Goal: Task Accomplishment & Management: Use online tool/utility

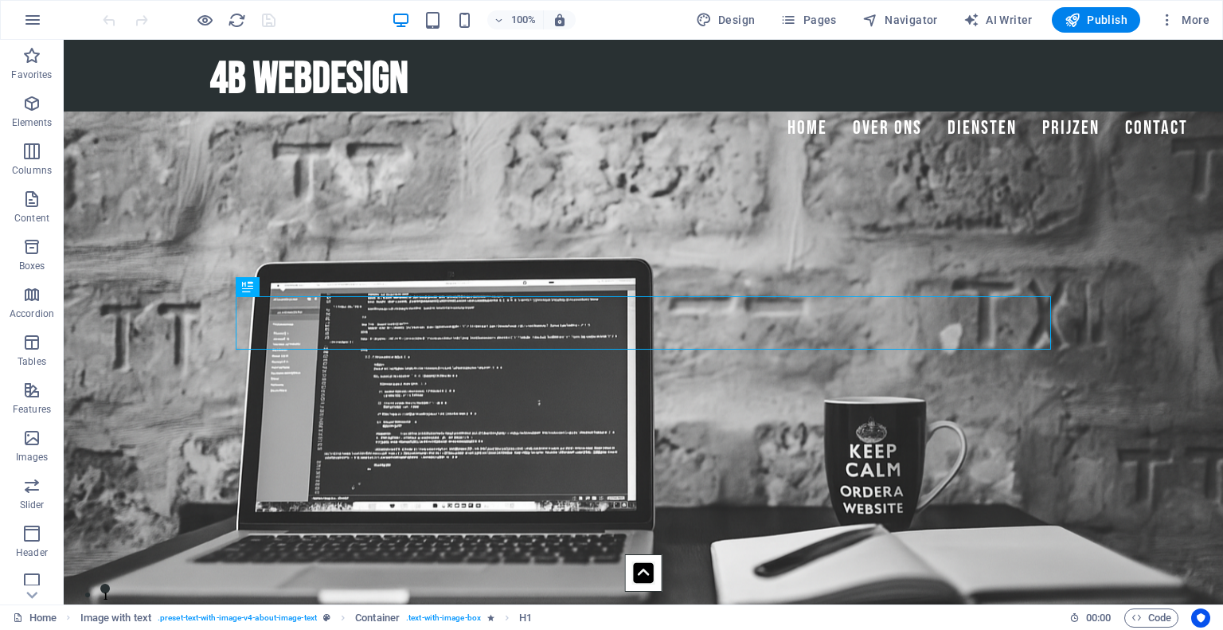
scroll to position [470, 0]
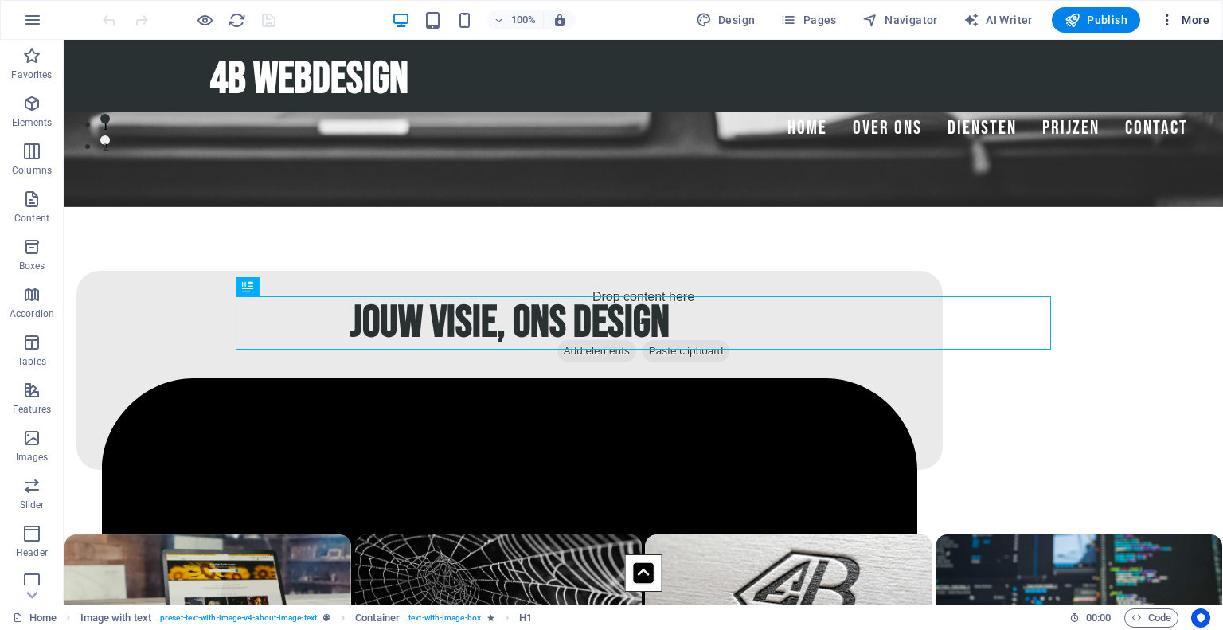
click at [1198, 24] on span "More" at bounding box center [1184, 20] width 50 height 16
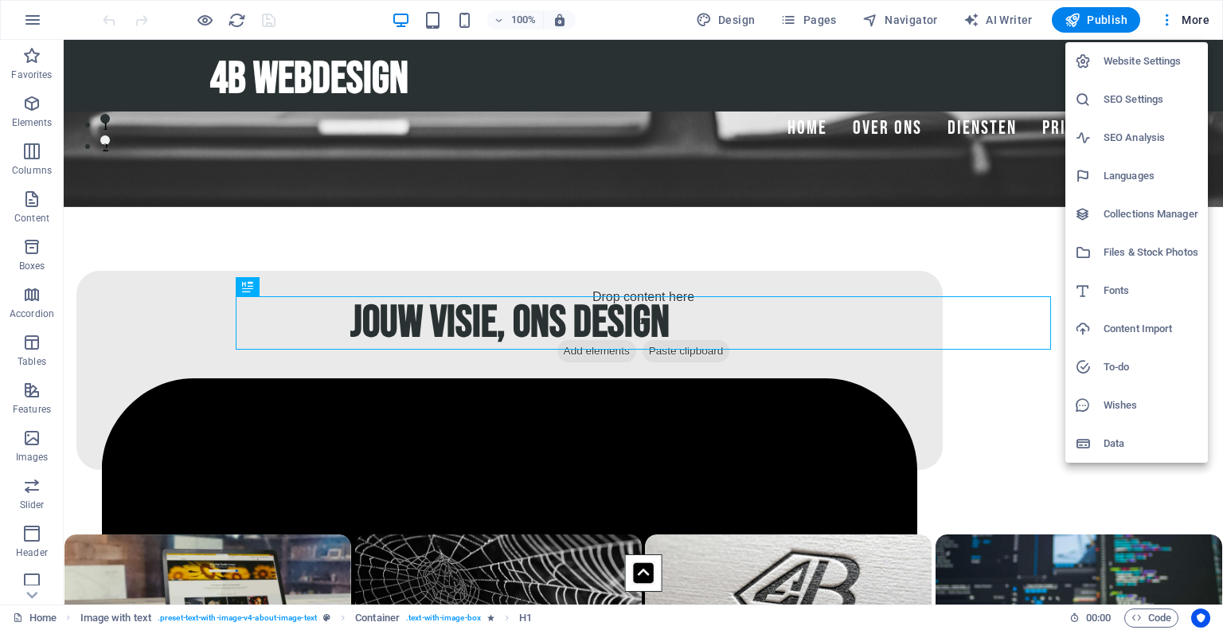
click at [1125, 105] on h6 "SEO Settings" at bounding box center [1150, 99] width 95 height 19
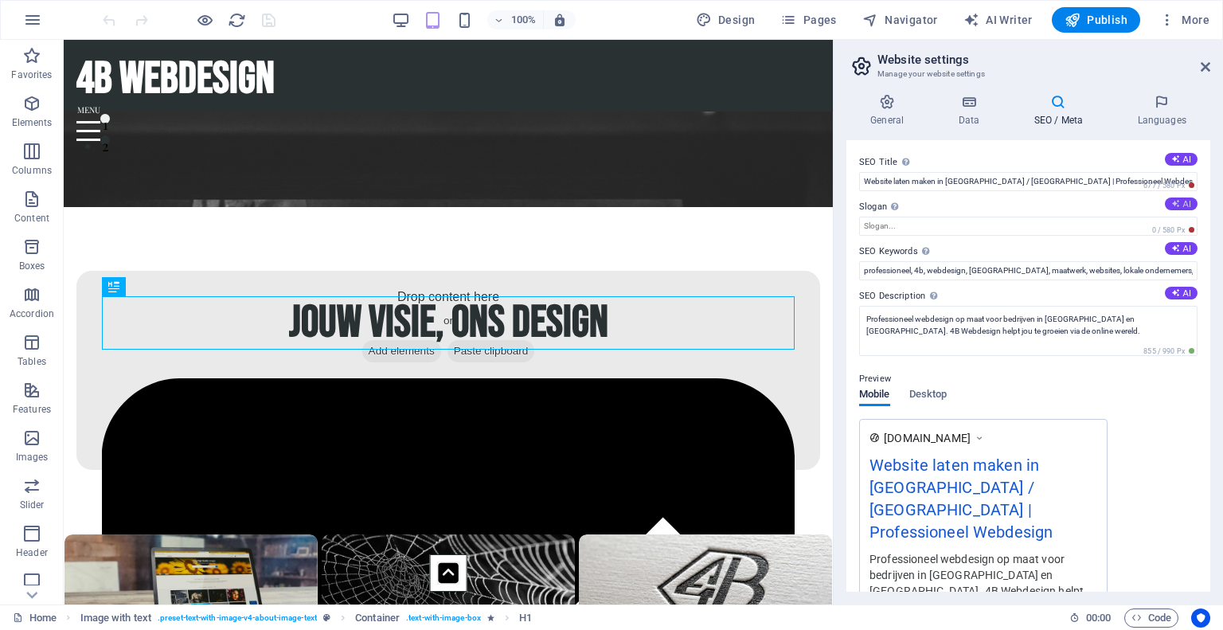
click at [1184, 206] on button "AI" at bounding box center [1181, 203] width 33 height 13
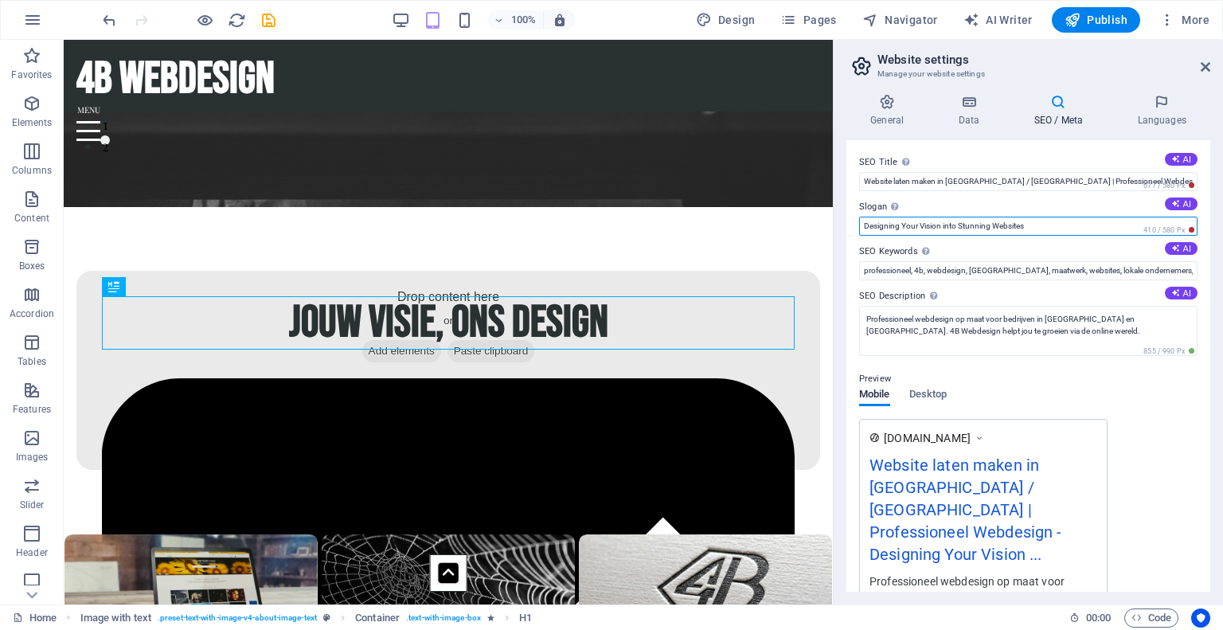
click at [863, 228] on input "Designing Your Vision into Stunning Websites" at bounding box center [1028, 226] width 338 height 19
drag, startPoint x: 1114, startPoint y: 224, endPoint x: 945, endPoint y: 223, distance: 169.6
click at [945, 223] on input "Jouw visie, ons designDesigning Your Vision into Stunning Websites" at bounding box center [1028, 226] width 338 height 19
type input "Jouw visie, ons design"
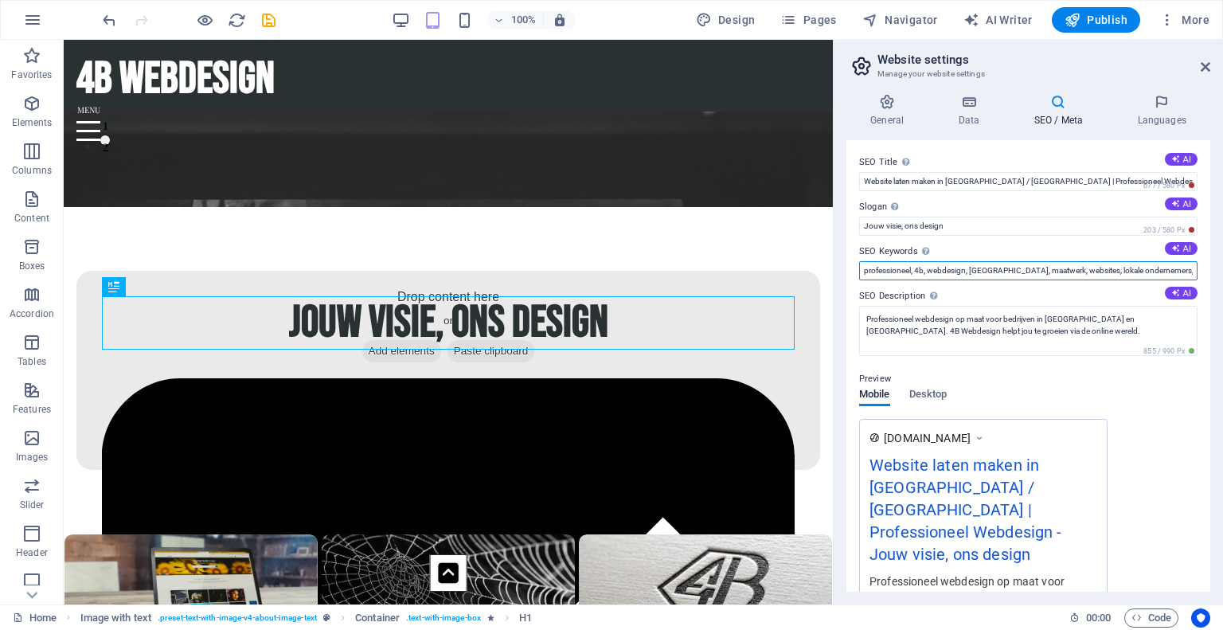
click at [916, 271] on input "professioneel, 4b, webdesign, Zeeland, maatwerk, websites, lokale ondernemers, …" at bounding box center [1028, 270] width 338 height 19
type input "professioneel, website, 4b, webdesign, Zeeland, maatwerk, websites, lokale onde…"
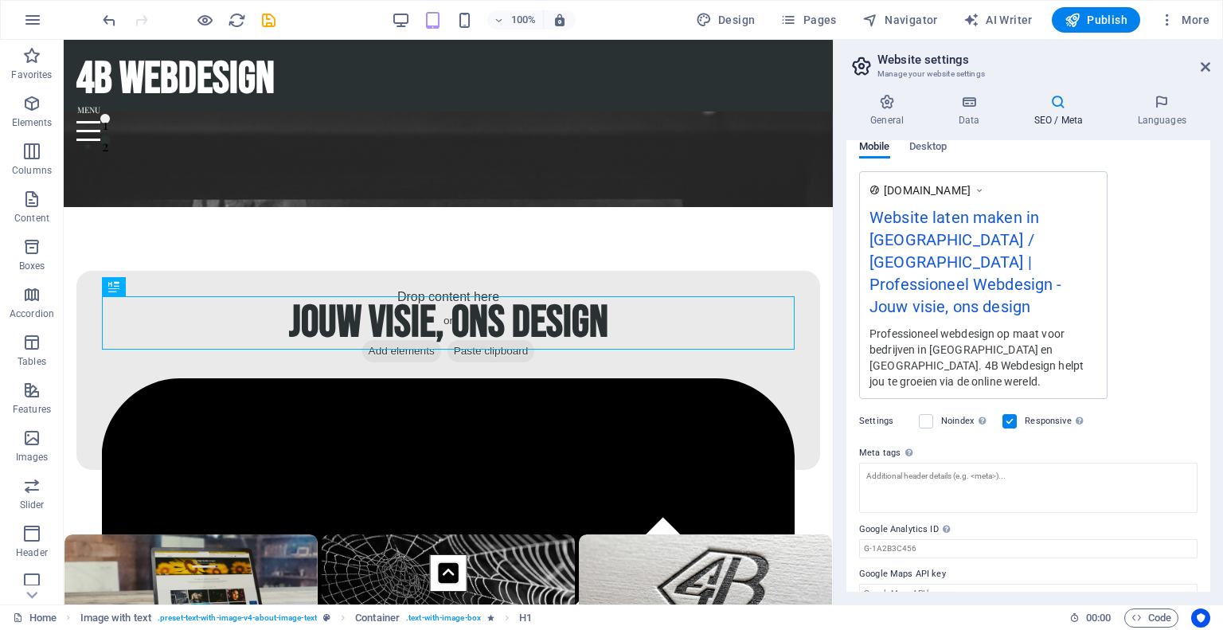
scroll to position [0, 0]
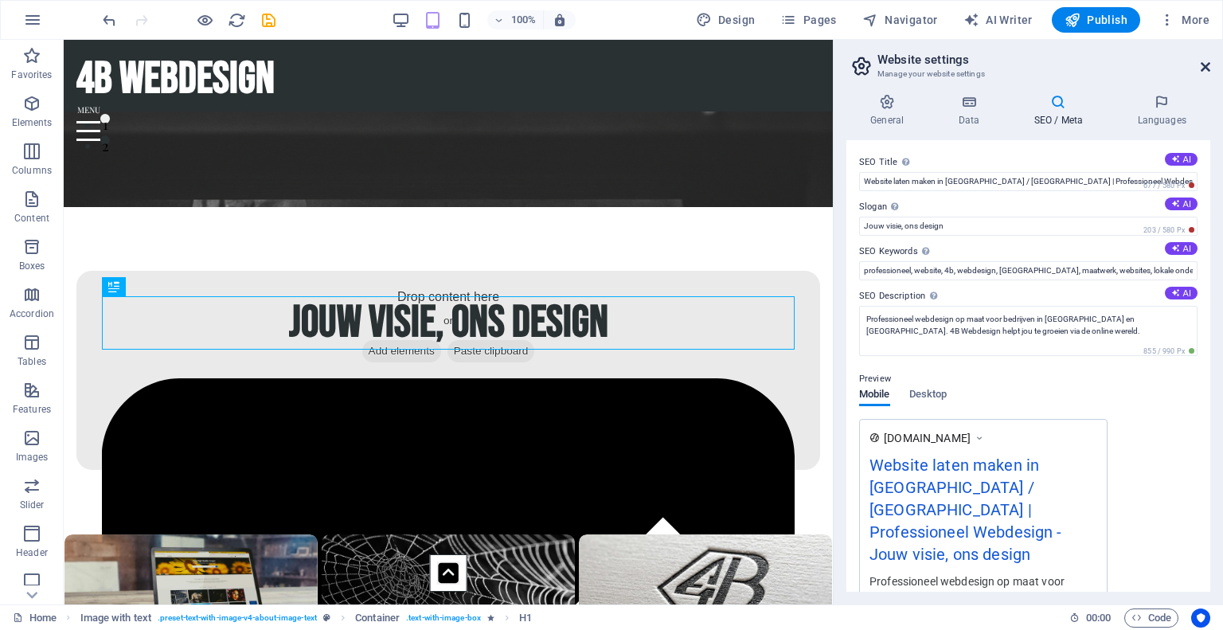
click at [1204, 68] on icon at bounding box center [1205, 66] width 10 height 13
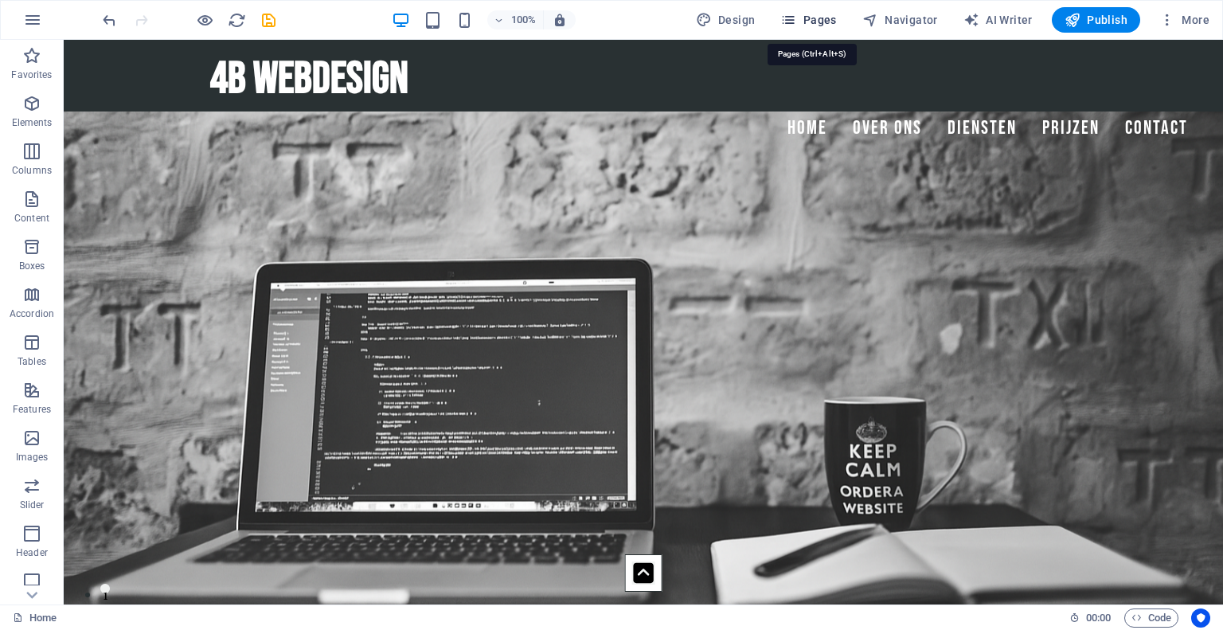
click at [806, 20] on span "Pages" at bounding box center [808, 20] width 56 height 16
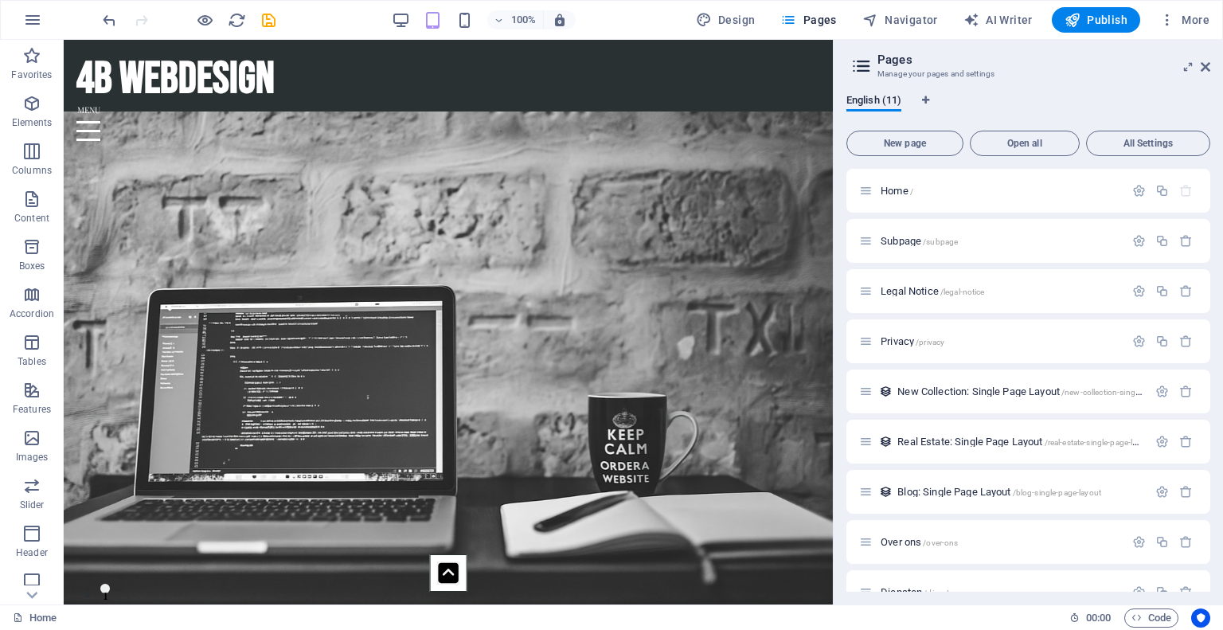
scroll to position [128, 0]
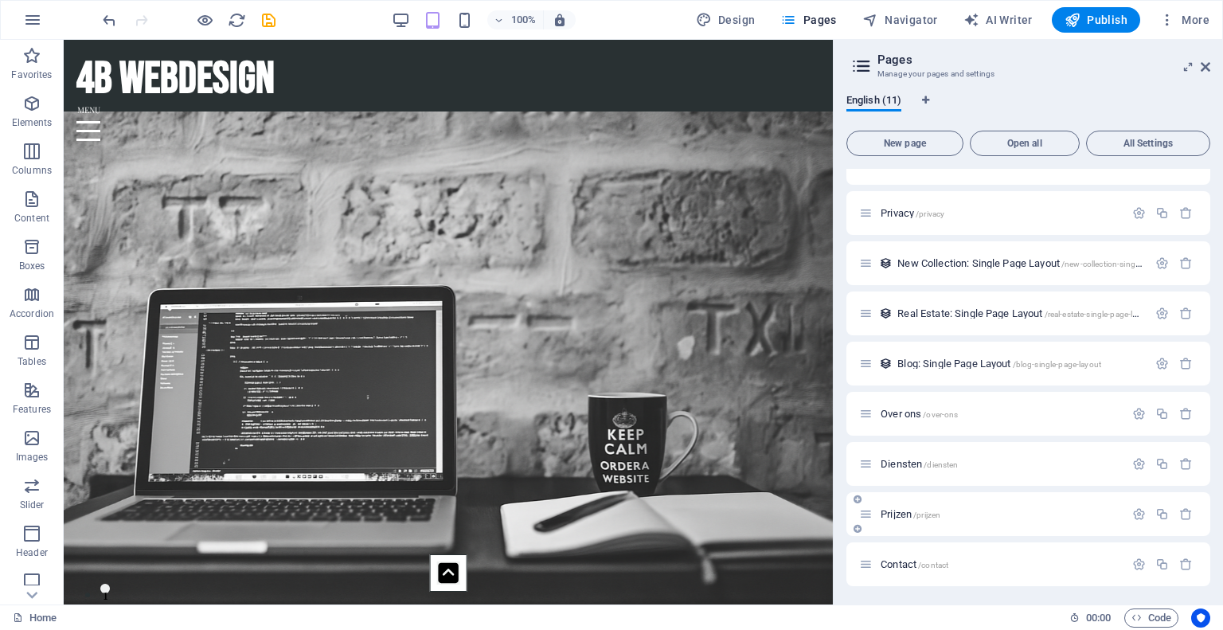
click at [897, 509] on span "Prijzen /prijzen" at bounding box center [910, 514] width 60 height 12
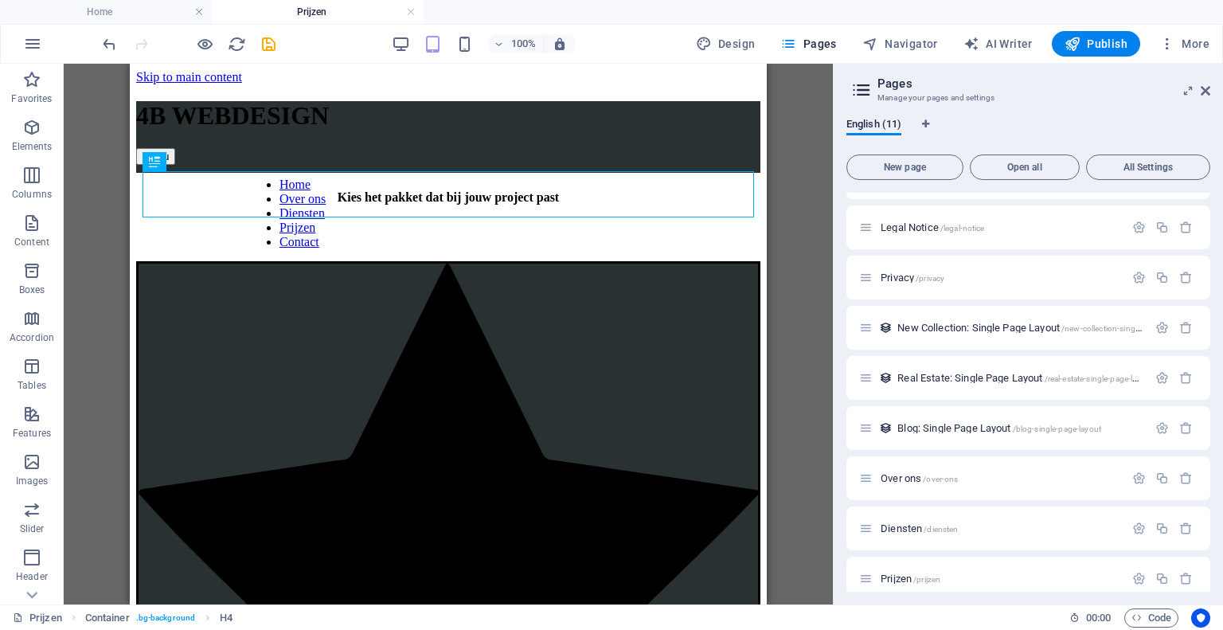
scroll to position [0, 0]
click at [1209, 88] on icon at bounding box center [1205, 90] width 10 height 13
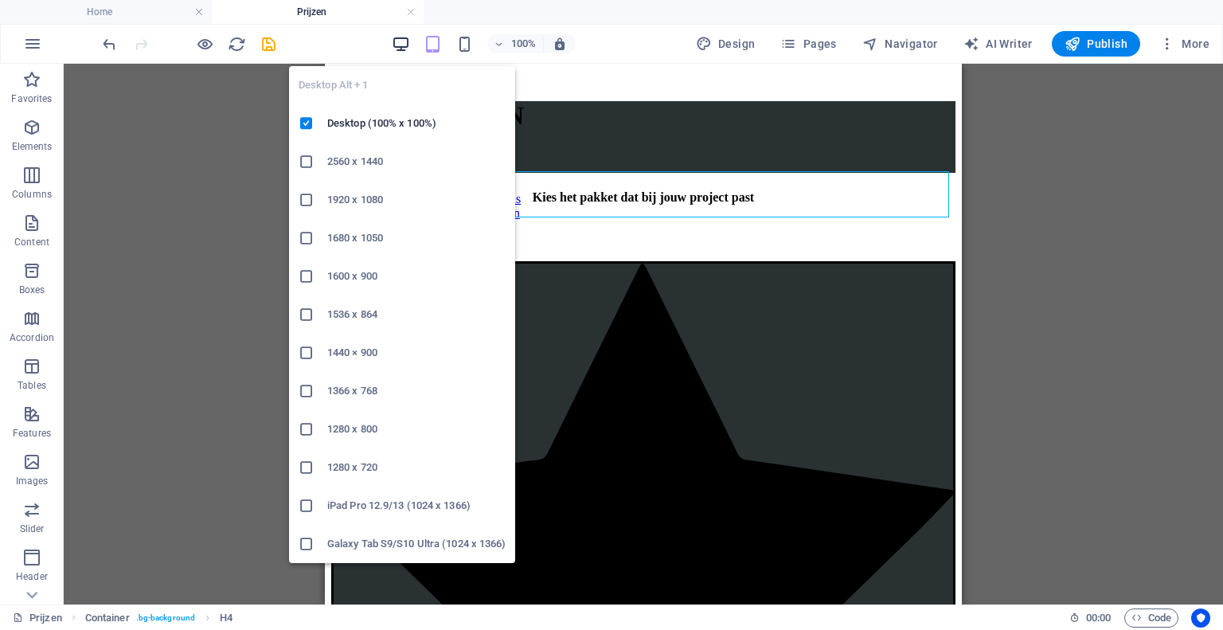
click at [404, 45] on icon "button" at bounding box center [401, 44] width 18 height 18
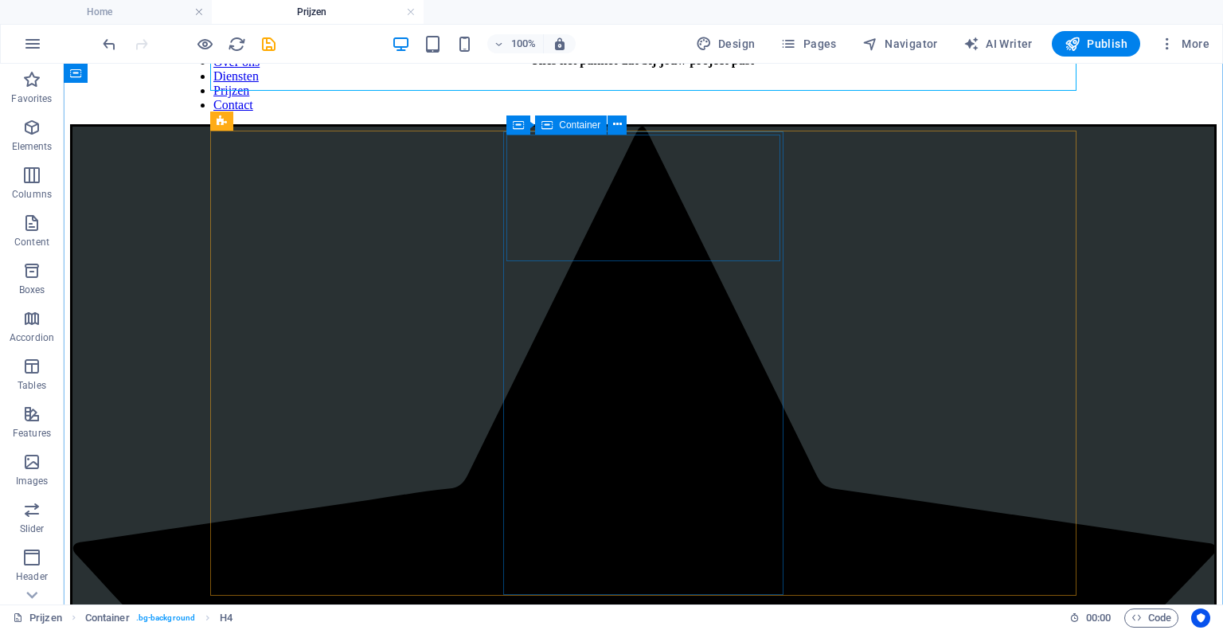
scroll to position [139, 0]
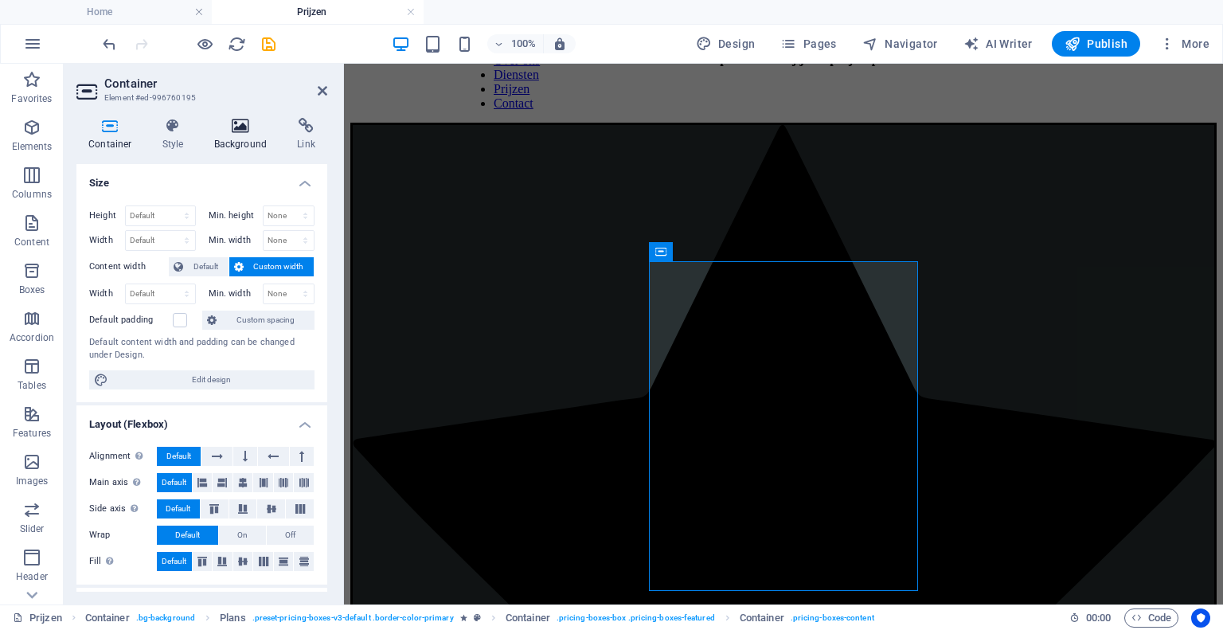
click at [220, 127] on icon at bounding box center [240, 126] width 77 height 16
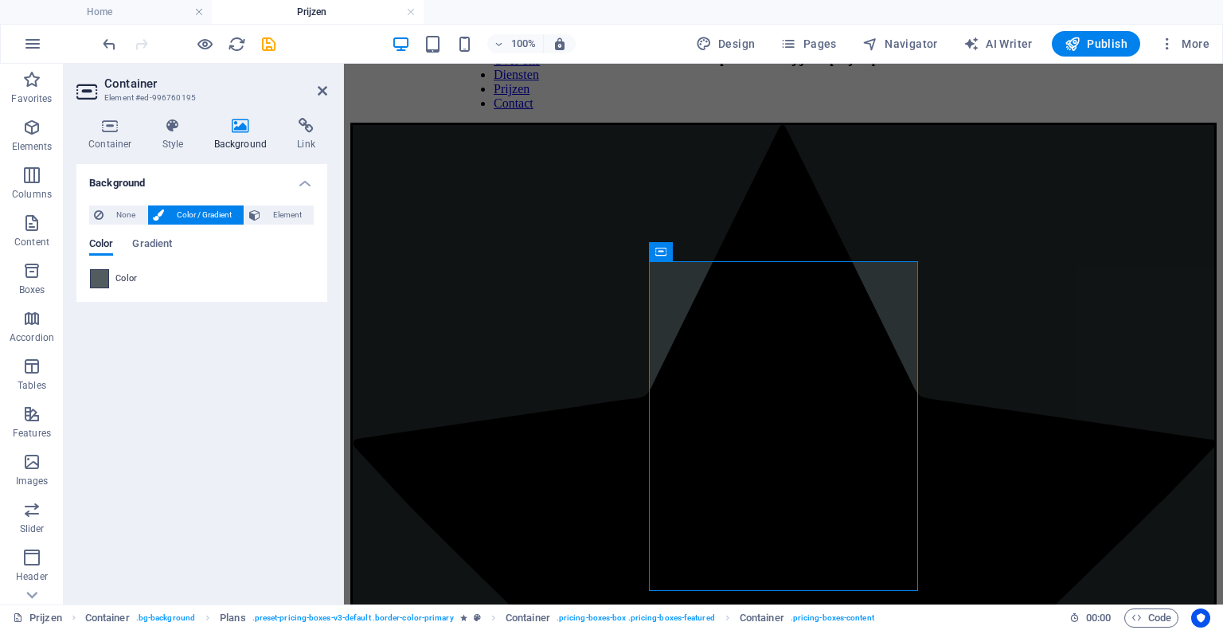
click at [99, 278] on span at bounding box center [100, 279] width 18 height 18
type input "#525c5f"
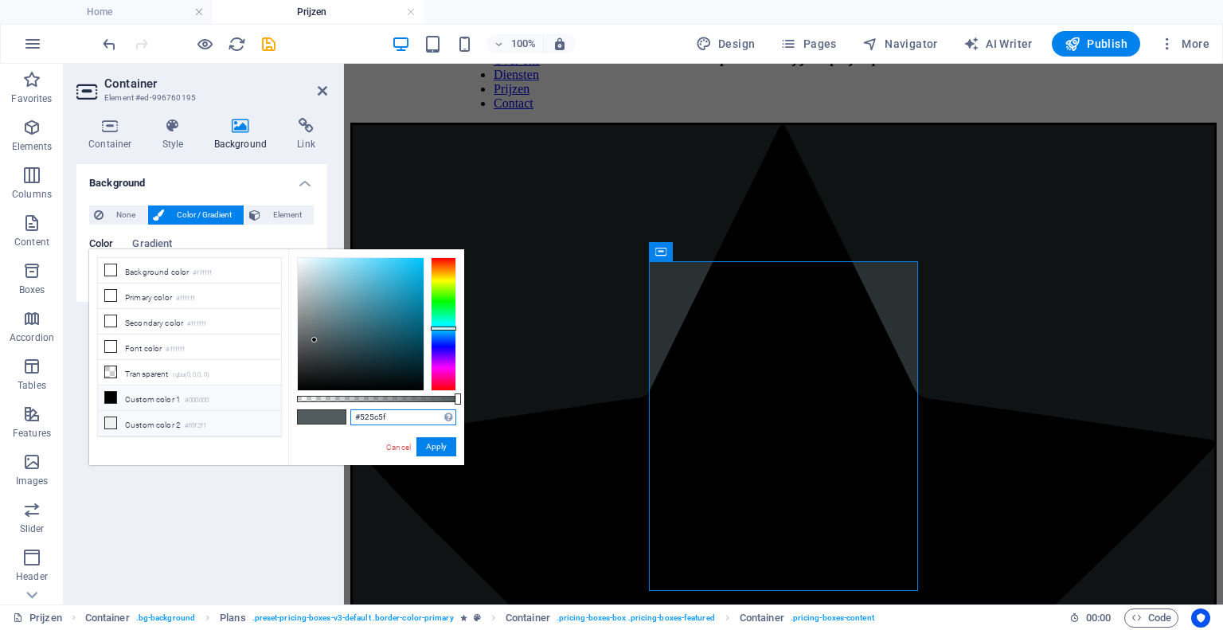
drag, startPoint x: 413, startPoint y: 414, endPoint x: 227, endPoint y: 410, distance: 186.3
click at [227, 410] on div "less Background color #ffffff Primary color #ffffff Secondary color #ffffff Fon…" at bounding box center [276, 357] width 375 height 216
click at [435, 439] on button "Apply" at bounding box center [436, 446] width 40 height 19
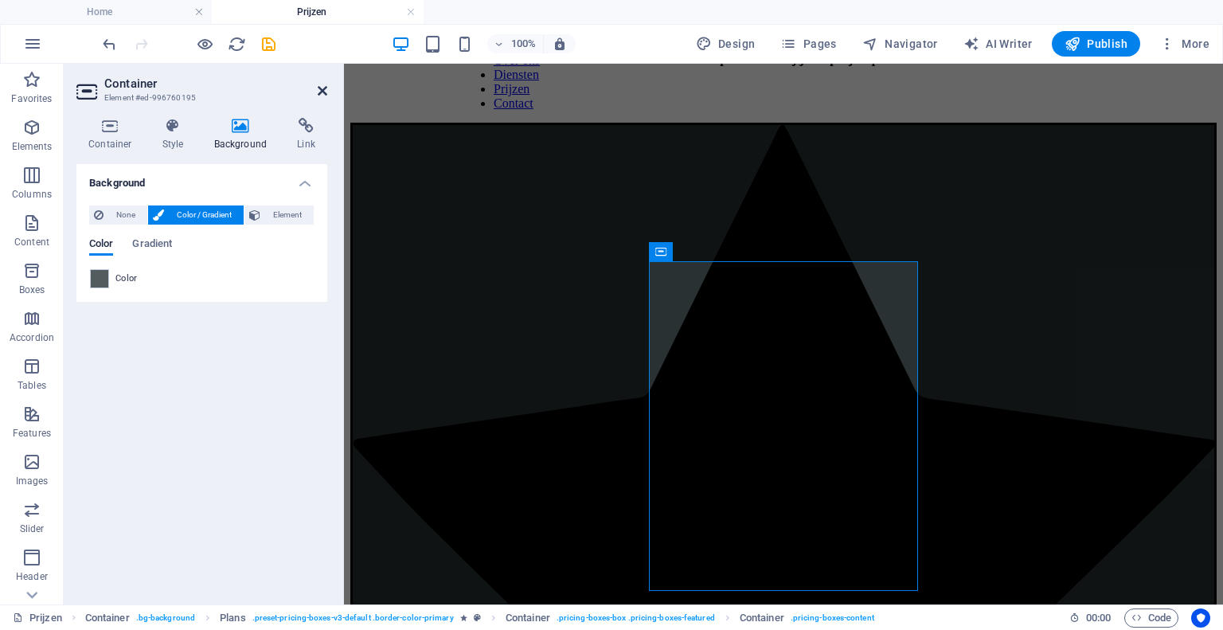
click at [322, 91] on icon at bounding box center [323, 90] width 10 height 13
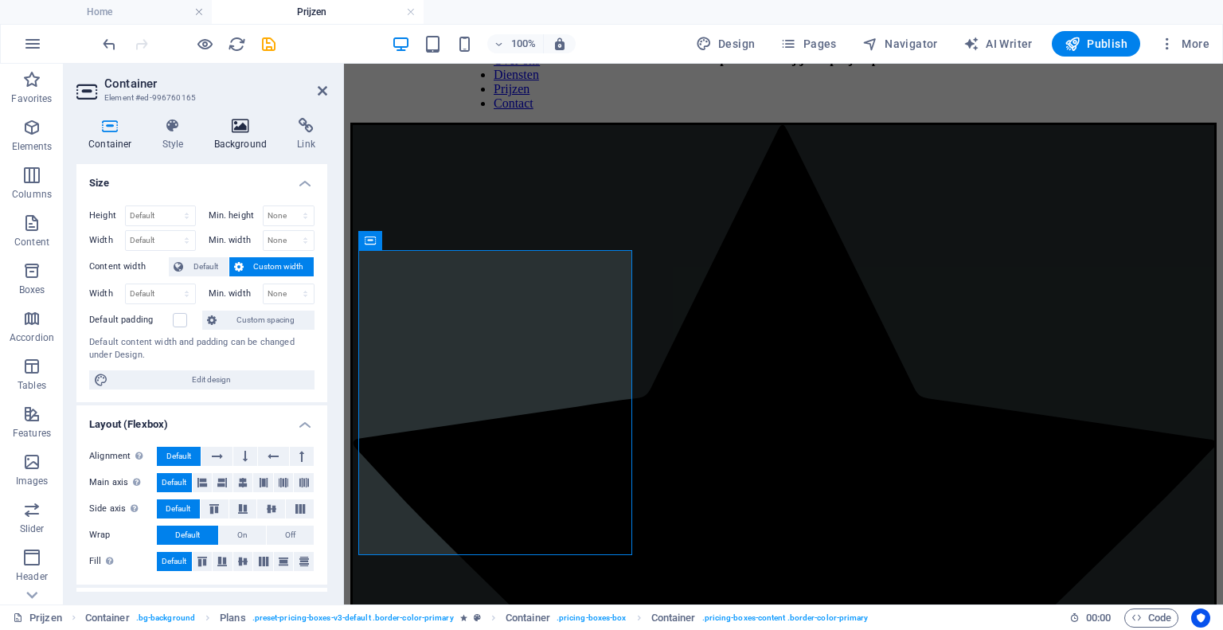
click at [235, 143] on h4 "Background" at bounding box center [244, 134] width 84 height 33
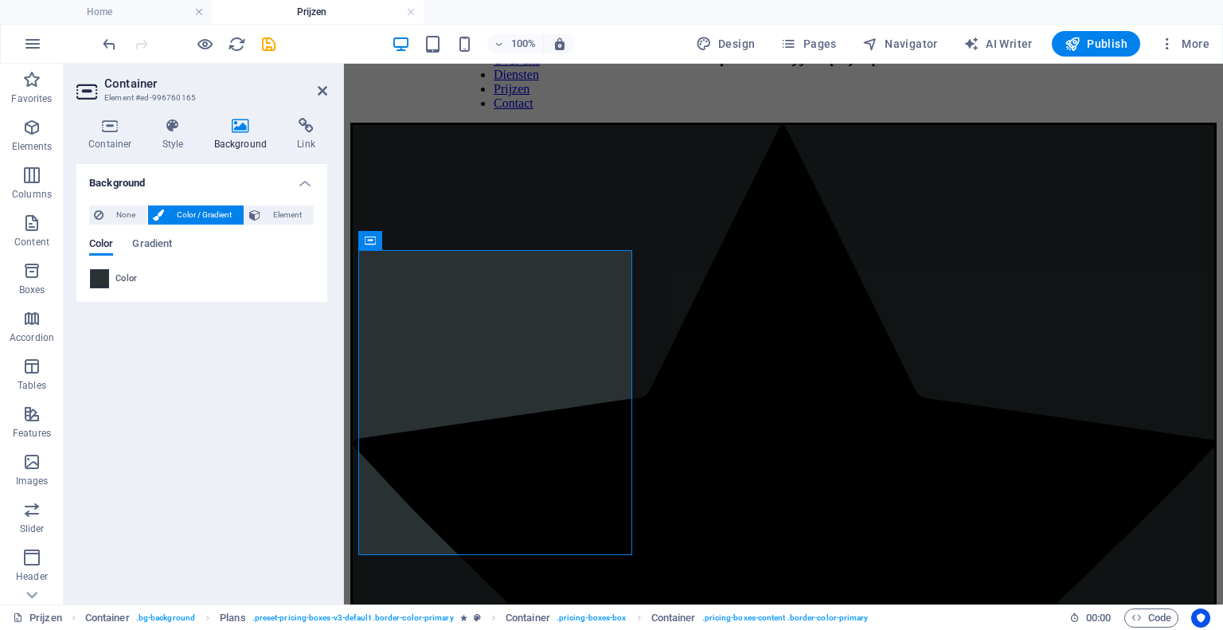
click at [103, 282] on span at bounding box center [100, 279] width 18 height 18
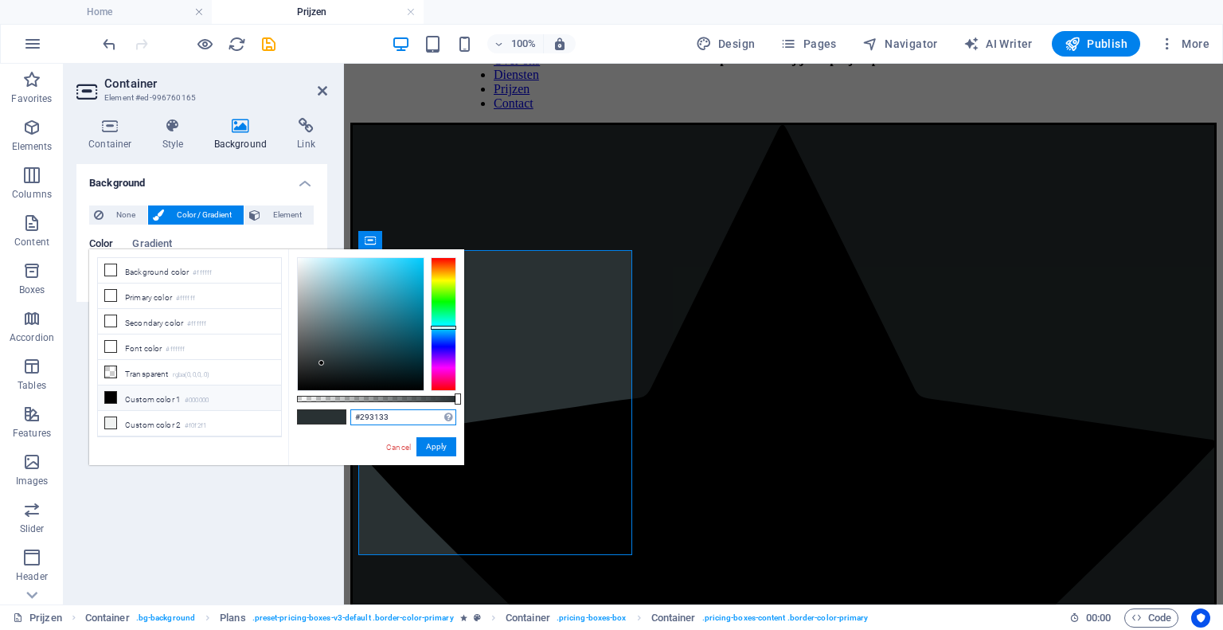
drag, startPoint x: 415, startPoint y: 414, endPoint x: 238, endPoint y: 404, distance: 177.0
click at [238, 404] on div "less Background color #ffffff Primary color #ffffff Secondary color #ffffff Fon…" at bounding box center [276, 357] width 375 height 216
paste input "525c5f"
type input "#525c5f"
click at [443, 437] on button "Apply" at bounding box center [436, 446] width 40 height 19
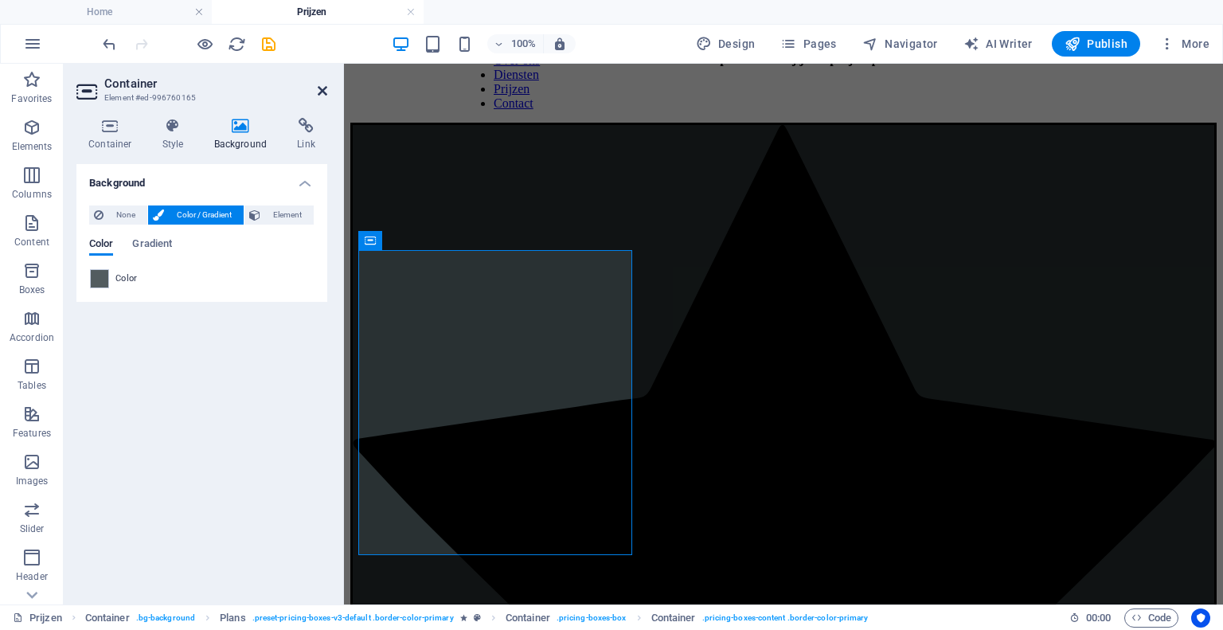
click at [321, 86] on icon at bounding box center [323, 90] width 10 height 13
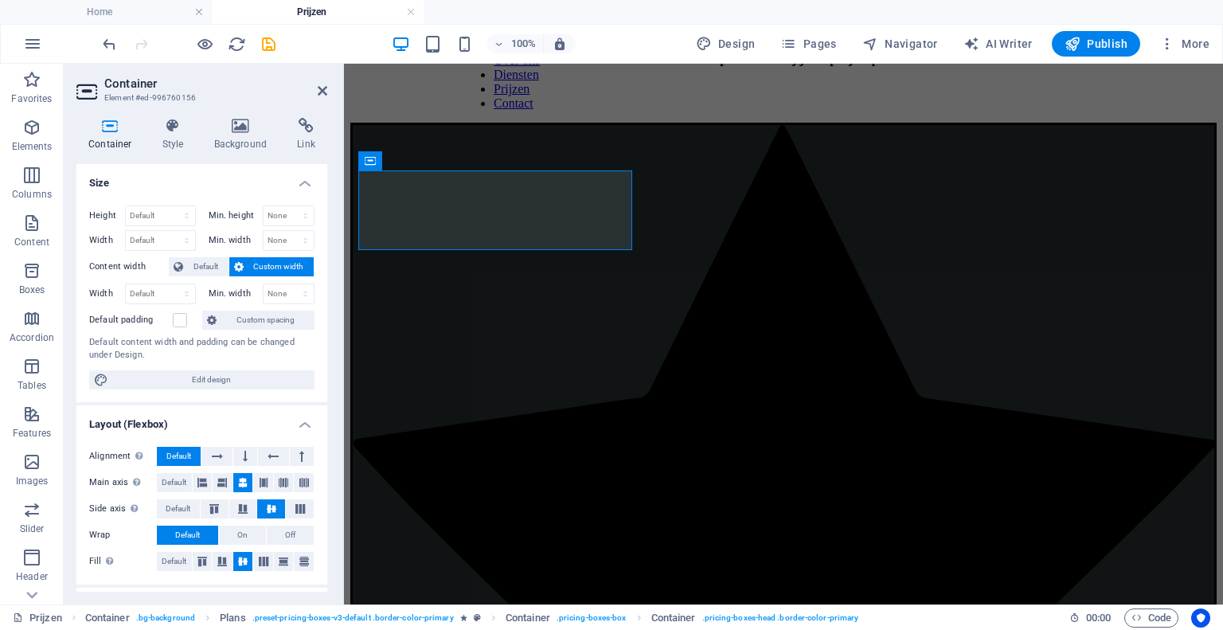
click at [231, 112] on div "Container Style Background Link Size Height Default px rem % vh vw Min. height …" at bounding box center [202, 354] width 276 height 499
click at [233, 121] on icon at bounding box center [240, 126] width 77 height 16
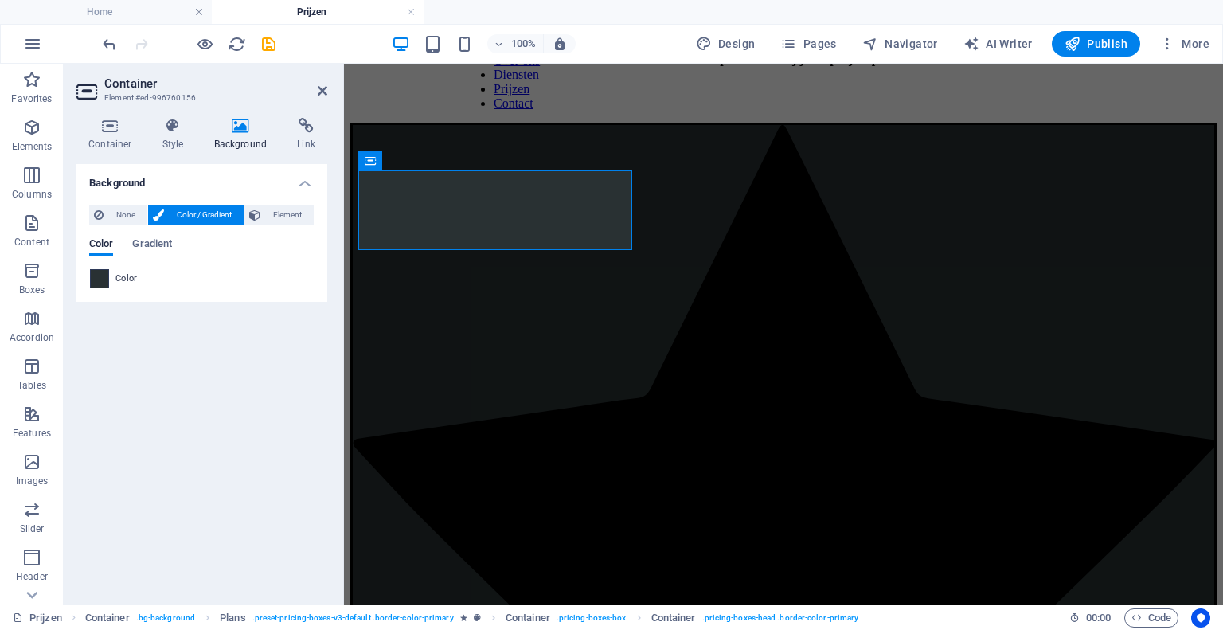
click at [94, 283] on span at bounding box center [100, 279] width 18 height 18
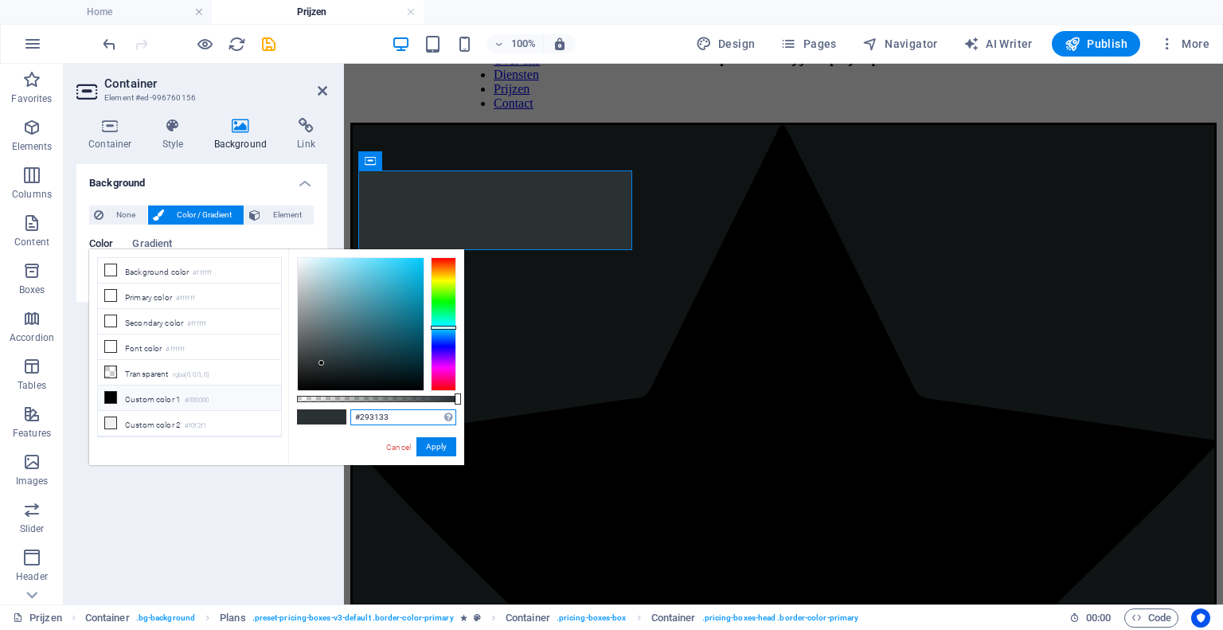
drag, startPoint x: 412, startPoint y: 414, endPoint x: 240, endPoint y: 399, distance: 171.8
click at [240, 399] on div "less Background color #ffffff Primary color #ffffff Secondary color #ffffff Fon…" at bounding box center [276, 357] width 375 height 216
paste input "525c5f"
type input "#525c5f"
click at [439, 439] on button "Apply" at bounding box center [436, 446] width 40 height 19
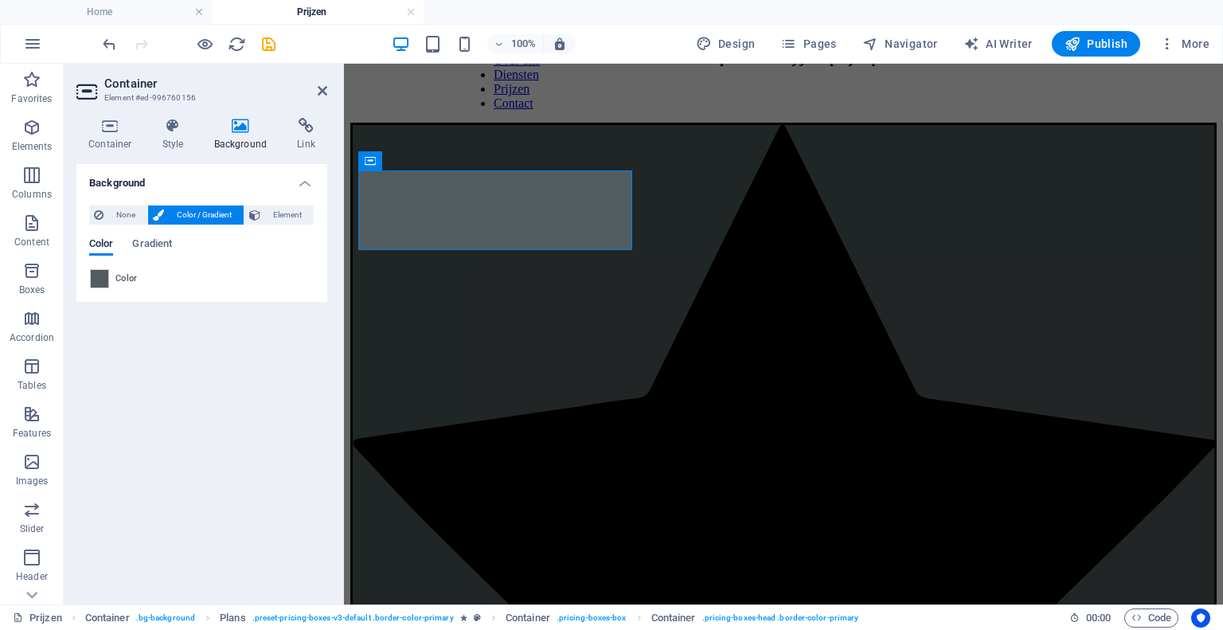
click at [320, 83] on h2 "Container" at bounding box center [215, 83] width 223 height 14
click at [319, 88] on icon at bounding box center [323, 90] width 10 height 13
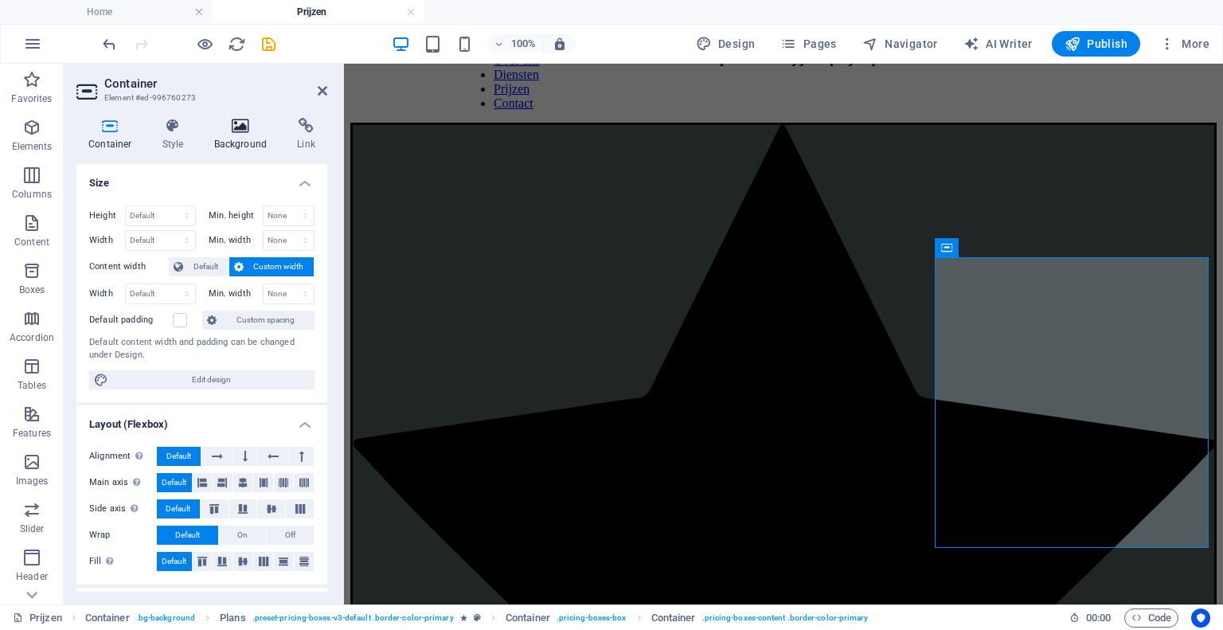
click at [241, 146] on h4 "Background" at bounding box center [244, 134] width 84 height 33
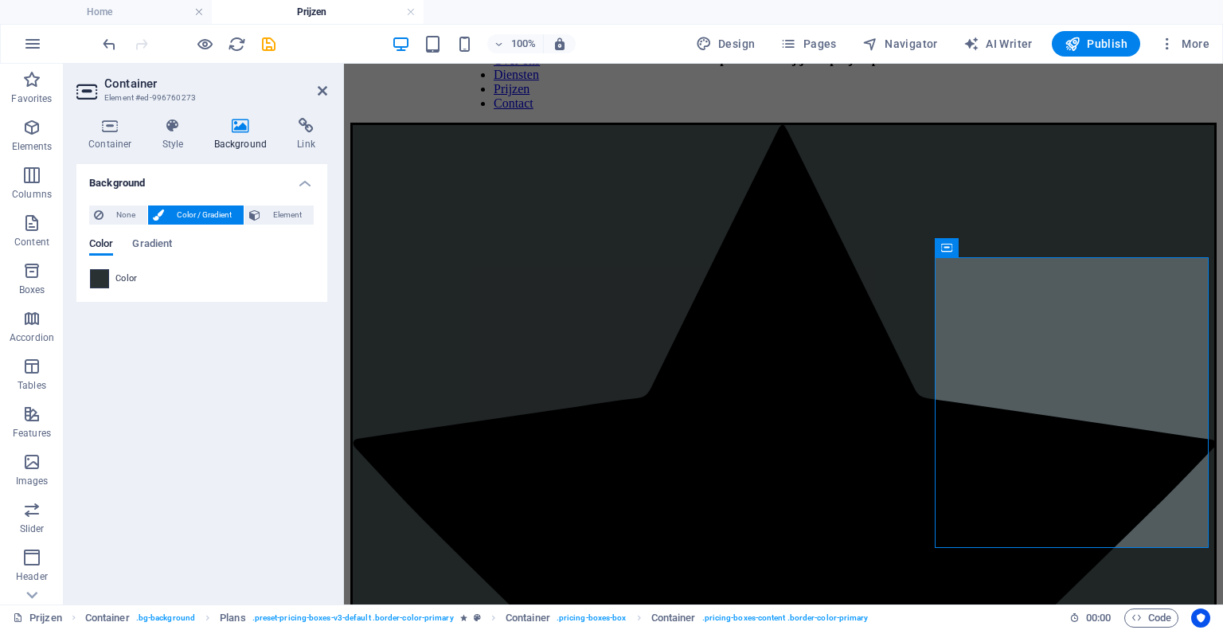
click at [102, 274] on span at bounding box center [100, 279] width 18 height 18
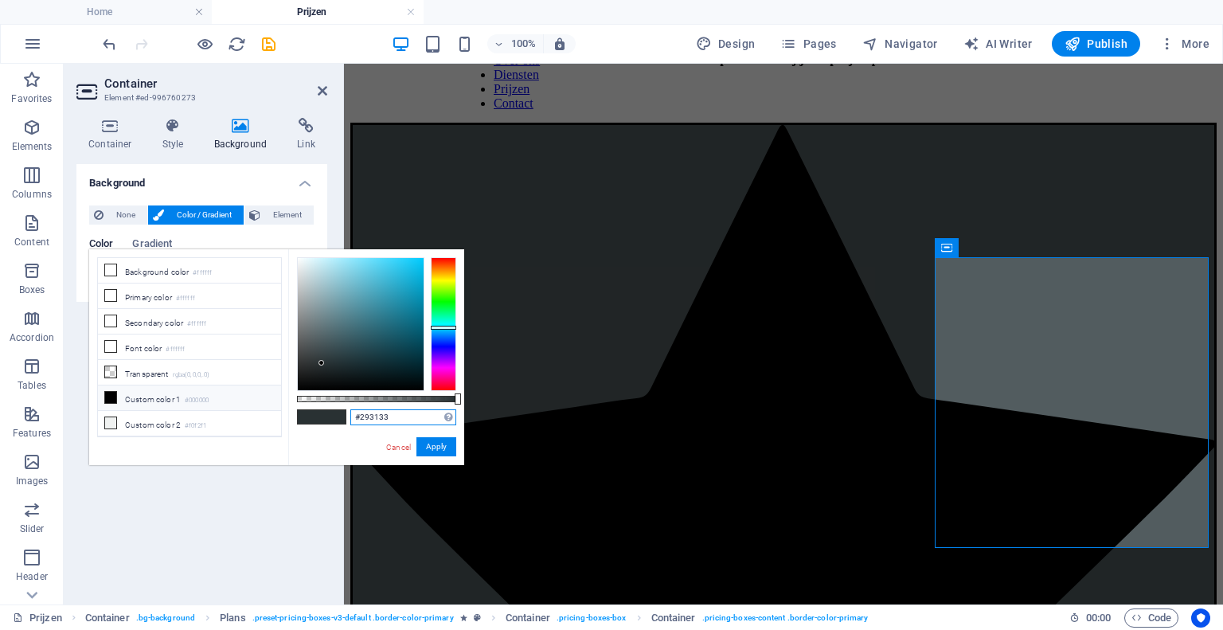
drag, startPoint x: 374, startPoint y: 416, endPoint x: 341, endPoint y: 410, distance: 33.9
click at [341, 410] on div "#293133 Supported formats #0852ed rgb(8, 82, 237) rgba(8, 82, 237, 90%) hsv(221…" at bounding box center [376, 472] width 176 height 447
paste input "525c5f"
type input "#525c5f"
click at [418, 442] on button "Apply" at bounding box center [436, 446] width 40 height 19
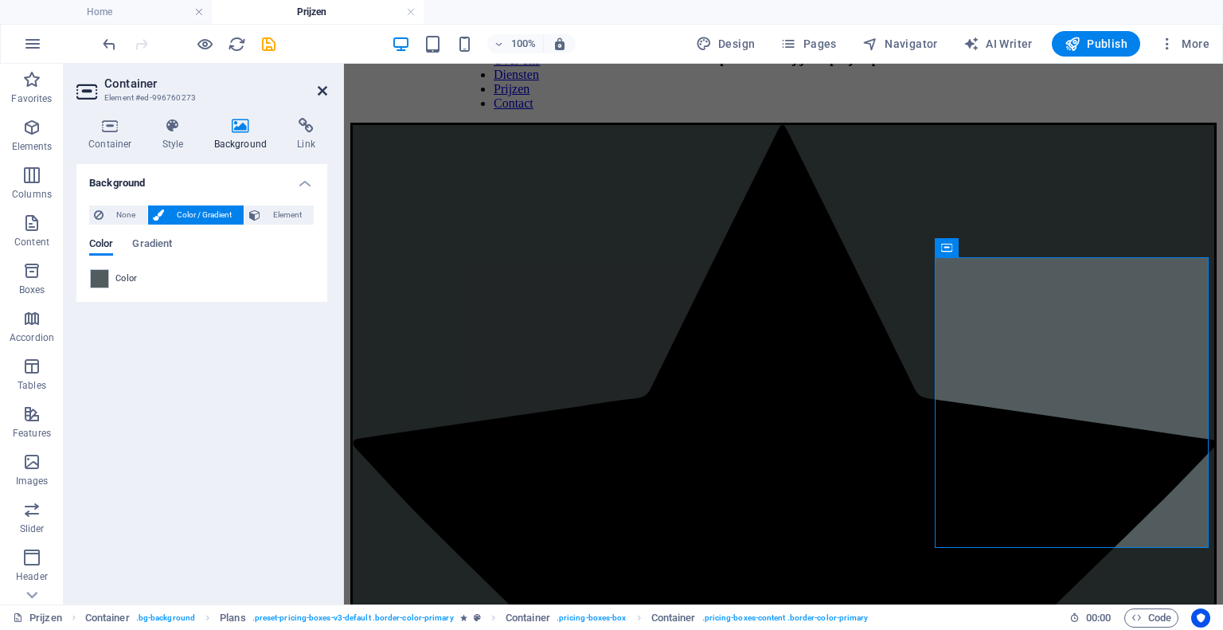
click at [320, 96] on icon at bounding box center [323, 90] width 10 height 13
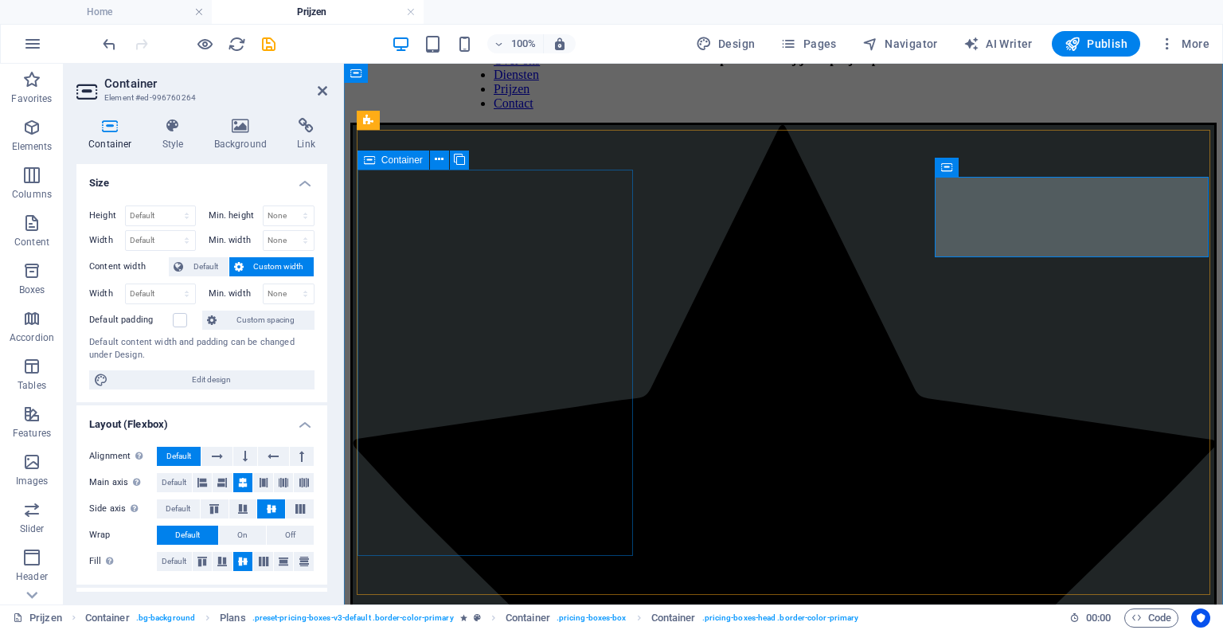
click at [240, 107] on div "Container Style Background Link Size Height Default px rem % vh vw Min. height …" at bounding box center [202, 354] width 276 height 499
click at [240, 119] on icon at bounding box center [240, 126] width 77 height 16
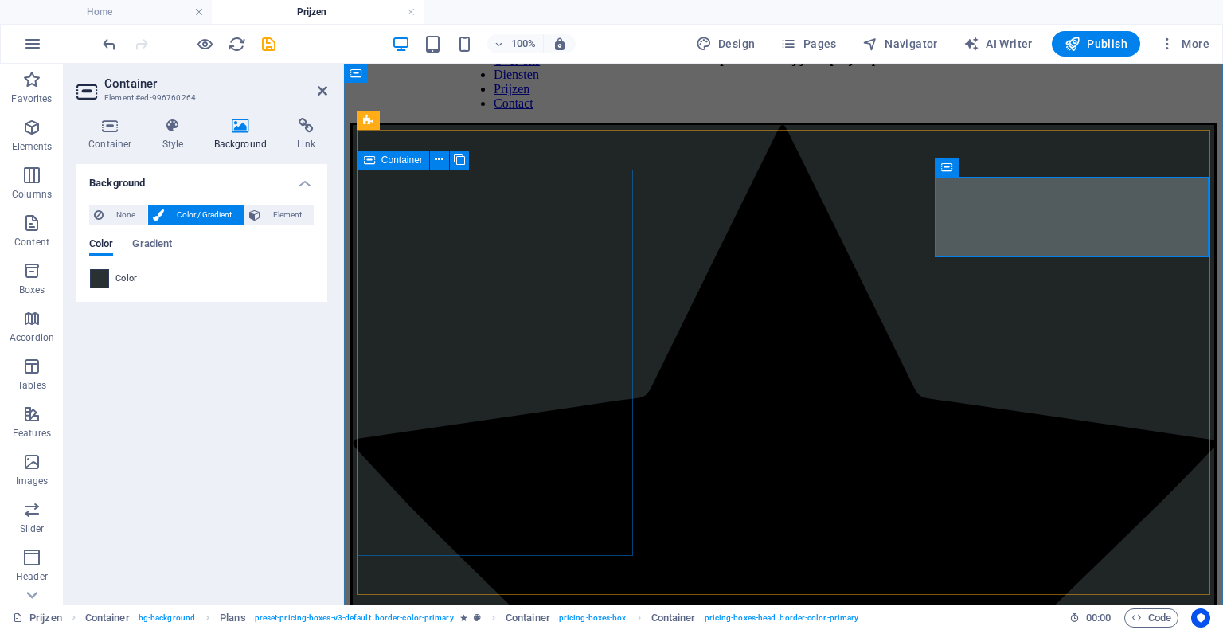
click at [100, 280] on span at bounding box center [100, 279] width 18 height 18
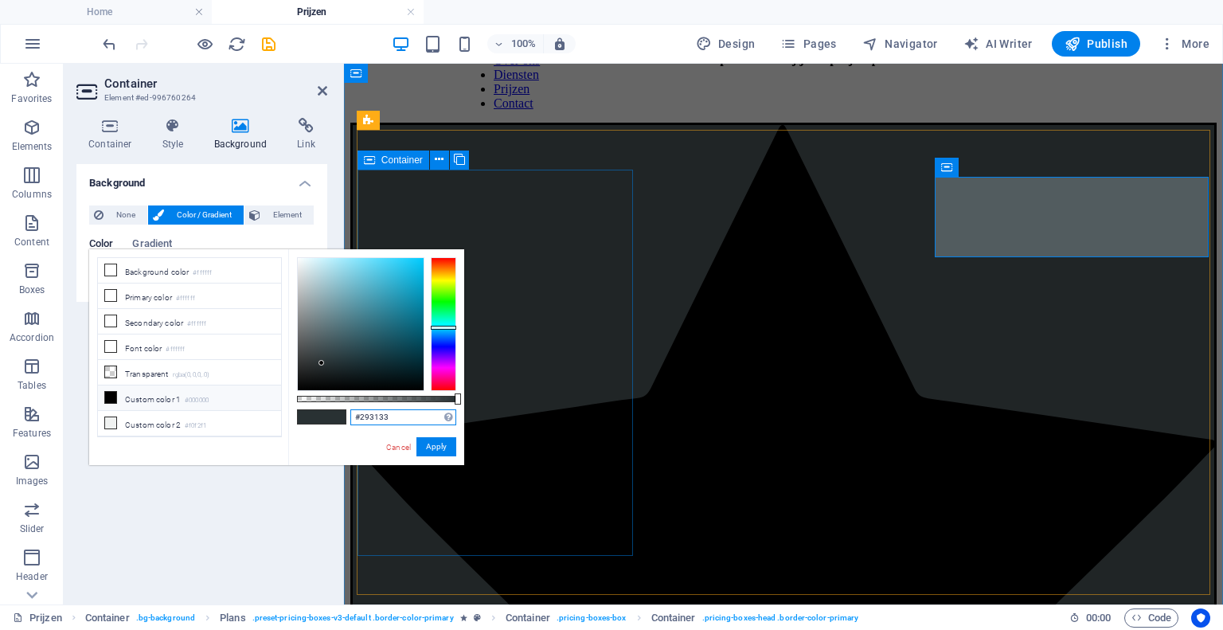
drag, startPoint x: 397, startPoint y: 414, endPoint x: 217, endPoint y: 387, distance: 182.7
click at [217, 387] on div "less Background color #ffffff Primary color #ffffff Secondary color #ffffff Fon…" at bounding box center [276, 357] width 375 height 216
paste input "525c5f"
type input "#525c5f"
click at [423, 443] on button "Apply" at bounding box center [436, 446] width 40 height 19
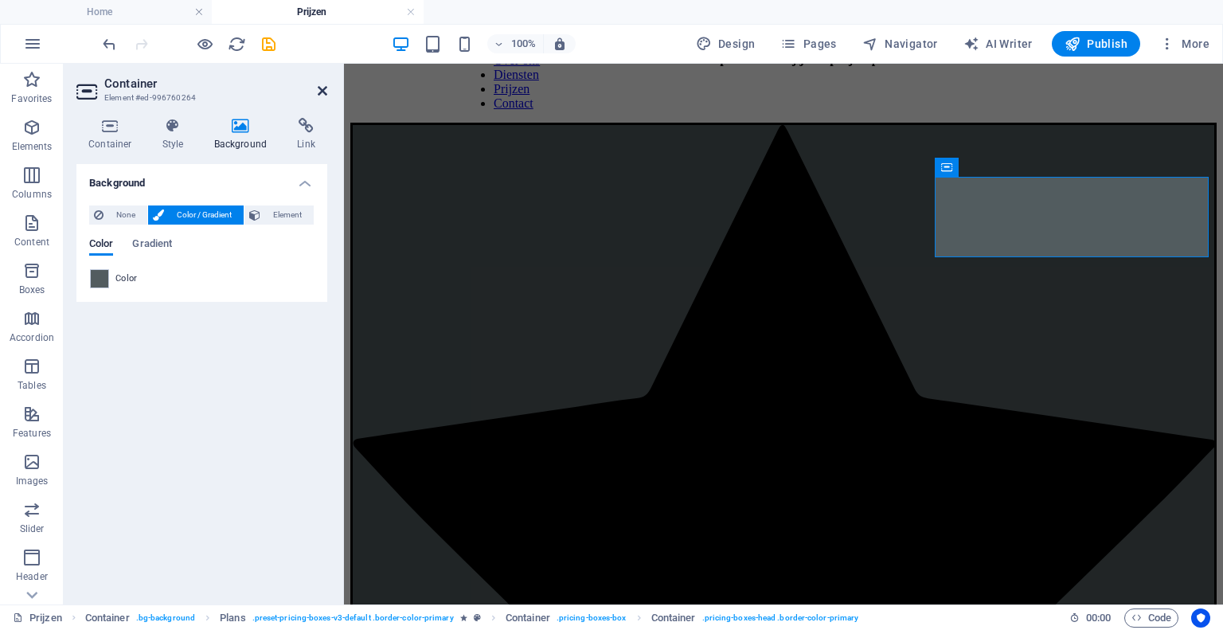
click at [322, 91] on icon at bounding box center [323, 90] width 10 height 13
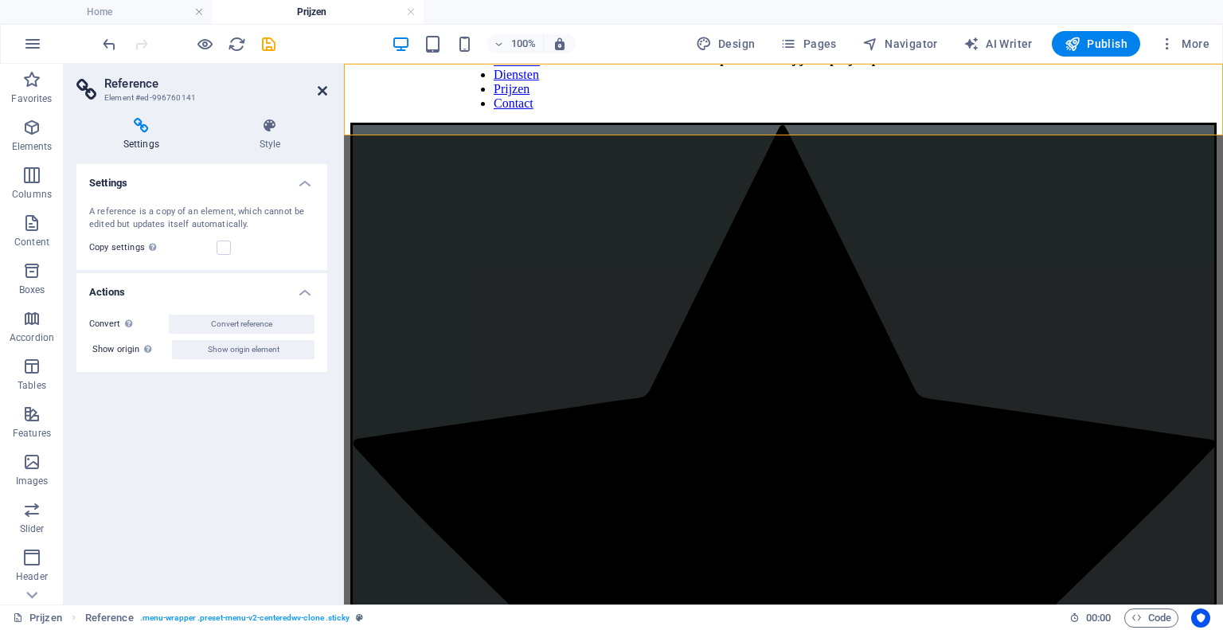
click at [318, 91] on icon at bounding box center [323, 90] width 10 height 13
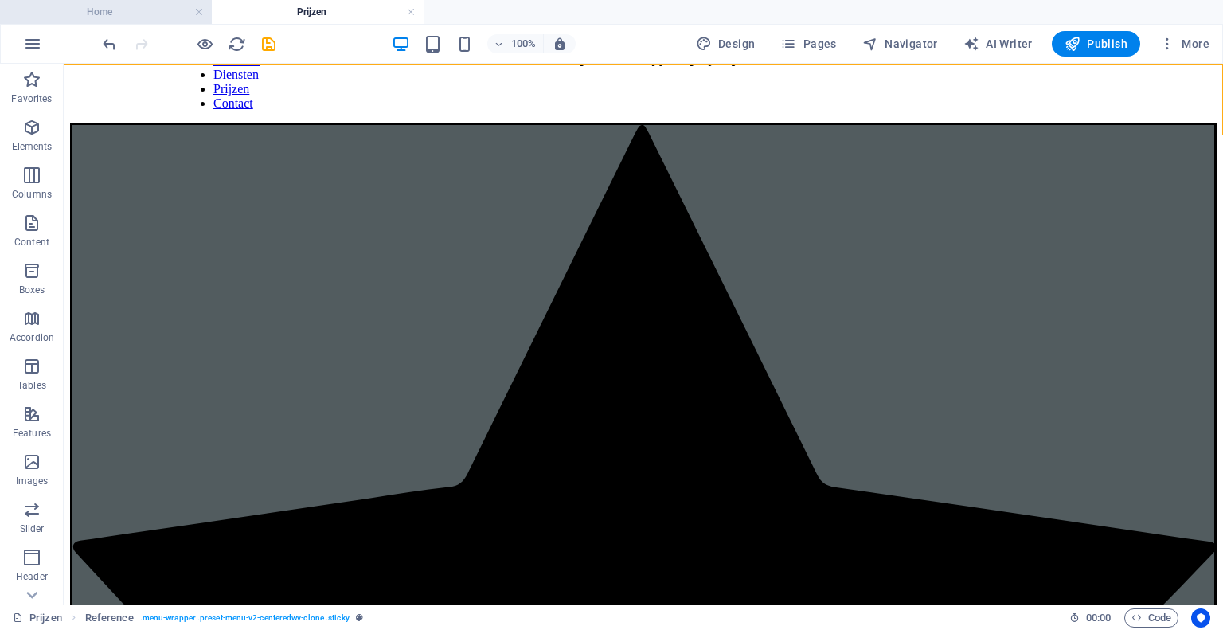
click at [144, 18] on h4 "Home" at bounding box center [106, 12] width 212 height 18
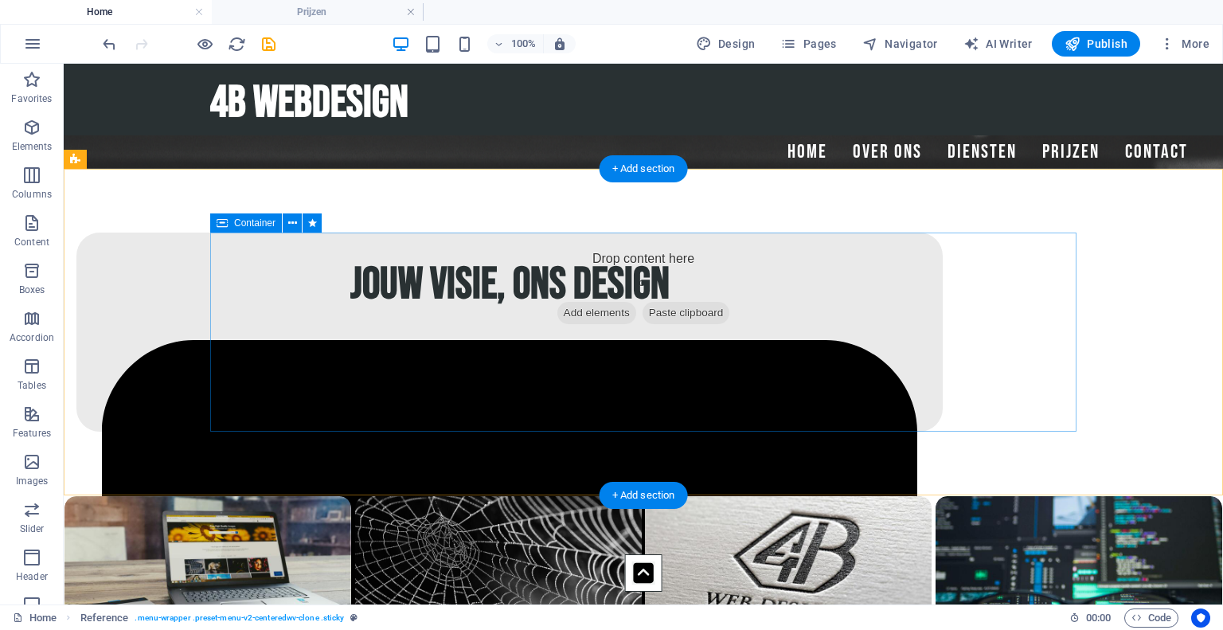
scroll to position [540, 0]
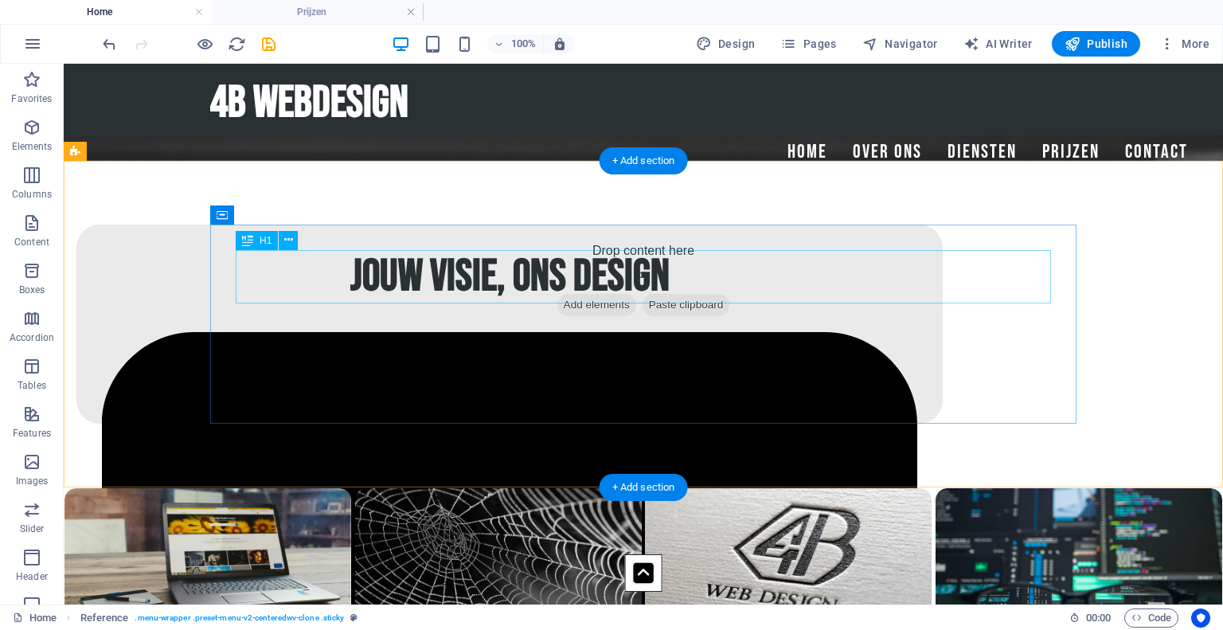
click at [544, 278] on div "Jouw visie, ons design" at bounding box center [509, 276] width 815 height 53
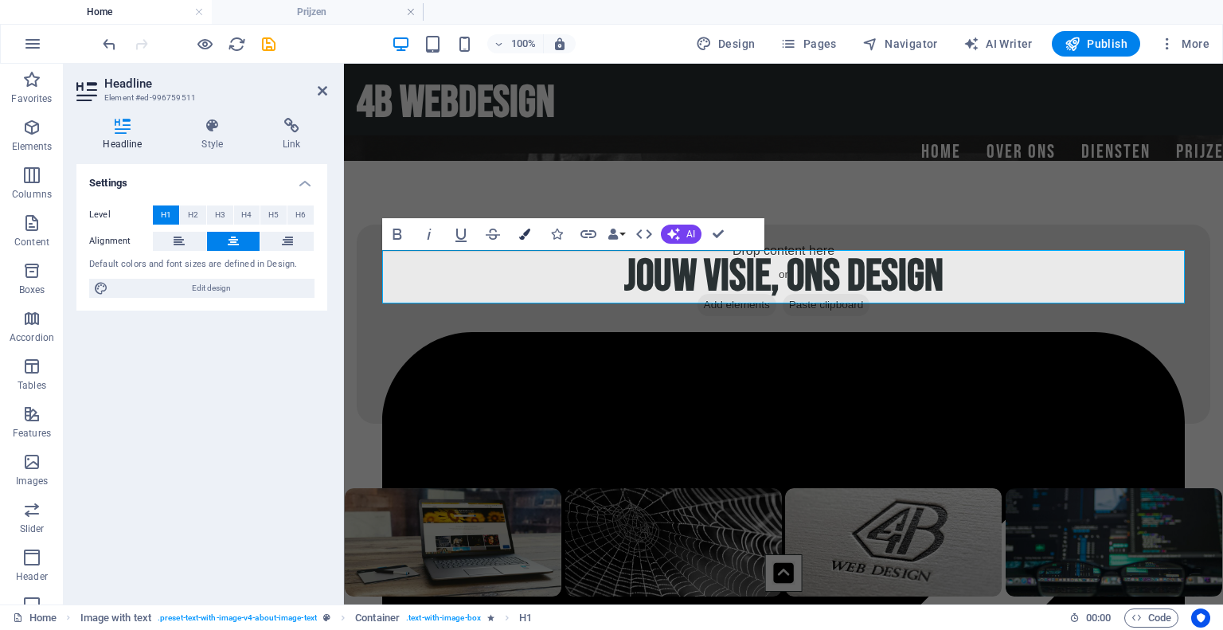
click at [525, 232] on icon "button" at bounding box center [524, 233] width 11 height 11
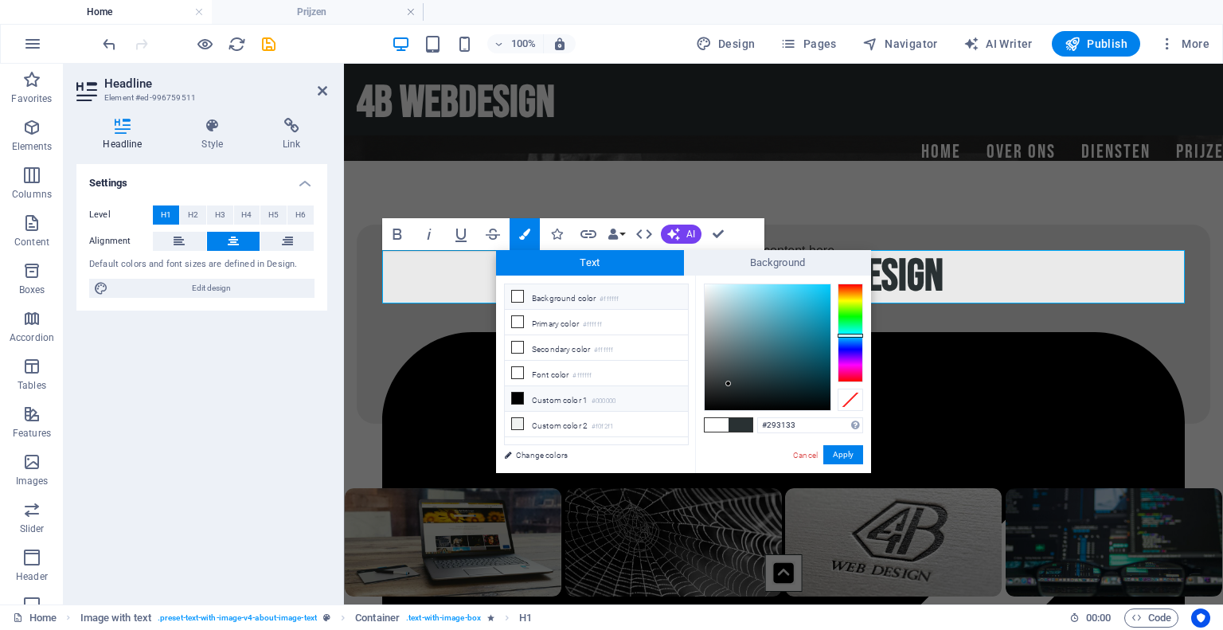
drag, startPoint x: 800, startPoint y: 420, endPoint x: 682, endPoint y: 402, distance: 119.2
click at [682, 402] on div "less Background color #ffffff Primary color #ffffff Secondary color #ffffff Fon…" at bounding box center [683, 373] width 375 height 197
click at [833, 447] on button "Apply" at bounding box center [843, 454] width 40 height 19
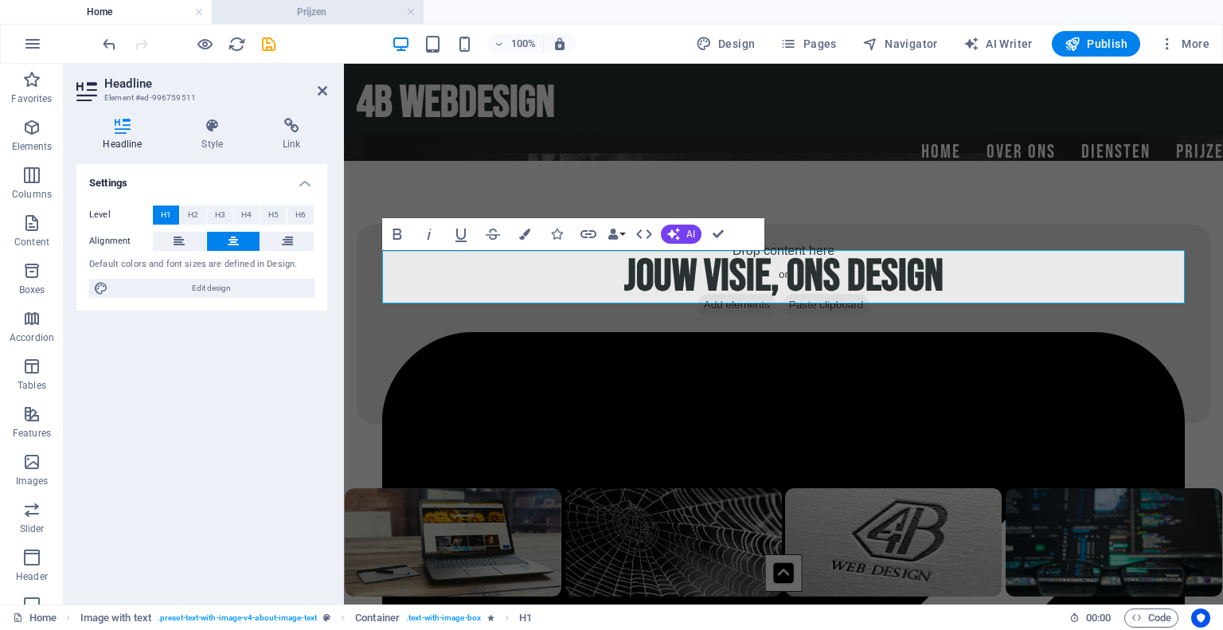
click at [349, 8] on h4 "Prijzen" at bounding box center [318, 12] width 212 height 18
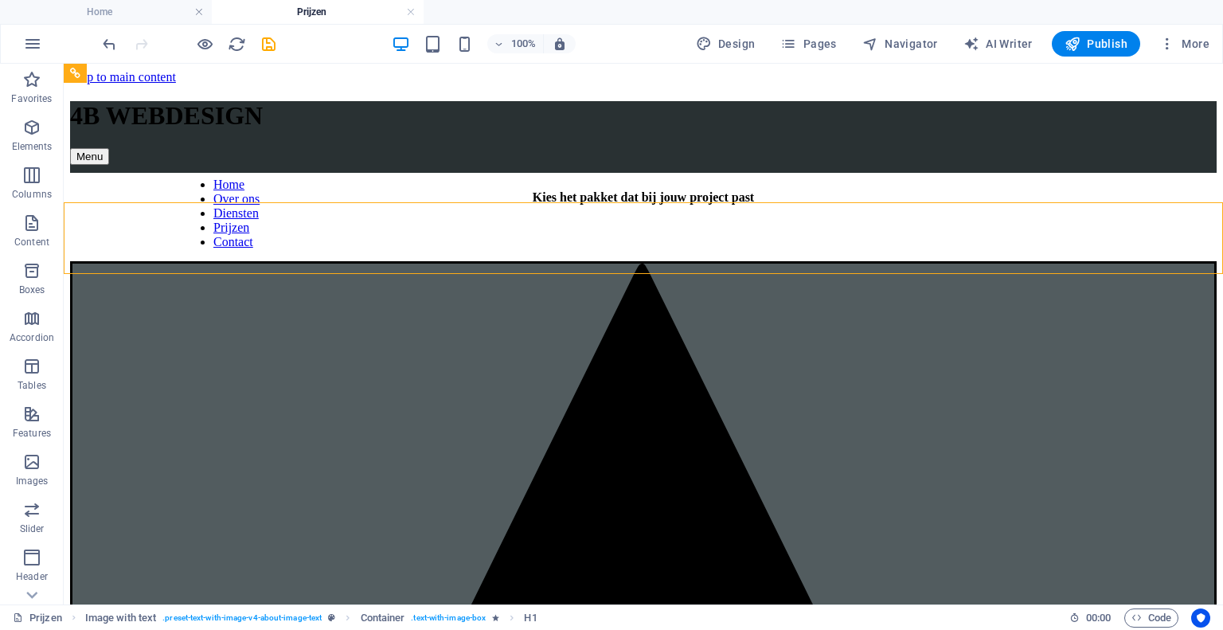
scroll to position [139, 0]
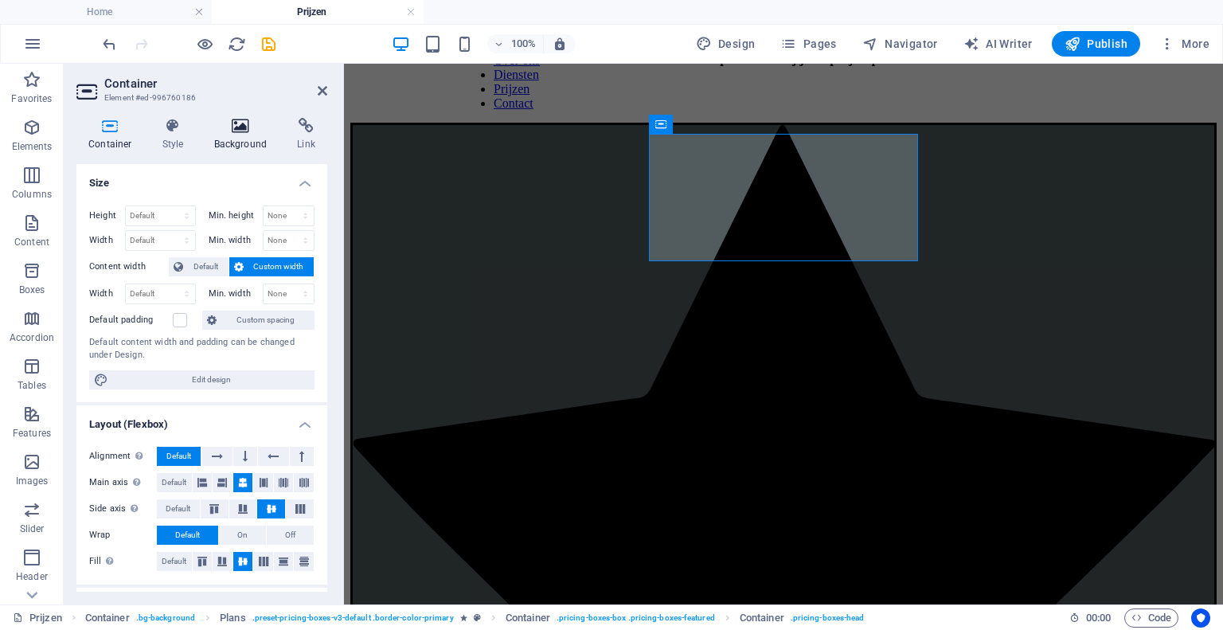
click at [250, 133] on icon at bounding box center [240, 126] width 77 height 16
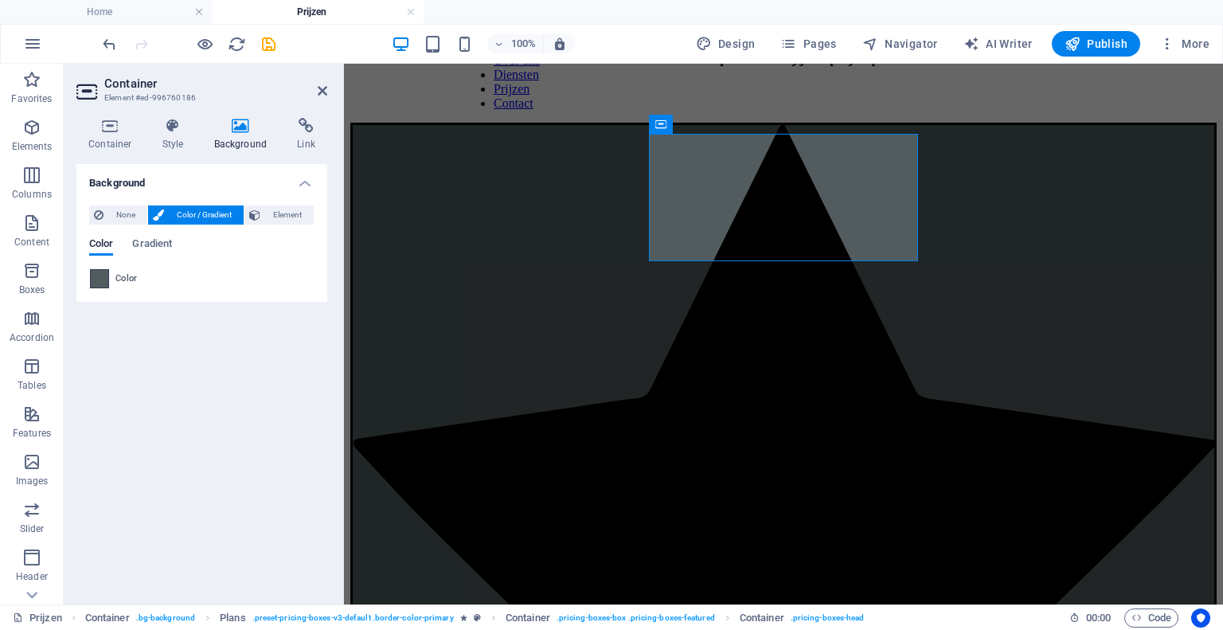
click at [107, 273] on span at bounding box center [100, 279] width 18 height 18
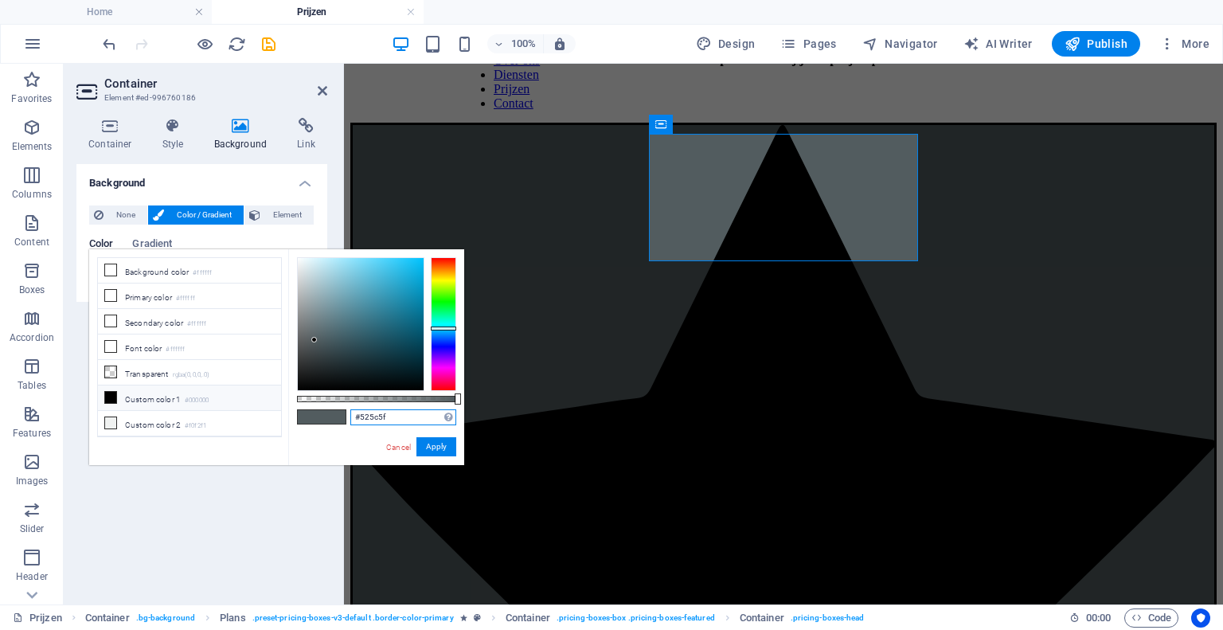
drag, startPoint x: 407, startPoint y: 416, endPoint x: 181, endPoint y: 387, distance: 227.2
click at [181, 387] on div "less Background color #ffffff Primary color #ffffff Secondary color #ffffff Fon…" at bounding box center [276, 357] width 375 height 216
paste input "293133"
type input "#293133"
click at [427, 441] on button "Apply" at bounding box center [436, 446] width 40 height 19
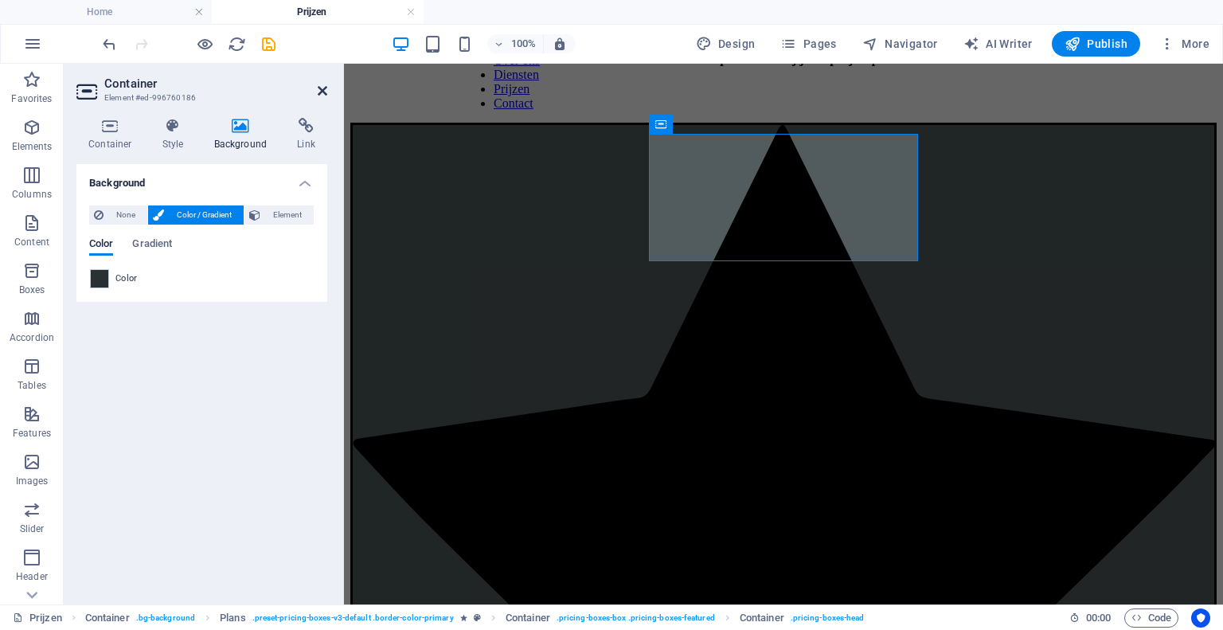
click at [318, 93] on icon at bounding box center [323, 90] width 10 height 13
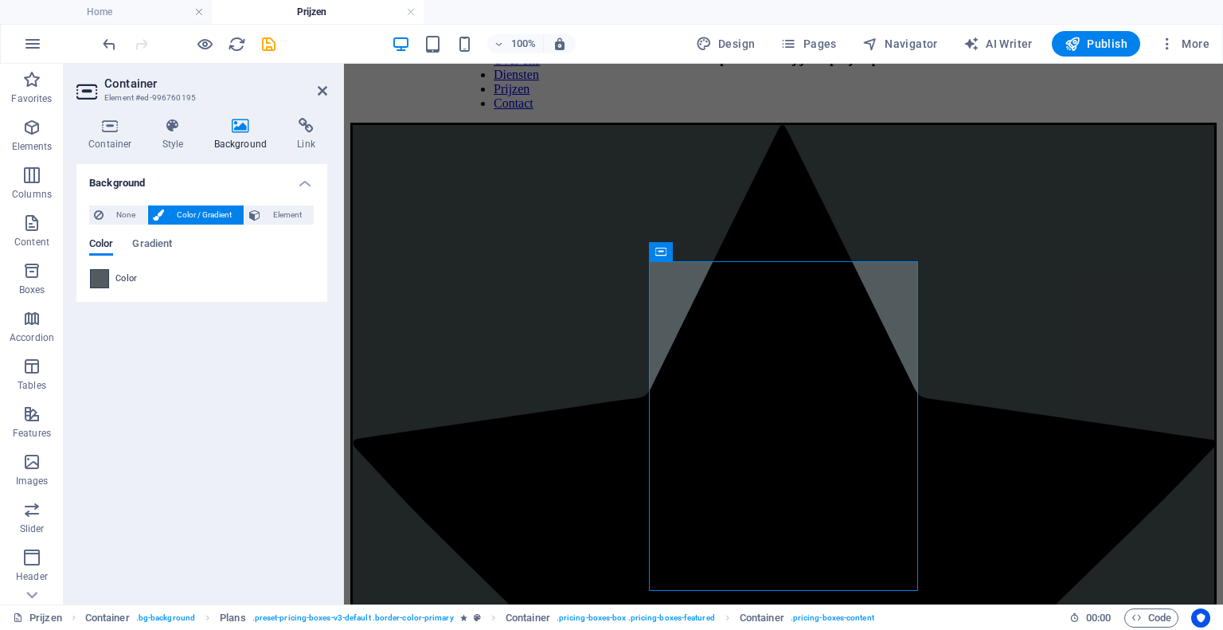
click at [104, 278] on span at bounding box center [100, 279] width 18 height 18
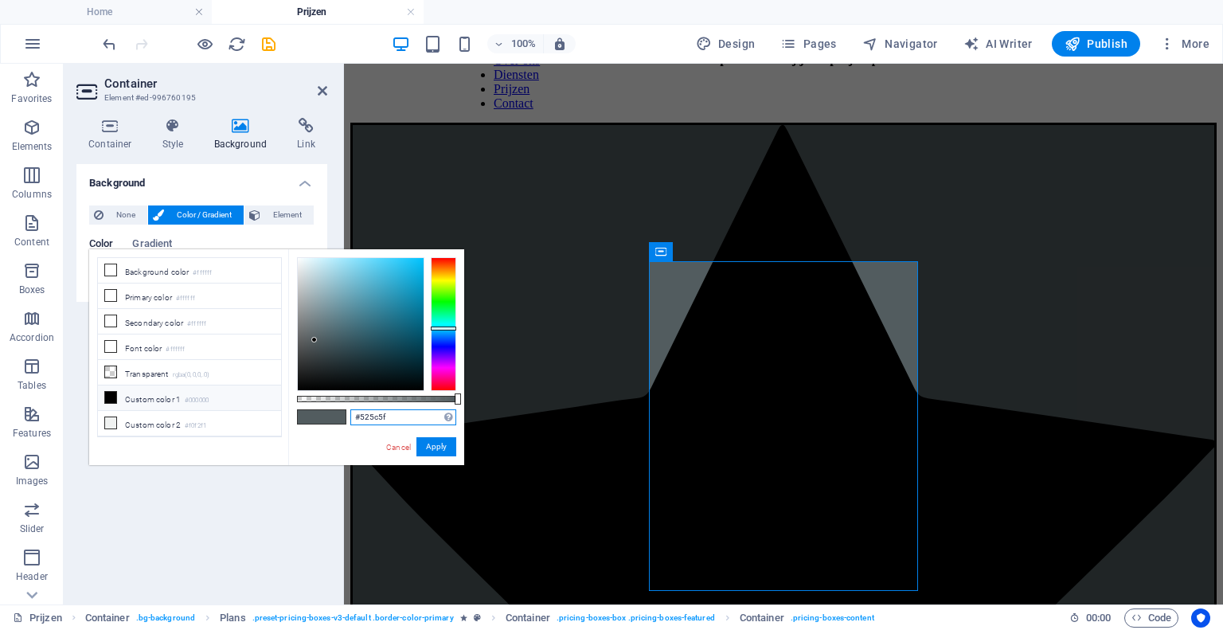
drag, startPoint x: 401, startPoint y: 415, endPoint x: 261, endPoint y: 389, distance: 142.4
click at [261, 389] on div "less Background color #ffffff Primary color #ffffff Secondary color #ffffff Fon…" at bounding box center [276, 357] width 375 height 216
paste input "293133"
type input "#293133"
click at [437, 439] on button "Apply" at bounding box center [436, 446] width 40 height 19
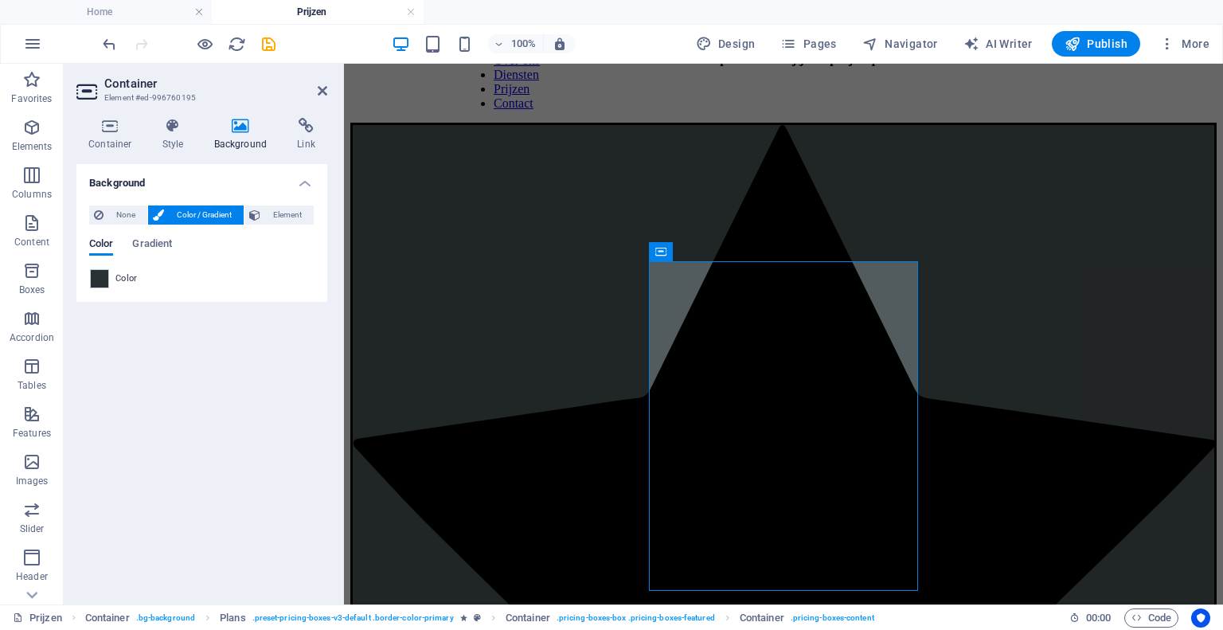
click at [316, 91] on header "Container Element #ed-996760195" at bounding box center [201, 84] width 251 height 41
click at [326, 91] on icon at bounding box center [323, 90] width 10 height 13
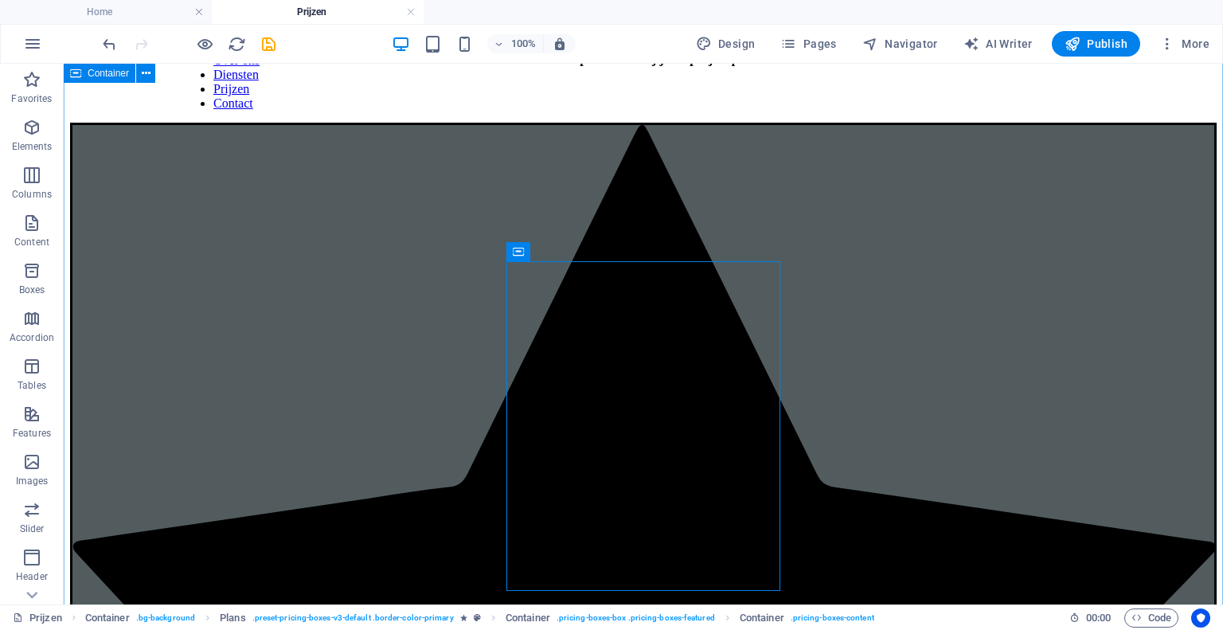
click at [172, 201] on div "Kies het pakket dat bij jouw project past BAsis €499 (Prijzen zijn inclusief BT…" at bounding box center [643, 460] width 1146 height 816
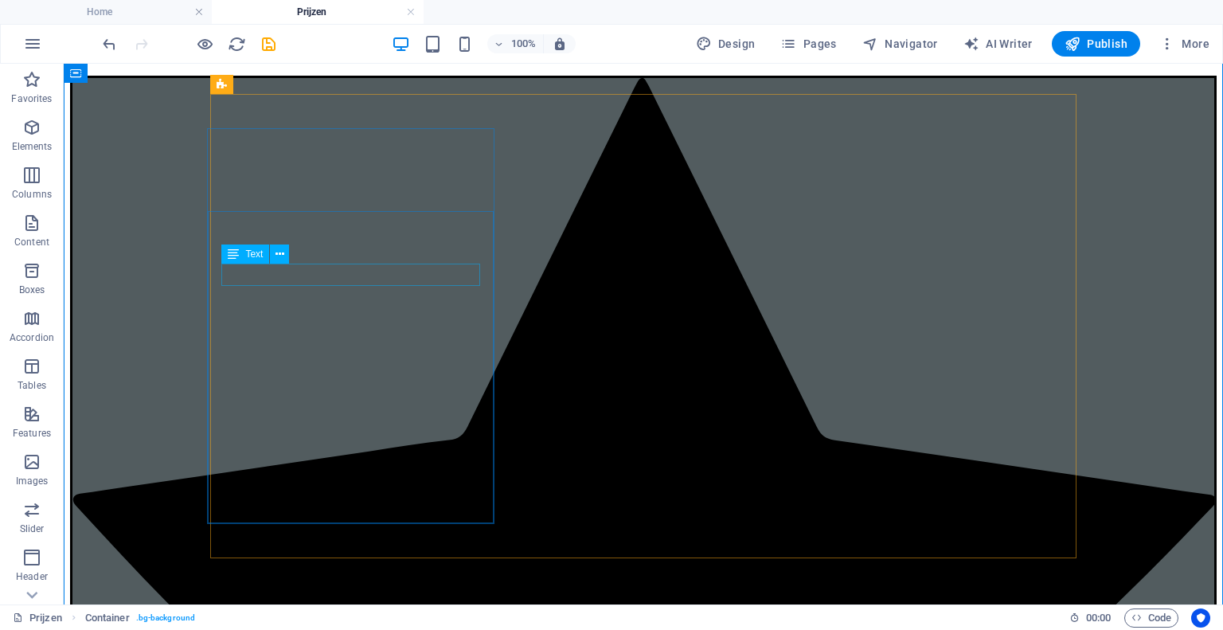
scroll to position [0, 0]
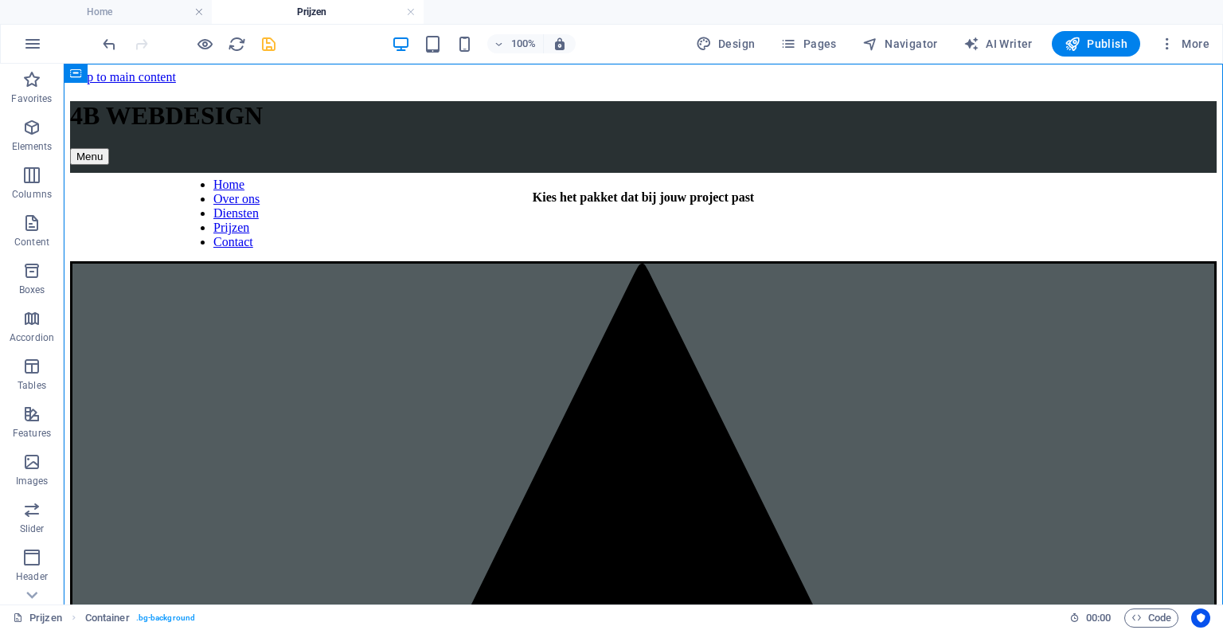
click at [270, 49] on icon "save" at bounding box center [268, 44] width 18 height 18
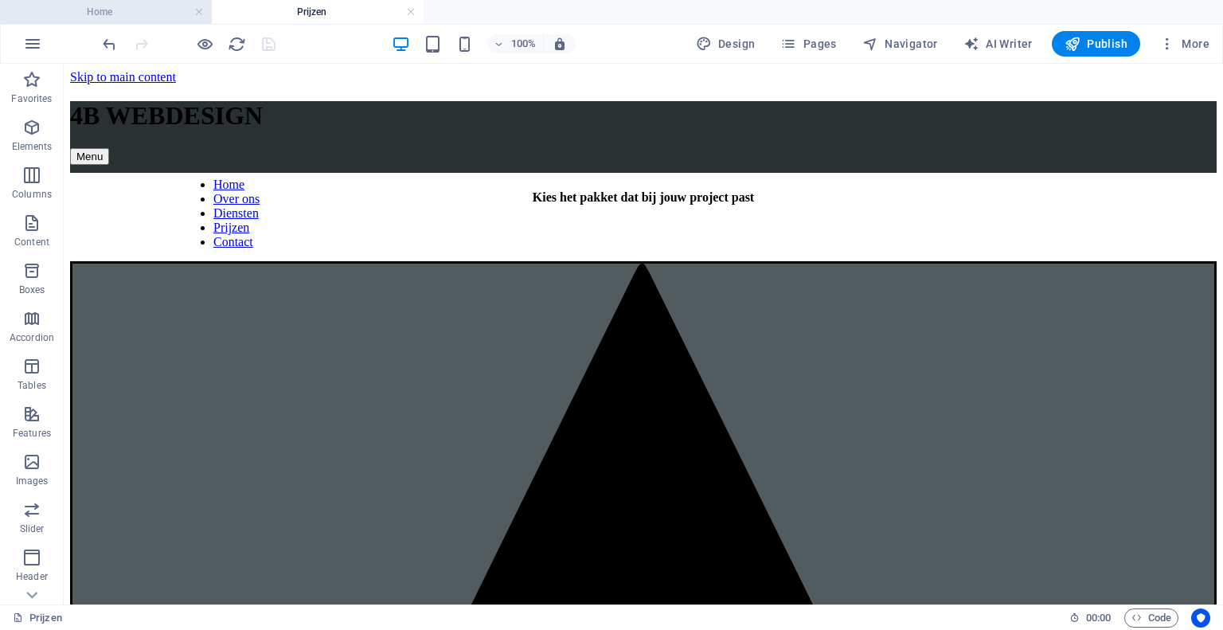
click at [142, 18] on h4 "Home" at bounding box center [106, 12] width 212 height 18
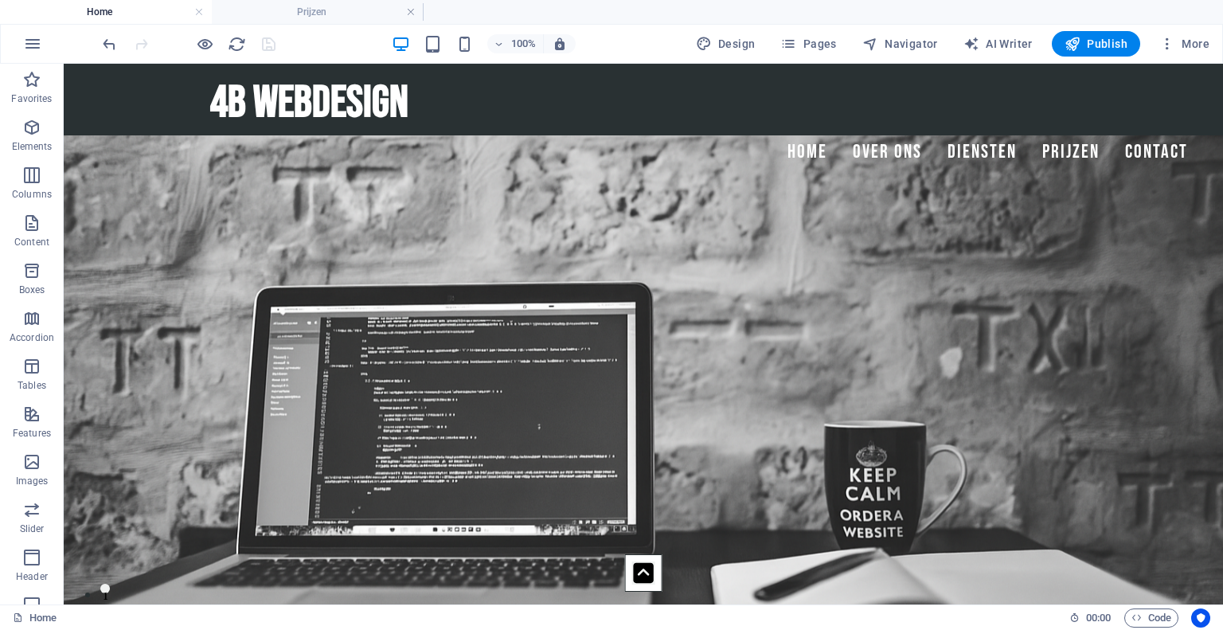
scroll to position [540, 0]
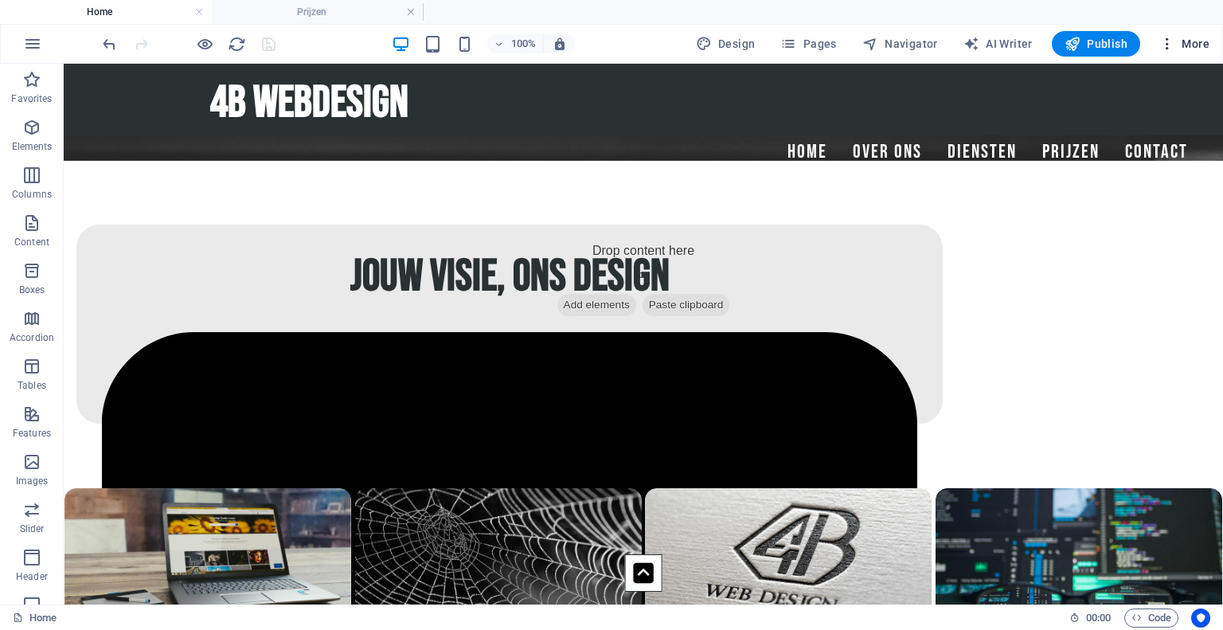
click at [1192, 37] on span "More" at bounding box center [1184, 44] width 50 height 16
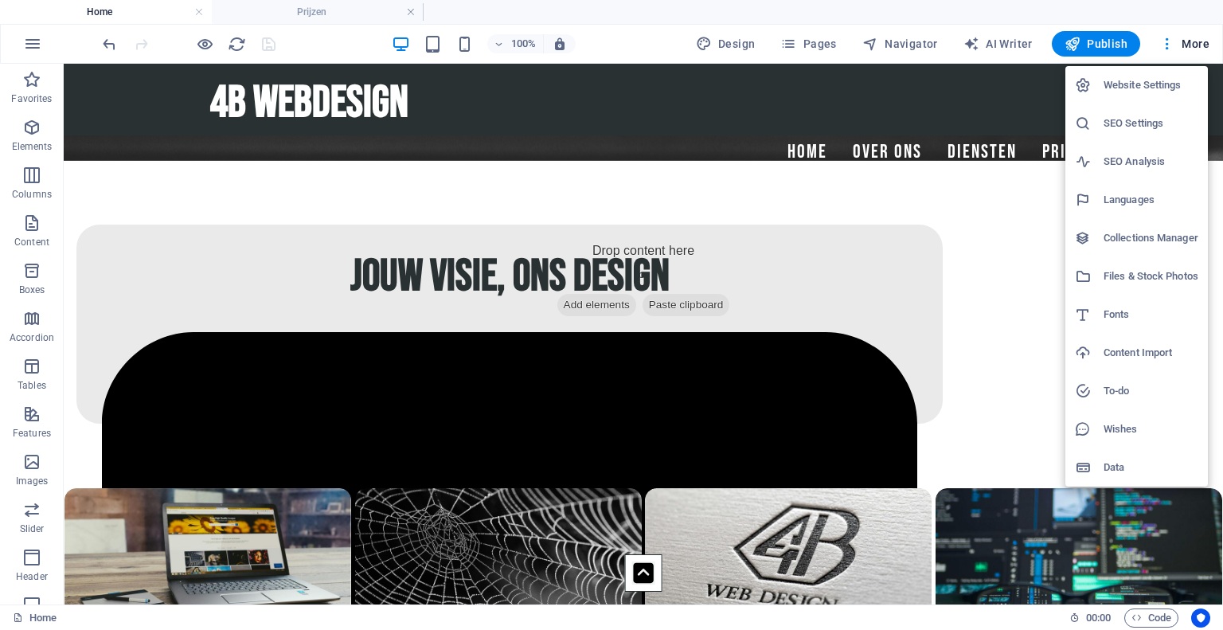
click at [1153, 118] on h6 "SEO Settings" at bounding box center [1150, 123] width 95 height 19
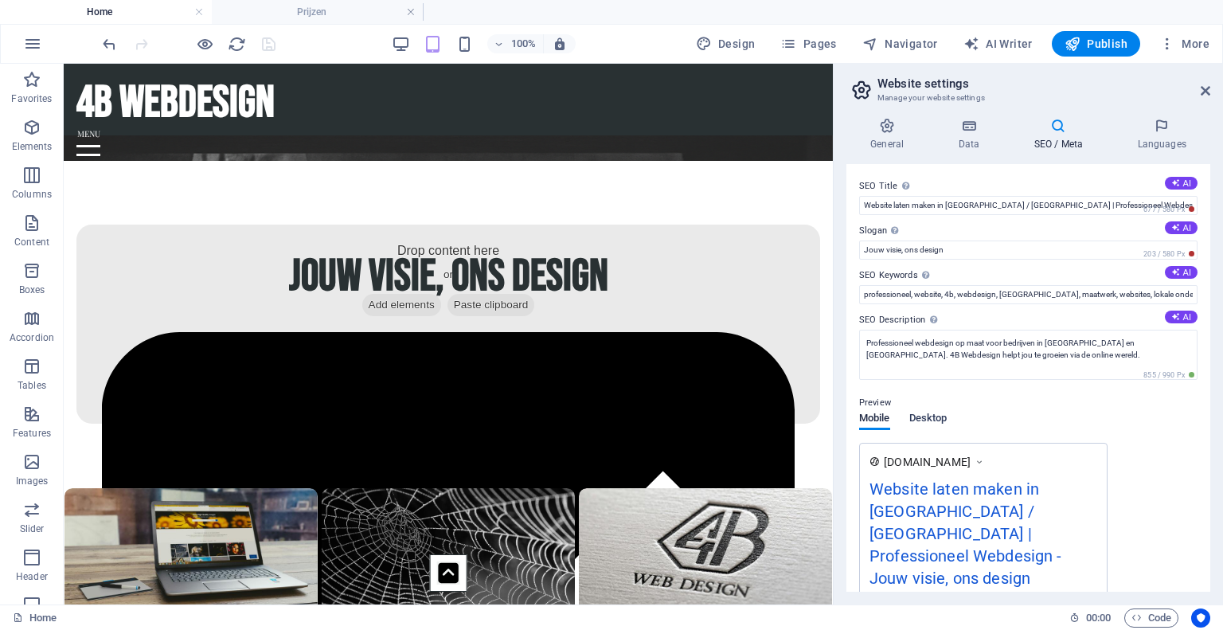
click at [934, 412] on span "Desktop" at bounding box center [928, 419] width 38 height 22
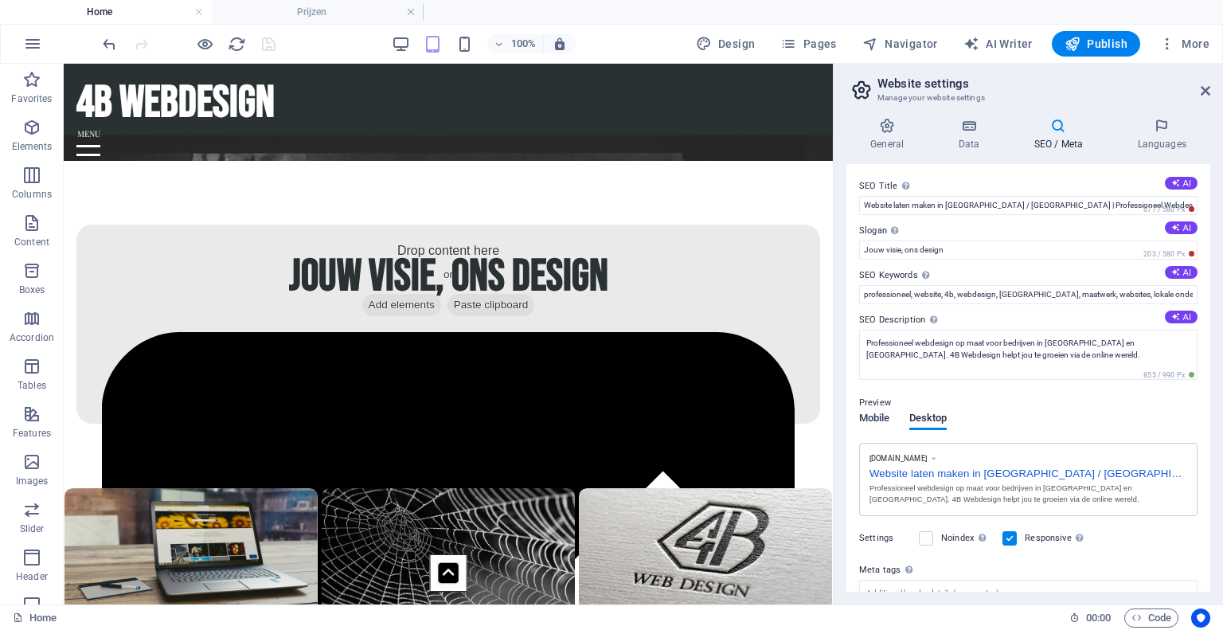
click at [881, 415] on span "Mobile" at bounding box center [874, 419] width 31 height 22
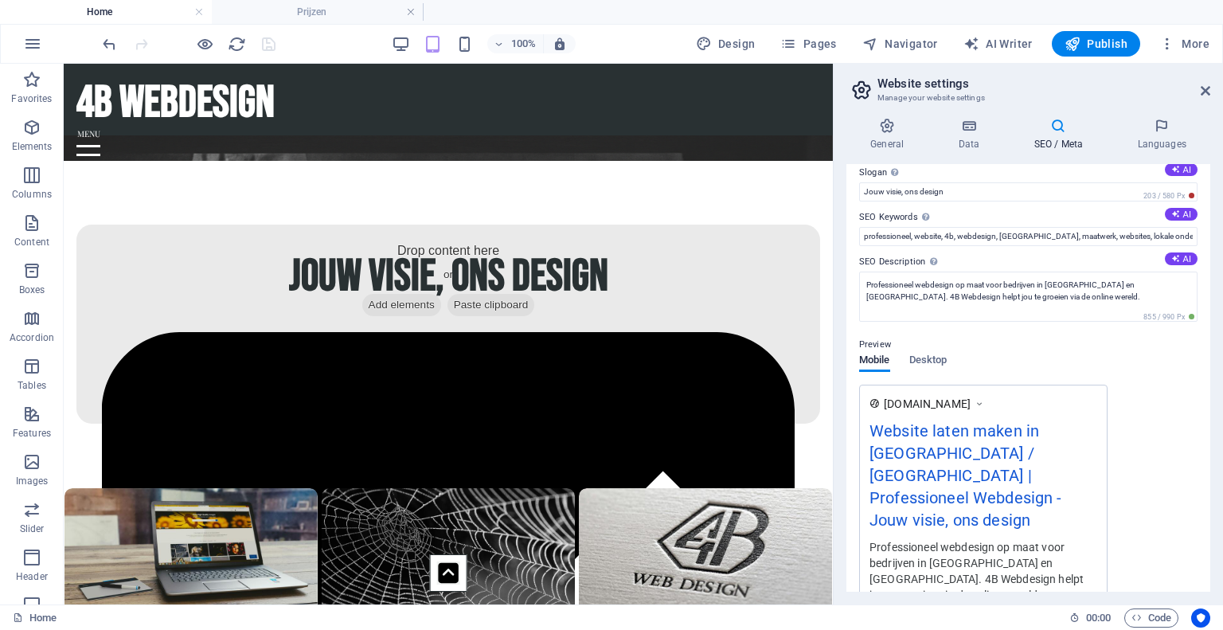
scroll to position [0, 0]
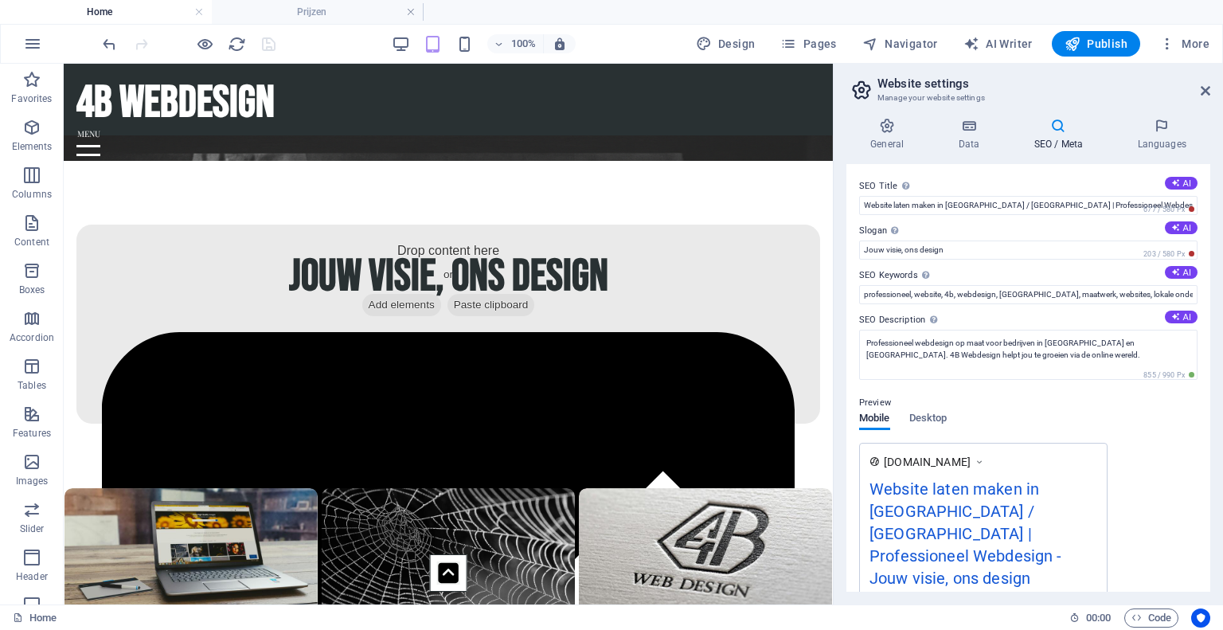
click at [927, 408] on div "Preview" at bounding box center [1028, 402] width 338 height 19
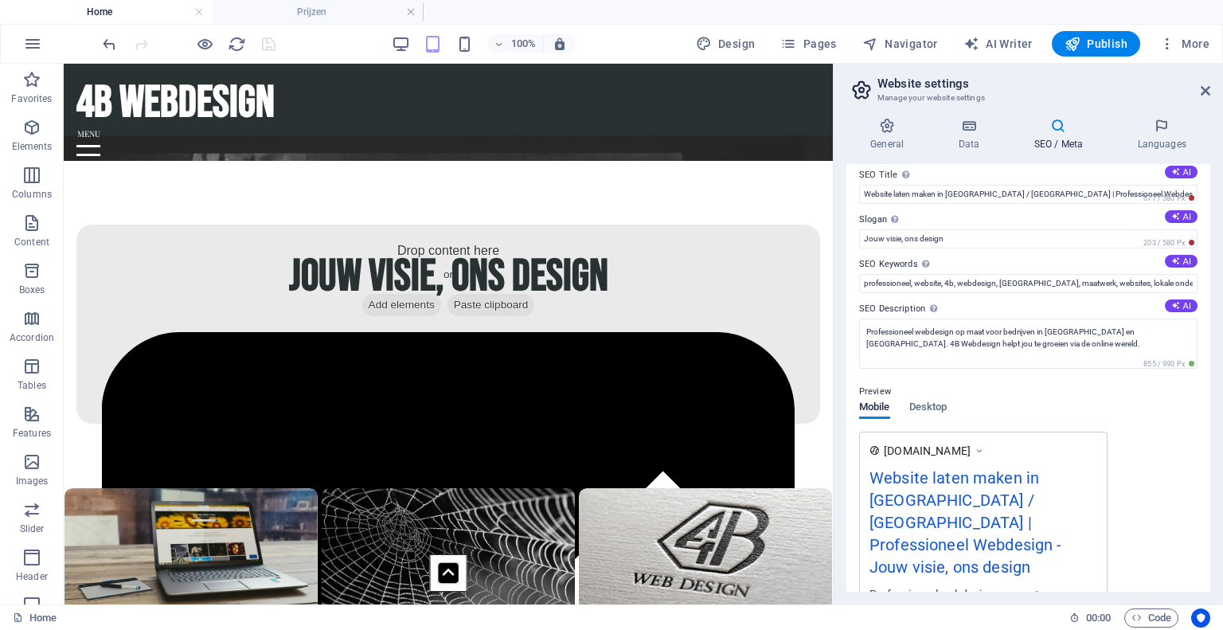
scroll to position [9, 0]
click at [927, 408] on span "Desktop" at bounding box center [928, 411] width 38 height 22
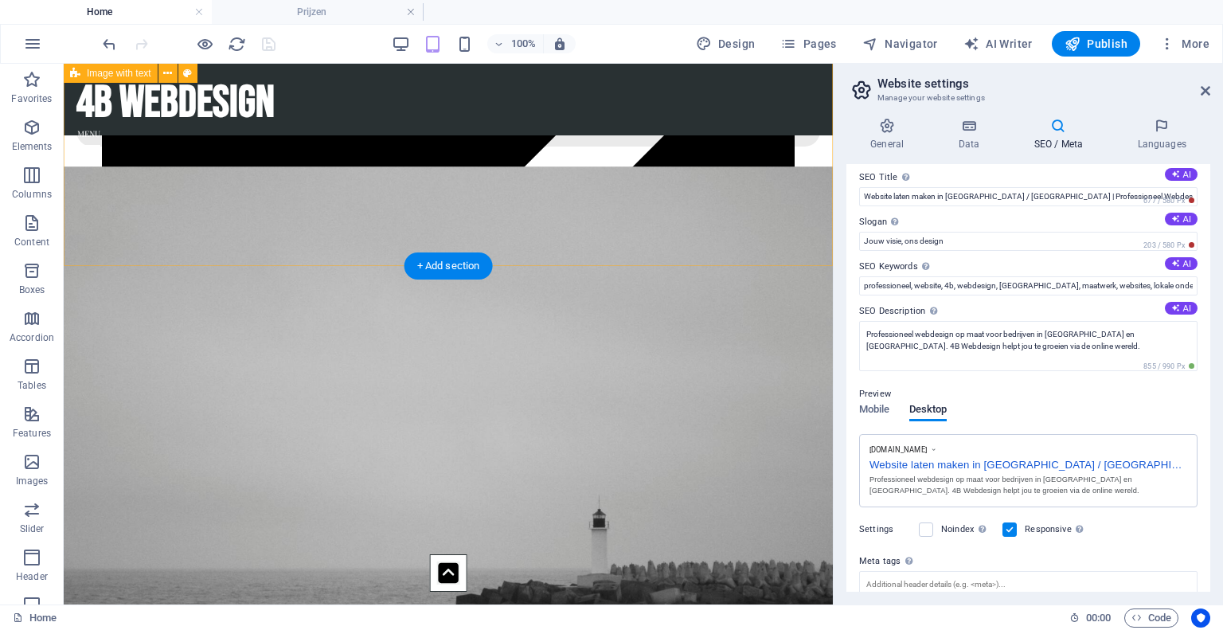
scroll to position [1743, 0]
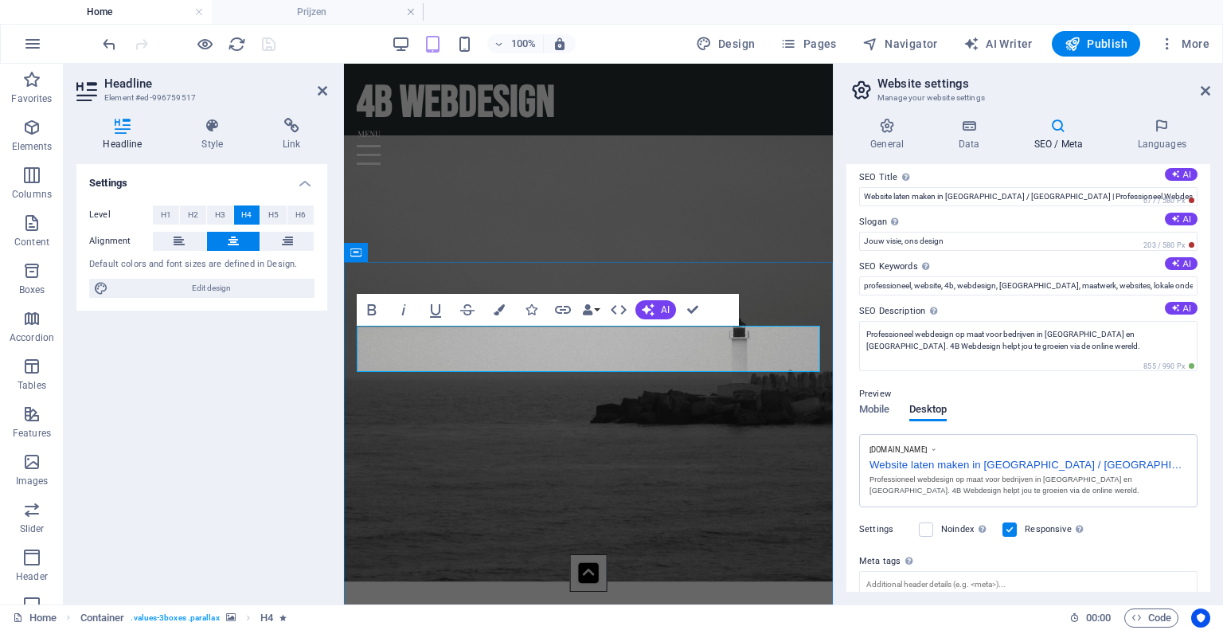
scroll to position [1556, 0]
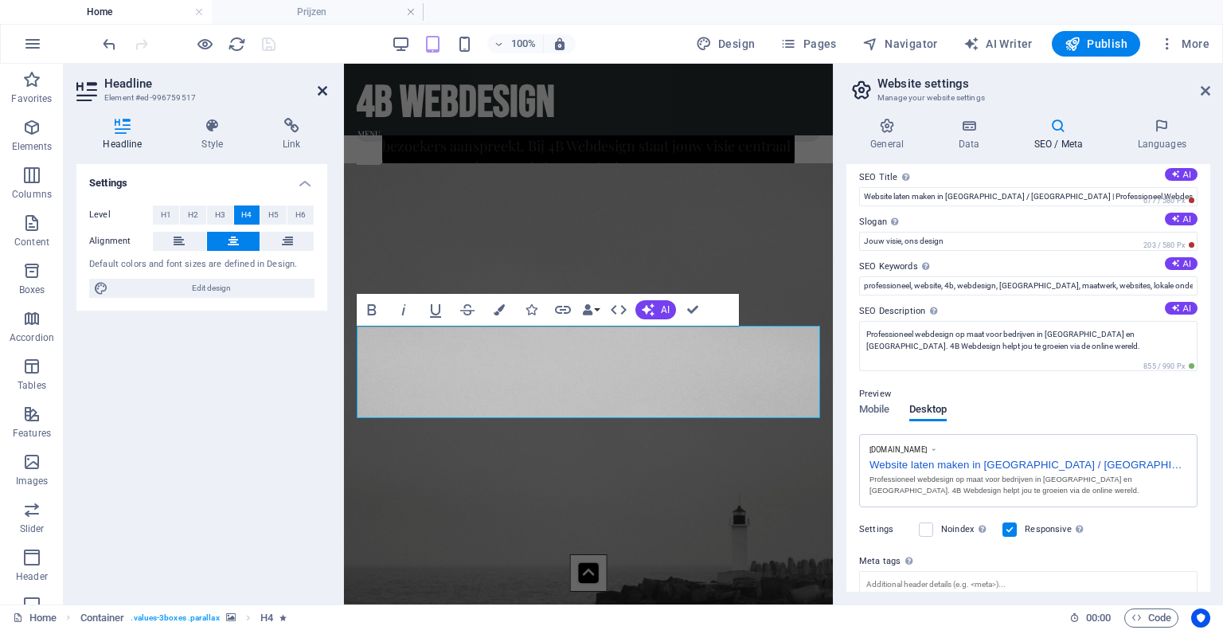
click at [321, 90] on icon at bounding box center [323, 90] width 10 height 13
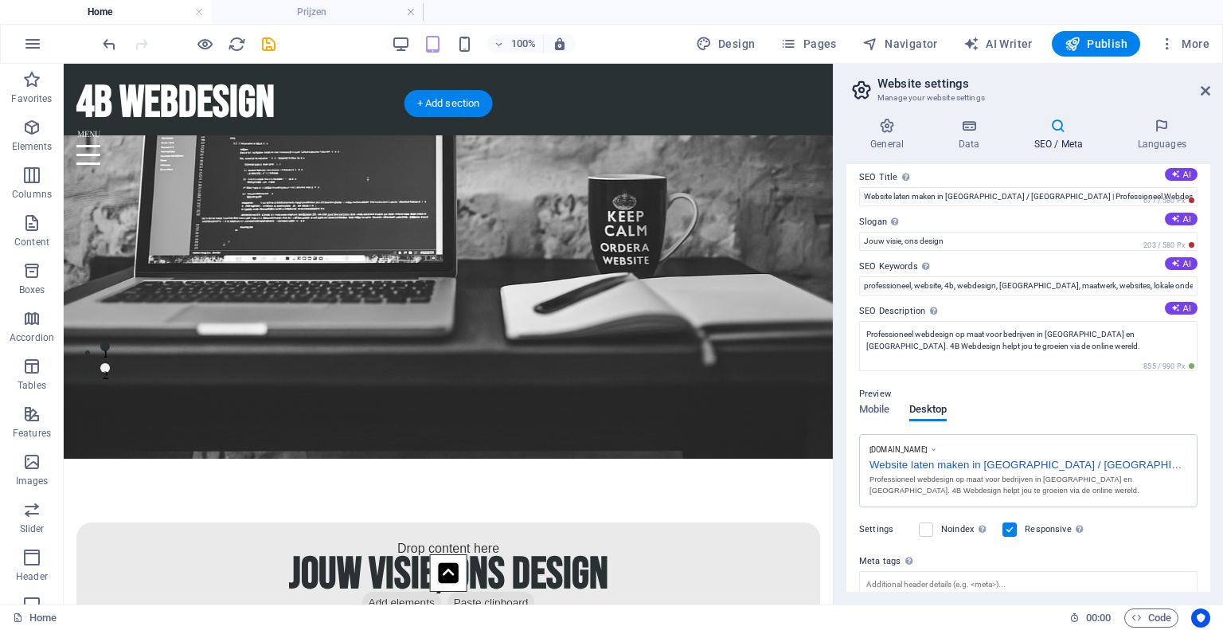
scroll to position [0, 0]
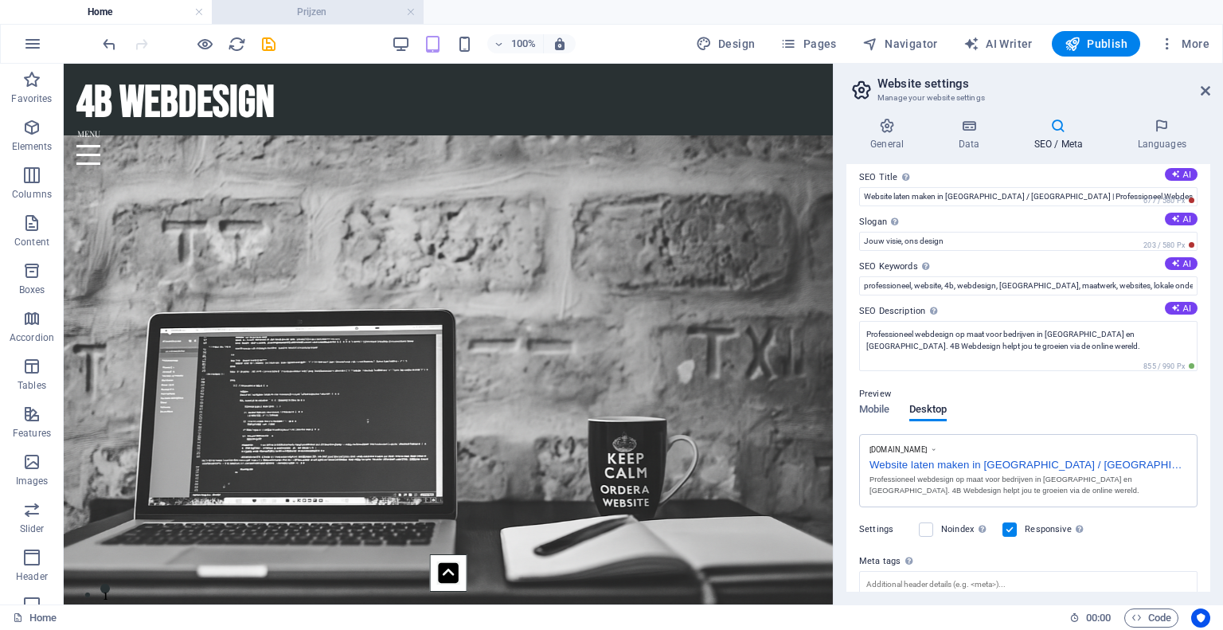
click at [337, 8] on h4 "Prijzen" at bounding box center [318, 12] width 212 height 18
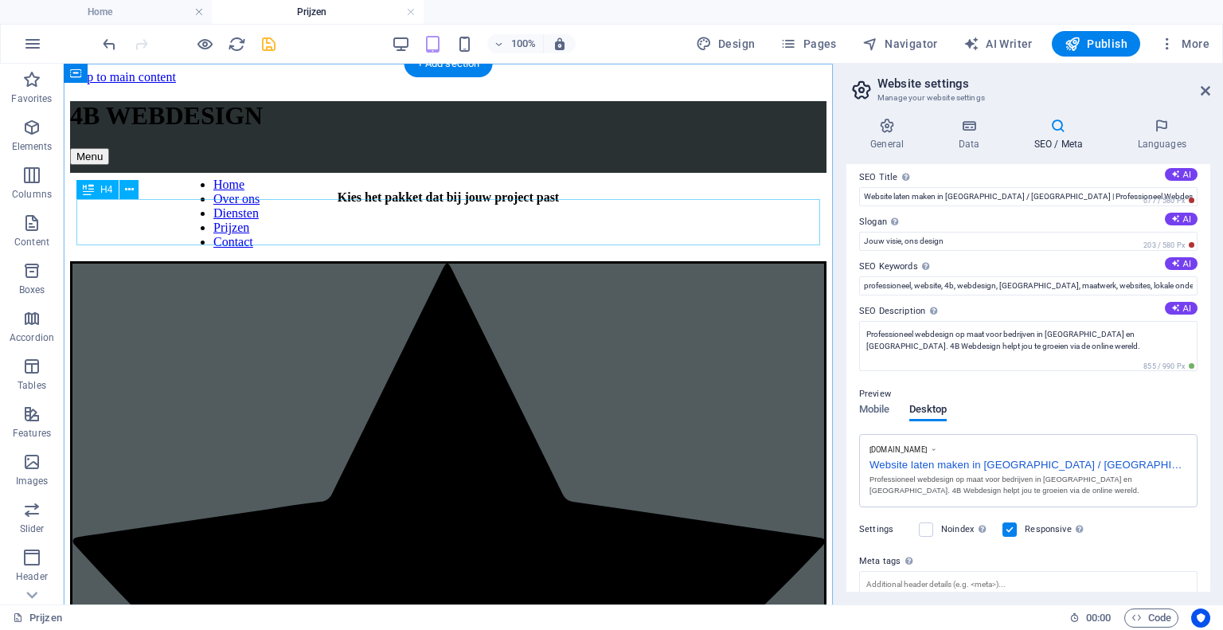
click at [441, 205] on div "Kies het pakket dat bij jouw project past" at bounding box center [448, 197] width 756 height 14
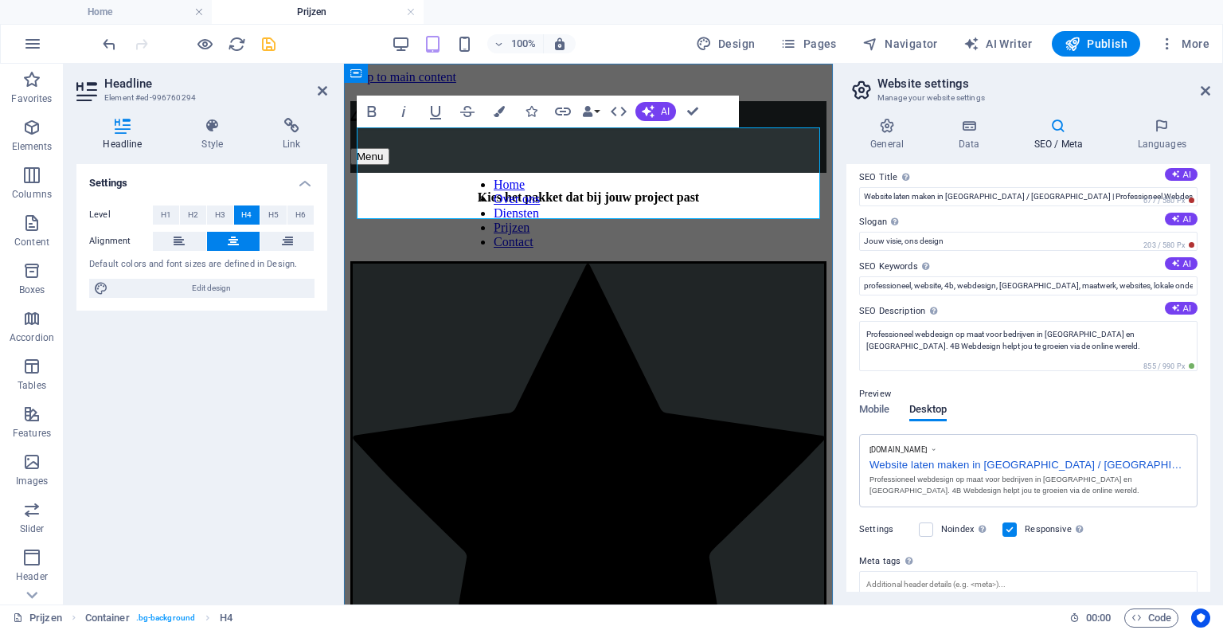
click at [712, 190] on h4 "Kies het pakket dat bij jouw project past" at bounding box center [588, 197] width 476 height 14
drag, startPoint x: 720, startPoint y: 158, endPoint x: 816, endPoint y: 162, distance: 96.4
click at [816, 190] on h4 "Kies het pakket dat bij jouw project past" at bounding box center [588, 197] width 476 height 14
click at [318, 88] on icon at bounding box center [323, 90] width 10 height 13
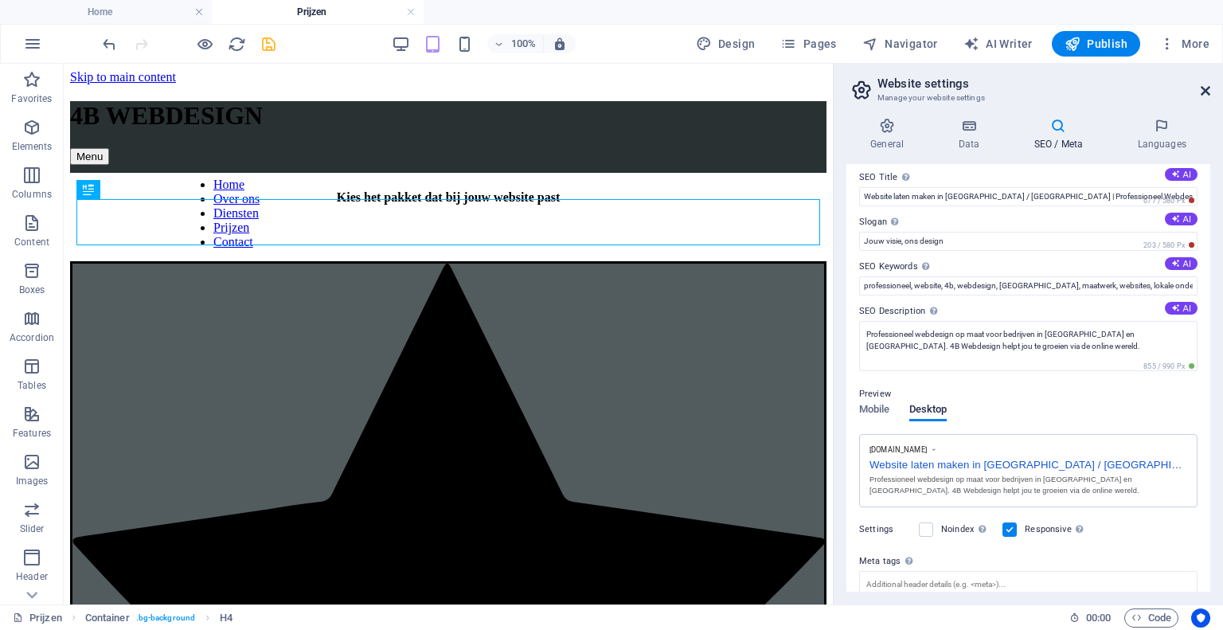
click at [1204, 93] on icon at bounding box center [1205, 90] width 10 height 13
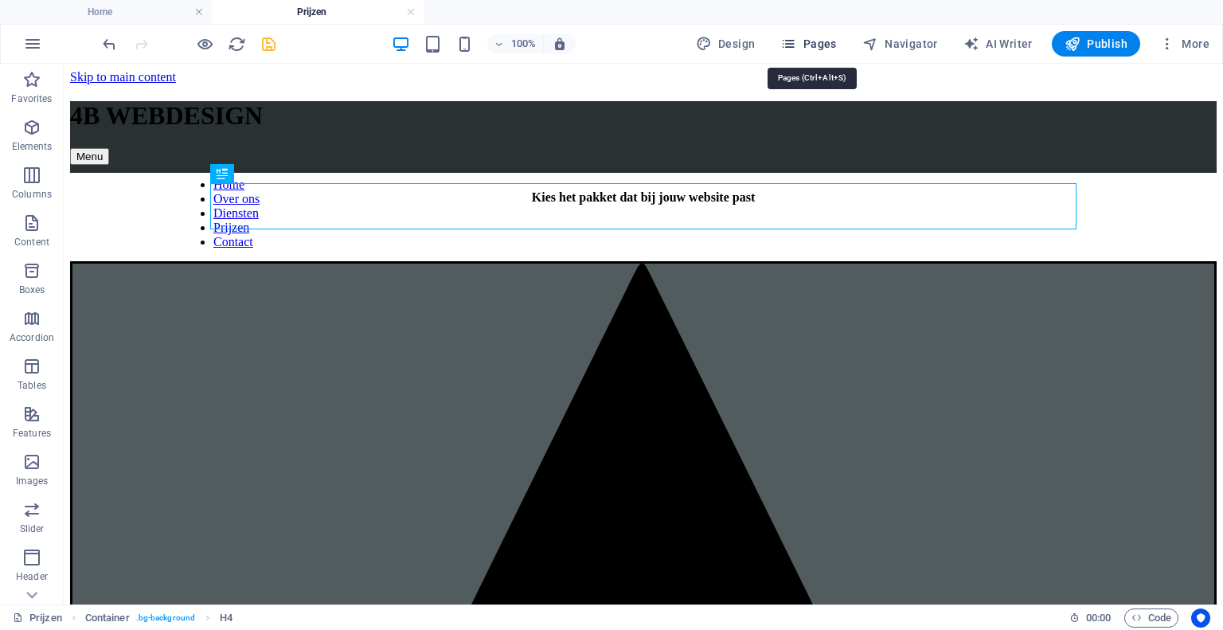
click at [796, 41] on icon "button" at bounding box center [788, 44] width 16 height 16
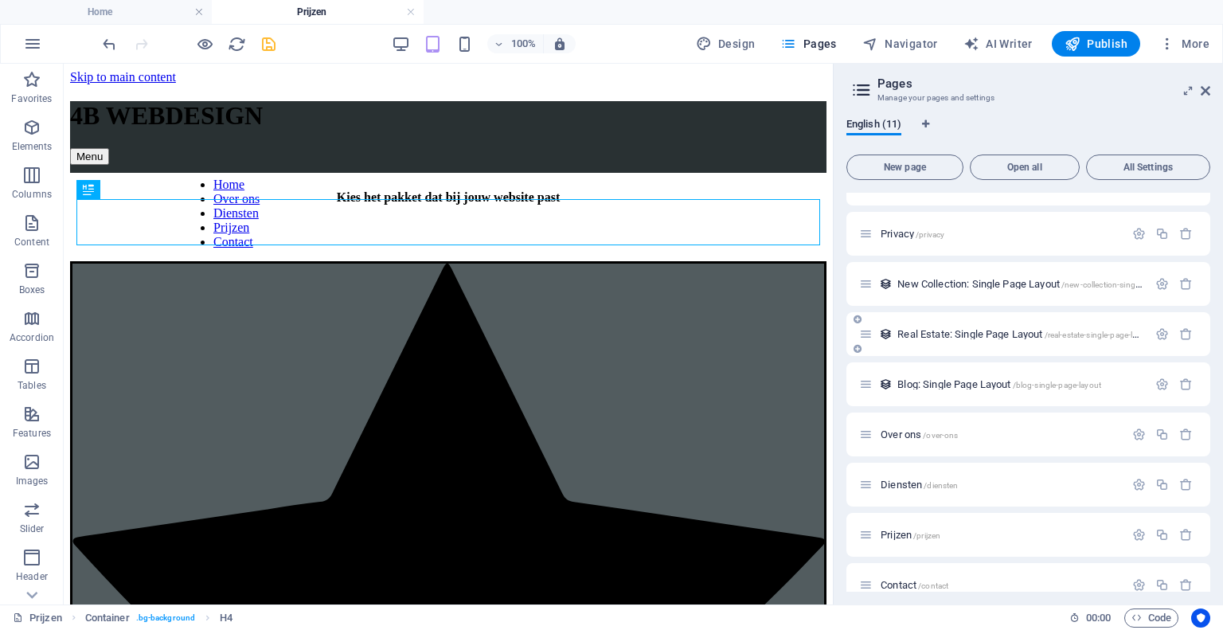
scroll to position [152, 0]
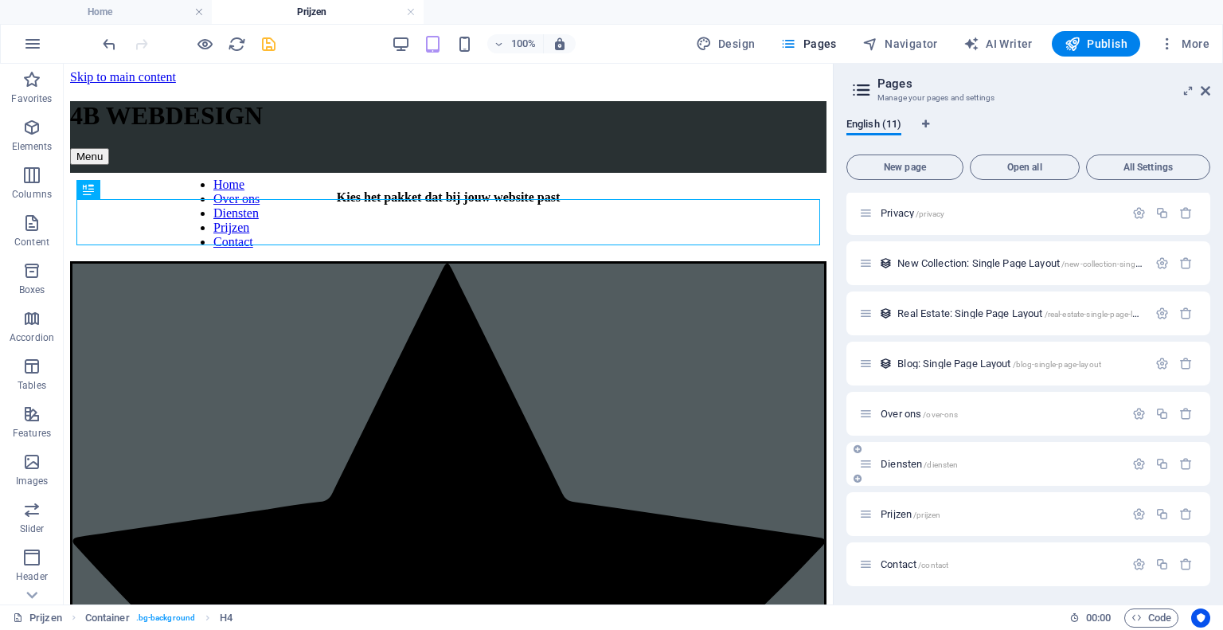
click at [898, 463] on span "Diensten /diensten" at bounding box center [918, 464] width 77 height 12
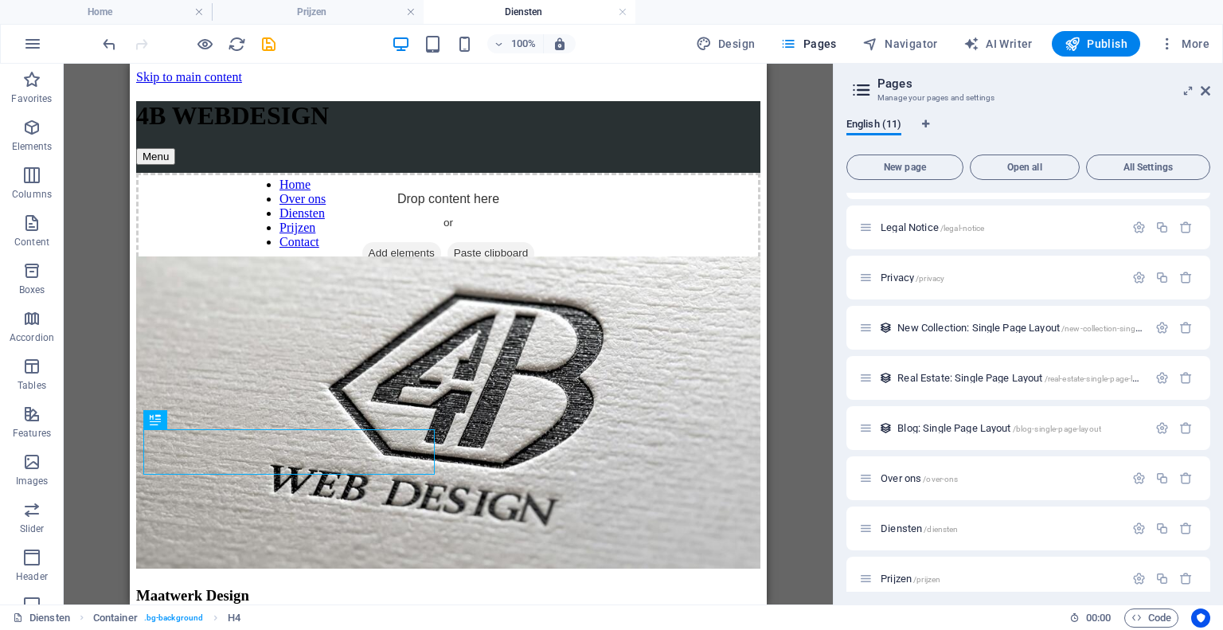
scroll to position [0, 0]
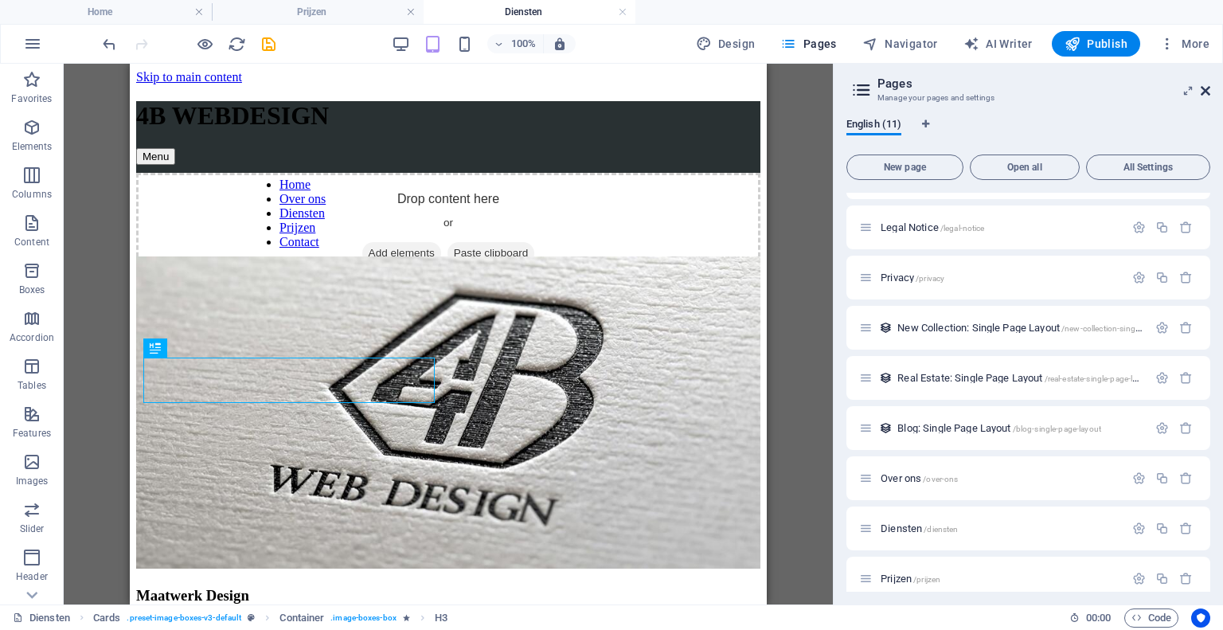
click at [1204, 92] on icon at bounding box center [1205, 90] width 10 height 13
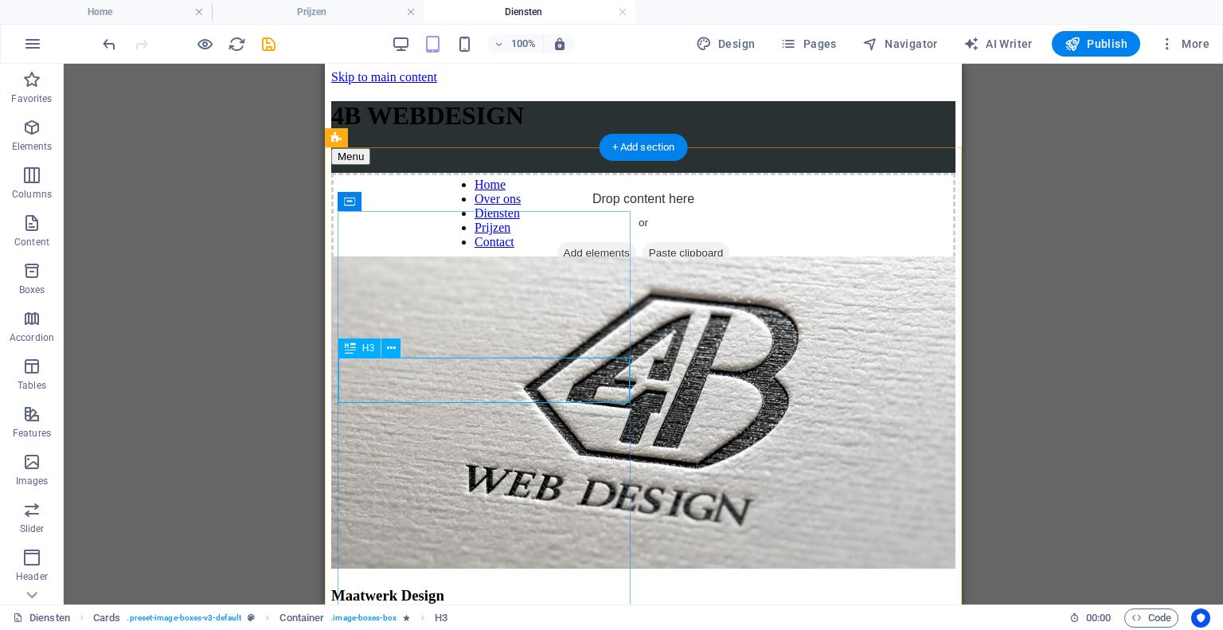
click at [499, 587] on div "Maatwerk Design" at bounding box center [643, 596] width 624 height 18
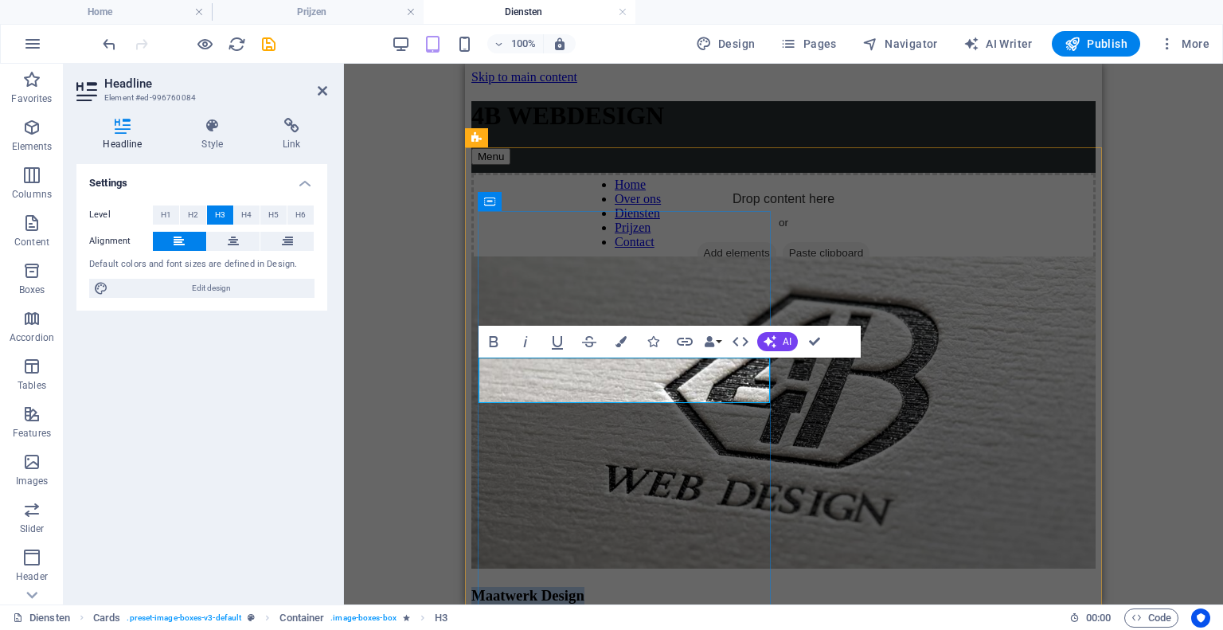
click at [584, 587] on span "Maatwerk Design" at bounding box center [527, 595] width 113 height 17
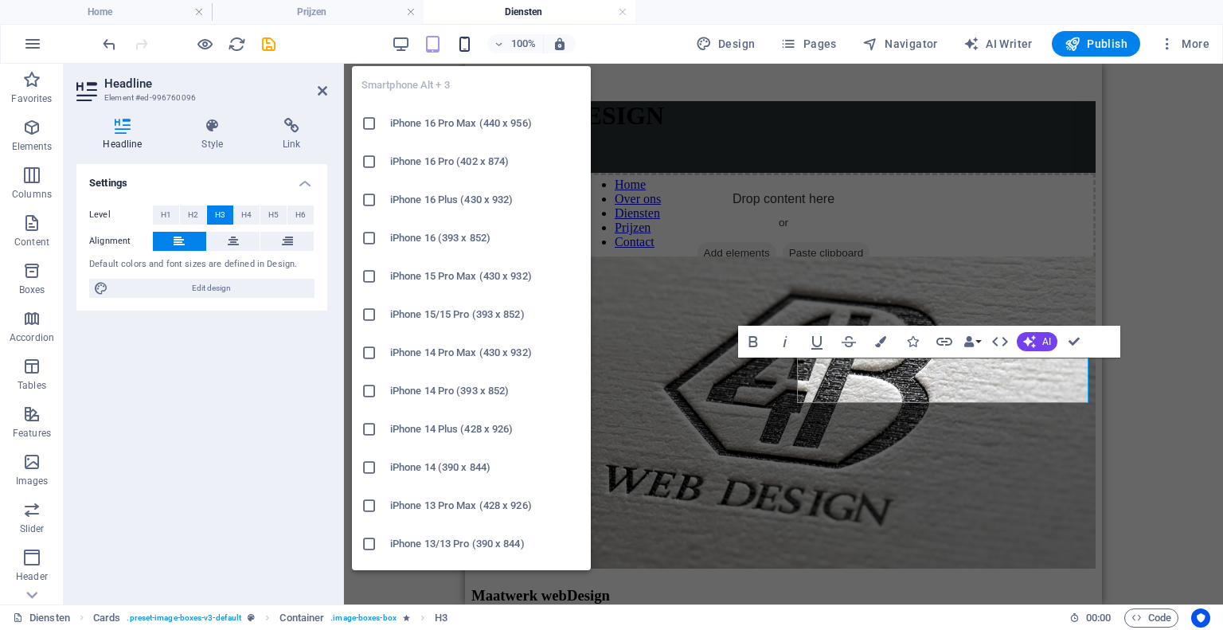
click at [463, 42] on icon "button" at bounding box center [464, 44] width 18 height 18
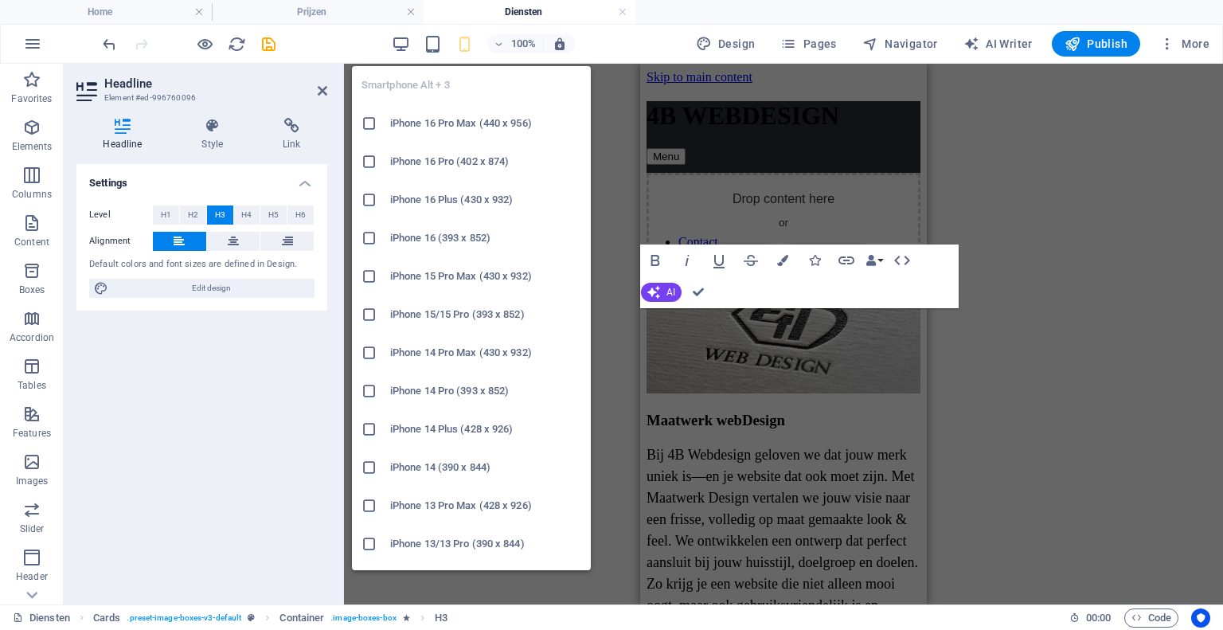
scroll to position [564, 0]
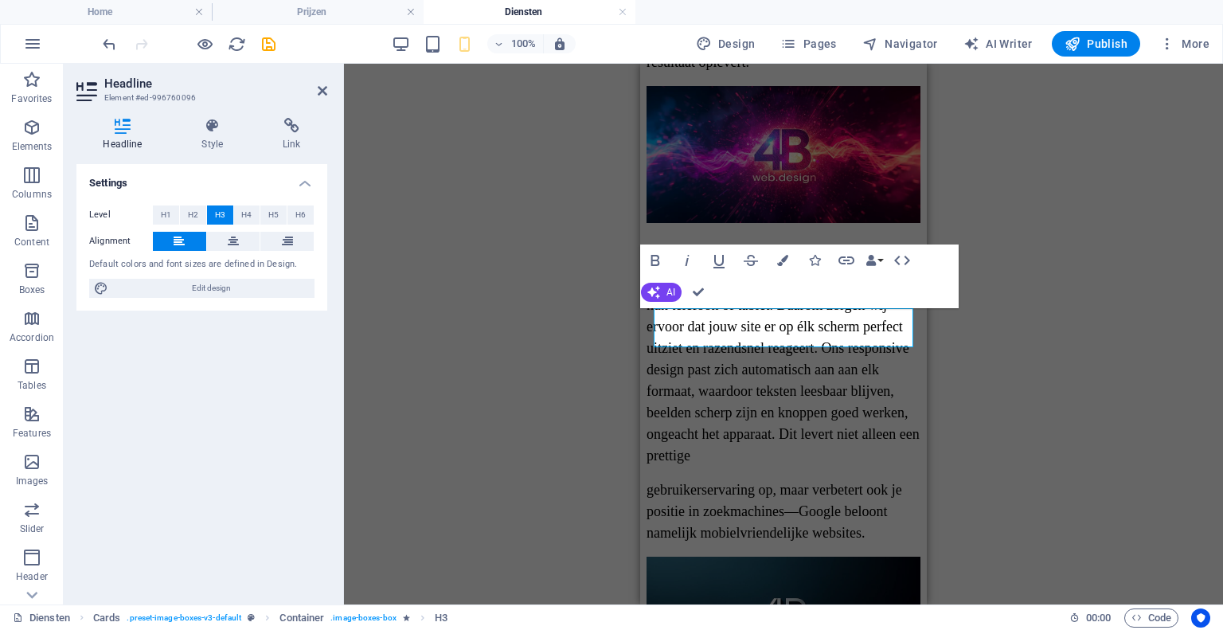
click at [563, 244] on div "H3 Cards Container Placeholder Text Container Image Container H3 Text Container…" at bounding box center [783, 334] width 879 height 540
click at [323, 89] on icon at bounding box center [323, 90] width 10 height 13
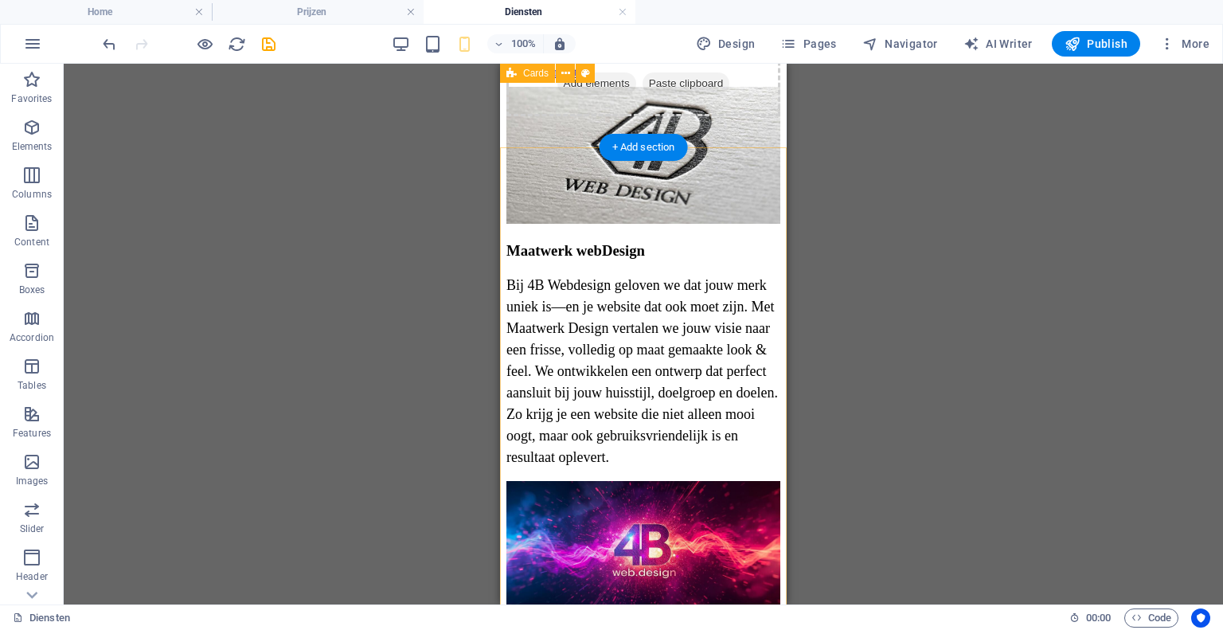
scroll to position [0, 0]
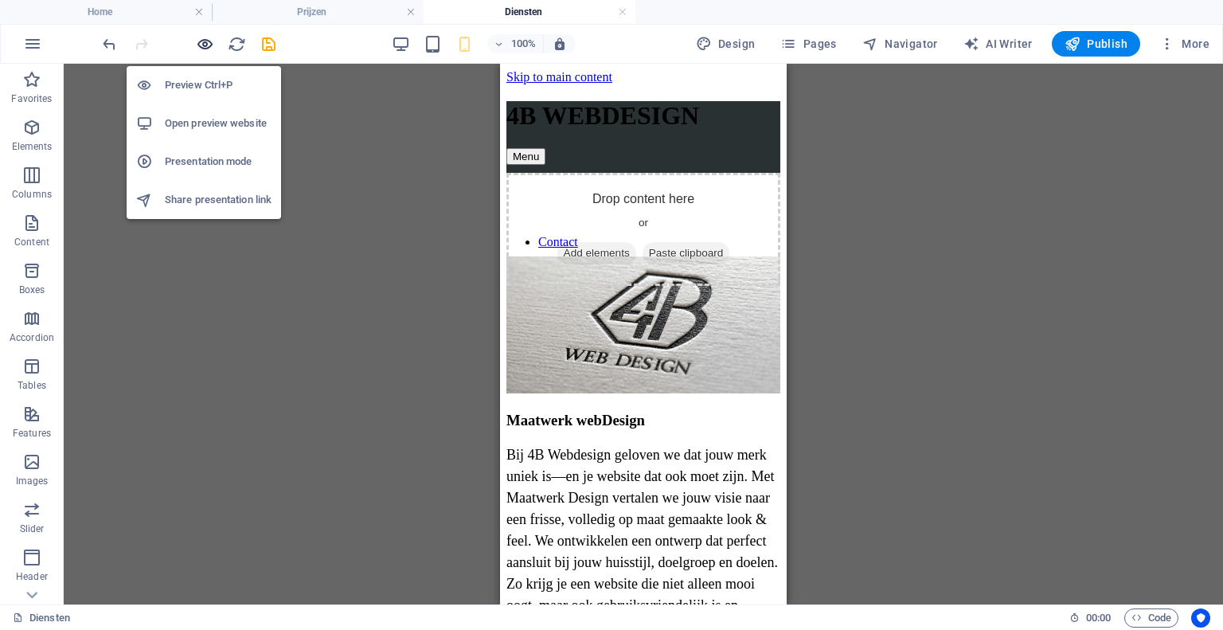
click at [209, 44] on icon "button" at bounding box center [205, 44] width 18 height 18
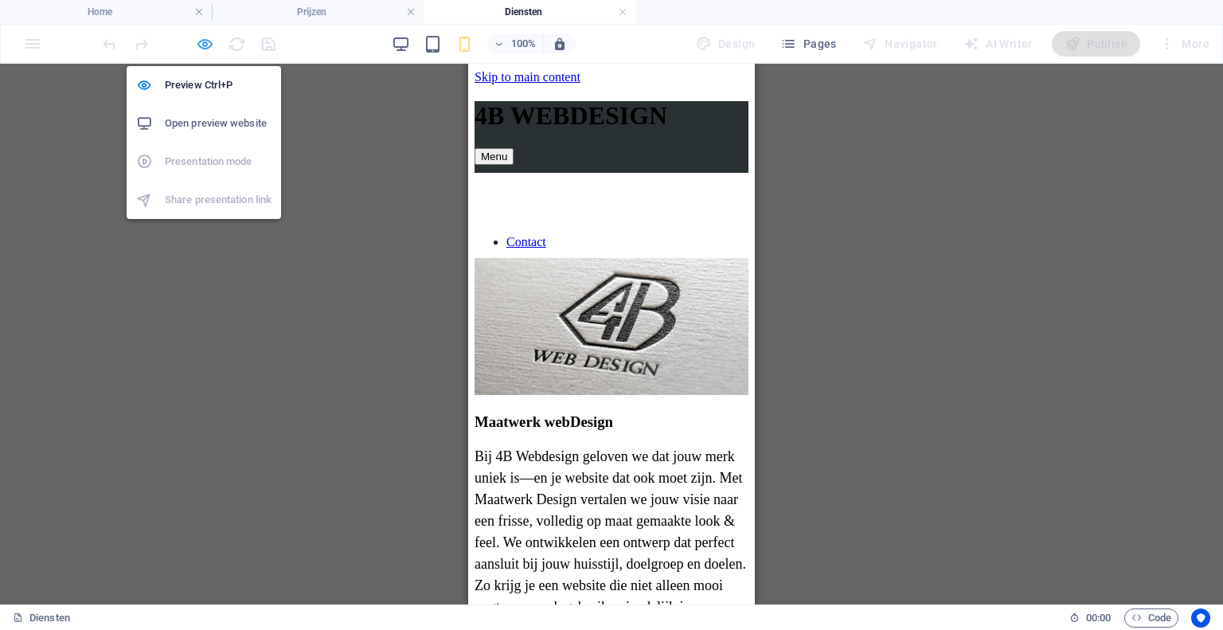
click at [201, 48] on icon "button" at bounding box center [205, 44] width 18 height 18
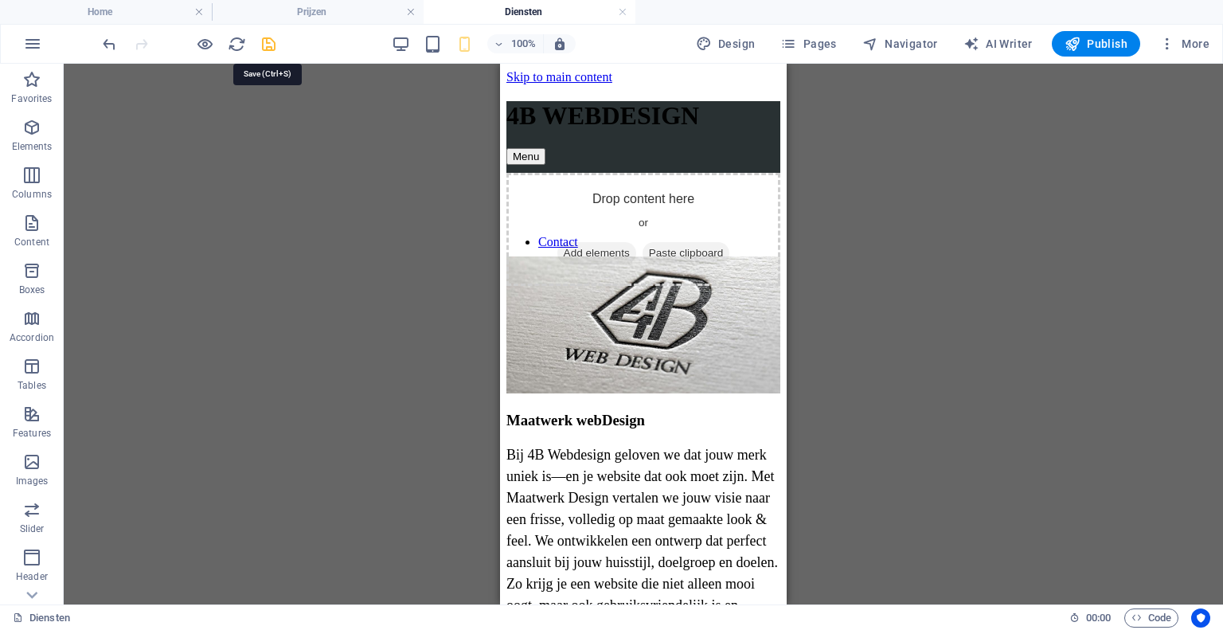
click at [271, 44] on icon "save" at bounding box center [268, 44] width 18 height 18
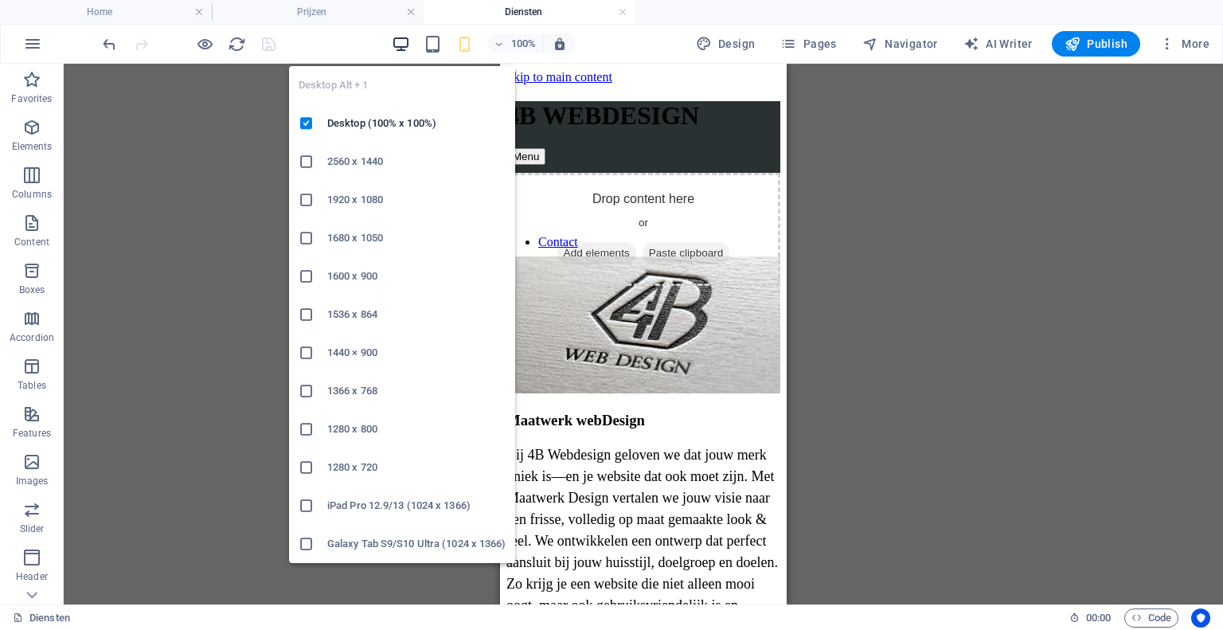
click at [397, 41] on icon "button" at bounding box center [401, 44] width 18 height 18
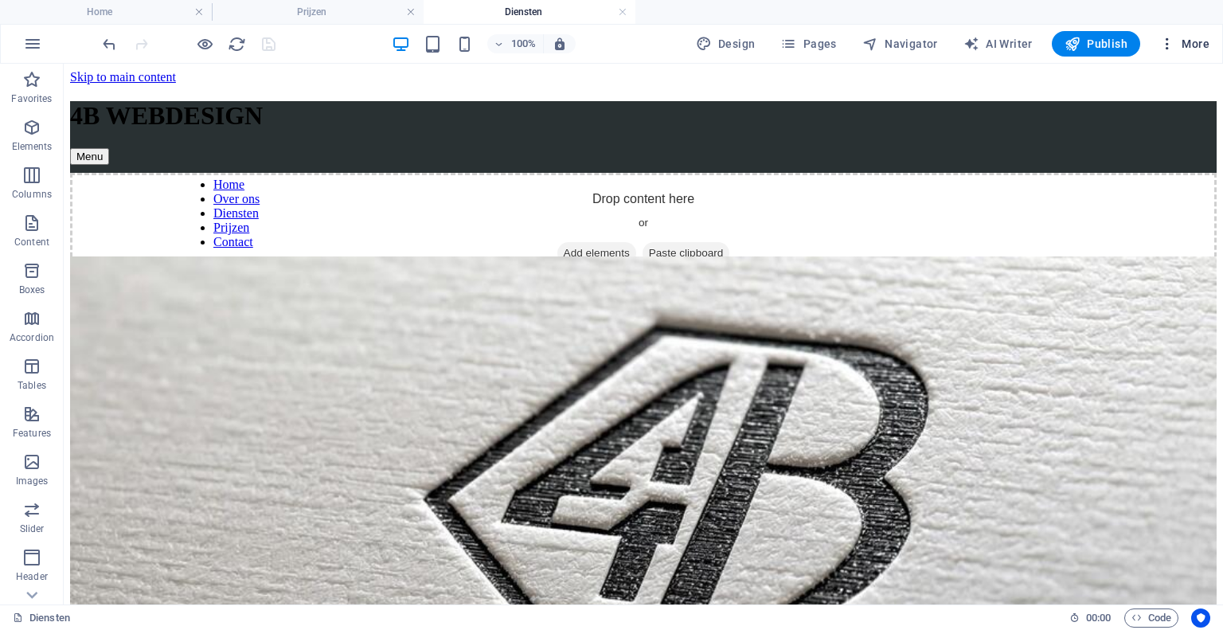
click at [1200, 42] on span "More" at bounding box center [1184, 44] width 50 height 16
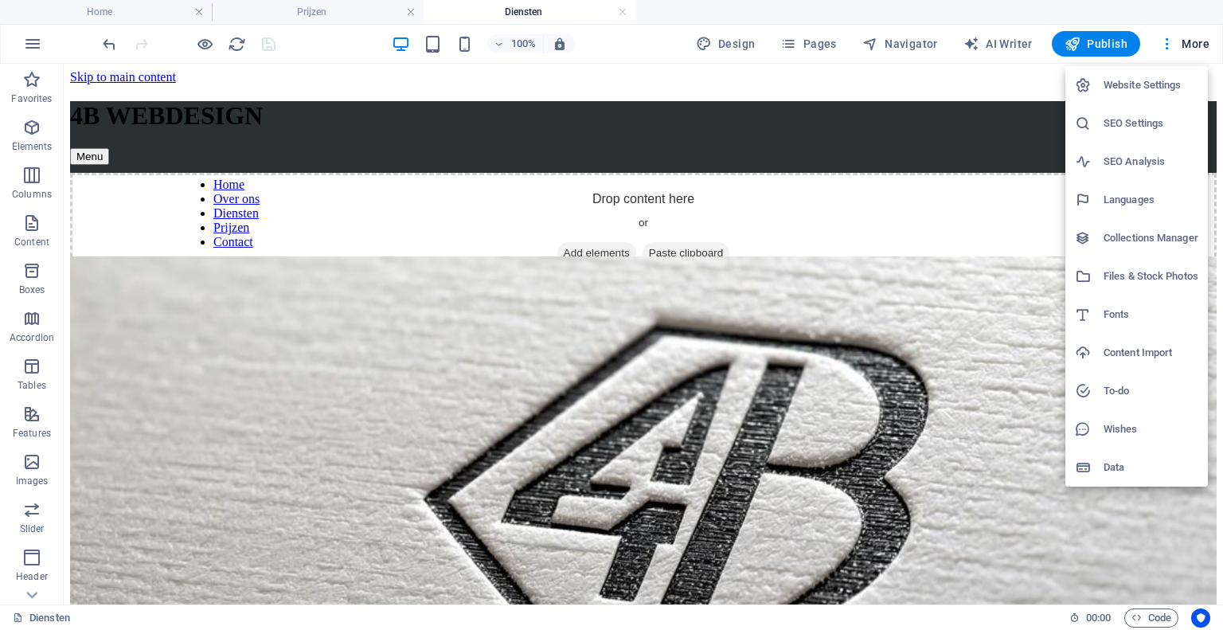
click at [1110, 119] on h6 "SEO Settings" at bounding box center [1150, 123] width 95 height 19
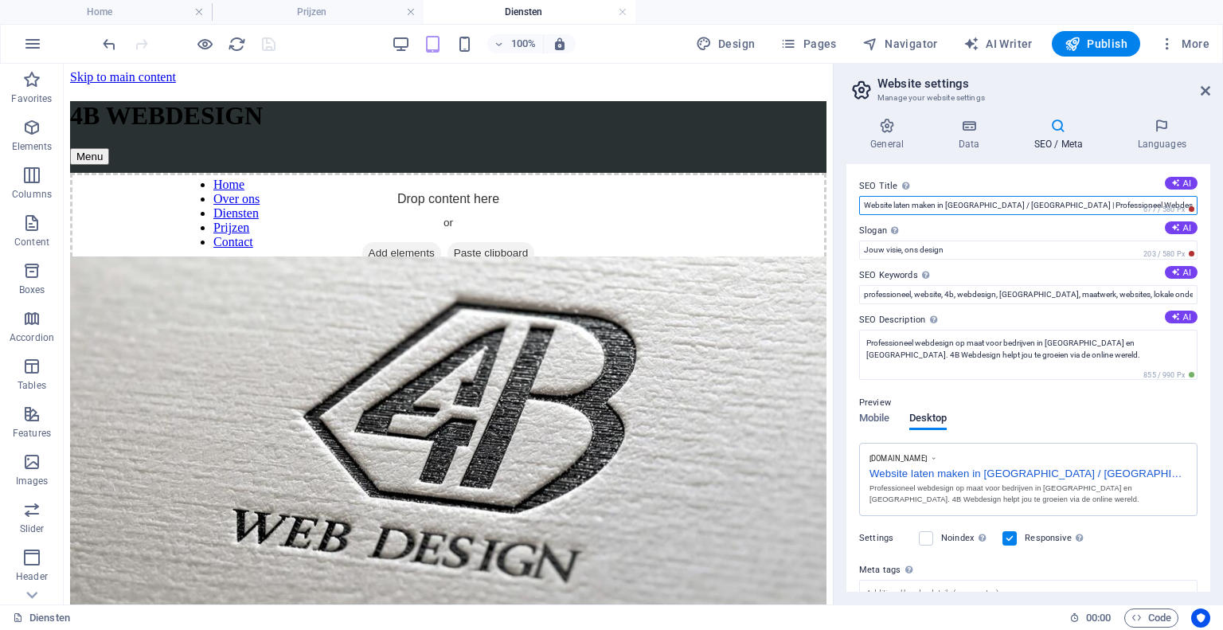
drag, startPoint x: 1030, startPoint y: 209, endPoint x: 835, endPoint y: 215, distance: 195.1
click at [835, 215] on aside "Website settings Manage your website settings General Data SEO / Meta Languages…" at bounding box center [1028, 334] width 390 height 540
click at [941, 206] on input "Webdesign Zeeland & West-Brabant | Professioneel Webdesign" at bounding box center [1028, 205] width 338 height 19
drag, startPoint x: 1096, startPoint y: 206, endPoint x: 1054, endPoint y: 205, distance: 42.2
click at [1054, 205] on input "Webdesign Zeeland en West-Brabant | Professioneel Webdesign" at bounding box center [1028, 205] width 338 height 19
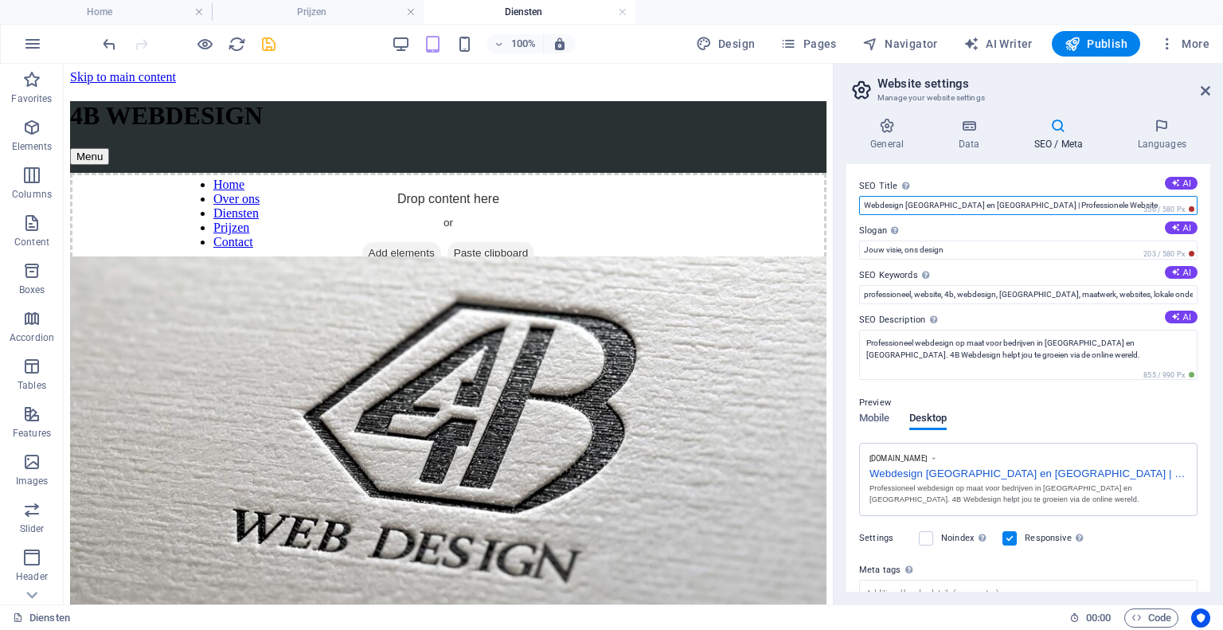
type input "Webdesign Zeeland en West-Brabant | Professionele Website"
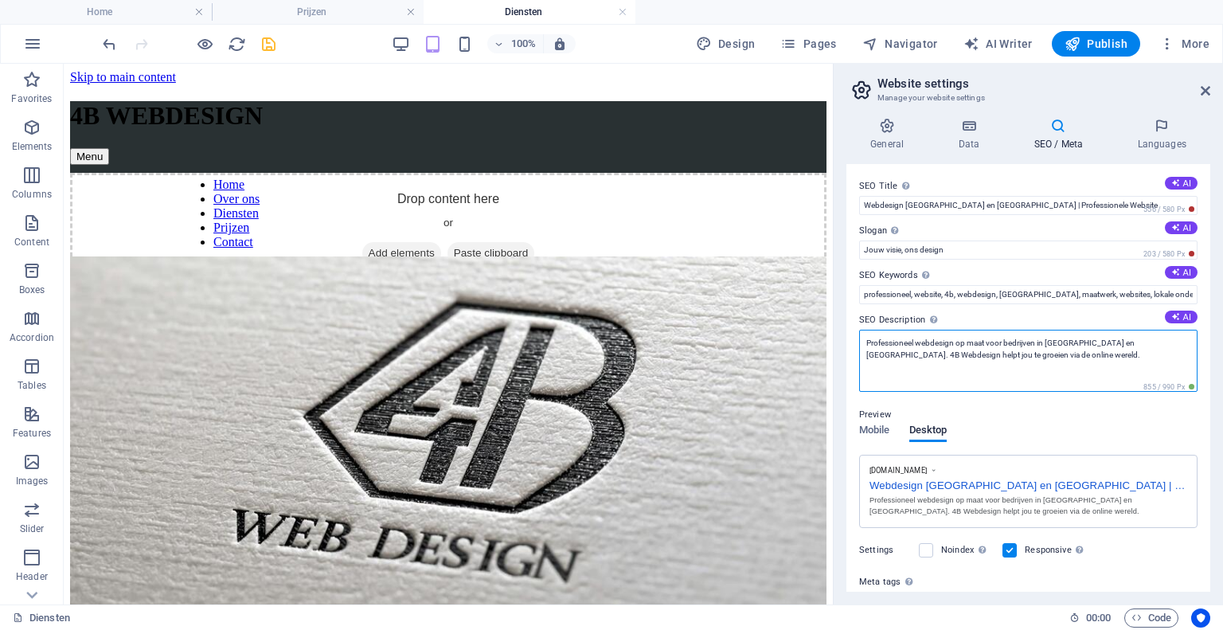
drag, startPoint x: 1063, startPoint y: 359, endPoint x: 845, endPoint y: 340, distance: 219.7
click at [845, 340] on div "General Data SEO / Meta Languages Website name 4bwebdesign.nl Logo Drag files h…" at bounding box center [1027, 354] width 389 height 499
paste textarea "in Zeeland en West-Brabant. 4B helpt lokale bedrijven groeien met maatwerk webs…"
type textarea "Professioneel webdesign in Zeeland en West-Brabant. 4B helpt lokale bedrijven g…"
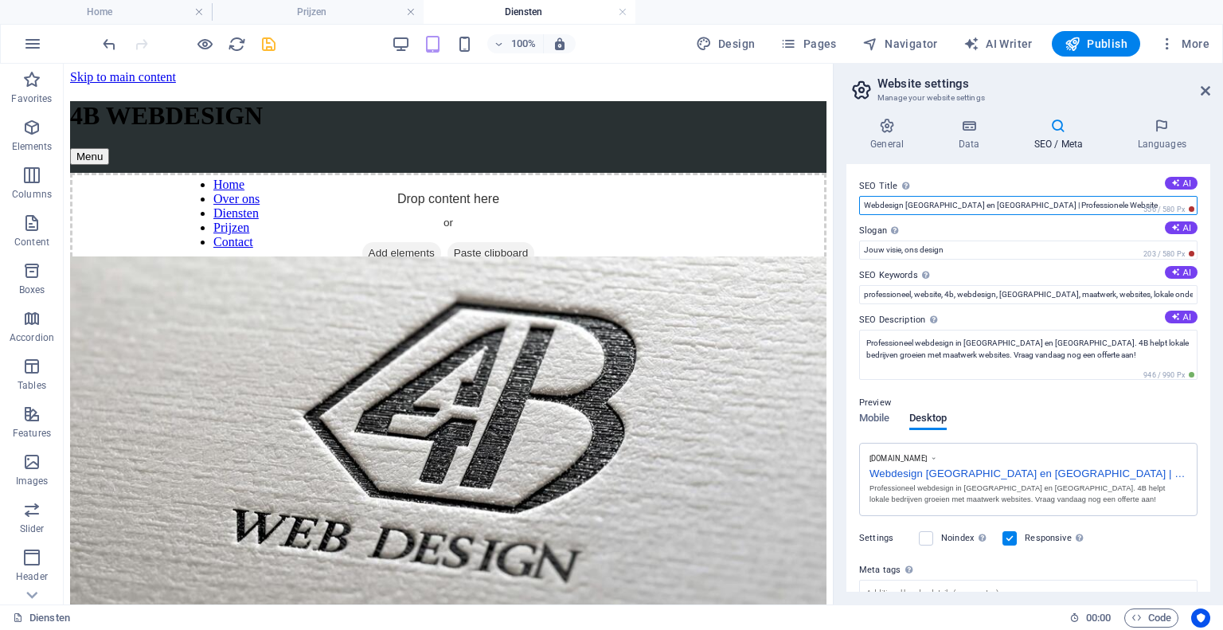
drag, startPoint x: 1047, startPoint y: 204, endPoint x: 998, endPoint y: 201, distance: 48.6
click at [998, 201] on input "Webdesign Zeeland en West-Brabant | Professionele Website" at bounding box center [1028, 205] width 338 height 19
click at [1130, 204] on input "Webdesign Zeeland en West-Brabant | Professioneel en Maatwerk Website" at bounding box center [1028, 205] width 338 height 19
type input "Webdesign Zeeland en West-Brabant | Professioneel en Maatwerk Websites"
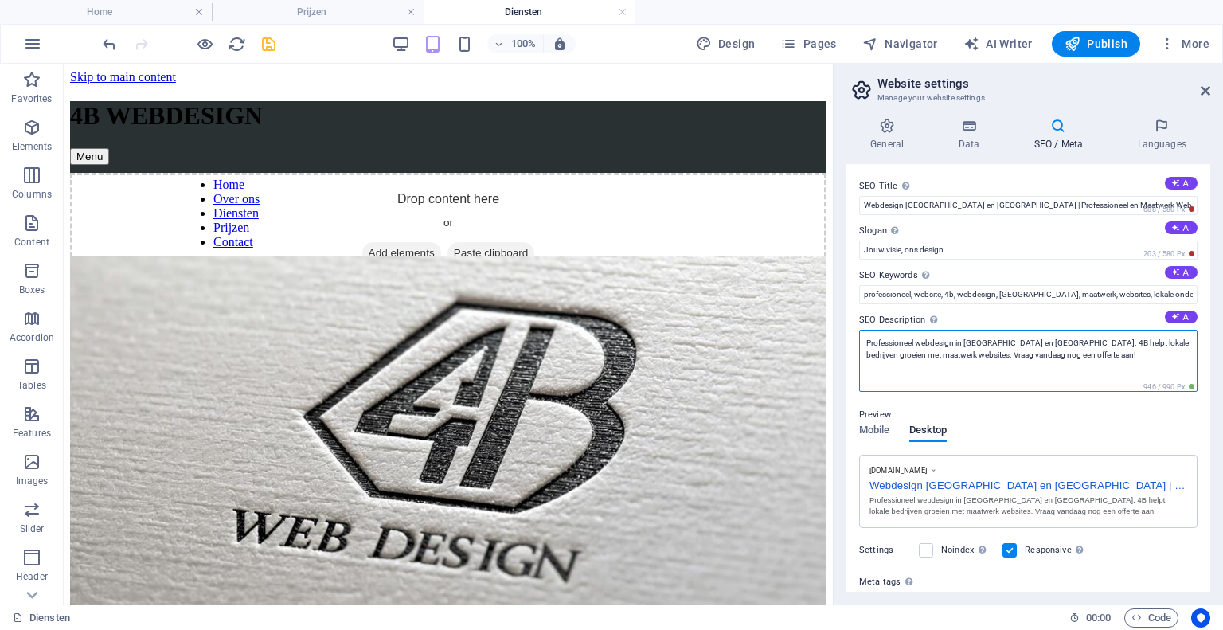
drag, startPoint x: 1085, startPoint y: 354, endPoint x: 1059, endPoint y: 342, distance: 28.9
click at [1059, 342] on textarea "Professioneel webdesign in Zeeland en West-Brabant. 4B helpt lokale bedrijven g…" at bounding box center [1028, 361] width 338 height 62
paste textarea "maakt maatwerk websites die bedrijven helpen groeien. Vraag direct een gratis"
type textarea "Professioneel webdesign in Zeeland en West-Brabant. 4B maakt maatwerk websites …"
click at [155, 3] on h4 "Home" at bounding box center [106, 12] width 212 height 18
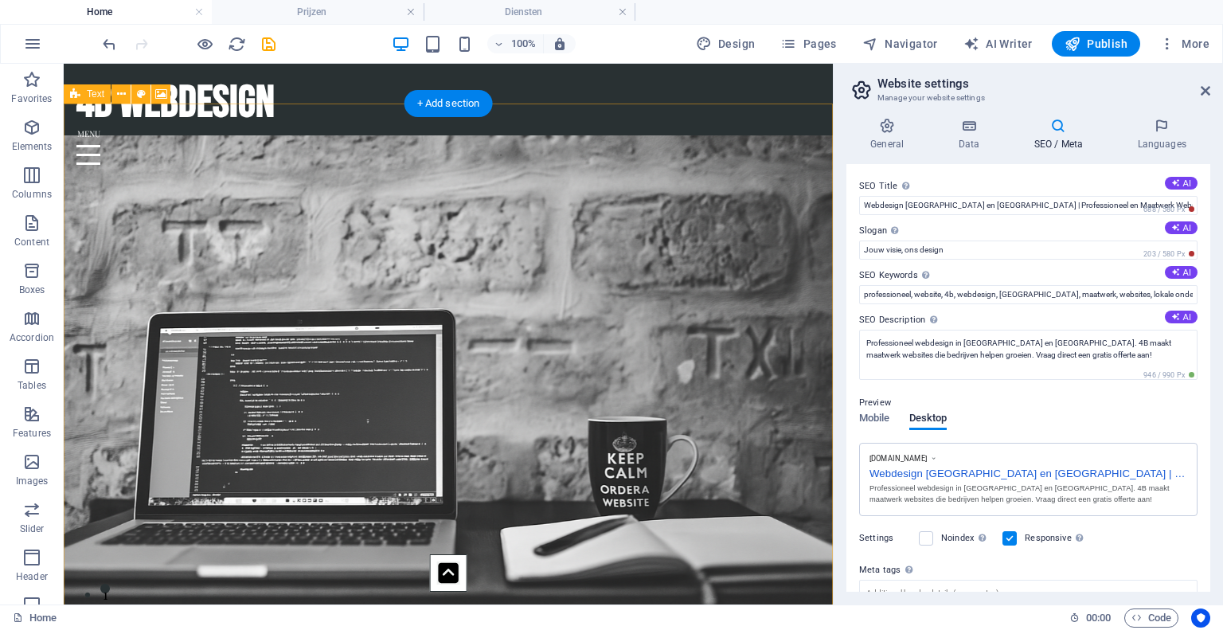
select select "px"
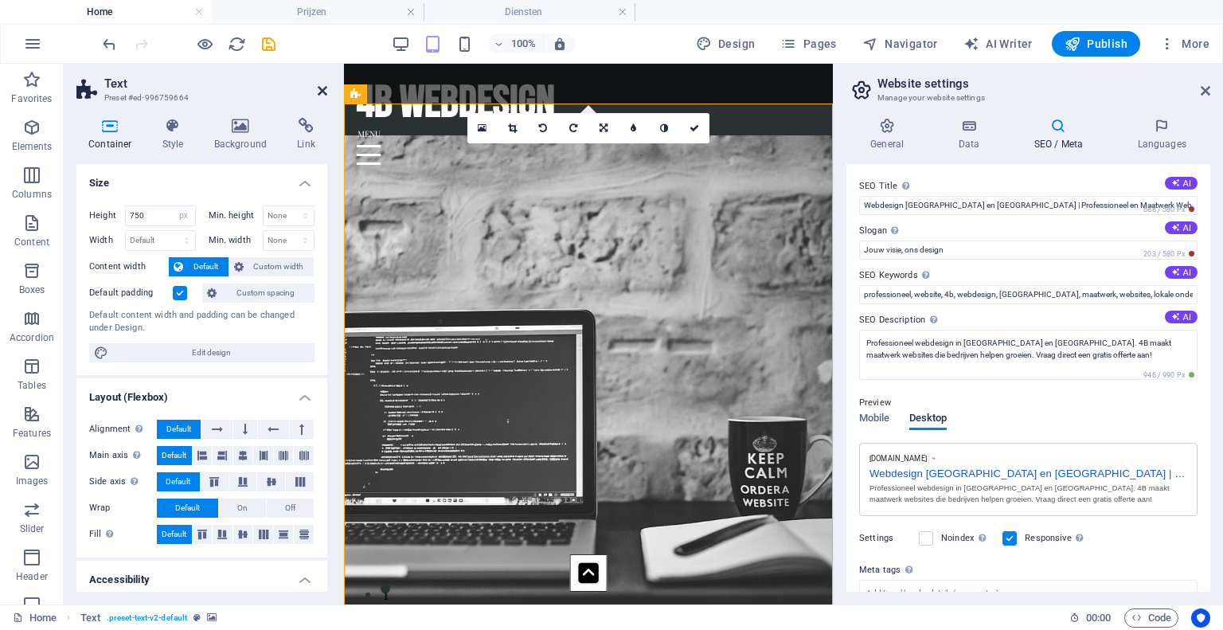
click at [319, 92] on icon at bounding box center [323, 90] width 10 height 13
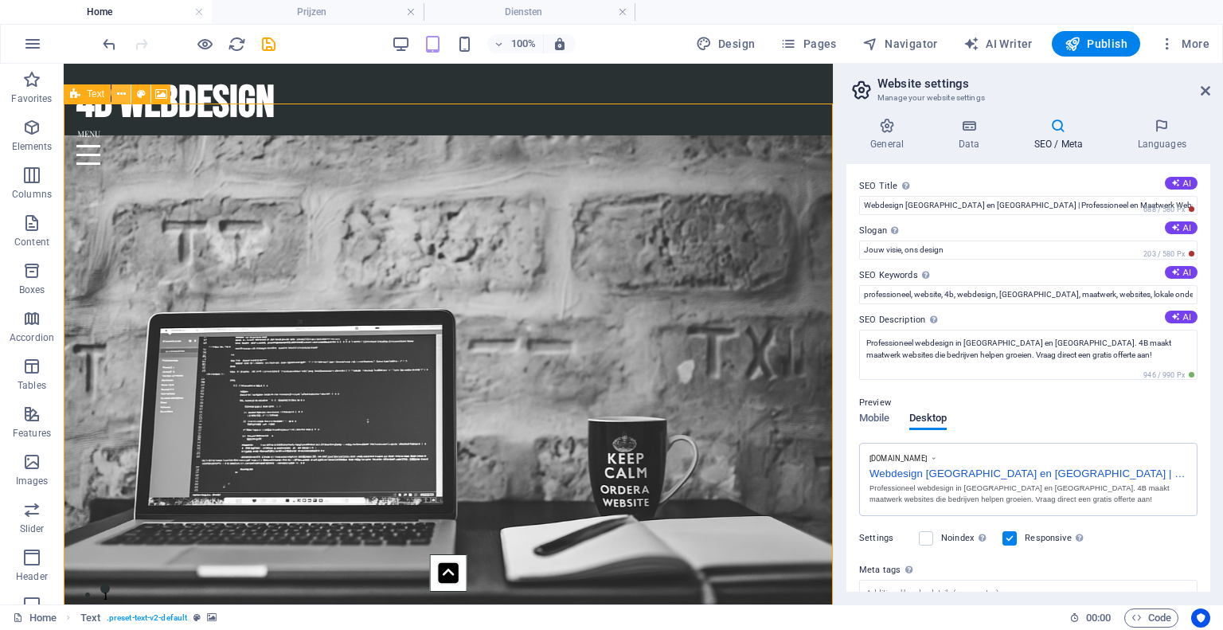
click at [115, 96] on button at bounding box center [120, 93] width 19 height 19
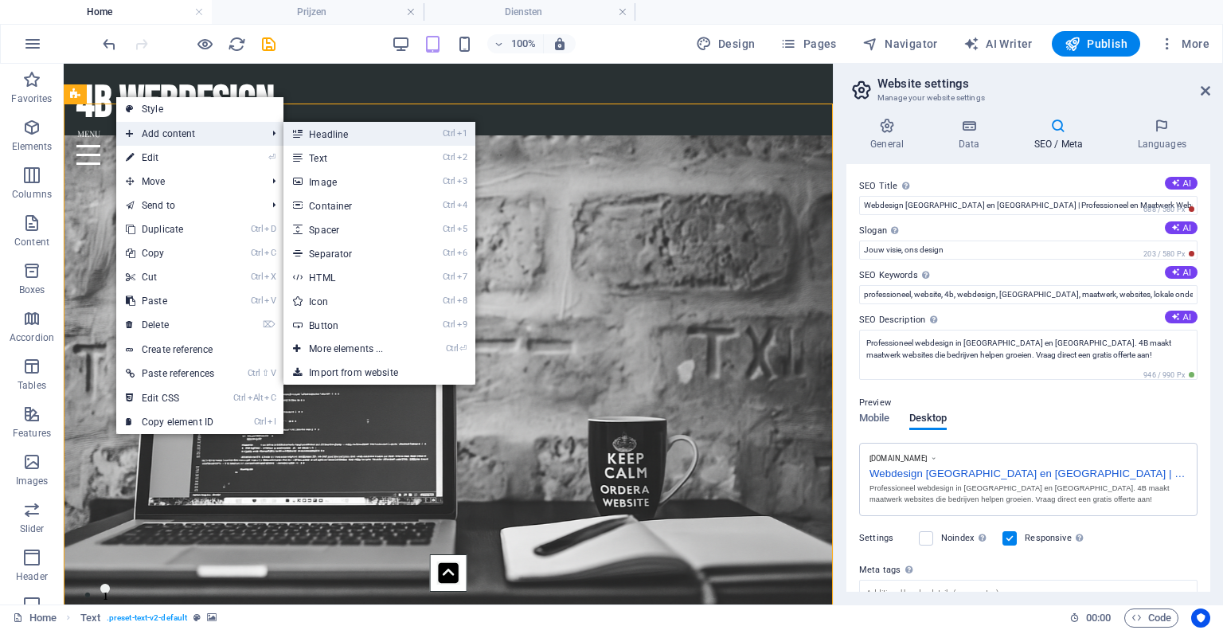
click at [349, 131] on link "Ctrl 1 Headline" at bounding box center [348, 134] width 131 height 24
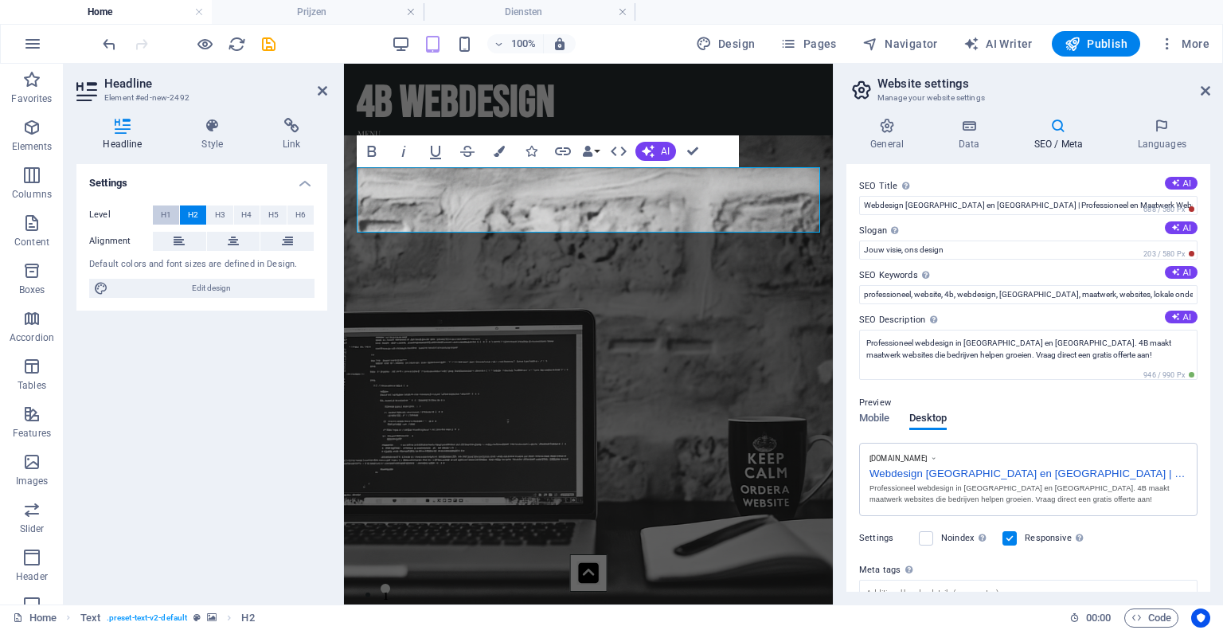
click at [169, 211] on span "H1" at bounding box center [166, 214] width 10 height 19
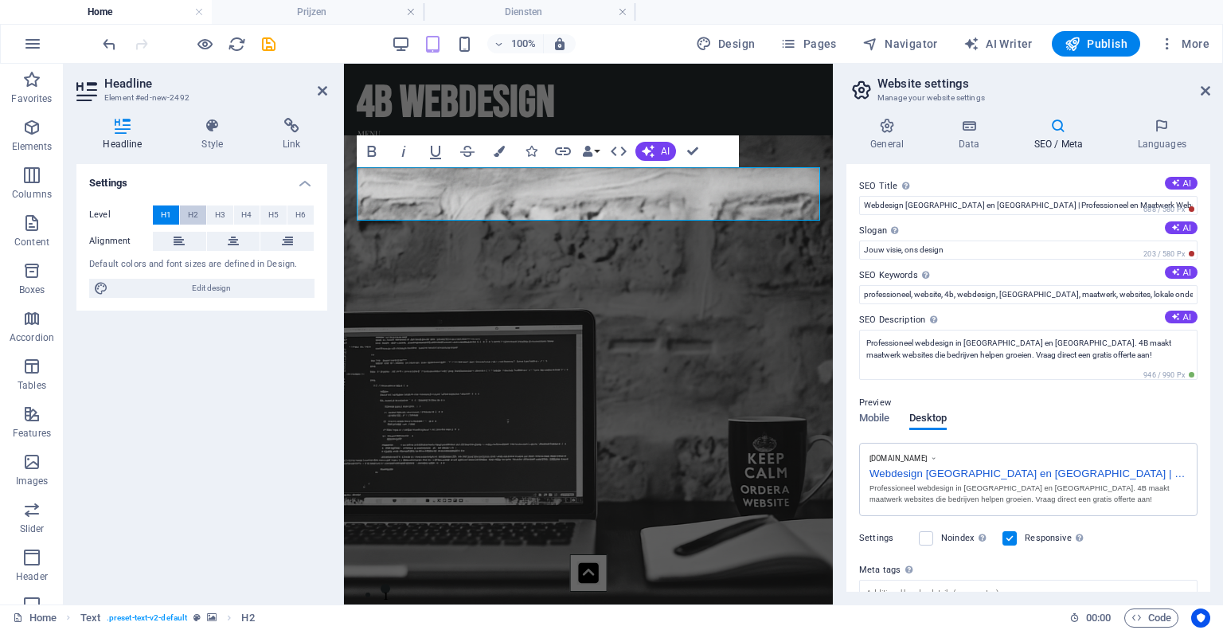
click at [188, 215] on span "H2" at bounding box center [193, 214] width 10 height 19
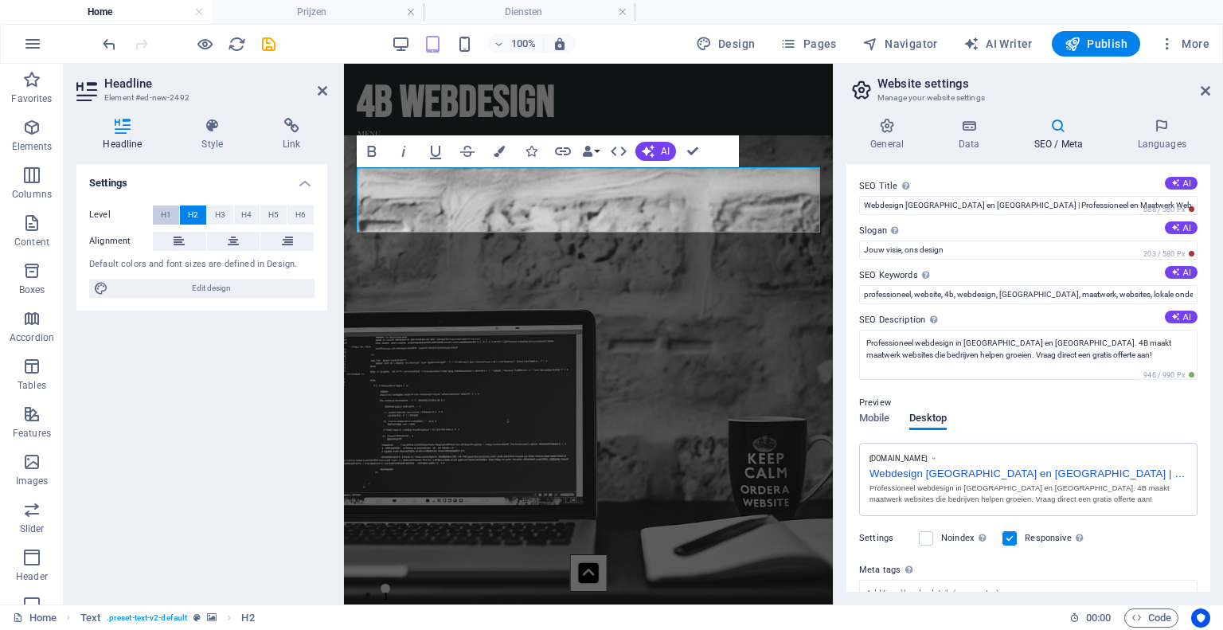
click at [163, 217] on span "H1" at bounding box center [166, 214] width 10 height 19
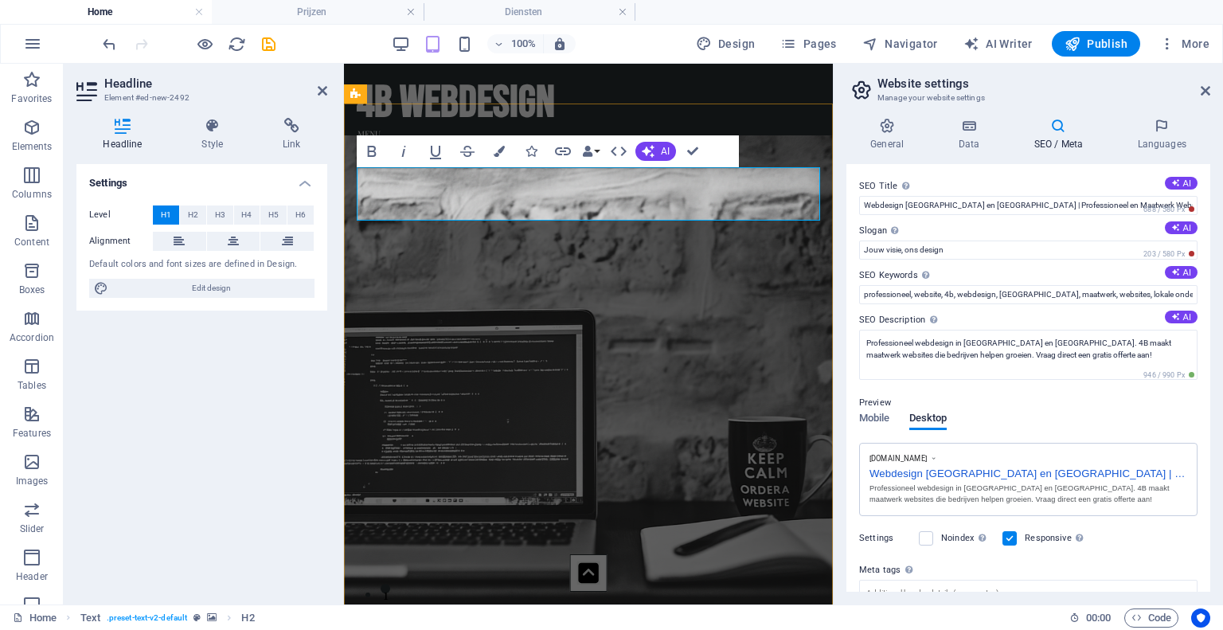
drag, startPoint x: 552, startPoint y: 197, endPoint x: 364, endPoint y: 203, distance: 188.0
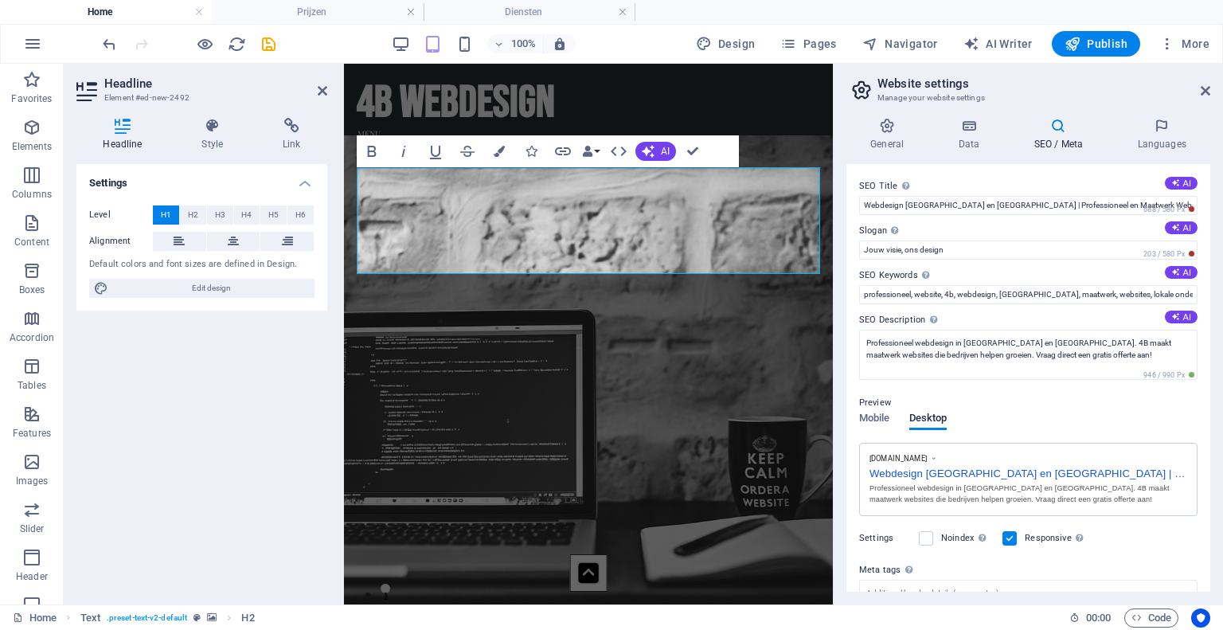
drag, startPoint x: 717, startPoint y: 229, endPoint x: 307, endPoint y: 142, distance: 419.2
click at [172, 232] on button at bounding box center [179, 241] width 53 height 19
click at [1207, 88] on icon at bounding box center [1205, 90] width 10 height 13
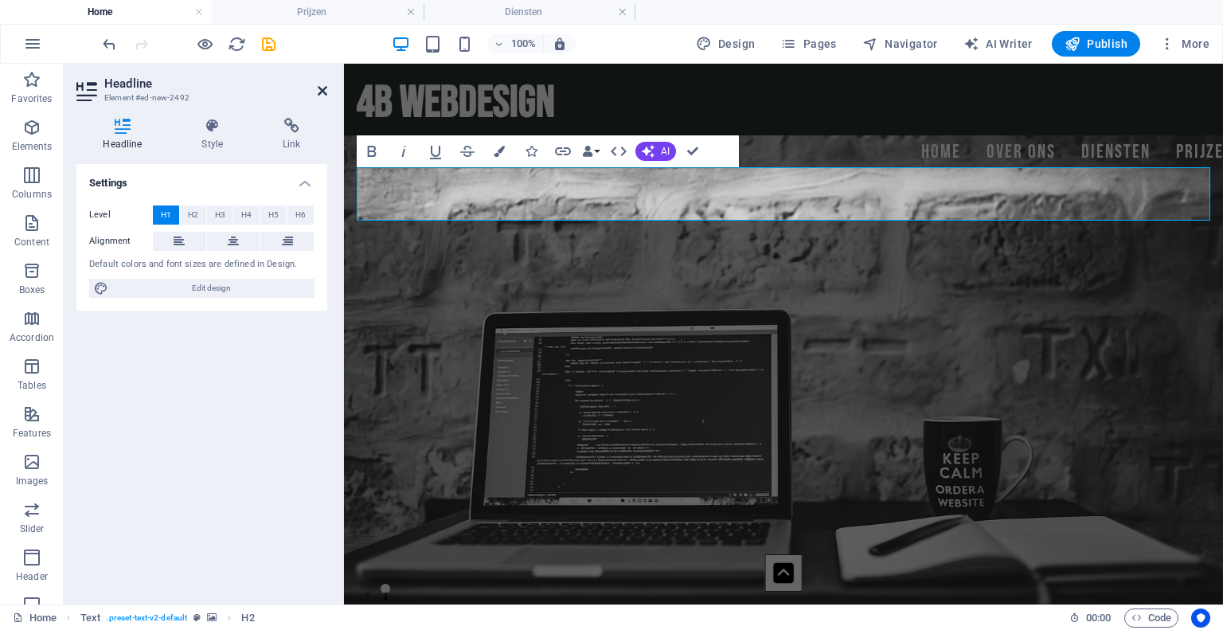
click at [323, 93] on icon at bounding box center [323, 90] width 10 height 13
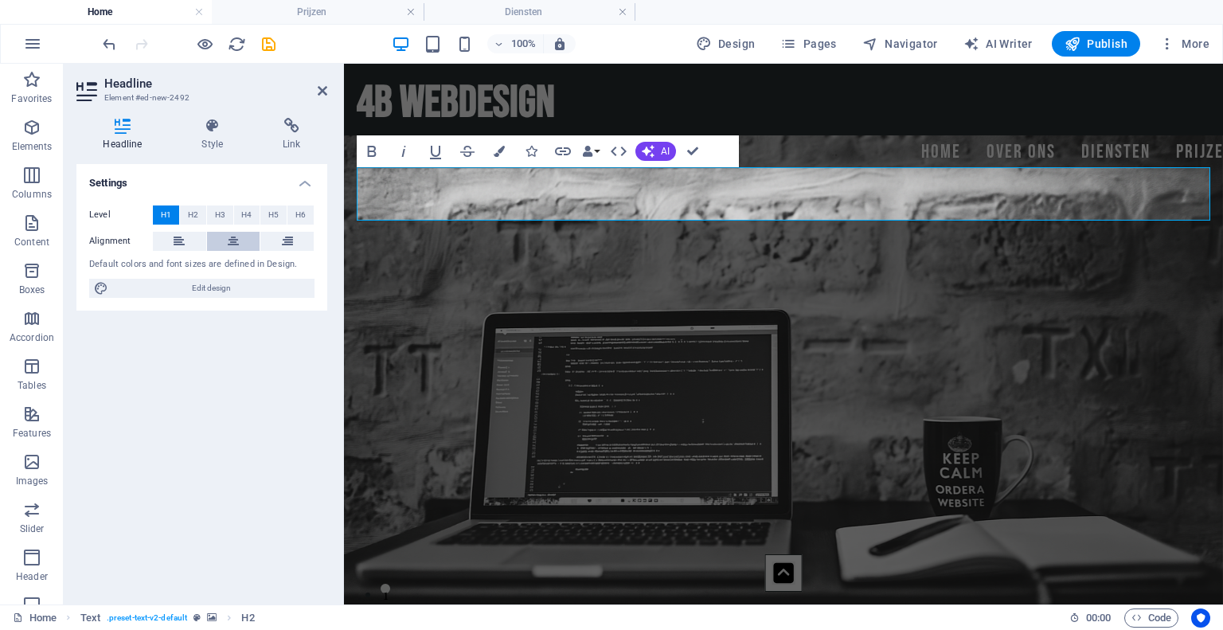
click at [238, 243] on icon at bounding box center [233, 241] width 11 height 19
click at [496, 155] on icon "button" at bounding box center [499, 151] width 11 height 11
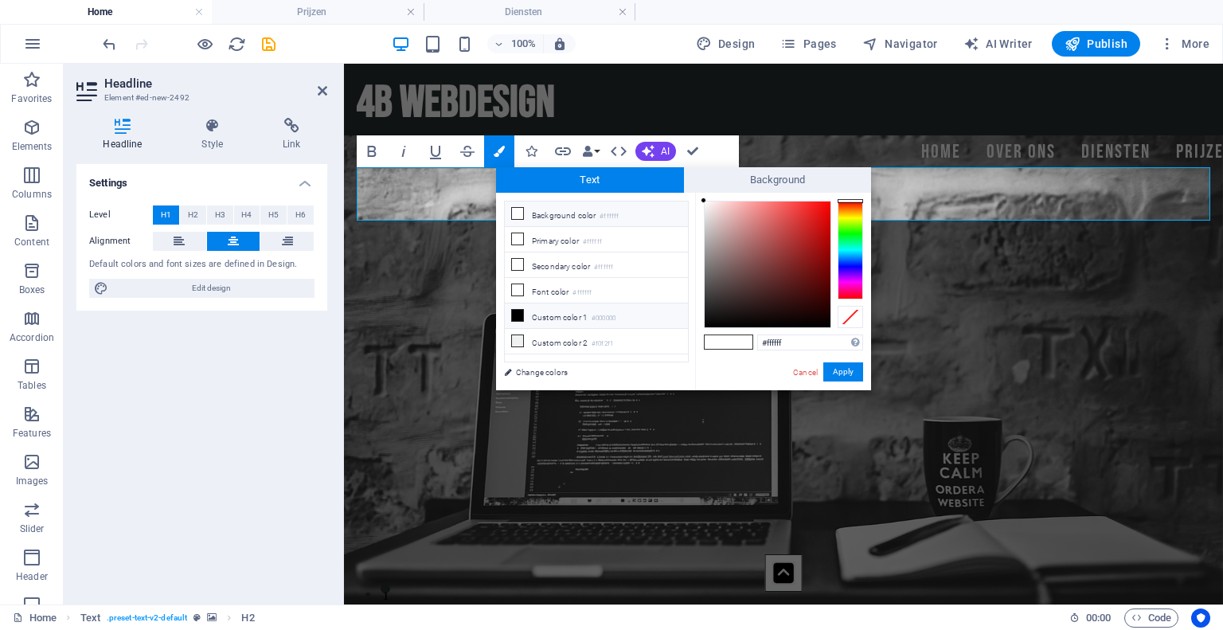
click at [521, 313] on icon at bounding box center [517, 315] width 11 height 11
type input "#000000"
click at [836, 372] on button "Apply" at bounding box center [843, 371] width 40 height 19
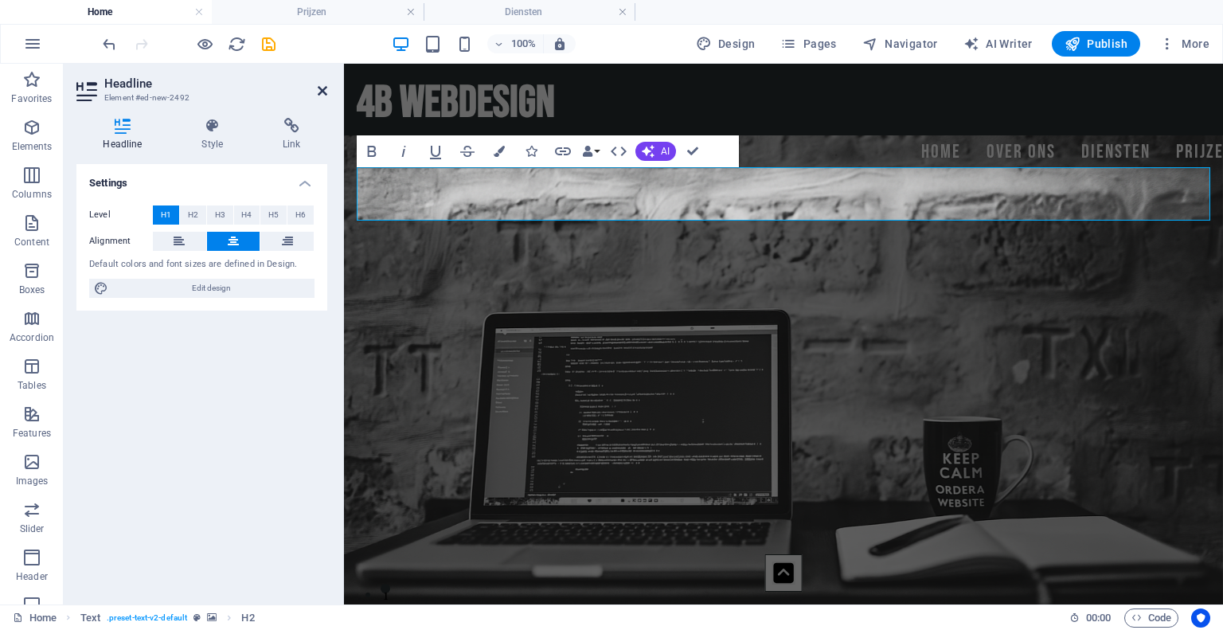
click at [321, 88] on icon at bounding box center [323, 90] width 10 height 13
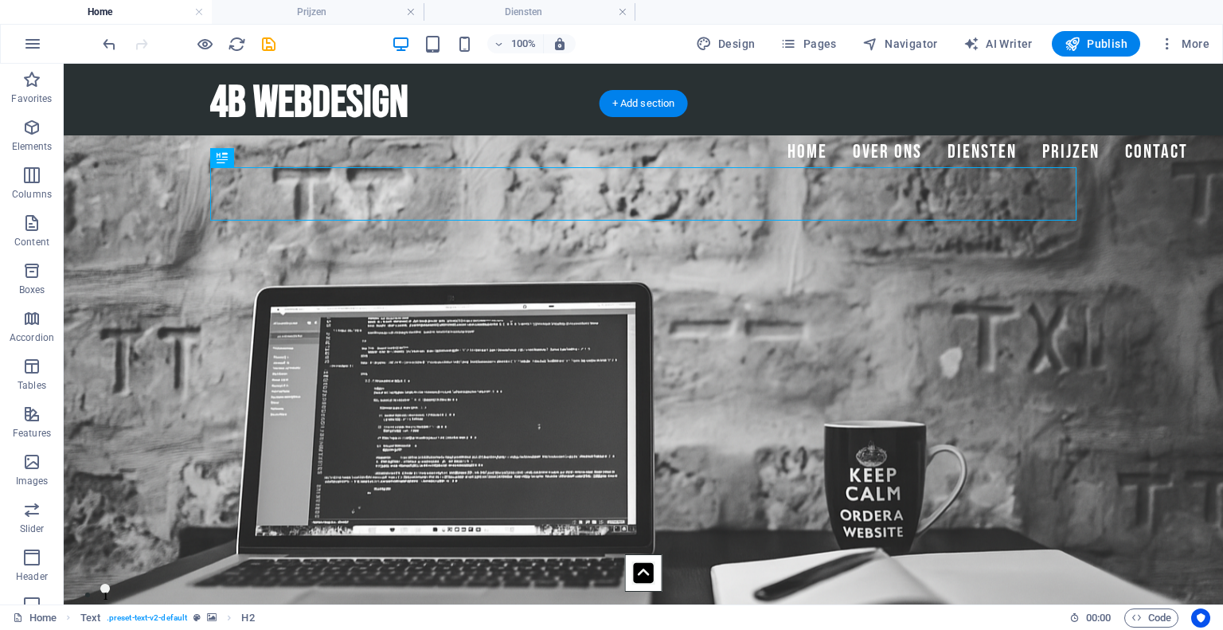
click at [1173, 284] on figure at bounding box center [643, 401] width 1159 height 597
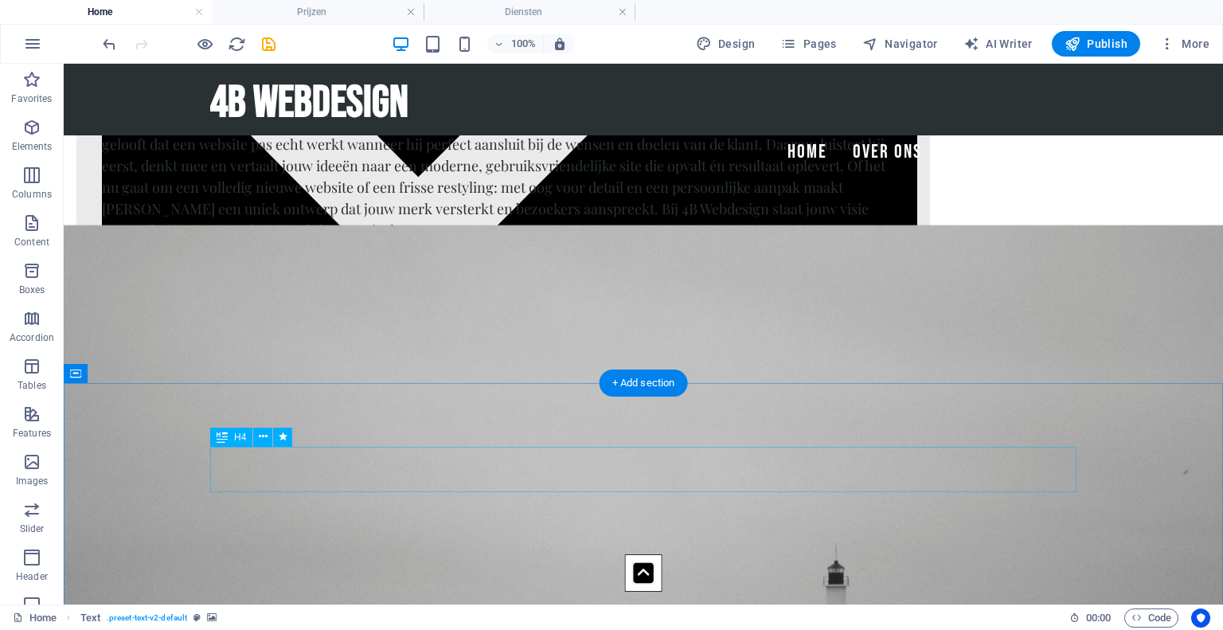
scroll to position [1203, 0]
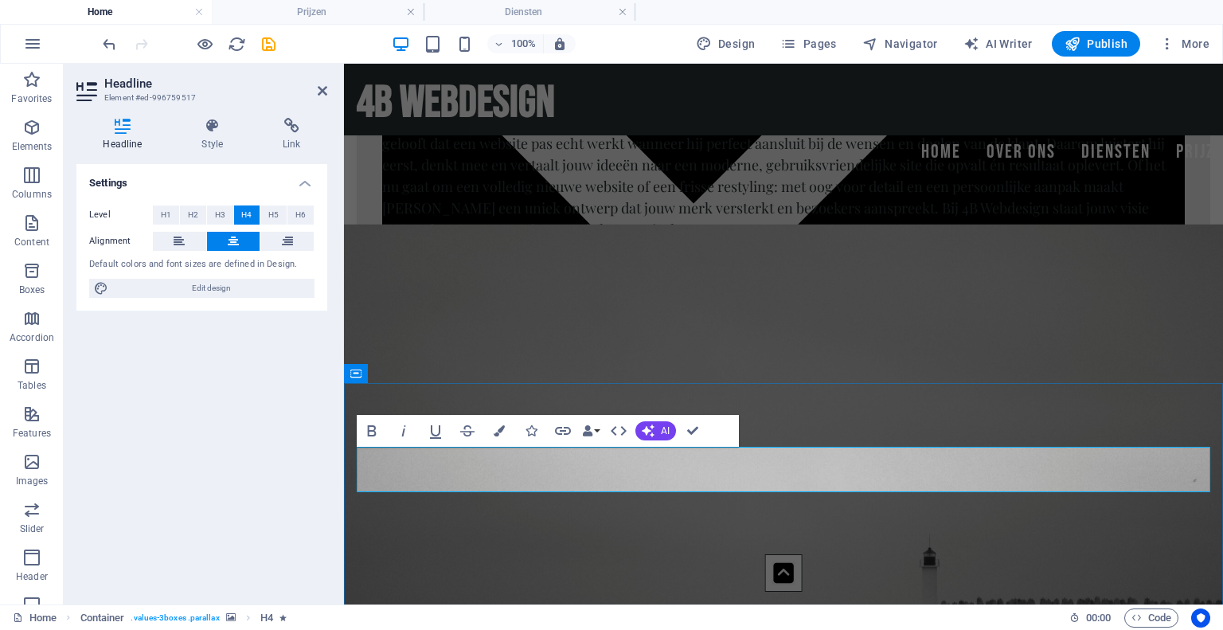
click at [321, 86] on icon at bounding box center [323, 90] width 10 height 13
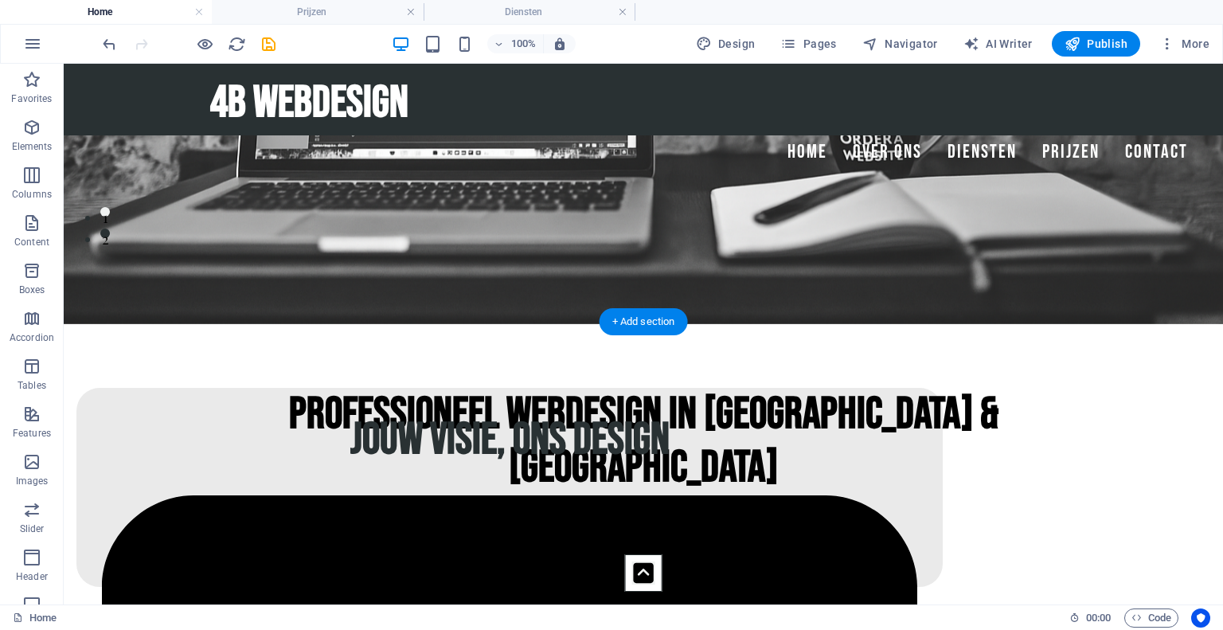
scroll to position [379, 0]
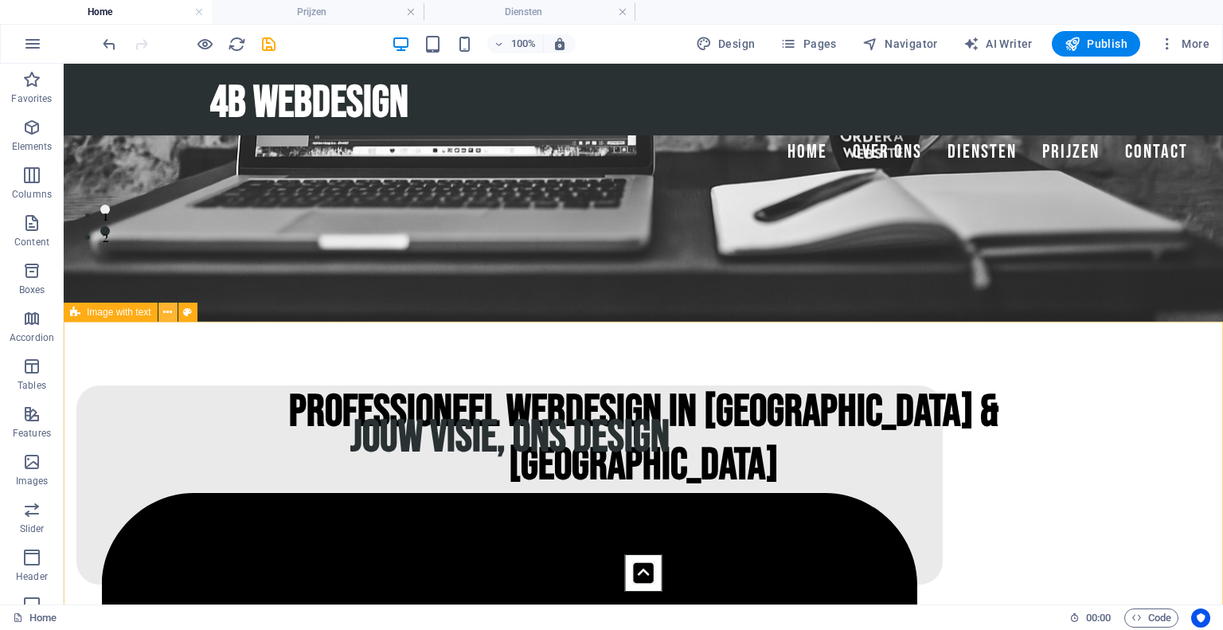
click at [167, 316] on icon at bounding box center [167, 312] width 9 height 17
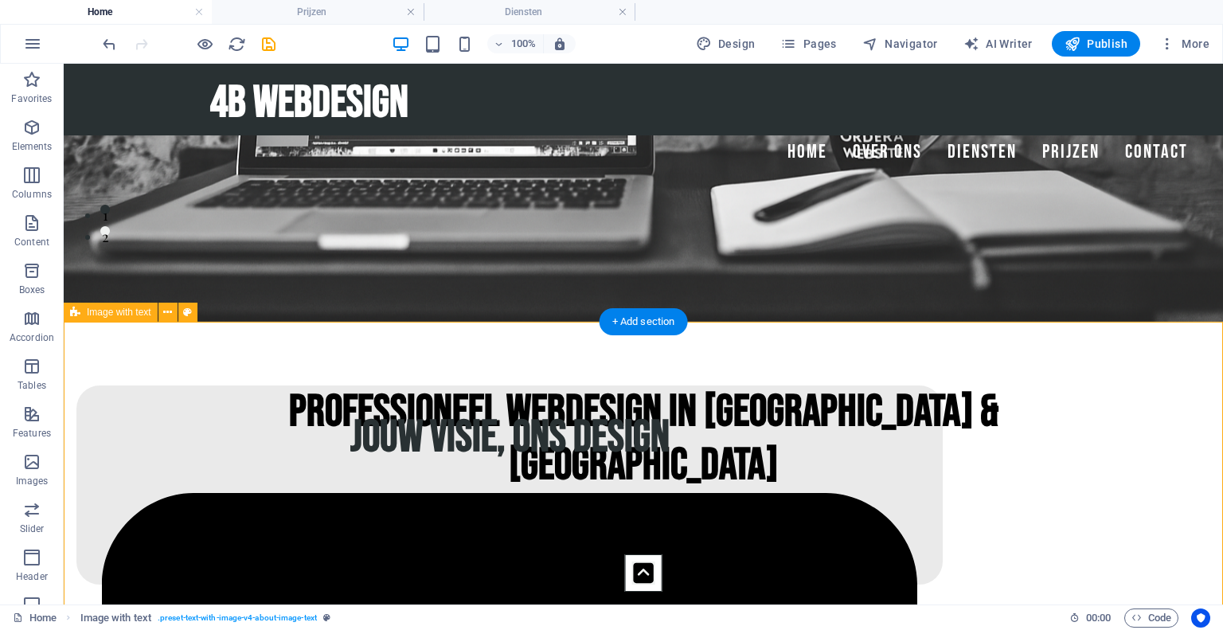
click at [135, 365] on div "Jouw visie, ons design     Gebruiksvriendelijk     Maatwerk   Professioneel" at bounding box center [643, 485] width 1159 height 326
click at [613, 321] on div "+ Add section" at bounding box center [643, 321] width 88 height 27
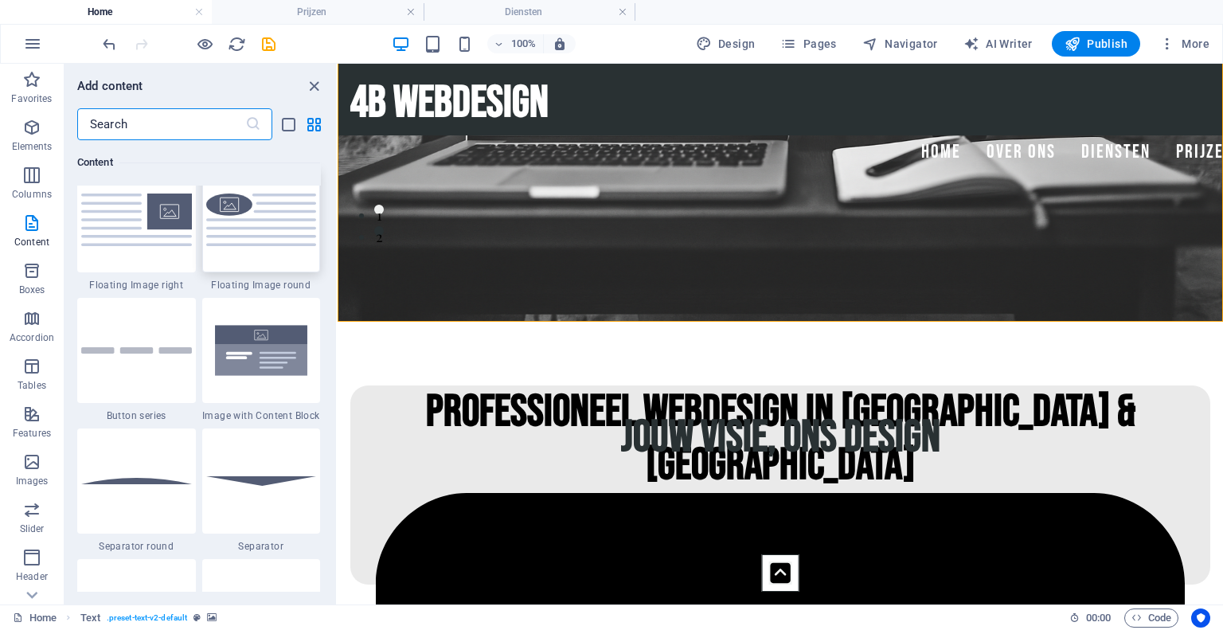
scroll to position [3590, 0]
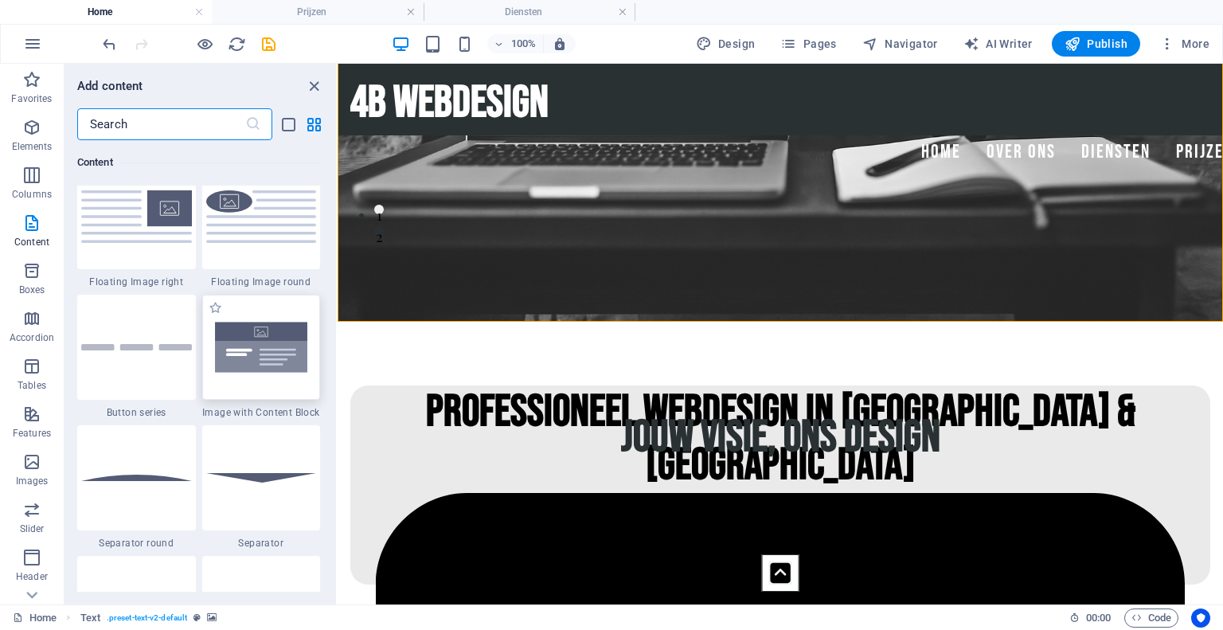
click at [263, 335] on img at bounding box center [261, 346] width 111 height 73
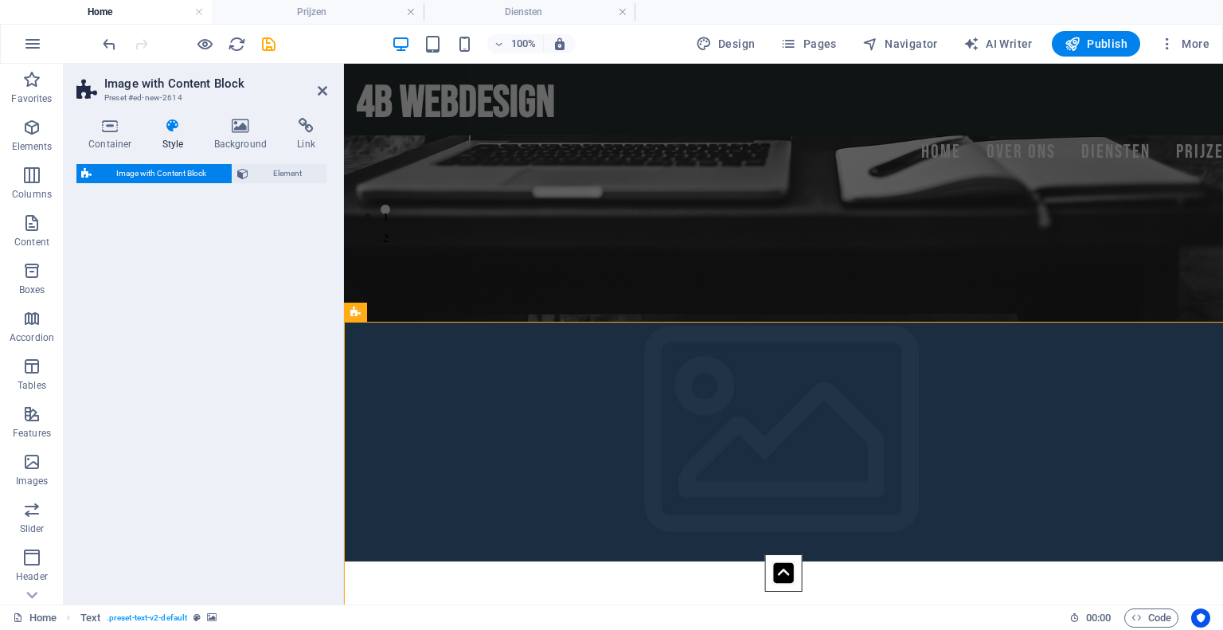
select select "rem"
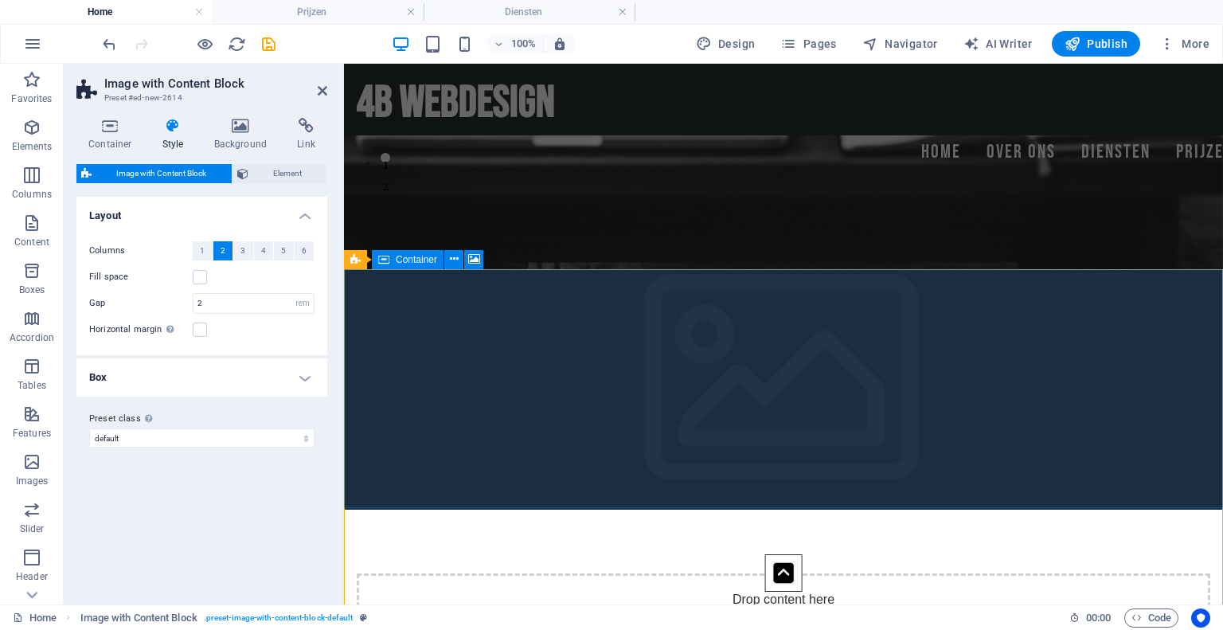
scroll to position [431, 0]
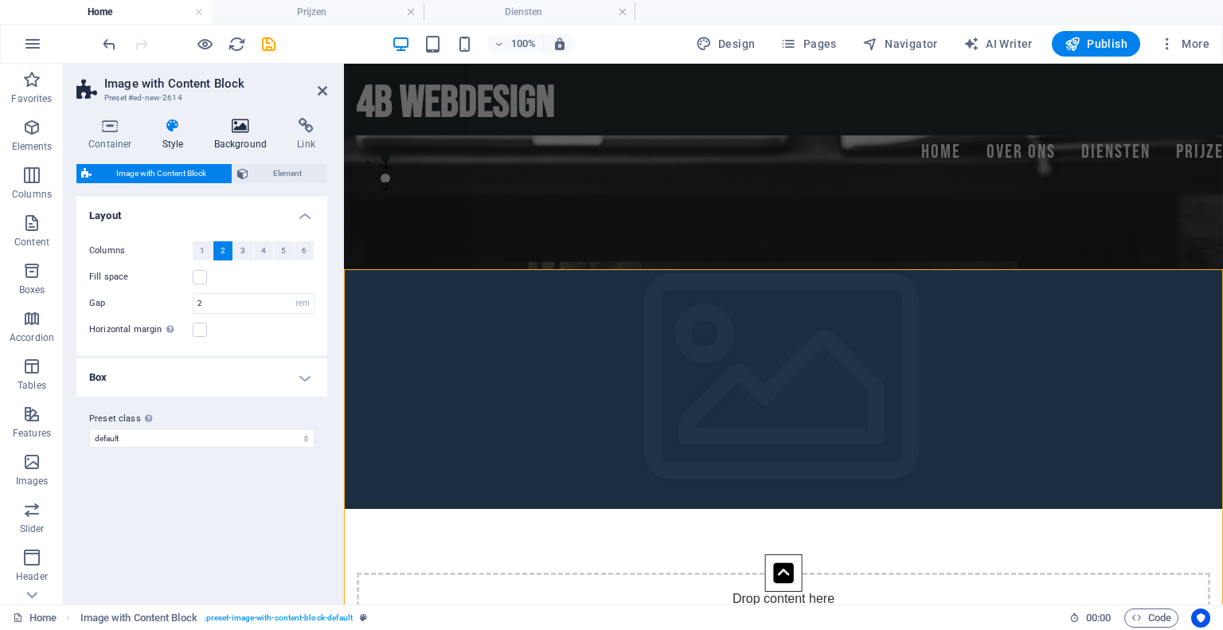
click at [240, 127] on icon at bounding box center [240, 126] width 77 height 16
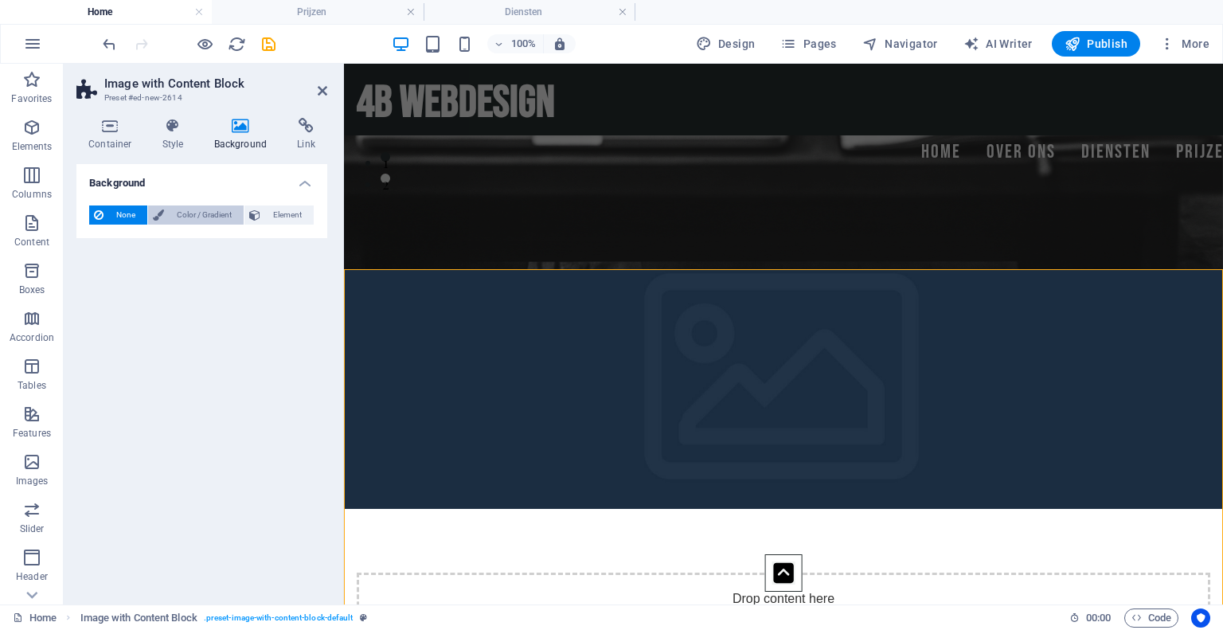
click at [181, 213] on span "Color / Gradient" at bounding box center [204, 214] width 70 height 19
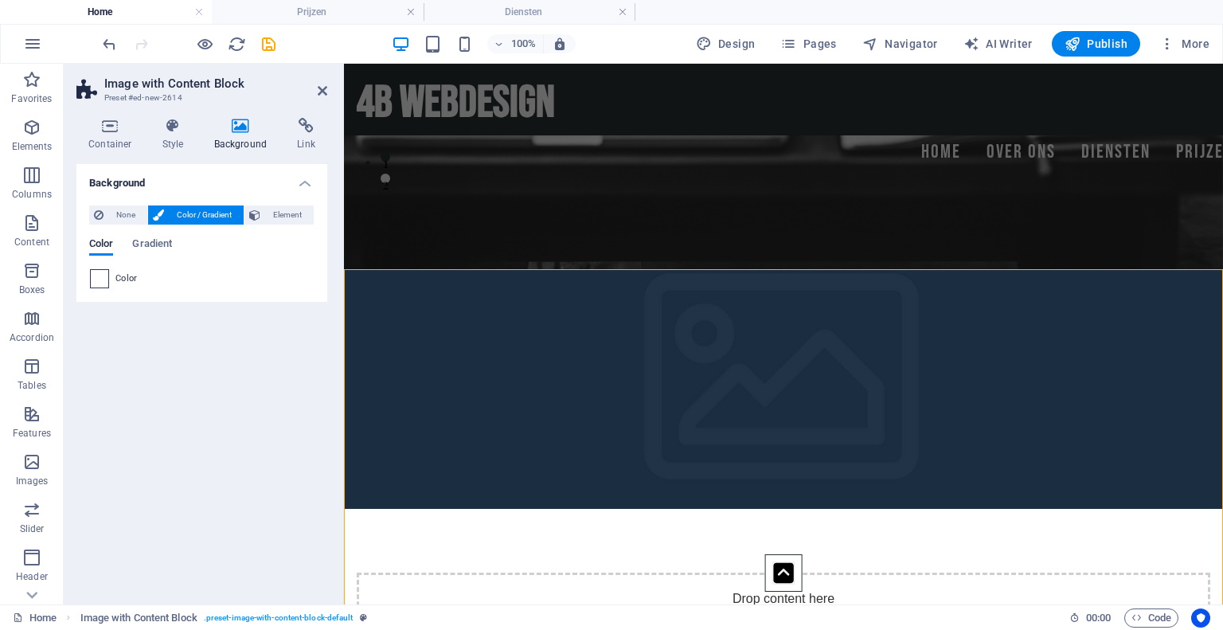
click at [96, 280] on span at bounding box center [100, 279] width 18 height 18
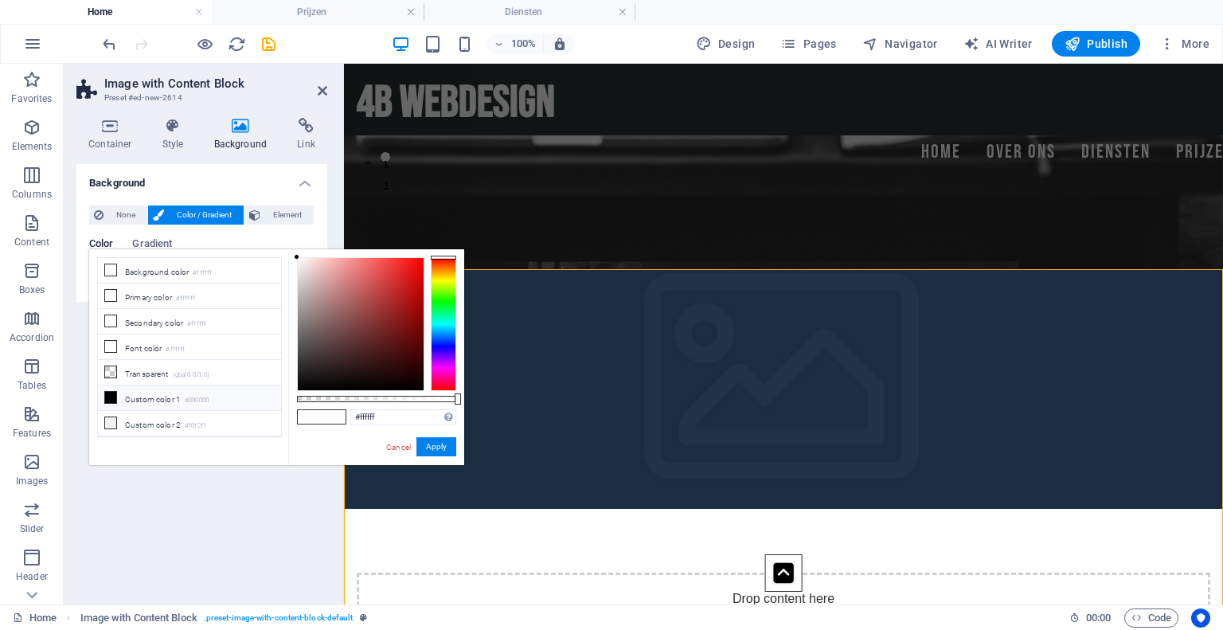
type input "#291010"
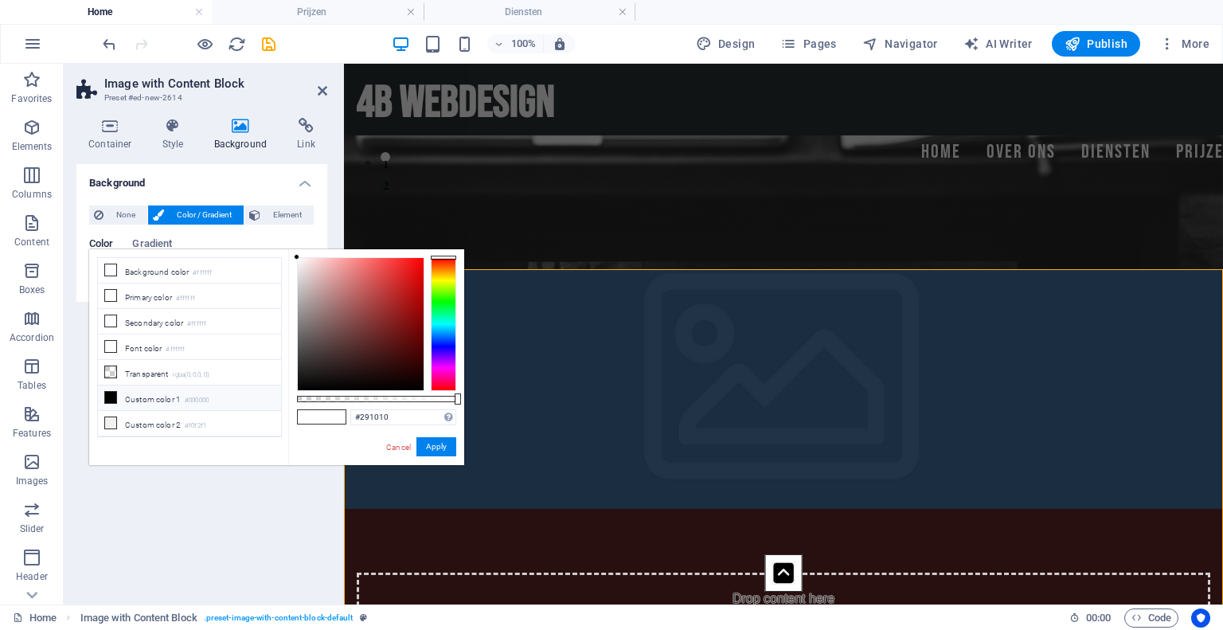
click at [373, 368] on div at bounding box center [361, 324] width 126 height 132
click at [431, 447] on button "Apply" at bounding box center [436, 446] width 40 height 19
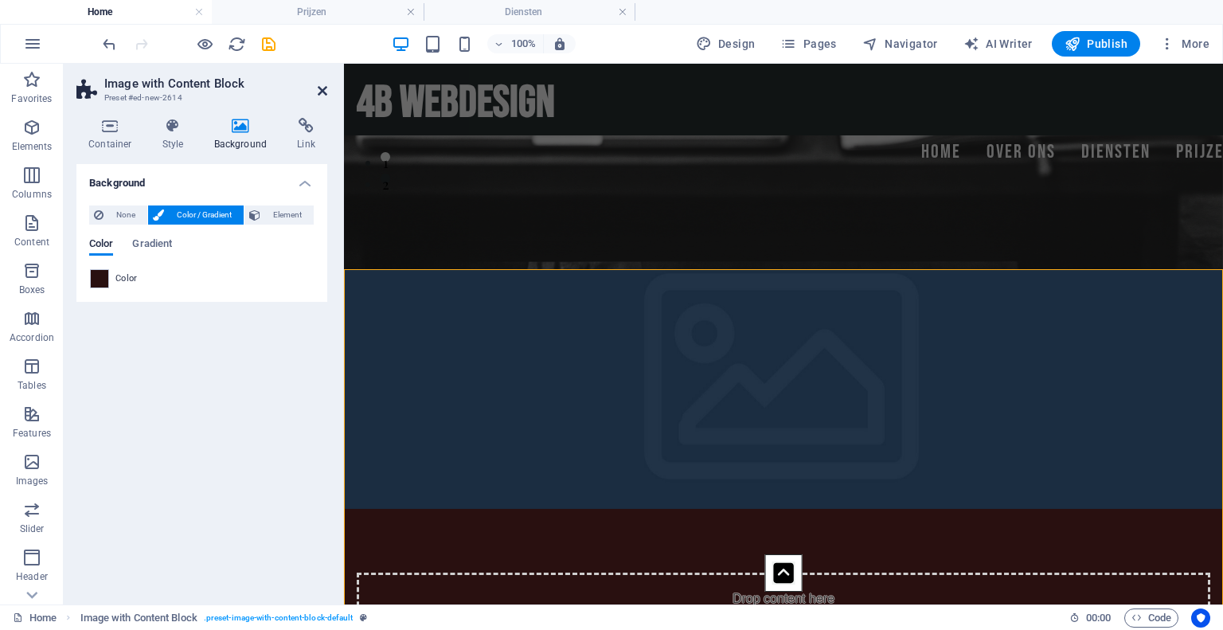
click at [319, 92] on icon at bounding box center [323, 90] width 10 height 13
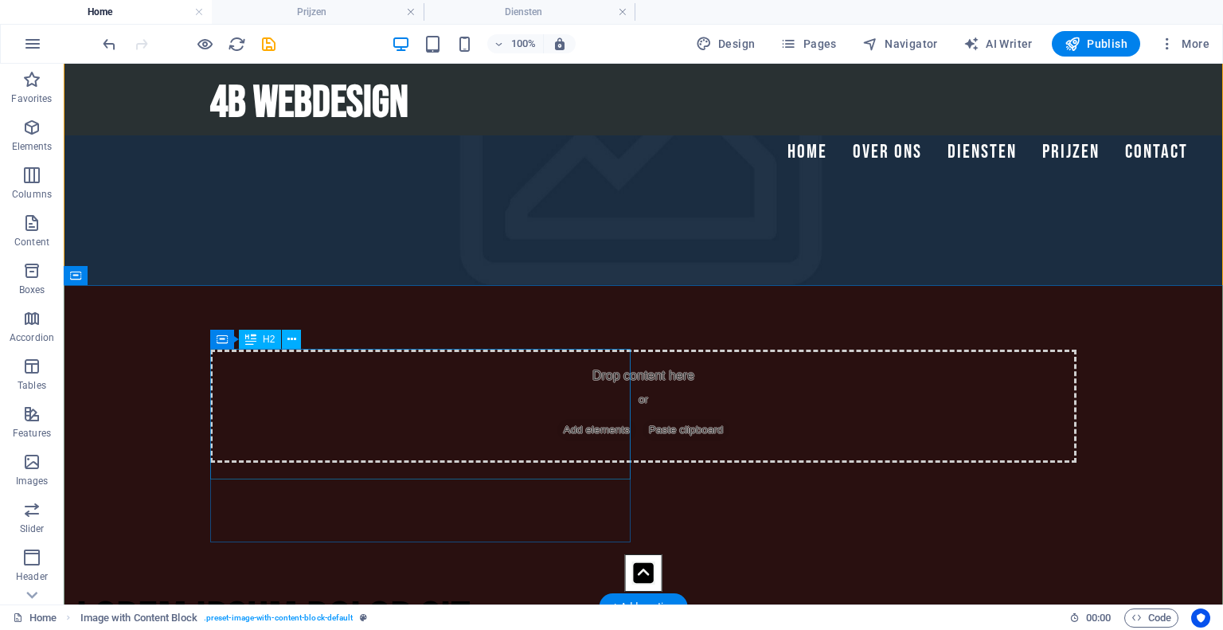
scroll to position [655, 0]
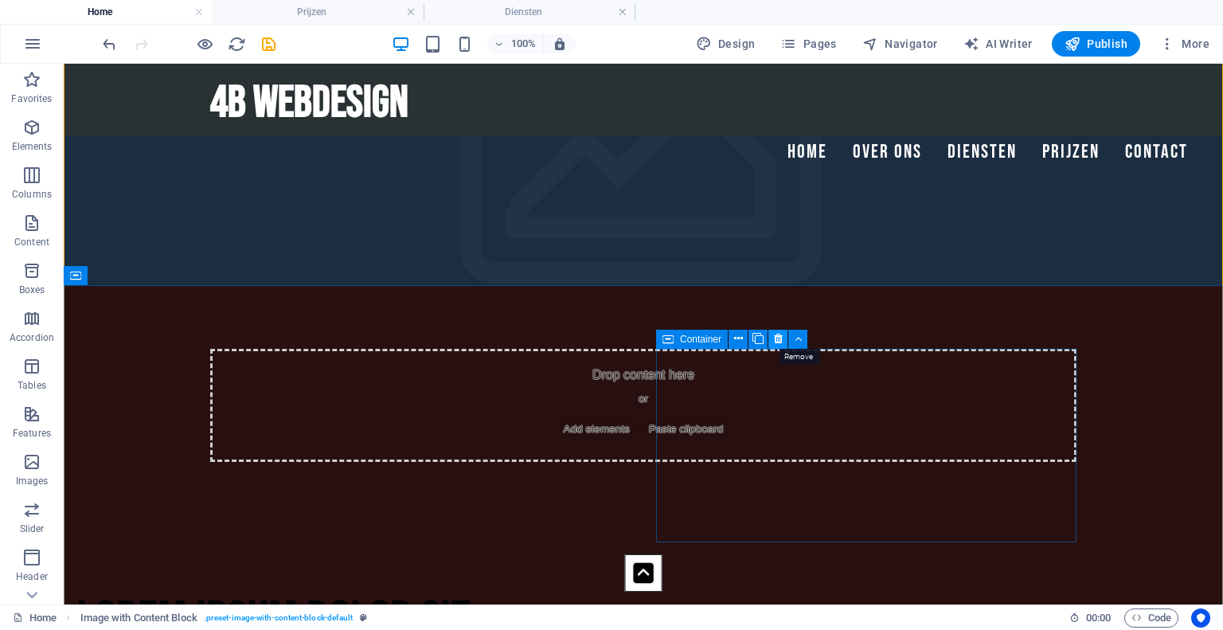
click at [774, 337] on icon at bounding box center [778, 338] width 9 height 17
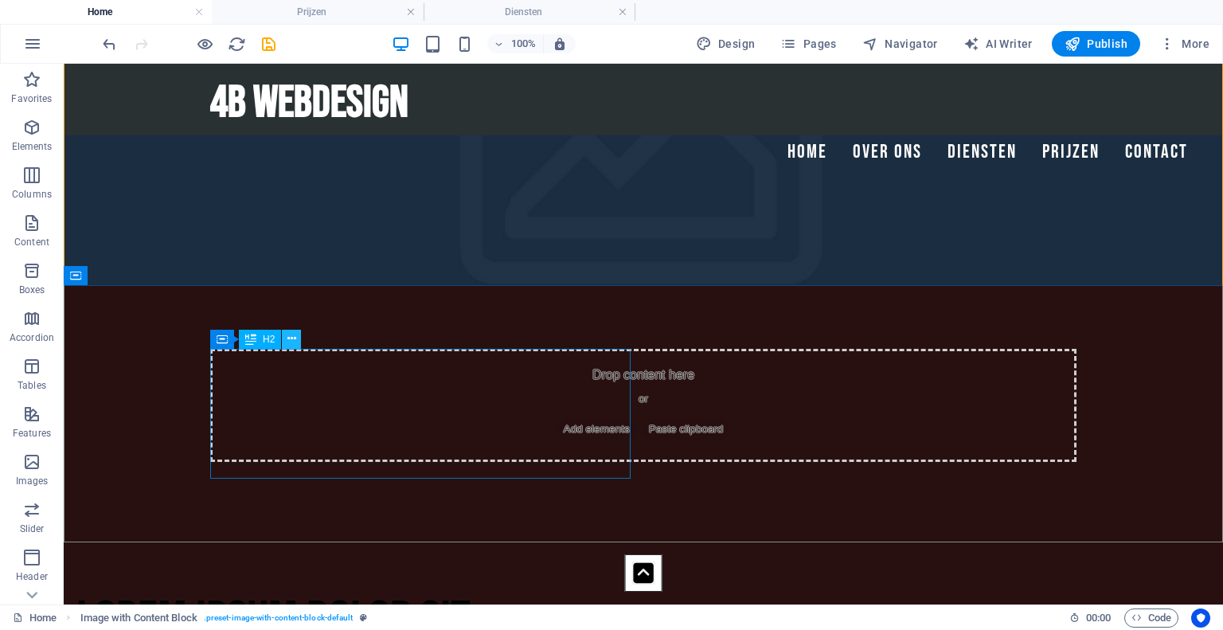
click at [292, 342] on icon at bounding box center [291, 338] width 9 height 17
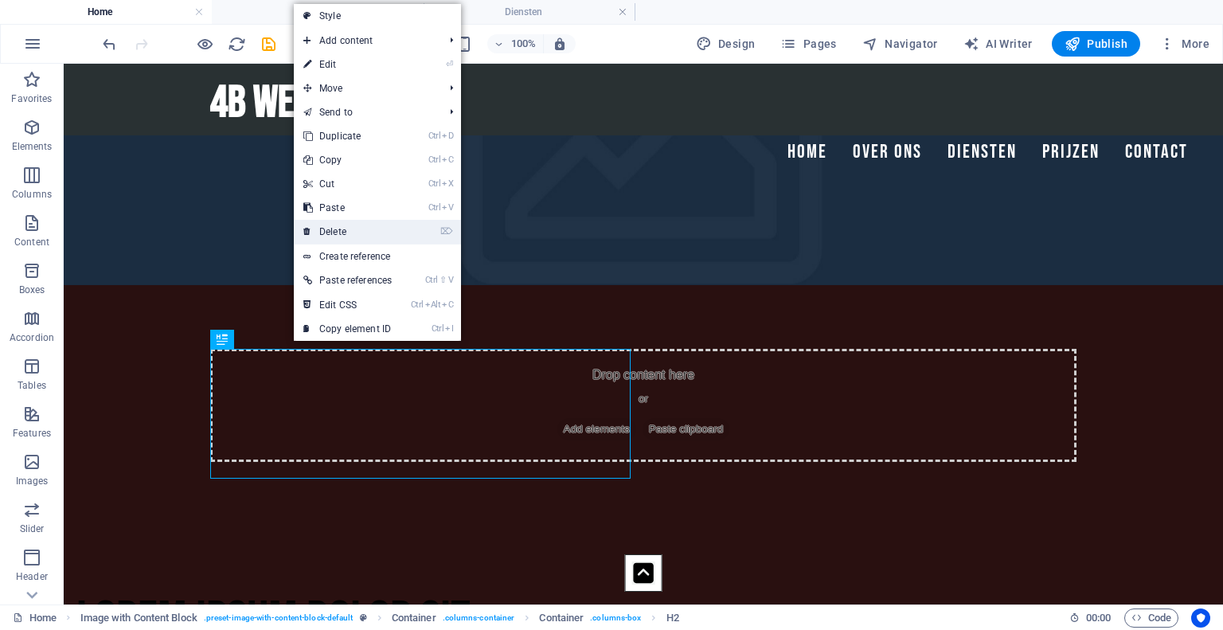
click at [333, 234] on link "⌦ Delete" at bounding box center [347, 232] width 107 height 24
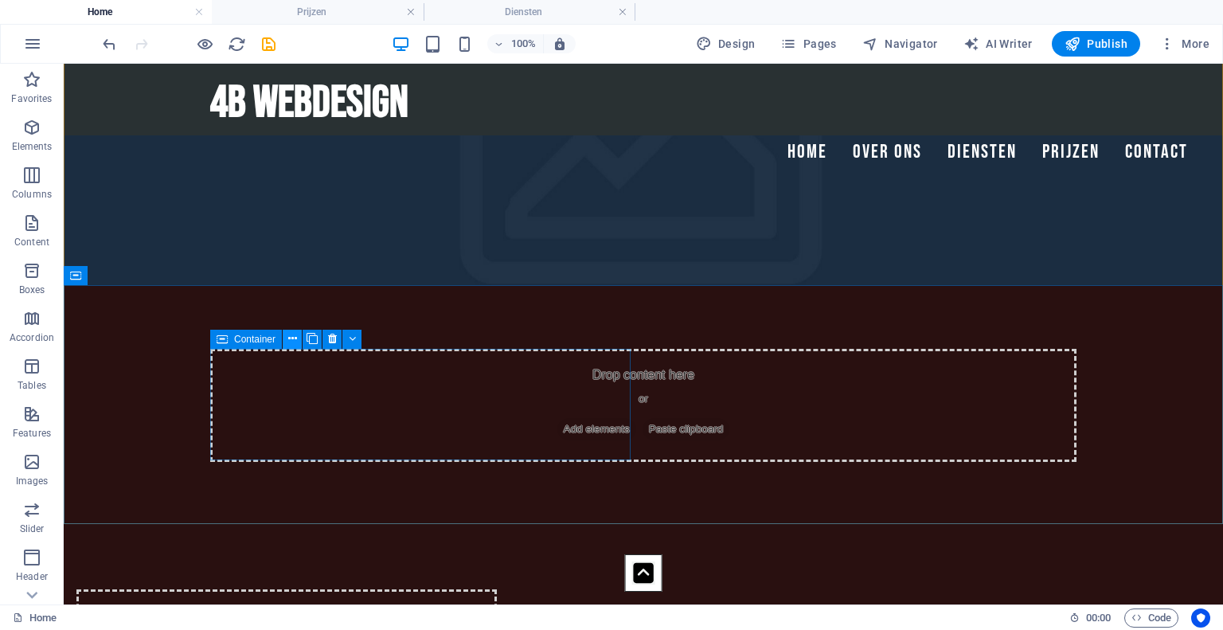
click at [291, 344] on icon at bounding box center [292, 338] width 9 height 17
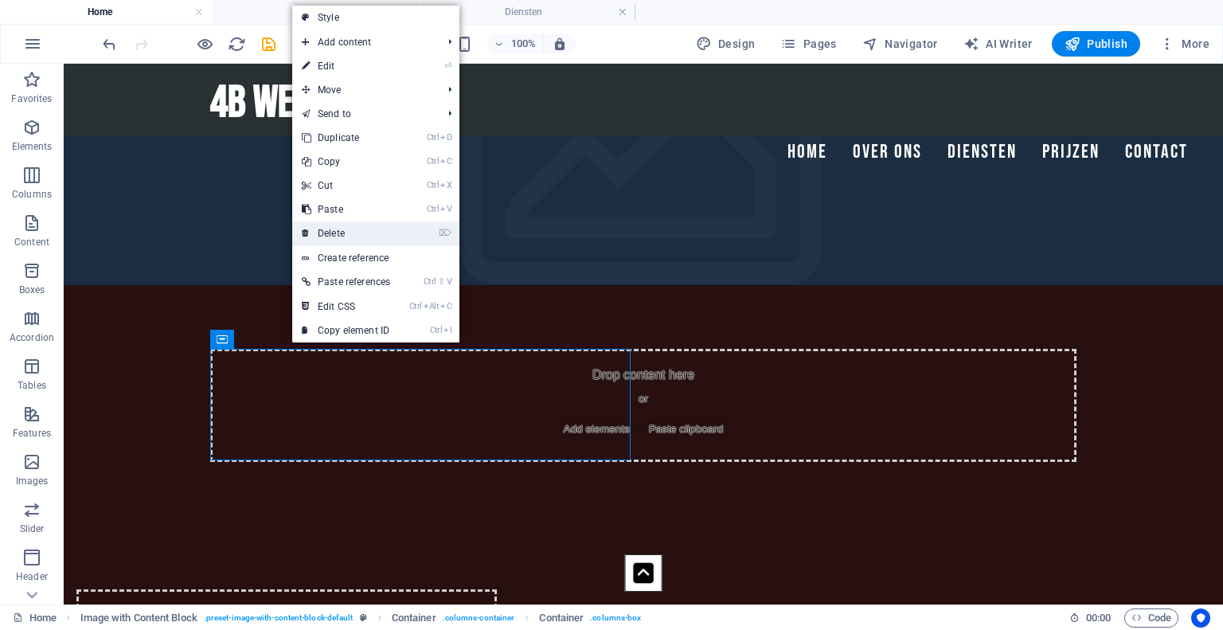
click at [330, 234] on link "⌦ Delete" at bounding box center [345, 233] width 107 height 24
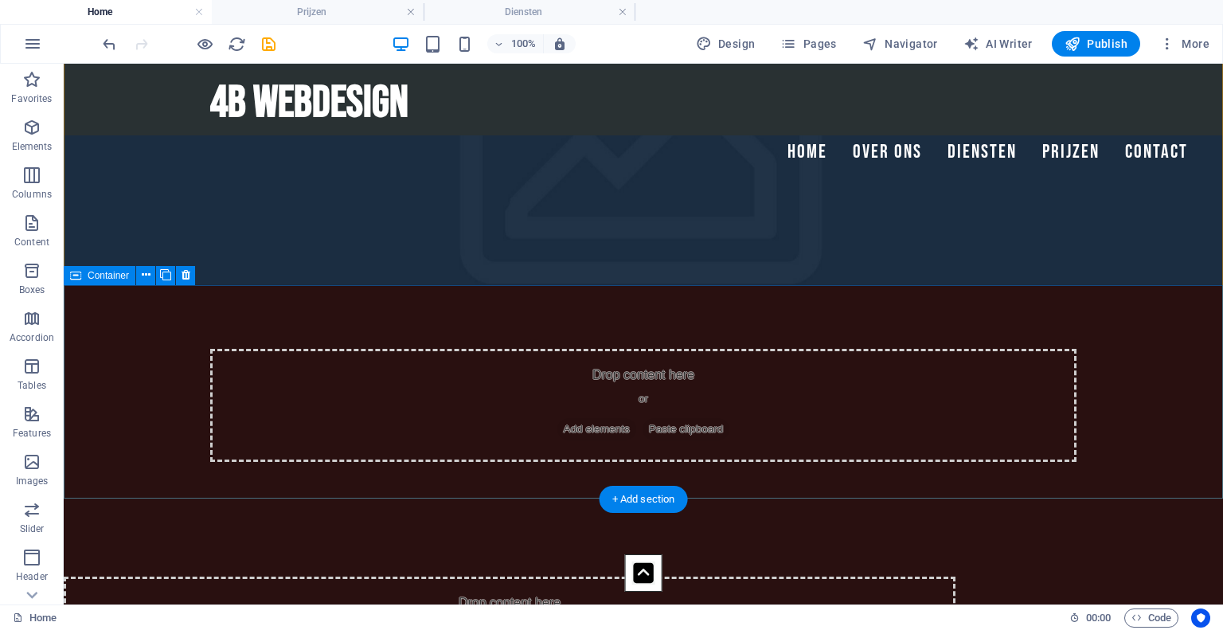
click at [246, 576] on div "Drop content here or Add elements Paste clipboard" at bounding box center [509, 632] width 891 height 113
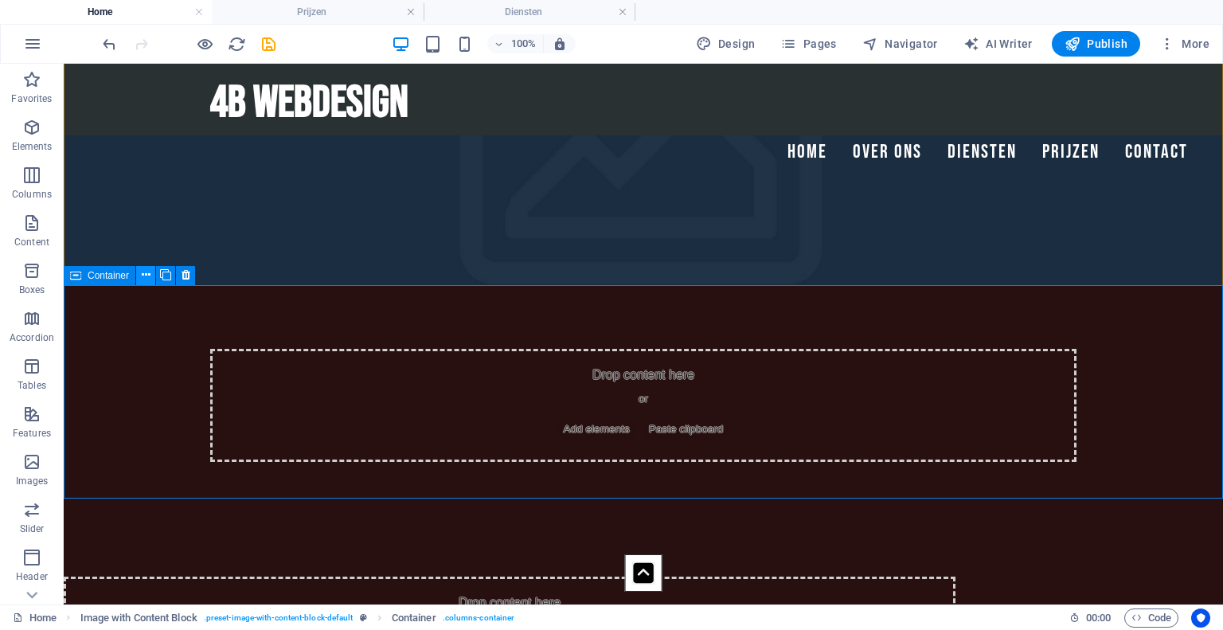
click at [143, 280] on icon at bounding box center [146, 275] width 9 height 17
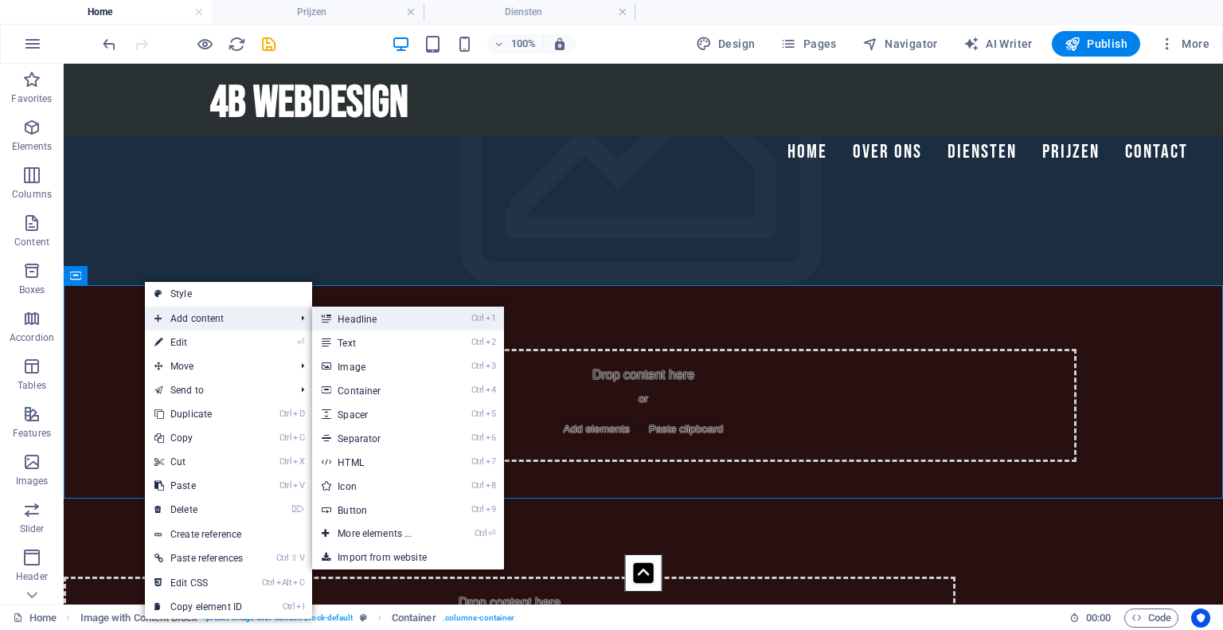
click at [365, 321] on link "Ctrl 1 Headline" at bounding box center [377, 318] width 131 height 24
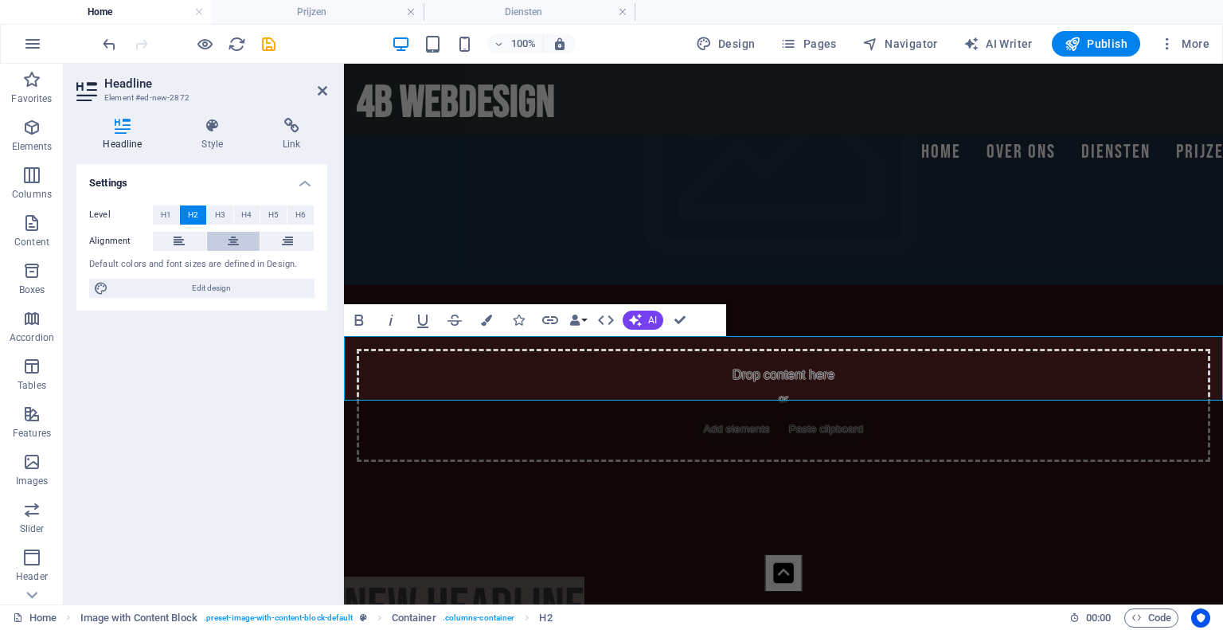
click at [244, 243] on button at bounding box center [233, 241] width 53 height 19
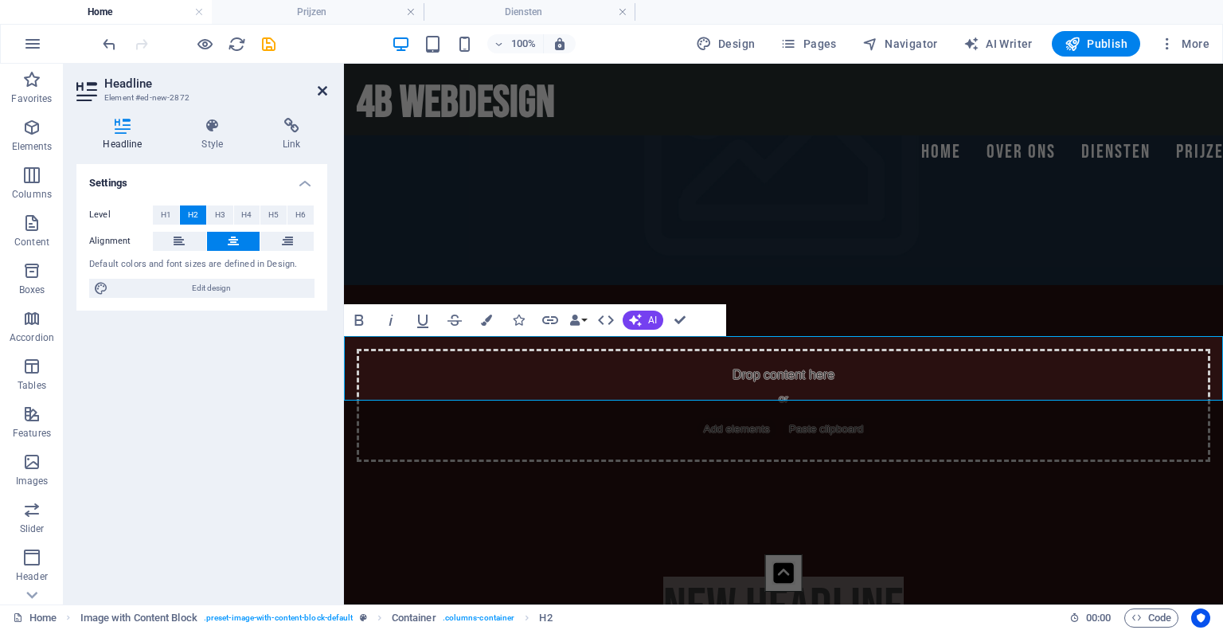
click at [320, 91] on icon at bounding box center [323, 90] width 10 height 13
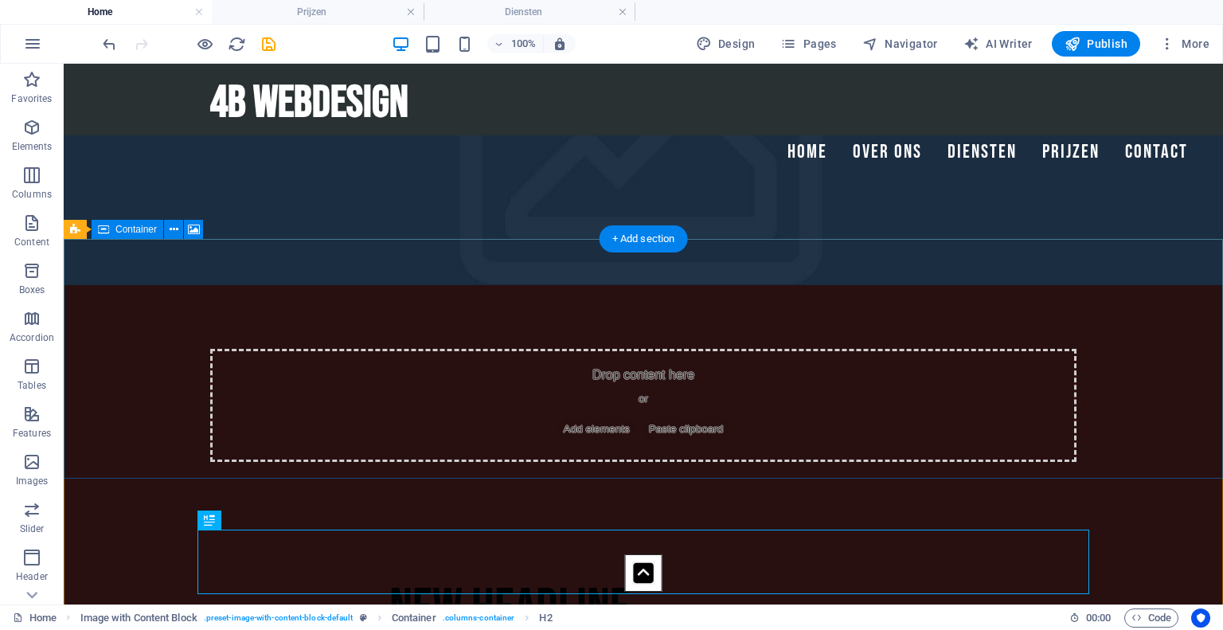
scroll to position [445, 0]
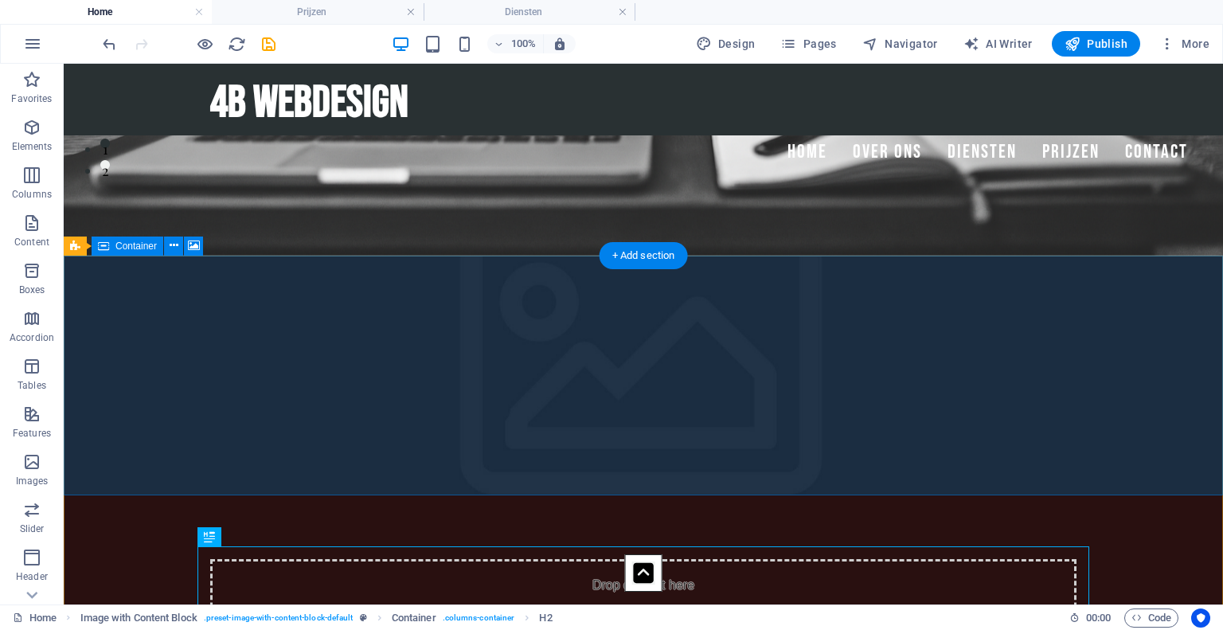
click at [311, 559] on div "Drop content here or Add elements Paste clipboard" at bounding box center [643, 615] width 866 height 113
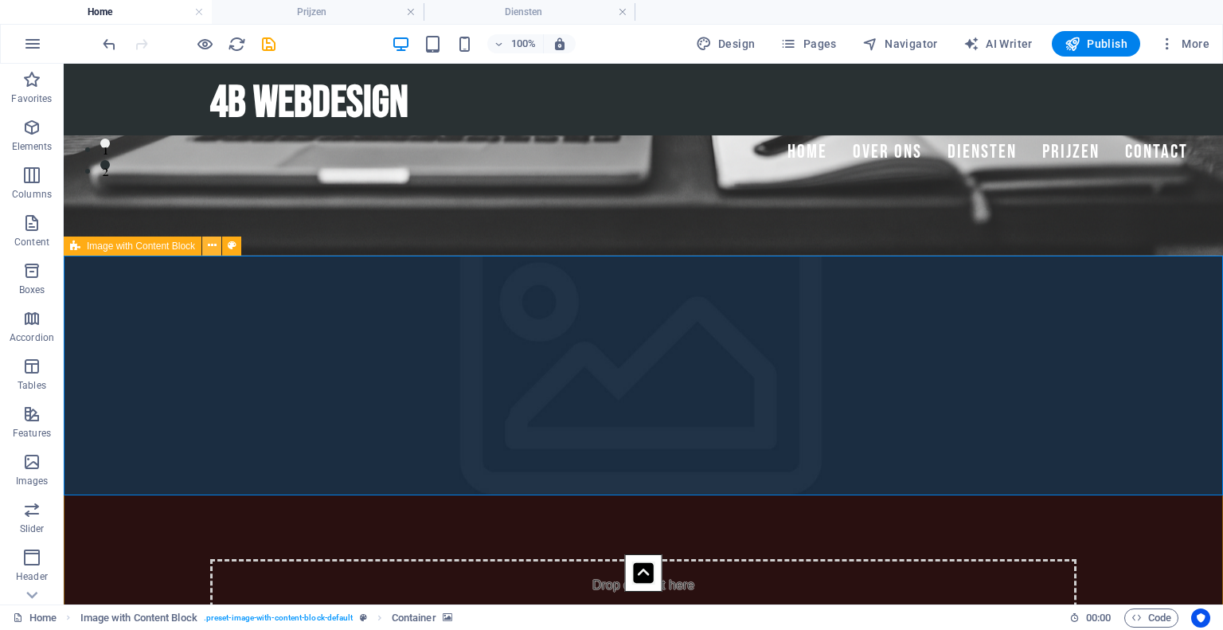
click at [208, 246] on icon at bounding box center [212, 245] width 9 height 17
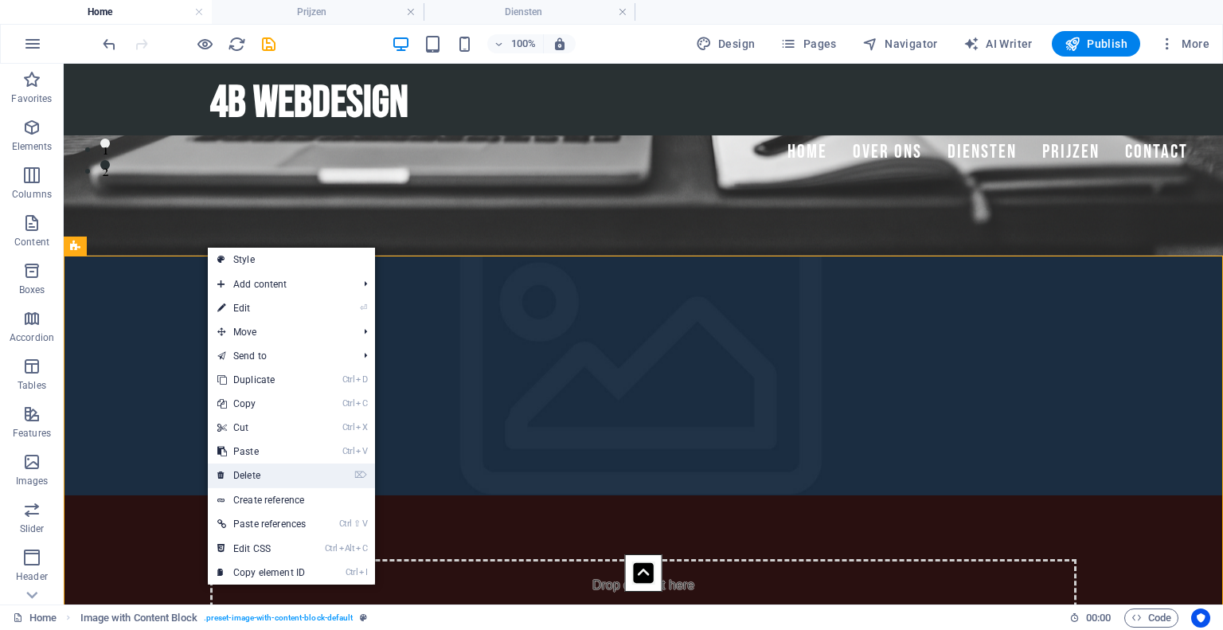
click at [257, 468] on link "⌦ Delete" at bounding box center [261, 475] width 107 height 24
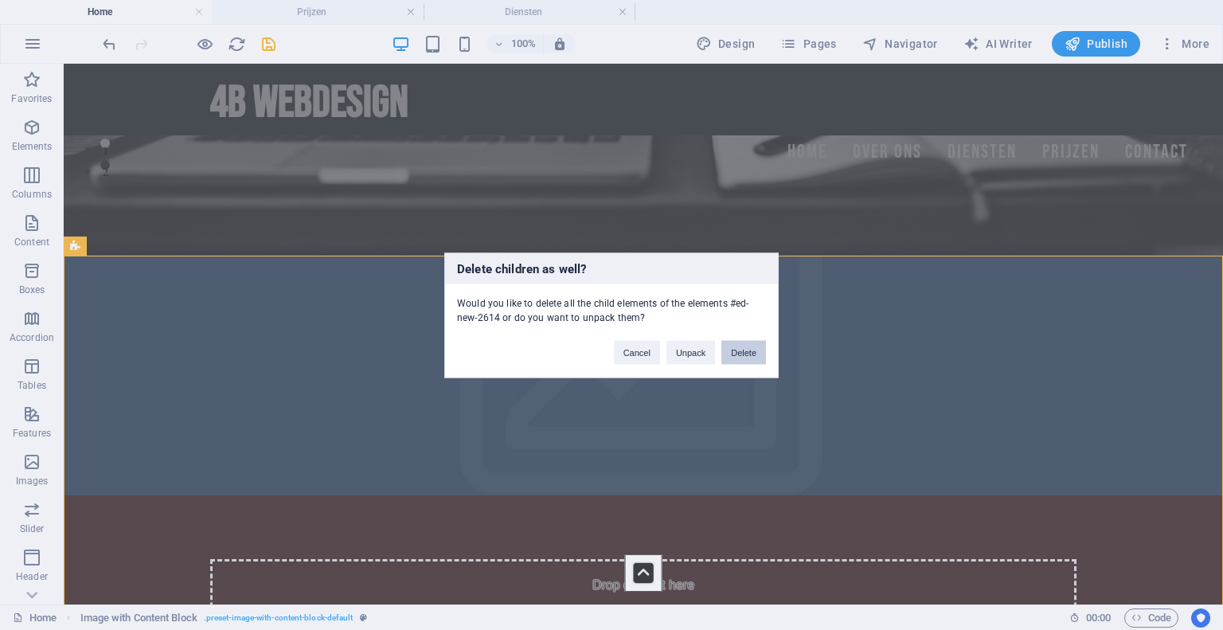
click at [729, 350] on button "Delete" at bounding box center [743, 352] width 45 height 24
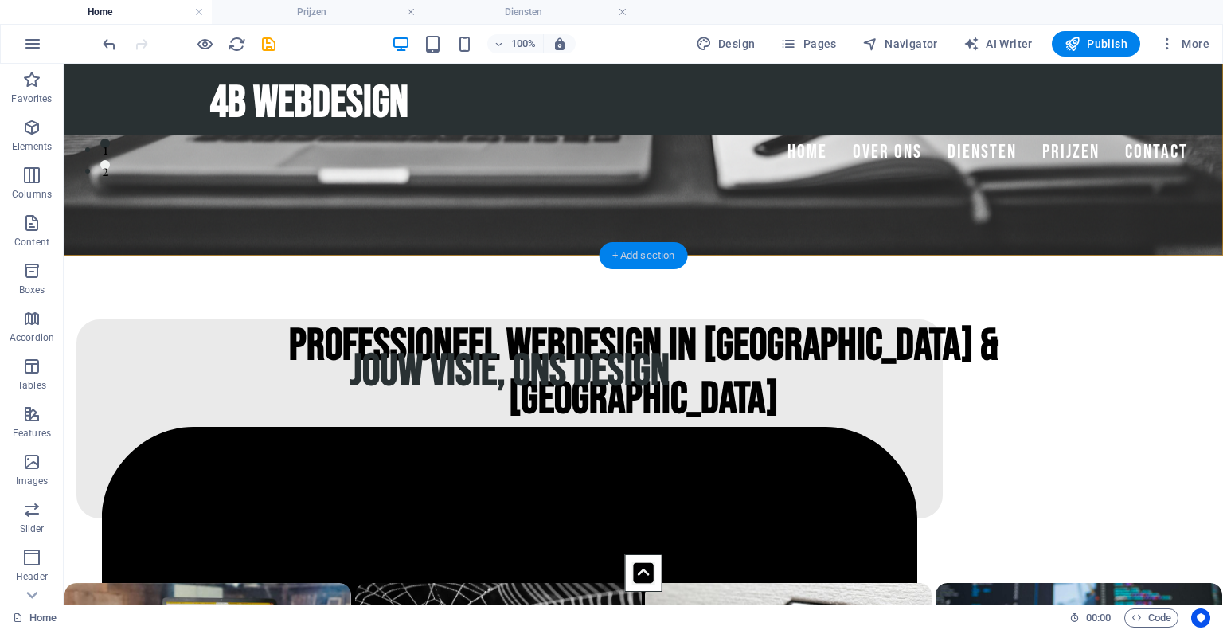
click at [607, 253] on div "+ Add section" at bounding box center [643, 255] width 88 height 27
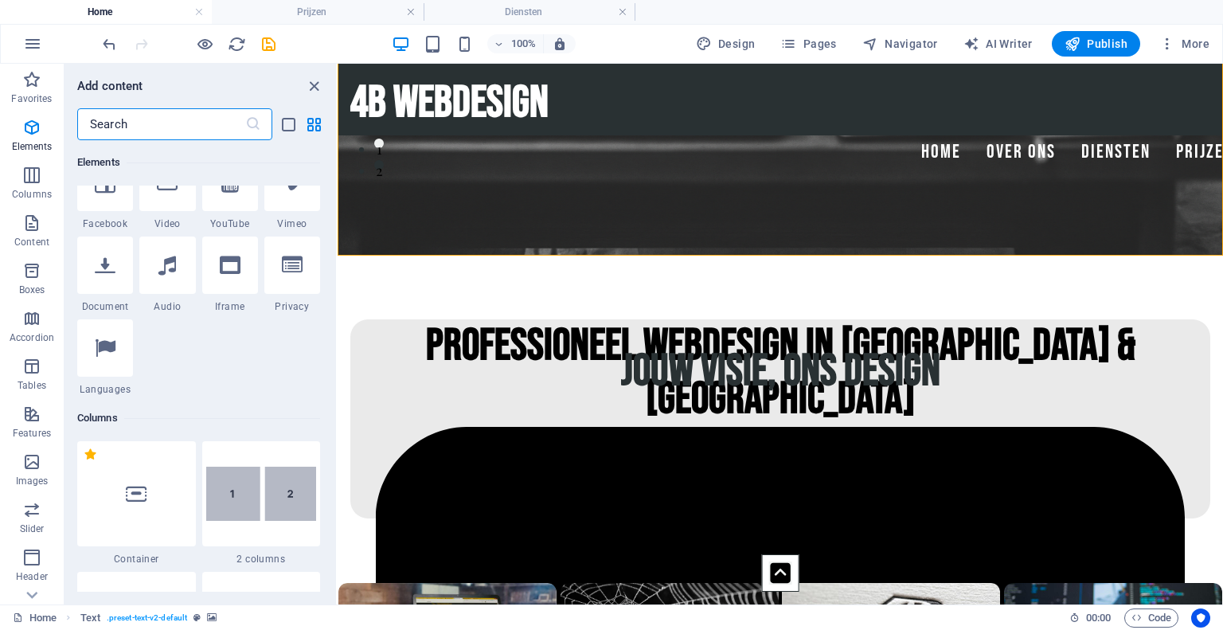
scroll to position [530, 0]
click at [151, 459] on div at bounding box center [136, 495] width 119 height 105
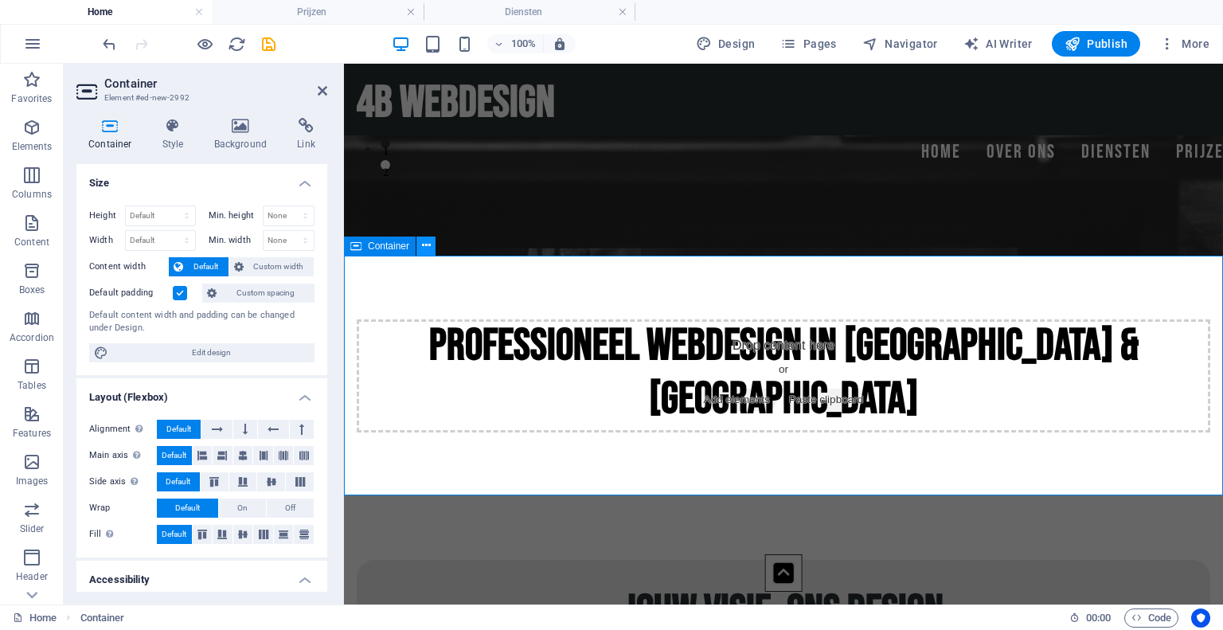
click at [427, 244] on icon at bounding box center [426, 245] width 9 height 17
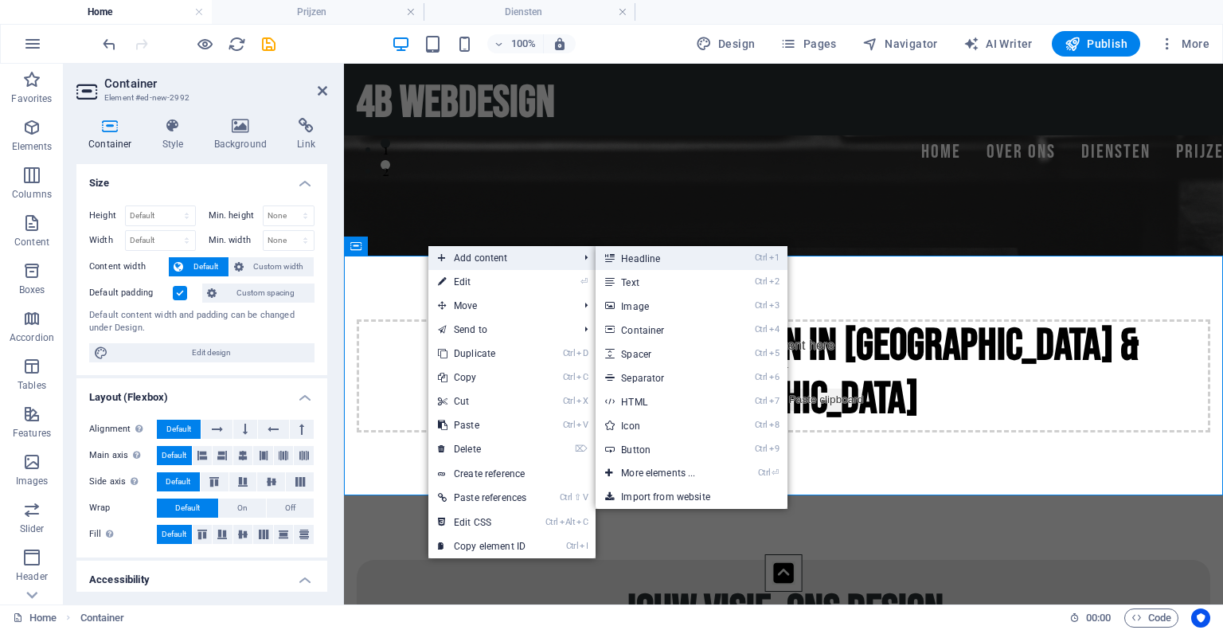
click at [675, 260] on link "Ctrl 1 Headline" at bounding box center [660, 258] width 131 height 24
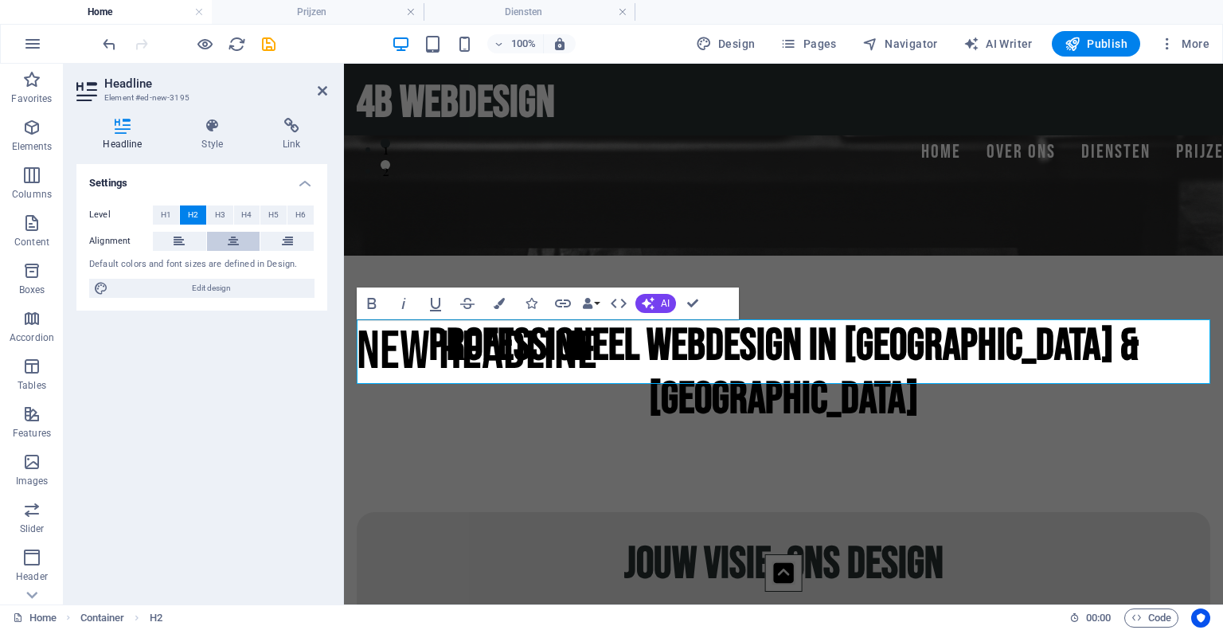
click at [228, 240] on icon at bounding box center [233, 241] width 11 height 19
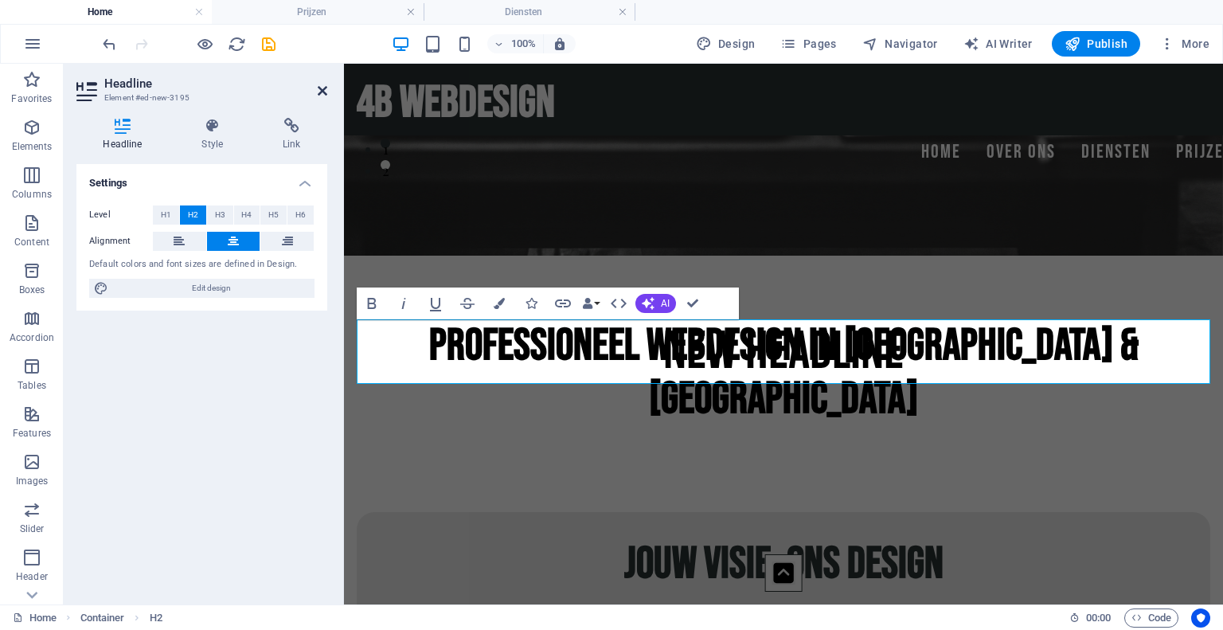
click at [319, 91] on icon at bounding box center [323, 90] width 10 height 13
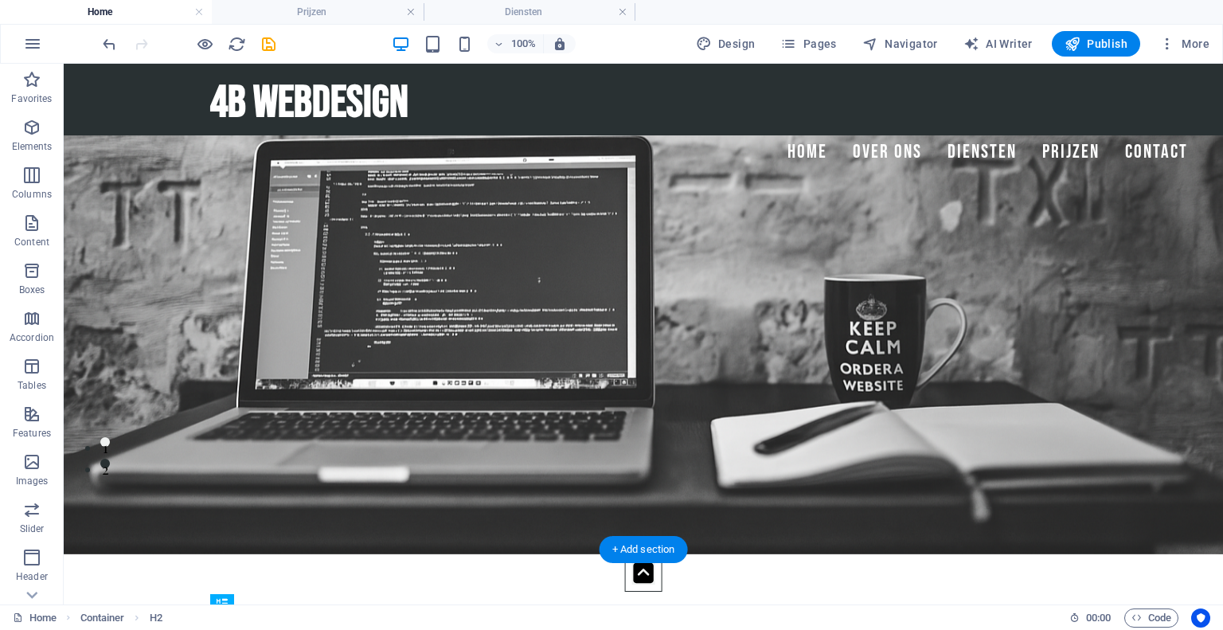
scroll to position [0, 0]
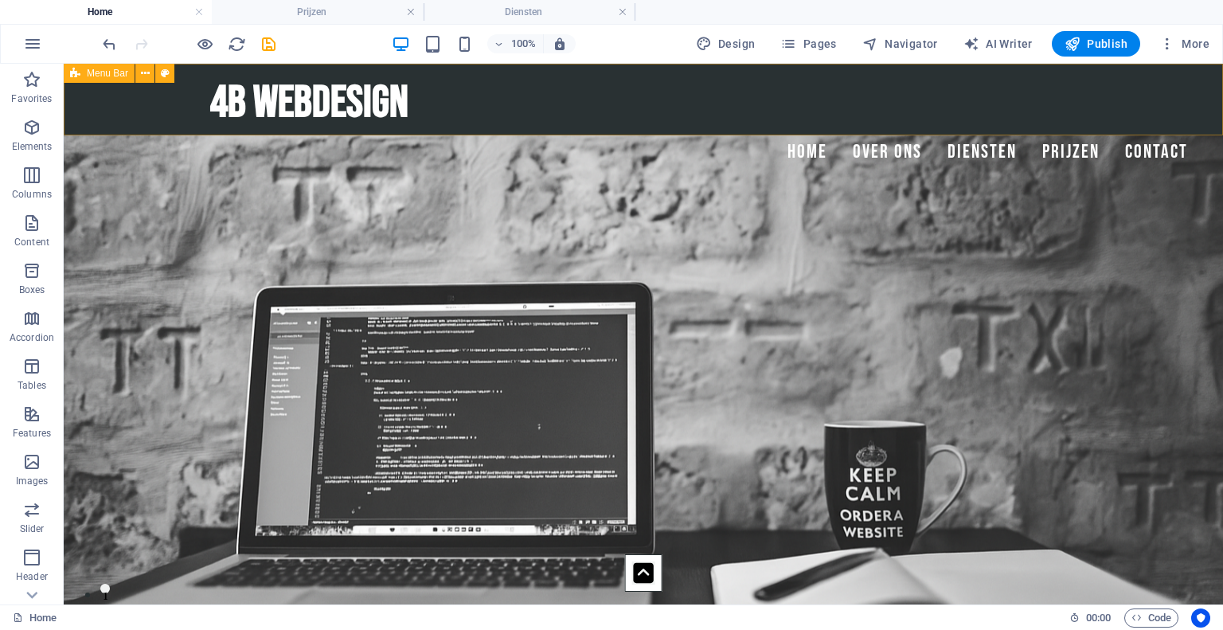
click at [115, 96] on div "4B WEBDESIGN Menu Home Over ons Diensten Prijzen Contact" at bounding box center [643, 100] width 1159 height 72
select select "px"
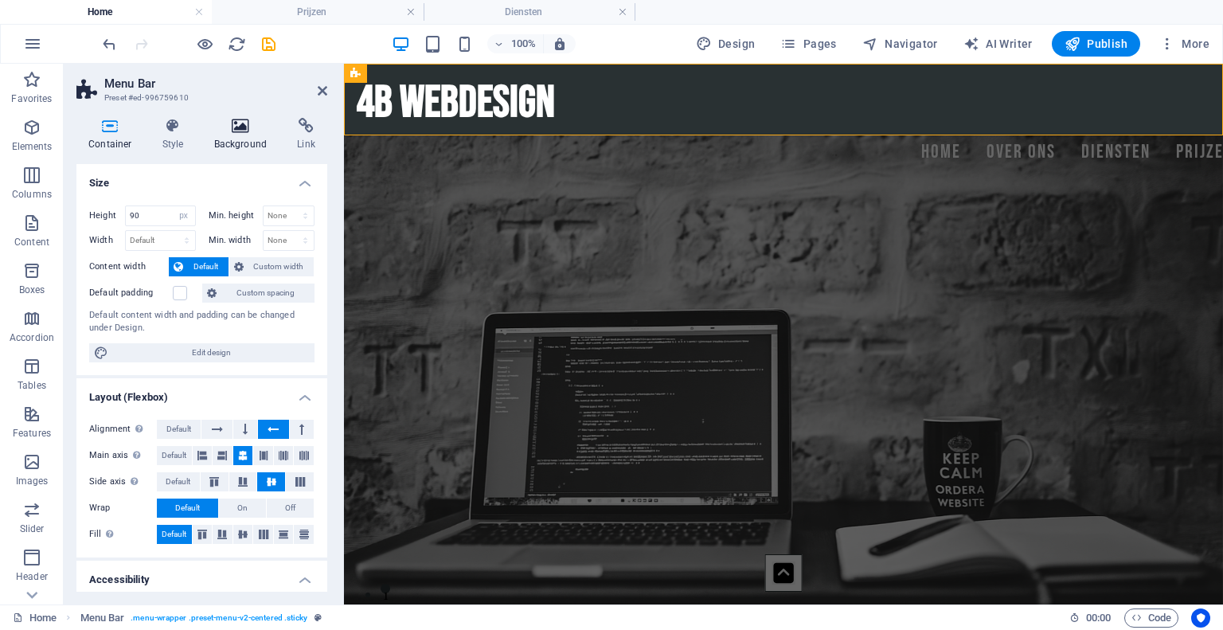
click at [244, 144] on h4 "Background" at bounding box center [244, 134] width 84 height 33
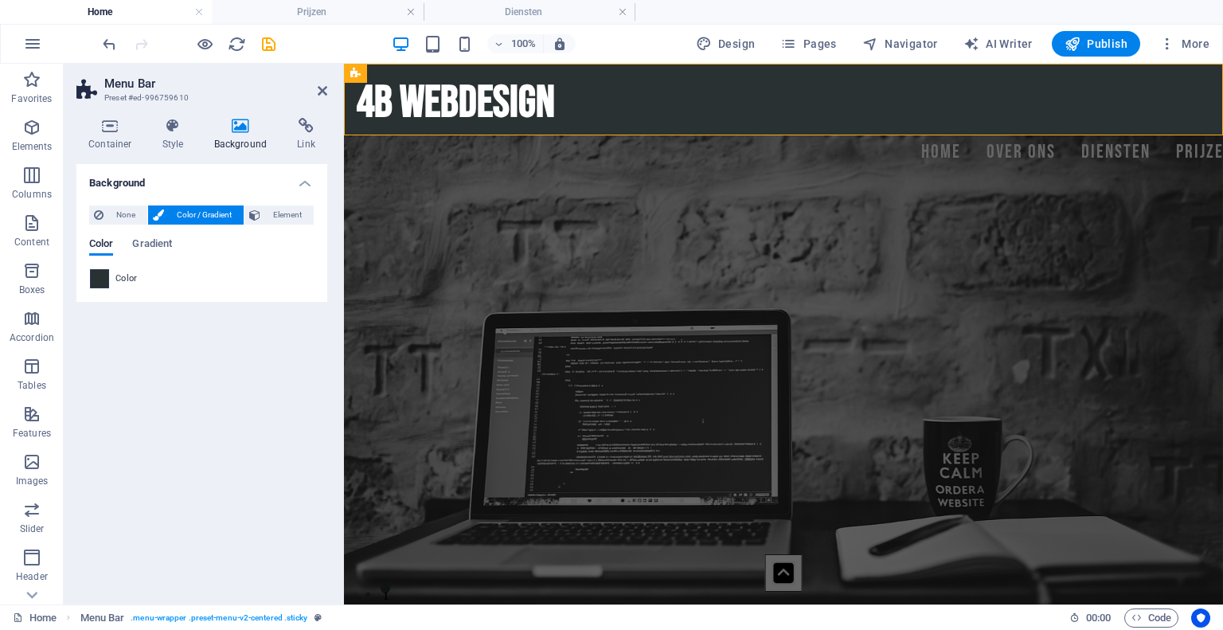
click at [100, 281] on span at bounding box center [100, 279] width 18 height 18
type input "#293133"
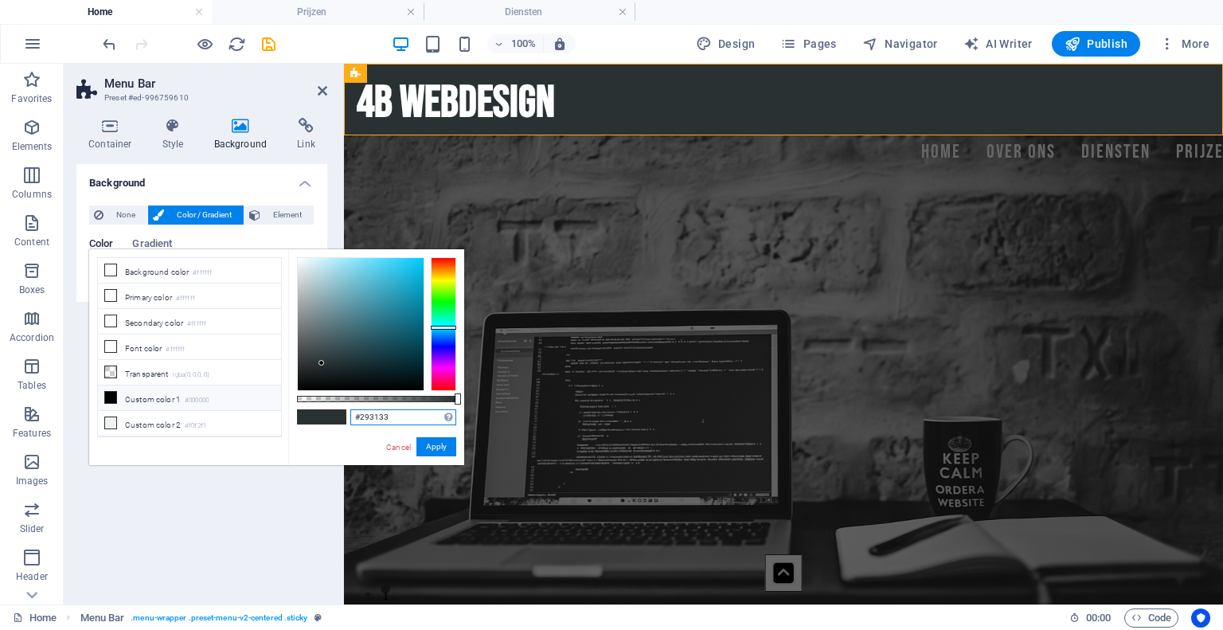
drag, startPoint x: 402, startPoint y: 421, endPoint x: 233, endPoint y: 400, distance: 170.0
click at [233, 400] on div "less Background color #ffffff Primary color #ffffff Secondary color #ffffff Fon…" at bounding box center [276, 357] width 375 height 216
click at [422, 447] on button "Apply" at bounding box center [436, 446] width 40 height 19
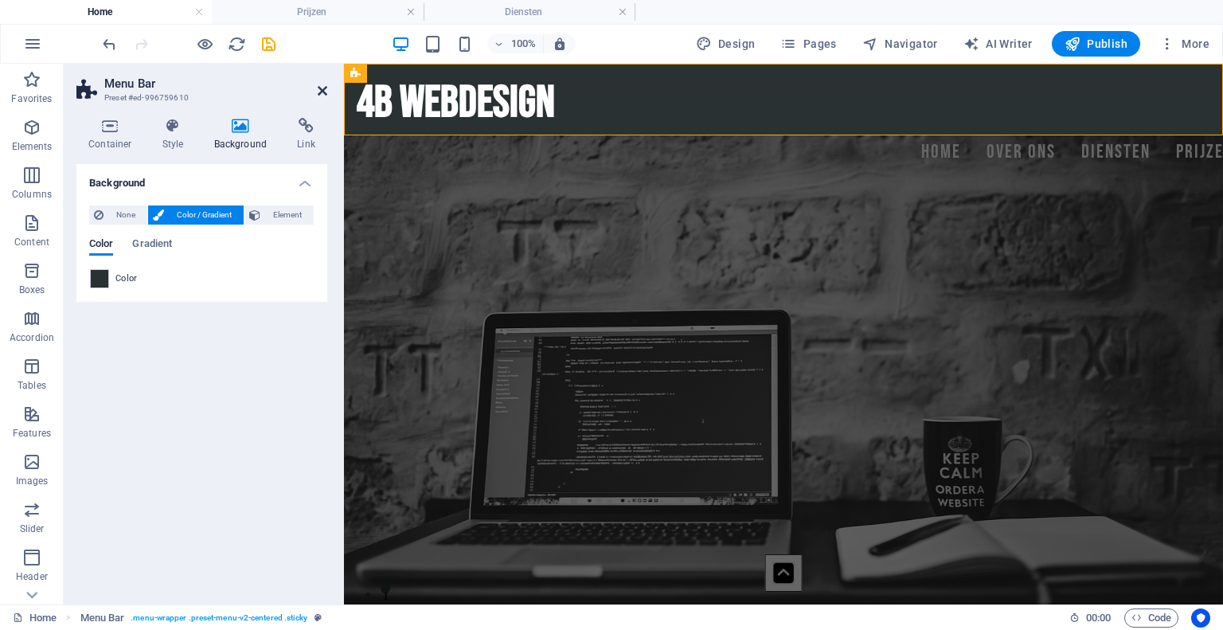
click at [321, 91] on icon at bounding box center [323, 90] width 10 height 13
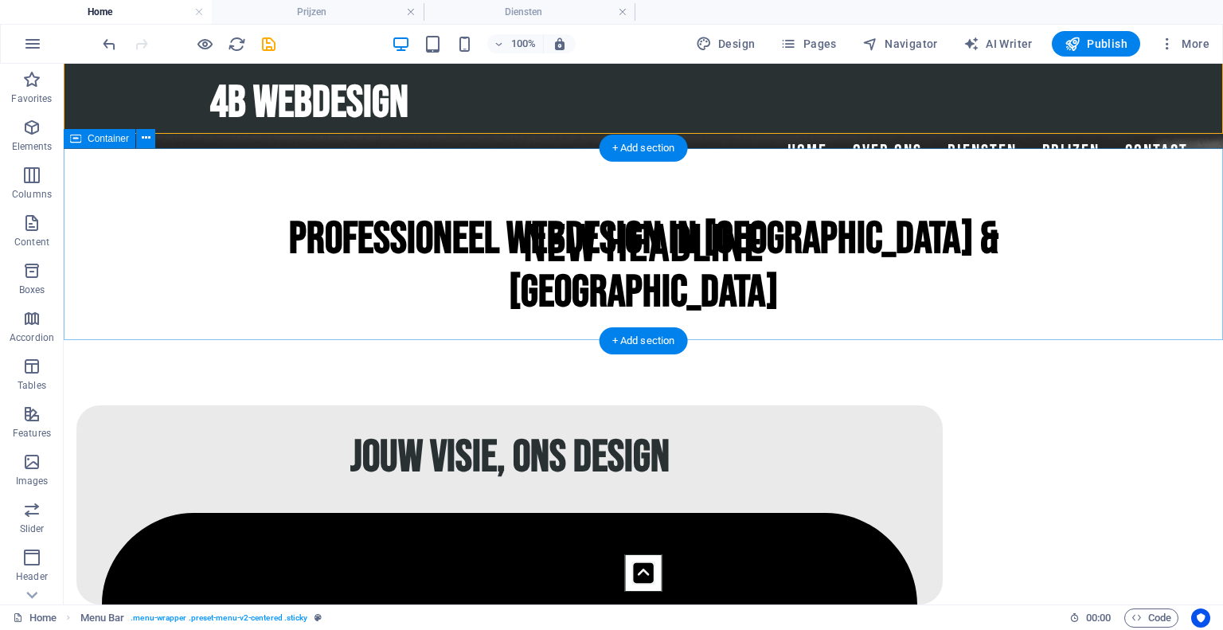
scroll to position [552, 0]
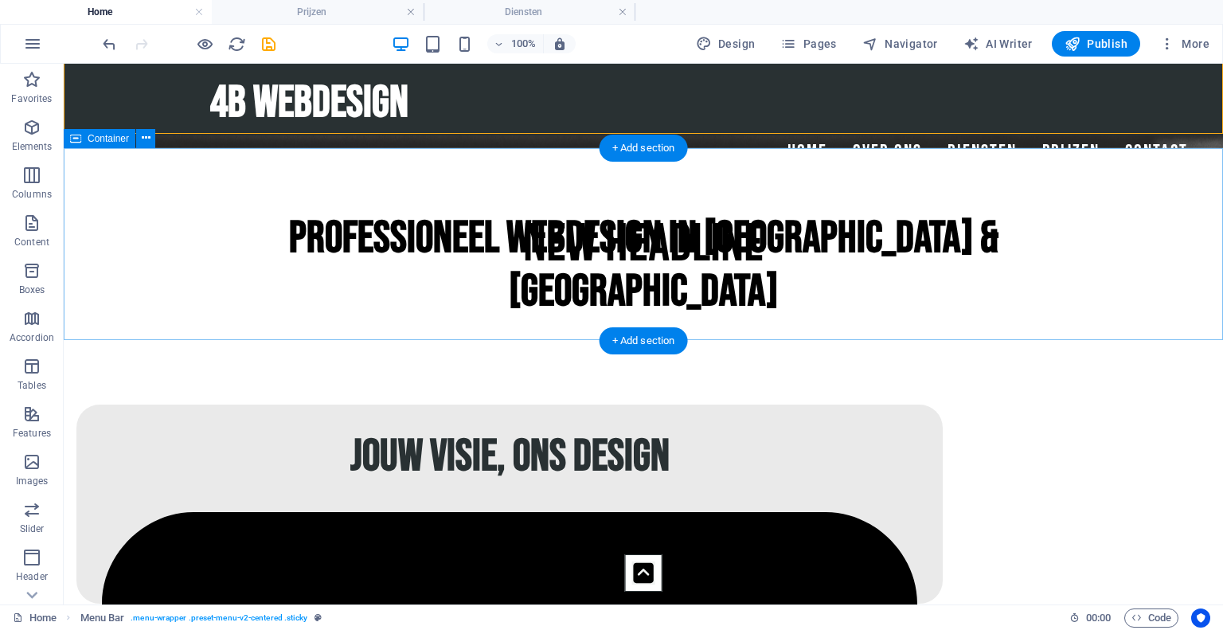
click at [159, 228] on div "New headline" at bounding box center [643, 244] width 1159 height 193
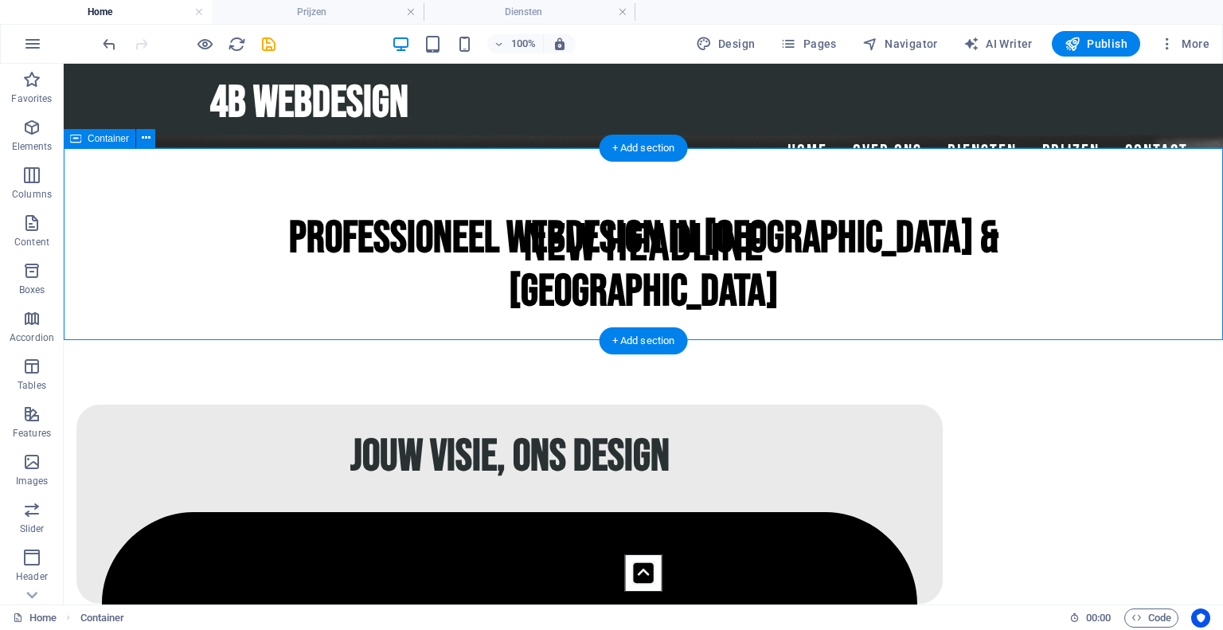
click at [159, 228] on div "New headline" at bounding box center [643, 244] width 1159 height 193
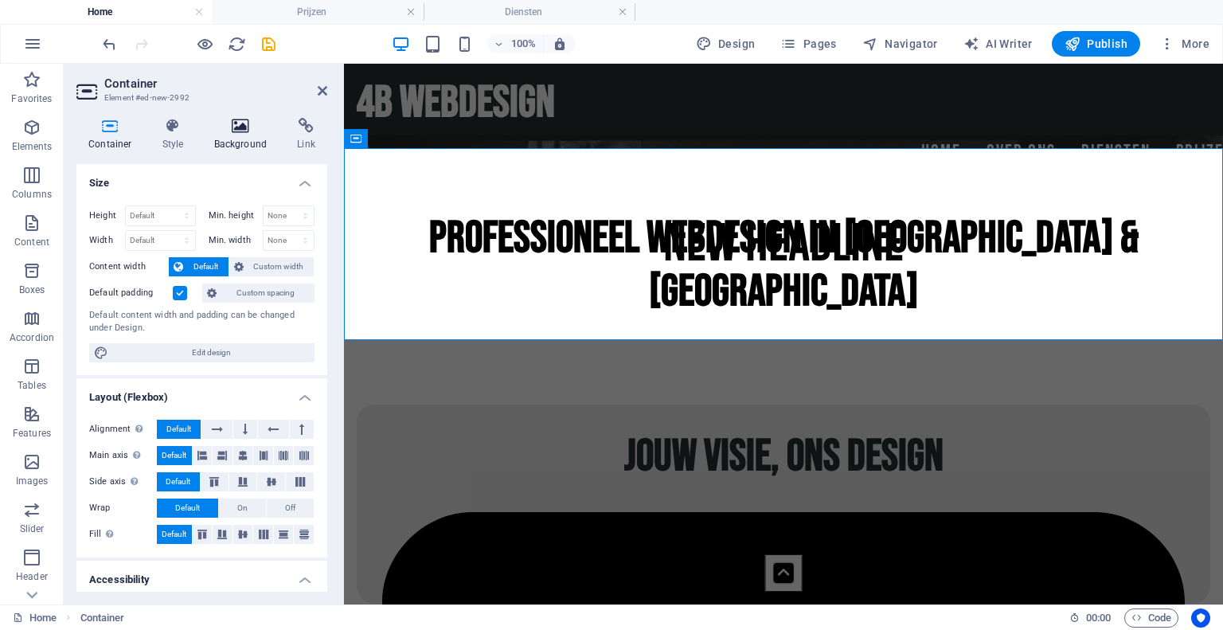
click at [245, 134] on h4 "Background" at bounding box center [244, 134] width 84 height 33
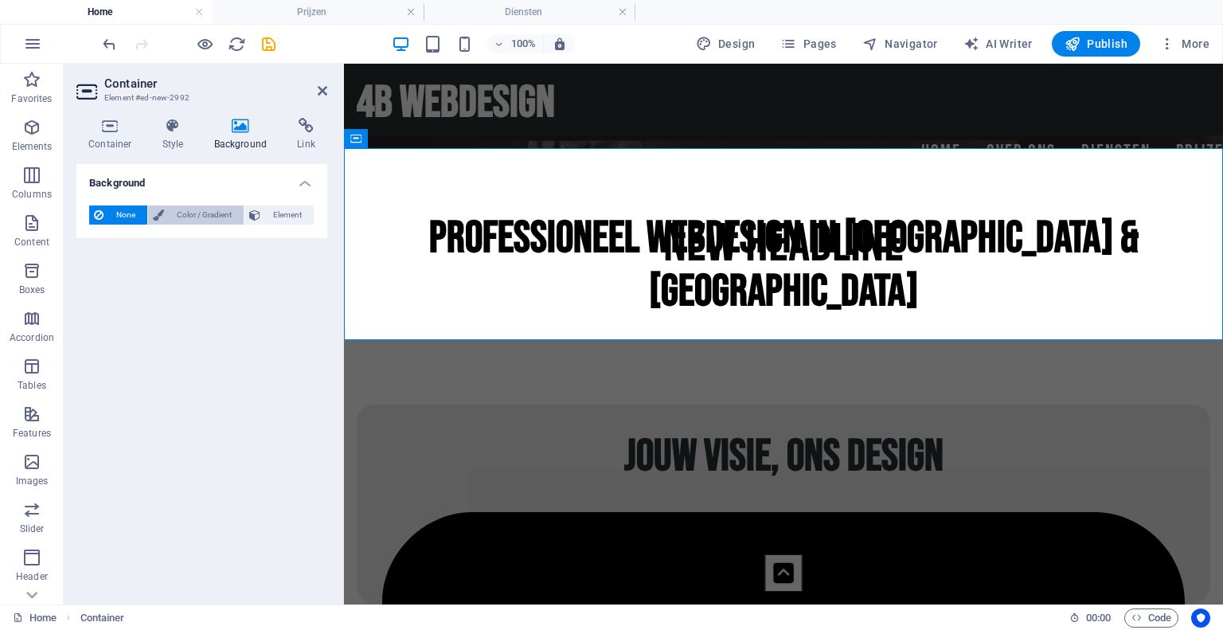
click at [206, 219] on span "Color / Gradient" at bounding box center [204, 214] width 70 height 19
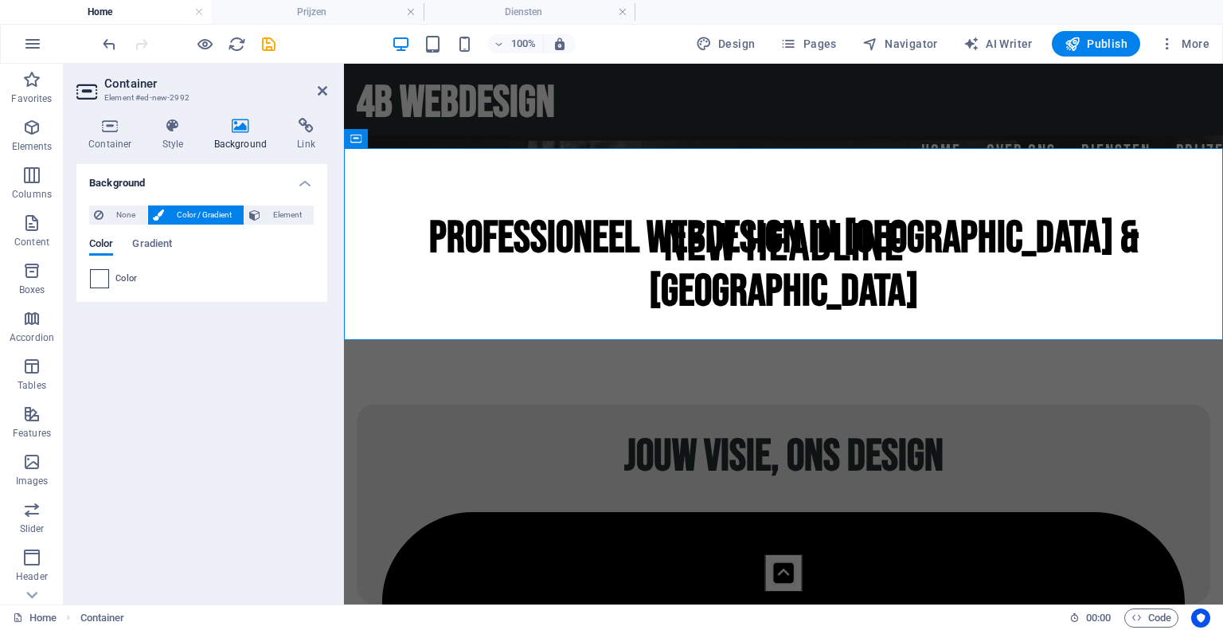
click at [92, 273] on span at bounding box center [100, 279] width 18 height 18
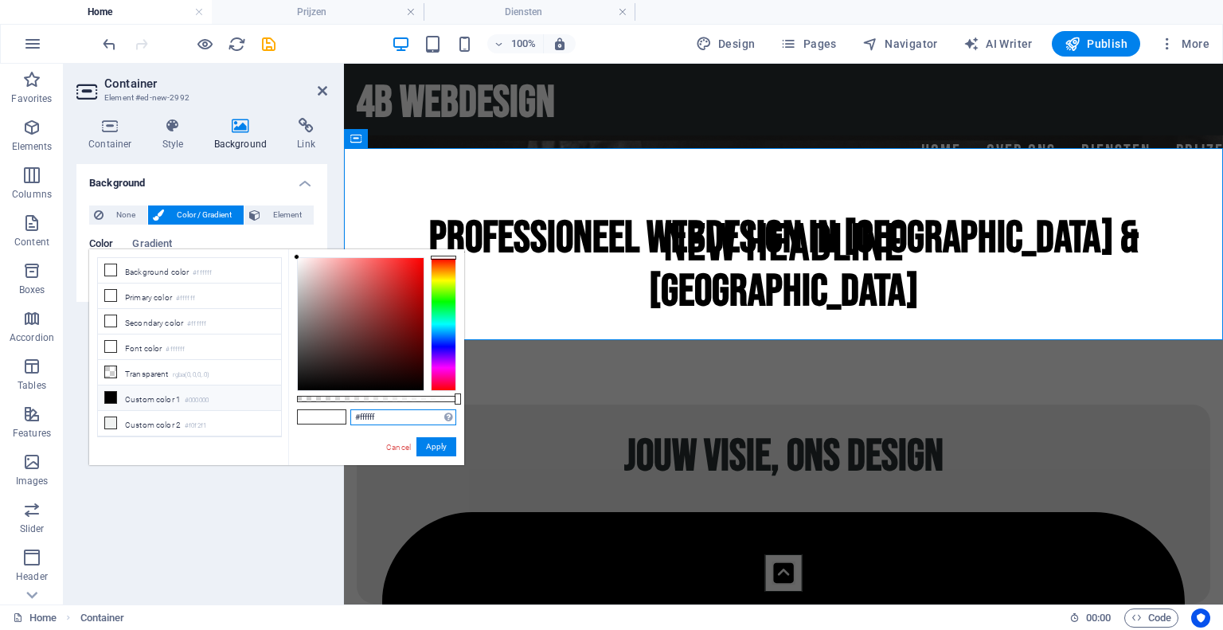
drag, startPoint x: 405, startPoint y: 415, endPoint x: 213, endPoint y: 396, distance: 192.8
click at [213, 396] on div "less Background color #ffffff Primary color #ffffff Secondary color #ffffff Fon…" at bounding box center [276, 357] width 375 height 216
paste input "293133"
type input "#293133"
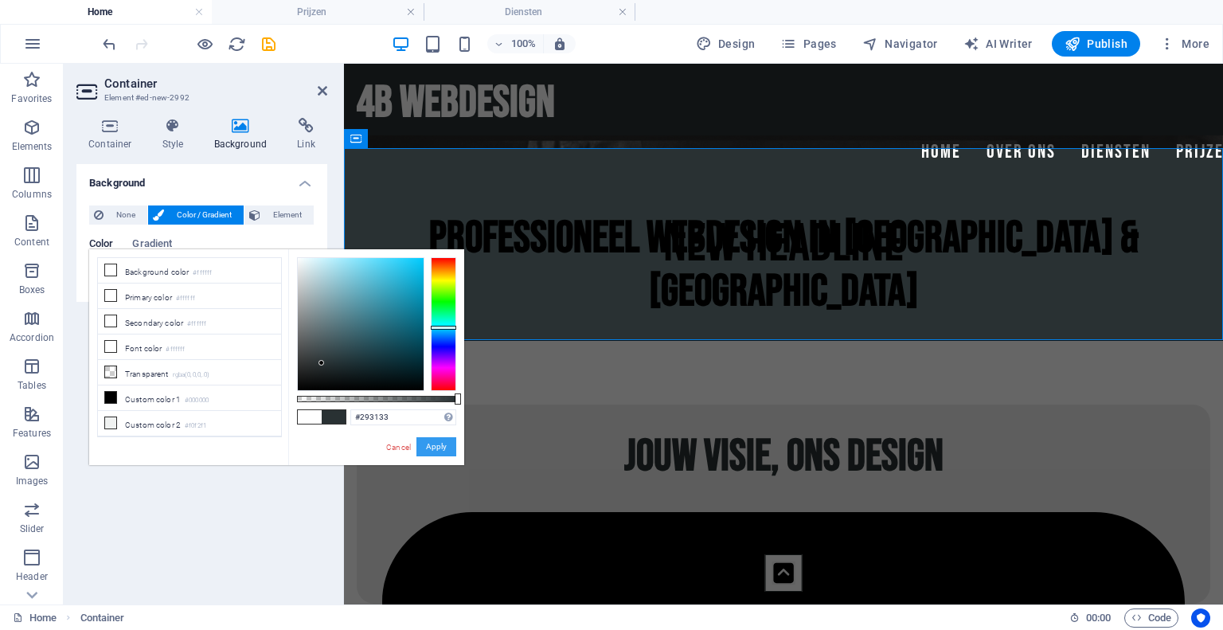
click at [442, 443] on button "Apply" at bounding box center [436, 446] width 40 height 19
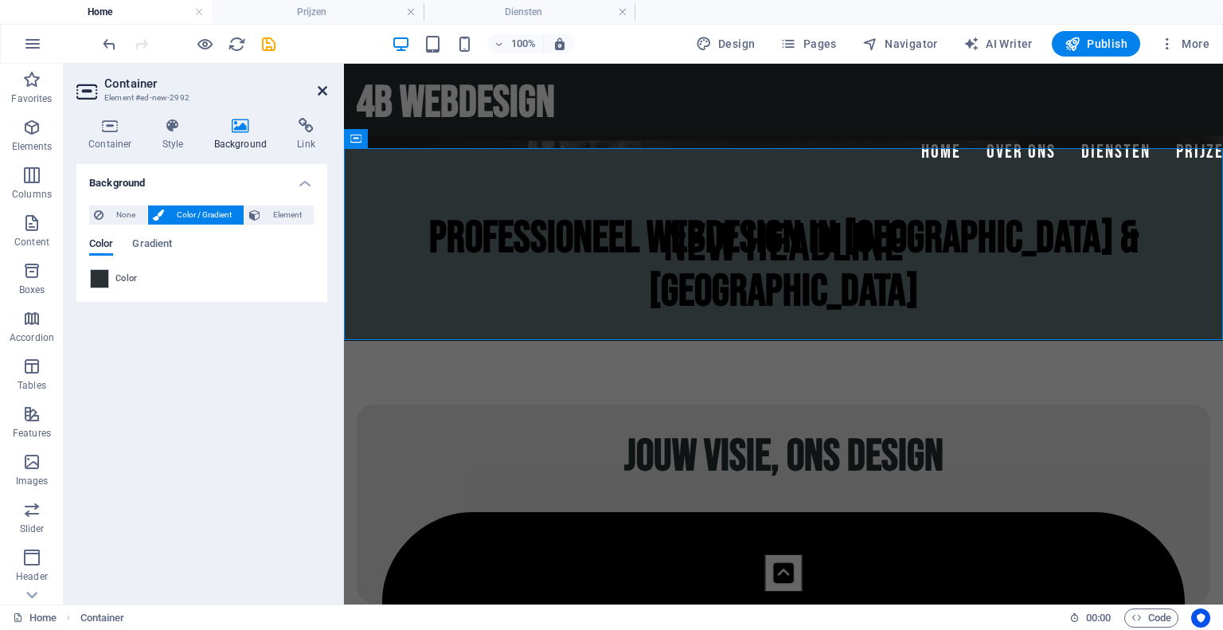
click at [320, 95] on icon at bounding box center [323, 90] width 10 height 13
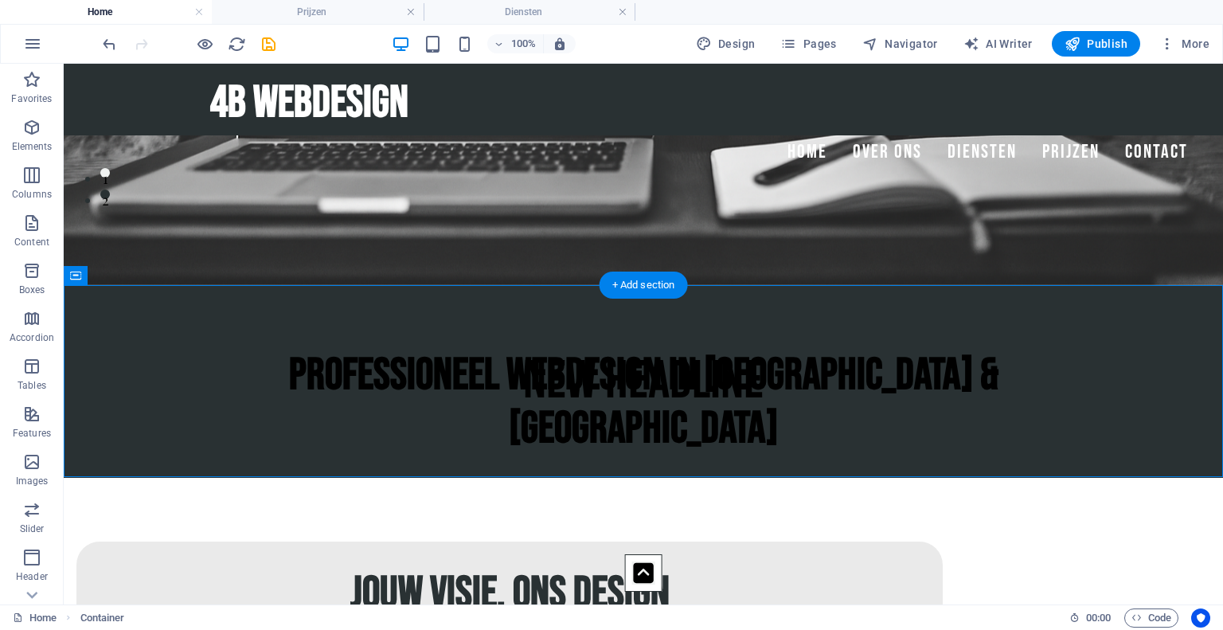
scroll to position [414, 0]
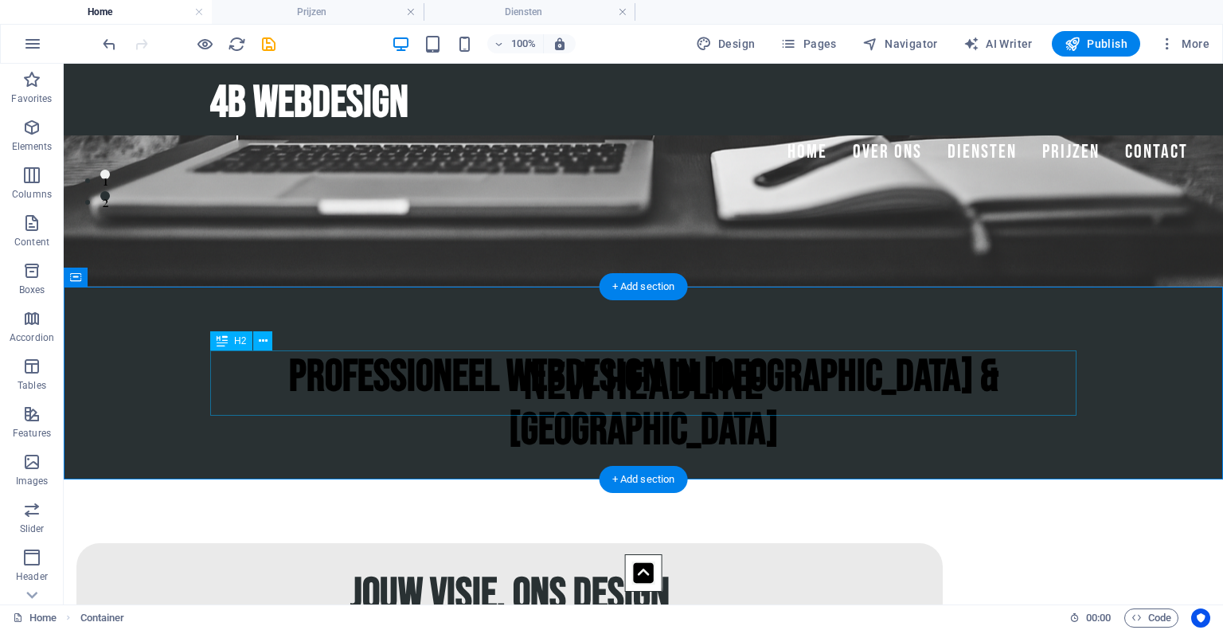
click at [548, 378] on div "New headline" at bounding box center [643, 382] width 866 height 65
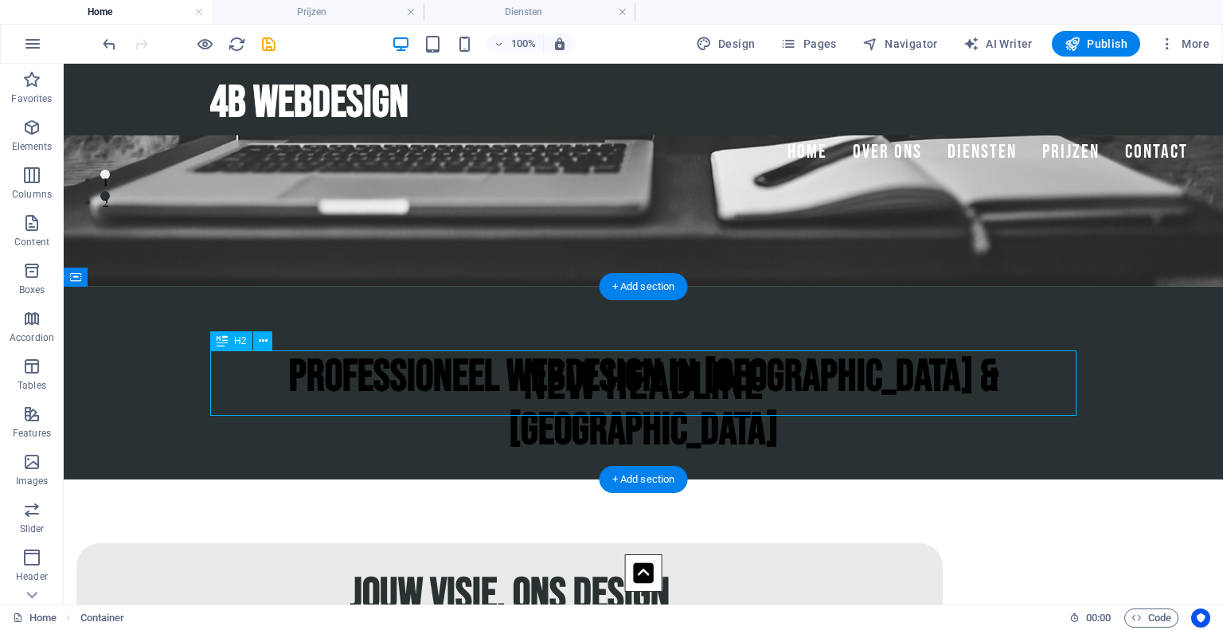
click at [548, 378] on div "New headline" at bounding box center [643, 382] width 866 height 65
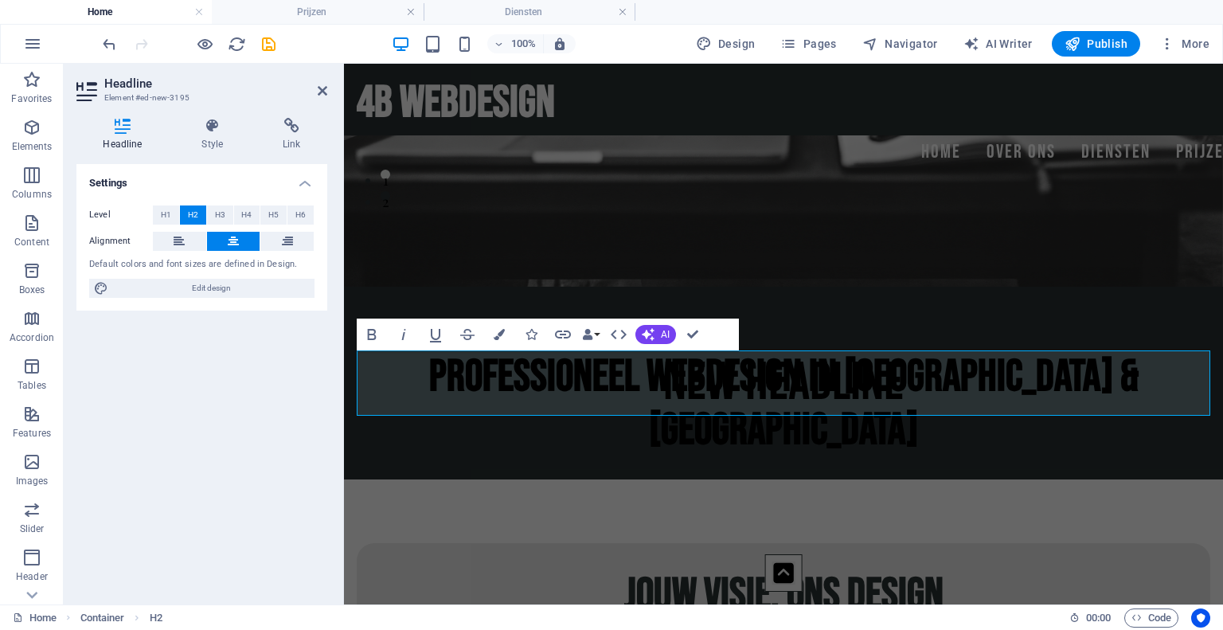
click at [330, 87] on aside "Headline Element #ed-new-3195 Headline Style Link Settings Level H1 H2 H3 H4 H5…" at bounding box center [204, 334] width 280 height 540
click at [324, 88] on icon at bounding box center [323, 90] width 10 height 13
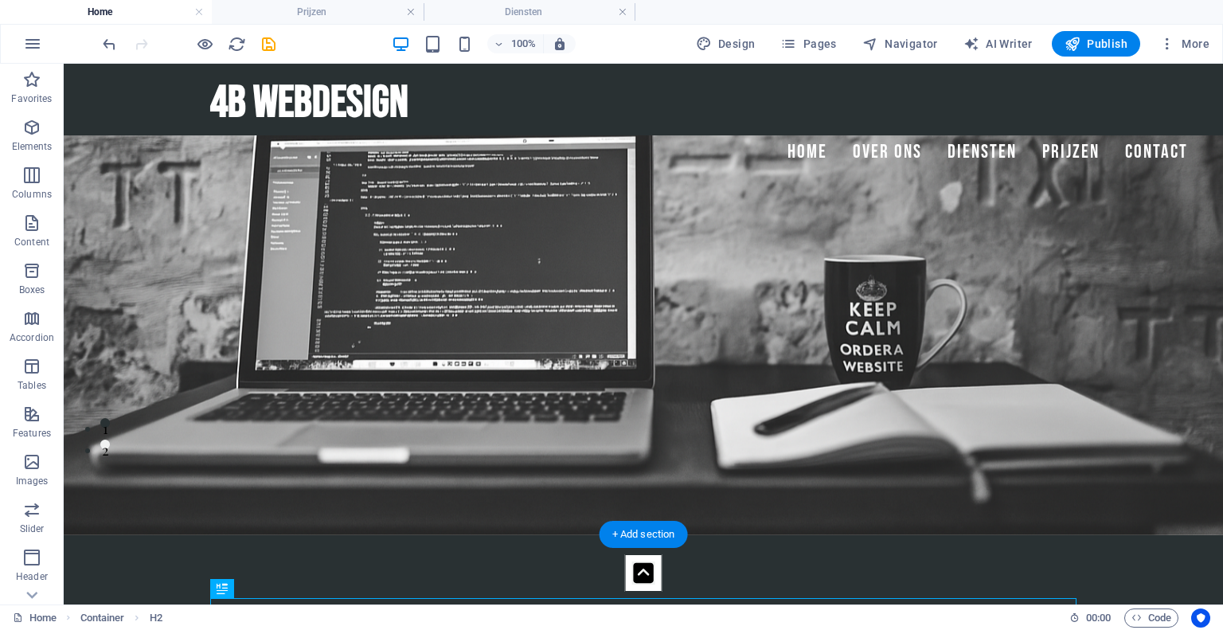
scroll to position [0, 0]
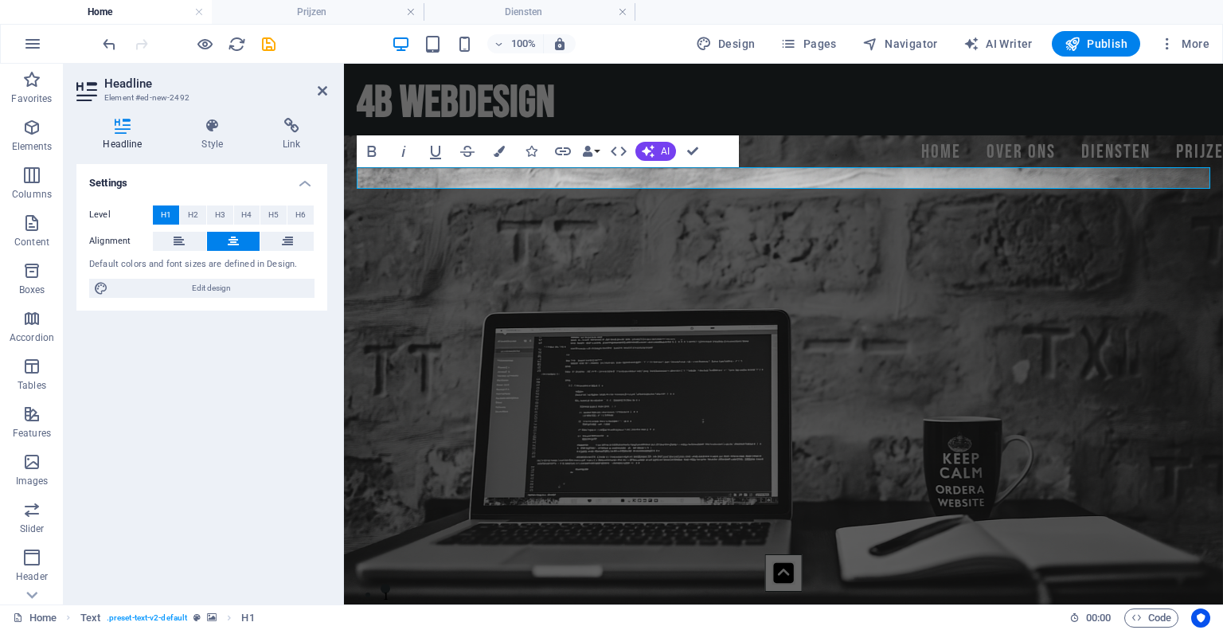
click at [382, 213] on figure at bounding box center [783, 401] width 879 height 597
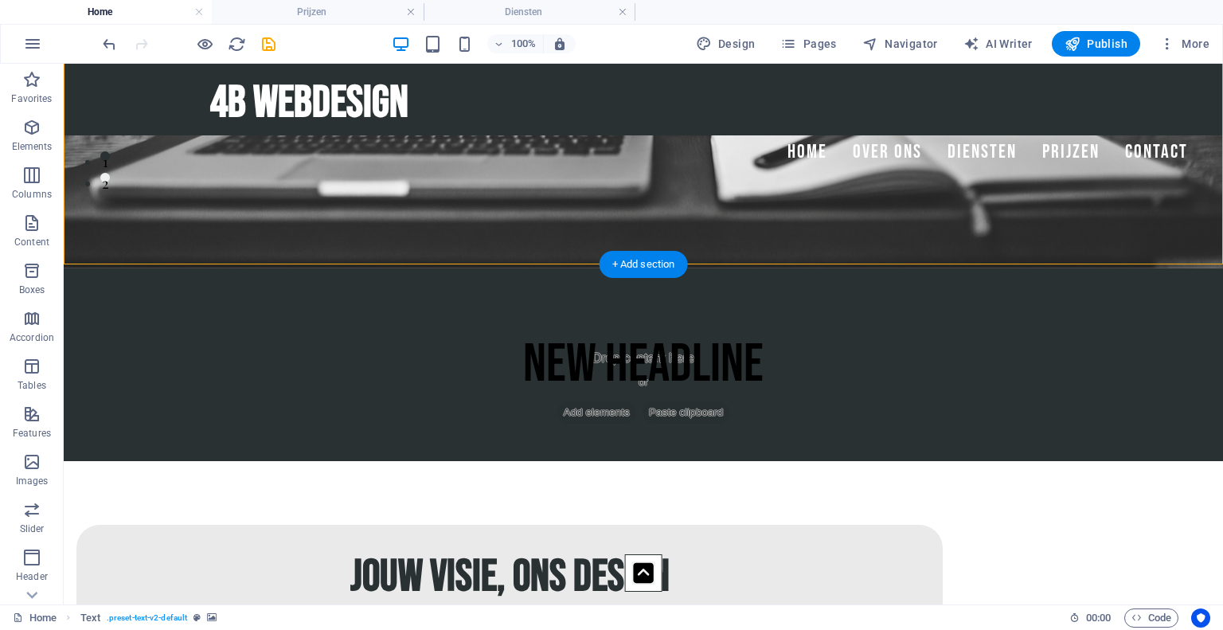
scroll to position [436, 0]
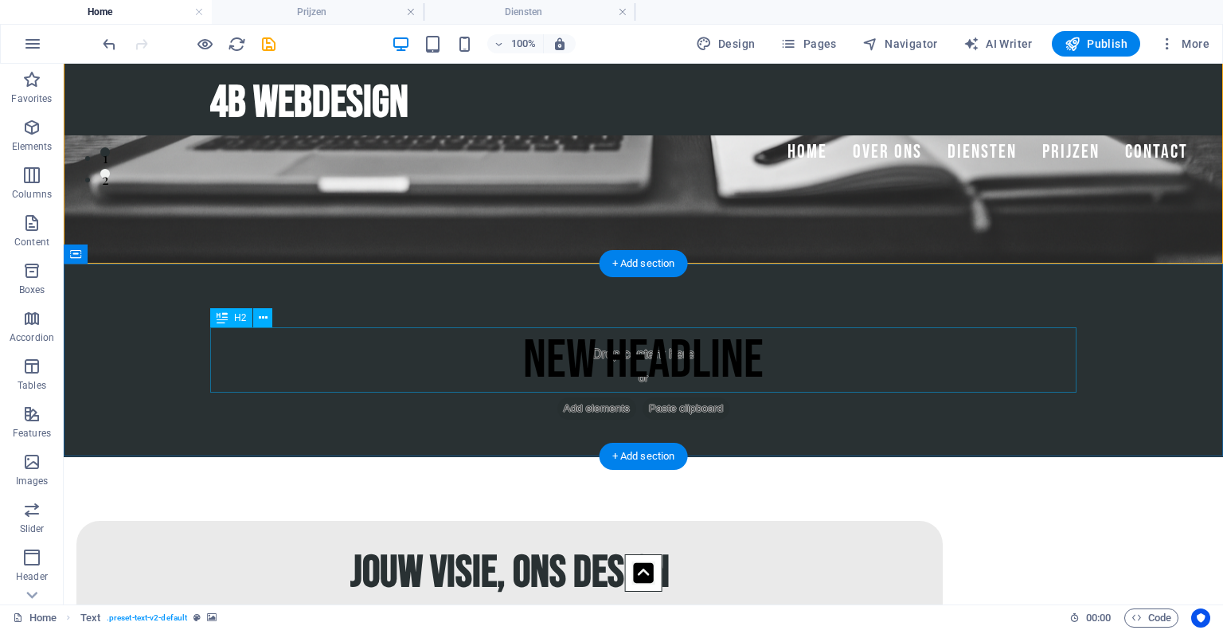
click at [618, 354] on div "New headline" at bounding box center [643, 360] width 866 height 65
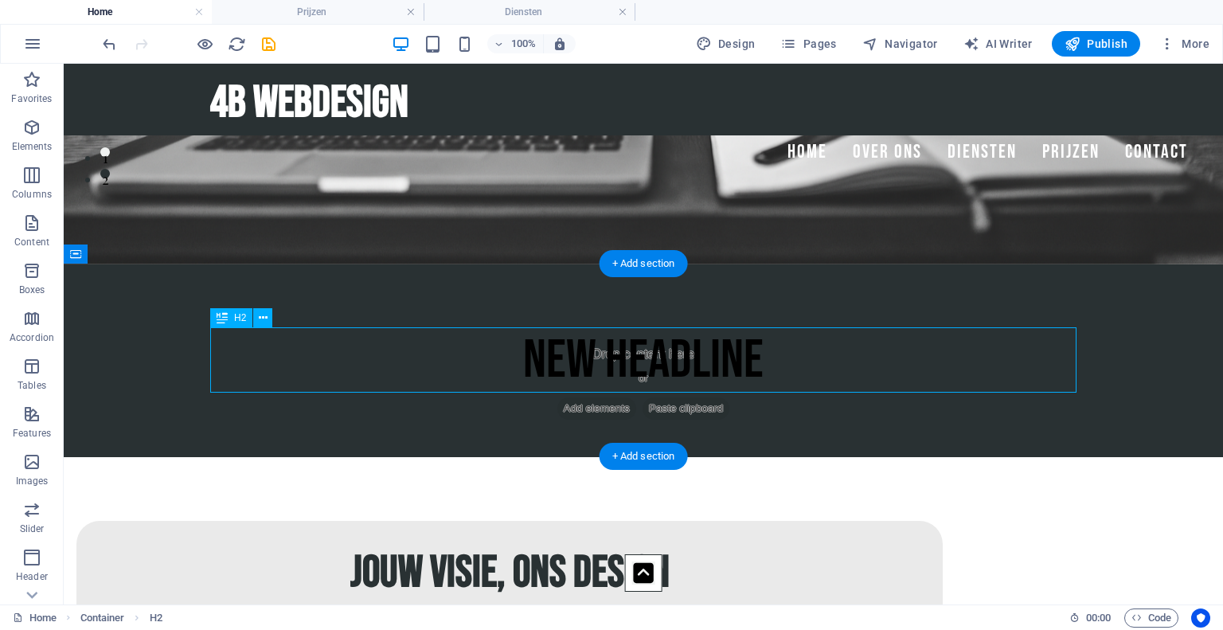
click at [618, 354] on div "New headline" at bounding box center [643, 360] width 866 height 65
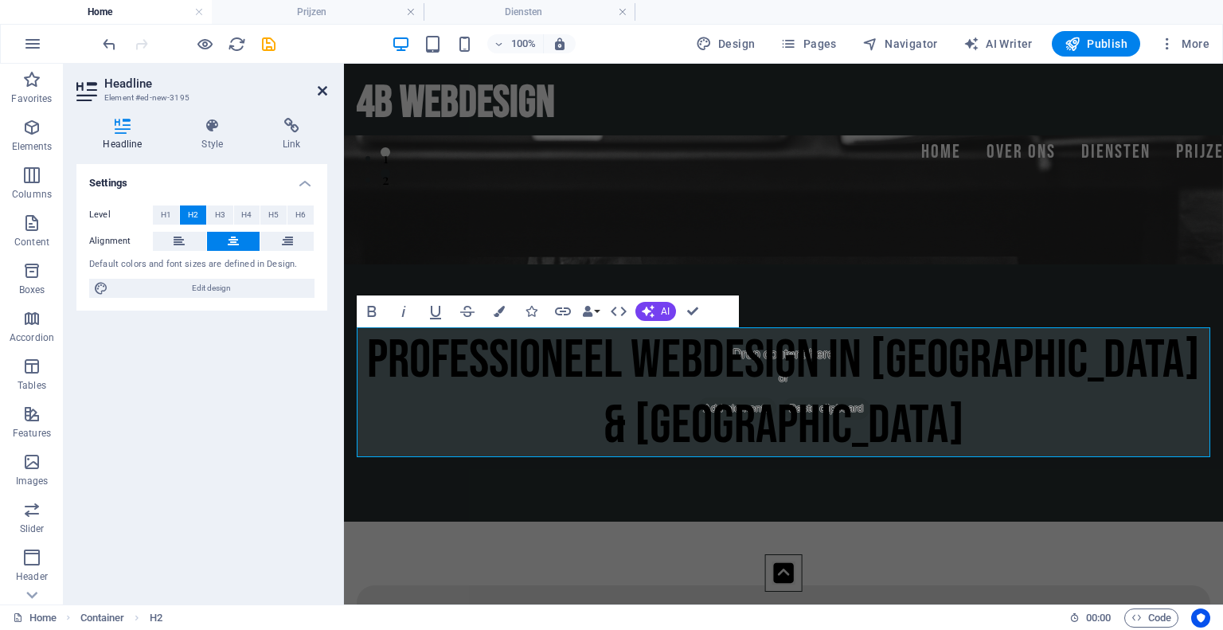
click at [324, 92] on icon at bounding box center [323, 90] width 10 height 13
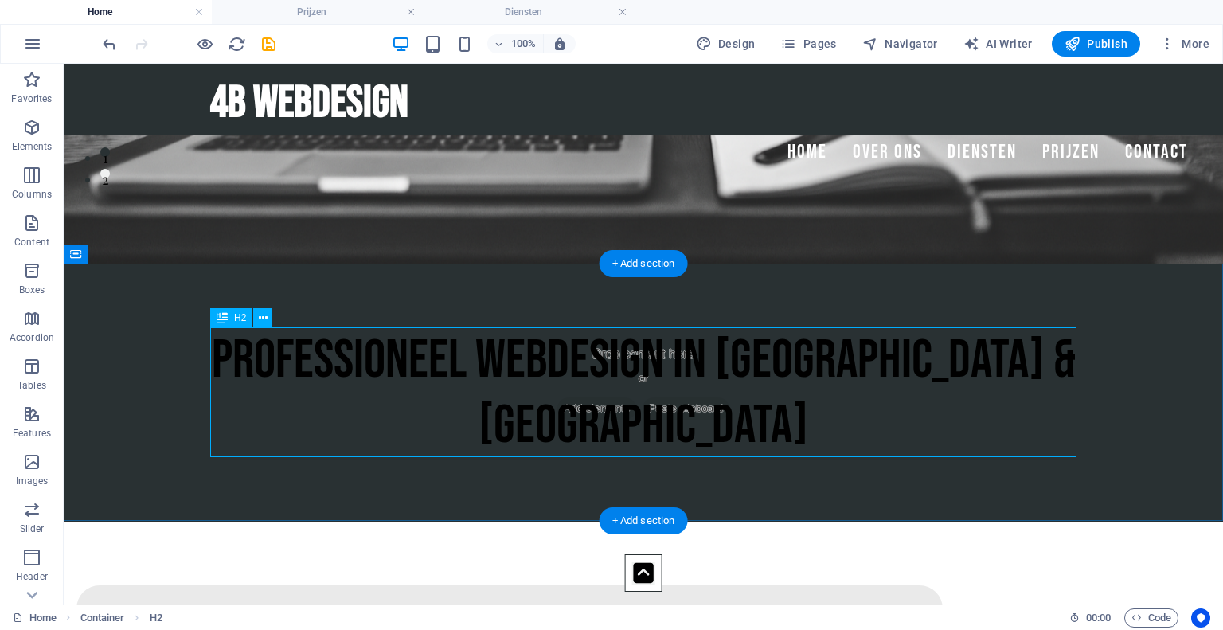
click at [565, 384] on div "Professioneel Webdesign in [GEOGRAPHIC_DATA] & [GEOGRAPHIC_DATA]" at bounding box center [643, 393] width 866 height 130
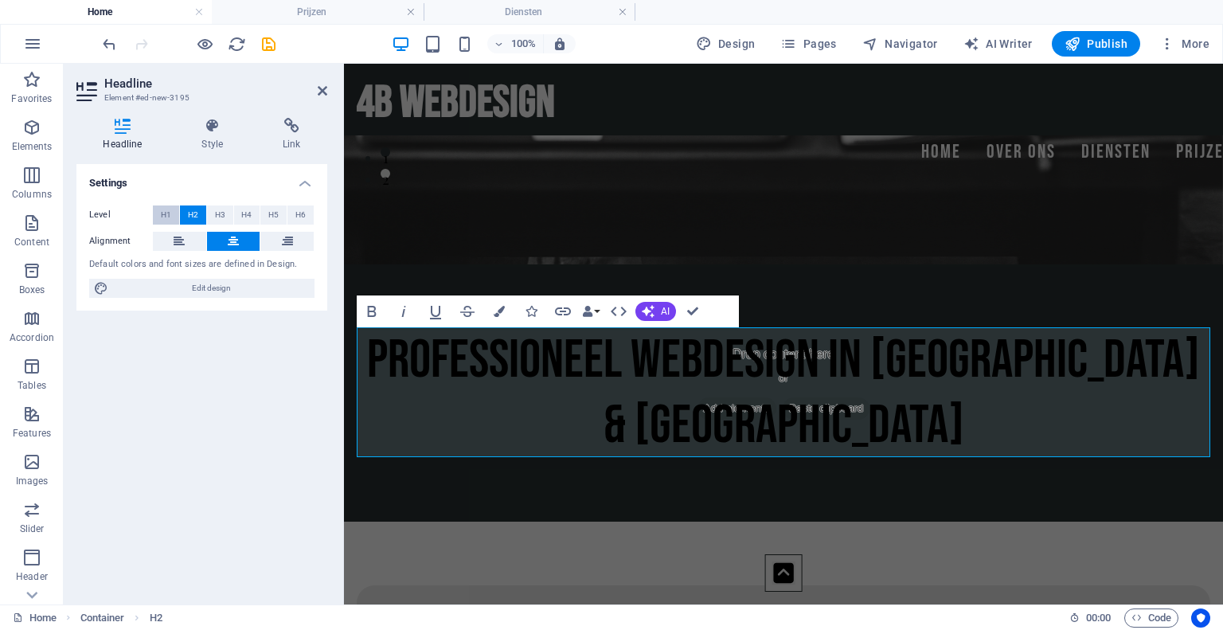
click at [168, 217] on span "H1" at bounding box center [166, 214] width 10 height 19
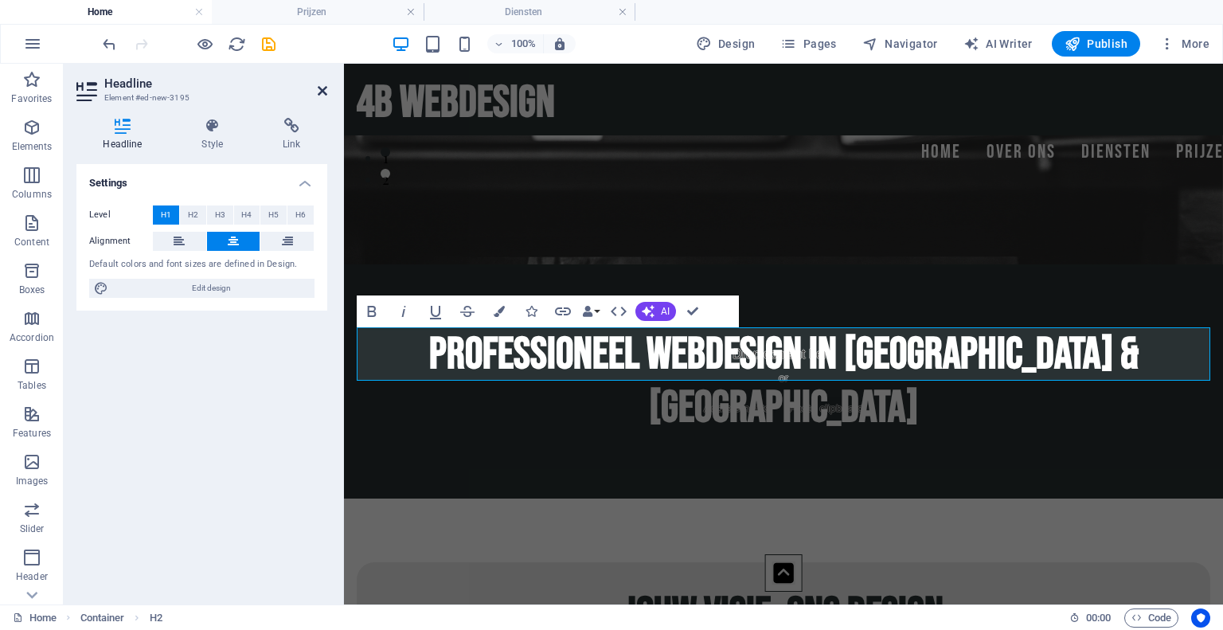
click at [322, 88] on icon at bounding box center [323, 90] width 10 height 13
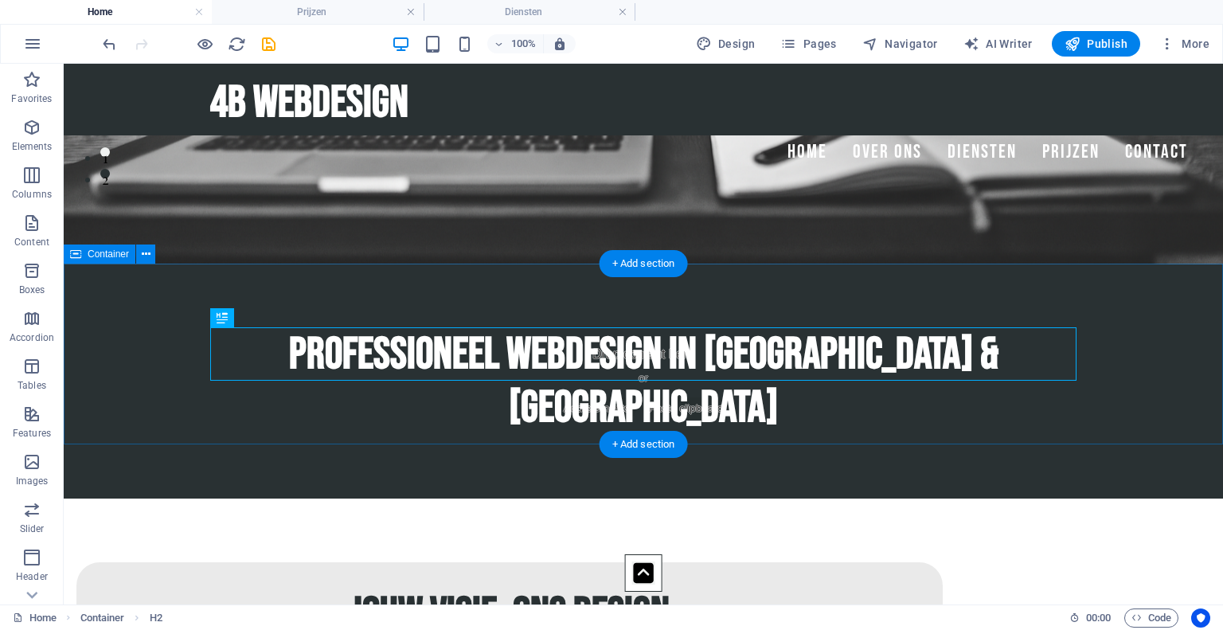
click at [123, 293] on div "Professioneel Webdesign in [GEOGRAPHIC_DATA] & [GEOGRAPHIC_DATA]" at bounding box center [643, 381] width 1159 height 234
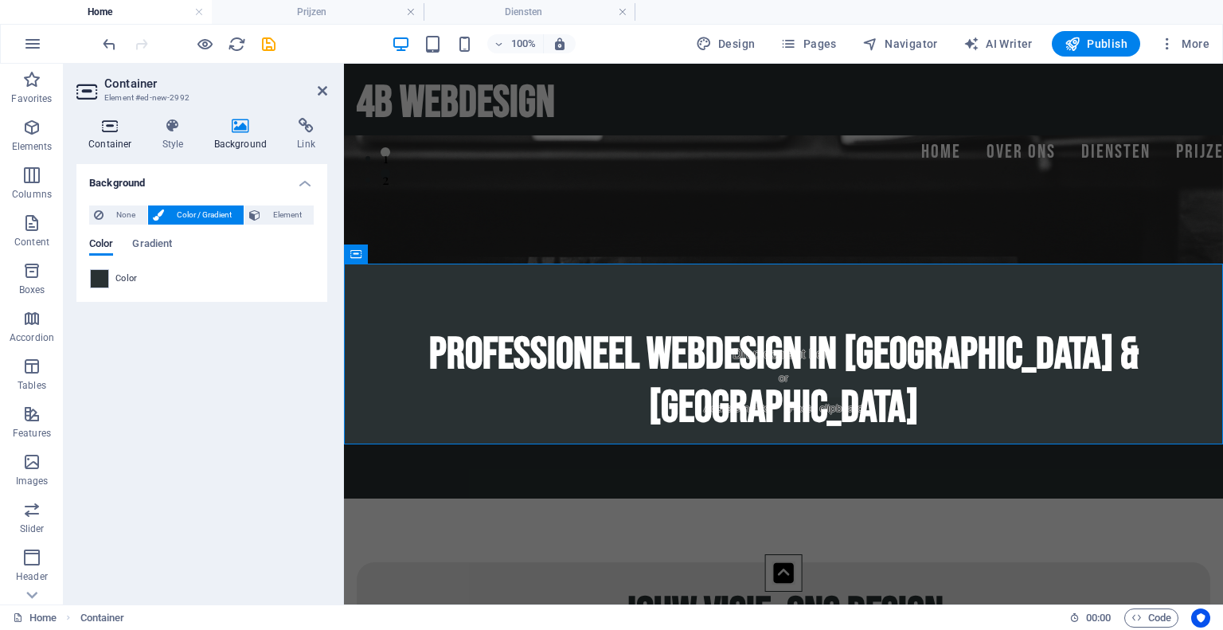
click at [123, 138] on h4 "Container" at bounding box center [113, 134] width 74 height 33
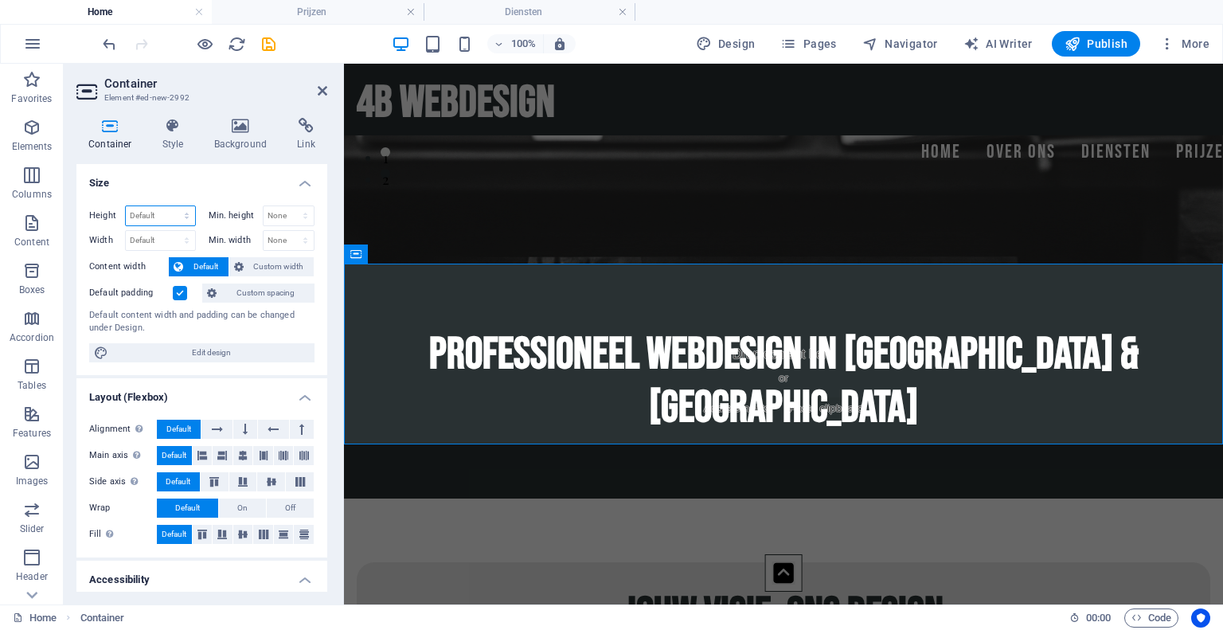
click at [176, 221] on select "Default px rem % vh vw" at bounding box center [160, 215] width 69 height 19
select select "px"
click at [170, 206] on select "Default px rem % vh vw" at bounding box center [160, 215] width 69 height 19
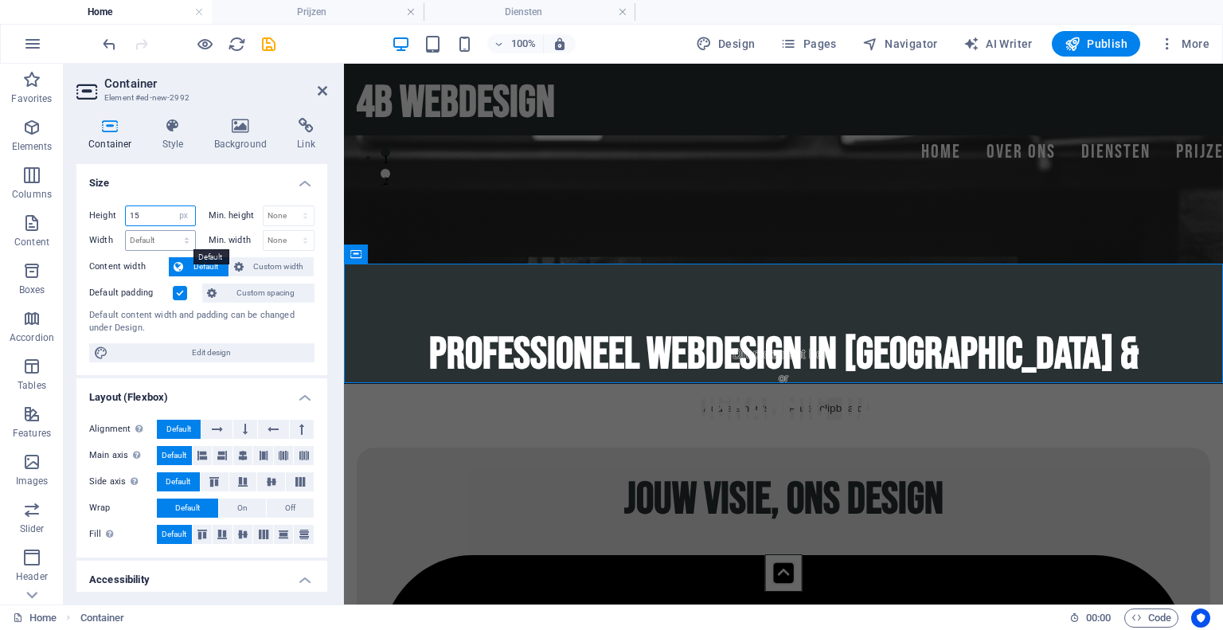
type input "1"
type input "150"
click at [482, 335] on div "Professioneel Webdesign in [GEOGRAPHIC_DATA] & [GEOGRAPHIC_DATA]" at bounding box center [783, 381] width 853 height 107
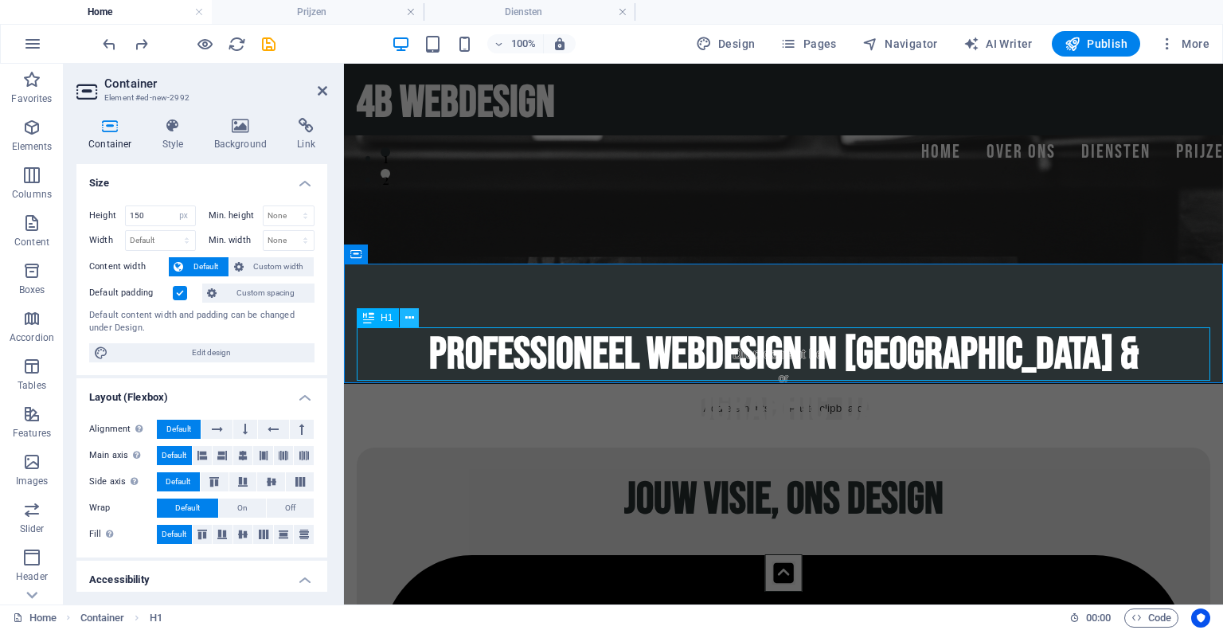
click at [407, 314] on icon at bounding box center [409, 318] width 9 height 17
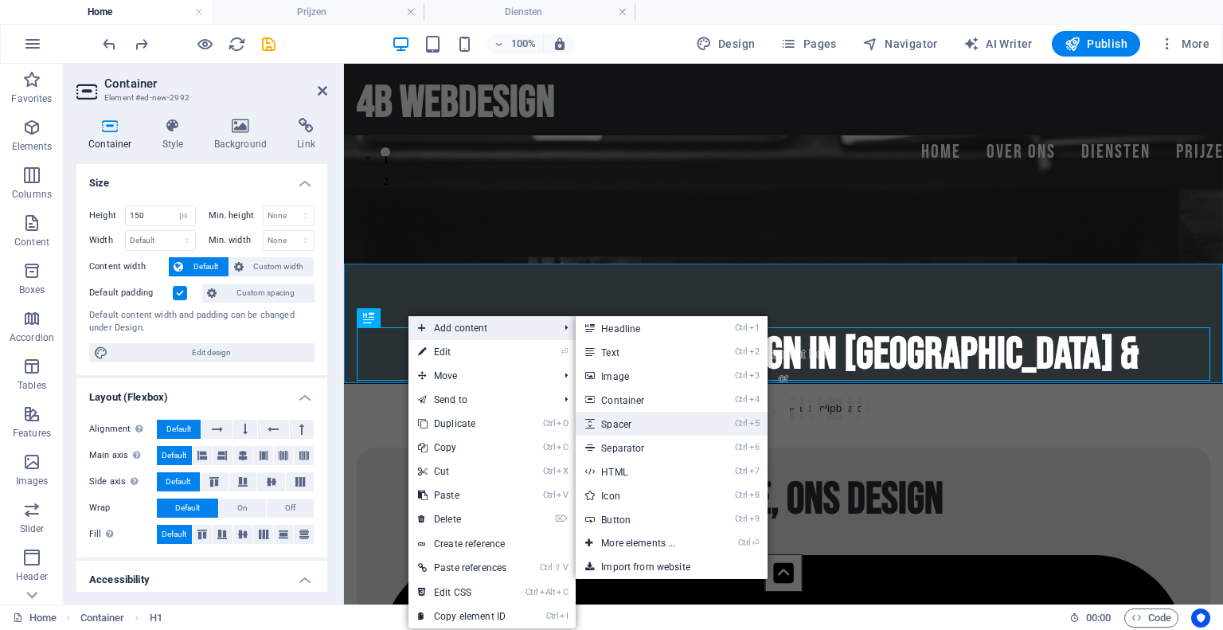
click at [632, 423] on link "Ctrl 5 Spacer" at bounding box center [640, 424] width 131 height 24
select select "px"
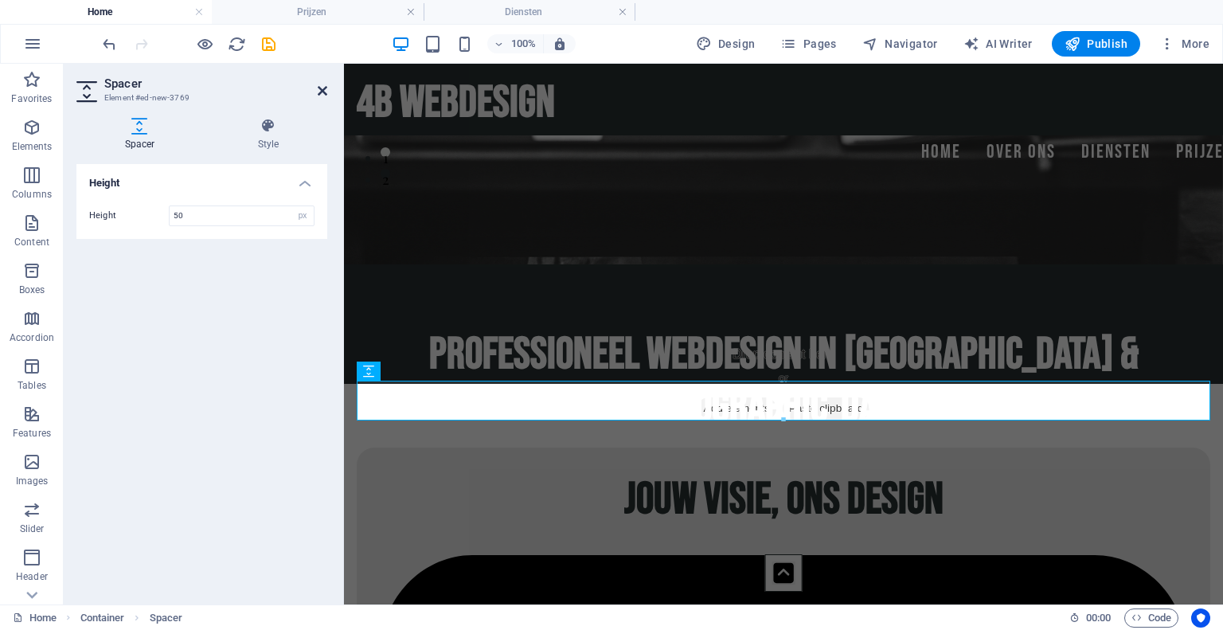
click at [320, 87] on icon at bounding box center [323, 90] width 10 height 13
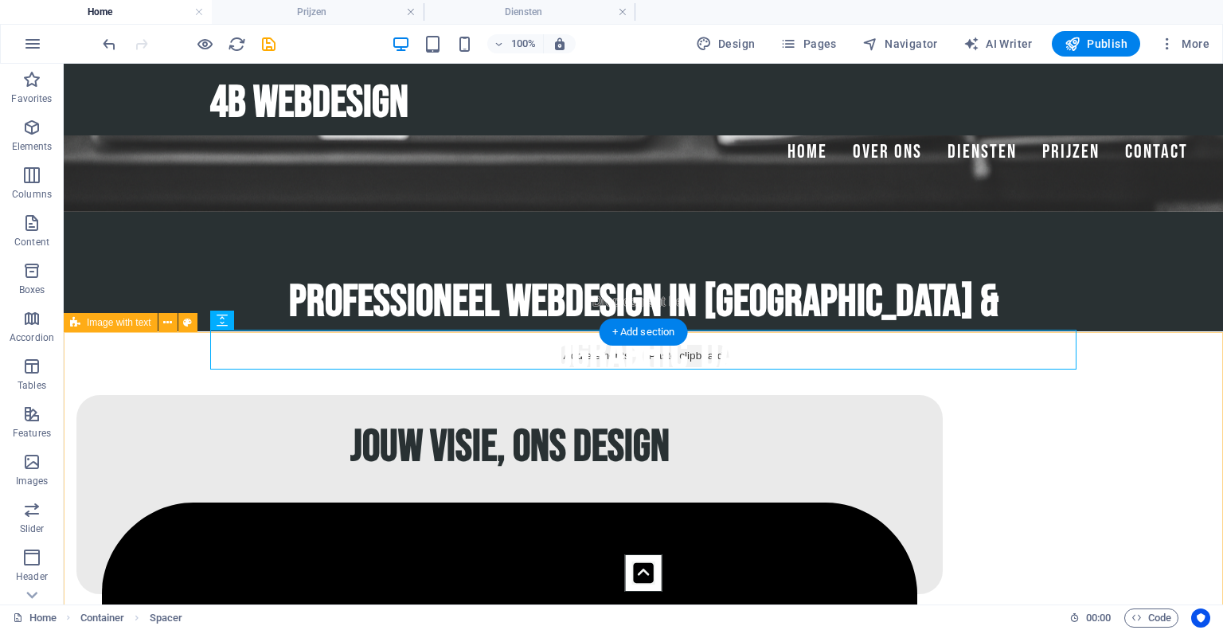
scroll to position [490, 0]
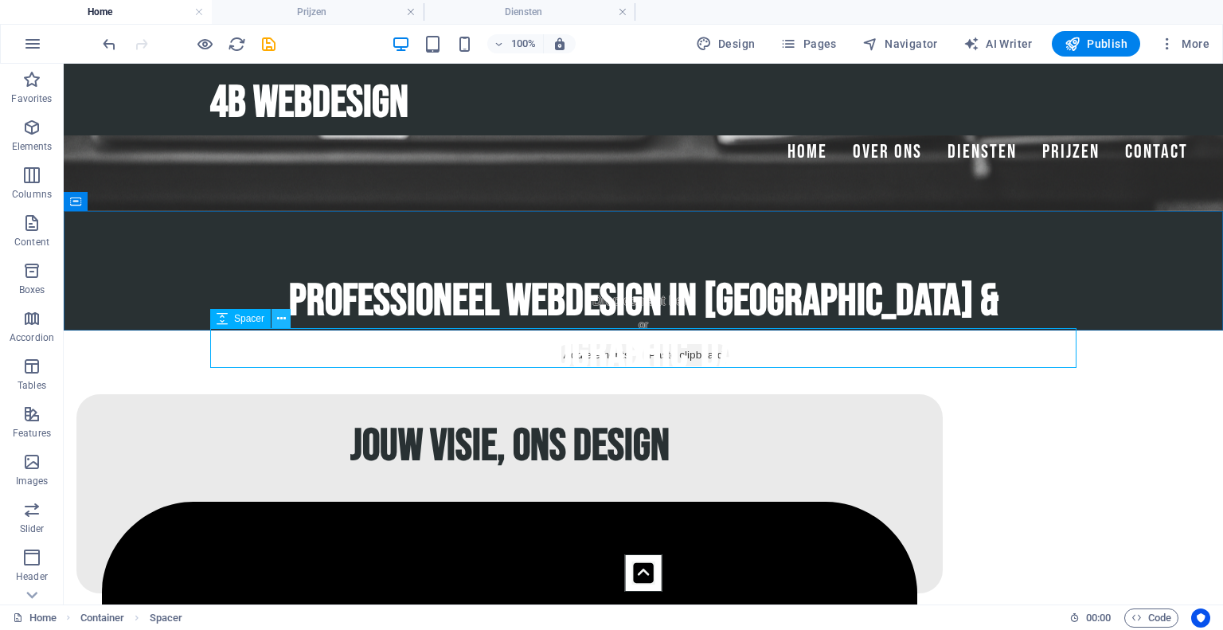
click at [273, 324] on button at bounding box center [280, 318] width 19 height 19
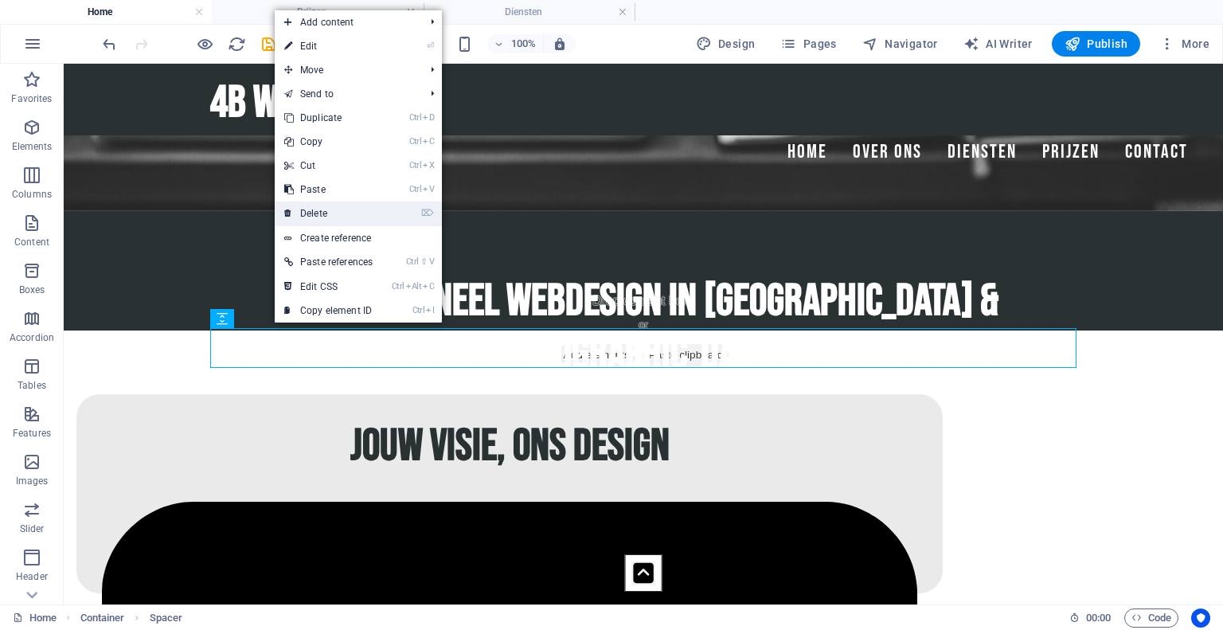
click at [318, 215] on link "⌦ Delete" at bounding box center [328, 213] width 107 height 24
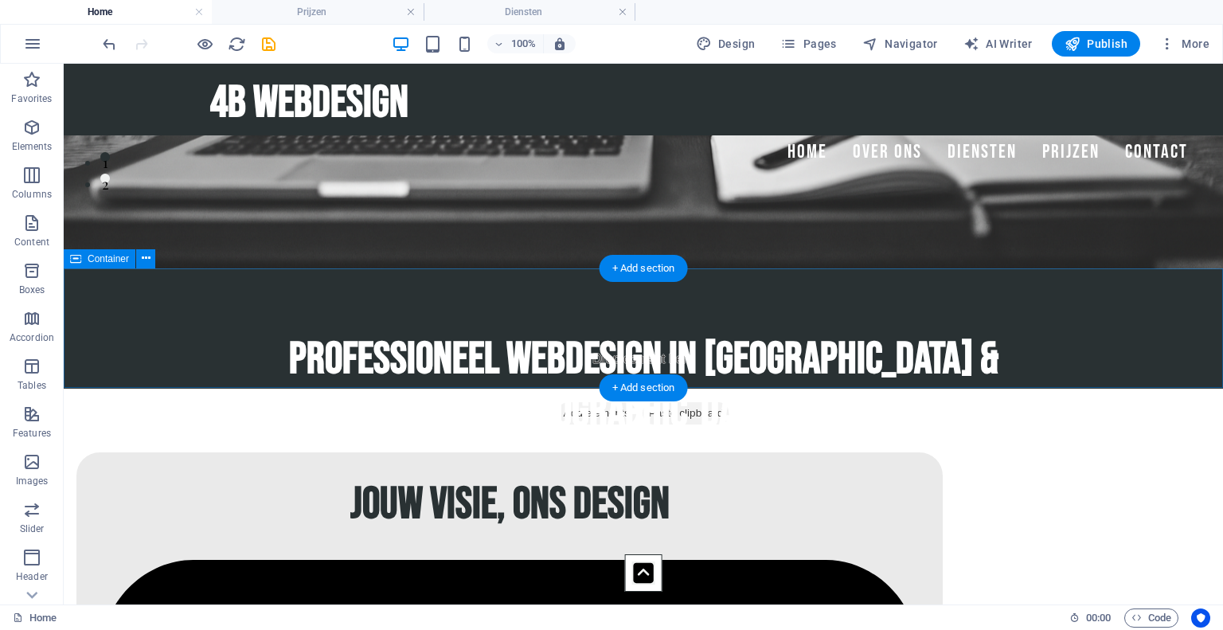
scroll to position [432, 0]
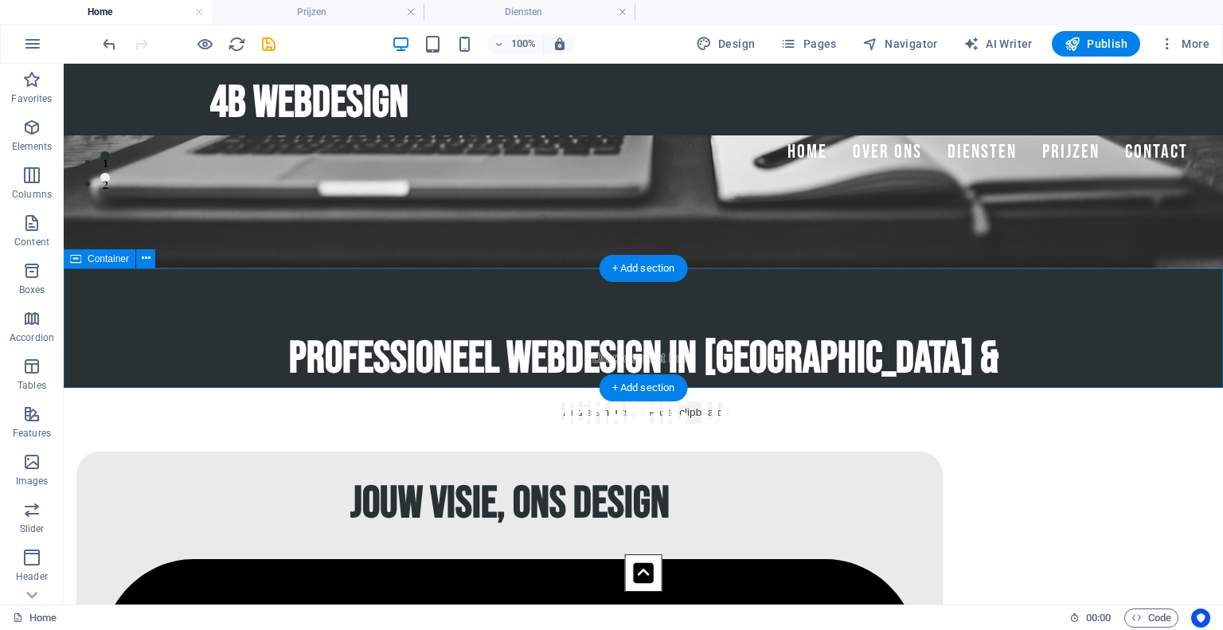
click at [168, 304] on div "Professioneel Webdesign in [GEOGRAPHIC_DATA] & [GEOGRAPHIC_DATA]" at bounding box center [643, 327] width 1159 height 119
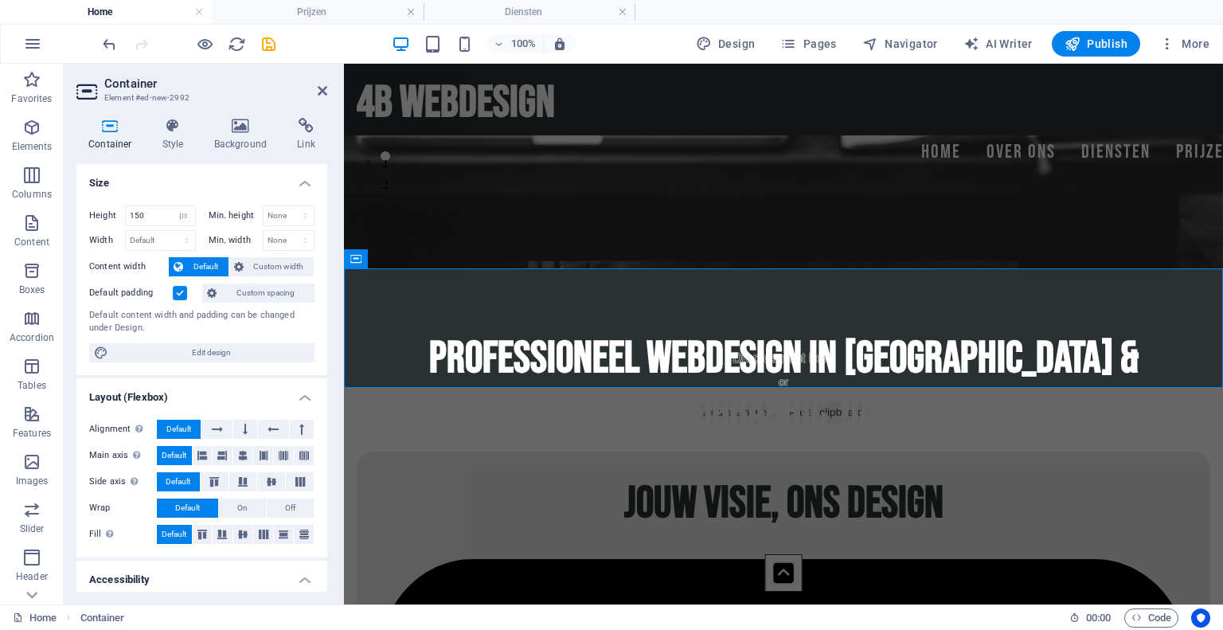
click at [99, 215] on label "Height" at bounding box center [107, 215] width 36 height 9
click at [188, 210] on select "Default px rem % vh vw" at bounding box center [184, 215] width 22 height 19
select select "default"
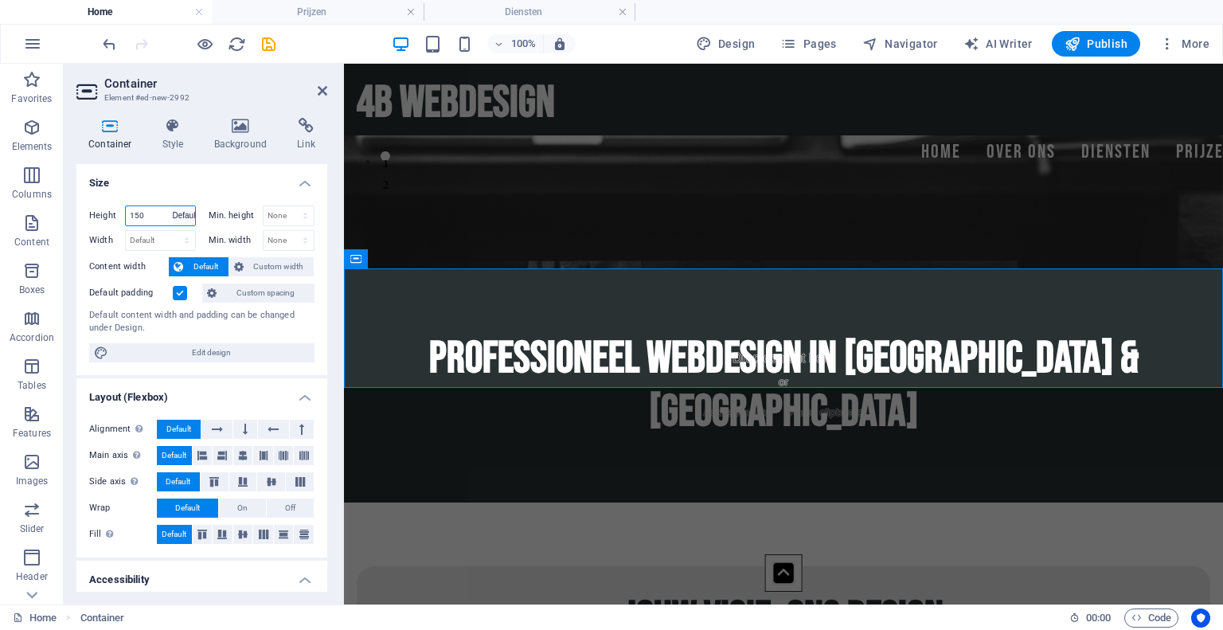
click at [173, 206] on select "Default px rem % vh vw" at bounding box center [184, 215] width 22 height 19
select select "DISABLED_OPTION_VALUE"
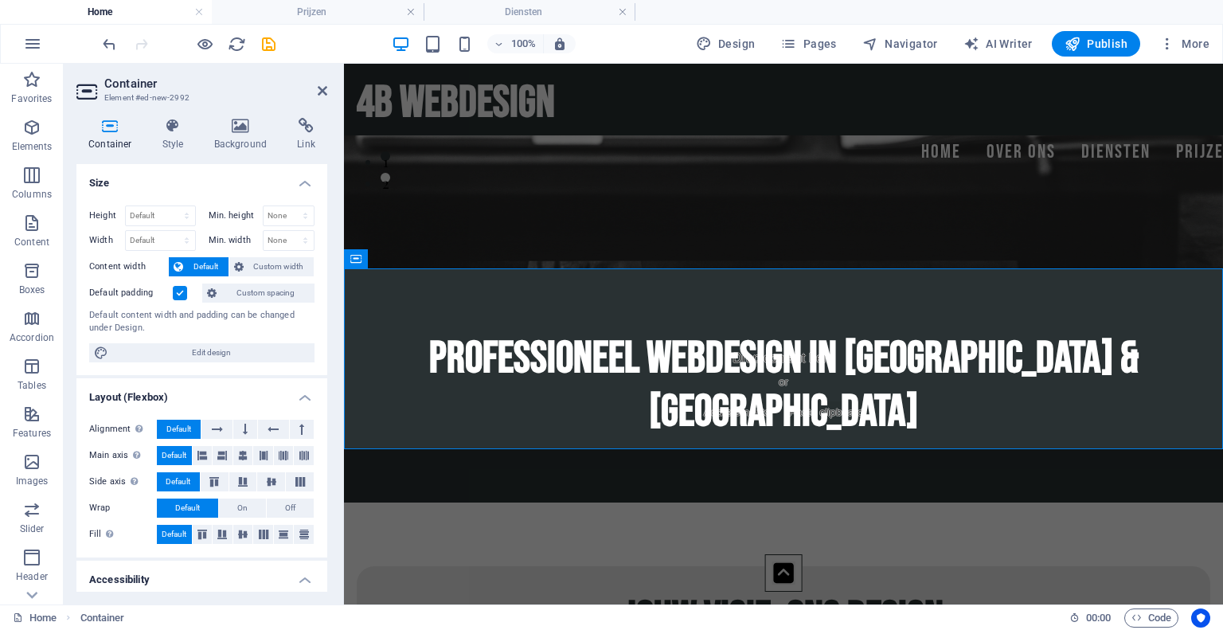
click at [320, 82] on h2 "Container" at bounding box center [215, 83] width 223 height 14
click at [322, 93] on icon at bounding box center [323, 90] width 10 height 13
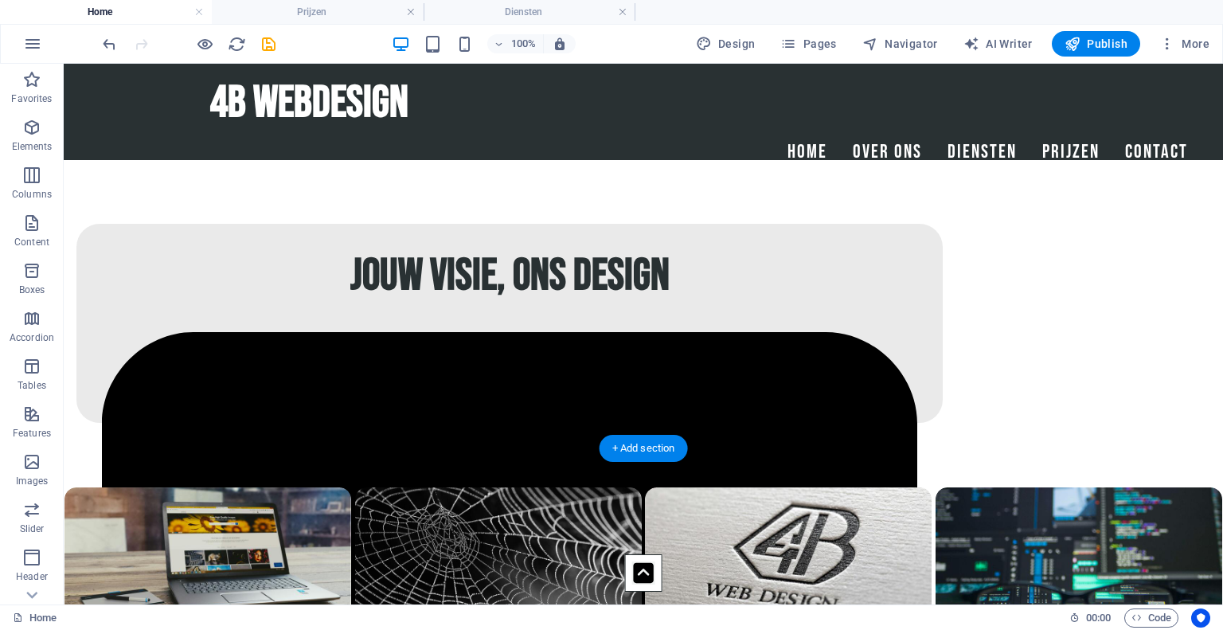
scroll to position [0, 0]
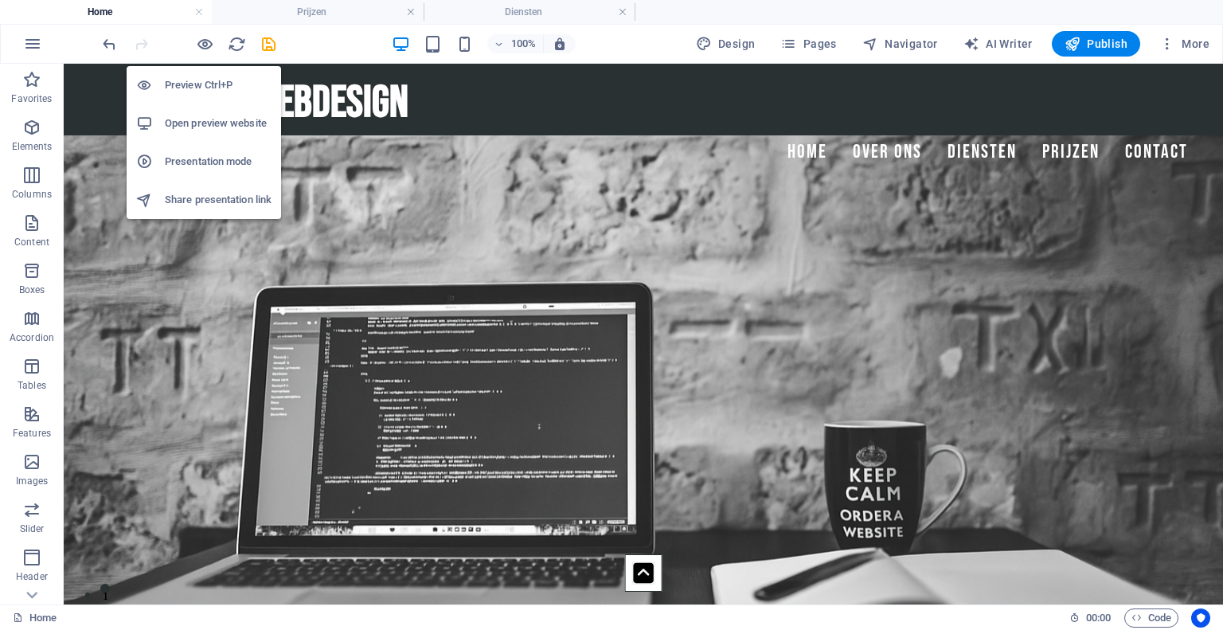
click at [214, 119] on h6 "Open preview website" at bounding box center [218, 123] width 107 height 19
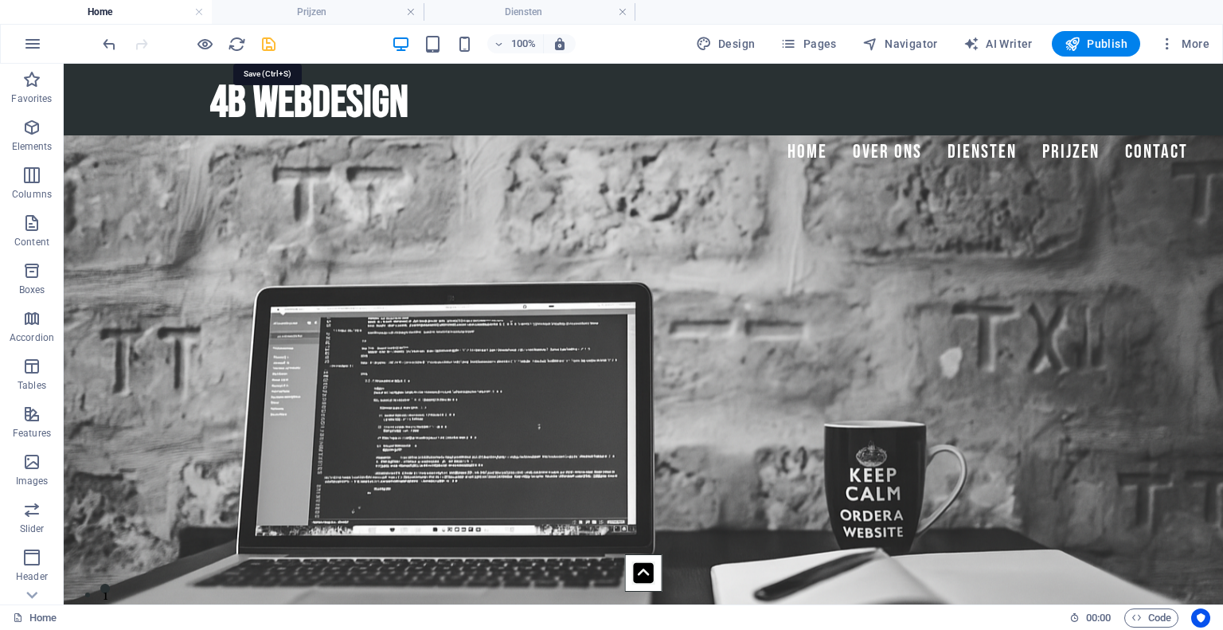
click at [267, 41] on icon "save" at bounding box center [268, 44] width 18 height 18
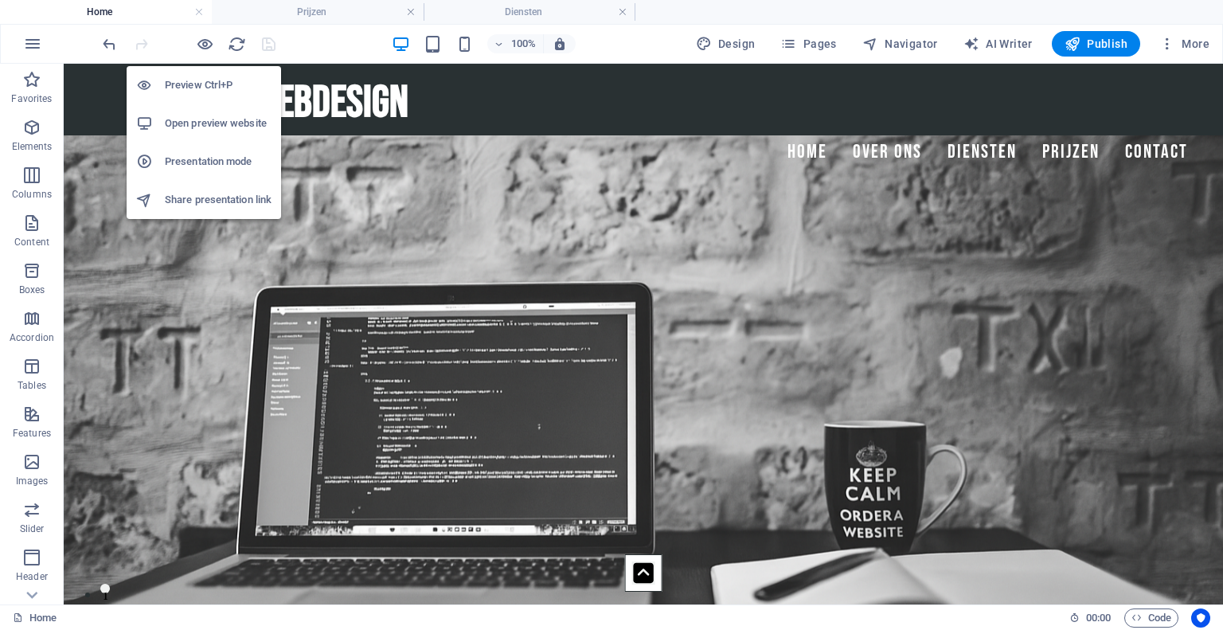
click at [204, 121] on h6 "Open preview website" at bounding box center [218, 123] width 107 height 19
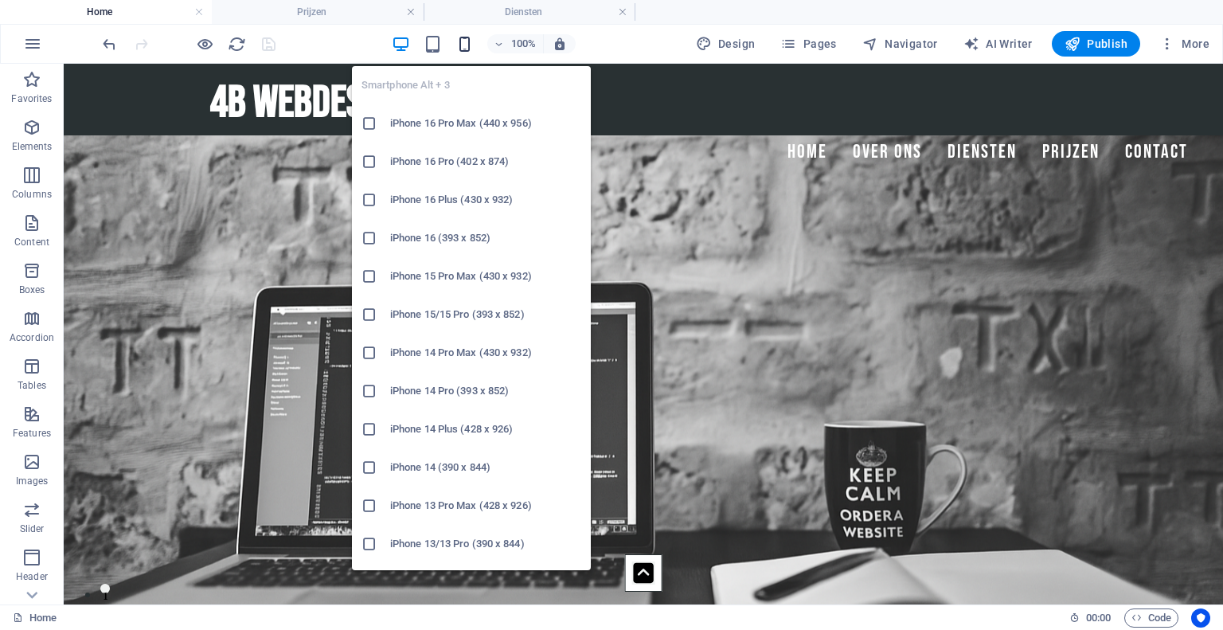
click at [465, 44] on icon "button" at bounding box center [464, 44] width 18 height 18
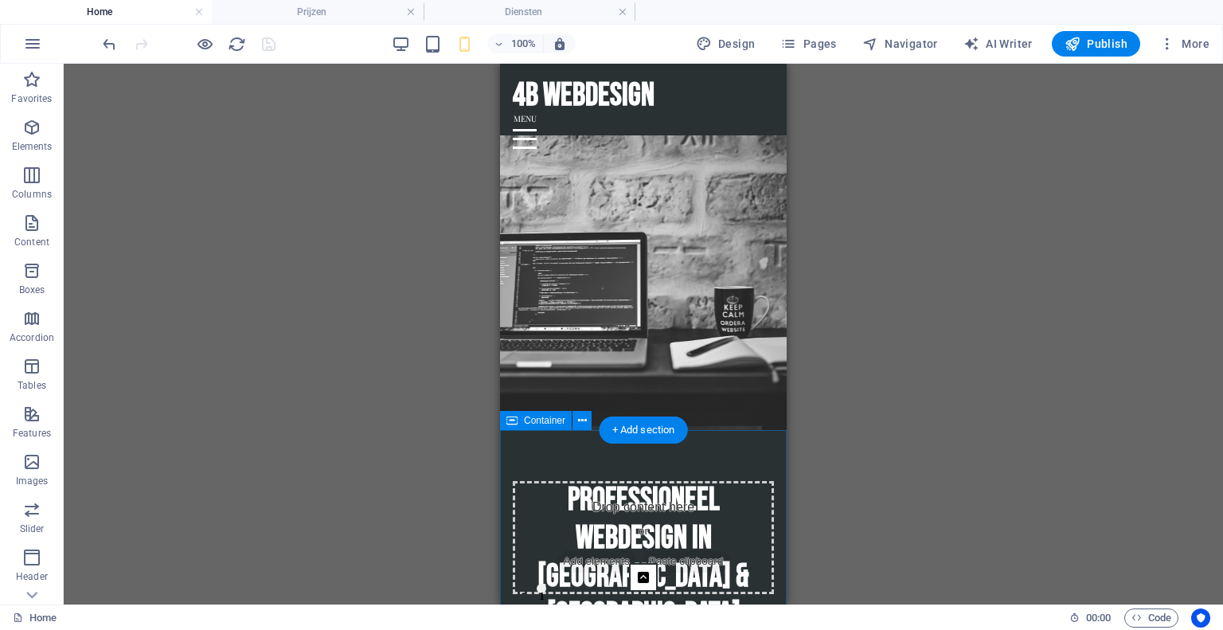
click at [505, 455] on div "Professioneel Webdesign in [GEOGRAPHIC_DATA] & [GEOGRAPHIC_DATA]" at bounding box center [643, 557] width 287 height 255
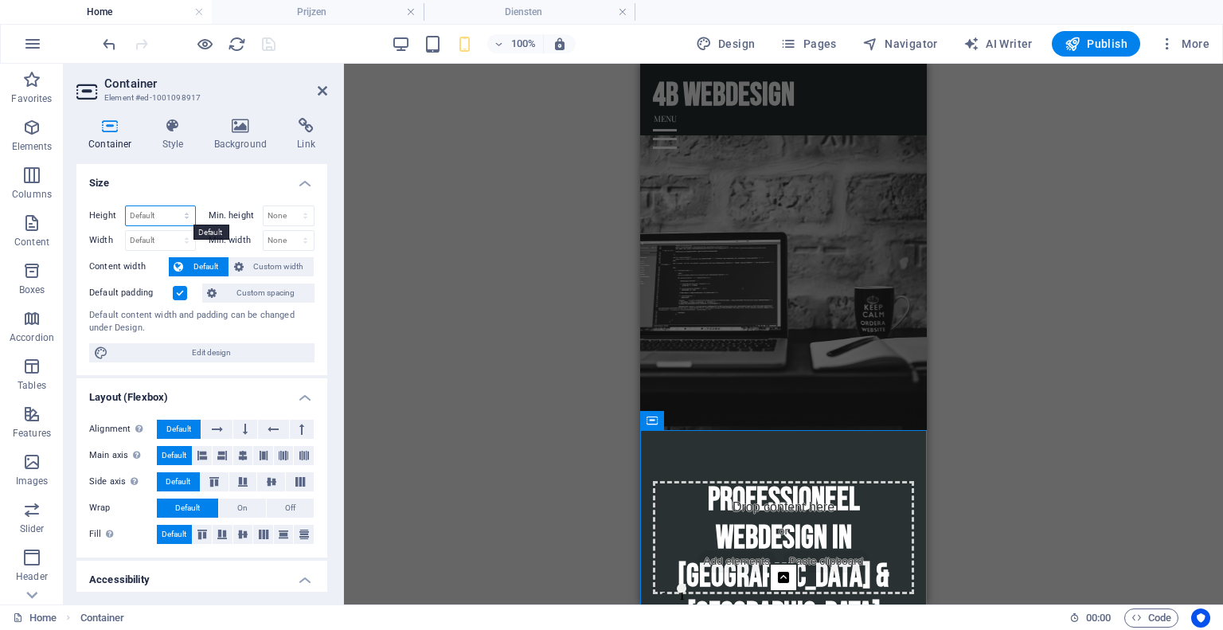
click at [178, 216] on select "Default px rem % vh vw" at bounding box center [160, 215] width 69 height 19
click at [126, 206] on select "Default px rem % vh vw" at bounding box center [160, 215] width 69 height 19
click at [162, 217] on select "Default px rem % vh vw" at bounding box center [160, 215] width 69 height 19
select select "px"
click at [170, 206] on select "Default px rem % vh vw" at bounding box center [160, 215] width 69 height 19
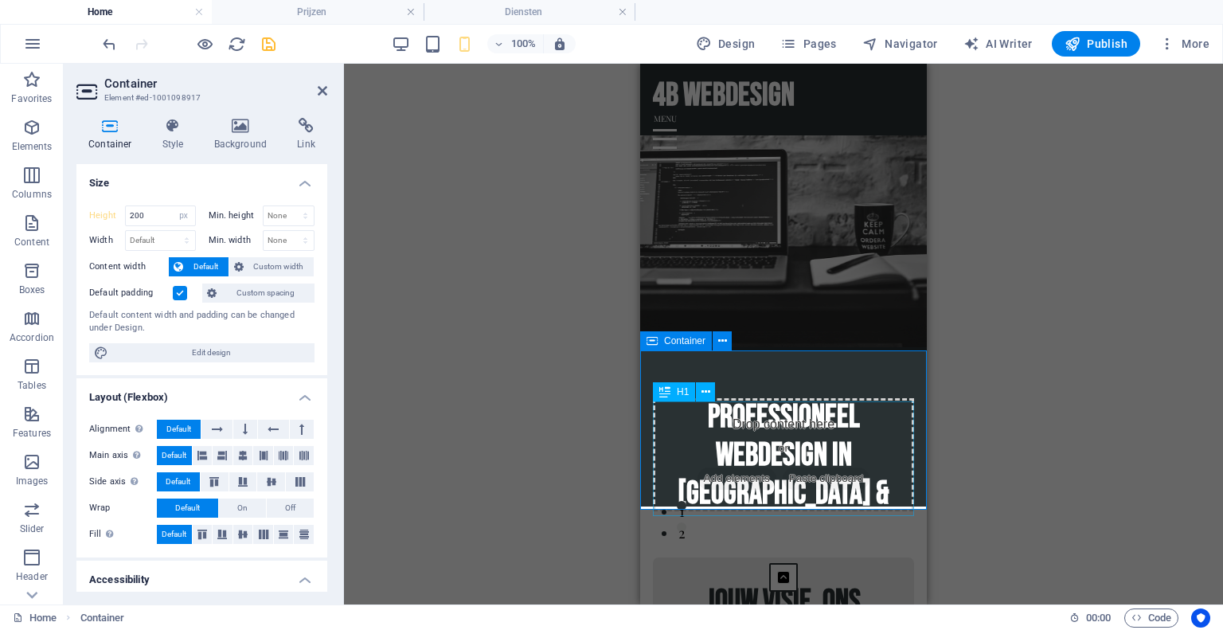
scroll to position [84, 0]
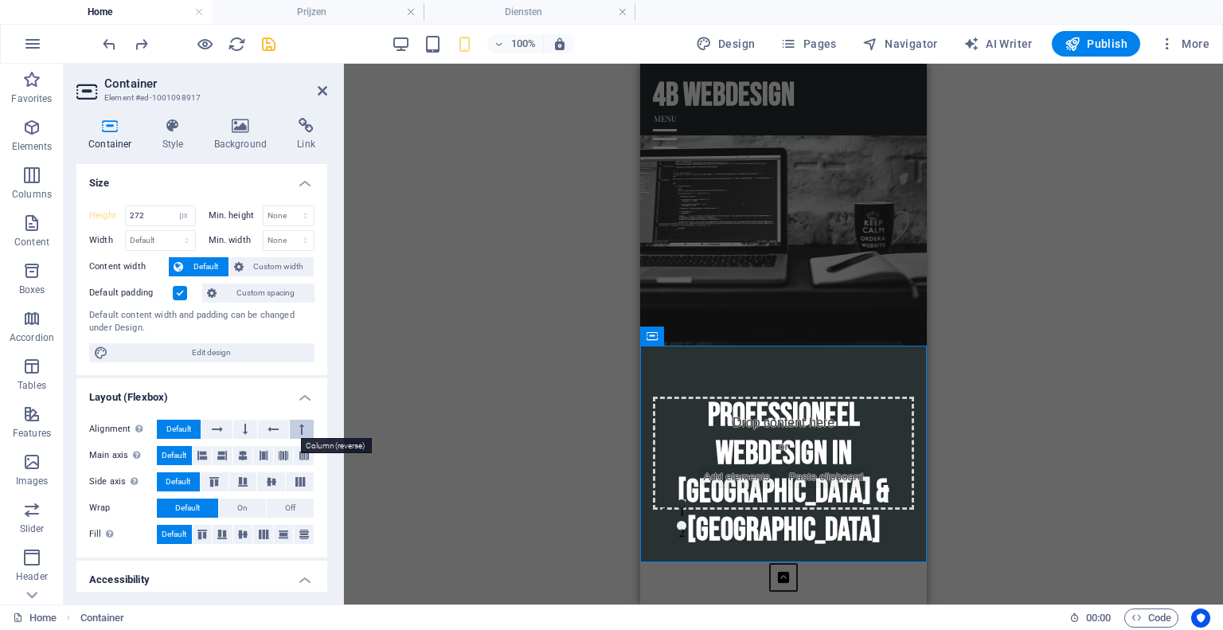
click at [295, 426] on button at bounding box center [302, 428] width 24 height 19
click at [249, 430] on button at bounding box center [245, 428] width 24 height 19
click at [222, 430] on button at bounding box center [216, 428] width 30 height 19
click at [189, 427] on span "Default" at bounding box center [178, 428] width 25 height 19
click at [206, 478] on icon at bounding box center [214, 482] width 19 height 10
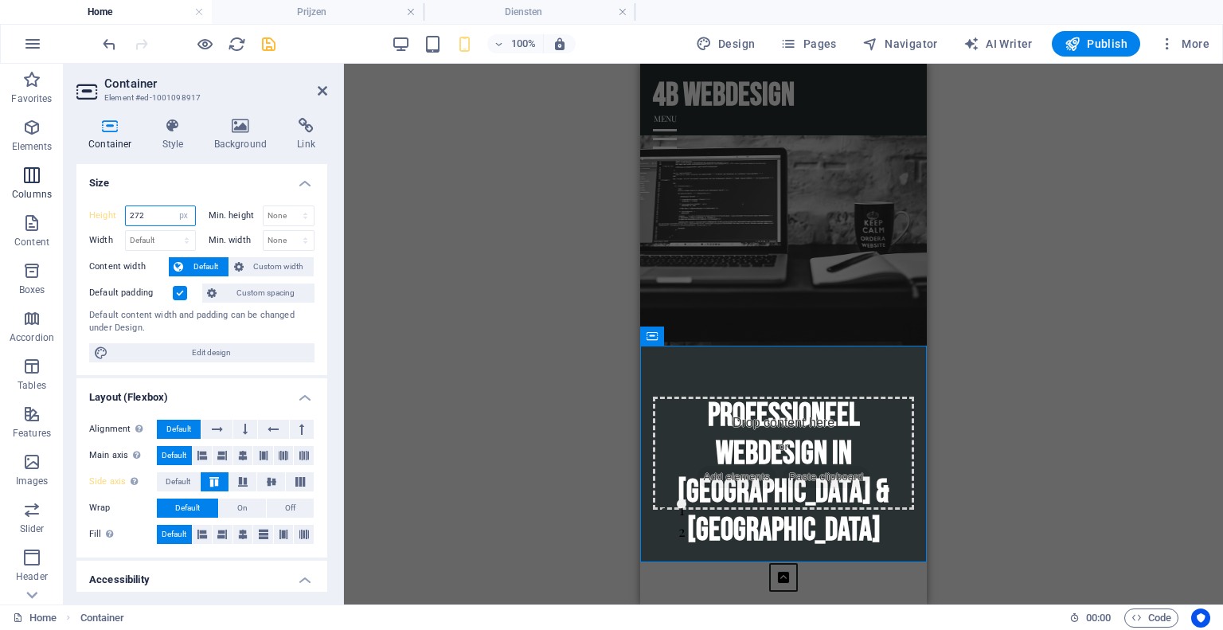
drag, startPoint x: 161, startPoint y: 215, endPoint x: 16, endPoint y: 166, distance: 152.8
click at [16, 166] on section "Favorites Elements Columns Content Boxes Accordion Tables Features Images Slide…" at bounding box center [611, 334] width 1223 height 540
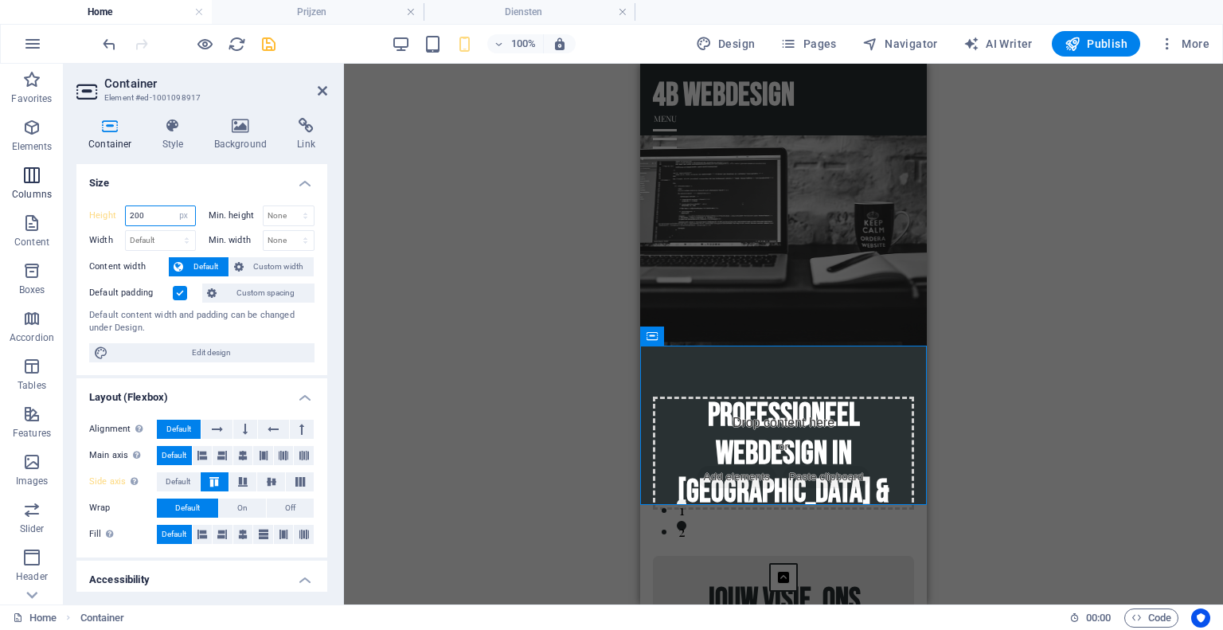
type input "272"
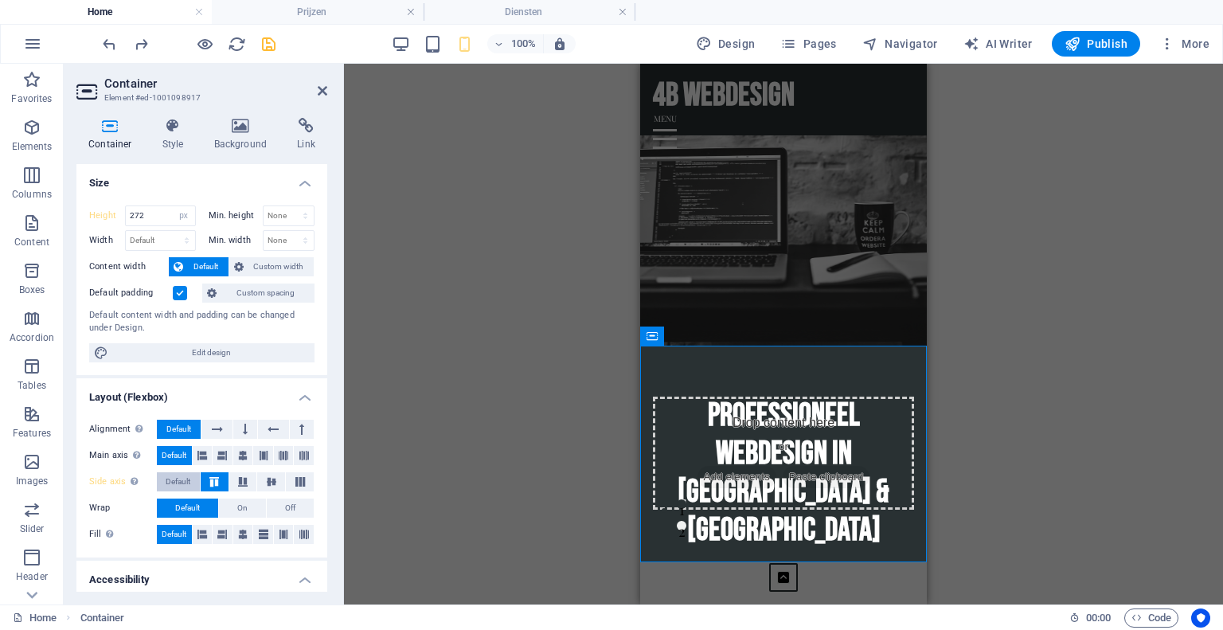
click at [167, 479] on span "Default" at bounding box center [178, 481] width 25 height 19
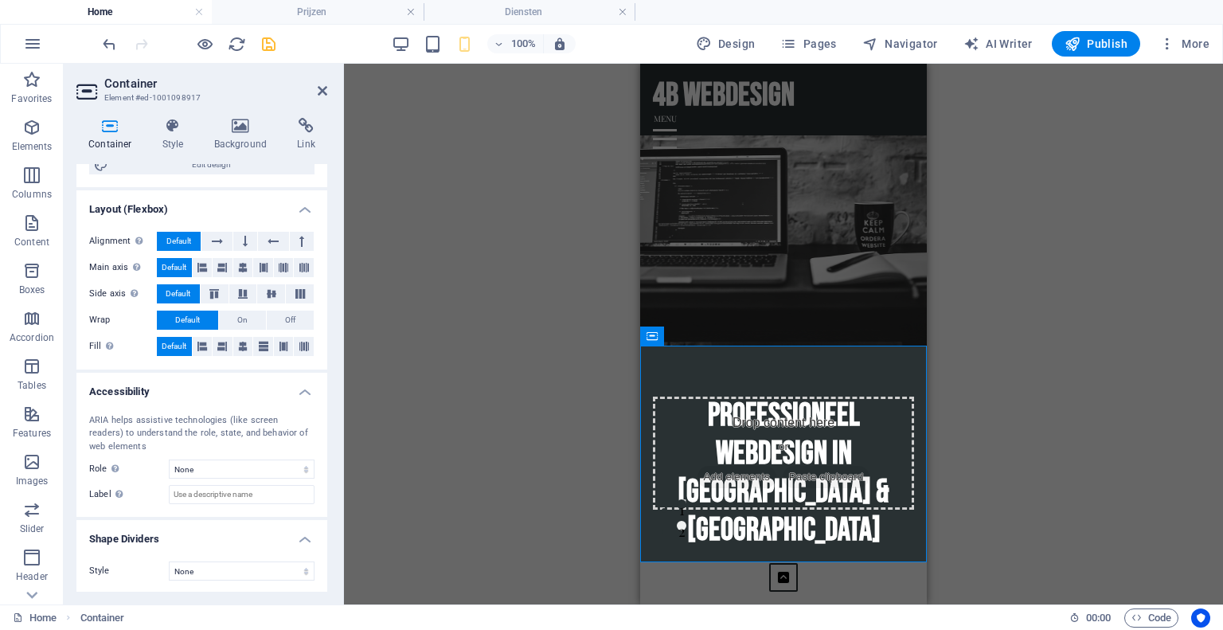
scroll to position [0, 0]
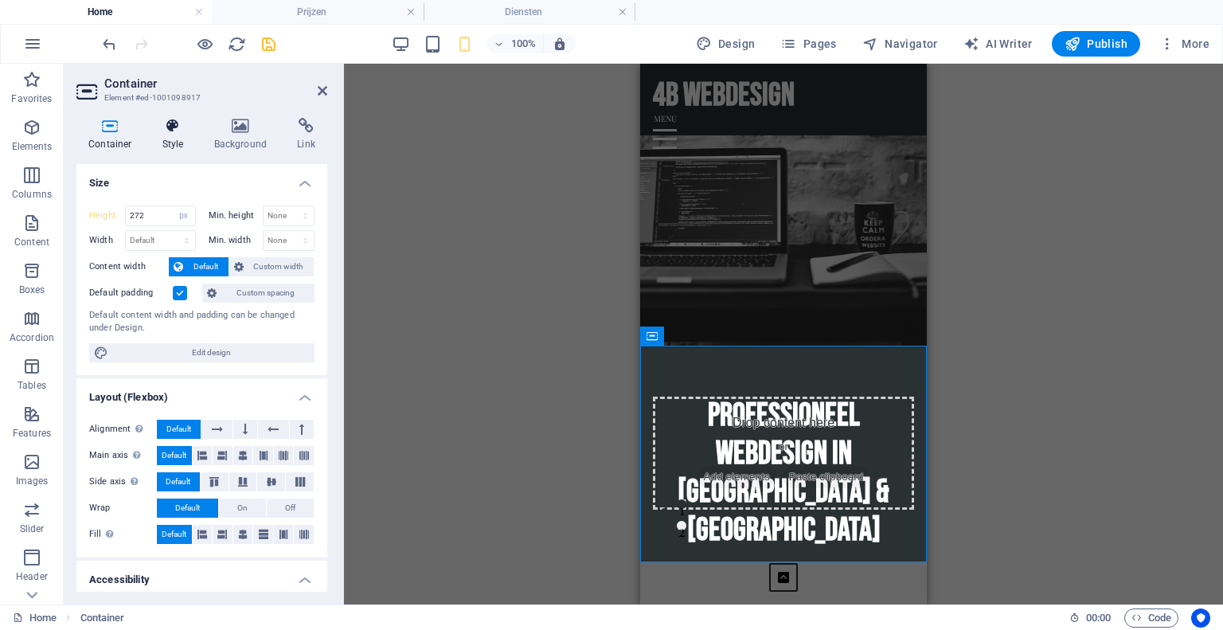
click at [175, 131] on icon at bounding box center [172, 126] width 45 height 16
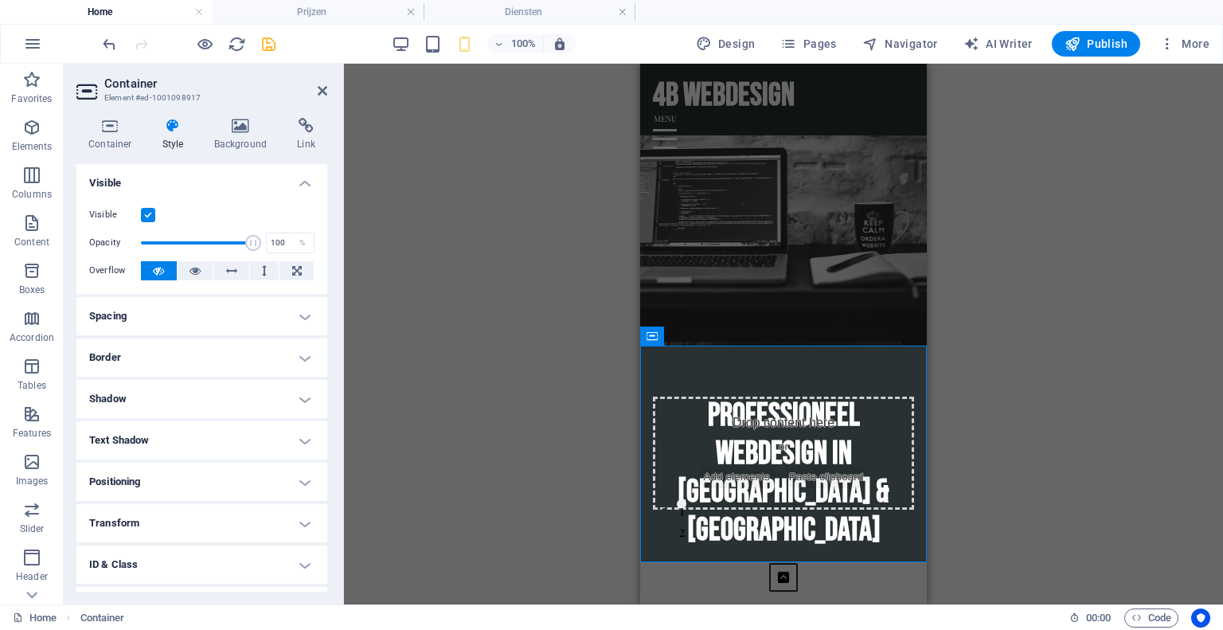
click at [200, 478] on h4 "Positioning" at bounding box center [201, 481] width 251 height 38
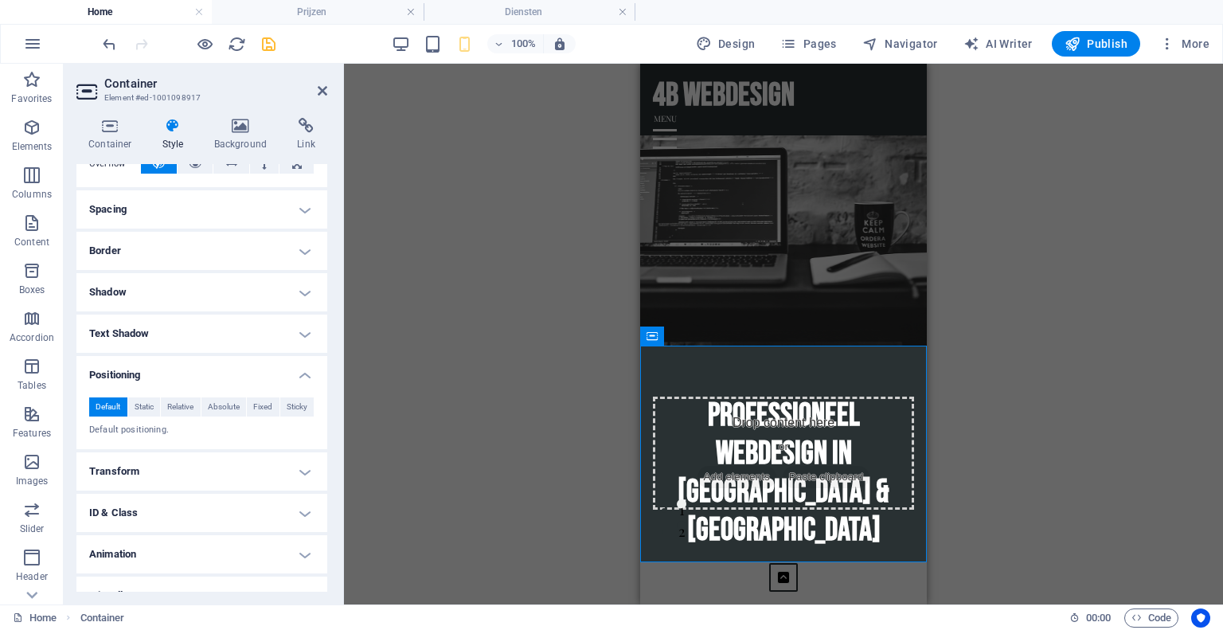
scroll to position [111, 0]
click at [200, 477] on h4 "Transform" at bounding box center [201, 467] width 251 height 38
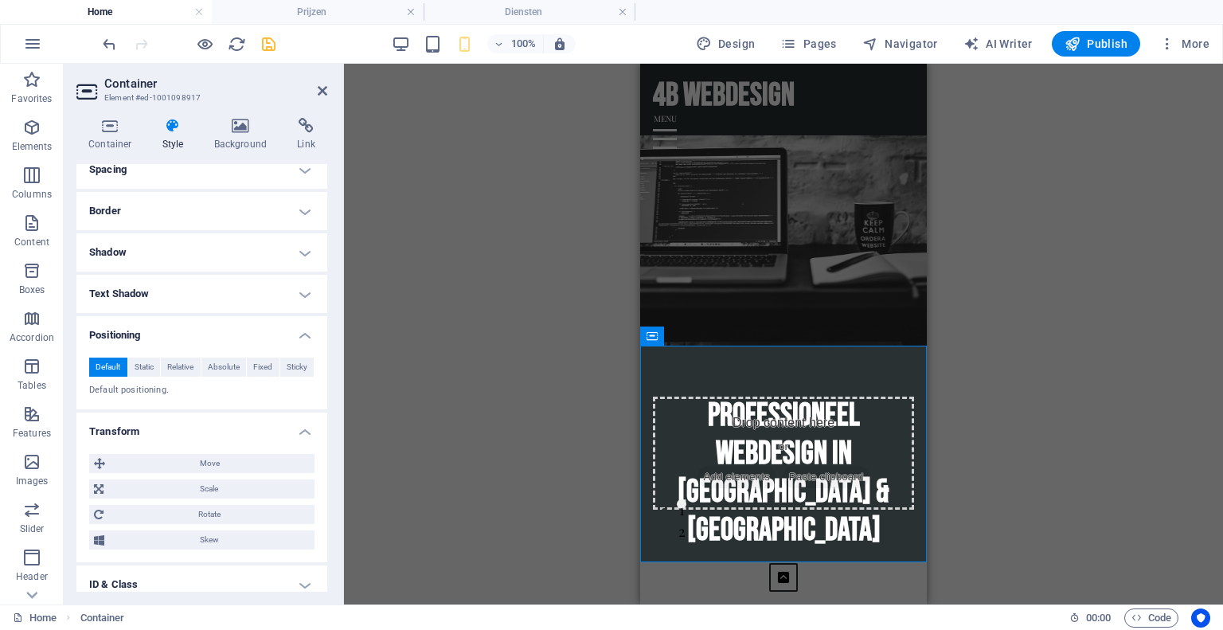
scroll to position [146, 0]
click at [200, 470] on span "Move" at bounding box center [210, 463] width 200 height 19
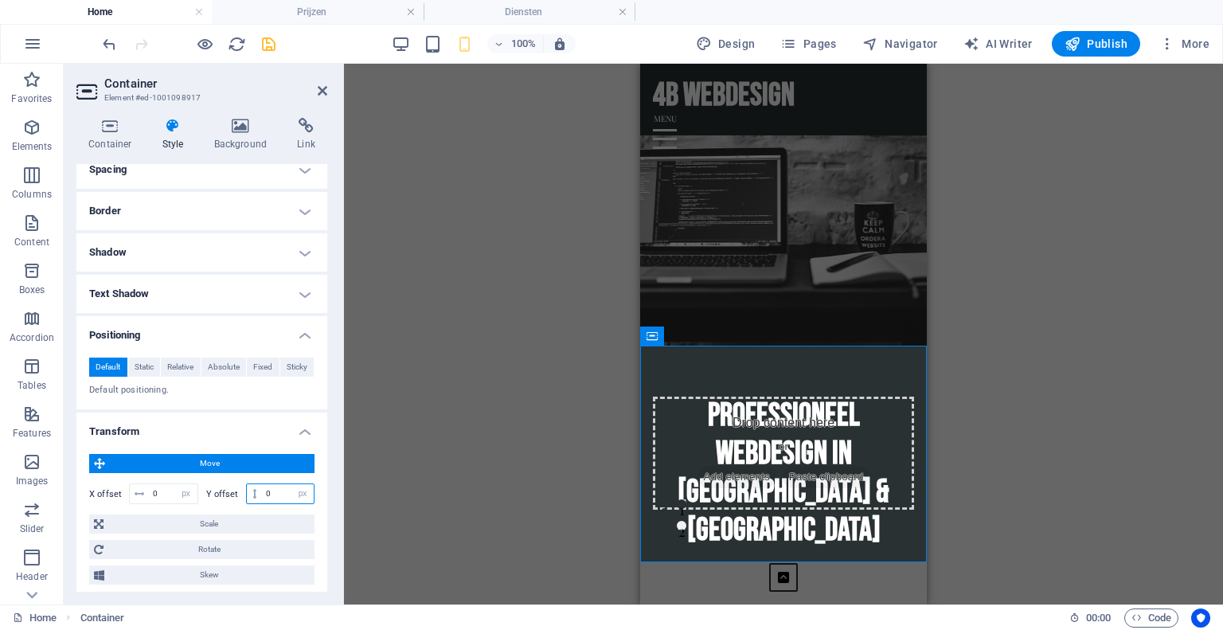
drag, startPoint x: 273, startPoint y: 488, endPoint x: 217, endPoint y: 474, distance: 58.1
click at [217, 474] on div "Move X offset 0 px rem % em vh vw Y offset 0 px rem % em vh vw Scale Zoom 100 %…" at bounding box center [201, 519] width 225 height 131
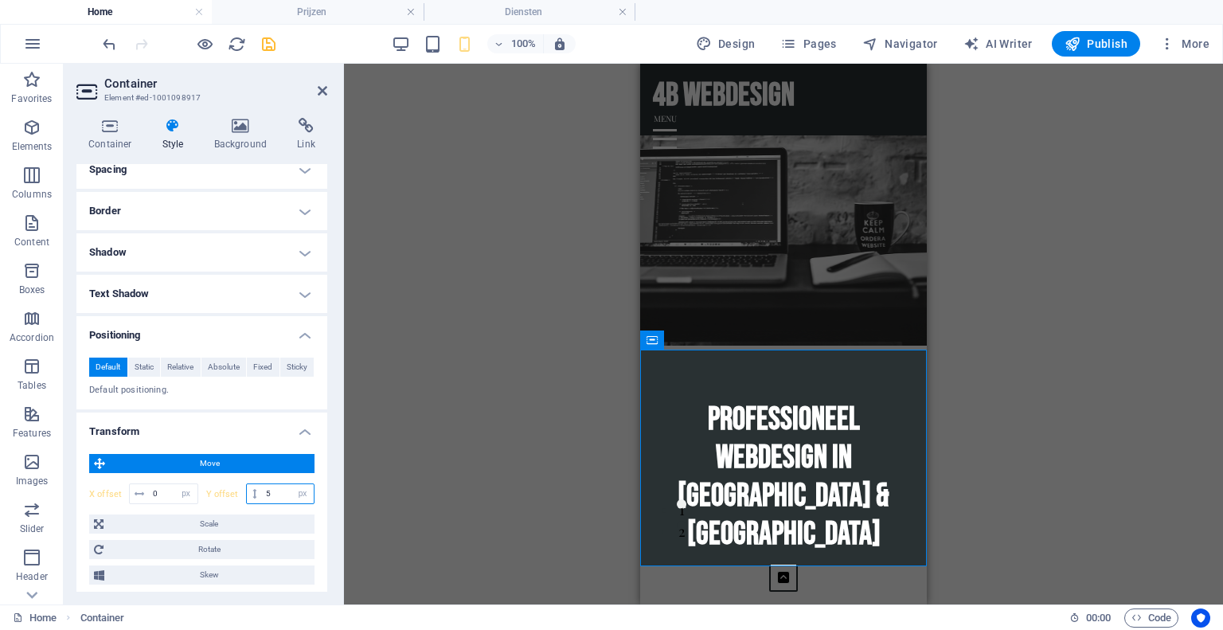
type input "0"
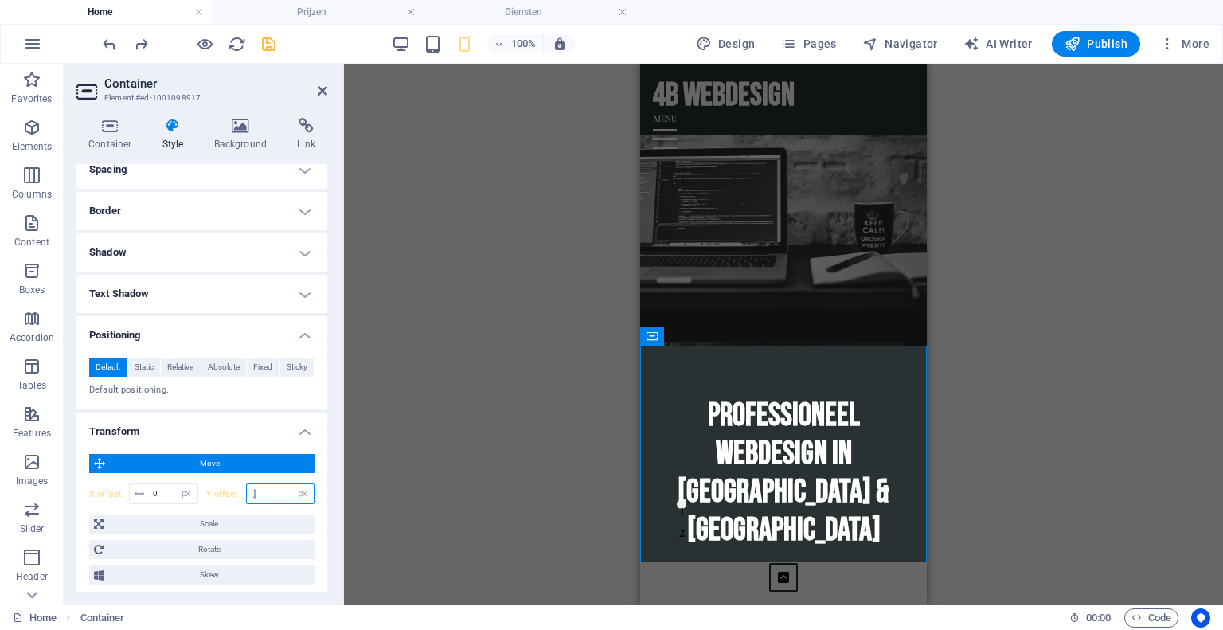
type input "0"
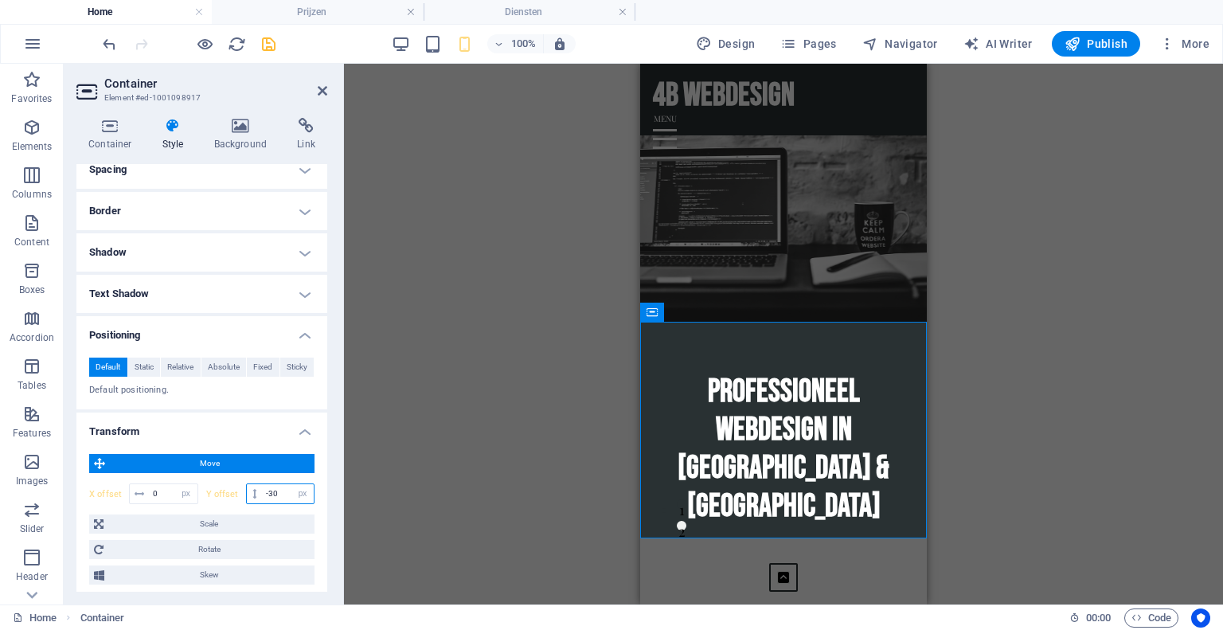
type input "0"
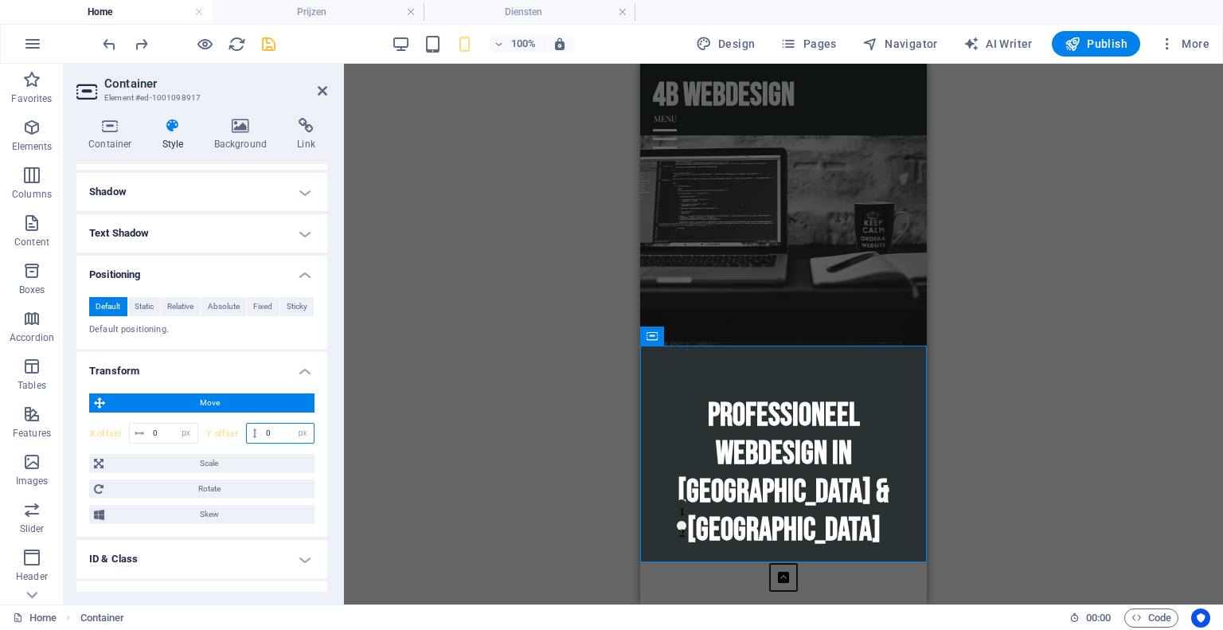
scroll to position [211, 0]
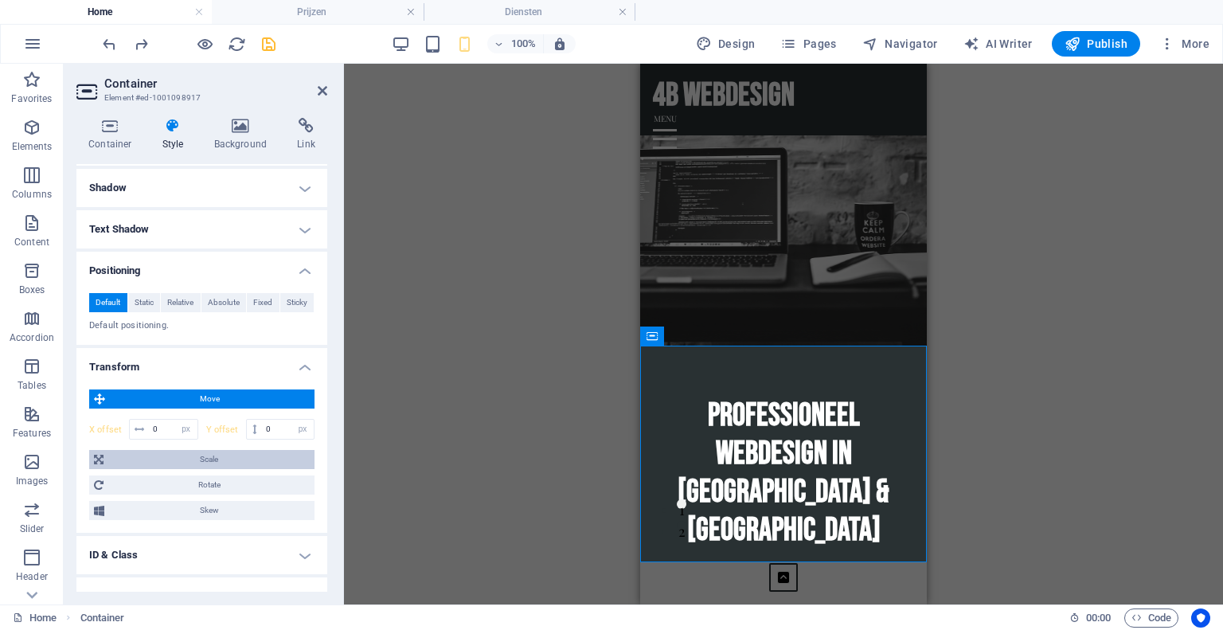
click at [199, 458] on span "Scale" at bounding box center [208, 459] width 201 height 19
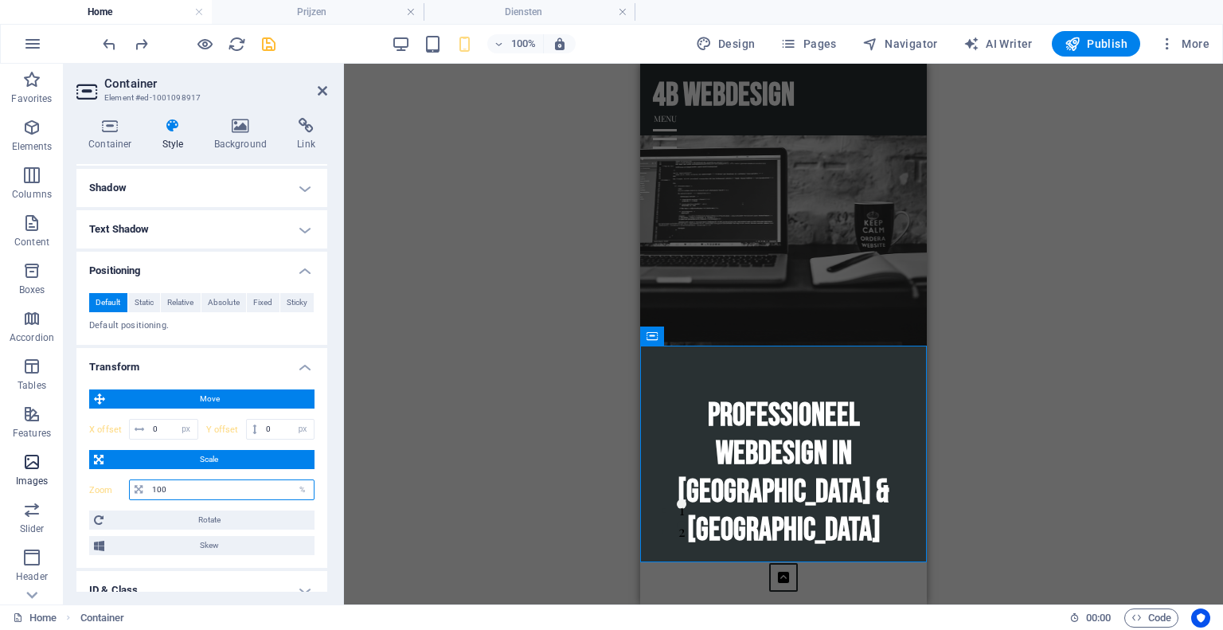
drag, startPoint x: 186, startPoint y: 485, endPoint x: 0, endPoint y: 447, distance: 190.1
click at [0, 447] on section "Favorites Elements Columns Content Boxes Accordion Tables Features Images Slide…" at bounding box center [611, 334] width 1223 height 540
type input "90"
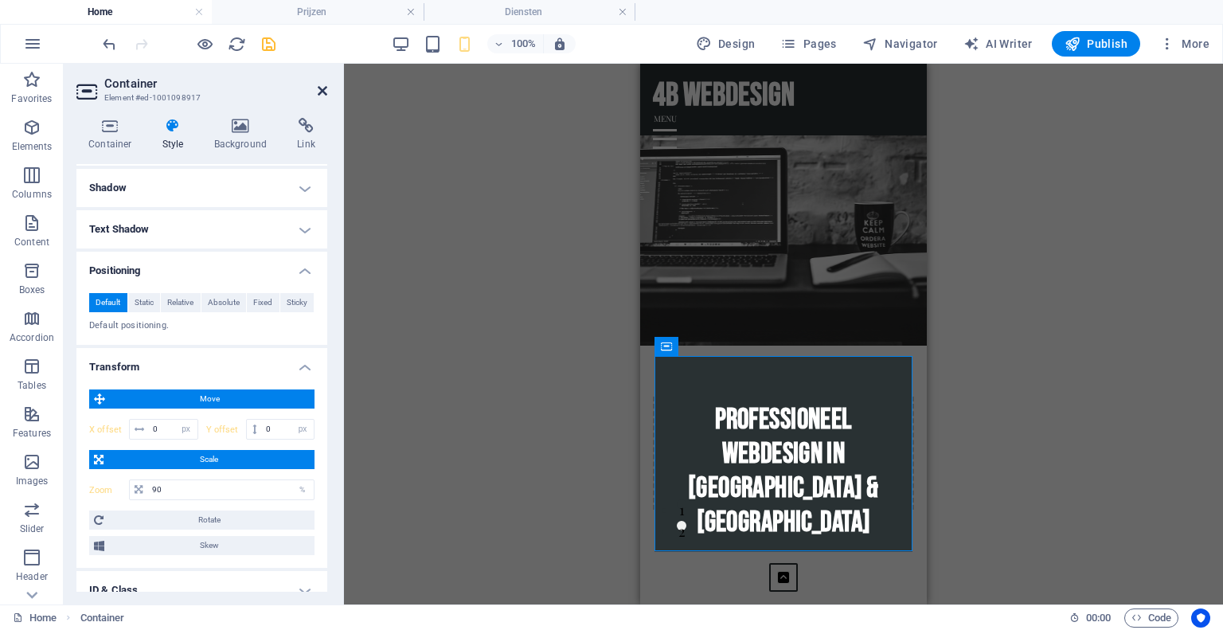
click at [322, 90] on icon at bounding box center [323, 90] width 10 height 13
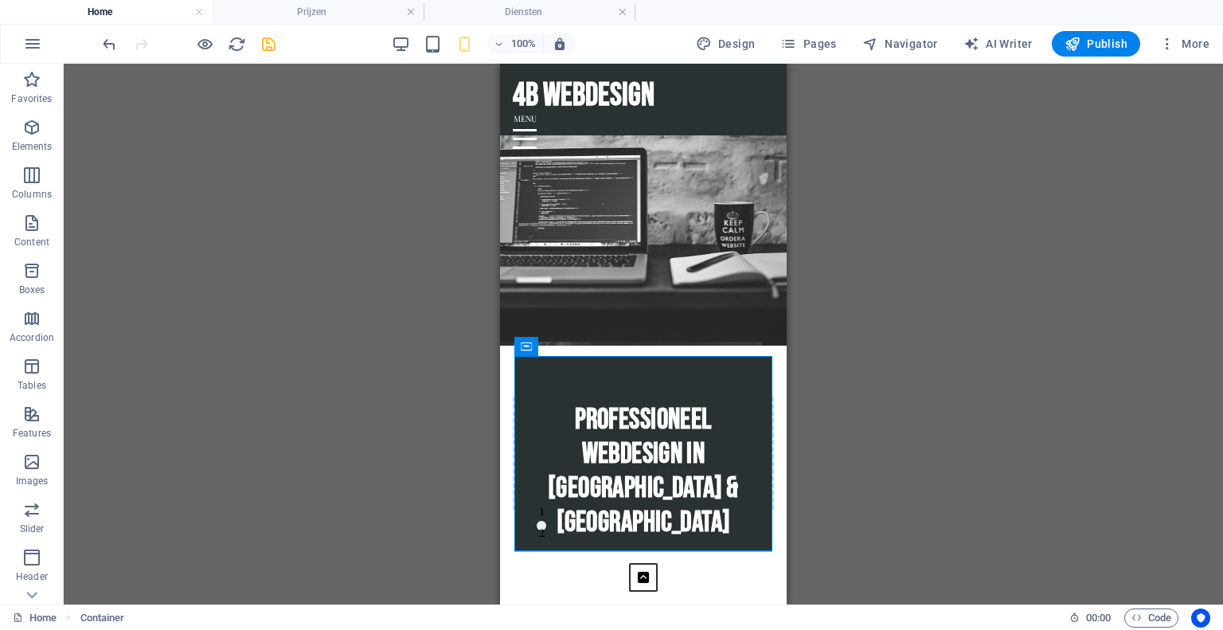
click at [380, 268] on div "Drag here to replace the existing content. Press “Ctrl” if you want to create a…" at bounding box center [643, 334] width 1159 height 540
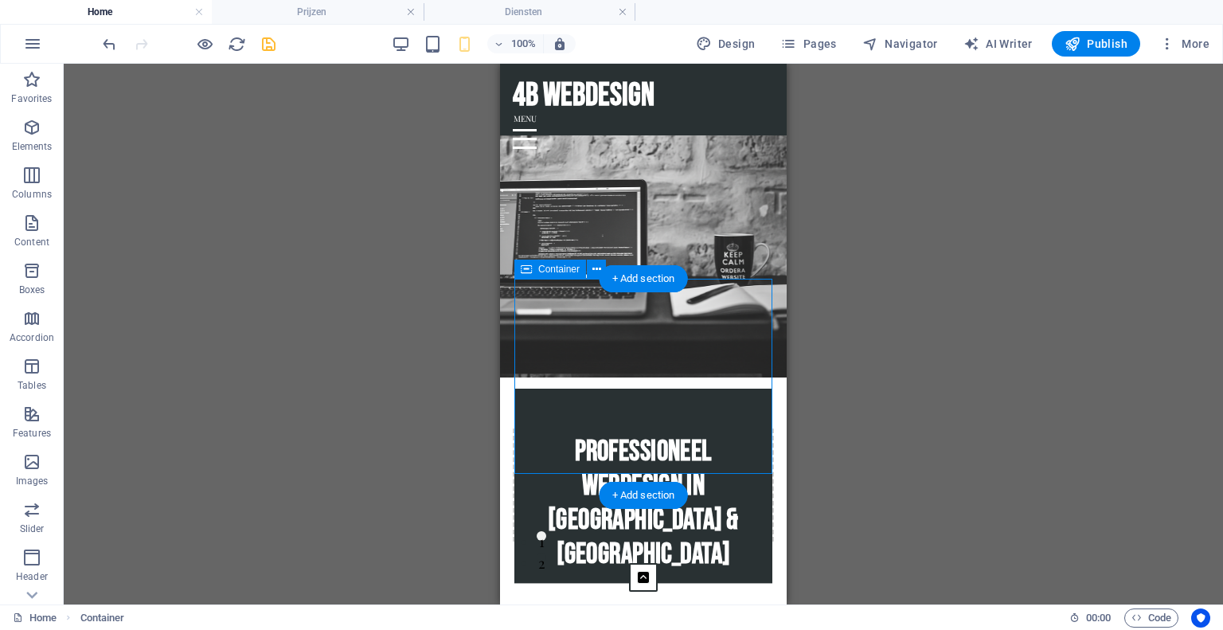
scroll to position [0, 0]
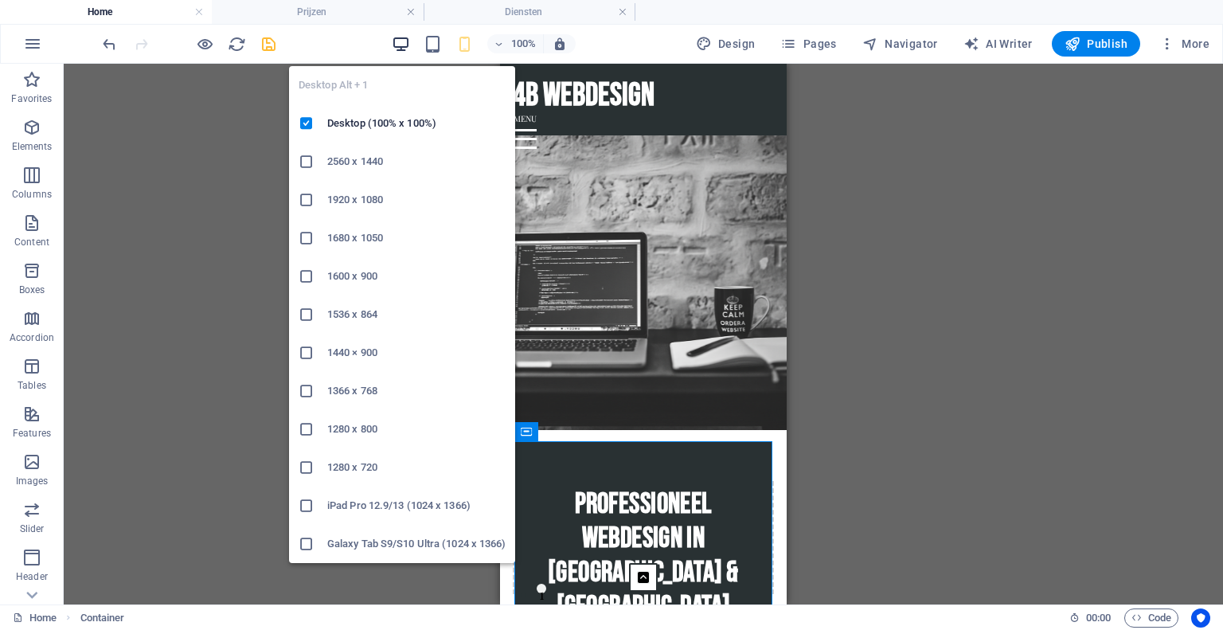
click at [404, 41] on icon "button" at bounding box center [401, 44] width 18 height 18
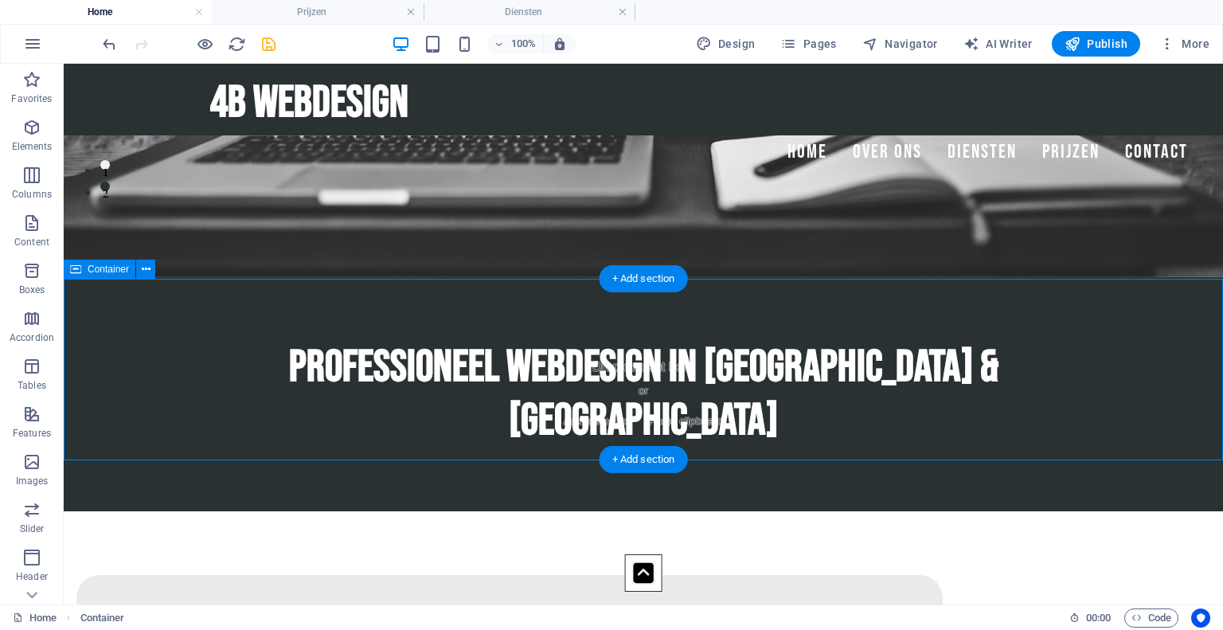
scroll to position [424, 0]
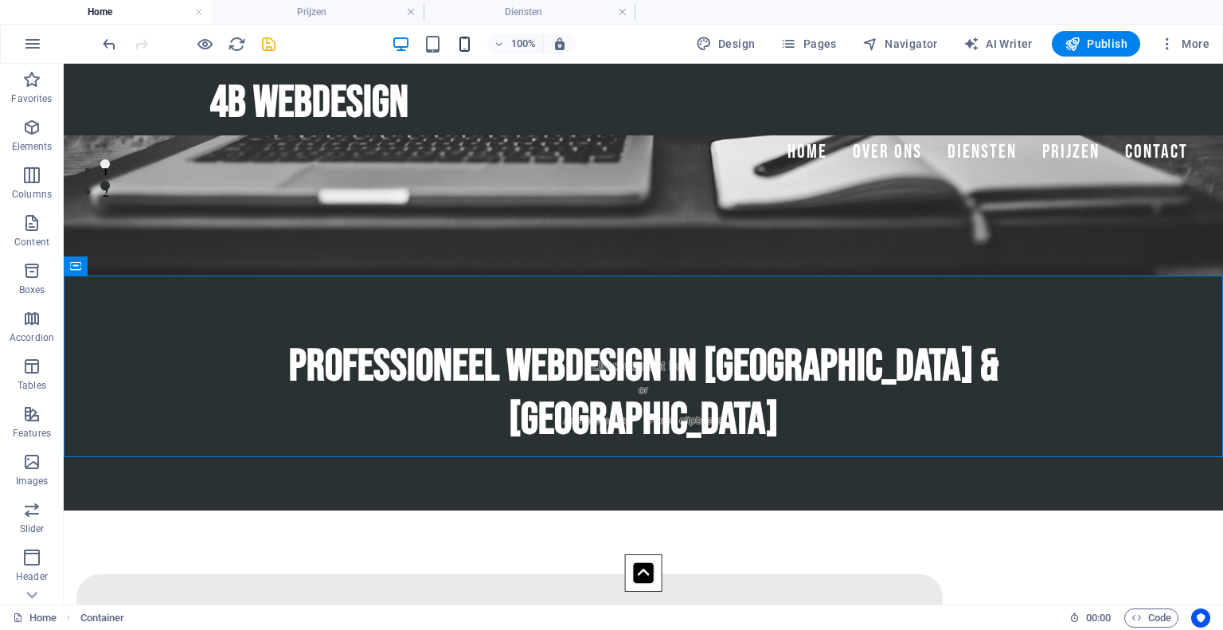
click at [468, 45] on icon "button" at bounding box center [464, 44] width 18 height 18
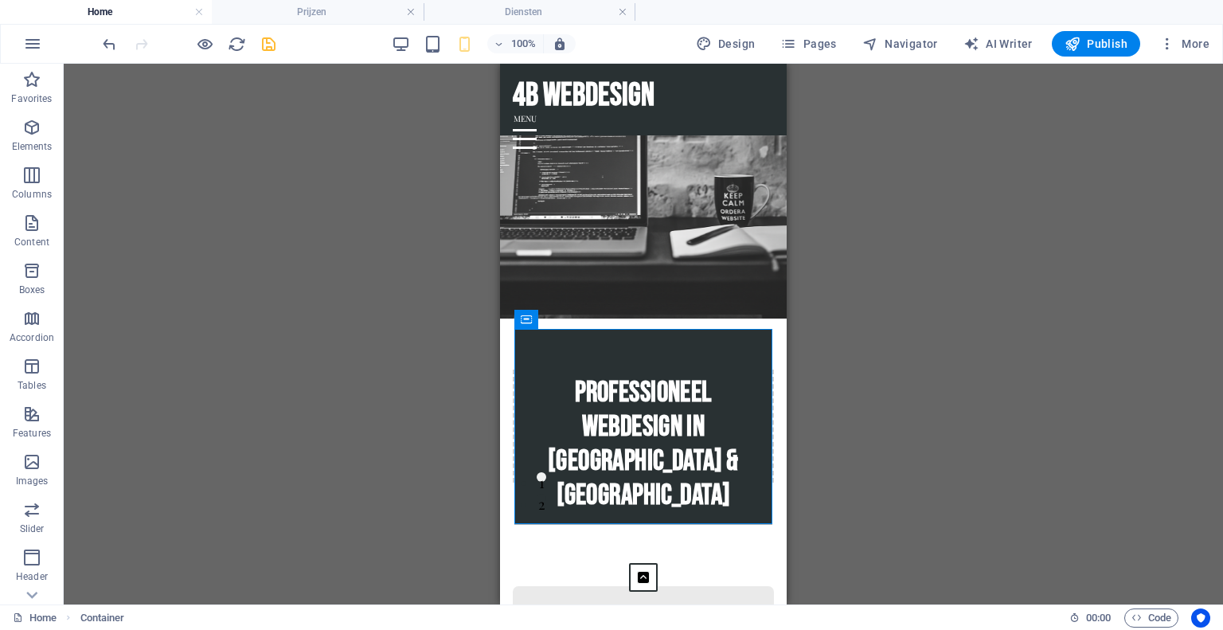
scroll to position [111, 0]
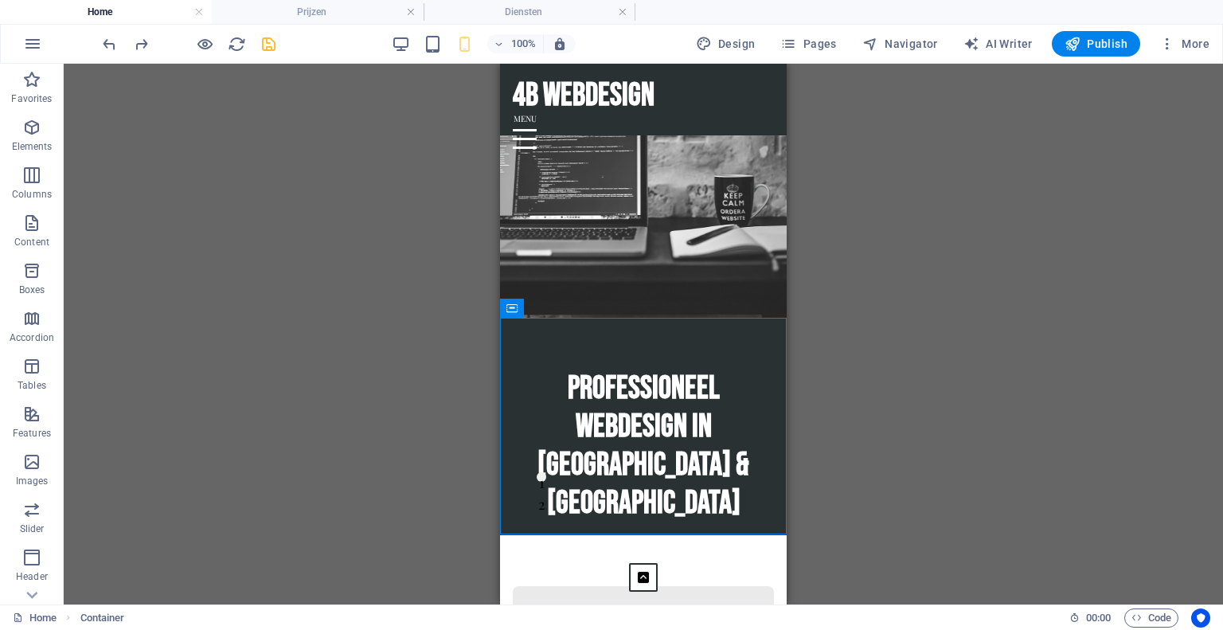
click at [954, 289] on div "Drag here to replace the existing content. Press “Ctrl” if you want to create a…" at bounding box center [643, 334] width 1159 height 540
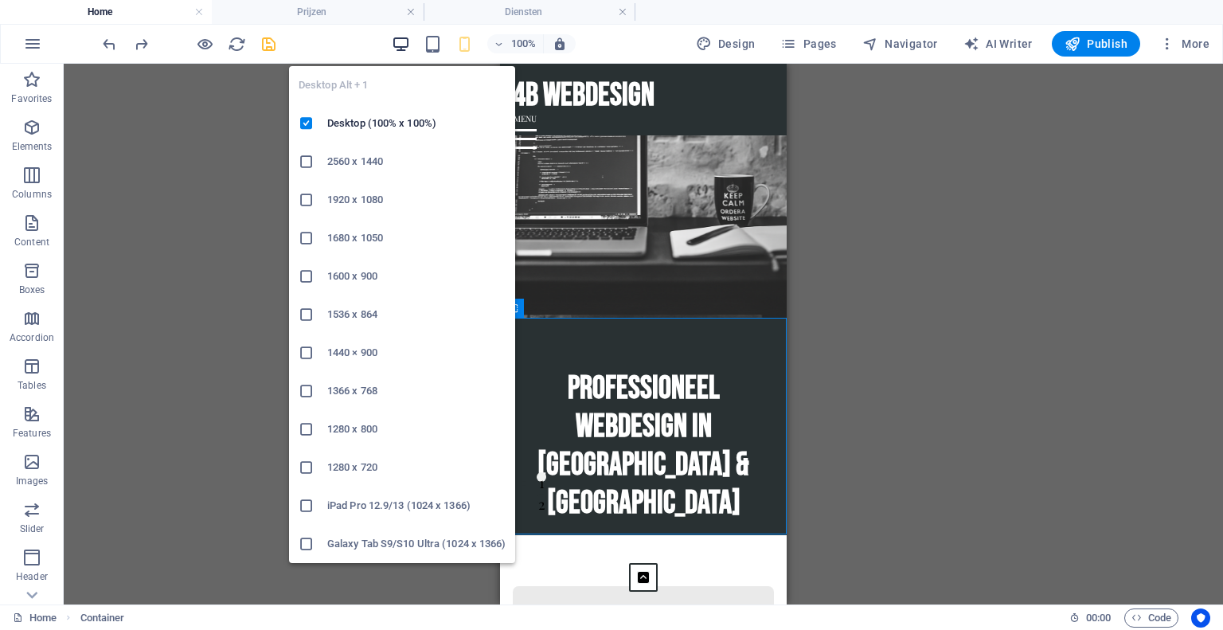
click at [403, 41] on icon "button" at bounding box center [401, 44] width 18 height 18
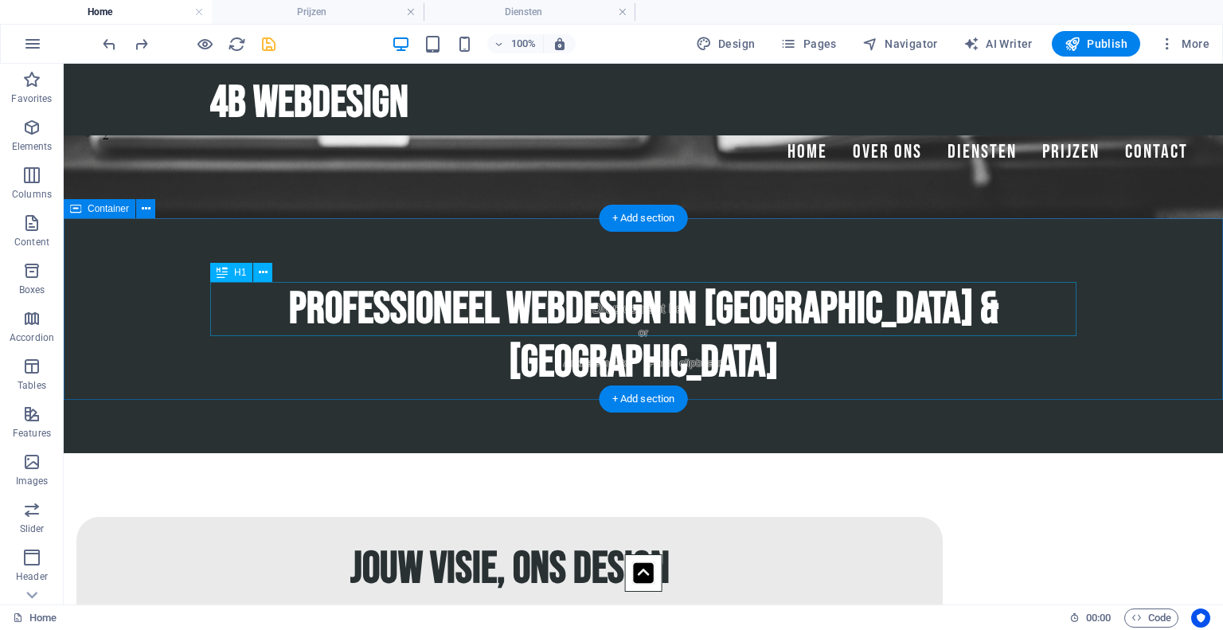
scroll to position [494, 0]
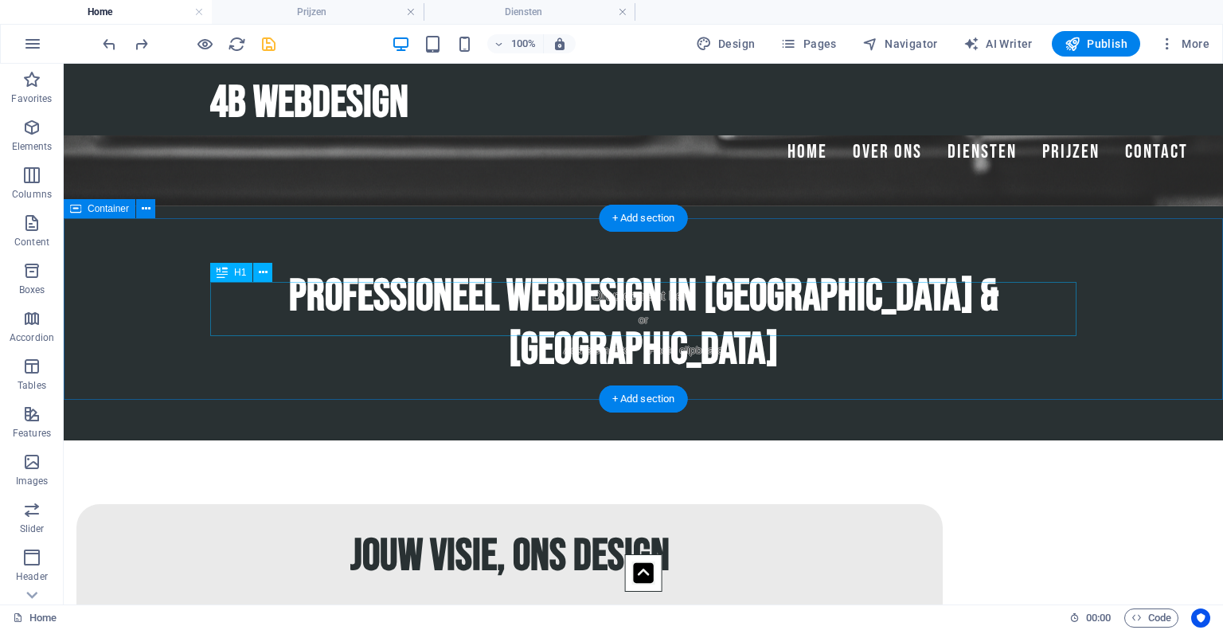
click at [902, 287] on div "Professioneel Webdesign in [GEOGRAPHIC_DATA] & [GEOGRAPHIC_DATA]" at bounding box center [643, 323] width 866 height 107
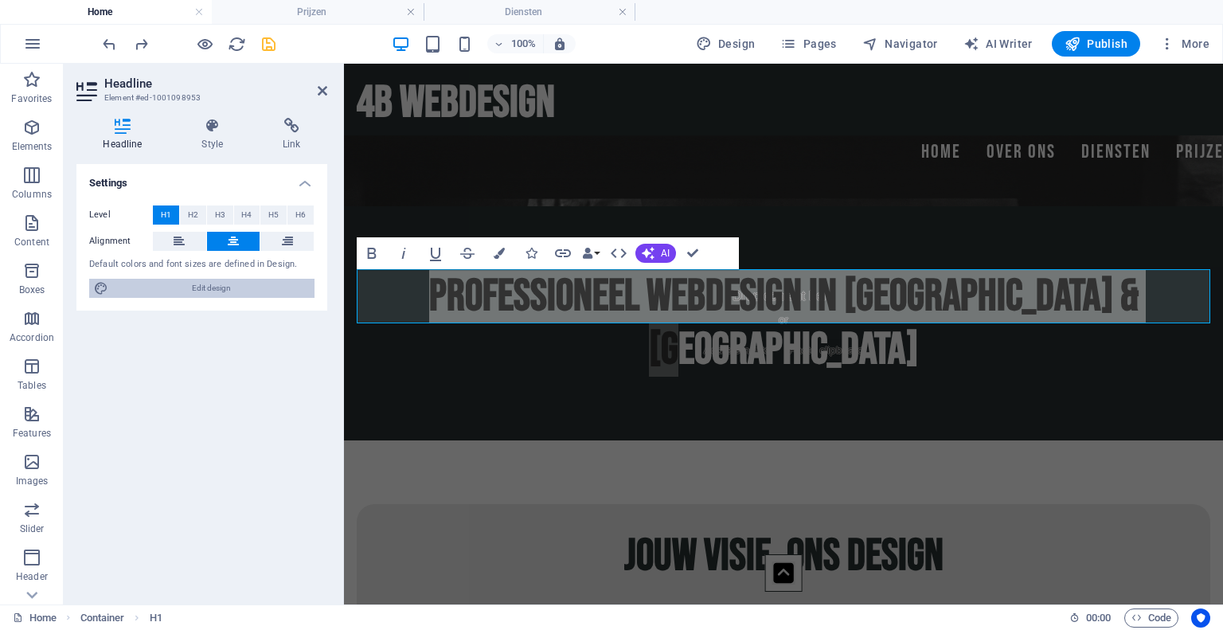
click at [295, 290] on span "Edit design" at bounding box center [211, 288] width 197 height 19
select select "px"
select select "200"
select select "px"
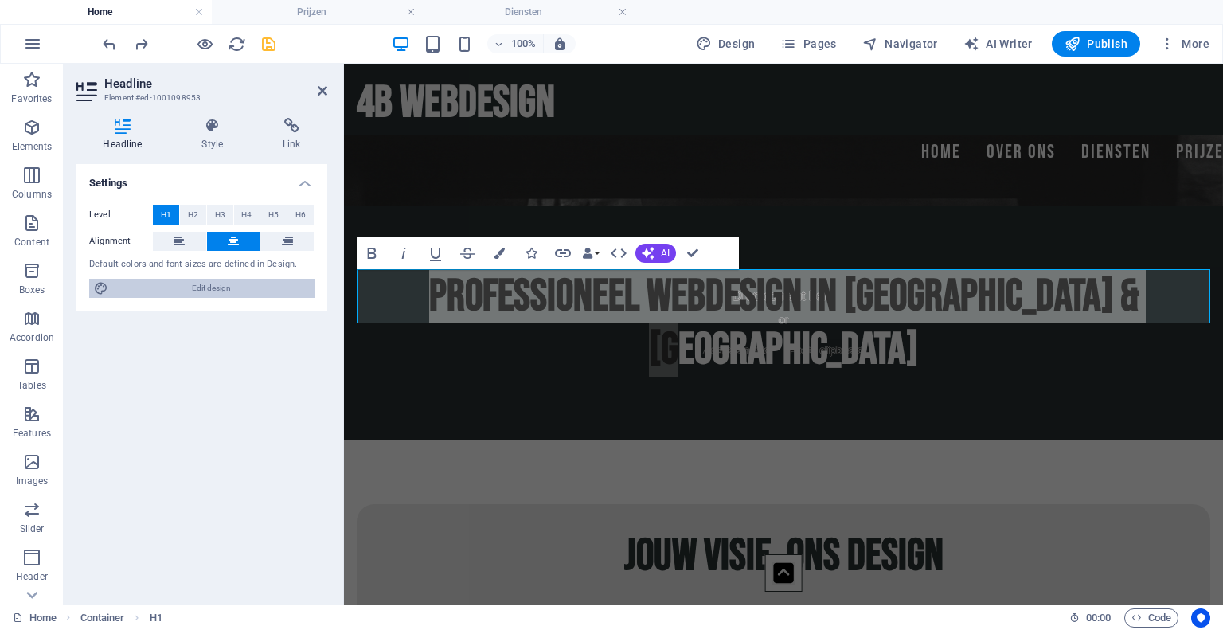
select select "200"
select select "px"
select select "rem"
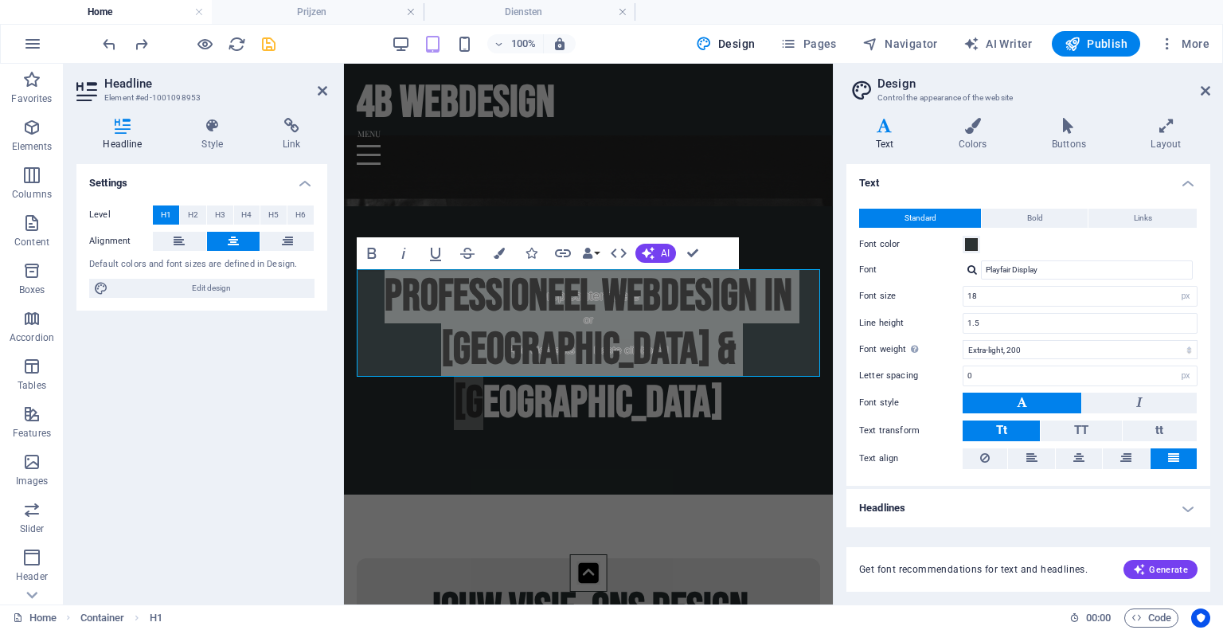
click at [1057, 507] on h4 "Headlines" at bounding box center [1028, 508] width 364 height 38
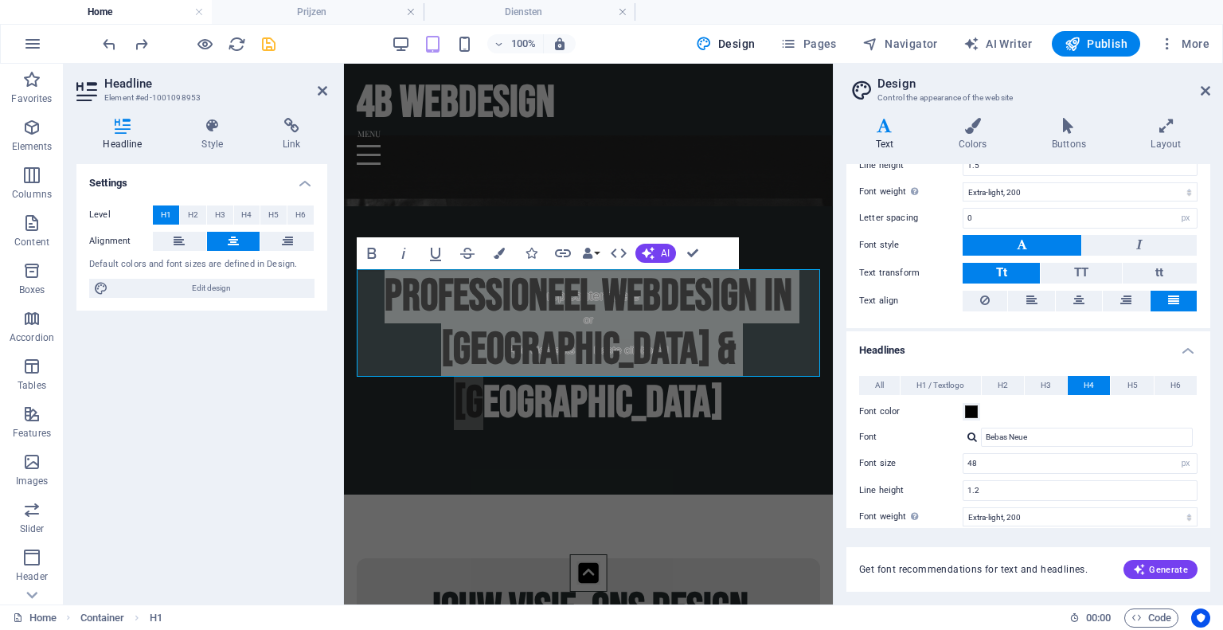
scroll to position [153, 0]
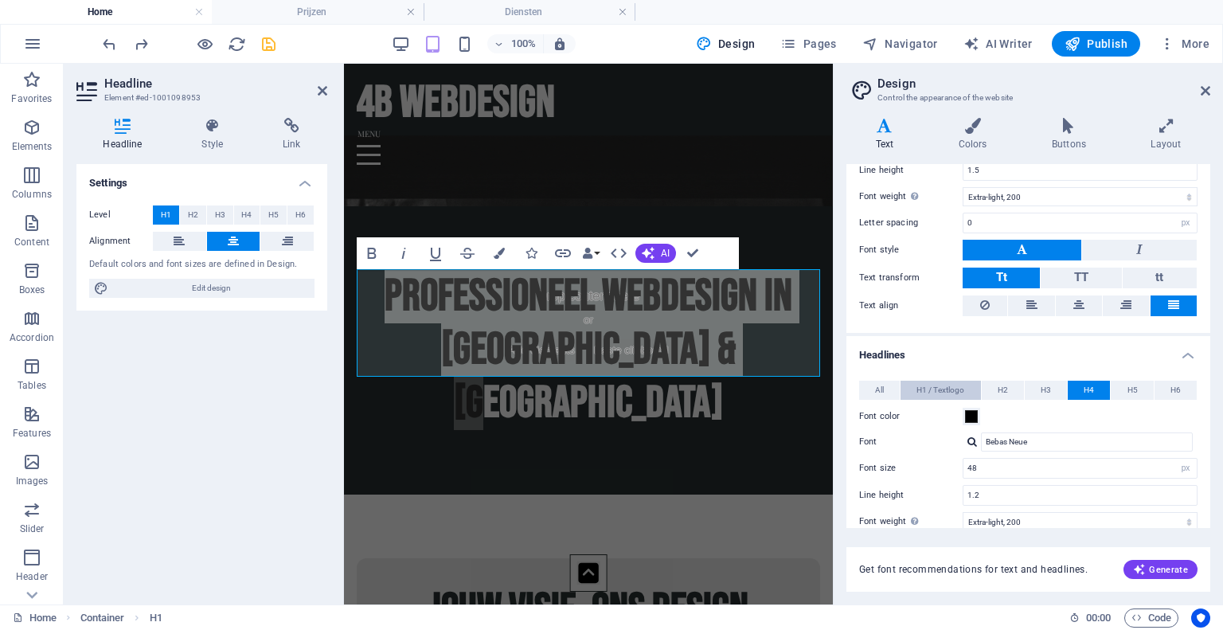
click at [943, 387] on span "H1 / Textlogo" at bounding box center [940, 389] width 48 height 19
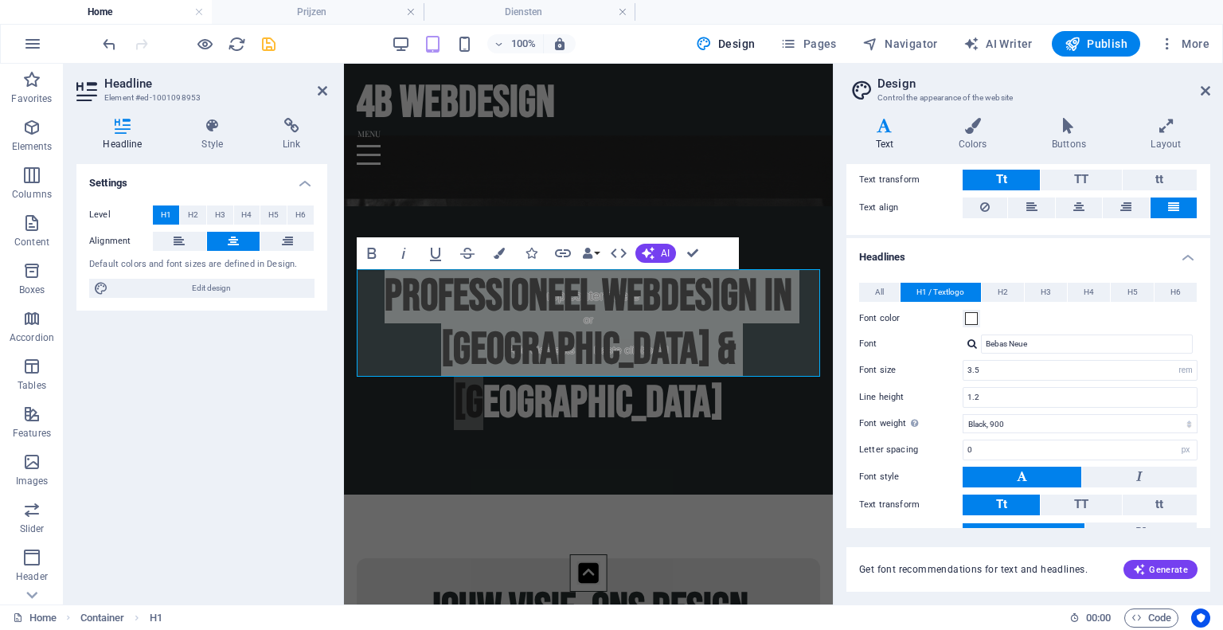
scroll to position [249, 0]
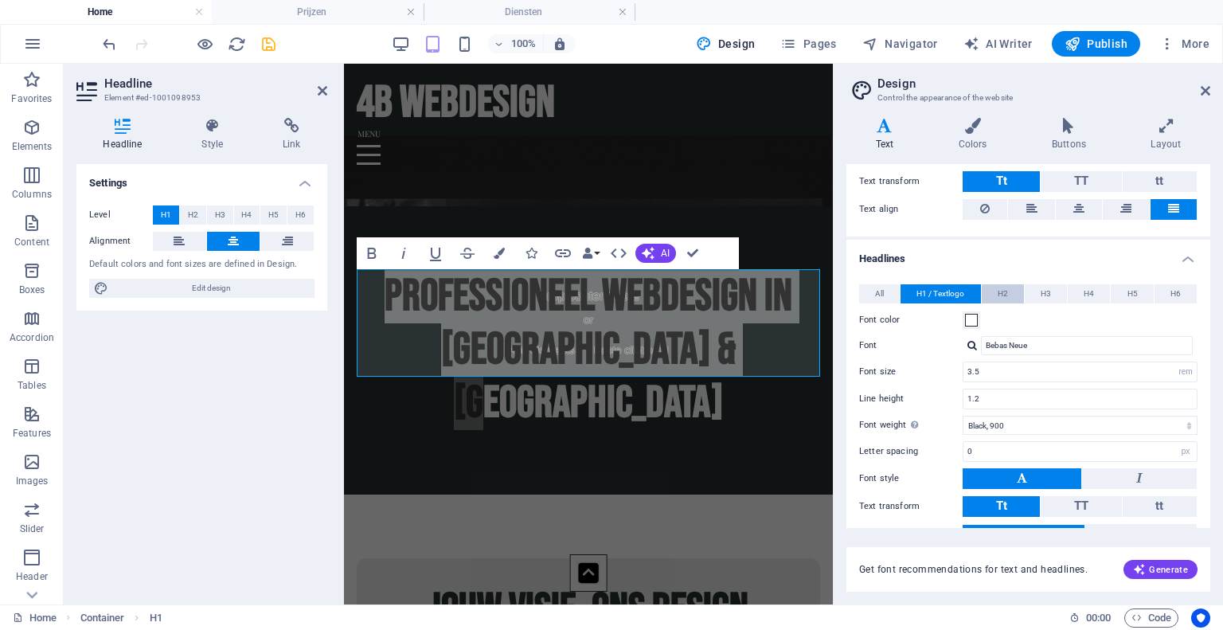
click at [1002, 296] on span "H2" at bounding box center [1002, 293] width 10 height 19
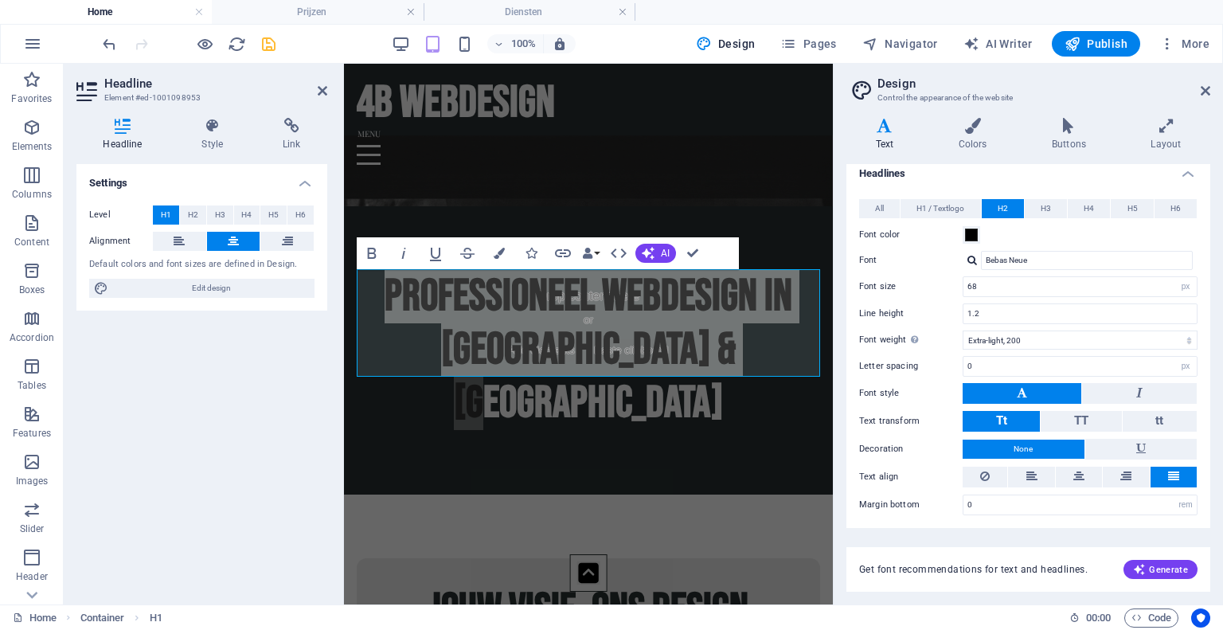
scroll to position [337, 0]
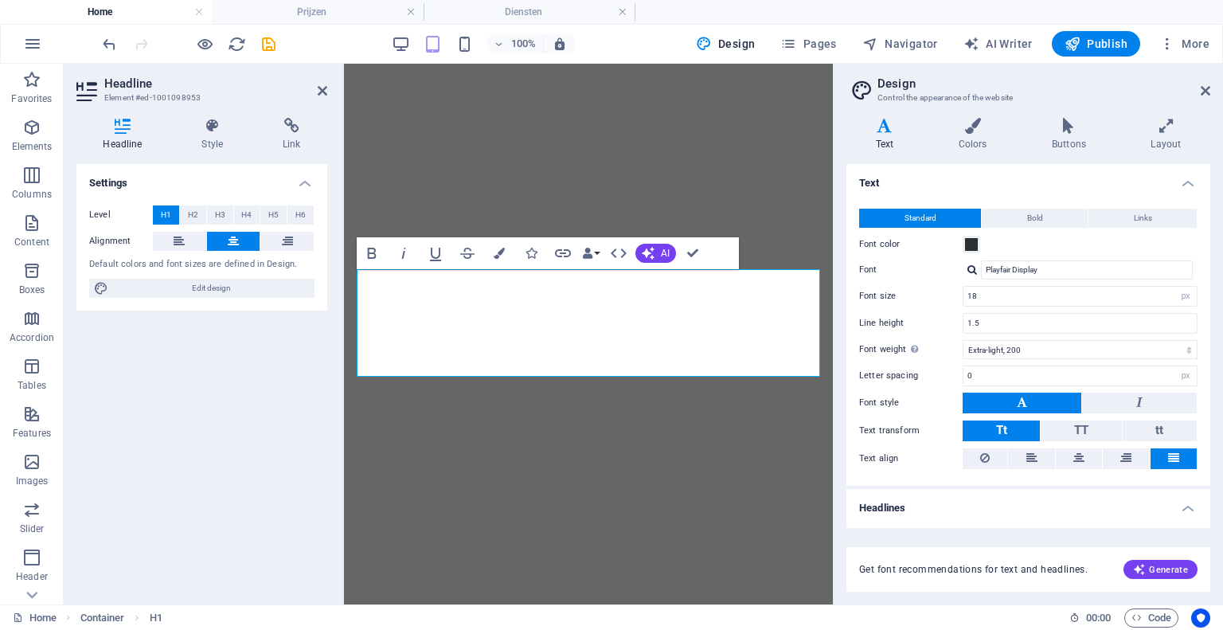
select select "px"
select select "200"
select select "px"
select select "rem"
select select "900"
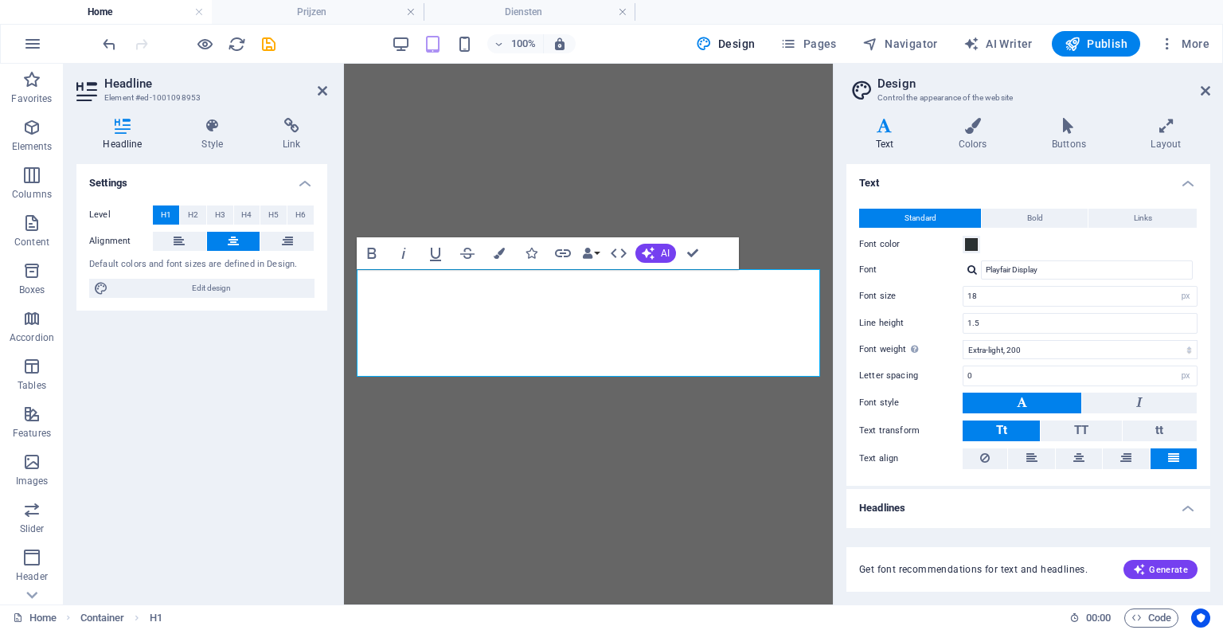
select select "px"
select select "rem"
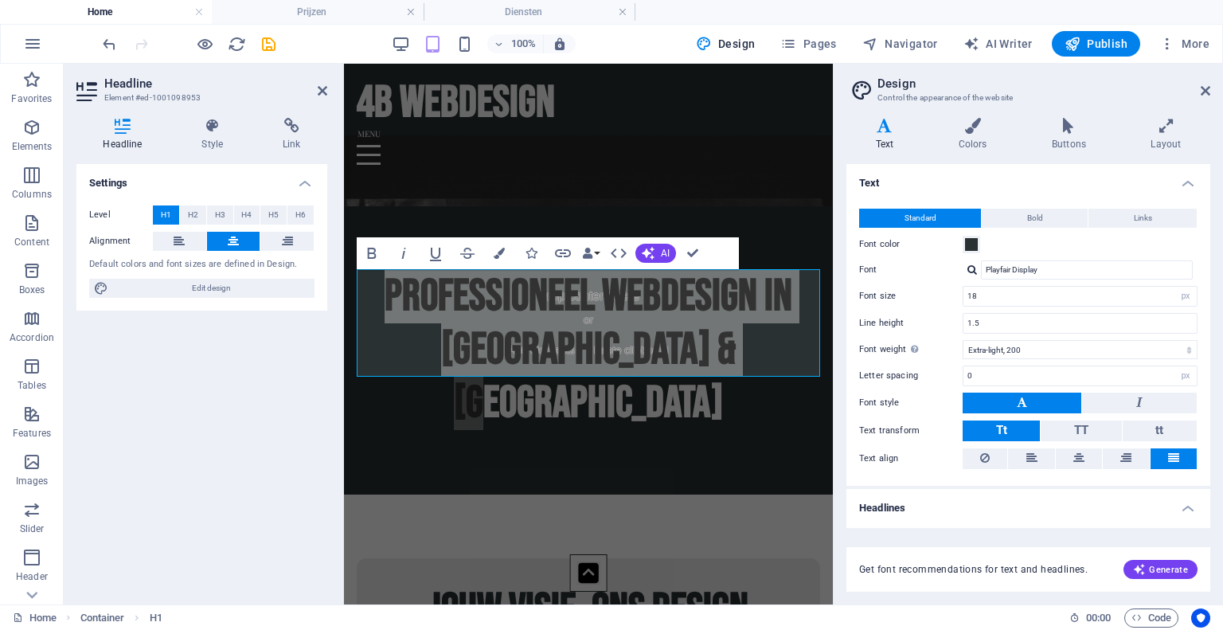
scroll to position [337, 0]
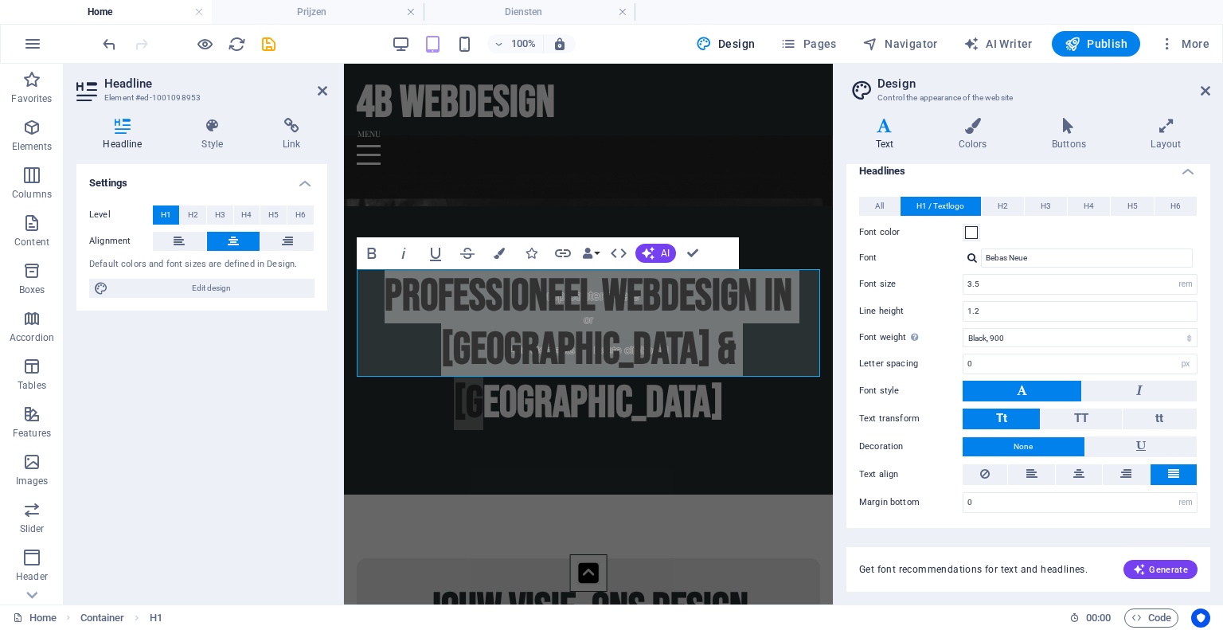
click at [1210, 89] on aside "Design Control the appearance of the website Variants Text Colors Buttons Layou…" at bounding box center [1028, 334] width 390 height 540
click at [1206, 90] on icon at bounding box center [1205, 90] width 10 height 13
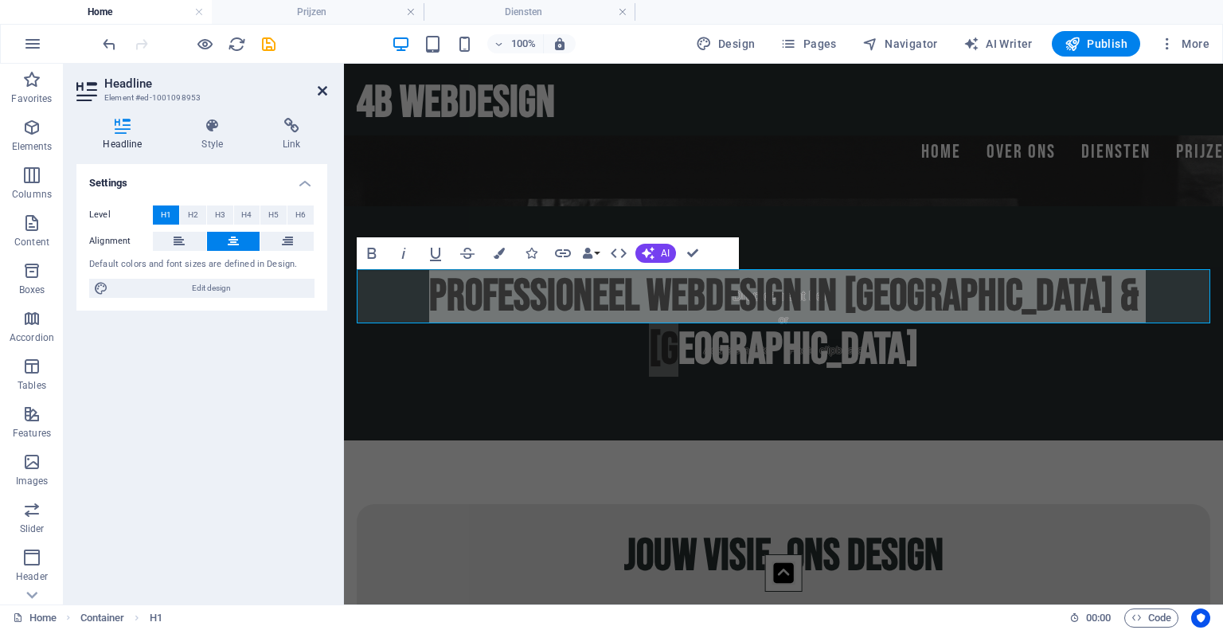
click at [321, 90] on icon at bounding box center [323, 90] width 10 height 13
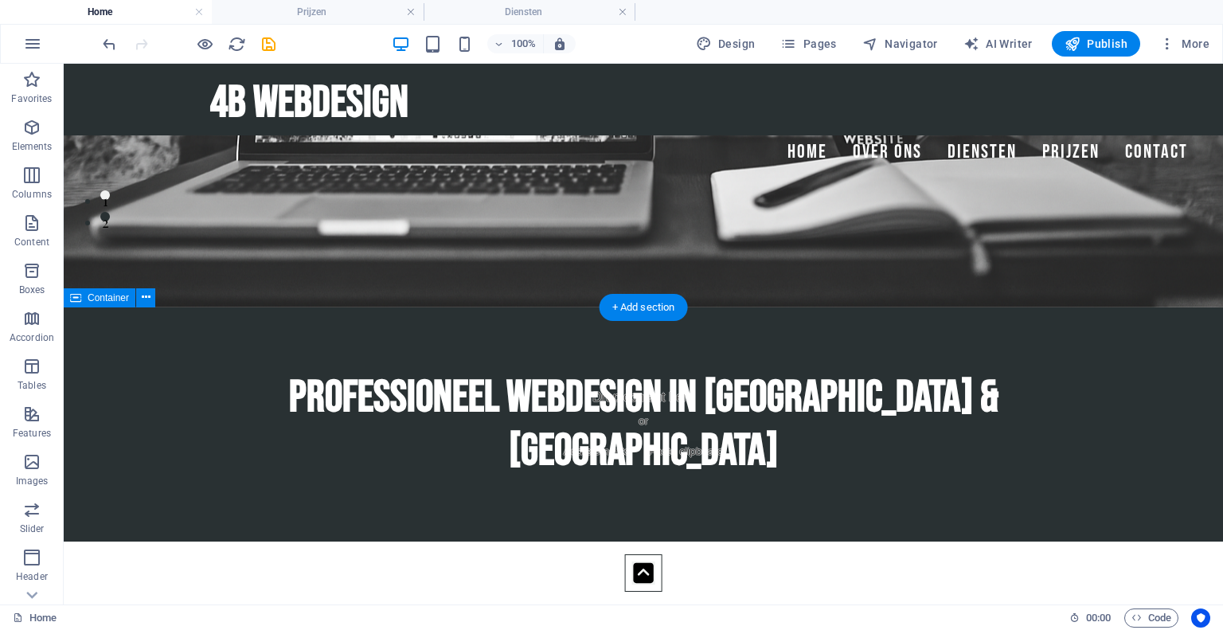
scroll to position [0, 0]
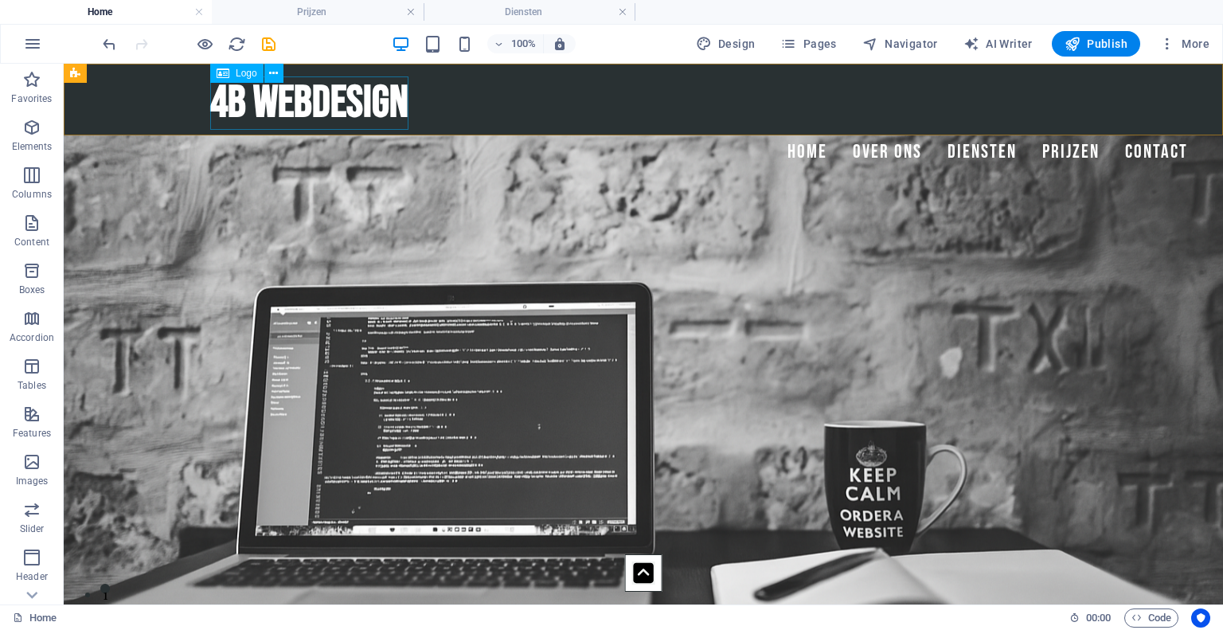
click at [301, 96] on div "4B WEBDESIGN" at bounding box center [643, 102] width 866 height 53
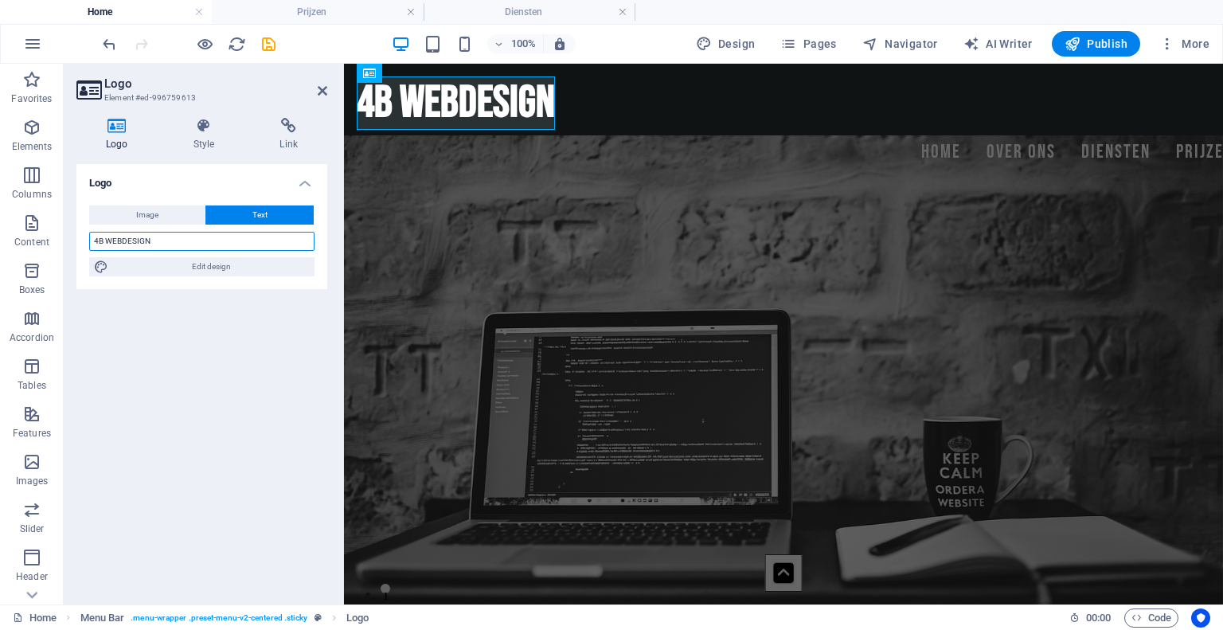
drag, startPoint x: 180, startPoint y: 235, endPoint x: 85, endPoint y: 232, distance: 94.8
click at [85, 232] on div "Image Text Drag files here, click to choose files or select files from Files or…" at bounding box center [201, 241] width 251 height 96
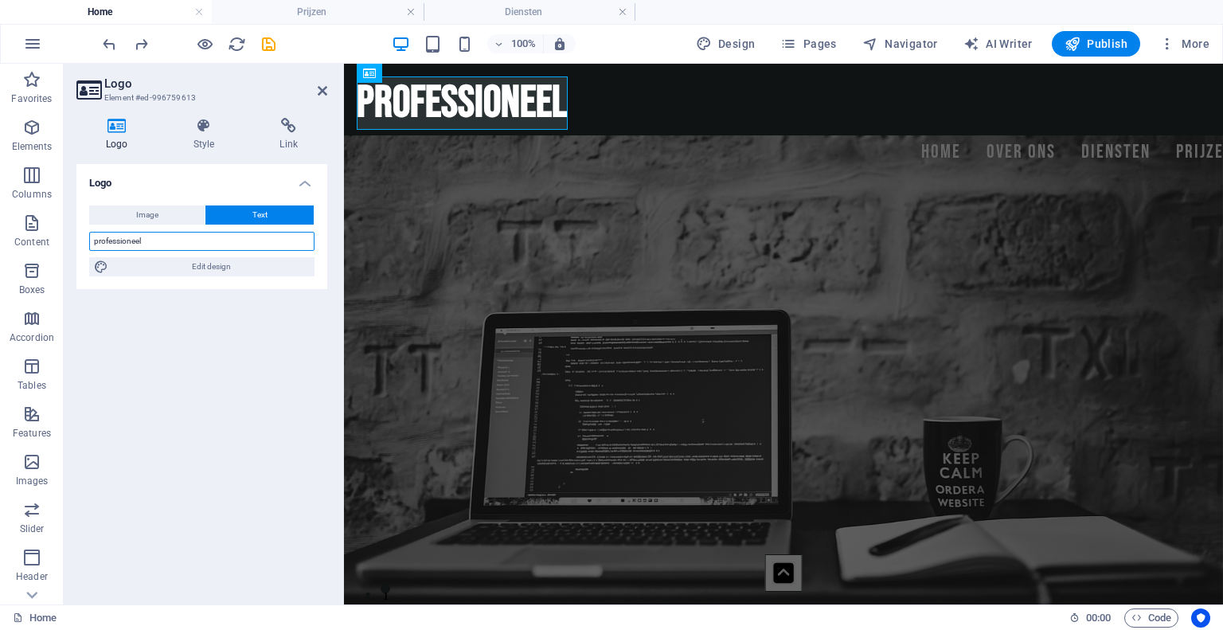
type input "4B WEBDESIGN"
click at [324, 88] on icon at bounding box center [323, 90] width 10 height 13
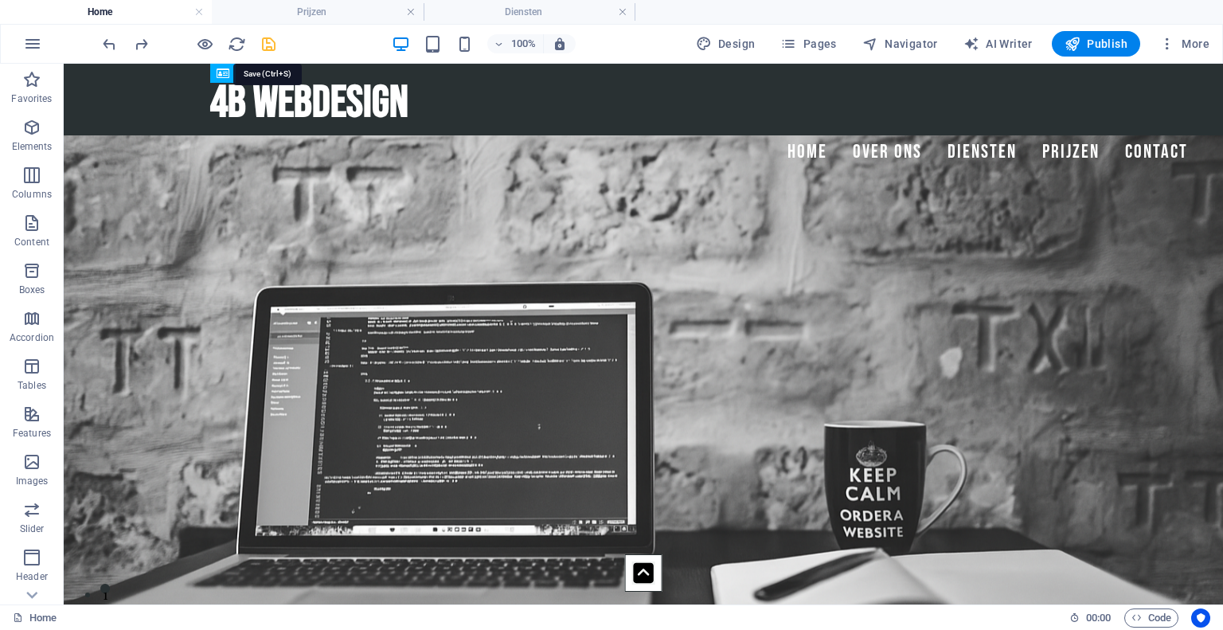
click at [266, 44] on icon "save" at bounding box center [268, 44] width 18 height 18
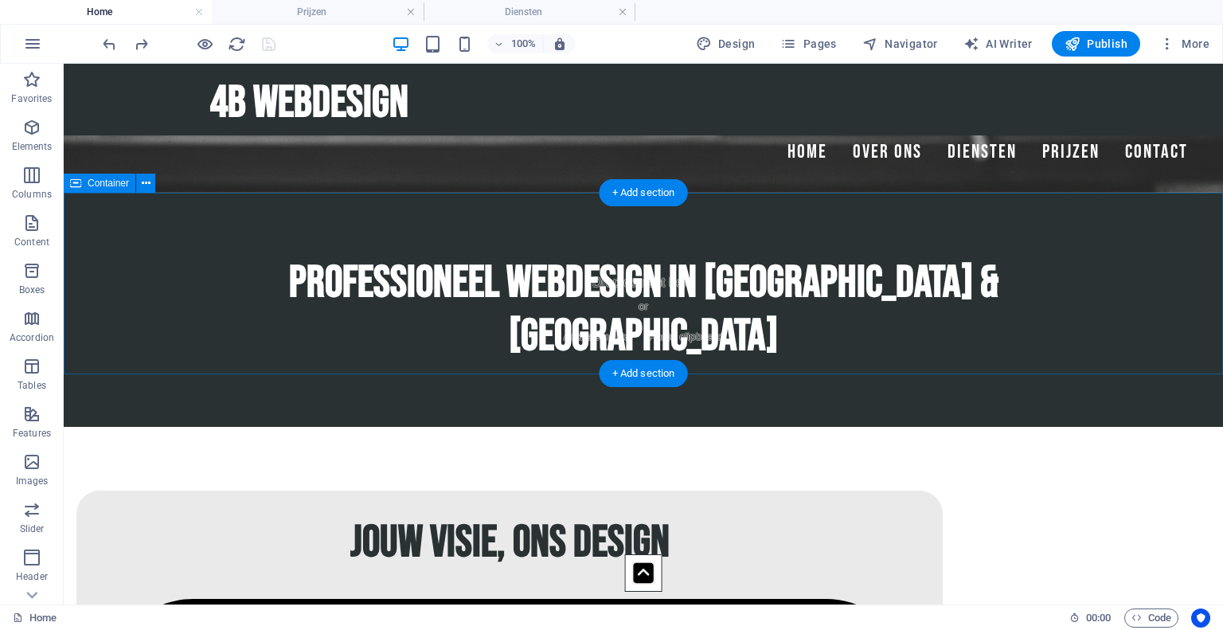
scroll to position [509, 0]
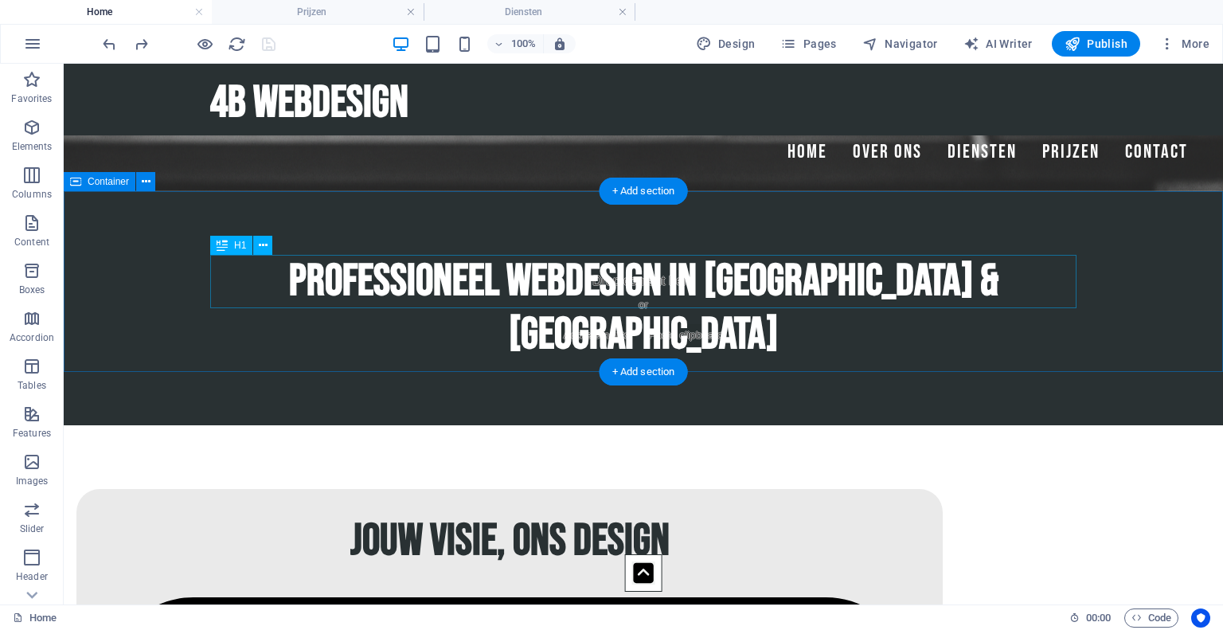
click at [247, 277] on div "Professioneel Webdesign in [GEOGRAPHIC_DATA] & [GEOGRAPHIC_DATA]" at bounding box center [643, 308] width 866 height 107
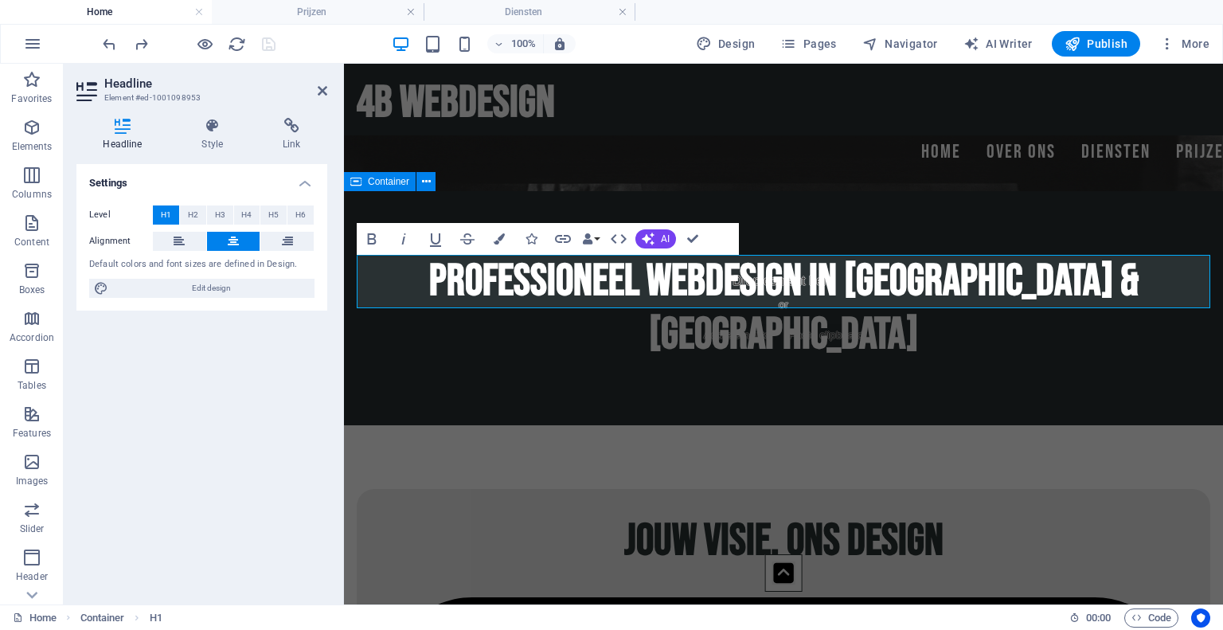
click at [217, 153] on div "Headline Style Link Settings Level H1 H2 H3 H4 H5 H6 Alignment Default colors a…" at bounding box center [201, 355] width 251 height 474
click at [212, 141] on h4 "Style" at bounding box center [215, 134] width 81 height 33
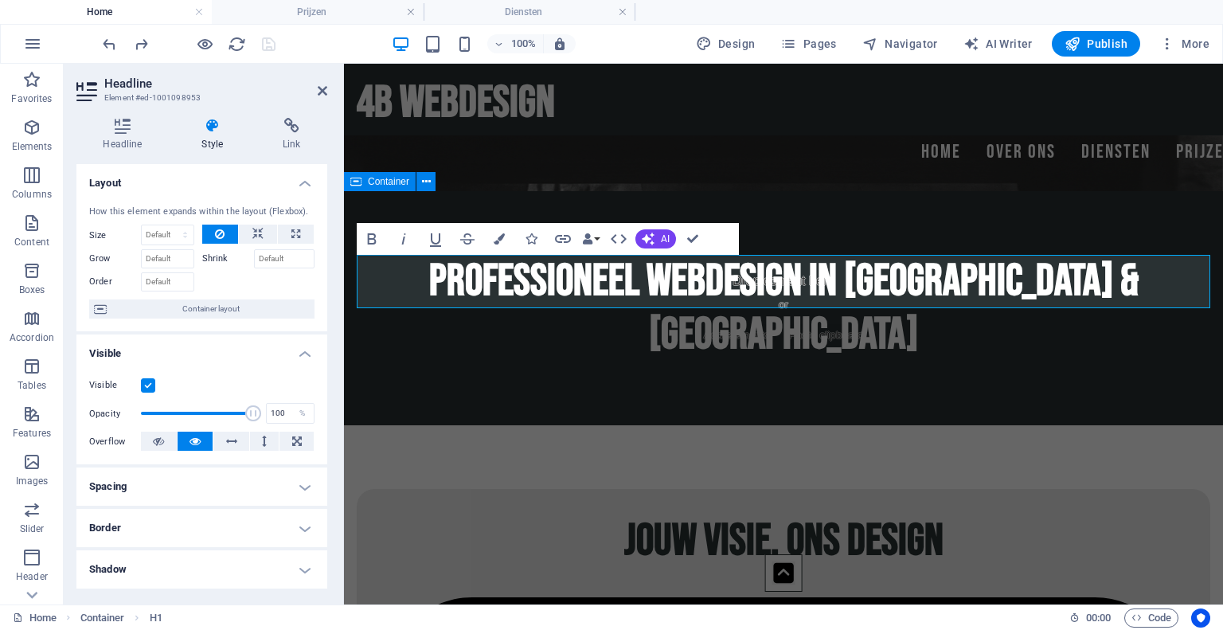
scroll to position [244, 0]
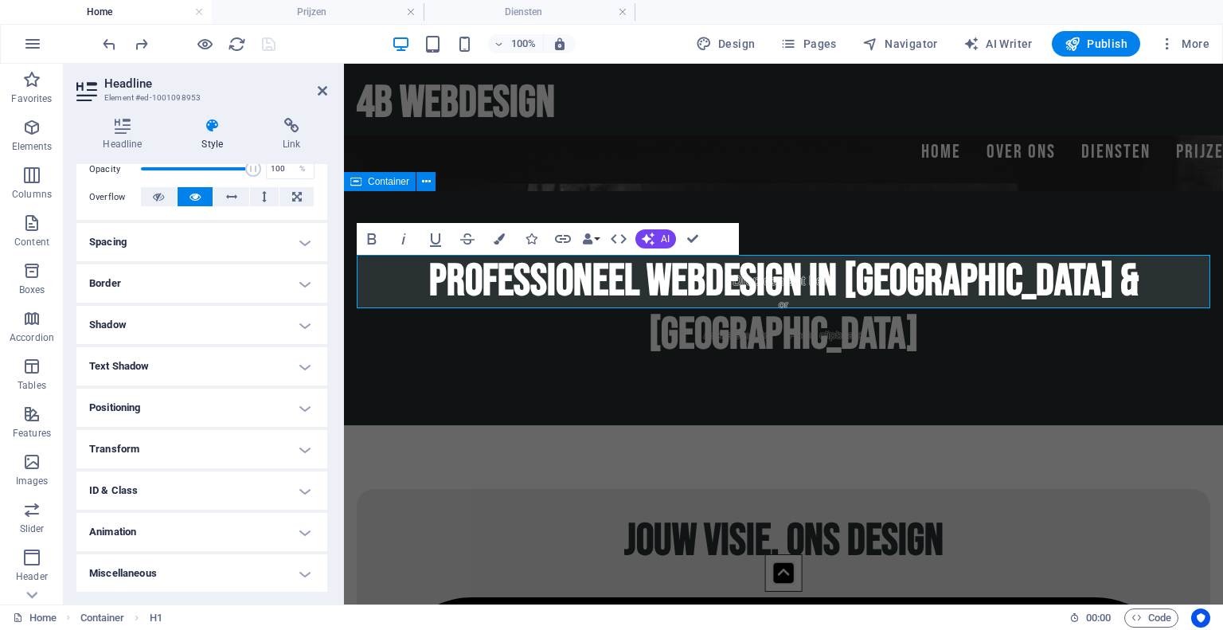
click at [201, 542] on h4 "Animation" at bounding box center [201, 532] width 251 height 38
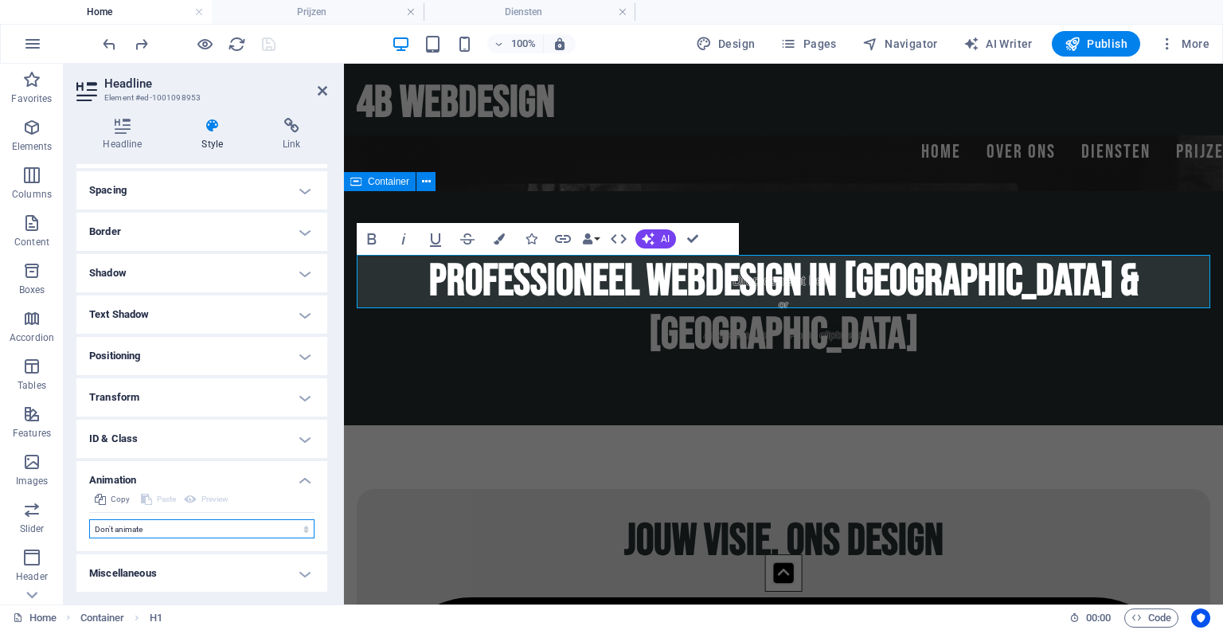
click at [219, 533] on select "Don't animate Show / Hide Slide up/down Zoom in/out Slide left to right Slide r…" at bounding box center [201, 528] width 225 height 19
select select "move-bottom-to-top"
click at [89, 519] on select "Don't animate Show / Hide Slide up/down Zoom in/out Slide left to right Slide r…" at bounding box center [201, 528] width 225 height 19
select select "scroll"
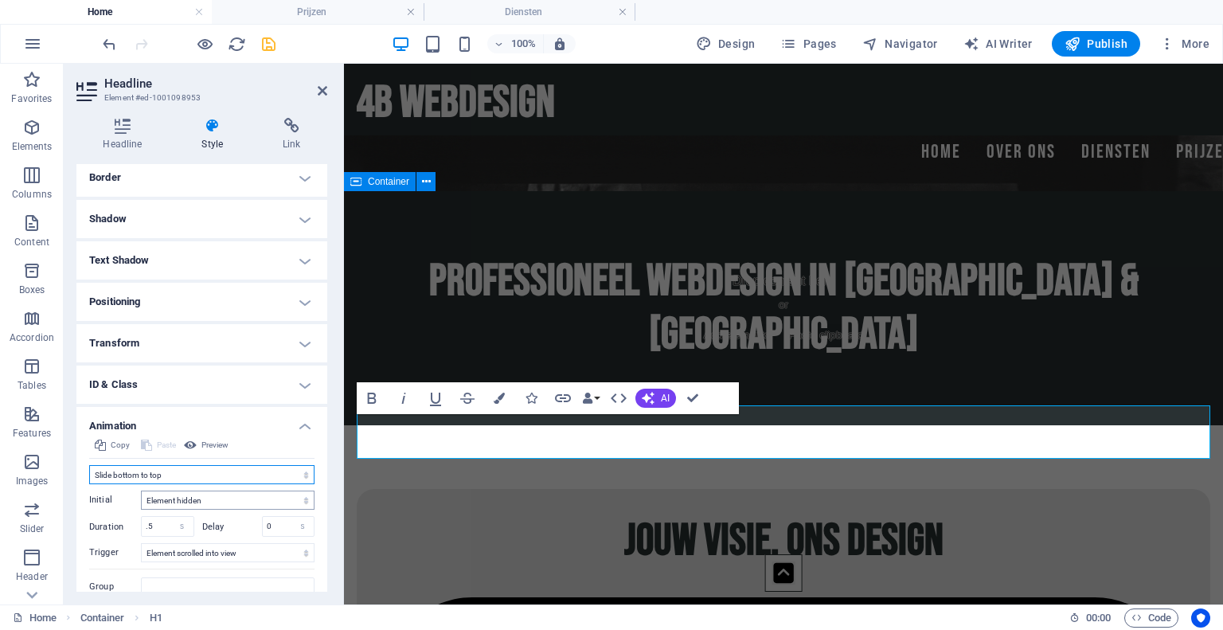
scroll to position [361, 0]
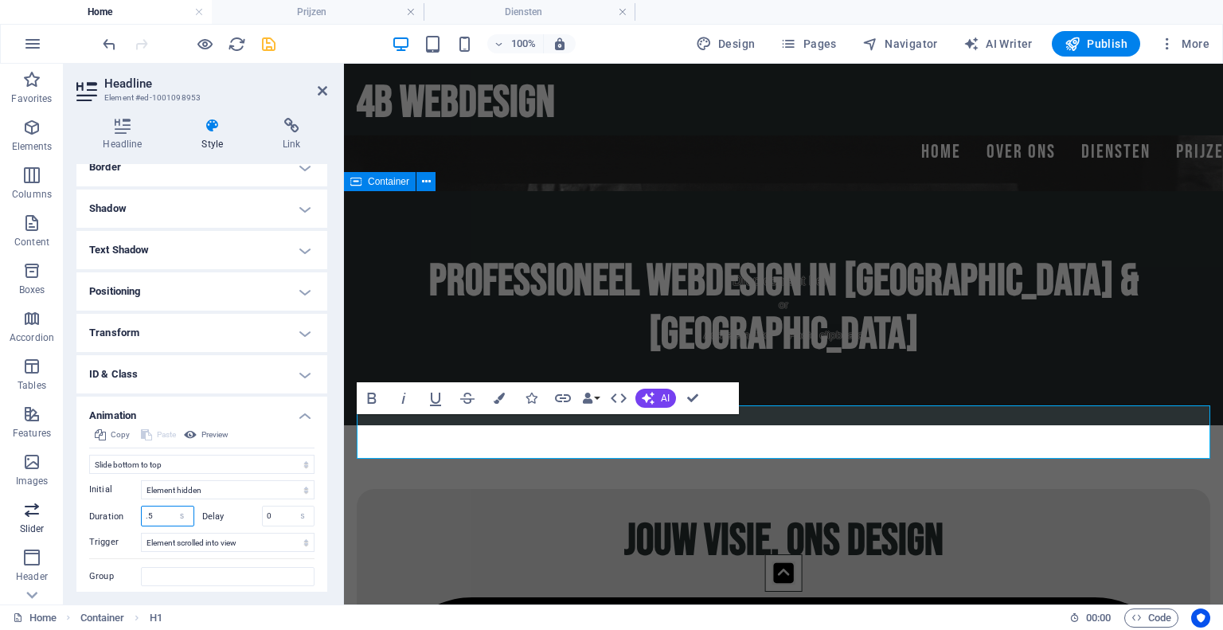
drag, startPoint x: 158, startPoint y: 516, endPoint x: 0, endPoint y: 501, distance: 158.3
click at [0, 501] on section "Favorites Elements Columns Content Boxes Accordion Tables Features Images Slide…" at bounding box center [611, 334] width 1223 height 540
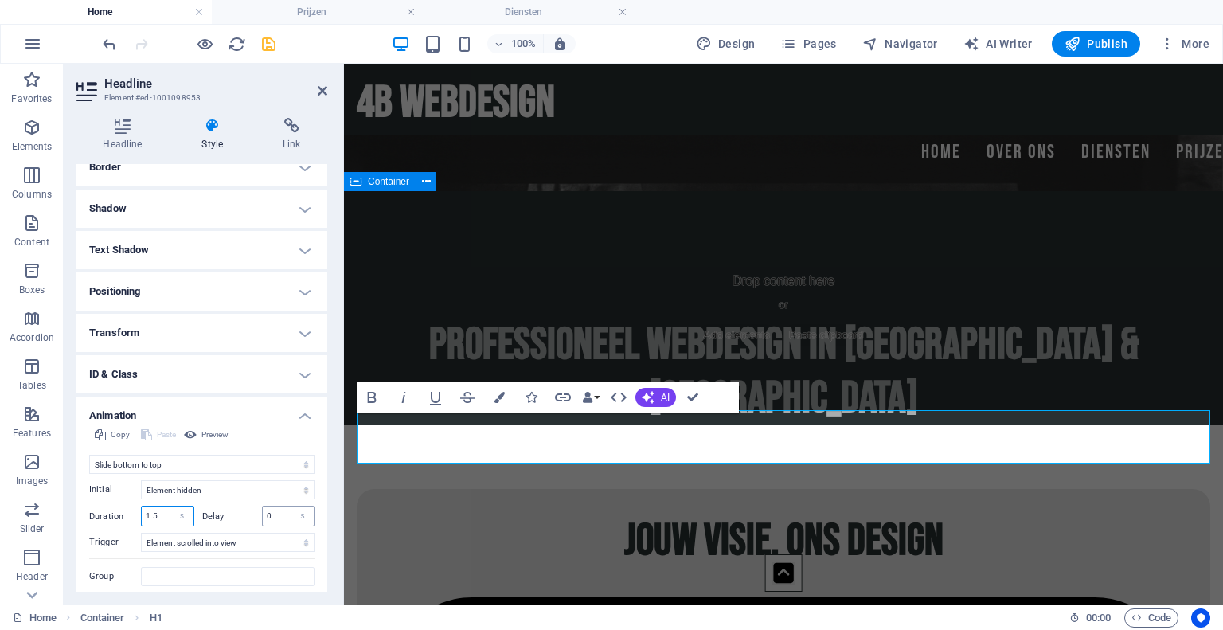
type input "1.5"
click at [283, 510] on input "0" at bounding box center [289, 515] width 52 height 19
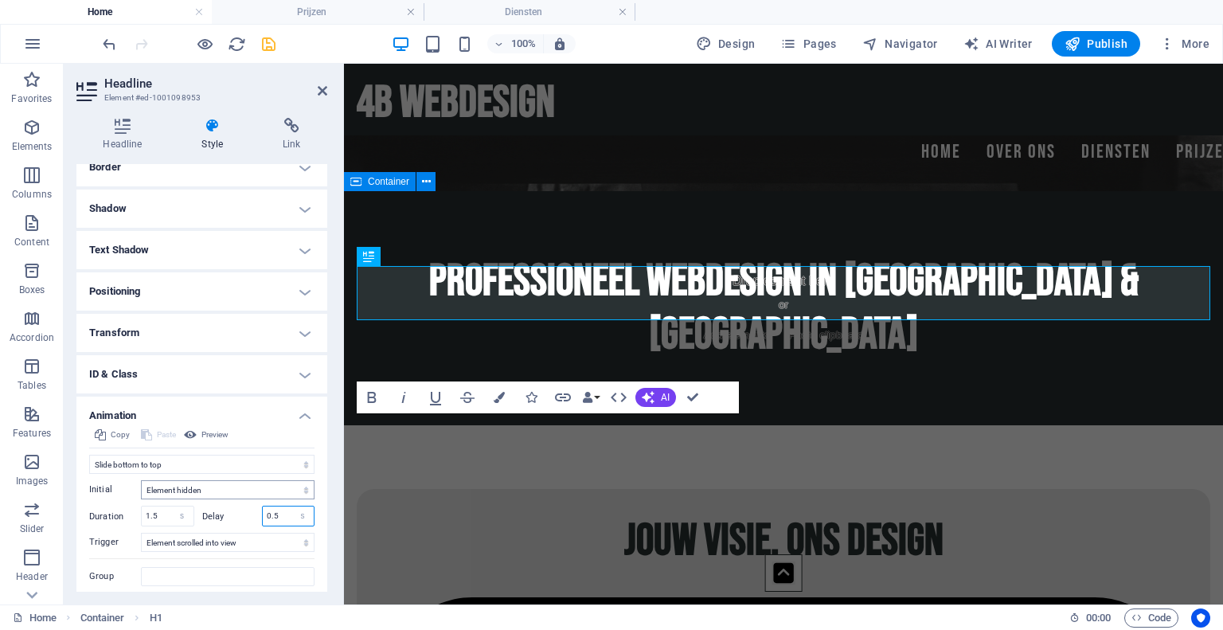
type input "0.5"
click at [223, 484] on select "Element hidden Element shown" at bounding box center [228, 489] width 174 height 19
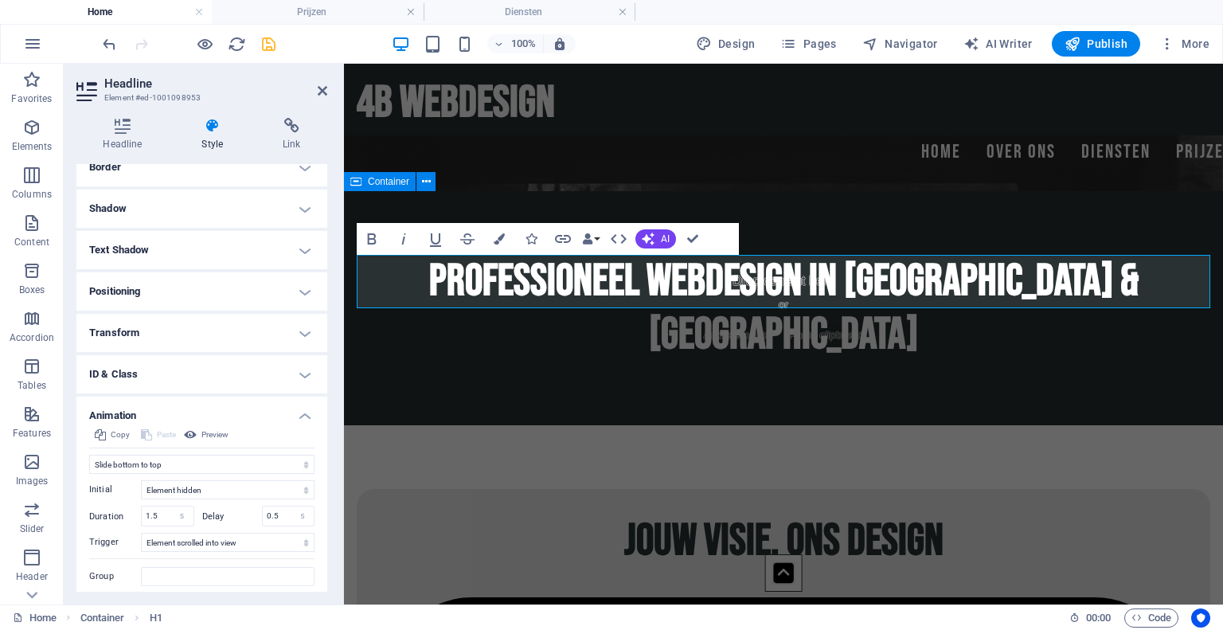
click at [263, 405] on h4 "Animation" at bounding box center [201, 410] width 251 height 29
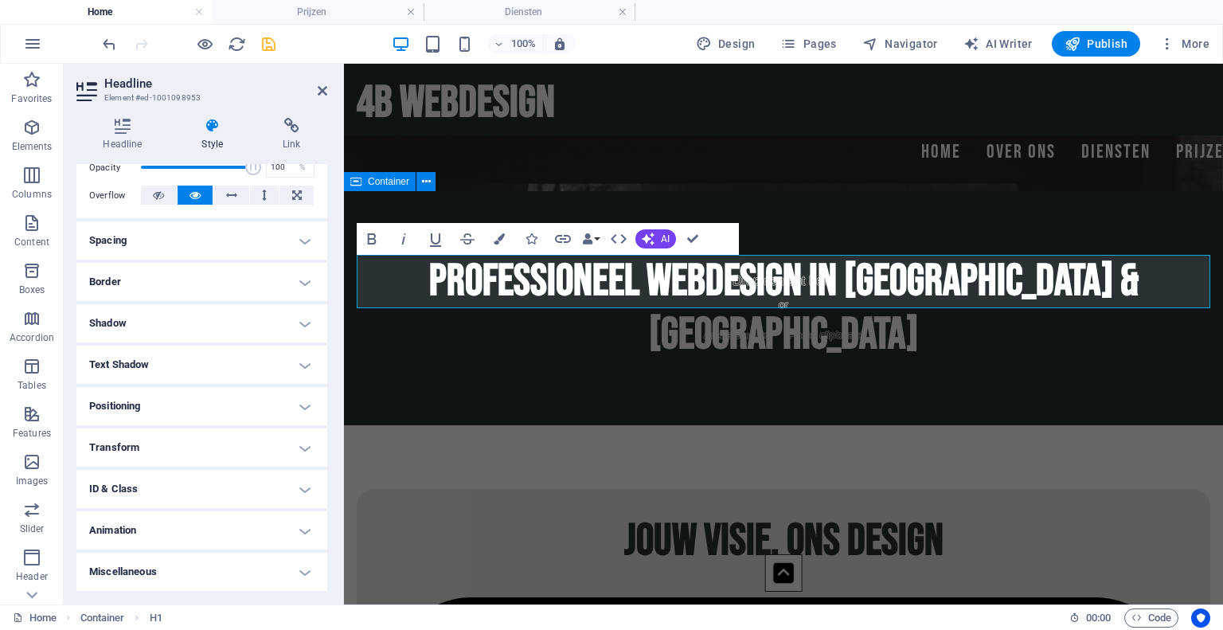
scroll to position [244, 0]
click at [320, 92] on icon at bounding box center [323, 90] width 10 height 13
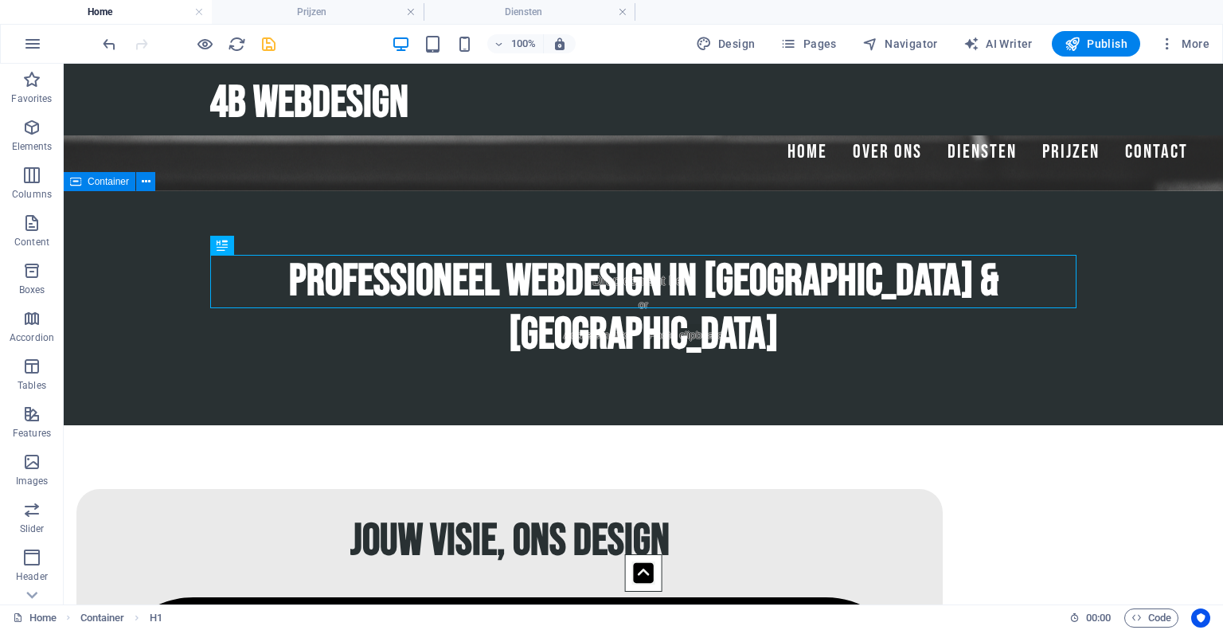
click at [268, 39] on icon "save" at bounding box center [268, 44] width 18 height 18
click at [146, 185] on icon at bounding box center [146, 182] width 9 height 17
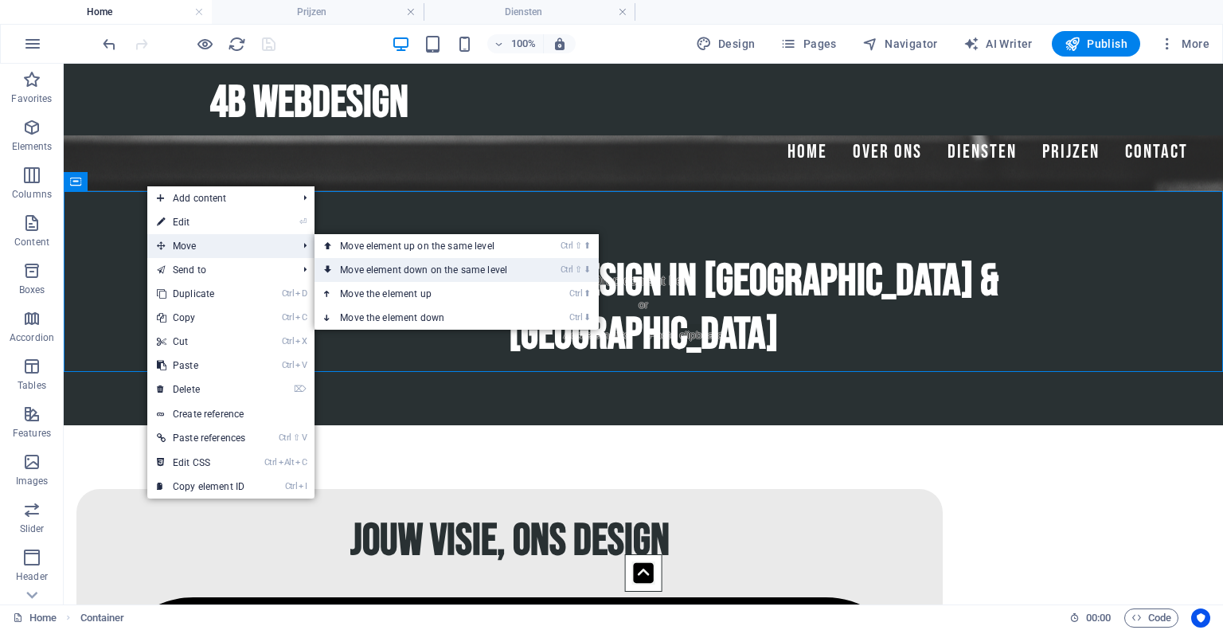
click at [368, 270] on link "Ctrl ⇧ ⬇ Move element down on the same level" at bounding box center [426, 270] width 224 height 24
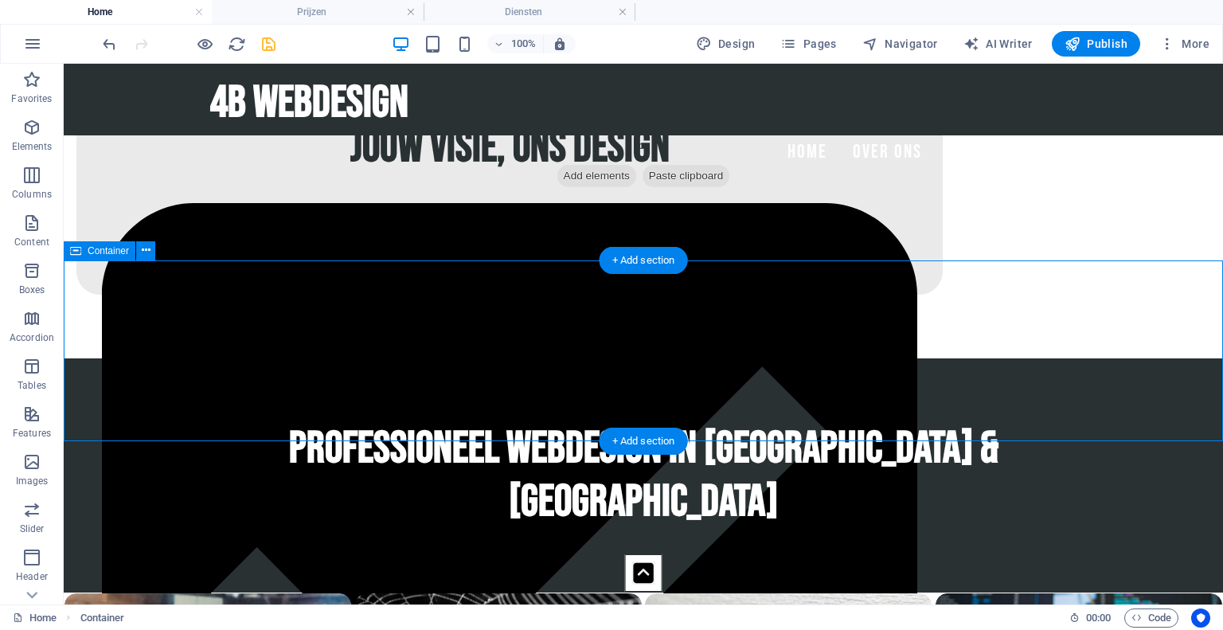
scroll to position [0, 0]
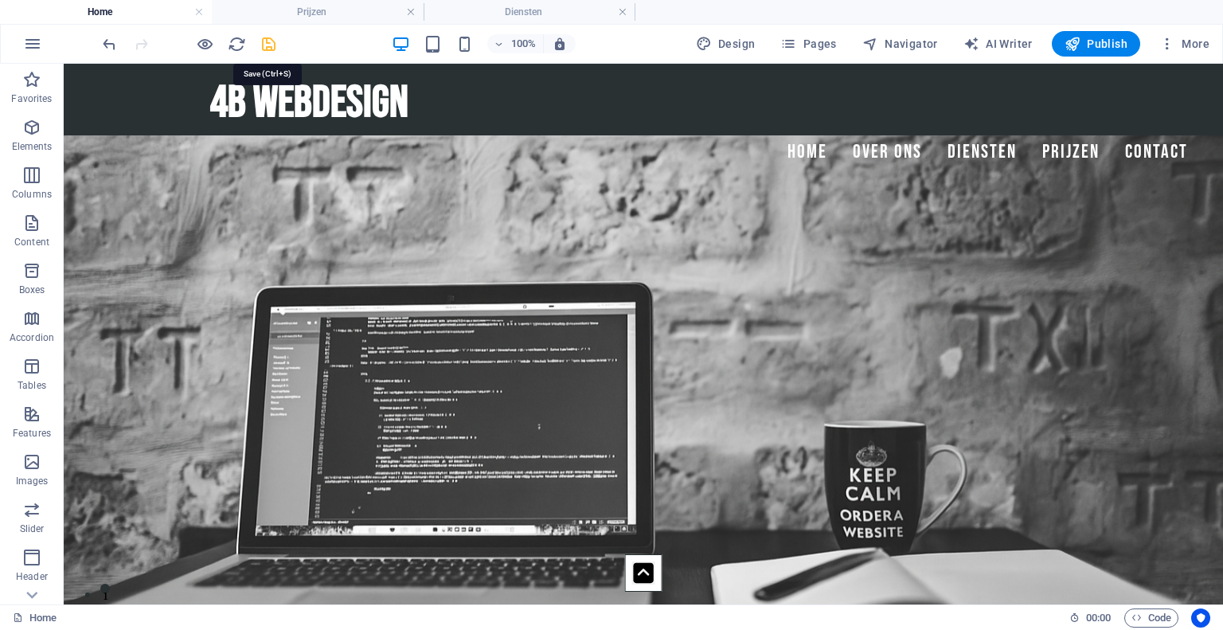
click at [263, 46] on icon "save" at bounding box center [268, 44] width 18 height 18
click at [361, 13] on h4 "Prijzen" at bounding box center [318, 12] width 212 height 18
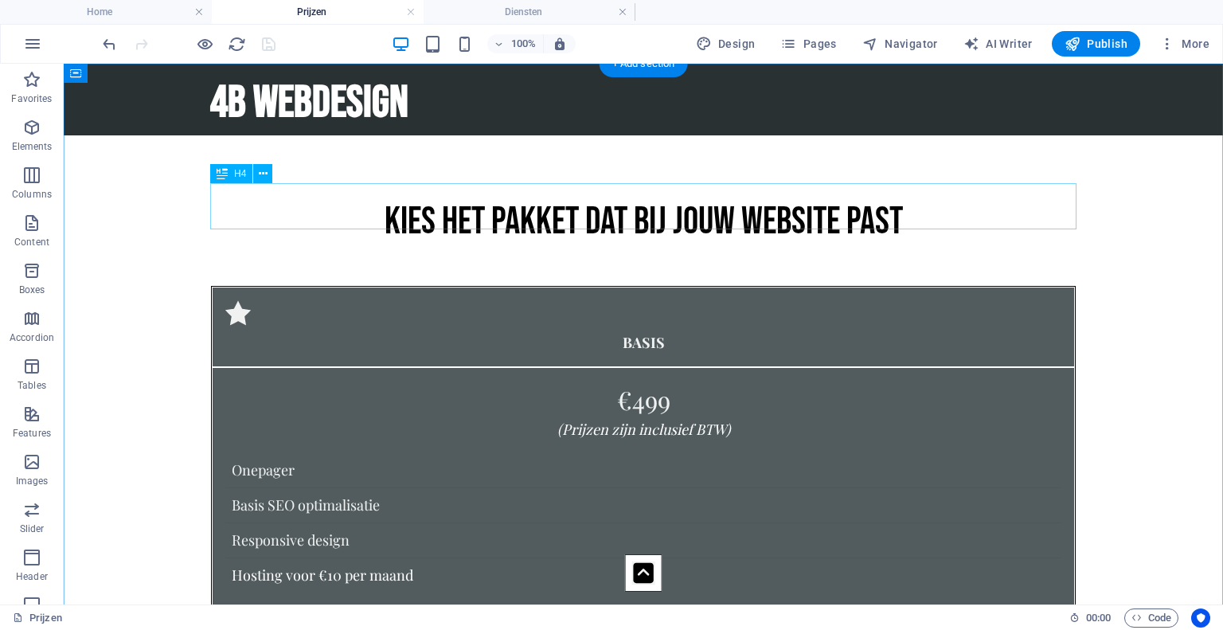
click at [487, 208] on div "Kies het pakket dat bij jouw website past" at bounding box center [643, 222] width 866 height 46
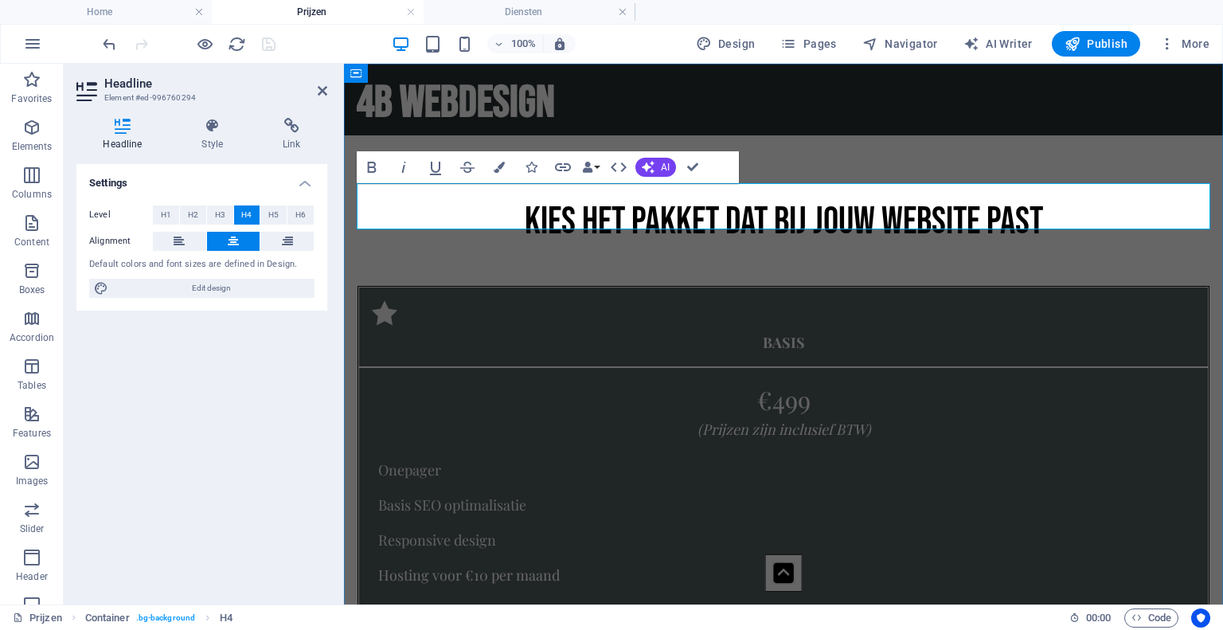
click at [636, 207] on h4 "Kies het pakket dat bij jouw website past" at bounding box center [783, 222] width 853 height 46
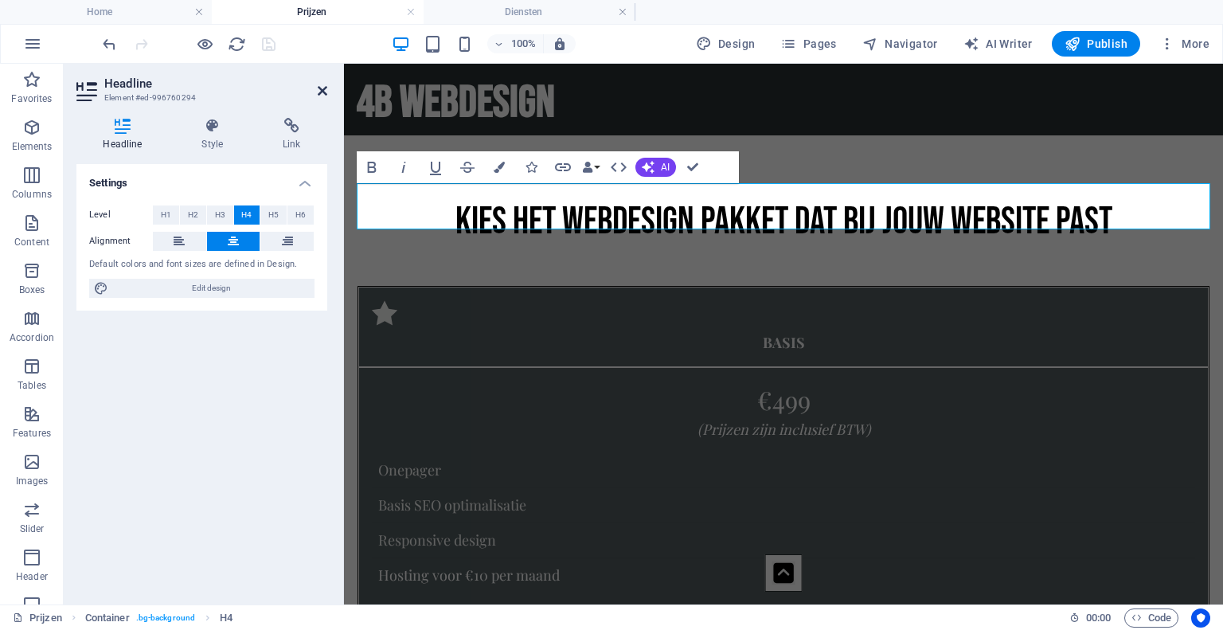
click at [320, 88] on icon at bounding box center [323, 90] width 10 height 13
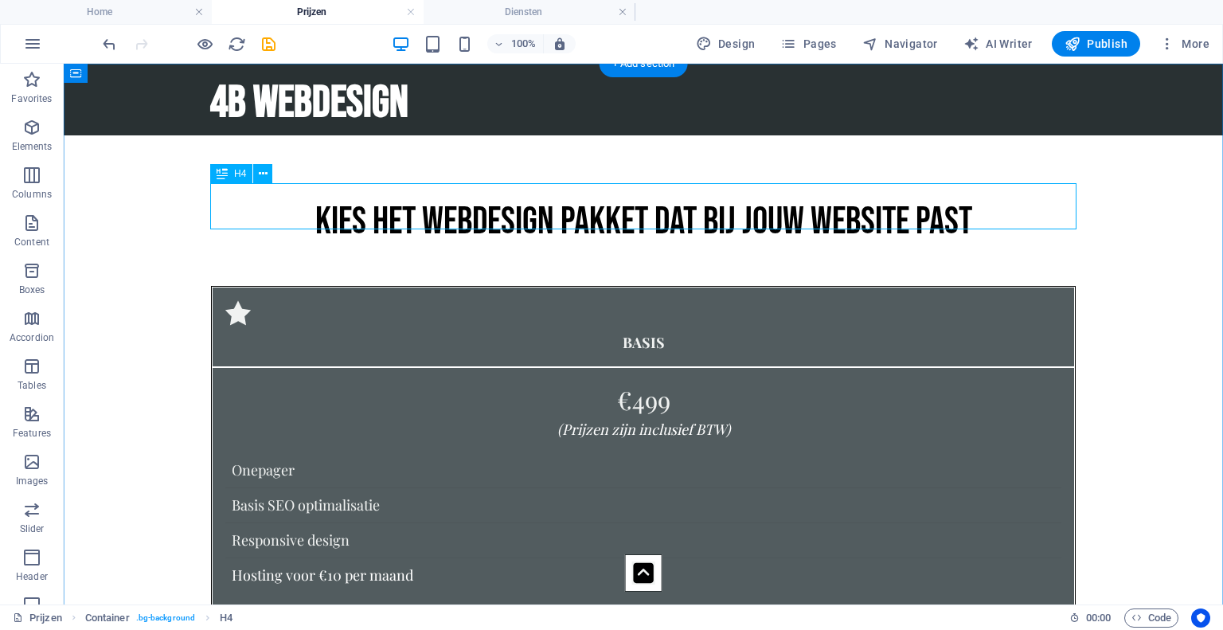
click at [494, 199] on div "Kies het webdesign pakket dat bij jouw website past" at bounding box center [643, 222] width 866 height 46
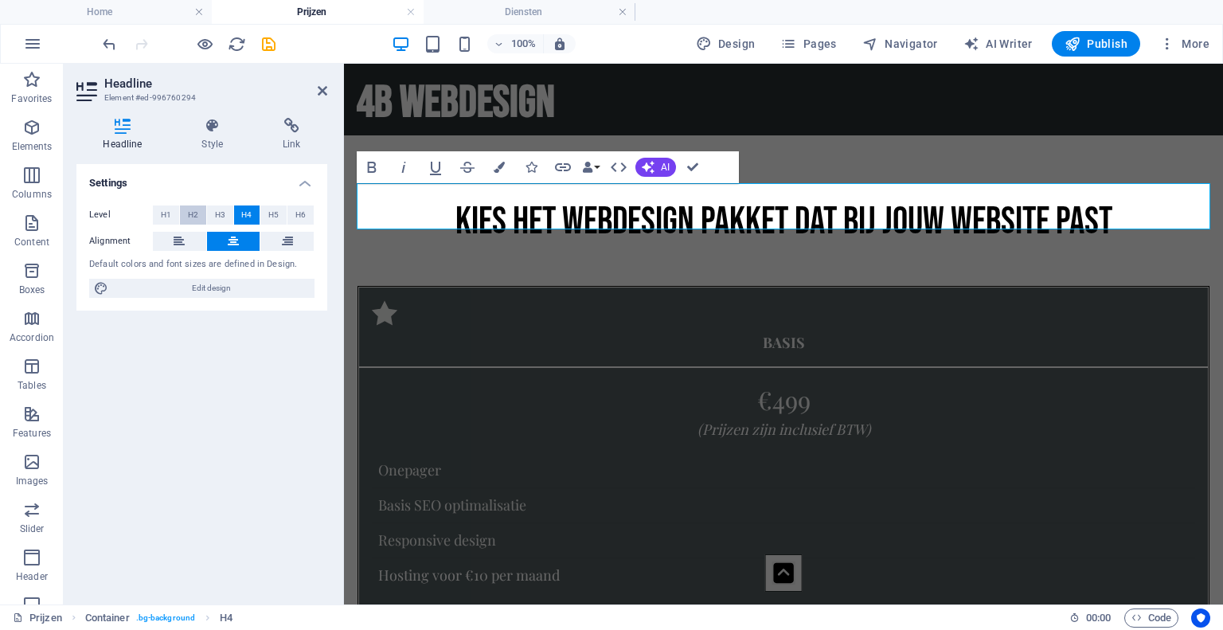
click at [198, 209] on button "H2" at bounding box center [193, 214] width 26 height 19
click at [323, 87] on icon at bounding box center [323, 90] width 10 height 13
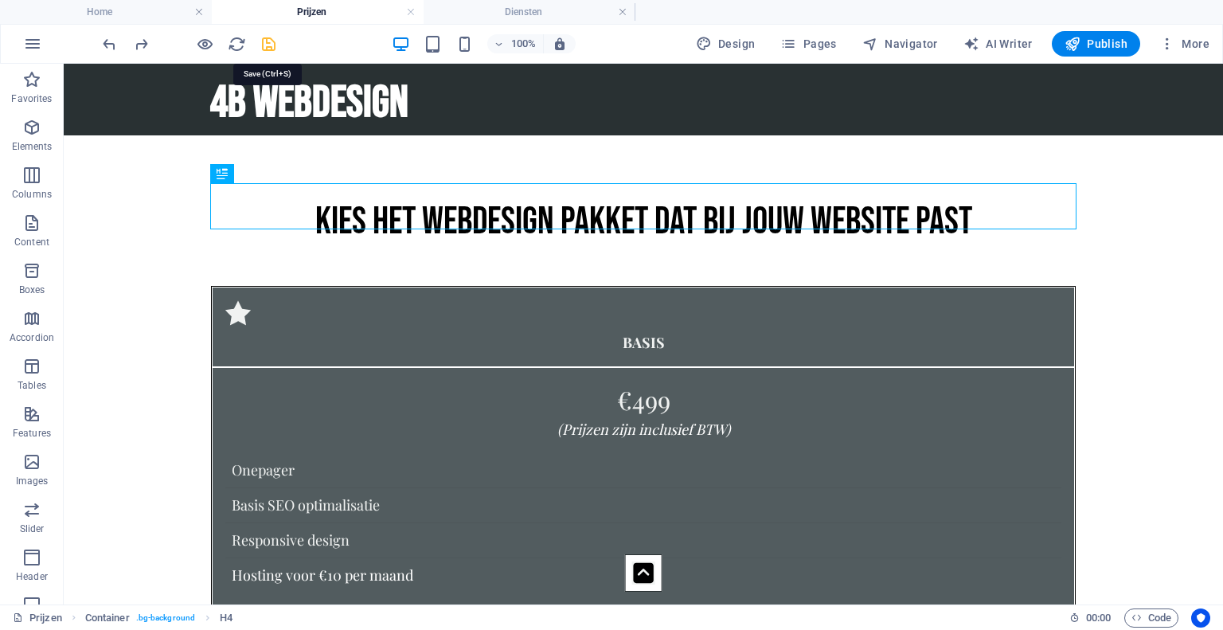
click at [262, 40] on icon "save" at bounding box center [268, 44] width 18 height 18
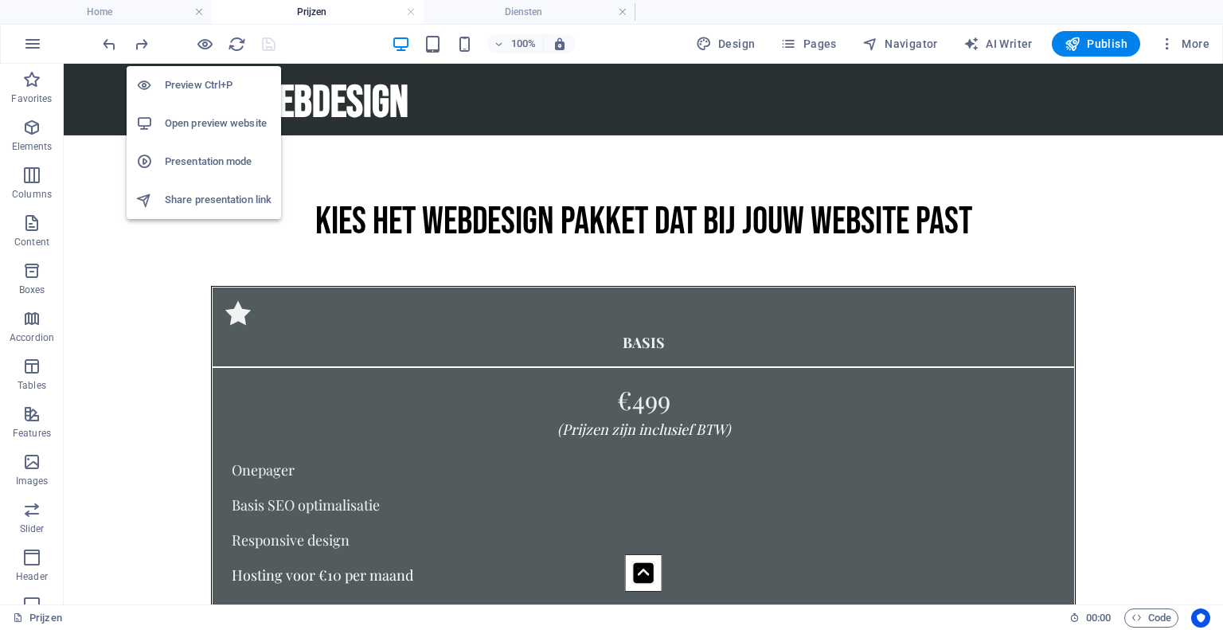
click at [206, 115] on h6 "Open preview website" at bounding box center [218, 123] width 107 height 19
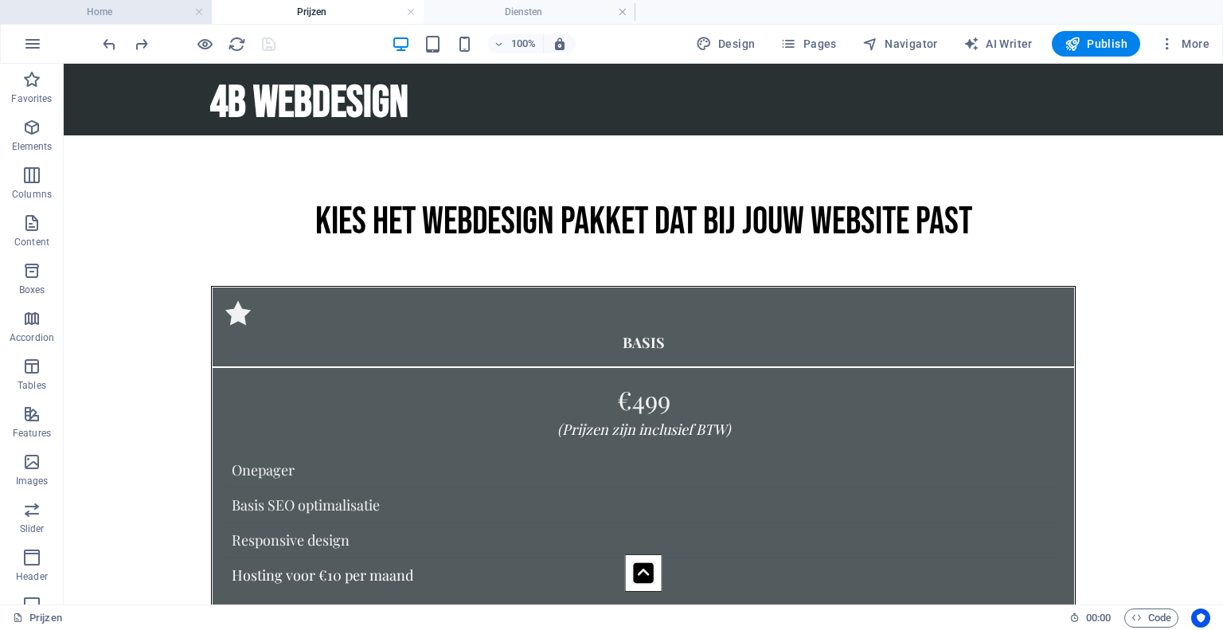
click at [109, 6] on h4 "Home" at bounding box center [106, 12] width 212 height 18
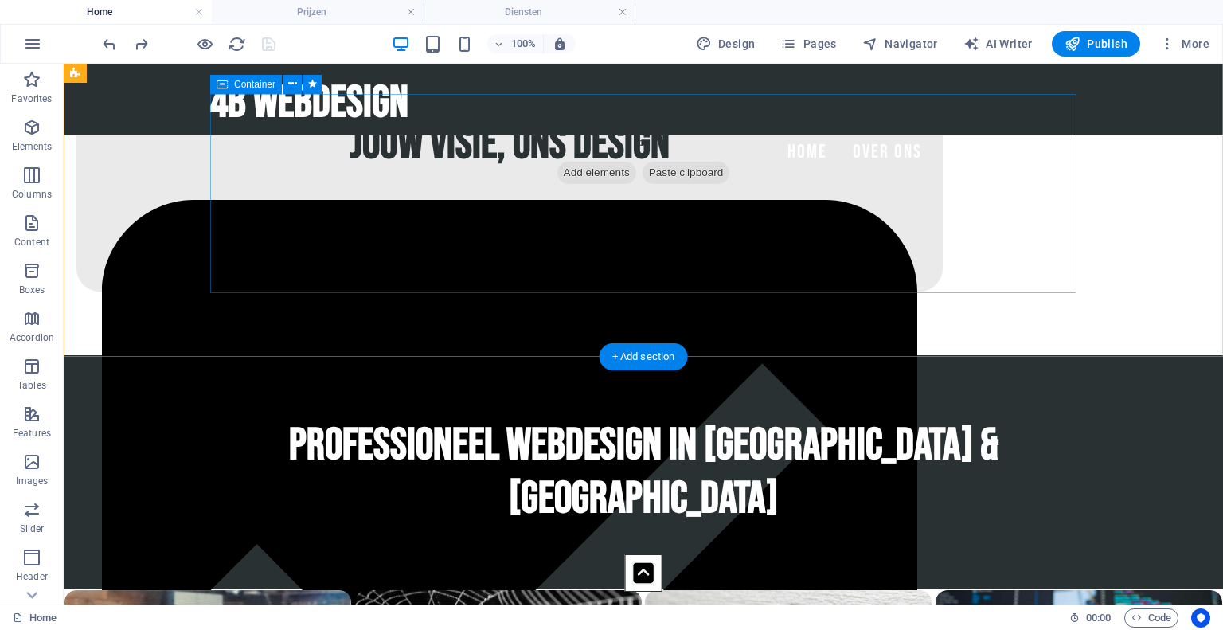
scroll to position [675, 0]
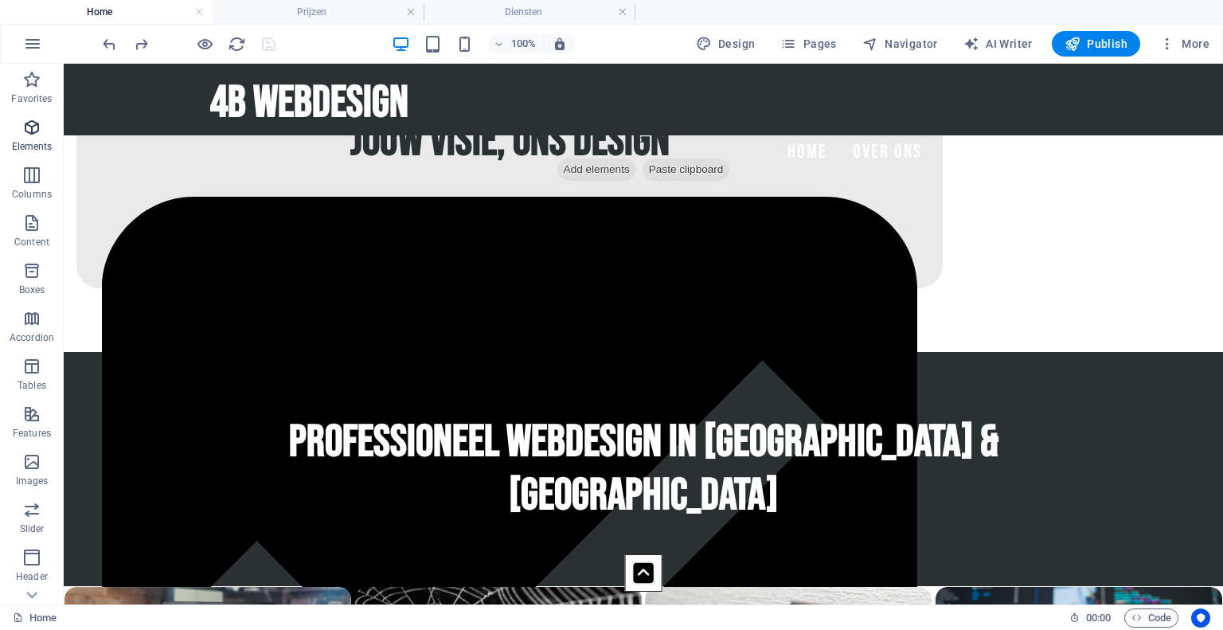
click at [42, 131] on span "Elements" at bounding box center [32, 137] width 64 height 38
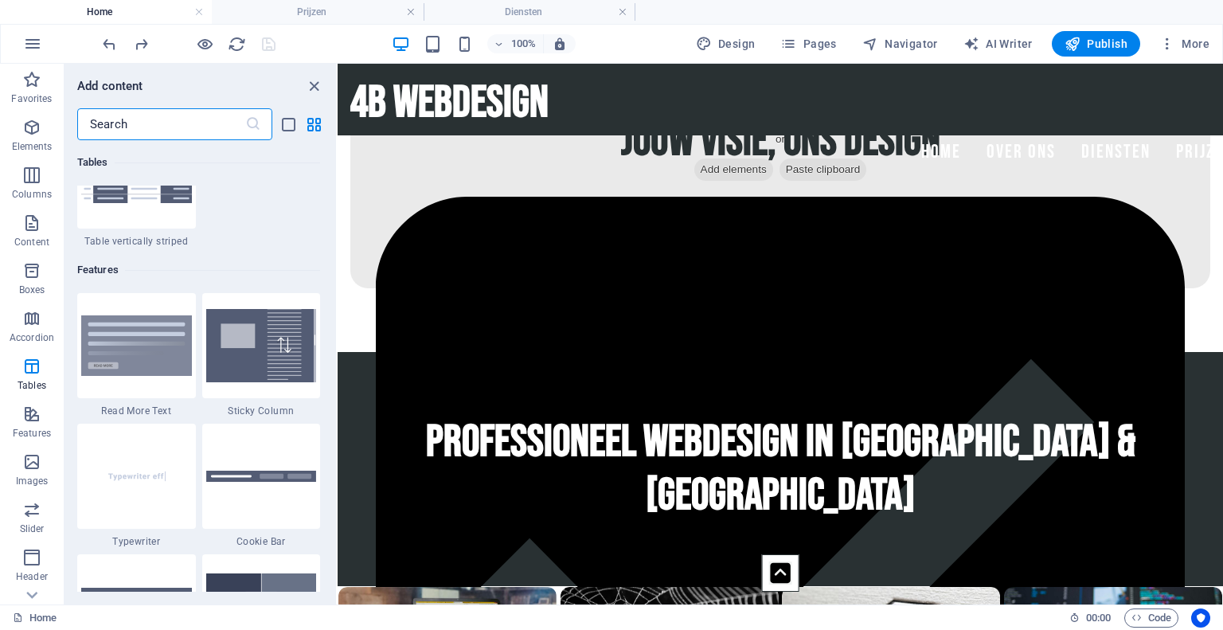
scroll to position [6100, 0]
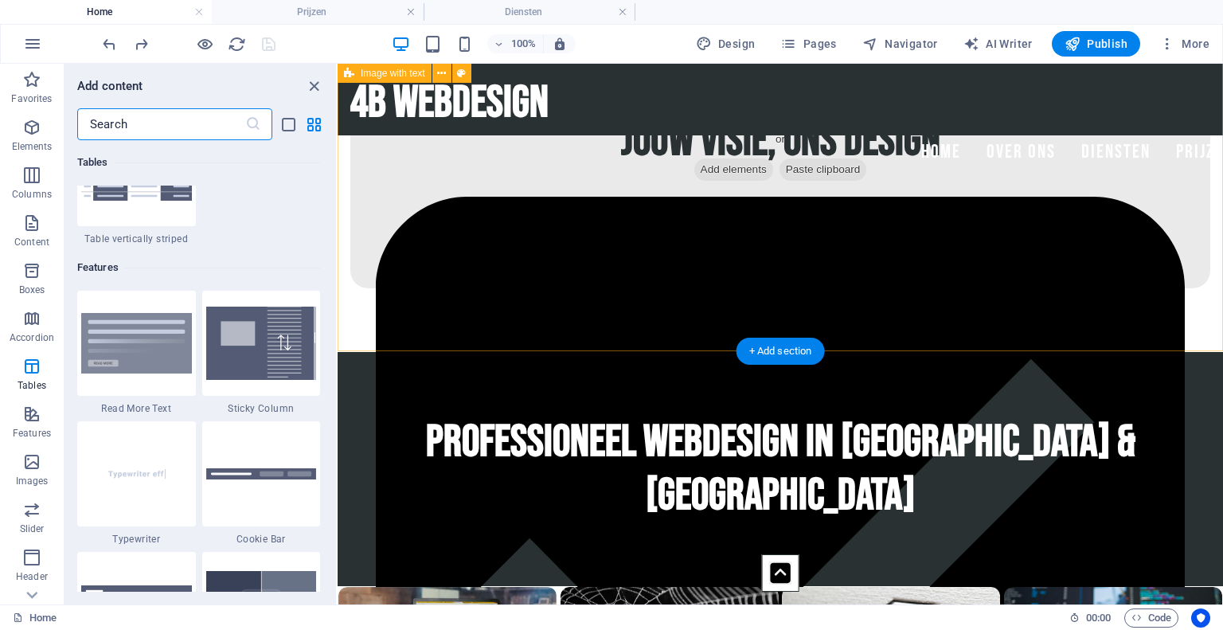
click at [376, 309] on div "Jouw visie, ons design     Gebruiksvriendelijk     Maatwerk   Professioneel" at bounding box center [779, 188] width 885 height 326
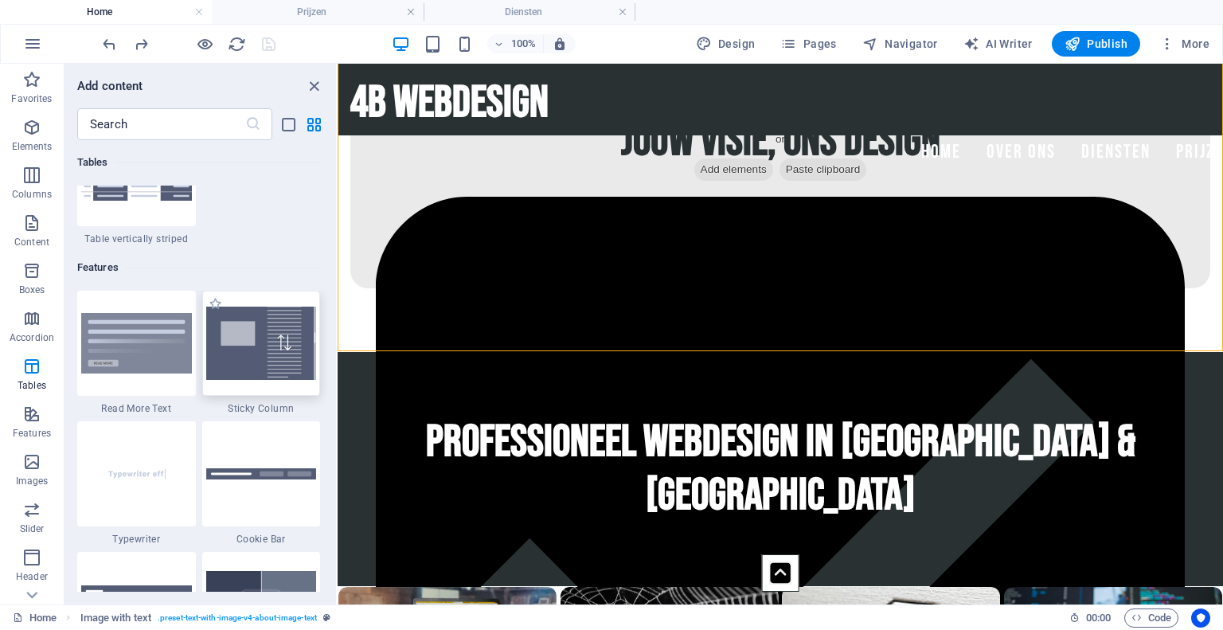
click at [244, 338] on img at bounding box center [261, 342] width 111 height 73
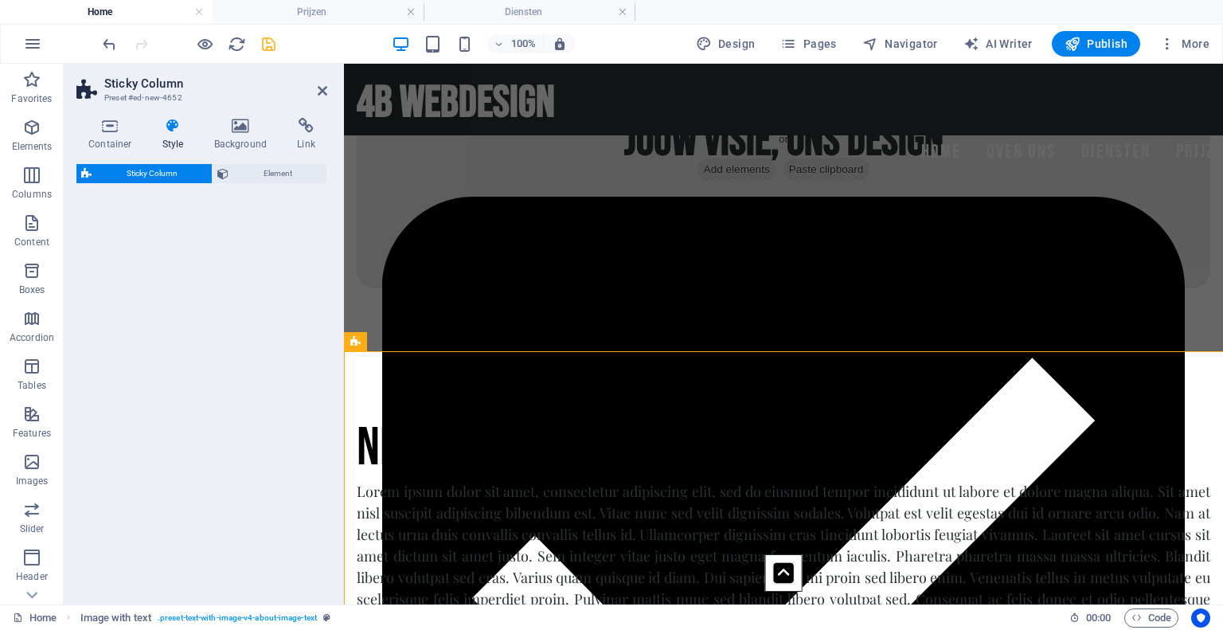
select select "%"
select select "rem"
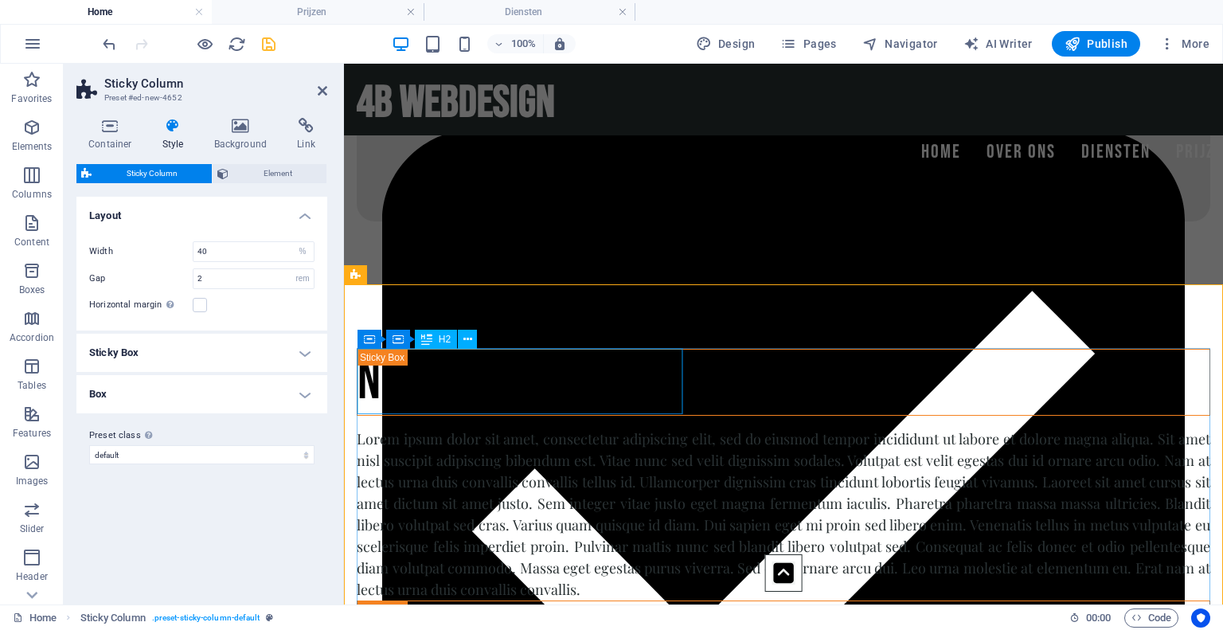
scroll to position [739, 0]
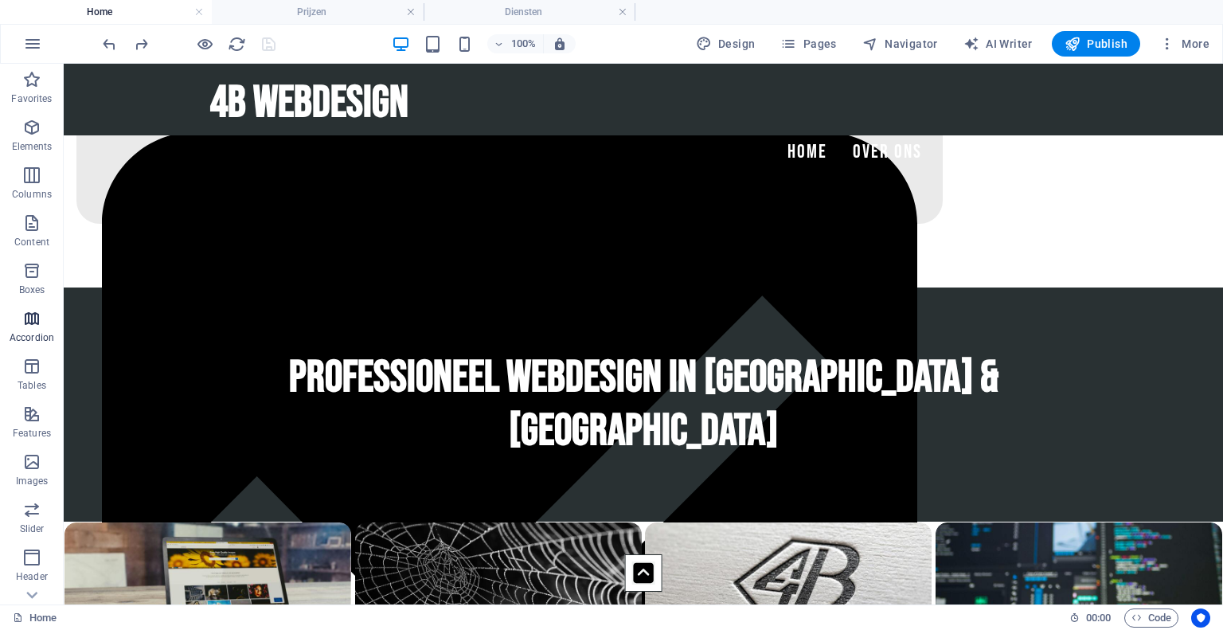
click at [26, 332] on p "Accordion" at bounding box center [32, 337] width 45 height 13
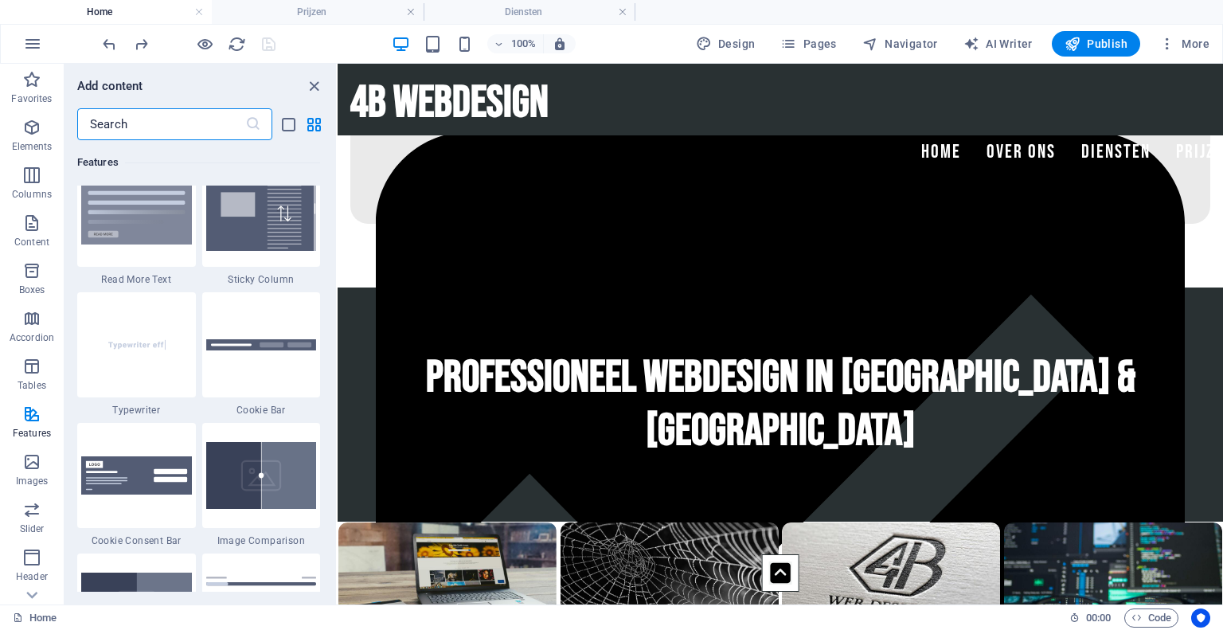
scroll to position [6231, 0]
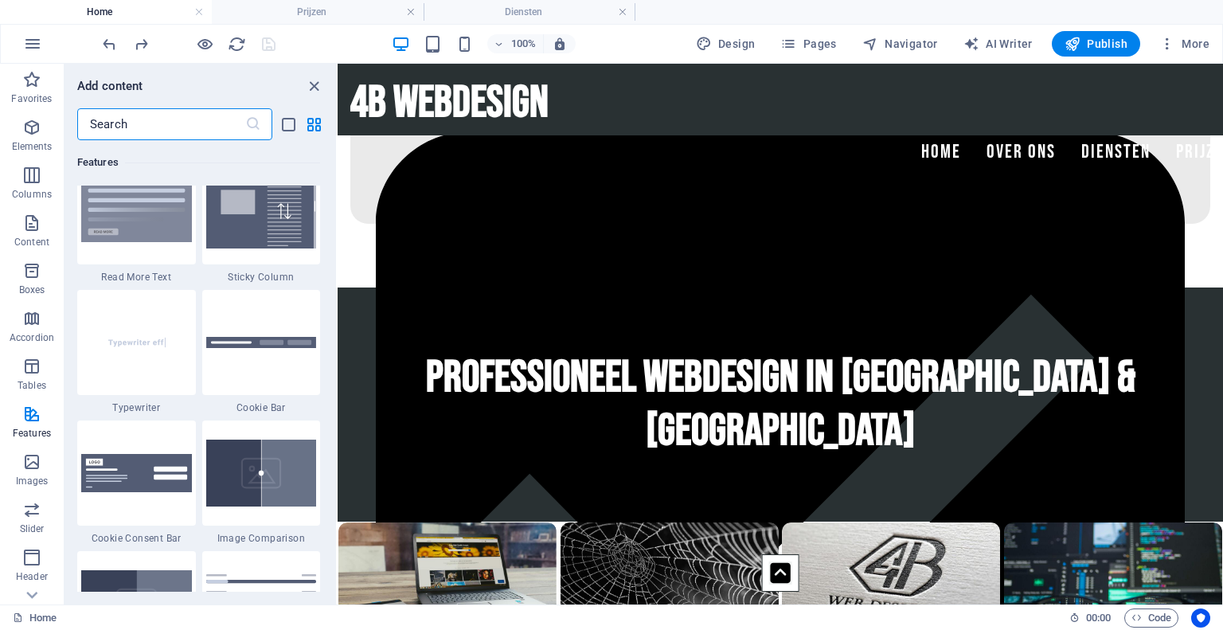
click at [272, 391] on div at bounding box center [261, 342] width 119 height 105
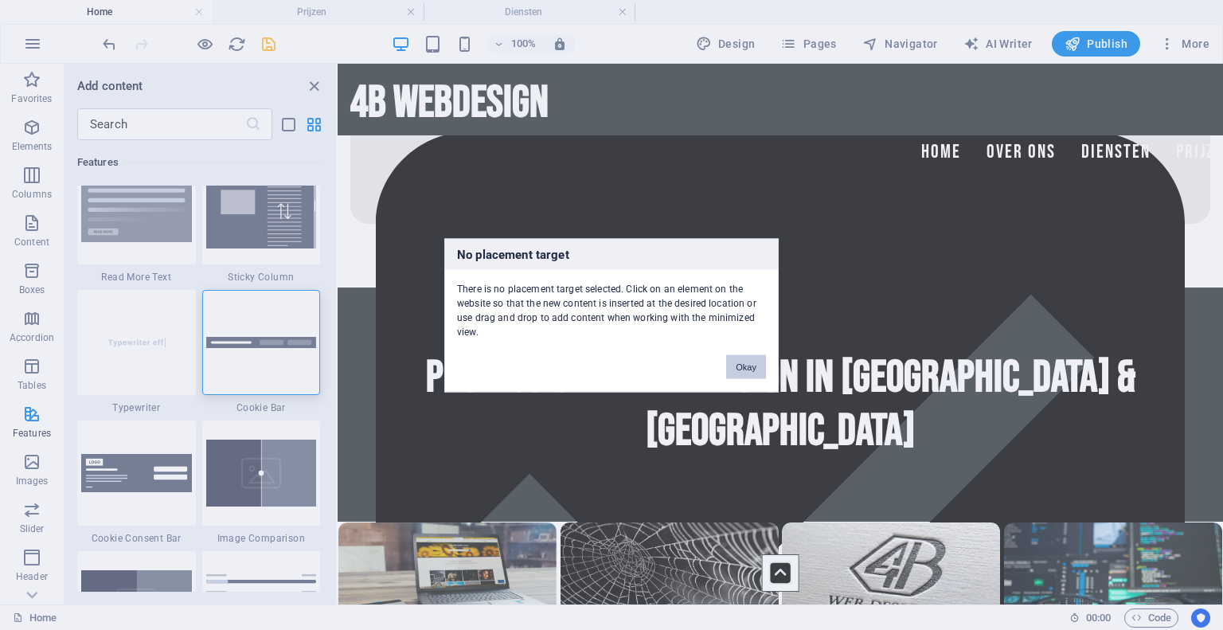
click at [734, 362] on button "Okay" at bounding box center [746, 366] width 40 height 24
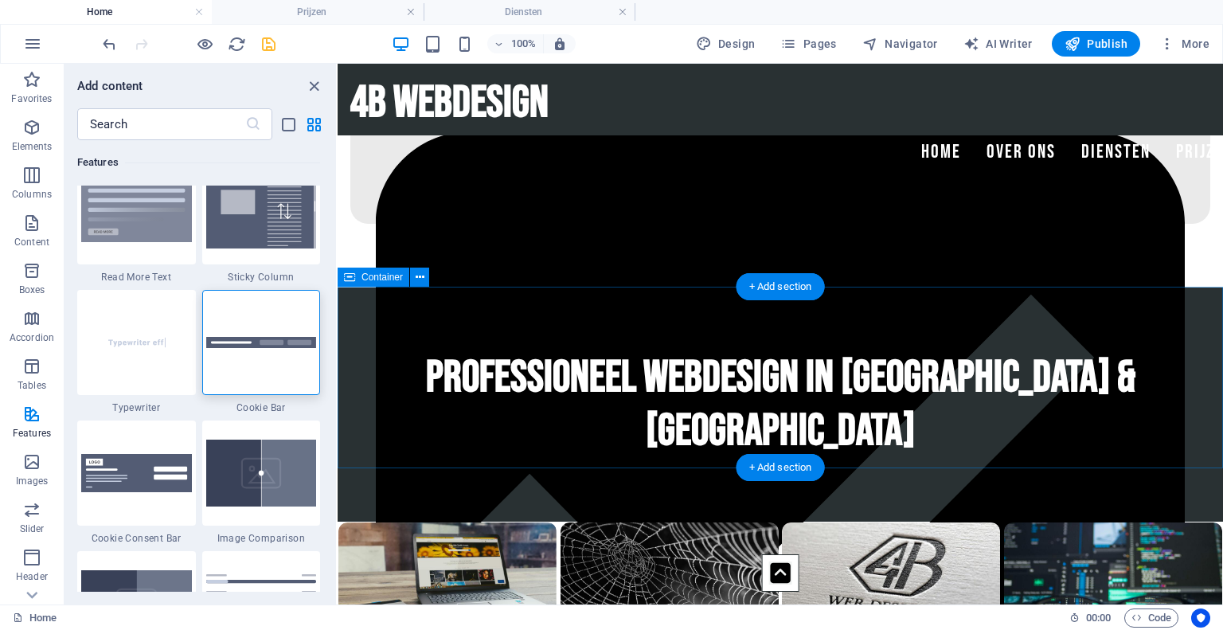
click at [380, 316] on div "Professioneel Webdesign in [GEOGRAPHIC_DATA] & [GEOGRAPHIC_DATA]" at bounding box center [779, 404] width 885 height 234
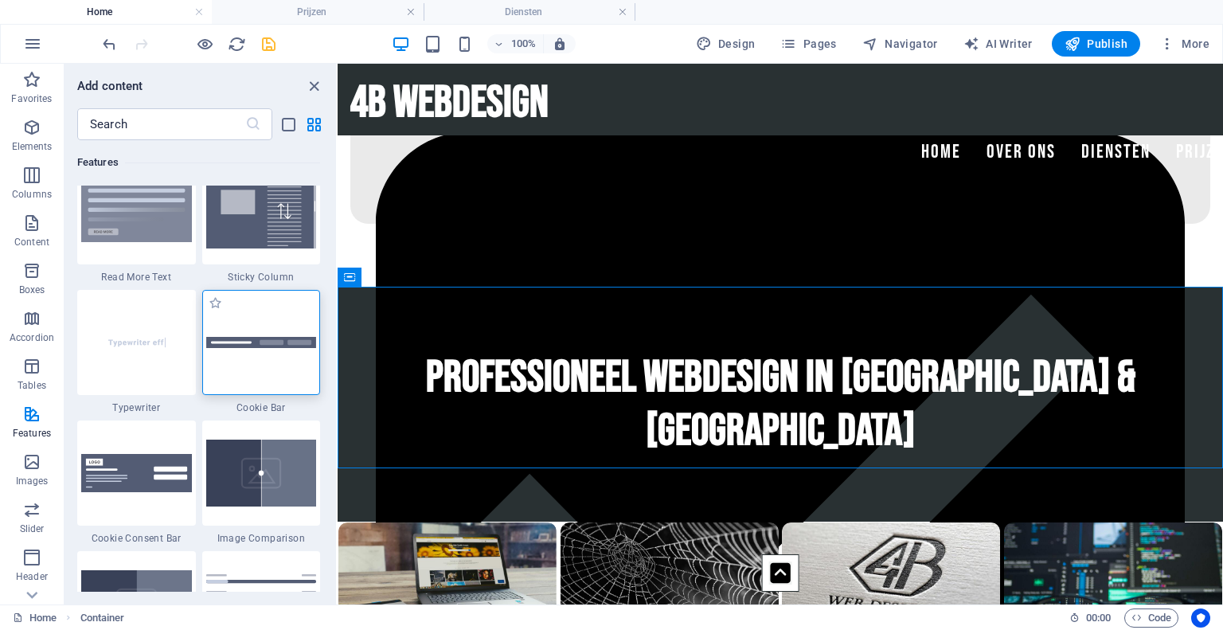
click at [282, 318] on div at bounding box center [261, 342] width 119 height 105
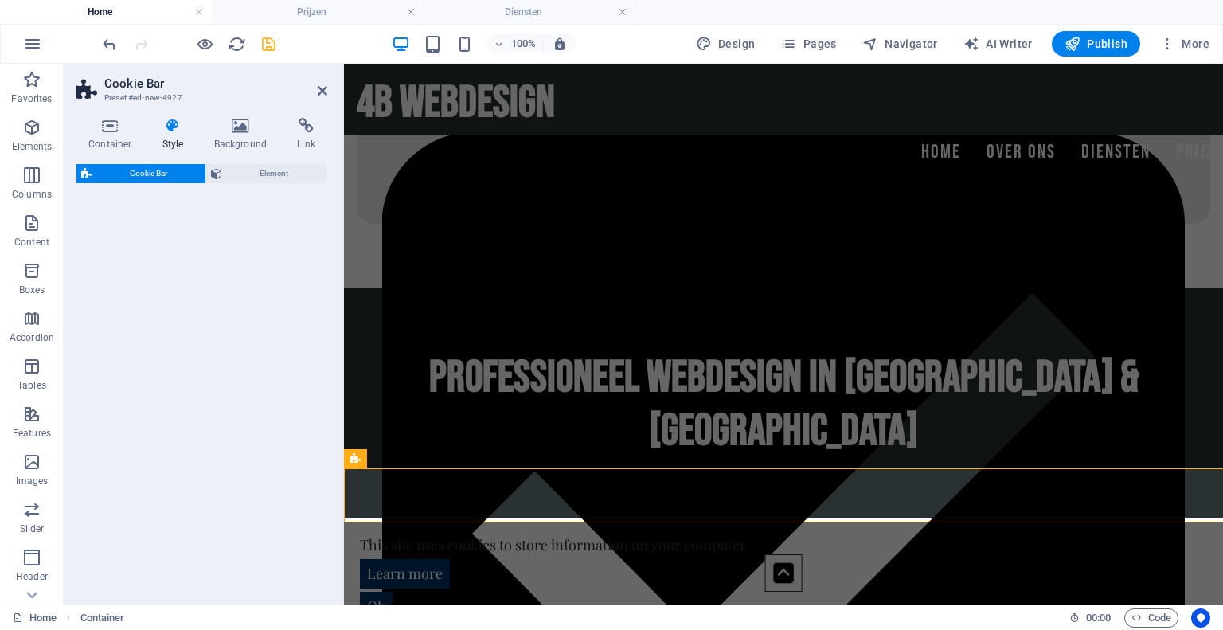
select select "px"
select select "rem"
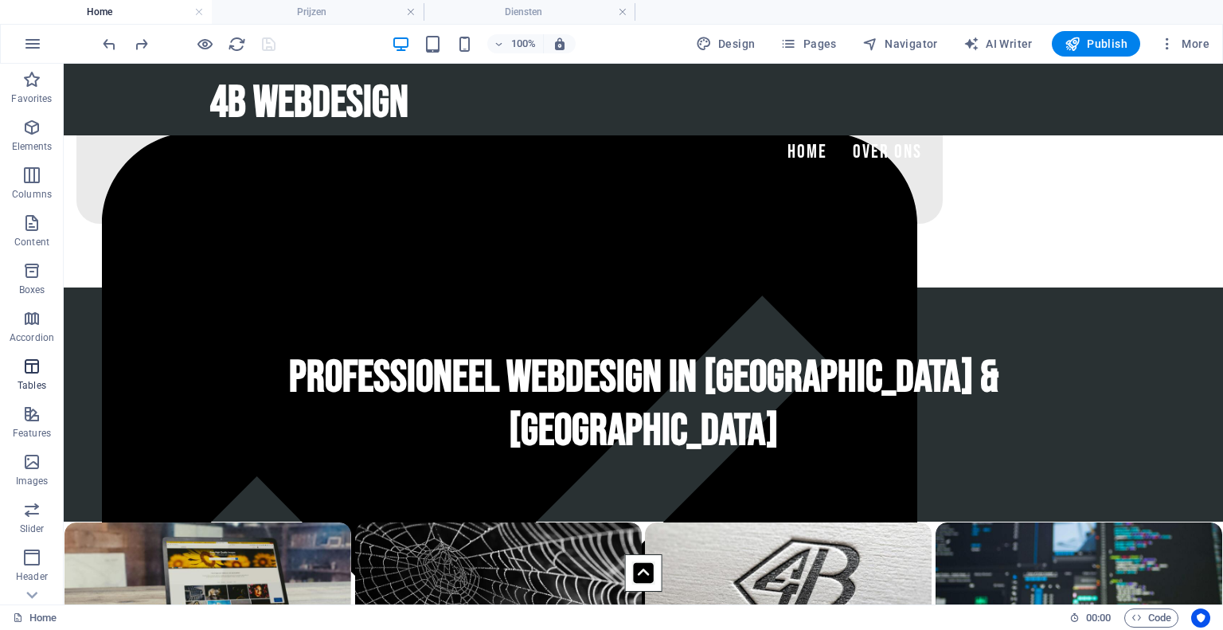
click at [37, 373] on icon "button" at bounding box center [31, 366] width 19 height 19
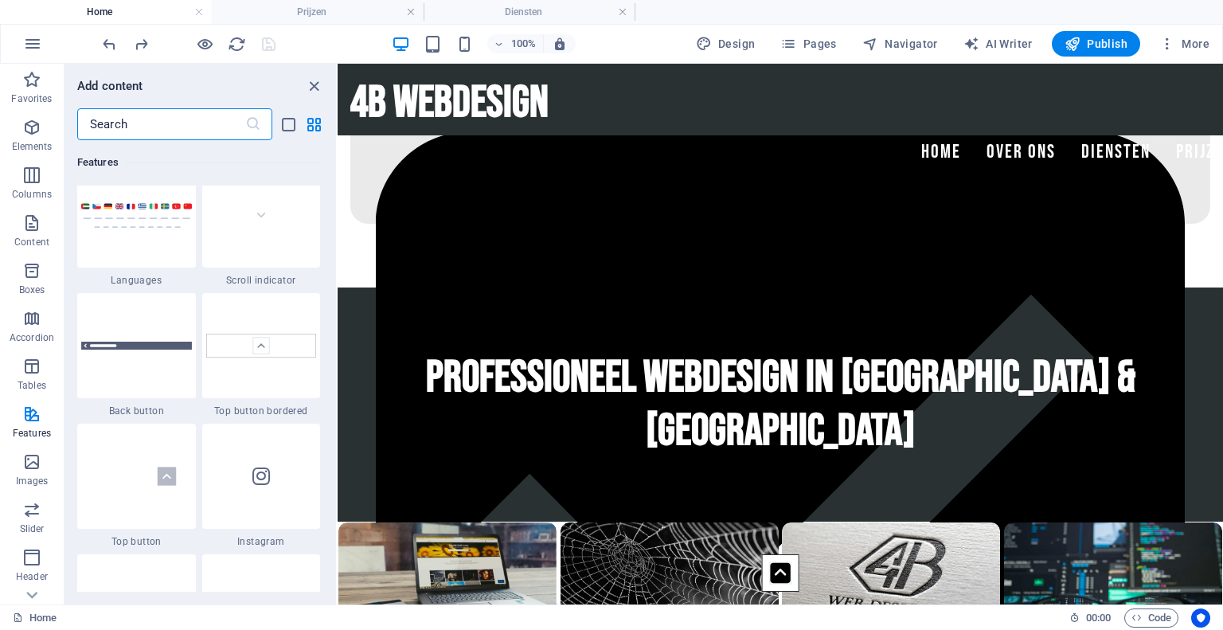
scroll to position [7409, 0]
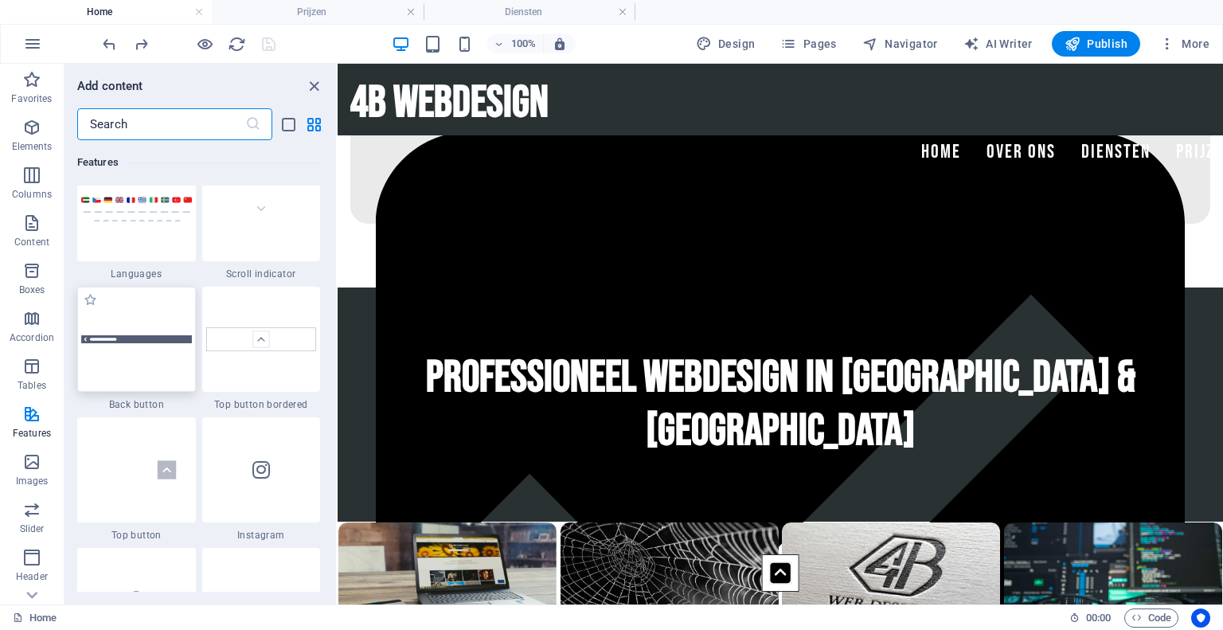
click at [115, 353] on div at bounding box center [136, 339] width 119 height 105
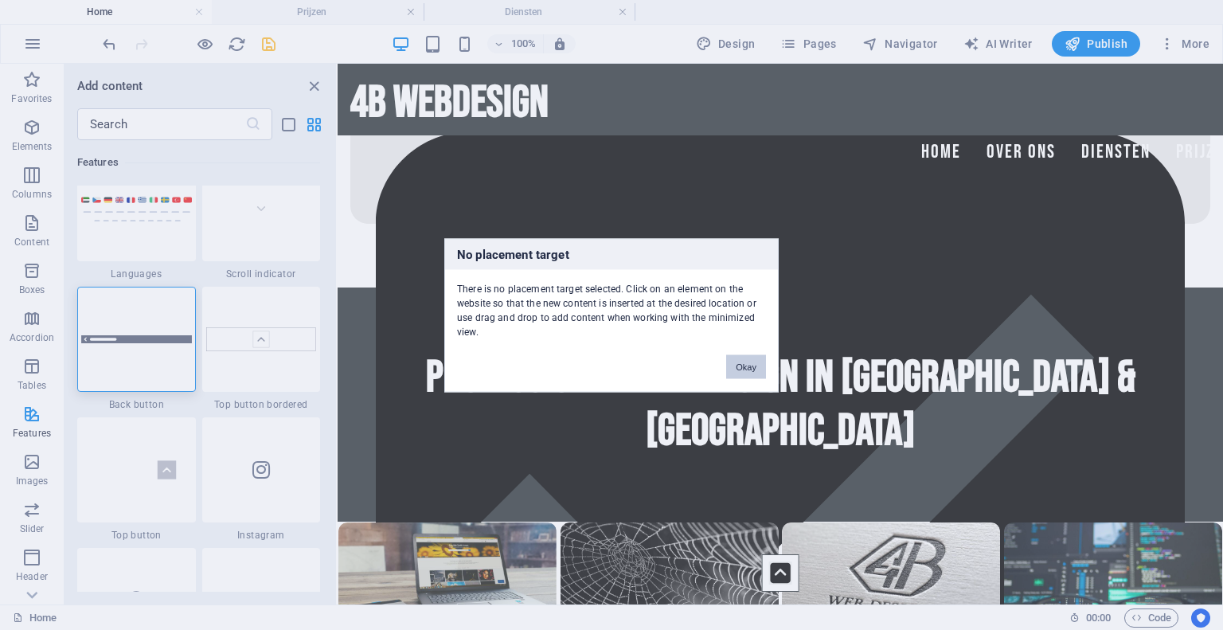
click at [738, 365] on button "Okay" at bounding box center [746, 366] width 40 height 24
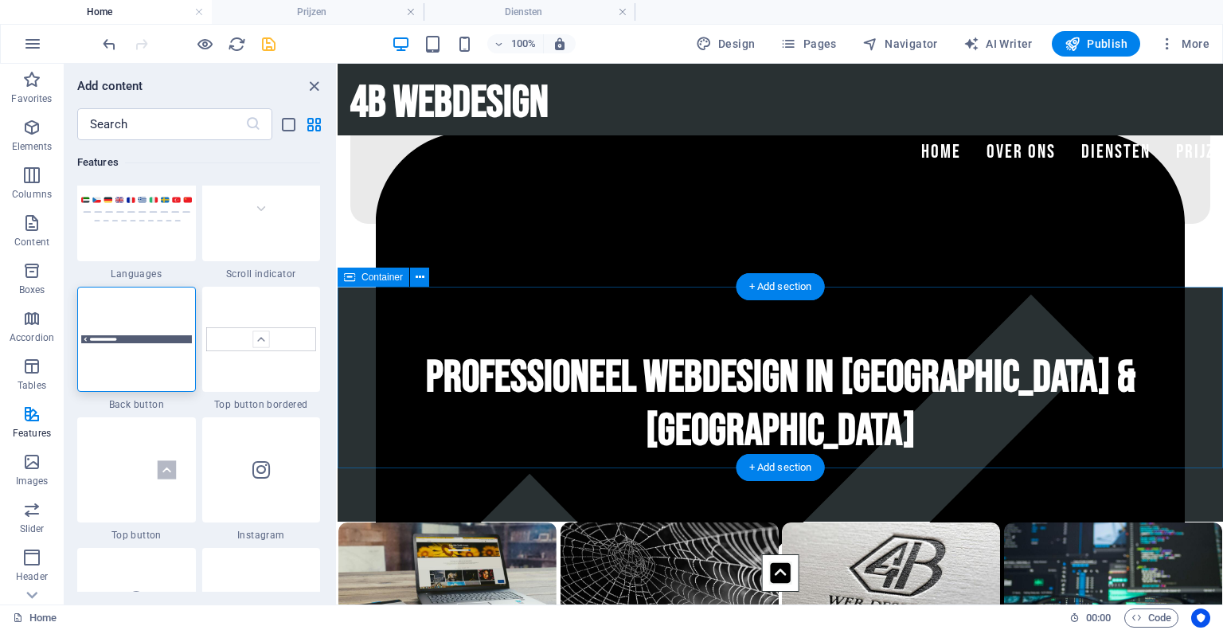
click at [396, 326] on div "Professioneel Webdesign in [GEOGRAPHIC_DATA] & [GEOGRAPHIC_DATA]" at bounding box center [779, 404] width 885 height 234
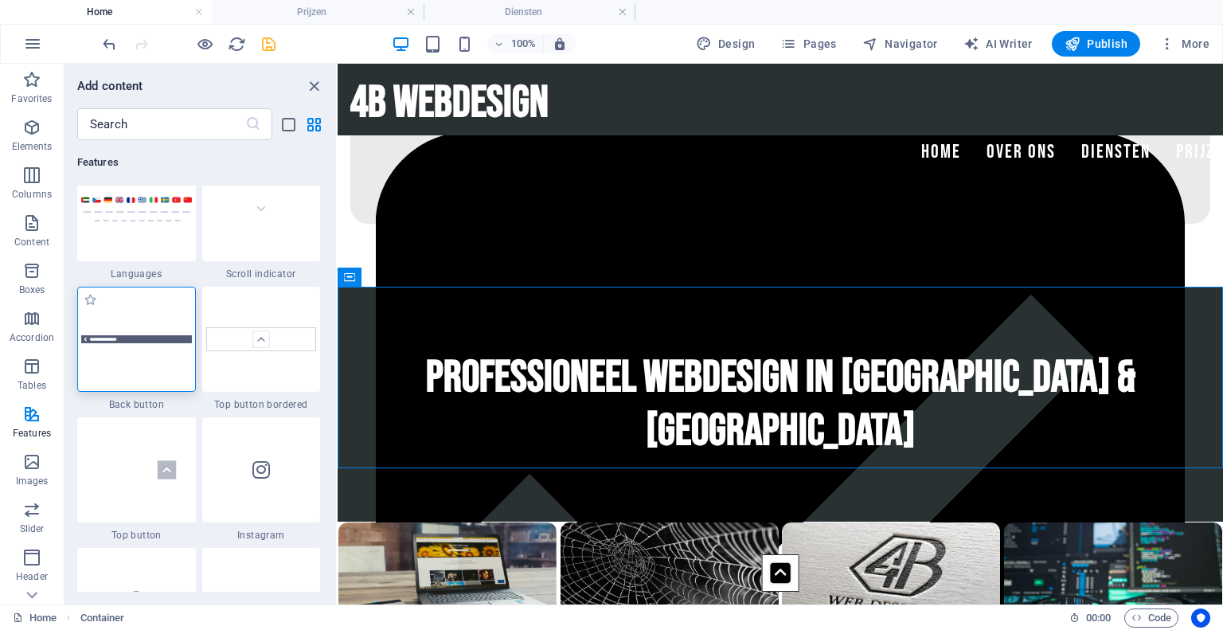
click at [154, 349] on div at bounding box center [136, 339] width 119 height 105
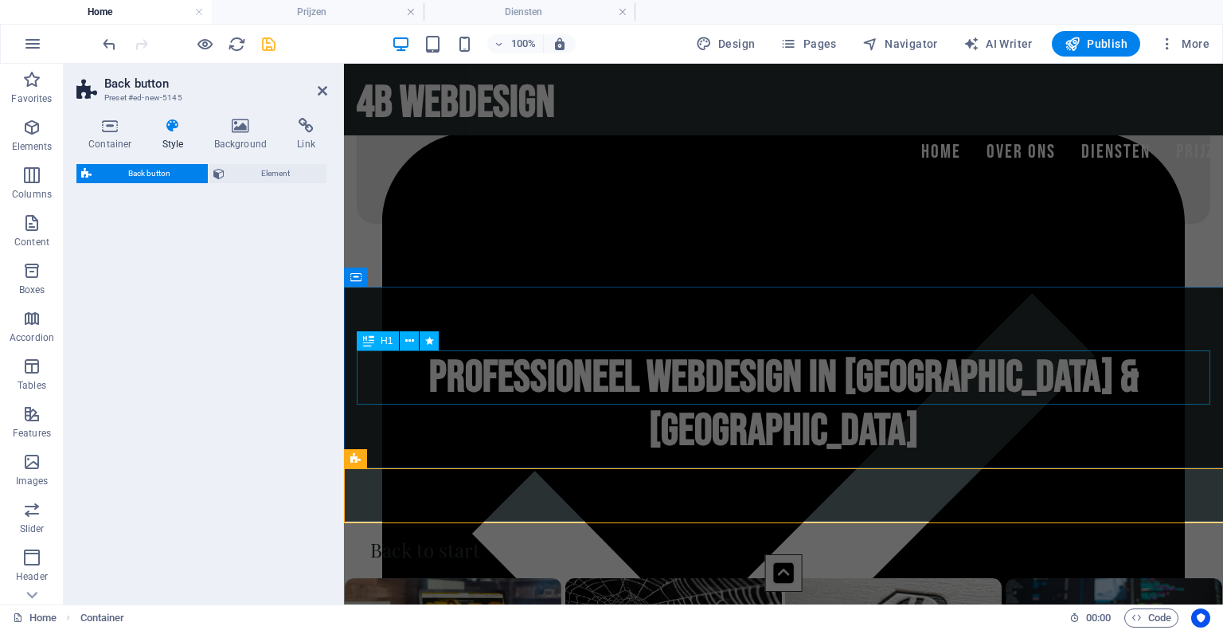
select select "rem"
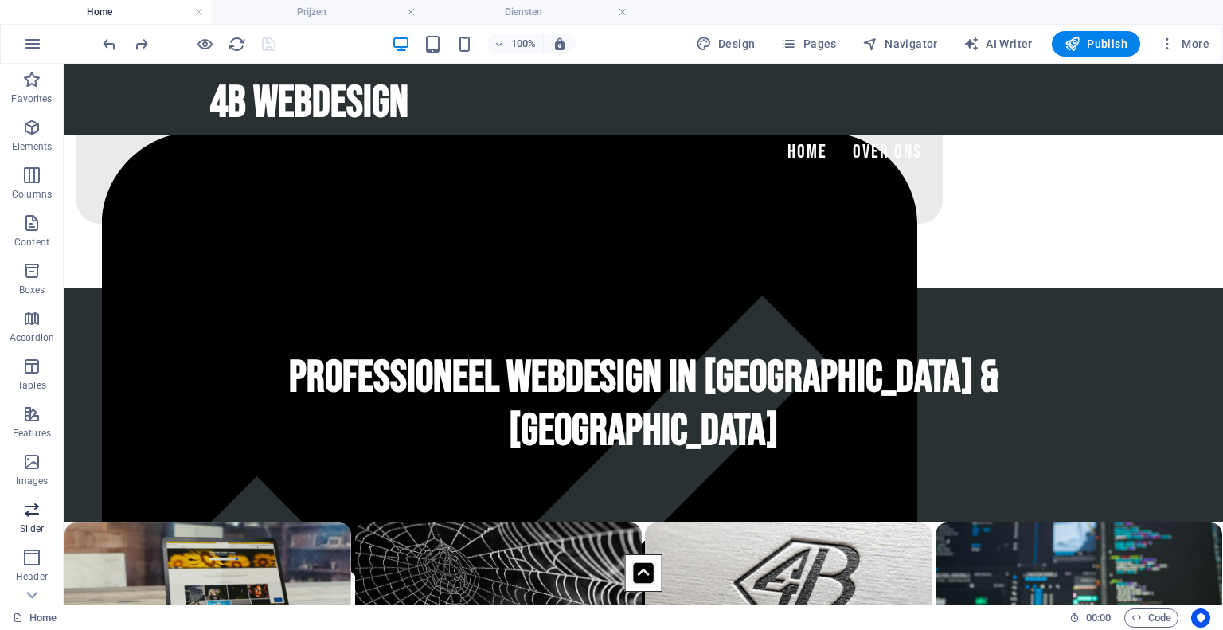
click at [28, 517] on icon "button" at bounding box center [31, 509] width 19 height 19
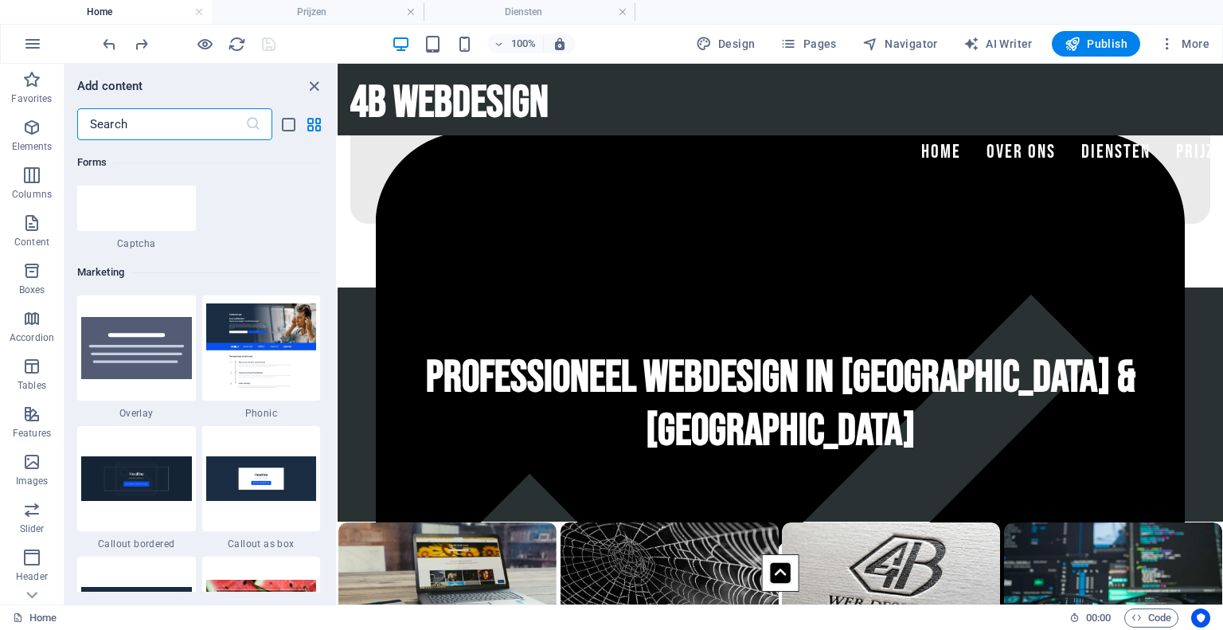
scroll to position [12857, 0]
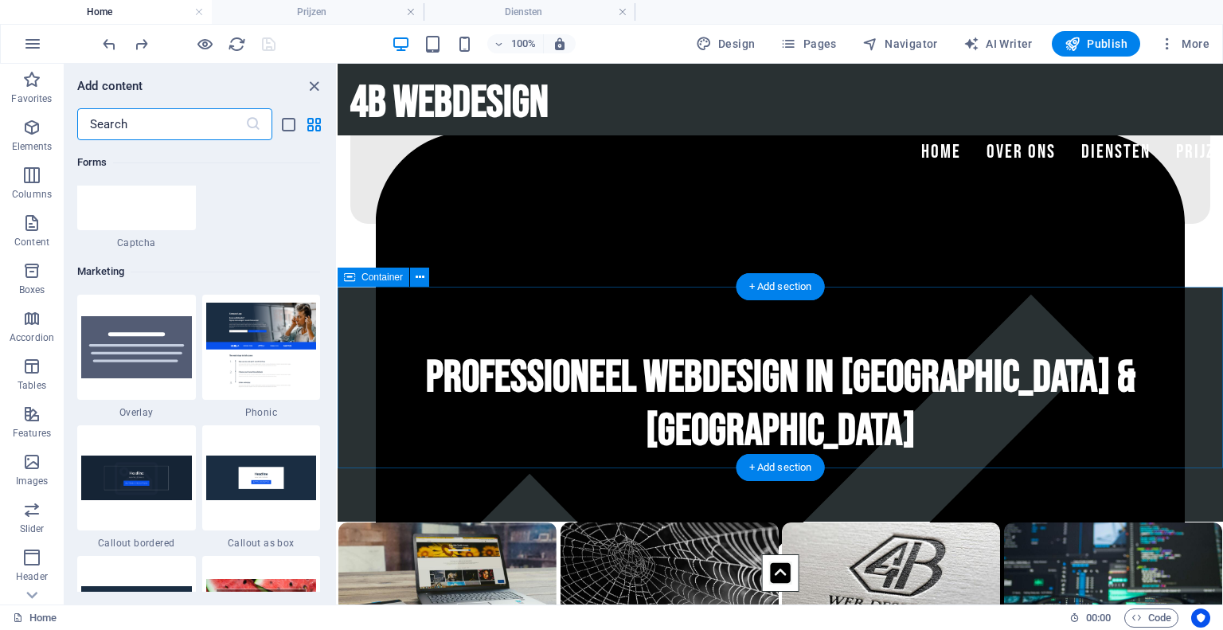
click at [361, 319] on div "Professioneel Webdesign in [GEOGRAPHIC_DATA] & [GEOGRAPHIC_DATA]" at bounding box center [779, 404] width 885 height 234
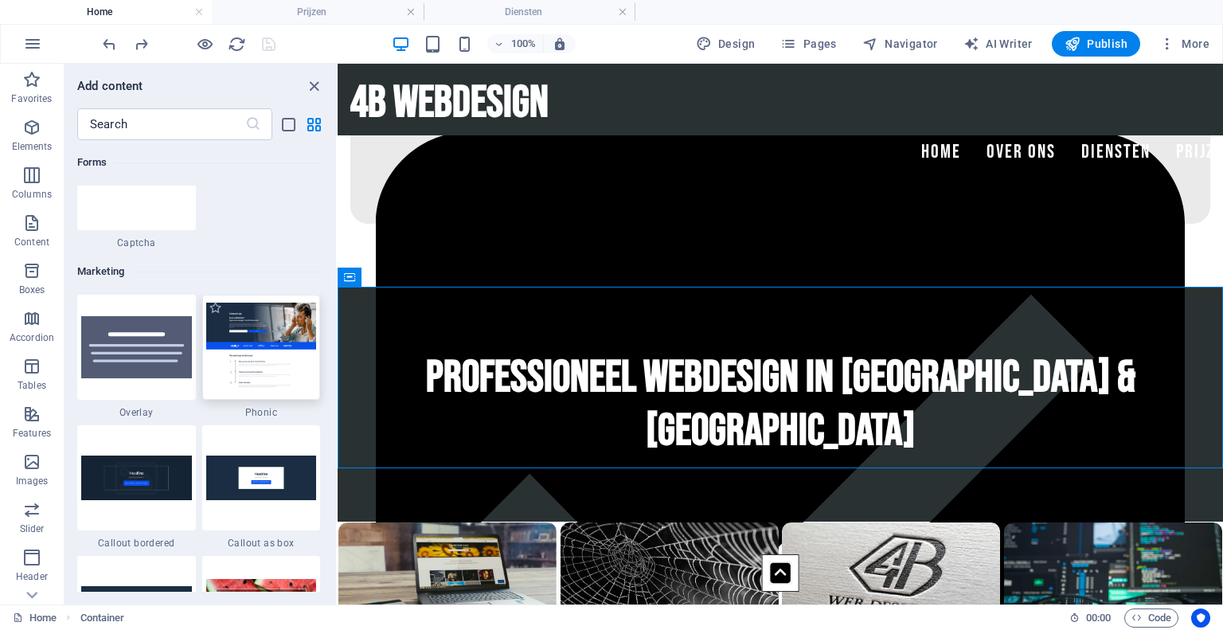
click at [263, 318] on img at bounding box center [261, 346] width 111 height 88
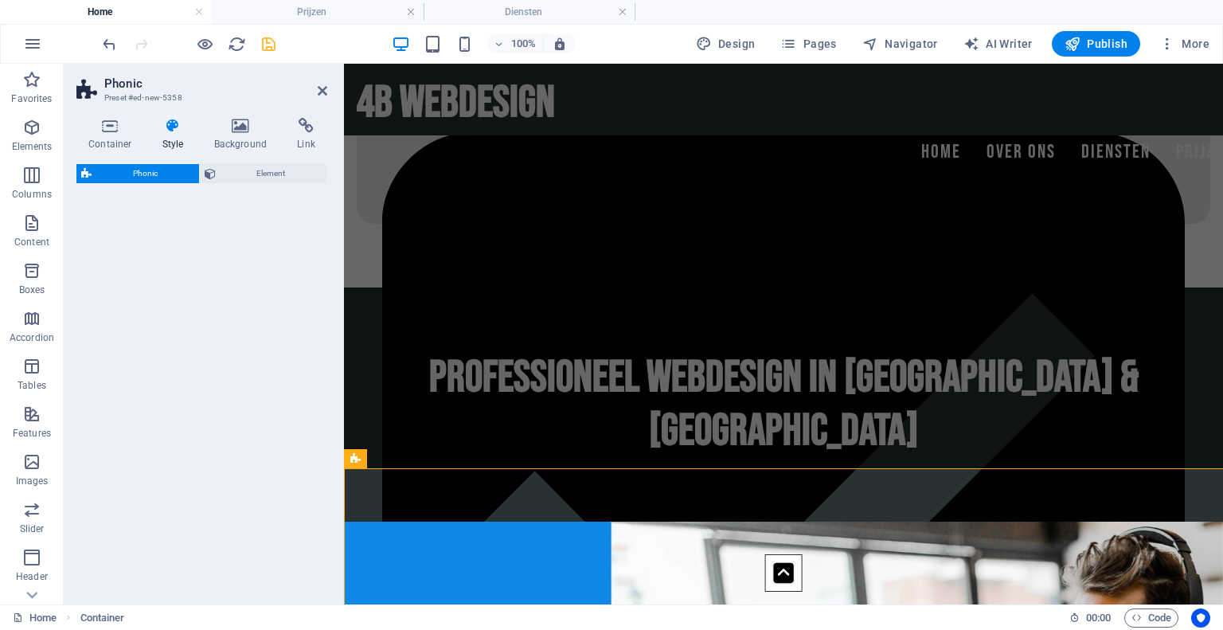
select select "%"
select select "rem"
select select "px"
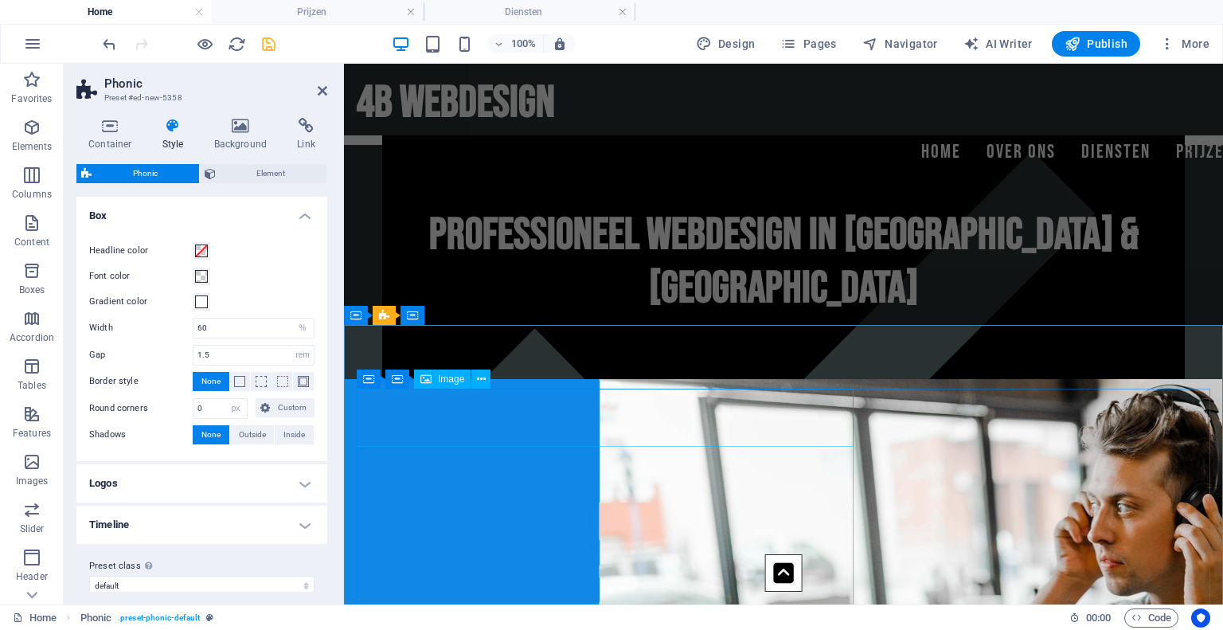
scroll to position [881, 0]
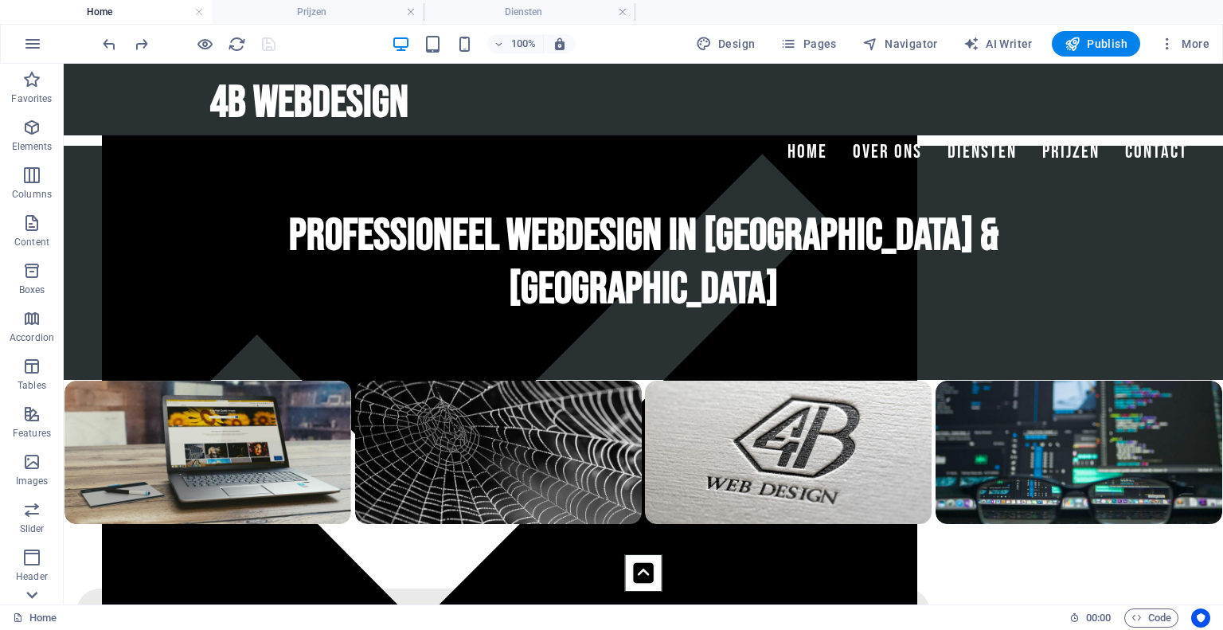
click at [30, 594] on icon at bounding box center [31, 594] width 11 height 7
click at [38, 536] on span "Marketing" at bounding box center [32, 535] width 64 height 38
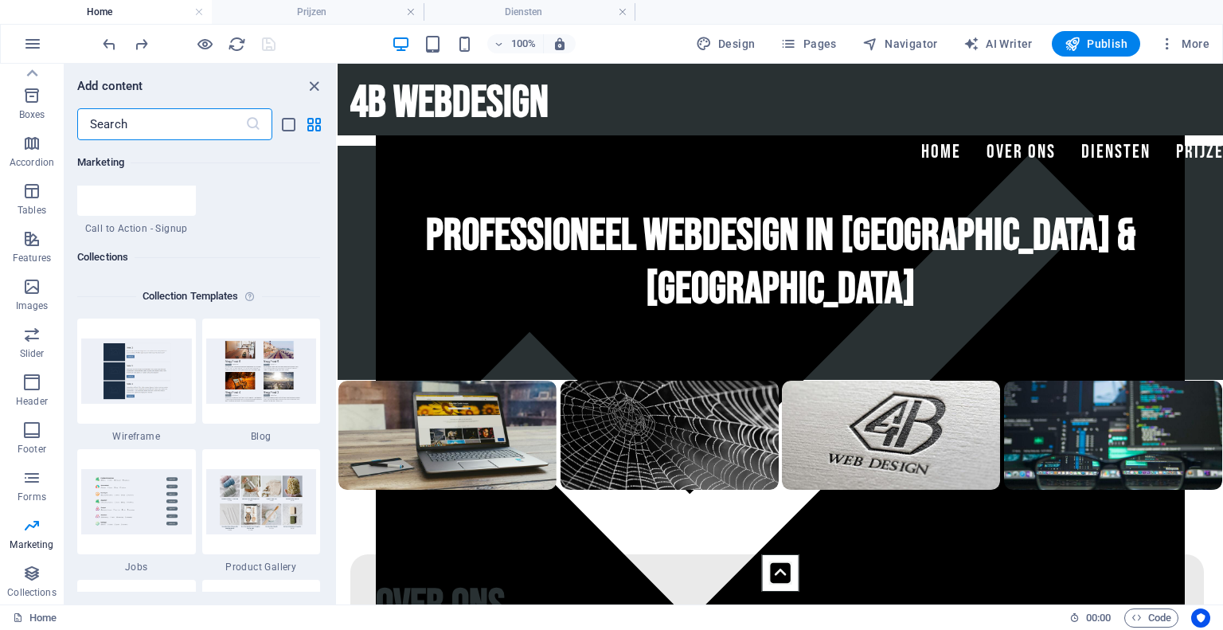
scroll to position [14477, 0]
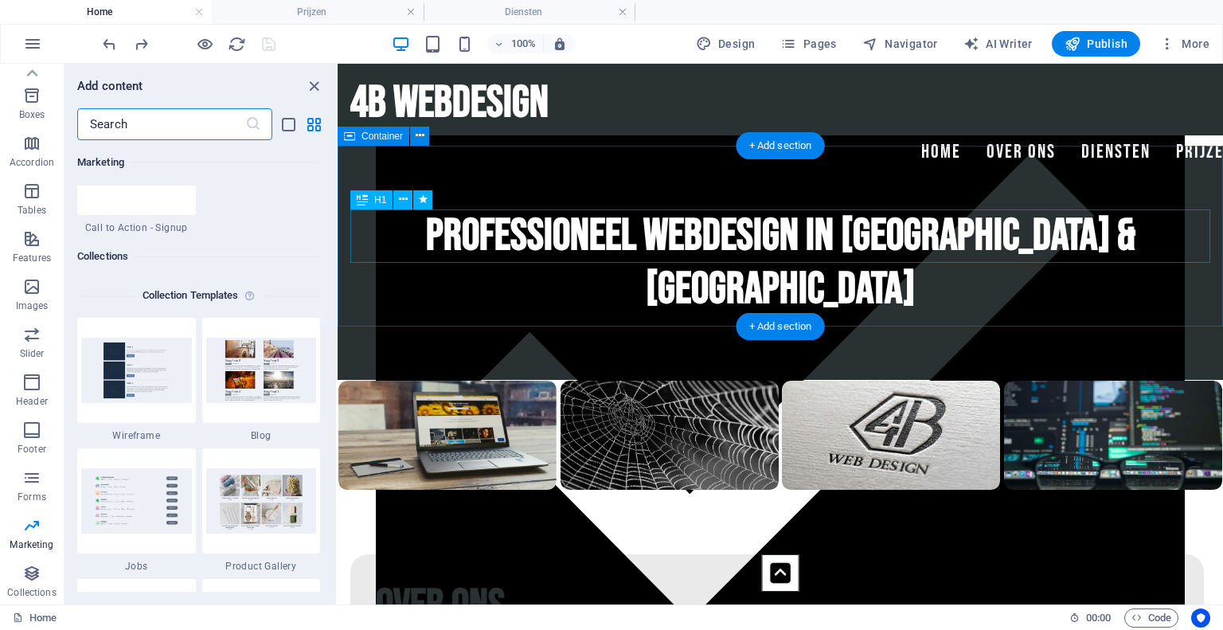
click at [361, 224] on div "Professioneel Webdesign in [GEOGRAPHIC_DATA] & [GEOGRAPHIC_DATA]" at bounding box center [780, 262] width 860 height 107
click at [354, 277] on div "Professioneel Webdesign in [GEOGRAPHIC_DATA] & [GEOGRAPHIC_DATA]" at bounding box center [779, 263] width 885 height 234
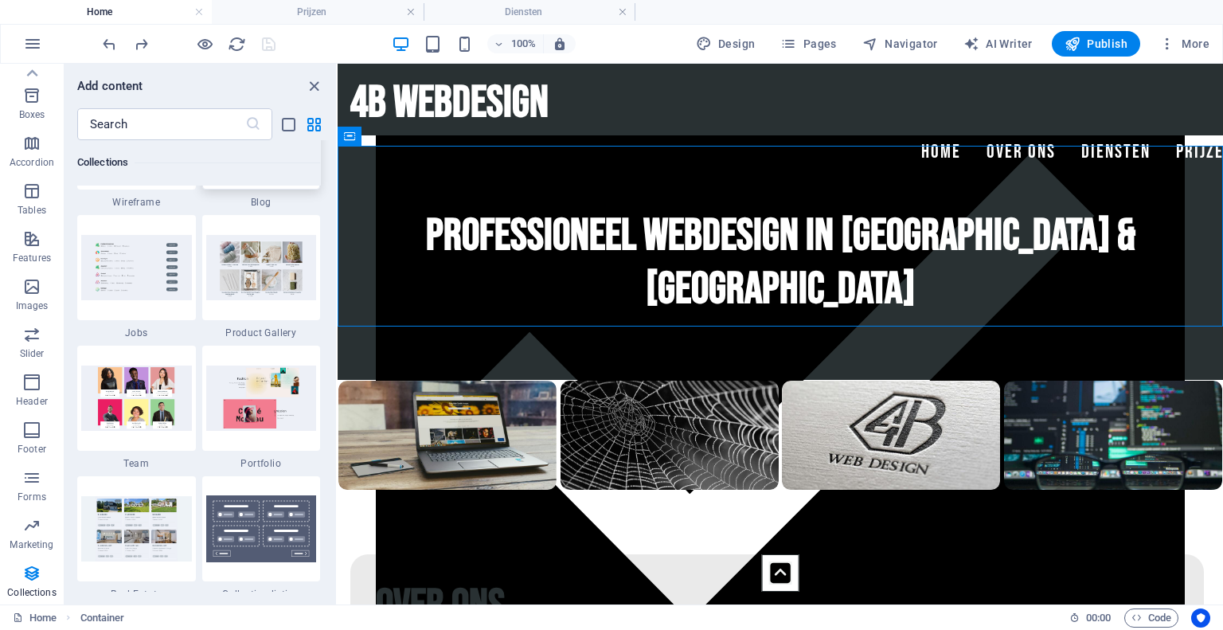
scroll to position [14710, 0]
click at [287, 248] on img at bounding box center [261, 268] width 111 height 64
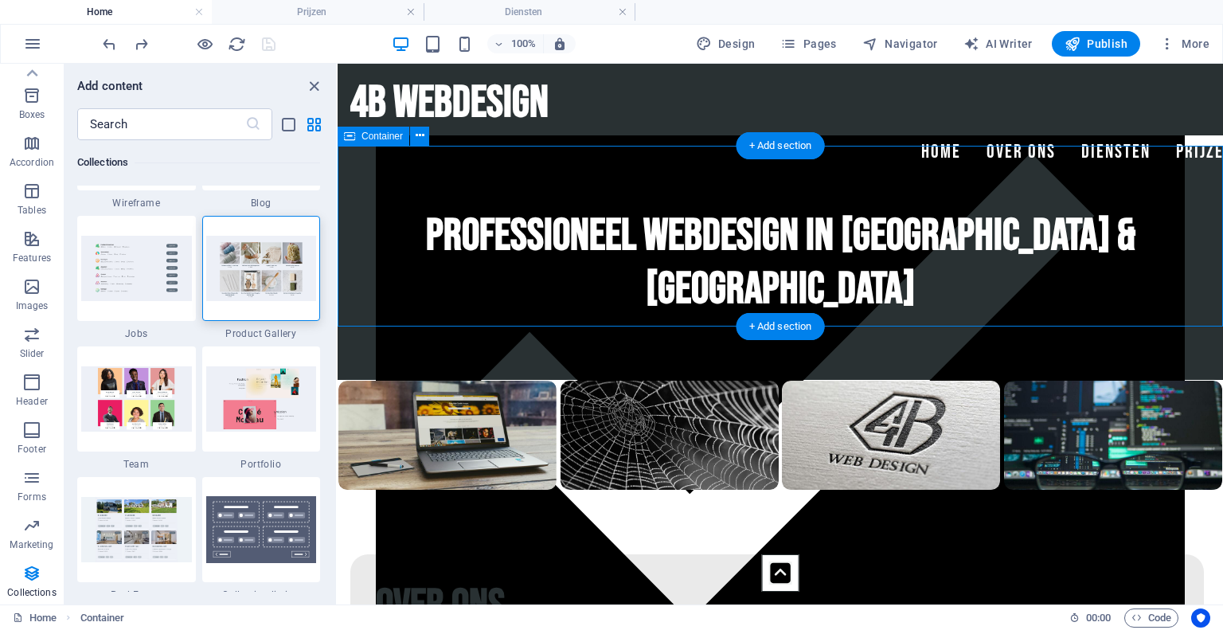
click at [357, 168] on div "Professioneel Webdesign in [GEOGRAPHIC_DATA] & [GEOGRAPHIC_DATA]" at bounding box center [779, 263] width 885 height 234
click at [276, 254] on img at bounding box center [261, 268] width 111 height 64
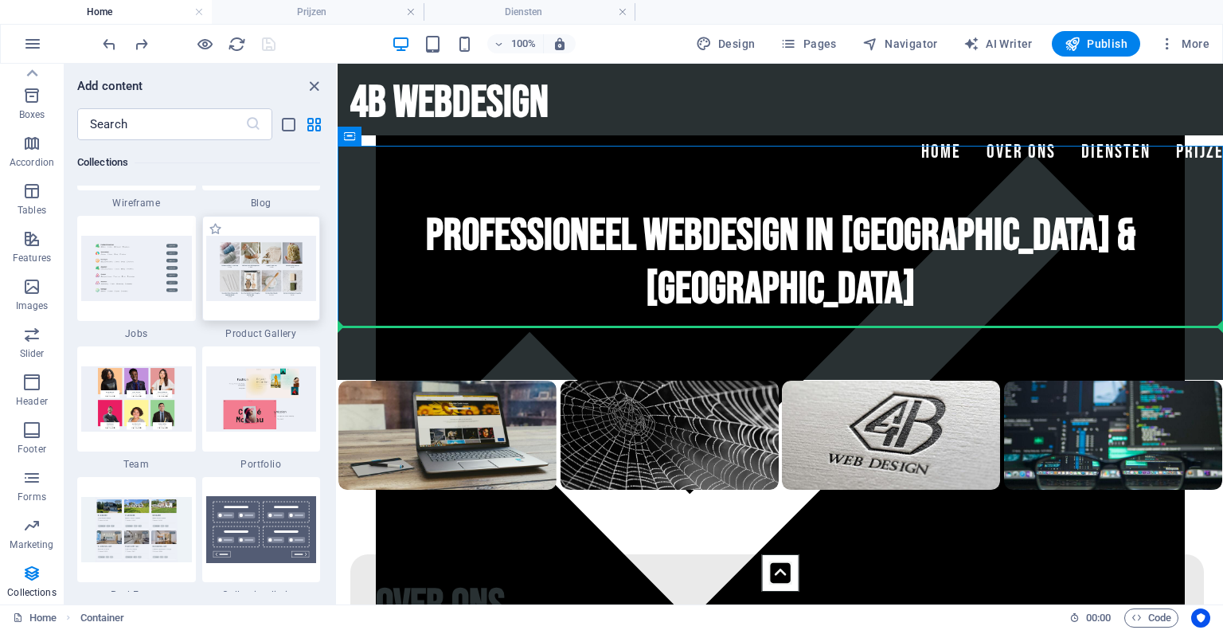
click at [766, 305] on div "Professioneel Webdesign in [GEOGRAPHIC_DATA] & [GEOGRAPHIC_DATA]" at bounding box center [779, 263] width 885 height 234
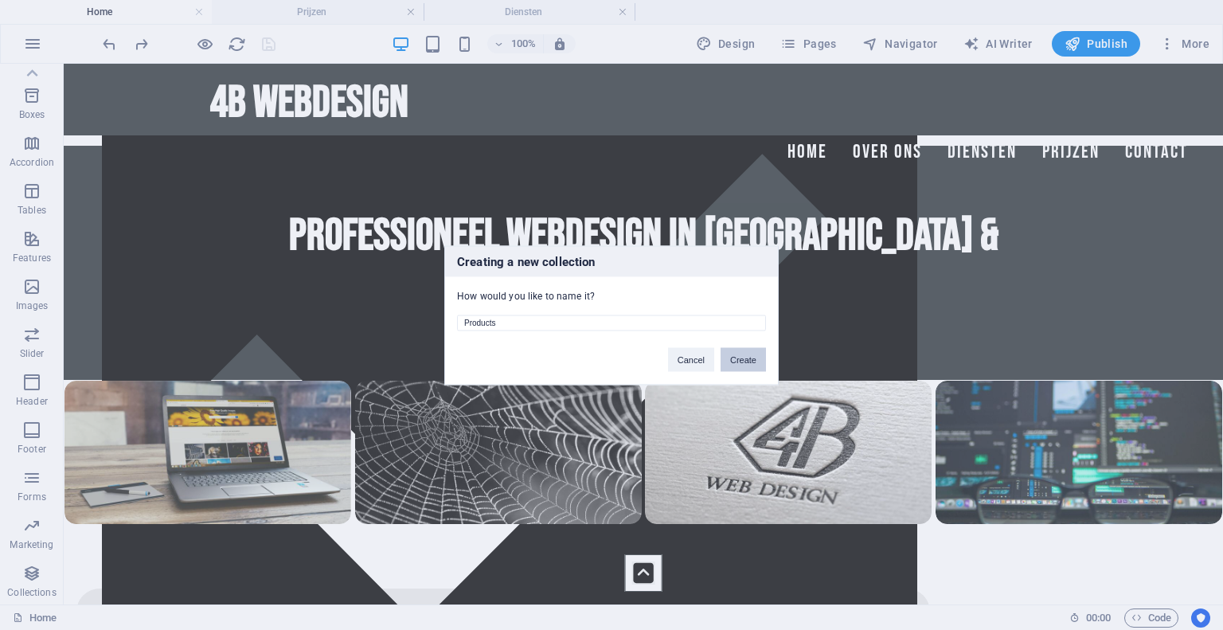
click at [732, 353] on button "Create" at bounding box center [742, 359] width 45 height 24
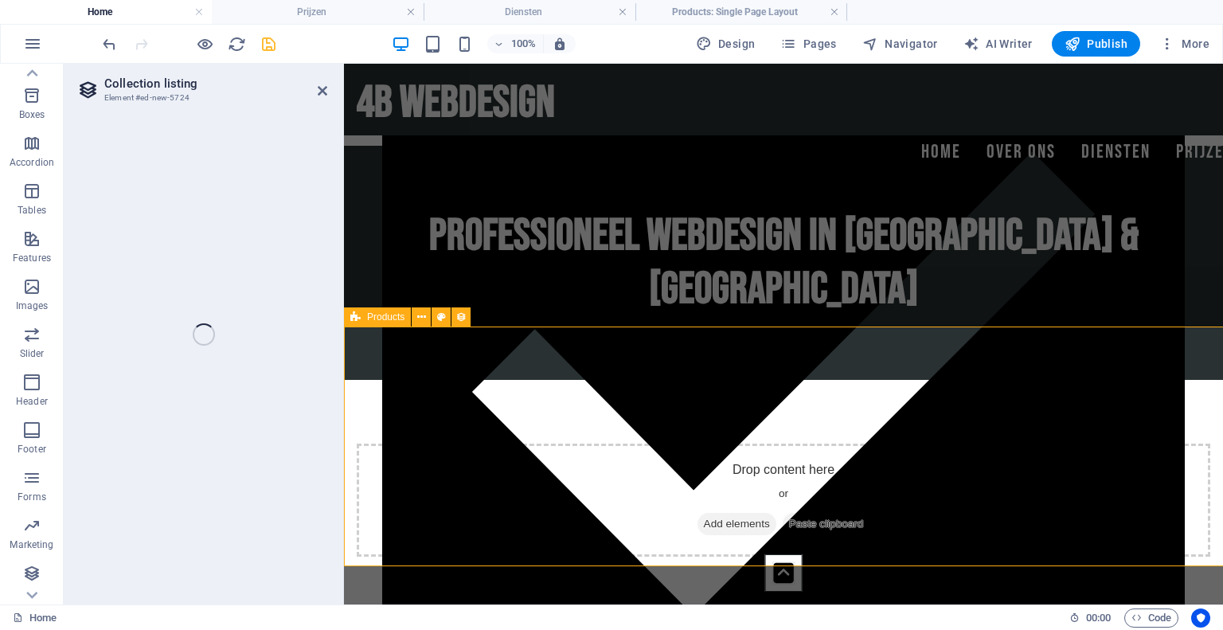
select select "68dd764506a899a3a70c01e8"
select select "createdAt_DESC"
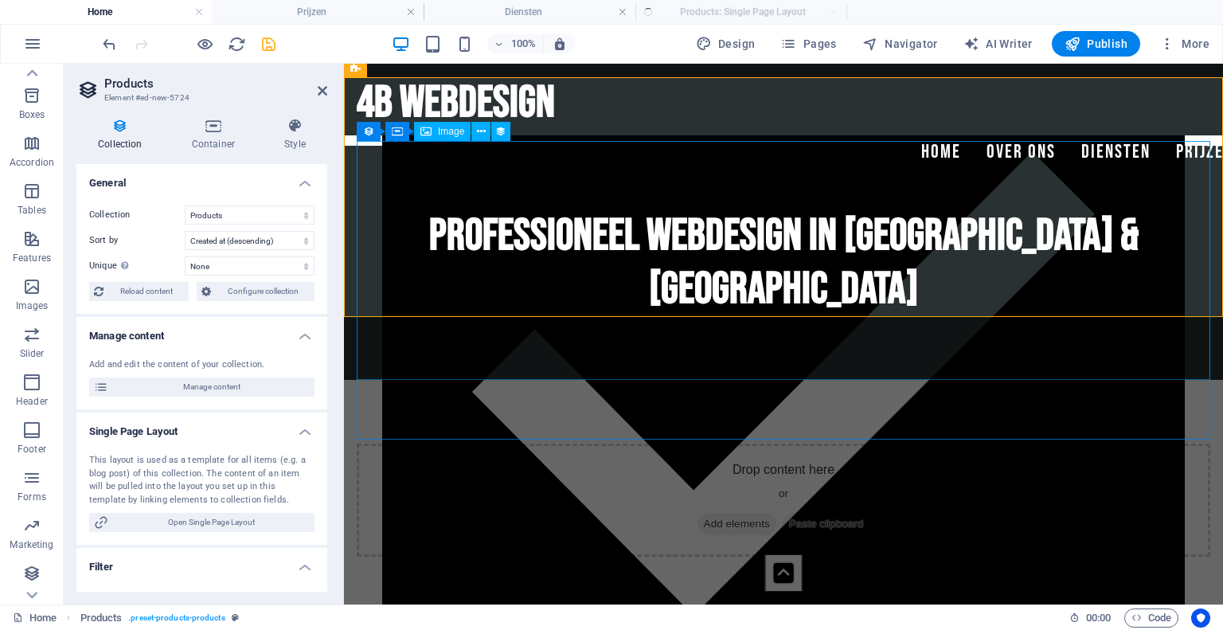
scroll to position [1130, 0]
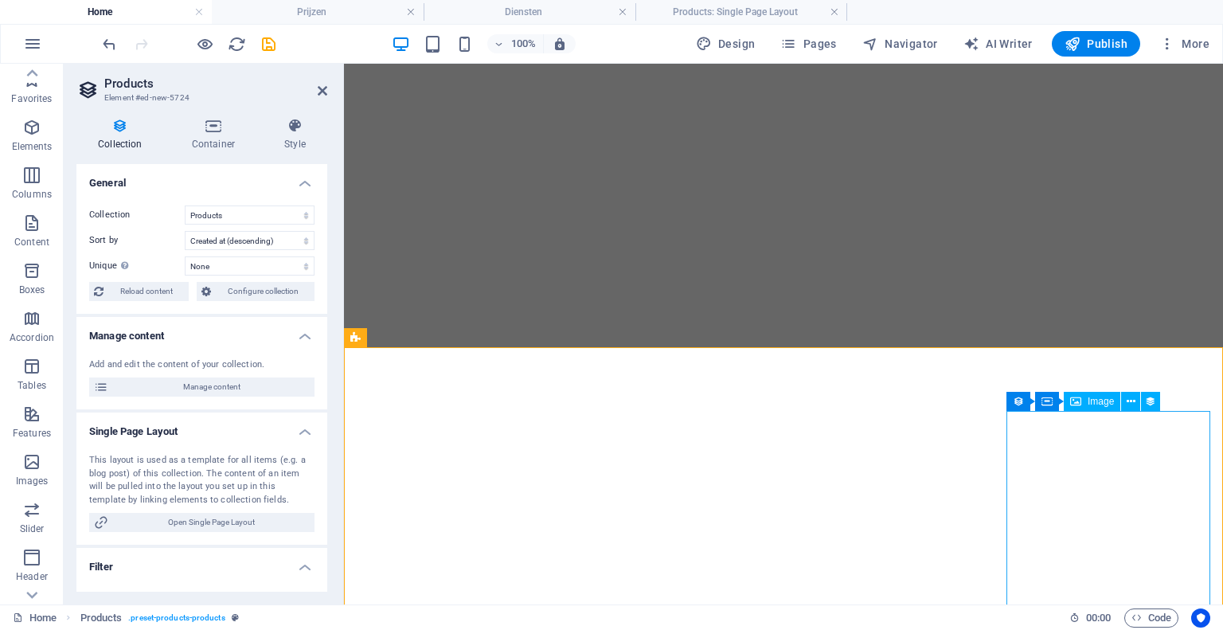
select select "68dd764506a899a3a70c01e8"
select select "createdAt_DESC"
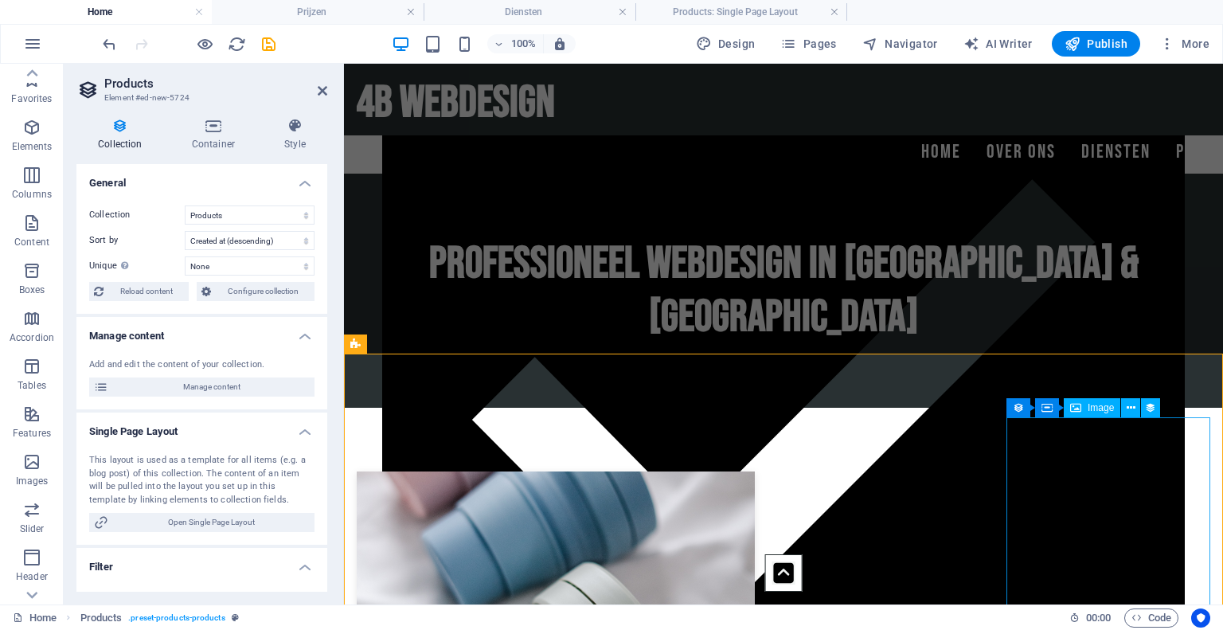
scroll to position [111, 0]
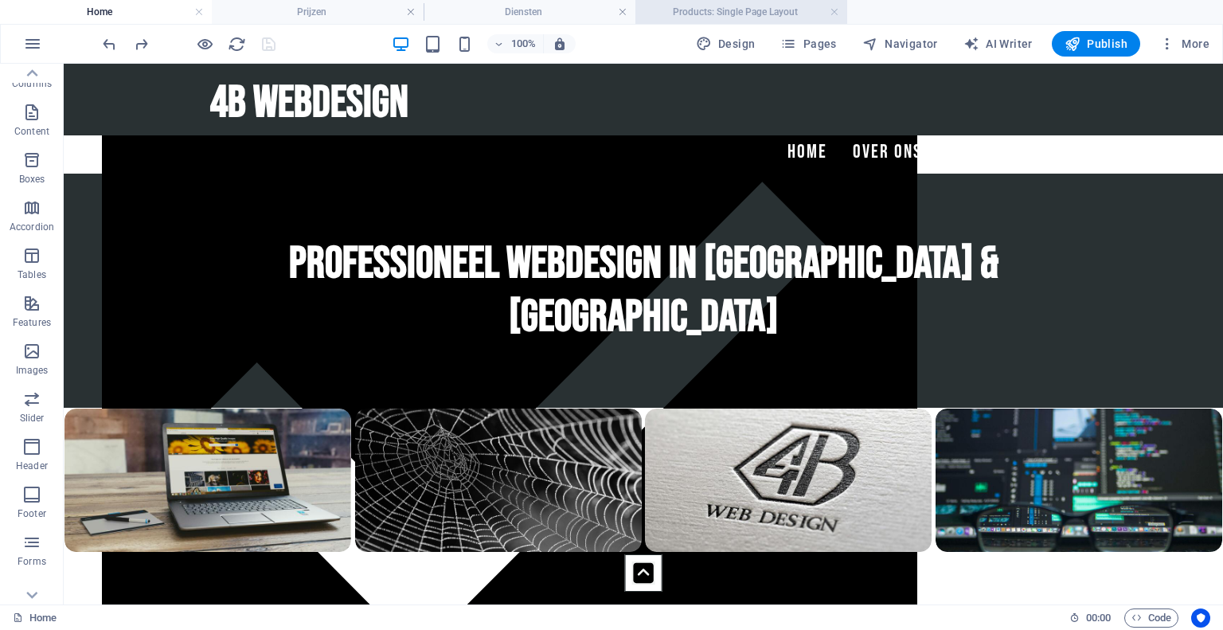
click at [798, 18] on h4 "Products: Single Page Layout" at bounding box center [741, 12] width 212 height 18
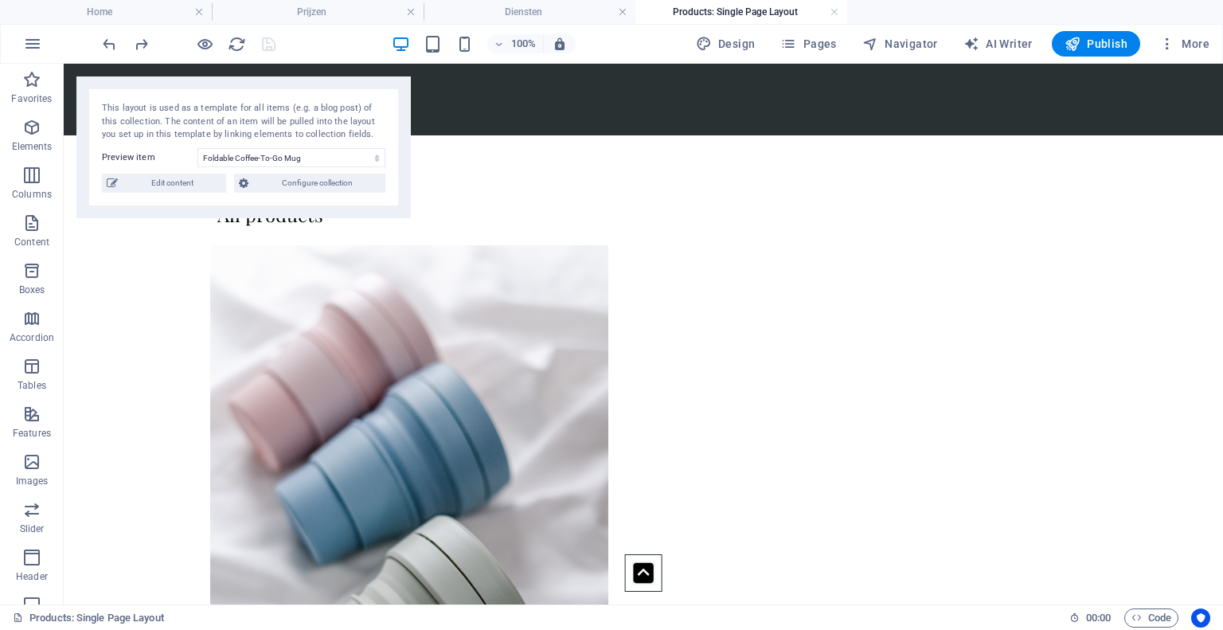
scroll to position [0, 0]
click at [834, 14] on link at bounding box center [834, 12] width 10 height 15
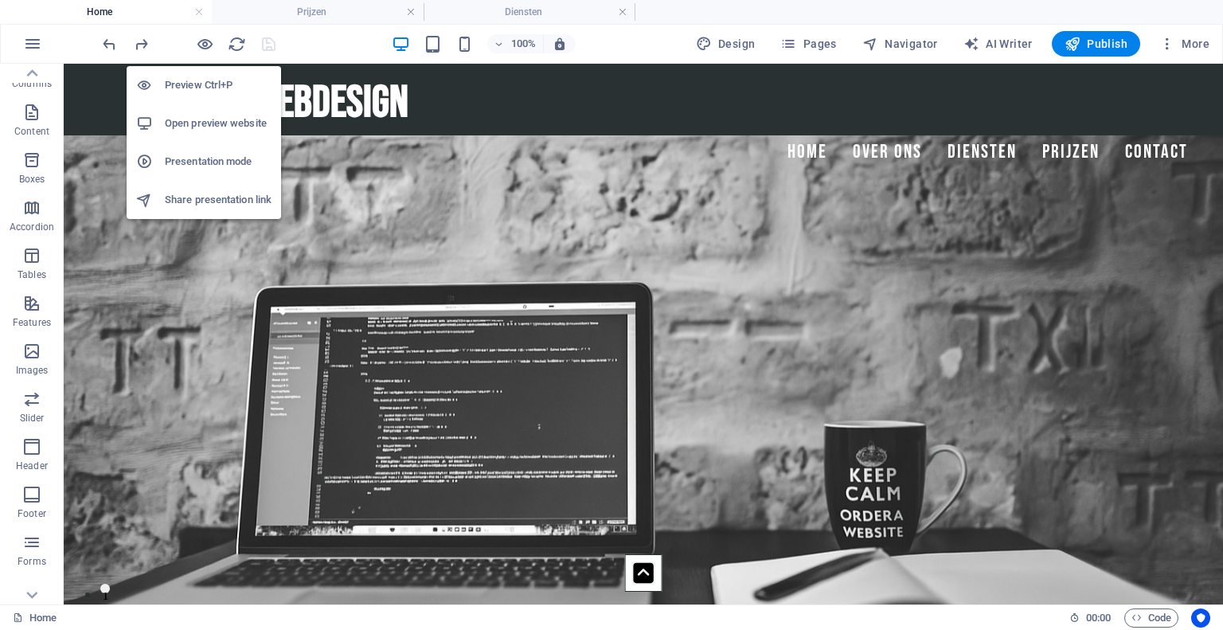
click at [200, 120] on h6 "Open preview website" at bounding box center [218, 123] width 107 height 19
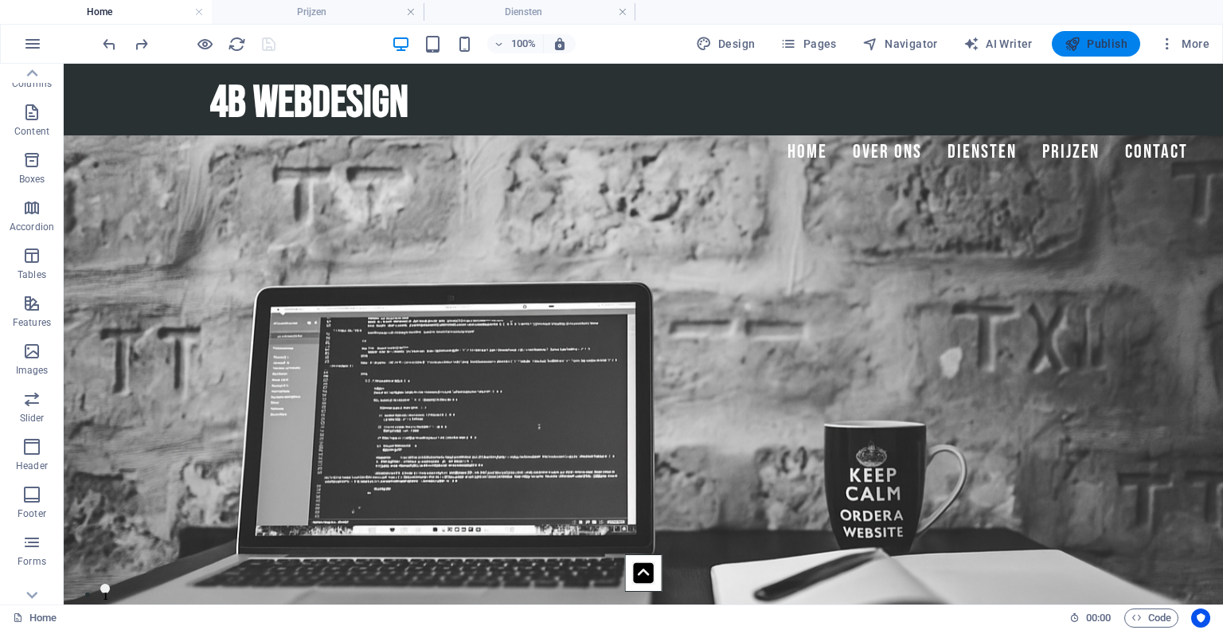
click at [1122, 48] on span "Publish" at bounding box center [1095, 44] width 63 height 16
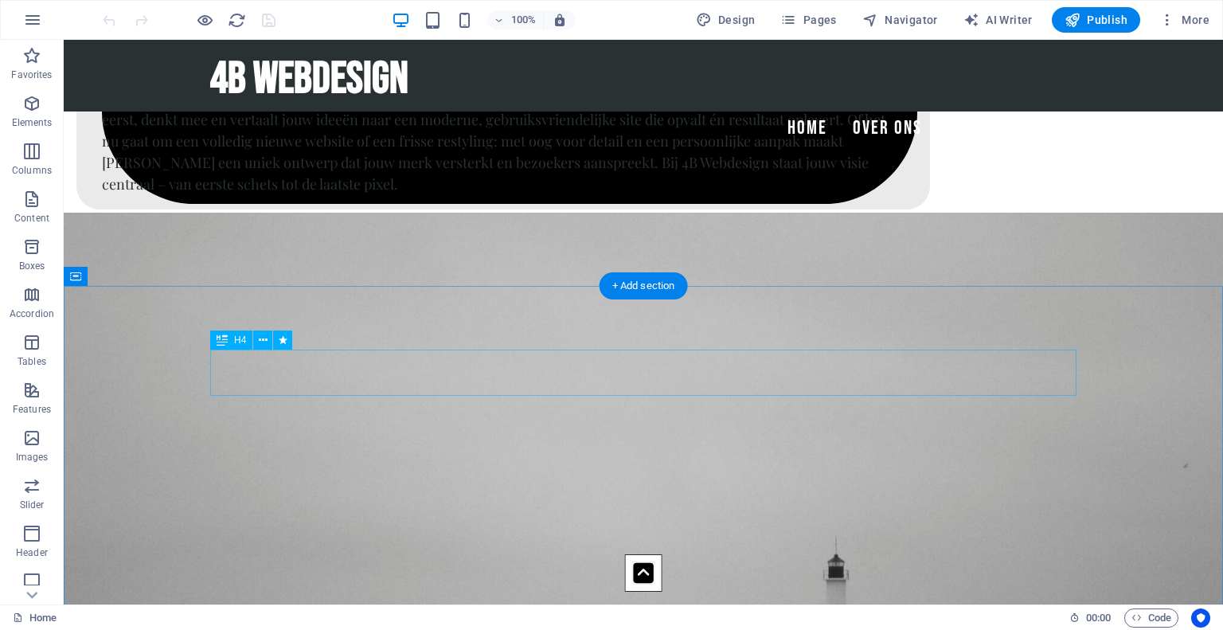
scroll to position [1462, 0]
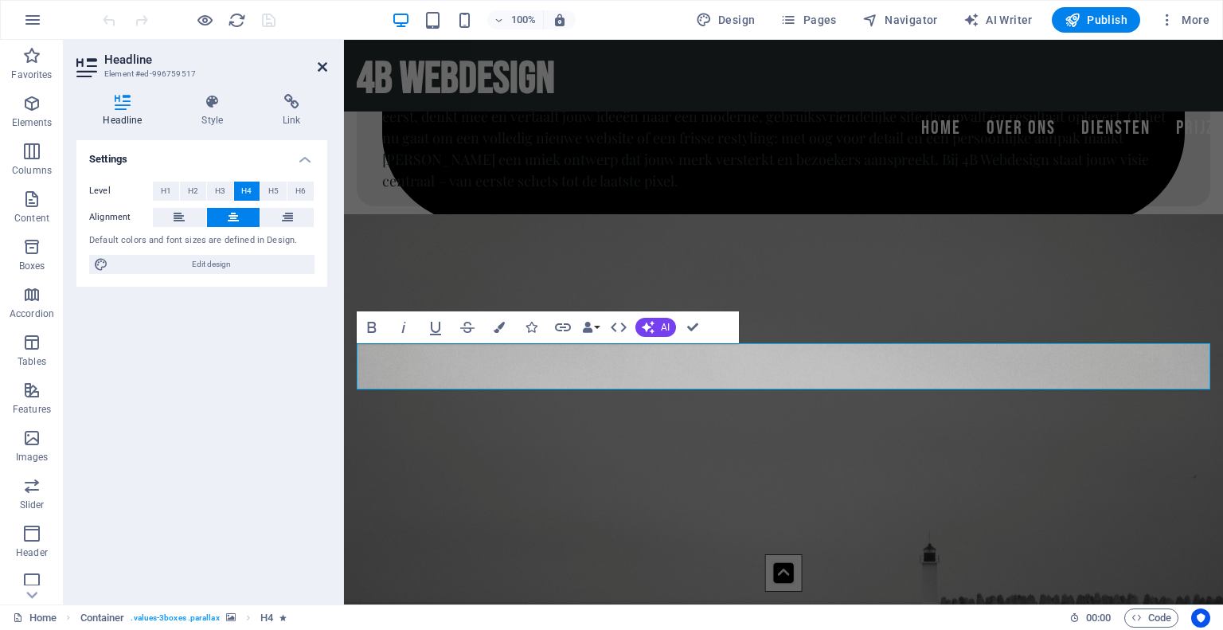
click at [318, 63] on icon at bounding box center [323, 66] width 10 height 13
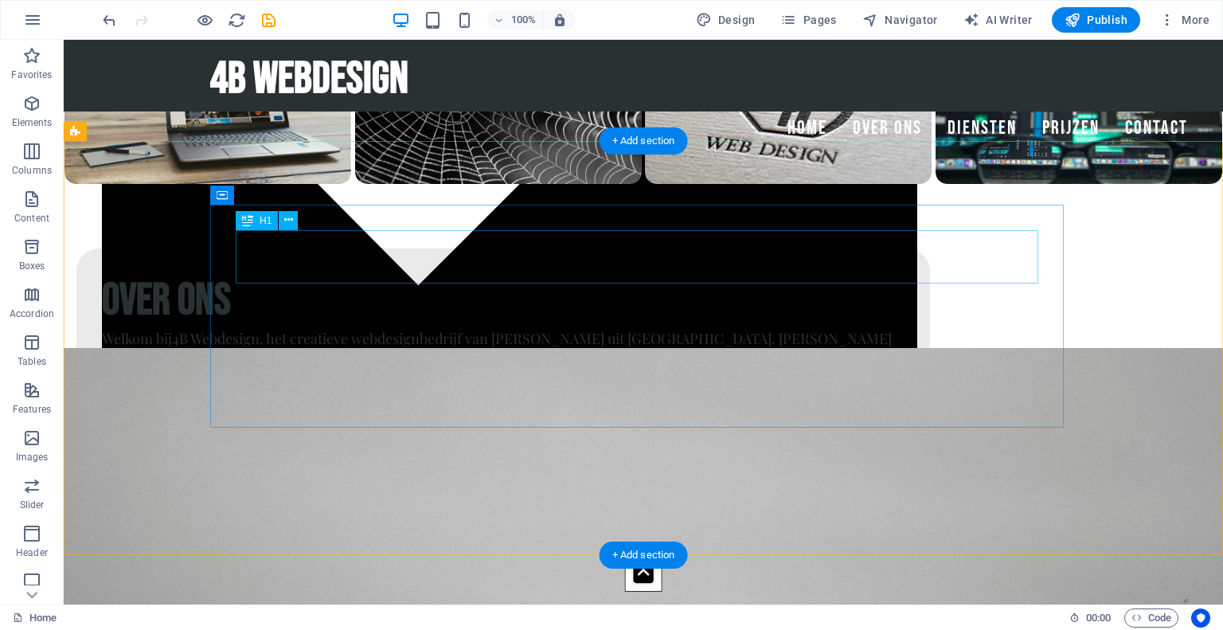
scroll to position [1199, 0]
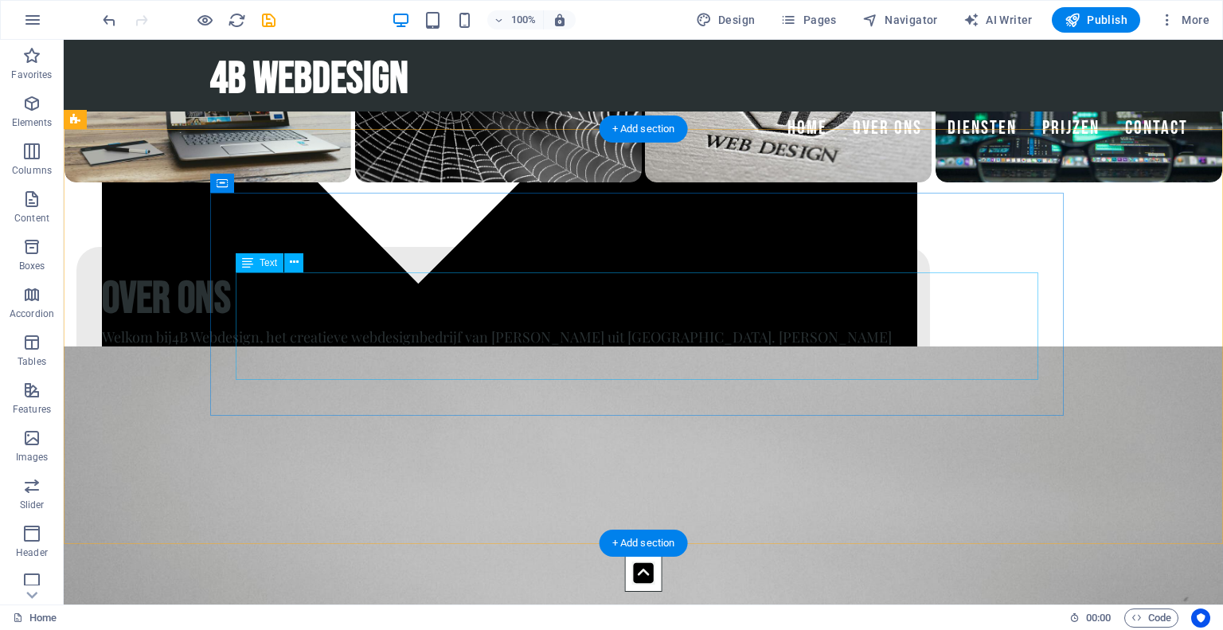
click at [521, 326] on div "Welkom bij 4B Webdesign , het creatieve webdesignbedrijf van Jeroen uit Zierikz…" at bounding box center [503, 390] width 802 height 129
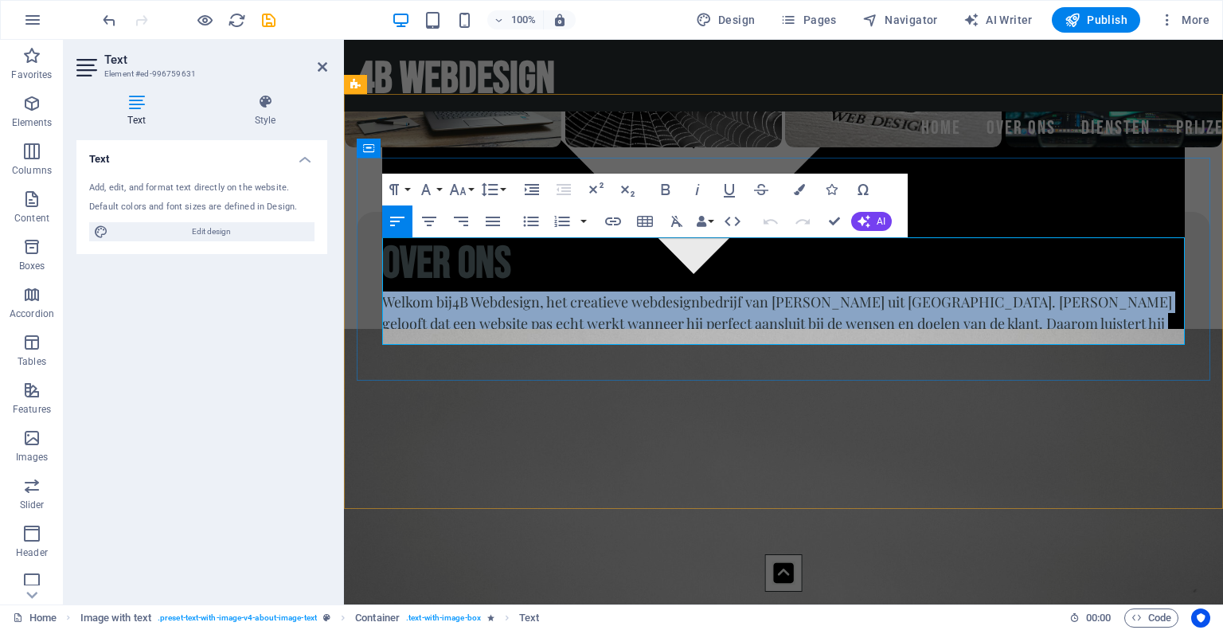
drag, startPoint x: 1165, startPoint y: 339, endPoint x: 384, endPoint y: 241, distance: 786.2
click at [384, 291] on p "Welkom bij 4B Webdesign , het creatieve webdesignbedrijf van Jeroen uit Zierikz…" at bounding box center [783, 355] width 802 height 129
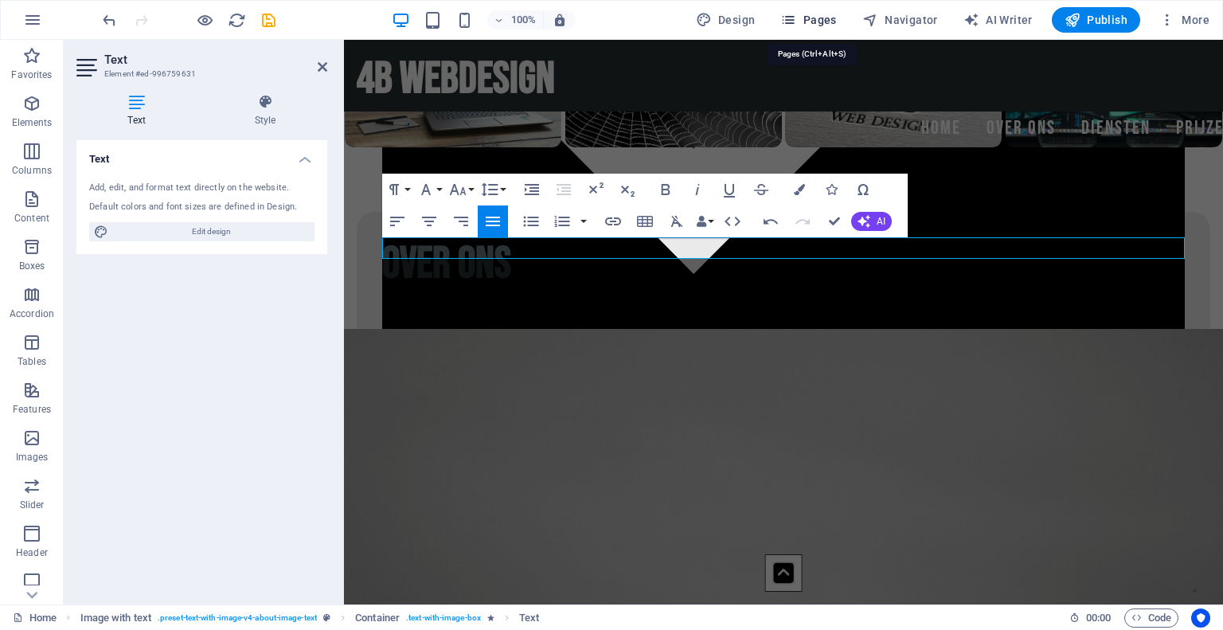
click at [801, 16] on span "Pages" at bounding box center [808, 20] width 56 height 16
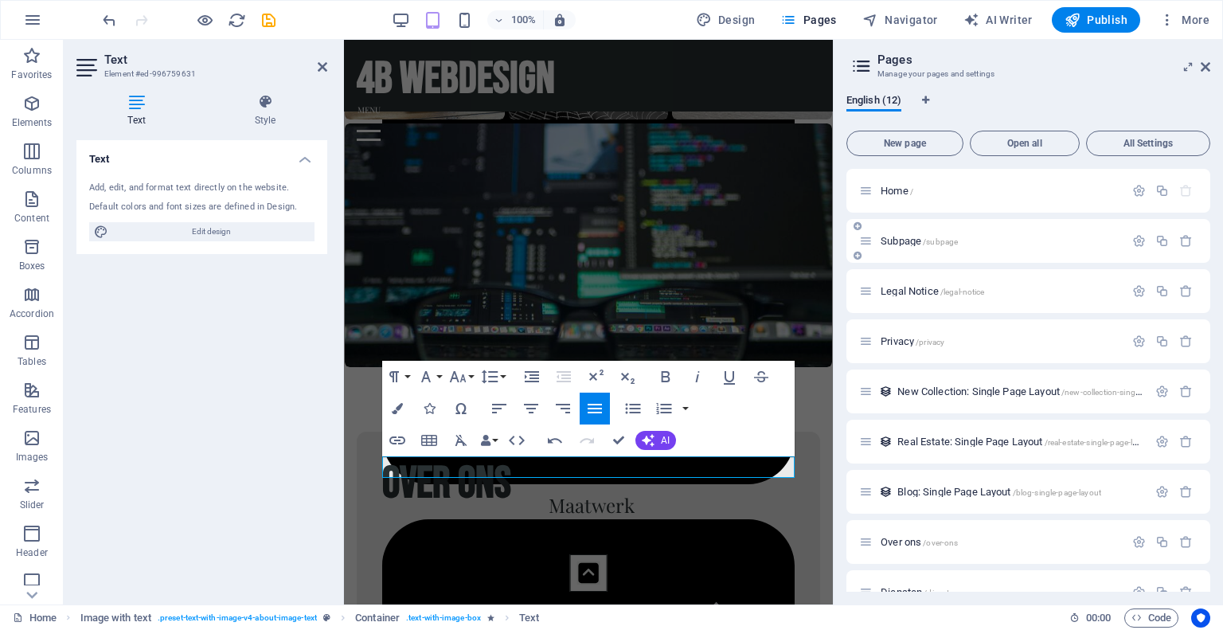
scroll to position [178, 0]
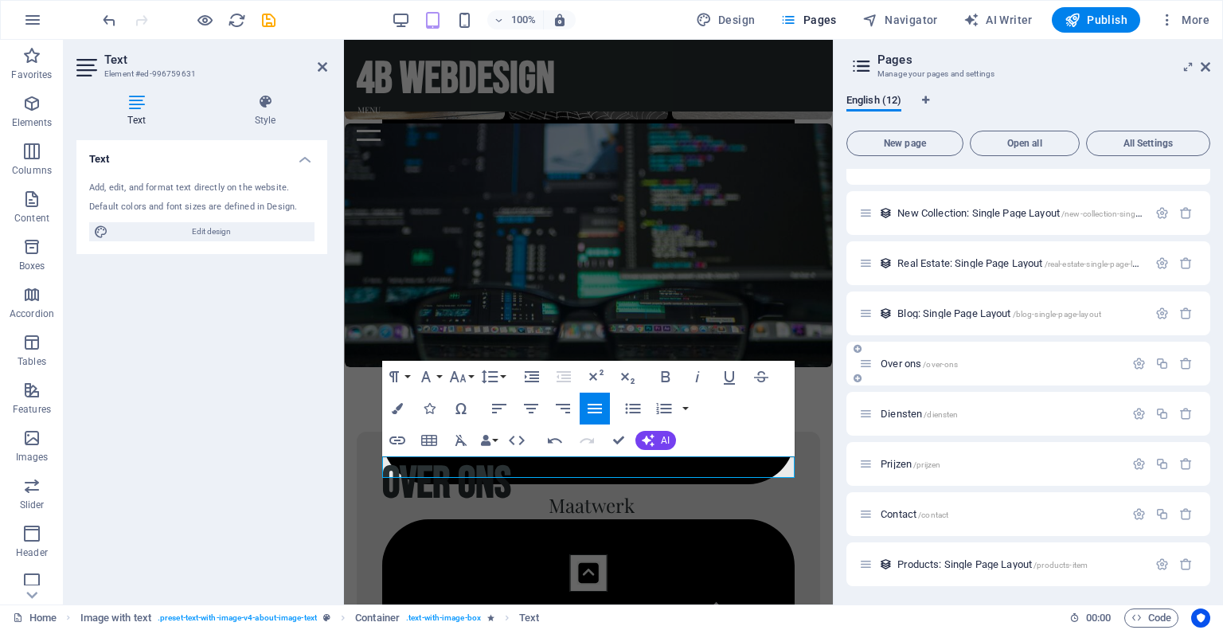
click at [897, 355] on div "Over ons /over-ons" at bounding box center [991, 363] width 265 height 18
click at [895, 360] on span "Over ons /over-ons" at bounding box center [918, 363] width 77 height 12
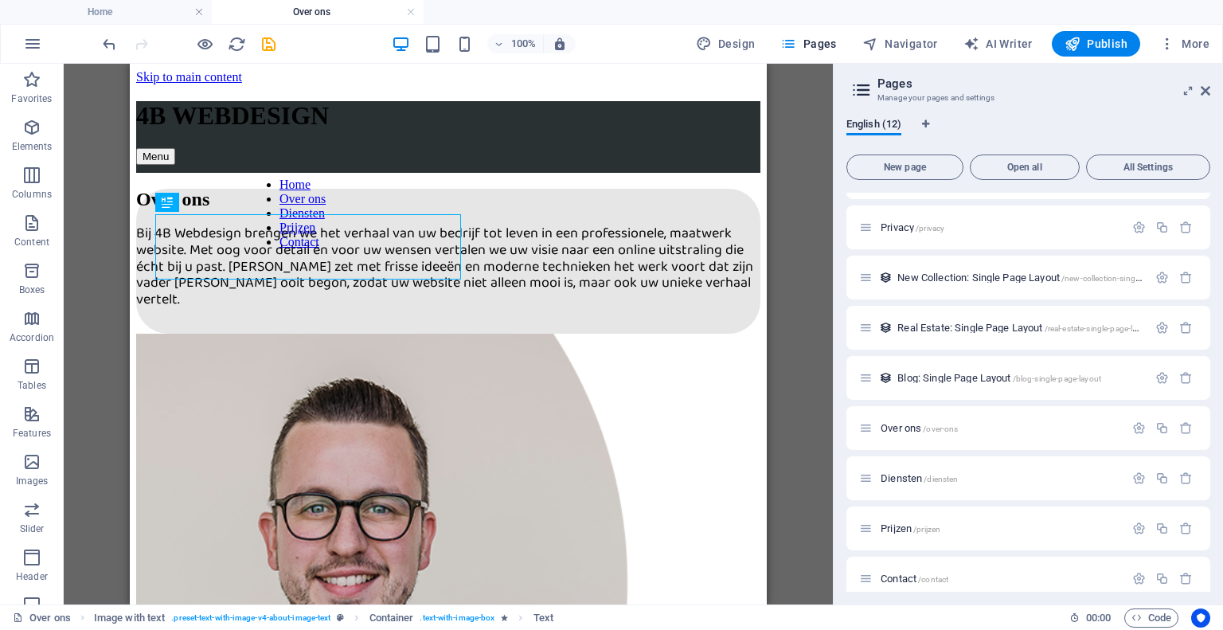
scroll to position [0, 0]
click at [1207, 89] on icon at bounding box center [1205, 90] width 10 height 13
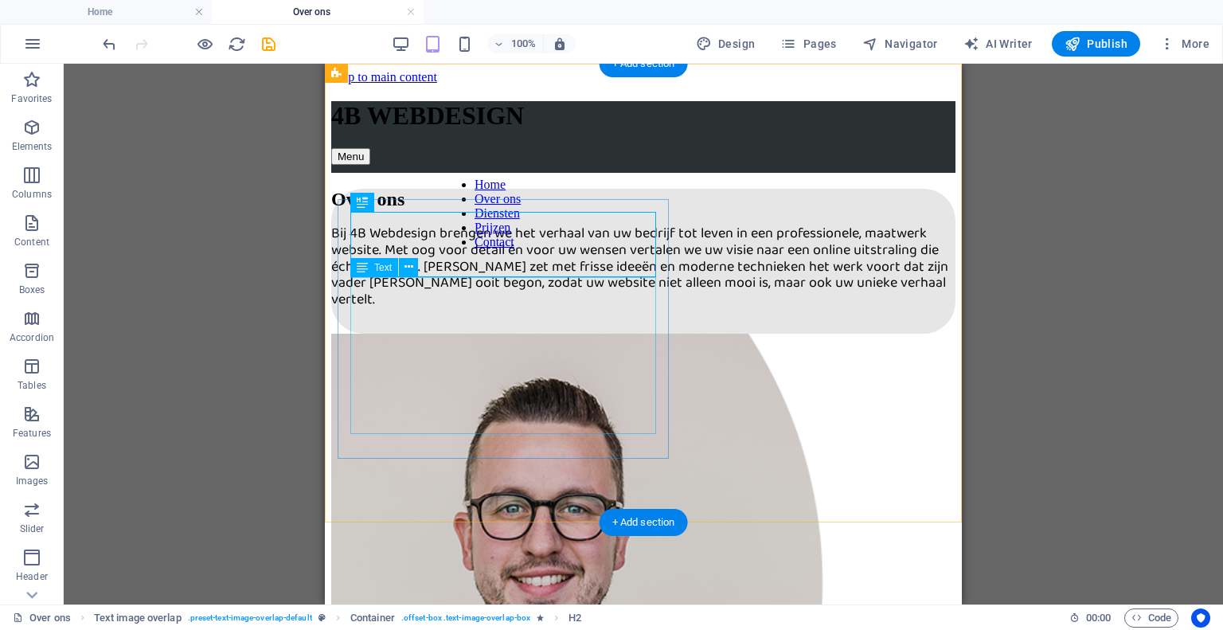
click at [521, 308] on div "Bij 4B Webdesign brengen we het verhaal van uw bedrijf tot leven in een profess…" at bounding box center [643, 267] width 624 height 82
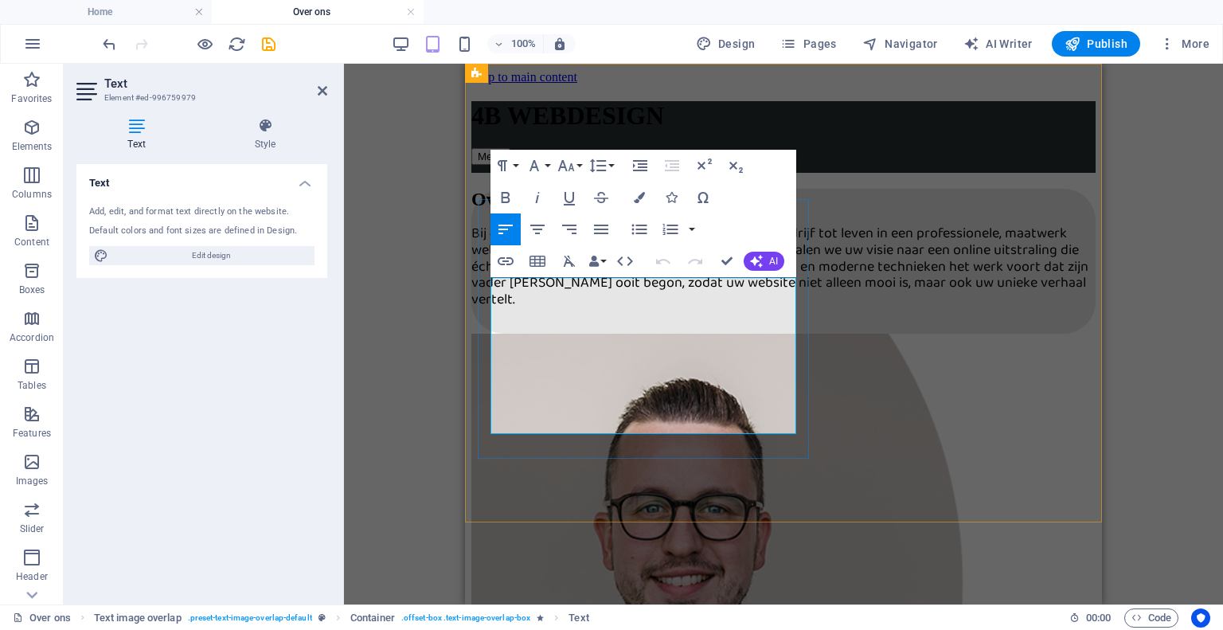
click at [491, 287] on span "Bij 4B Webdesign brengen we het verhaal van uw bedrijf tot leven in een profess…" at bounding box center [779, 267] width 617 height 90
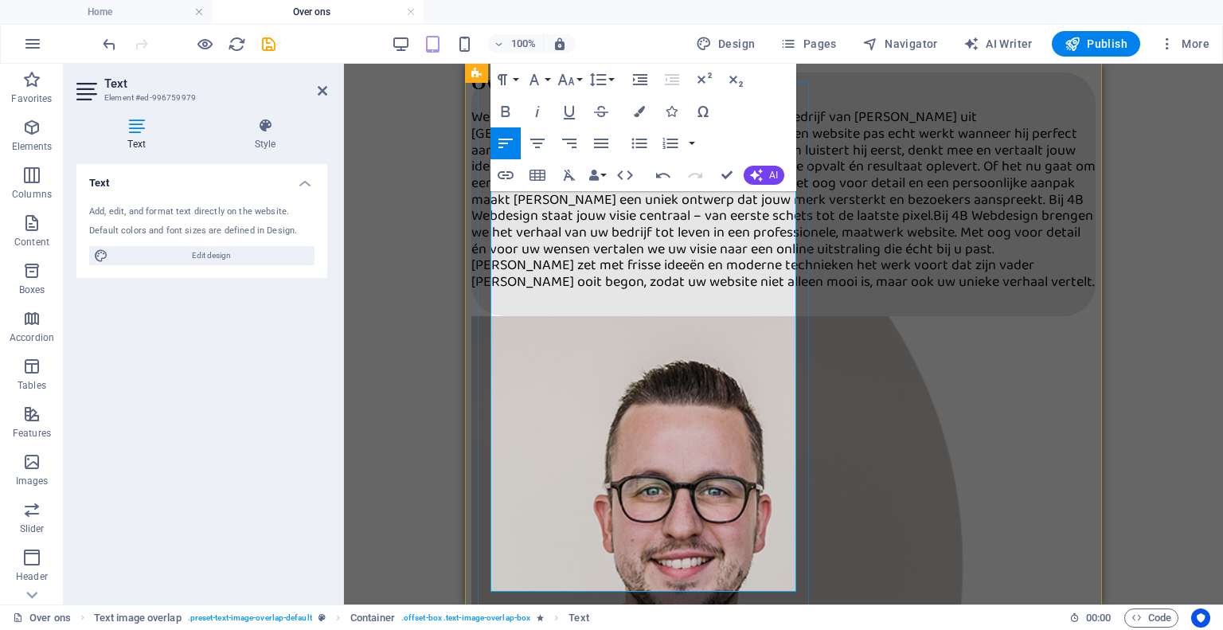
scroll to position [118, 0]
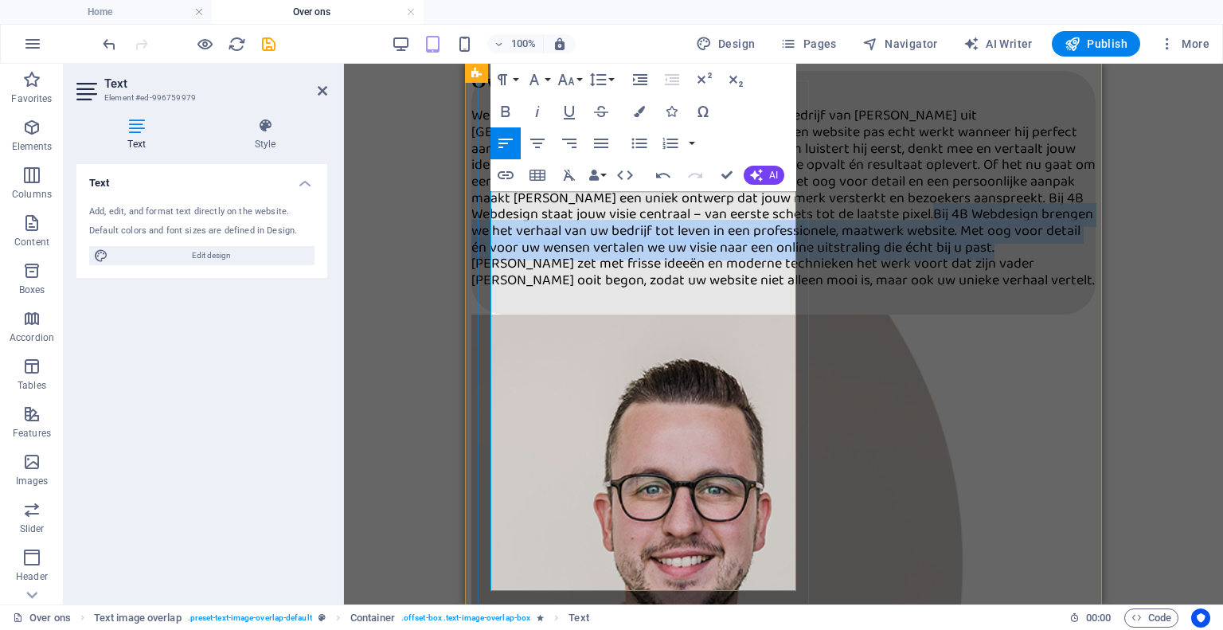
drag, startPoint x: 771, startPoint y: 501, endPoint x: 572, endPoint y: 422, distance: 214.8
click at [572, 290] on p "Welkom bij 4B Webdesign , het creatieve webdesignbedrijf van Jeroen uit Zierikz…" at bounding box center [783, 198] width 624 height 181
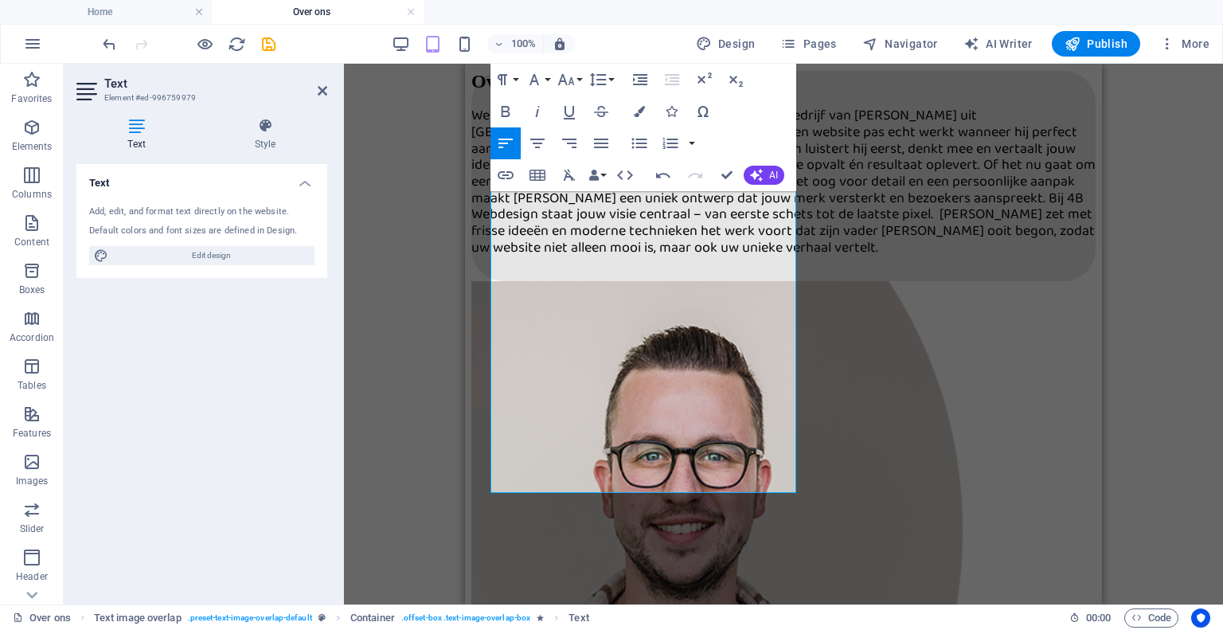
click at [369, 123] on div "Drag here to replace the existing content. Press “Ctrl” if you want to create a…" at bounding box center [783, 334] width 879 height 540
click at [320, 91] on icon at bounding box center [323, 90] width 10 height 13
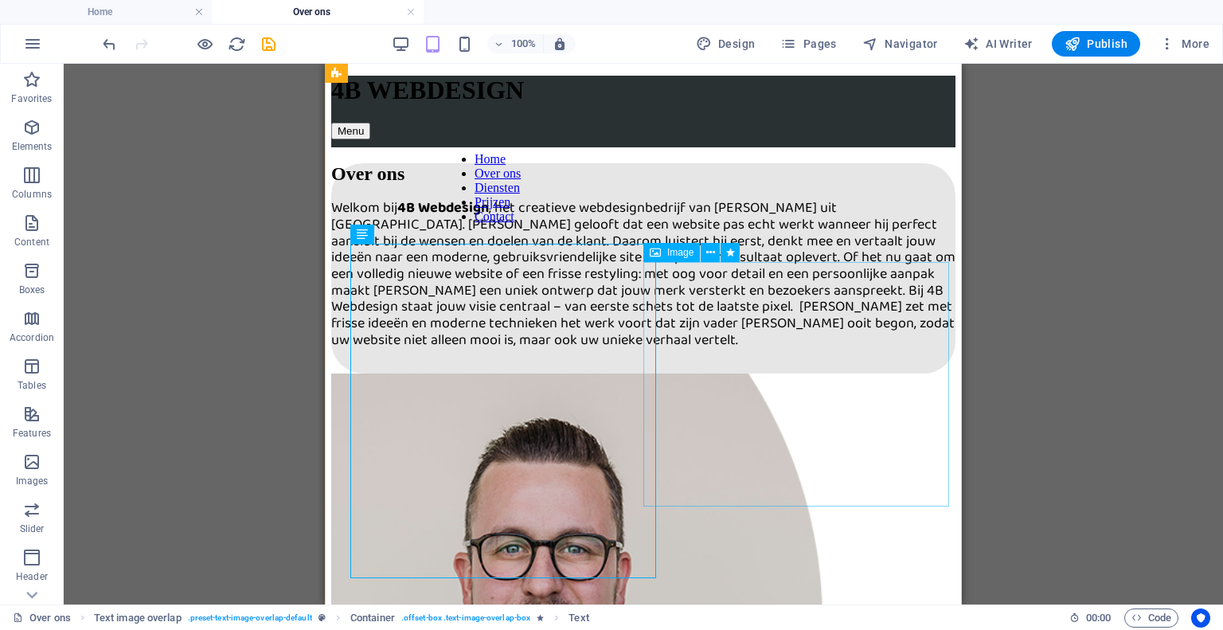
scroll to position [25, 0]
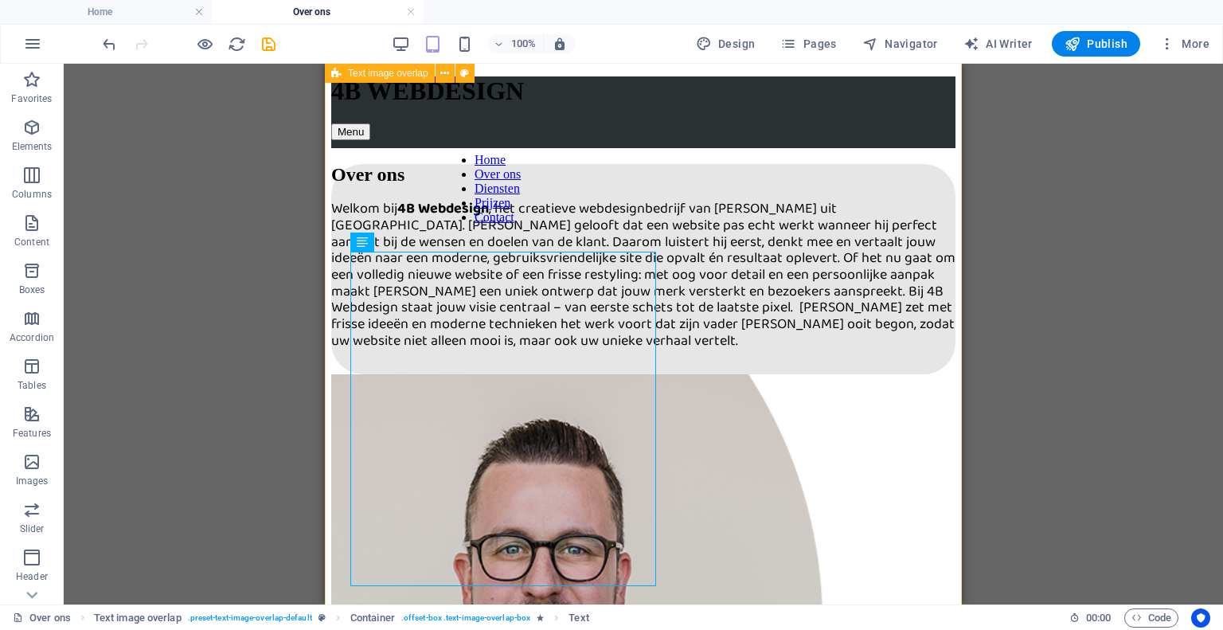
click at [950, 384] on div "Over ons Welkom bij 4B Webdesign , het creatieve webdesignbedrijf van Jeroen ui…" at bounding box center [643, 512] width 624 height 728
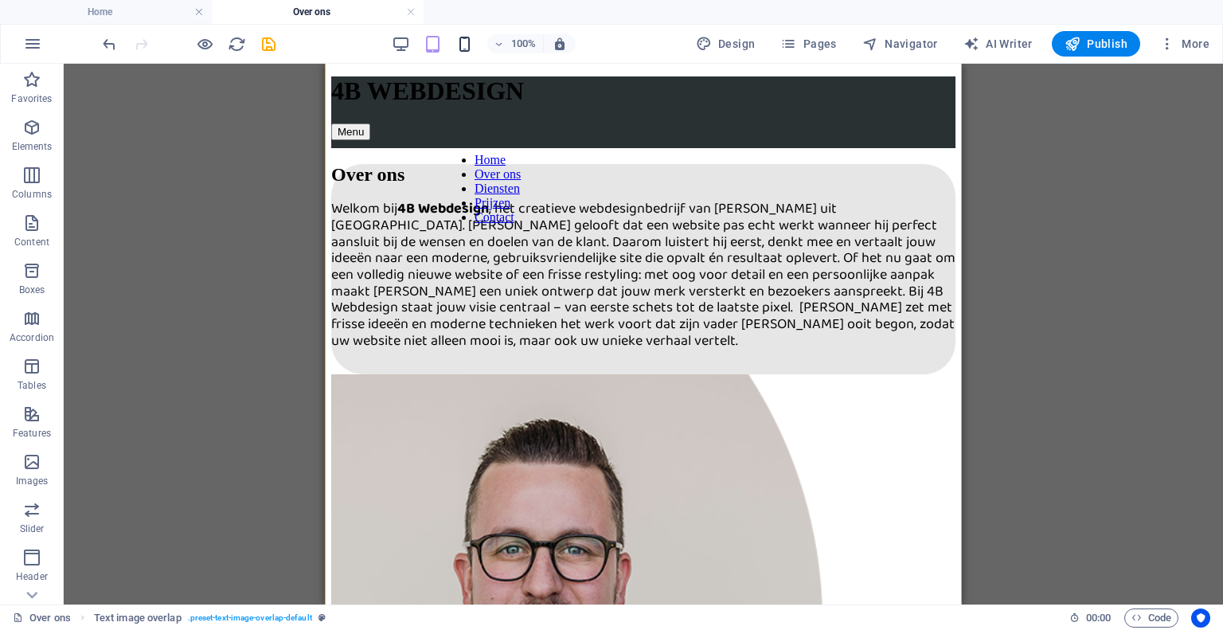
click at [469, 35] on icon "button" at bounding box center [464, 44] width 18 height 18
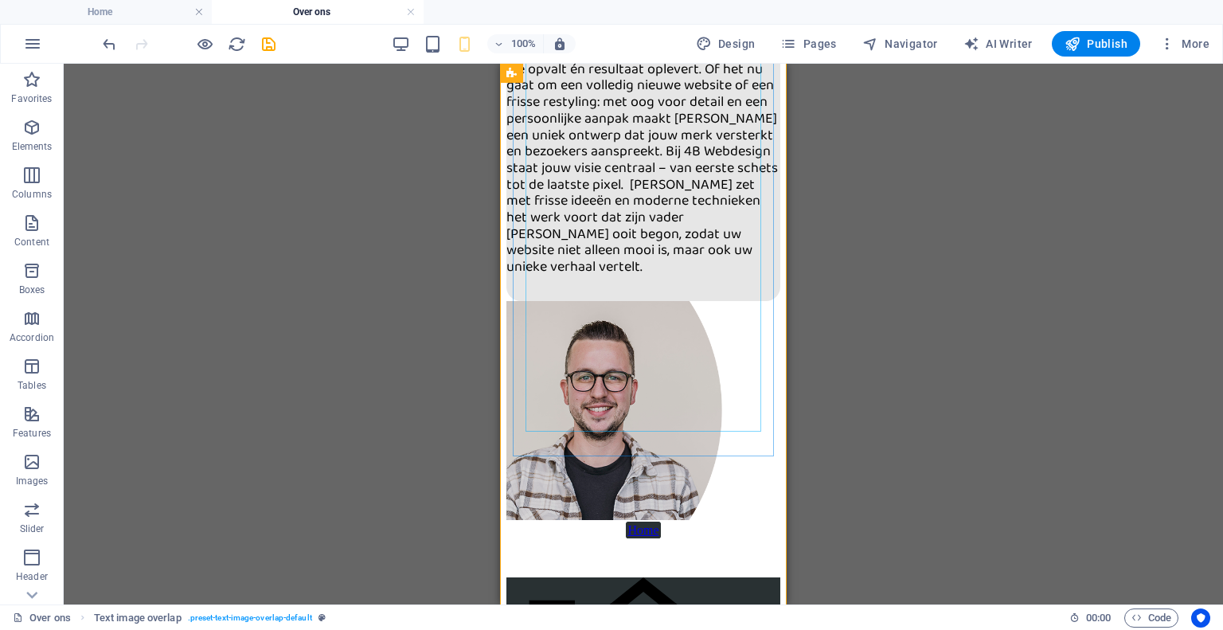
scroll to position [0, 0]
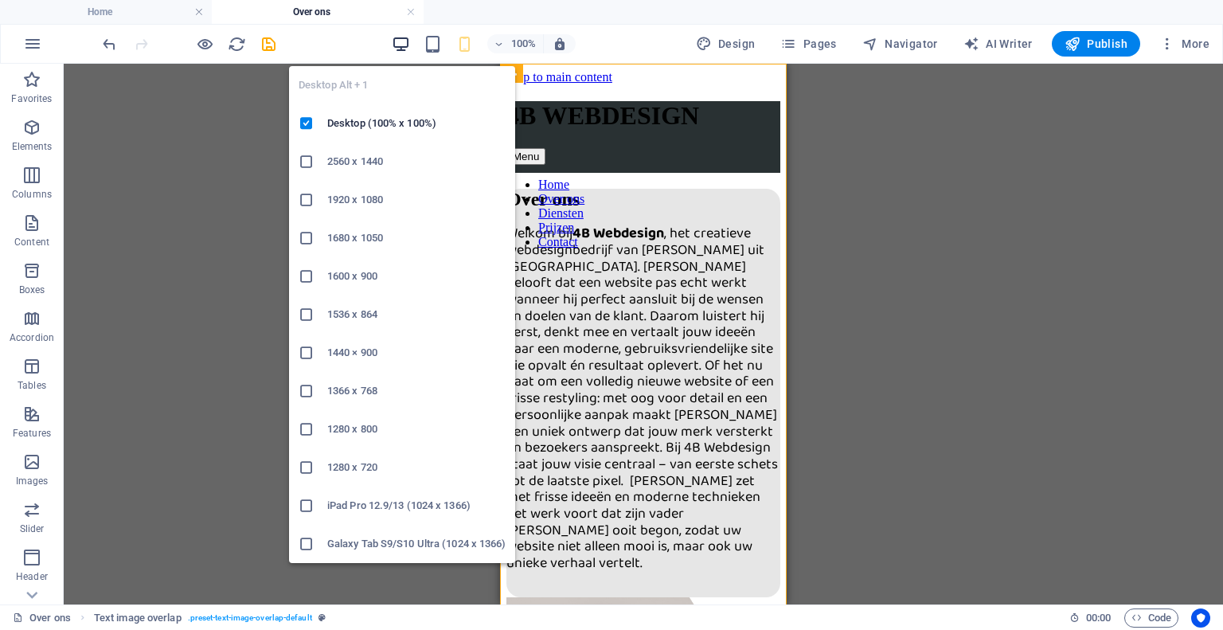
click at [403, 44] on icon "button" at bounding box center [401, 44] width 18 height 18
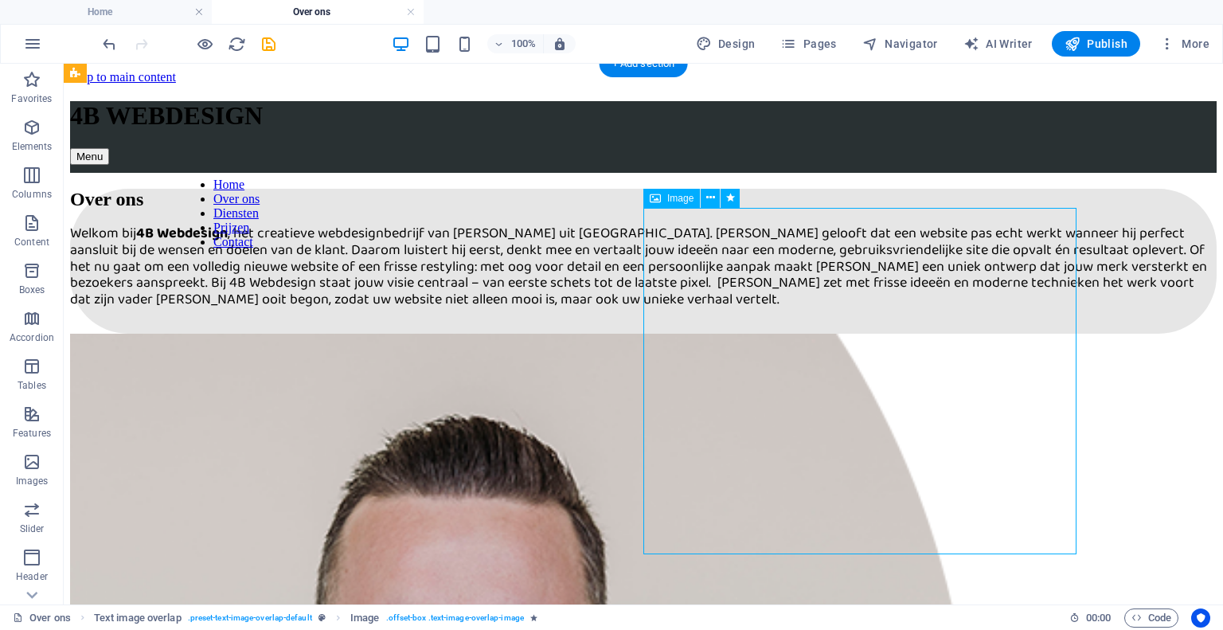
select select "%"
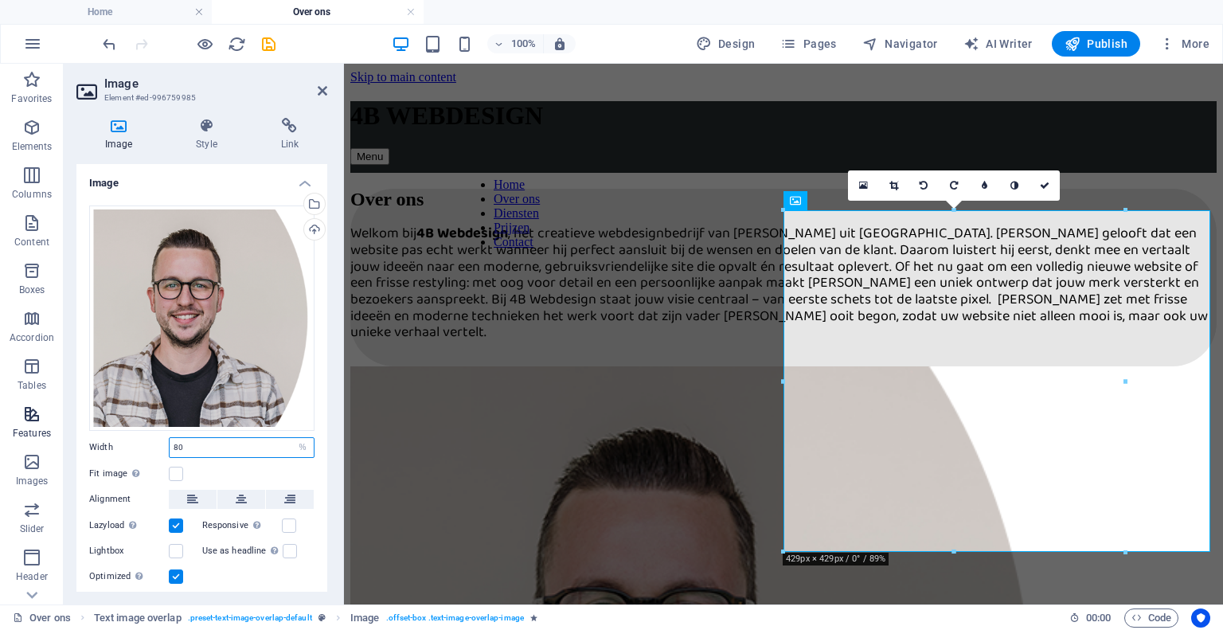
drag, startPoint x: 214, startPoint y: 444, endPoint x: 0, endPoint y: 412, distance: 216.5
click at [0, 412] on section "Favorites Elements Columns Content Boxes Accordion Tables Features Images Slide…" at bounding box center [611, 334] width 1223 height 540
type input "70"
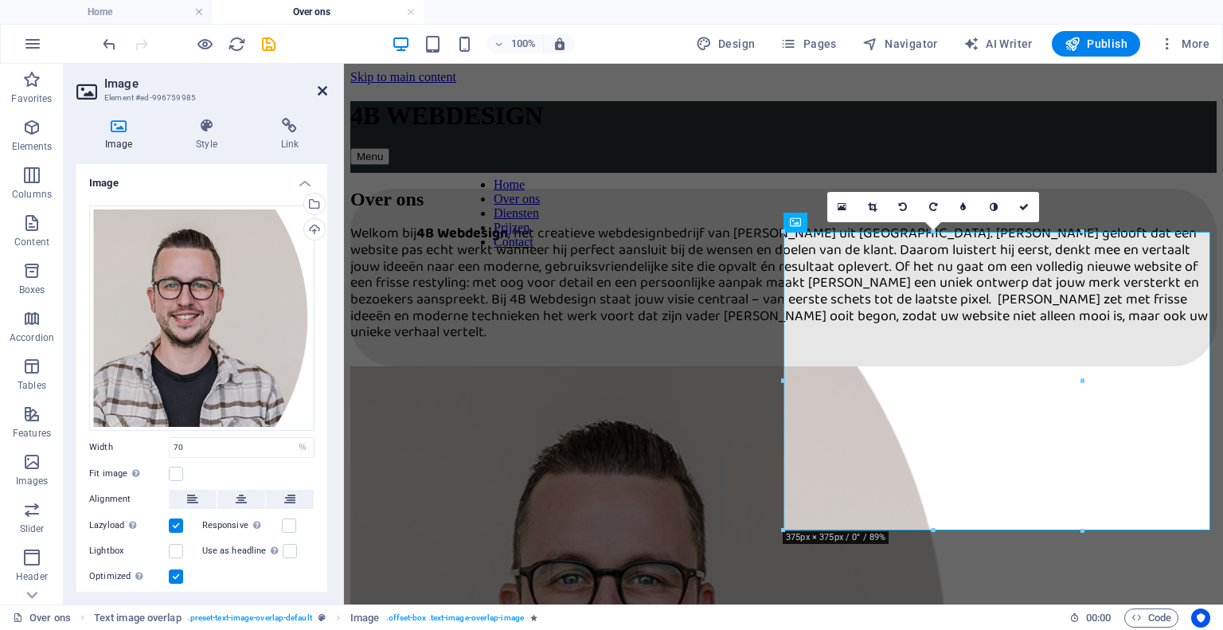
click at [323, 92] on icon at bounding box center [323, 90] width 10 height 13
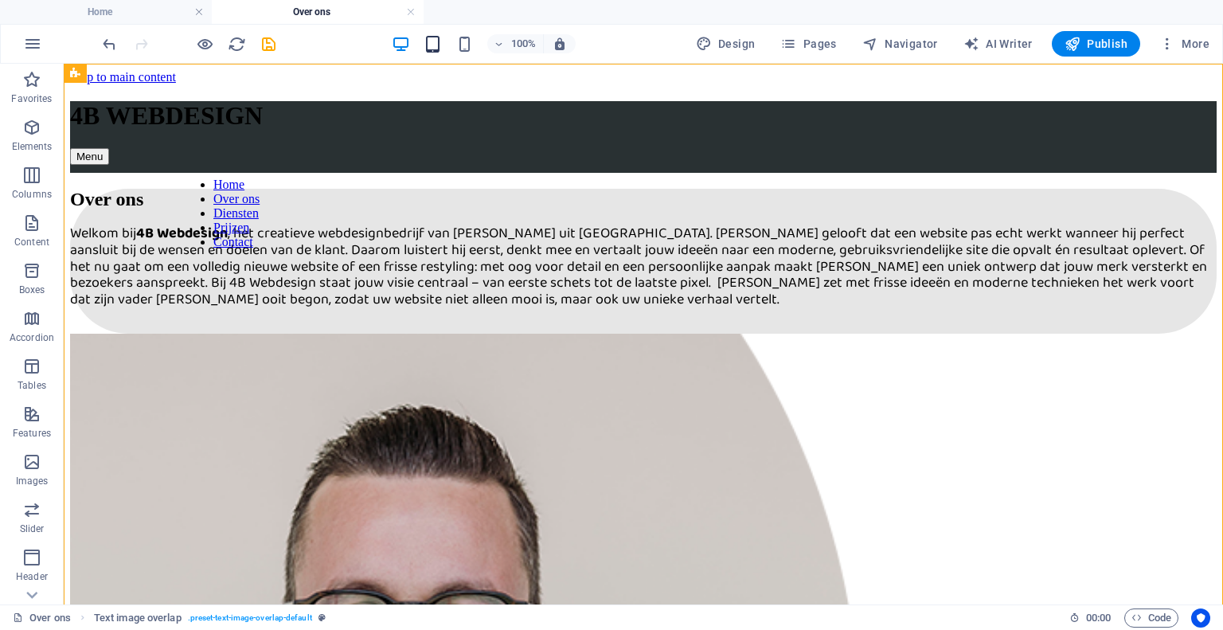
click at [440, 50] on icon "button" at bounding box center [432, 44] width 18 height 18
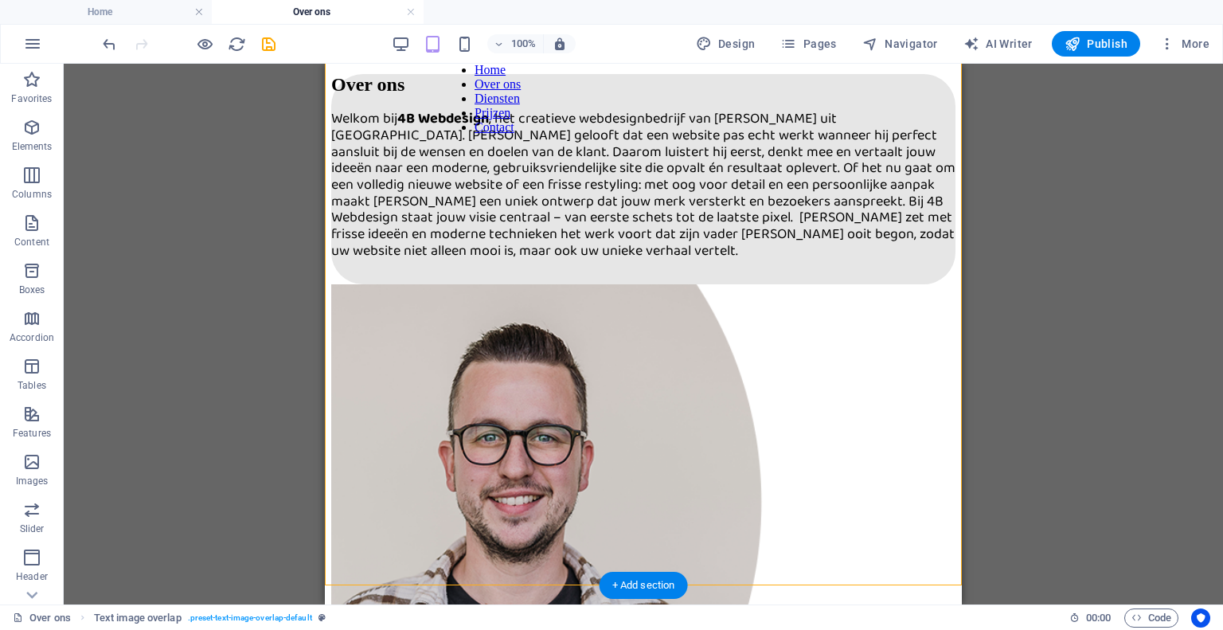
scroll to position [119, 0]
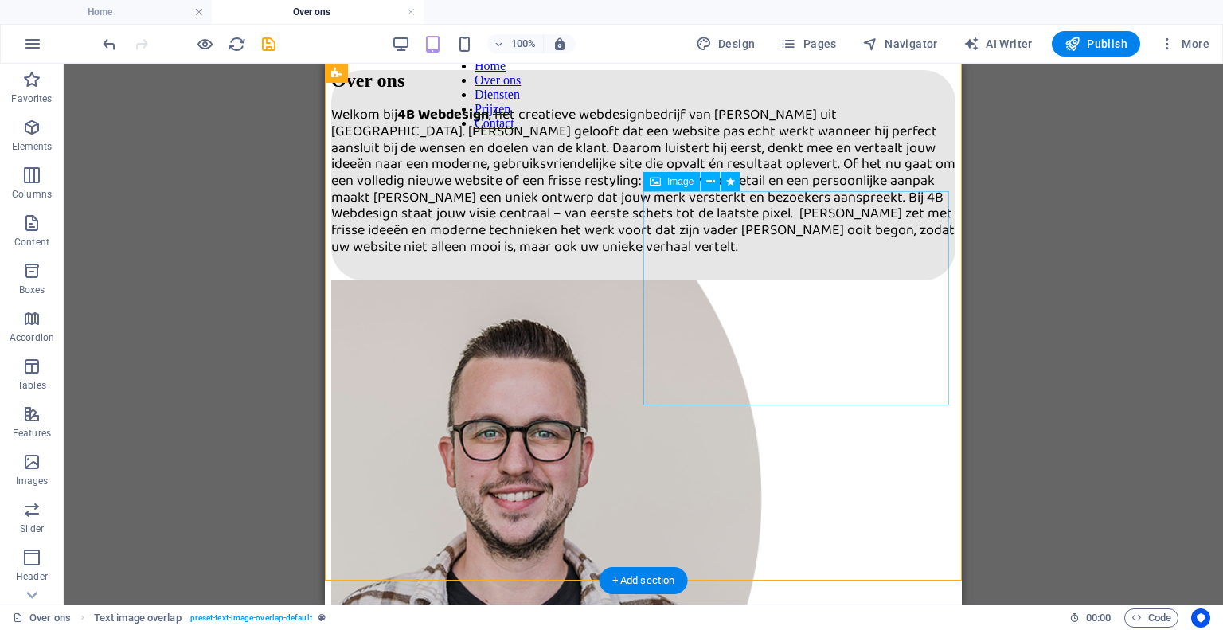
click at [777, 280] on figure at bounding box center [643, 500] width 624 height 440
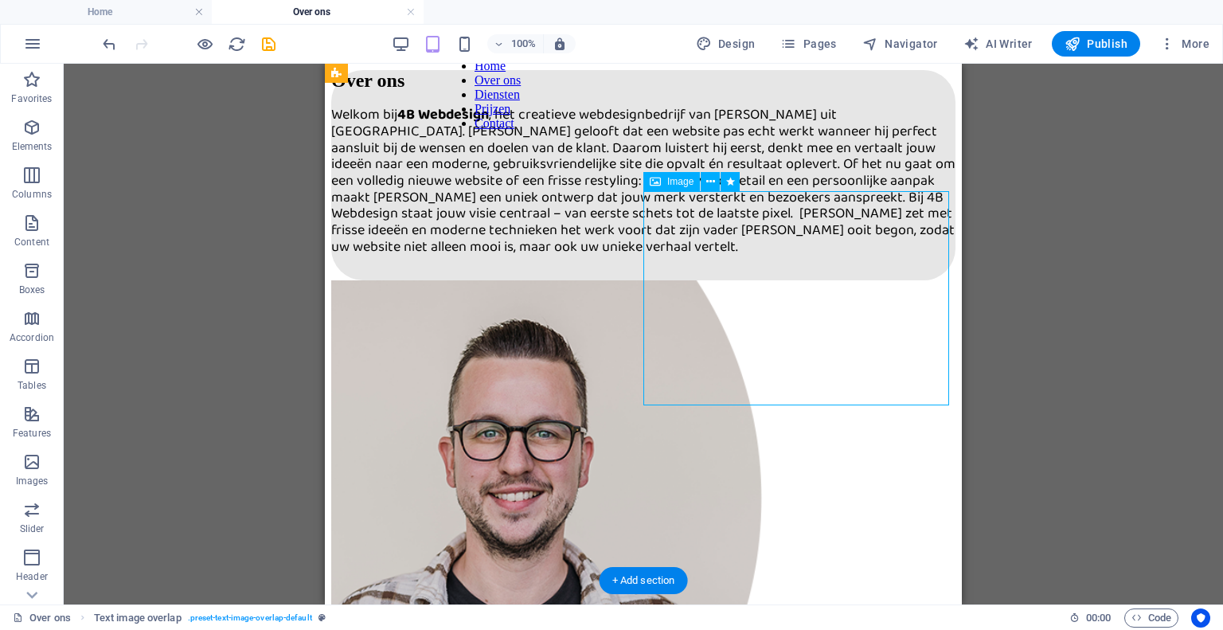
click at [777, 280] on figure at bounding box center [643, 500] width 624 height 440
select select "%"
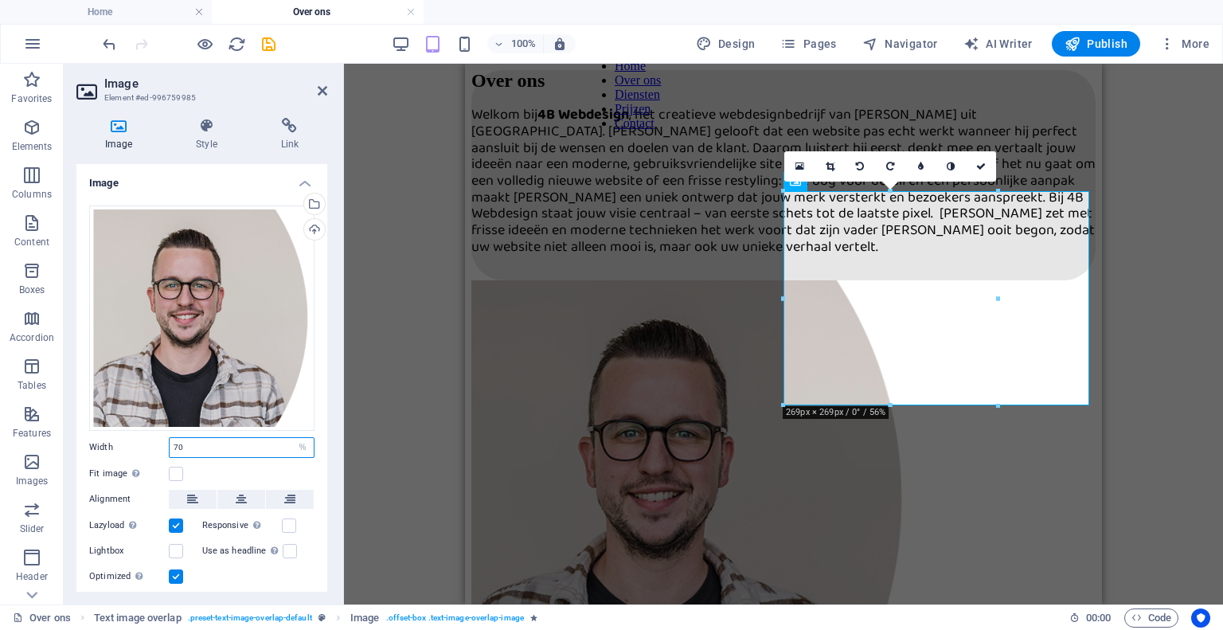
drag, startPoint x: 225, startPoint y: 448, endPoint x: 83, endPoint y: 457, distance: 142.7
click at [83, 457] on div "Drag files here, click to choose files or select files from Files or our free s…" at bounding box center [201, 396] width 251 height 406
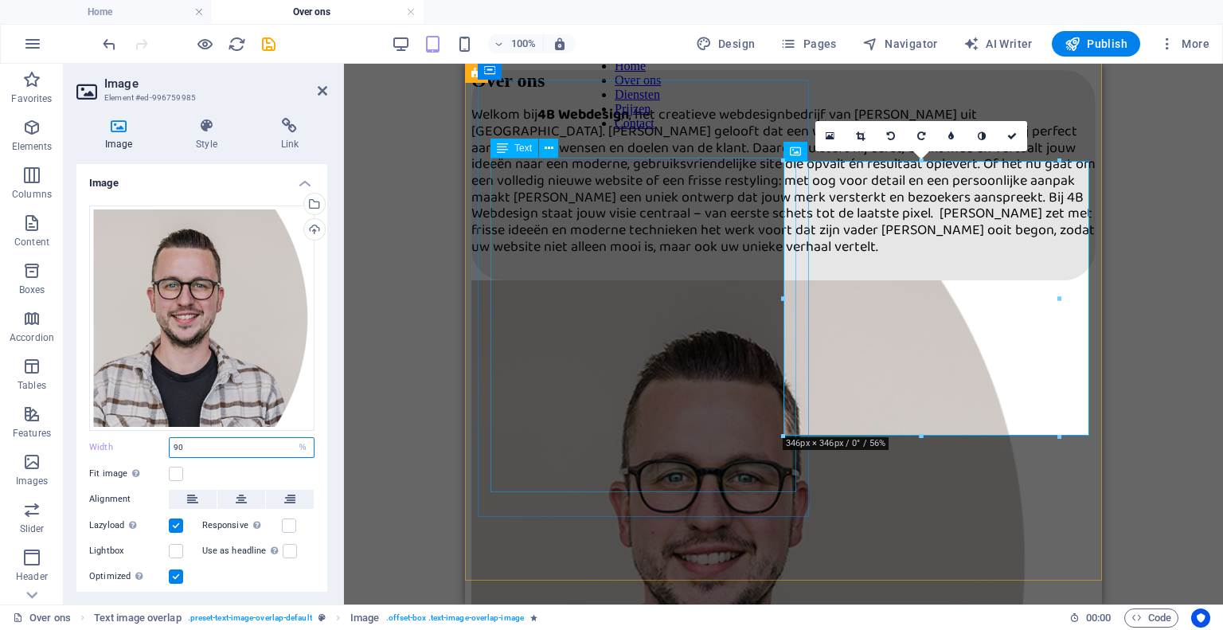
type input "90"
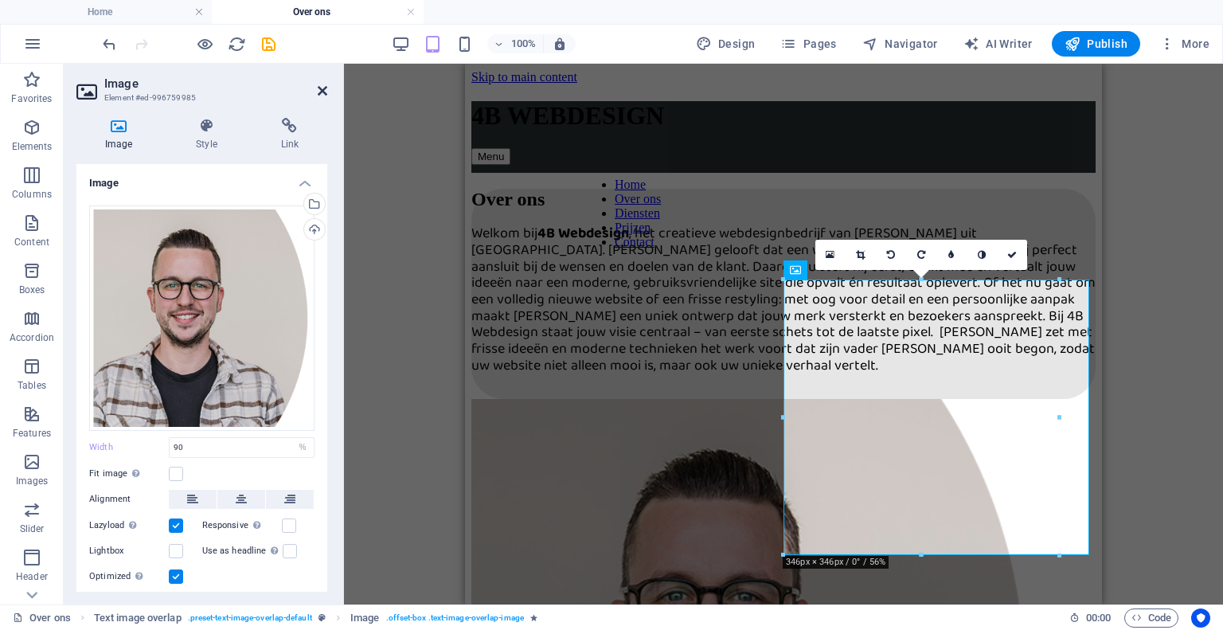
click at [323, 96] on icon at bounding box center [323, 90] width 10 height 13
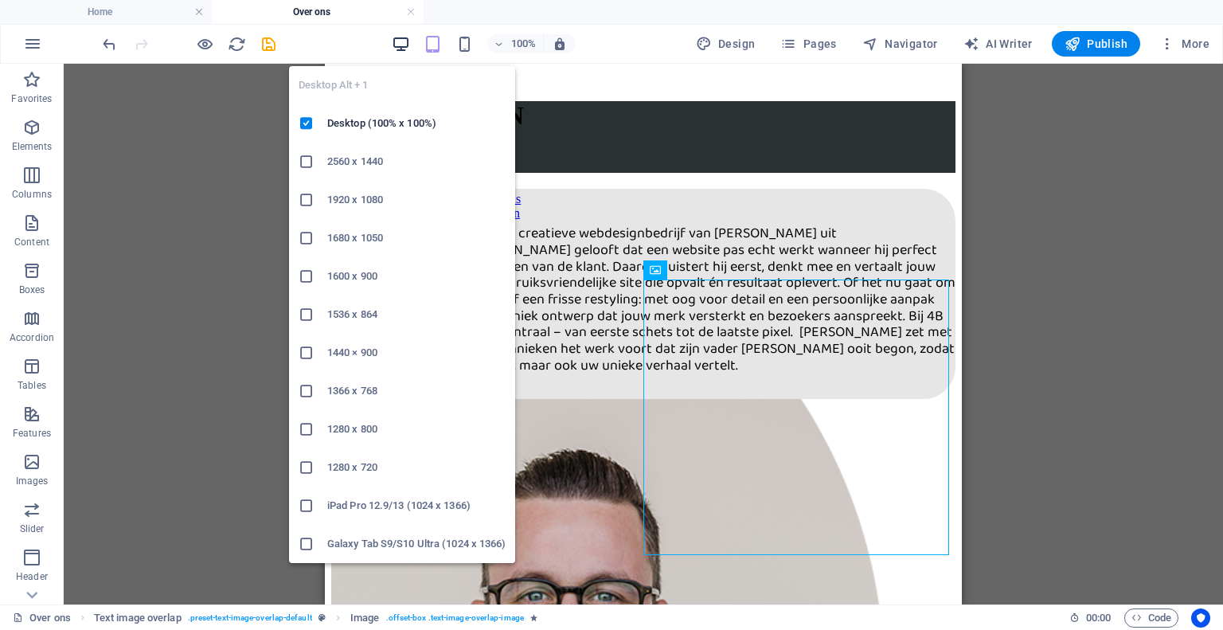
click at [410, 45] on icon "button" at bounding box center [401, 44] width 18 height 18
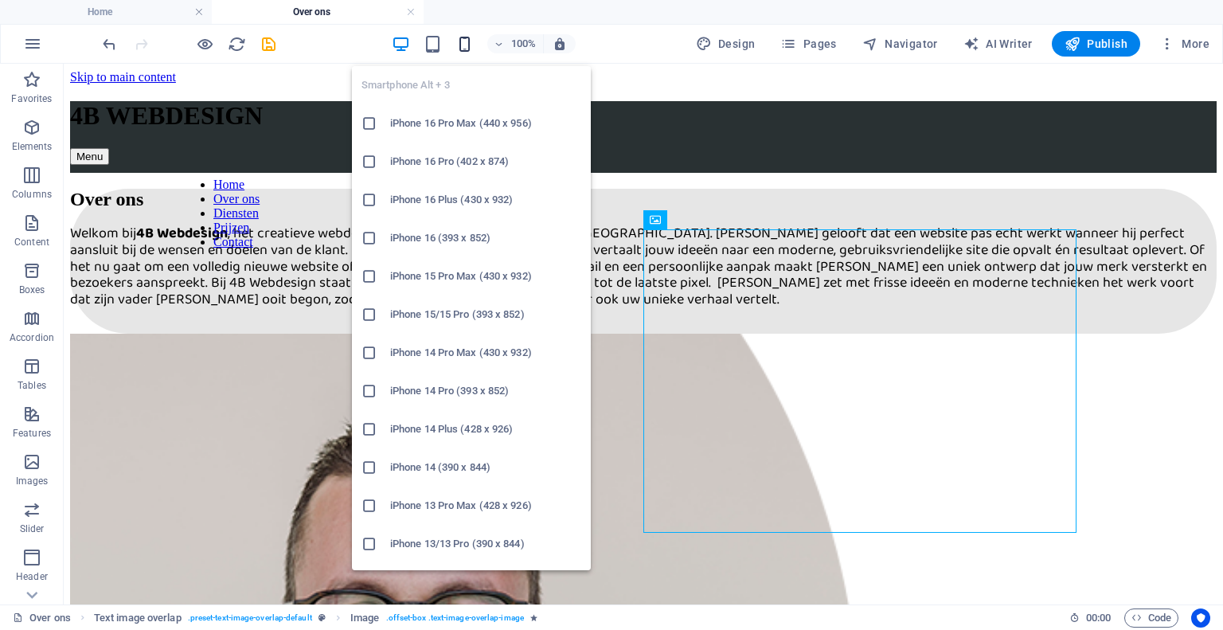
click at [466, 44] on icon "button" at bounding box center [464, 44] width 18 height 18
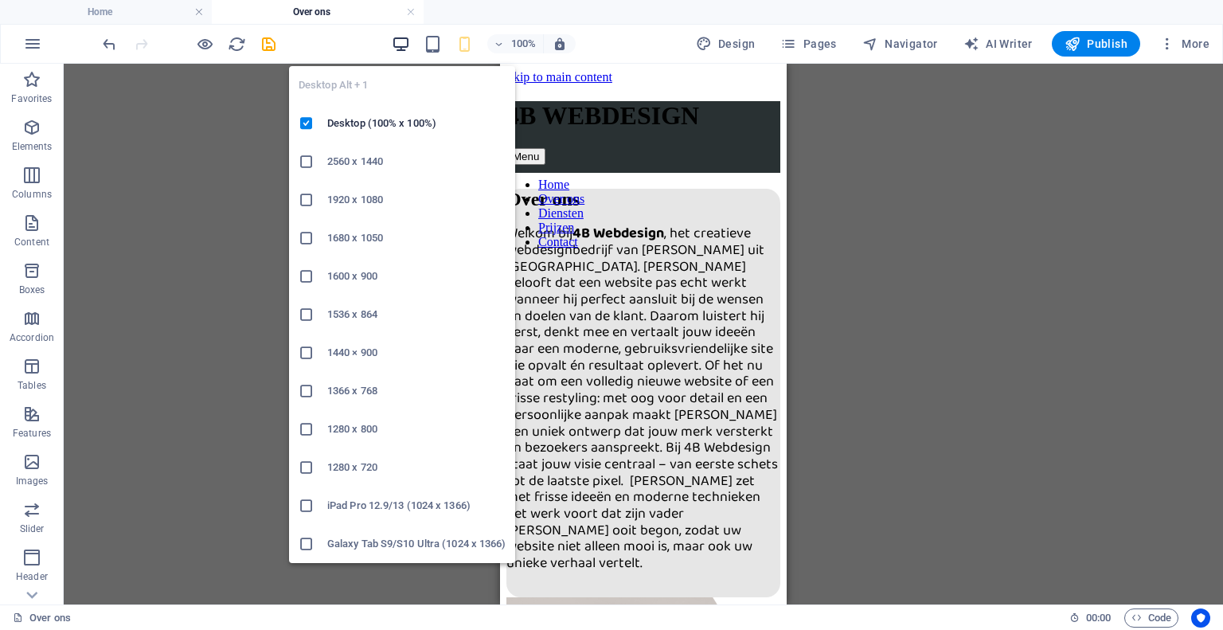
click at [399, 40] on icon "button" at bounding box center [401, 44] width 18 height 18
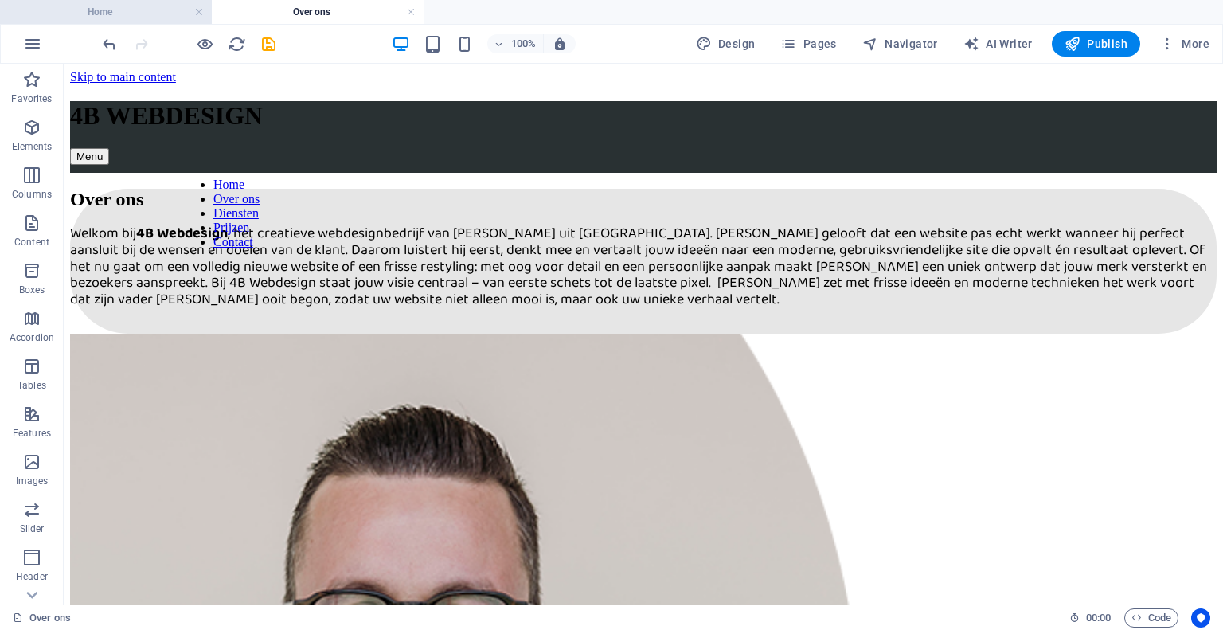
click at [151, 11] on h4 "Home" at bounding box center [106, 12] width 212 height 18
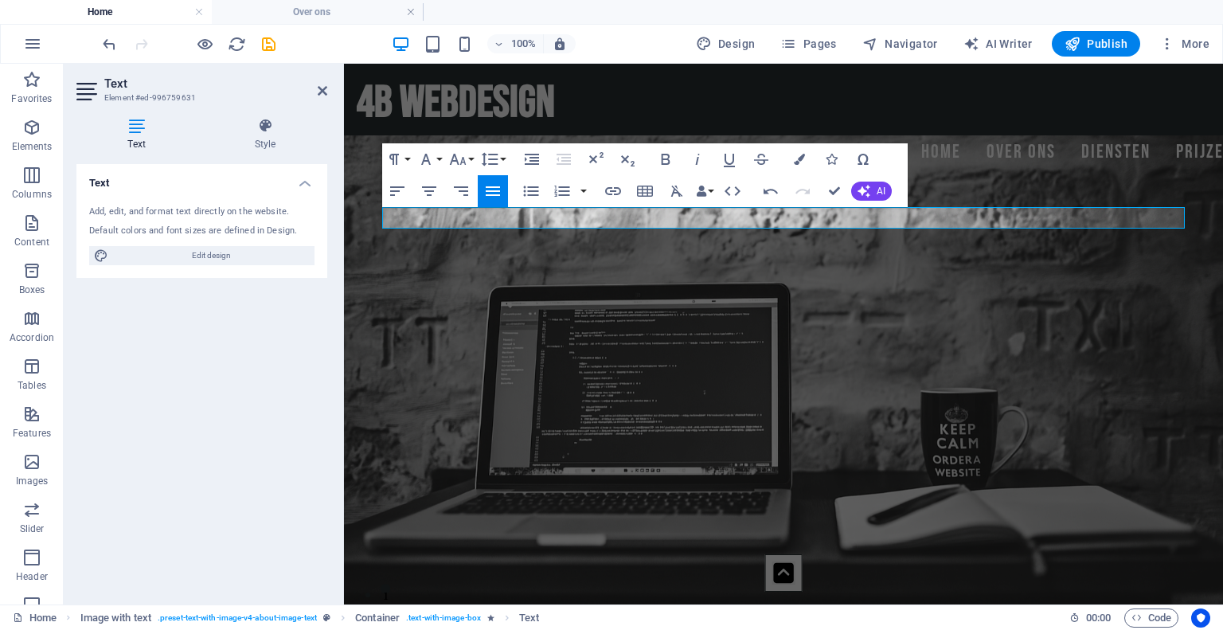
scroll to position [1252, 0]
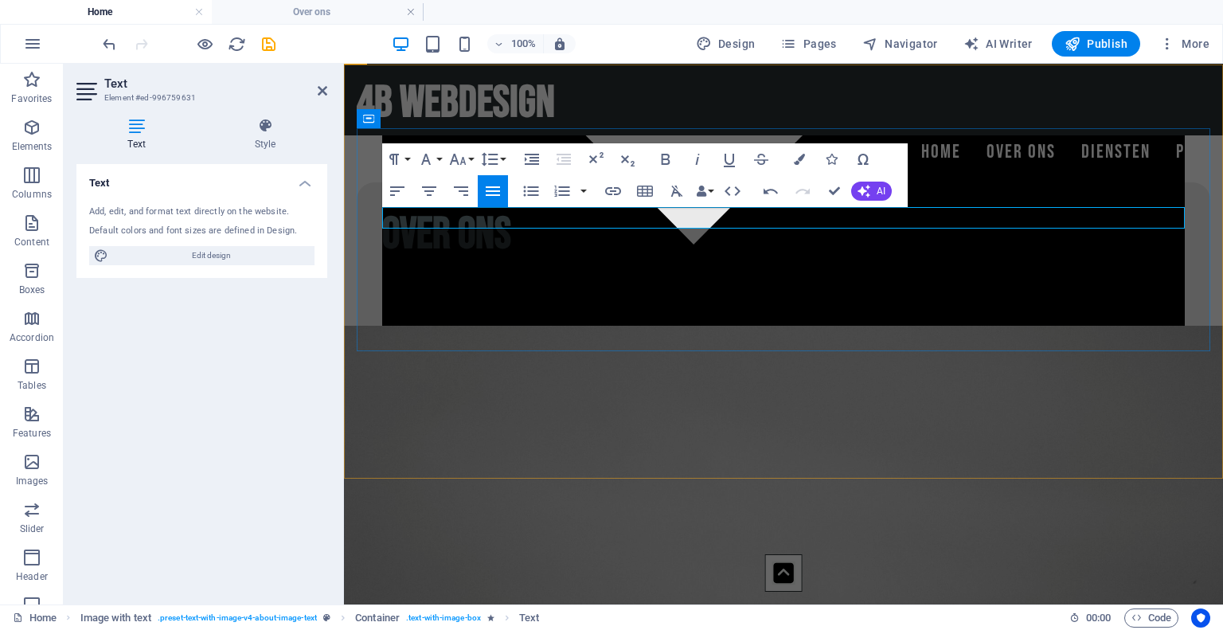
click at [538, 262] on p at bounding box center [783, 272] width 802 height 21
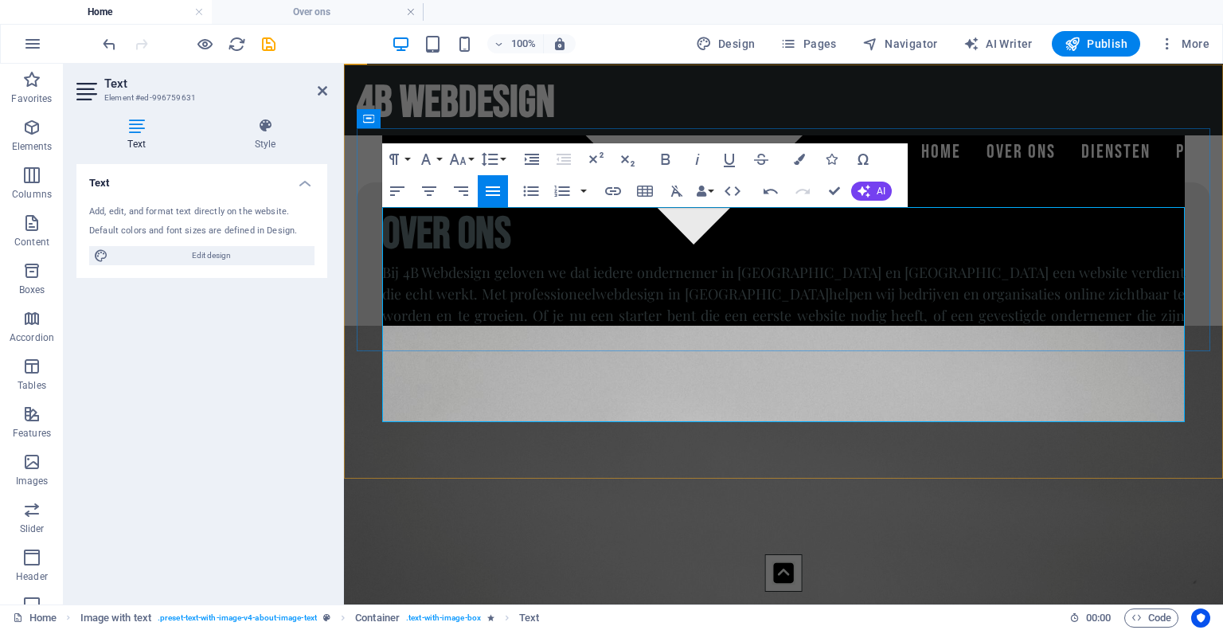
click at [385, 348] on p "Onze websites zijn modern, gebruiksvriendelijk en volledig responsive, zodat jo…" at bounding box center [783, 380] width 802 height 64
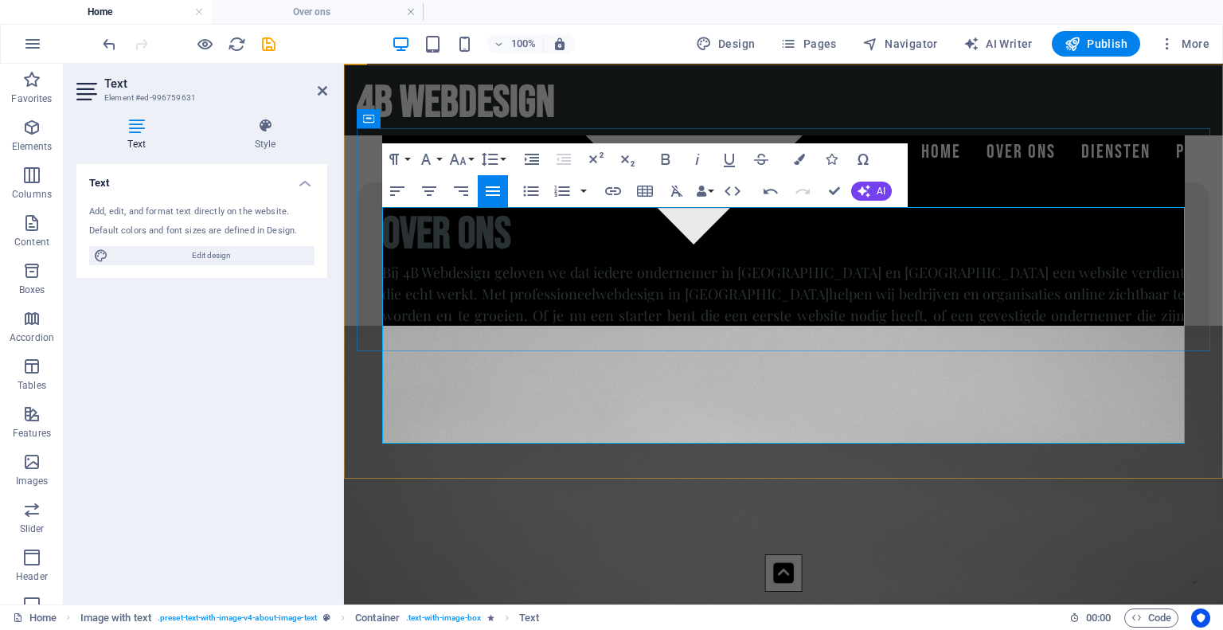
click at [384, 434] on p "Van een strakke zakelijke website tot een creatieve online presentatie: wij ver…" at bounding box center [783, 466] width 802 height 64
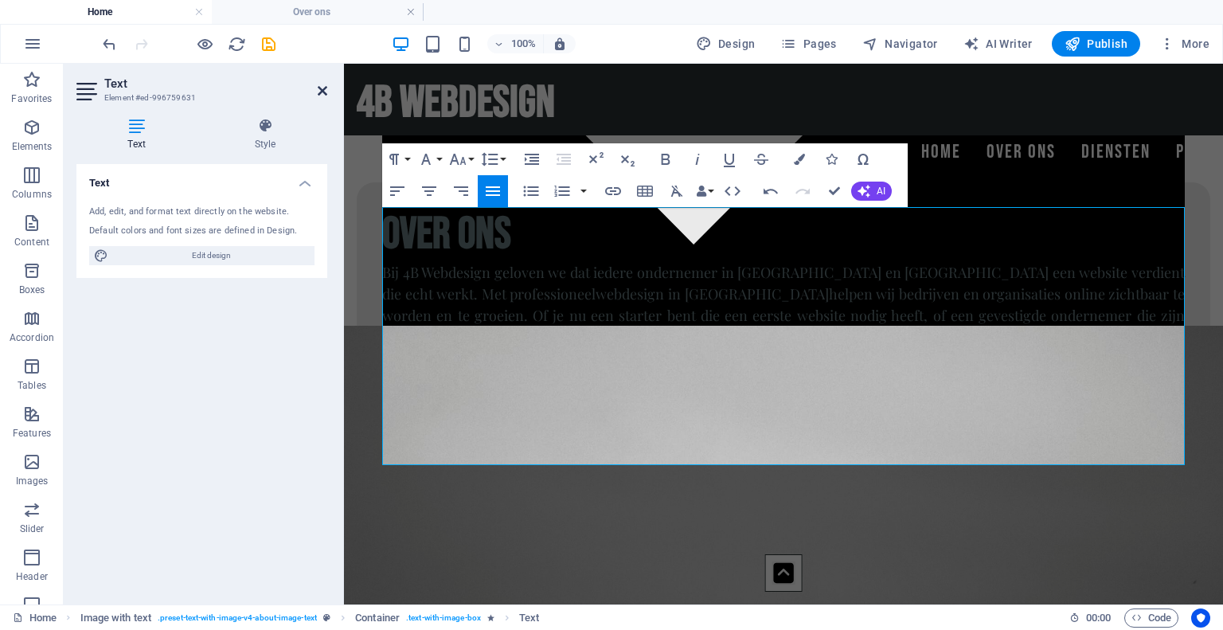
click at [321, 89] on icon at bounding box center [323, 90] width 10 height 13
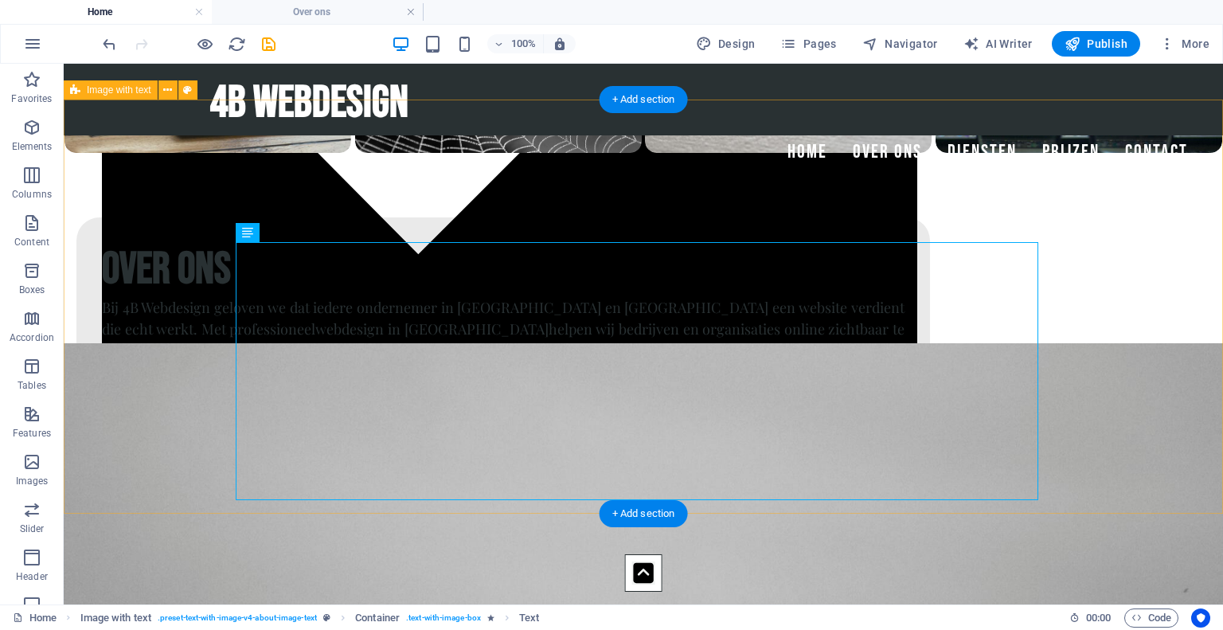
click at [174, 306] on div "Over ons Bij 4B Webdesign geloven we dat iedere ondernemer in Zeeland en West-B…" at bounding box center [643, 361] width 1159 height 415
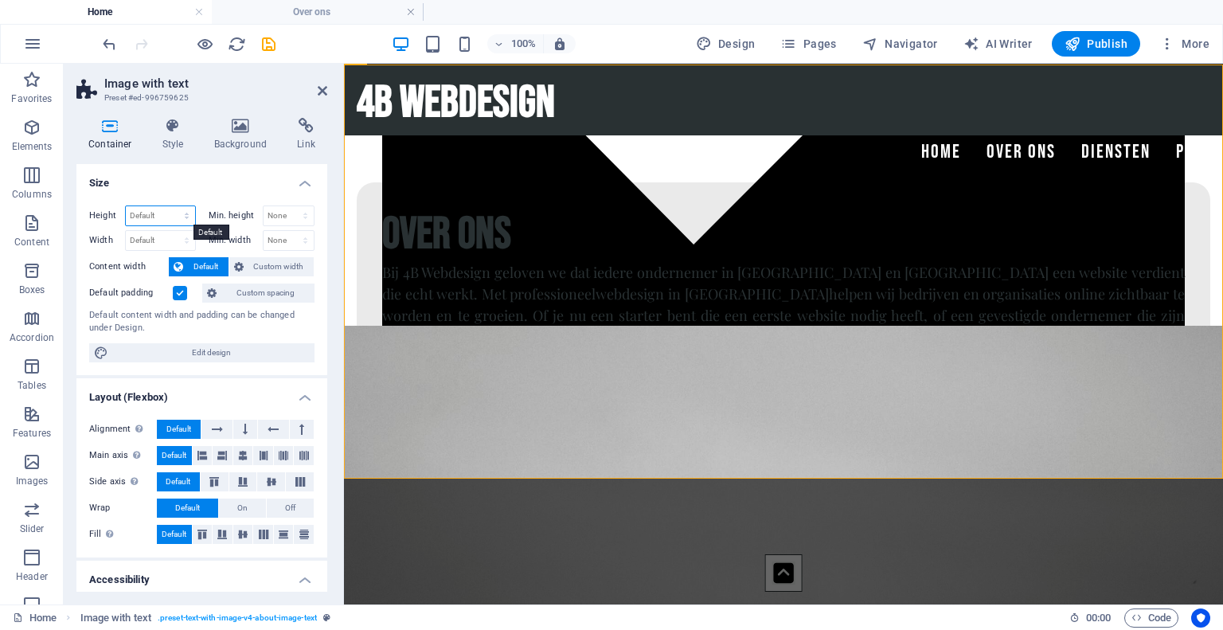
click at [153, 216] on select "Default px rem % vh vw" at bounding box center [160, 215] width 69 height 19
select select "px"
click at [170, 206] on select "Default px rem % vh vw" at bounding box center [160, 215] width 69 height 19
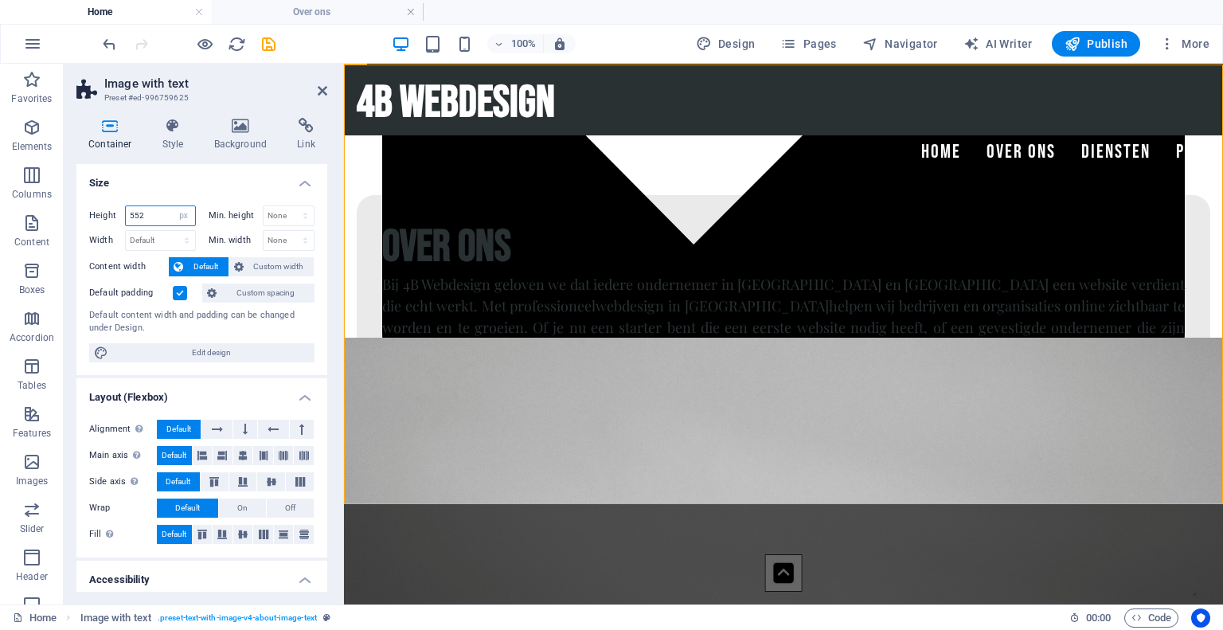
type input "0"
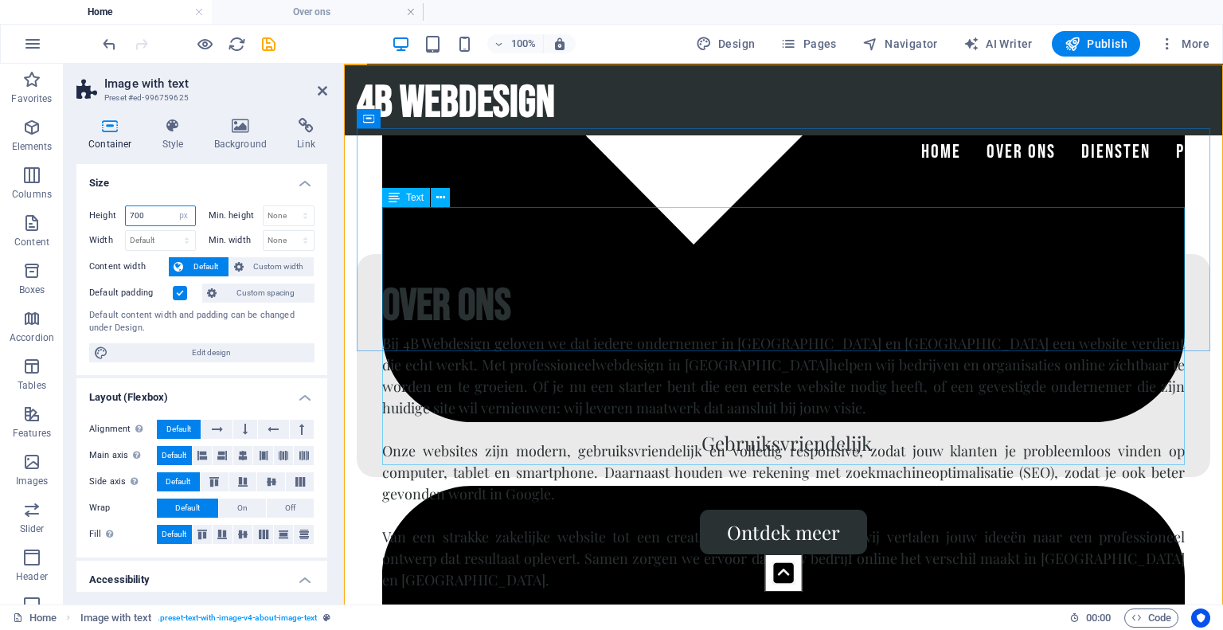
type input "700"
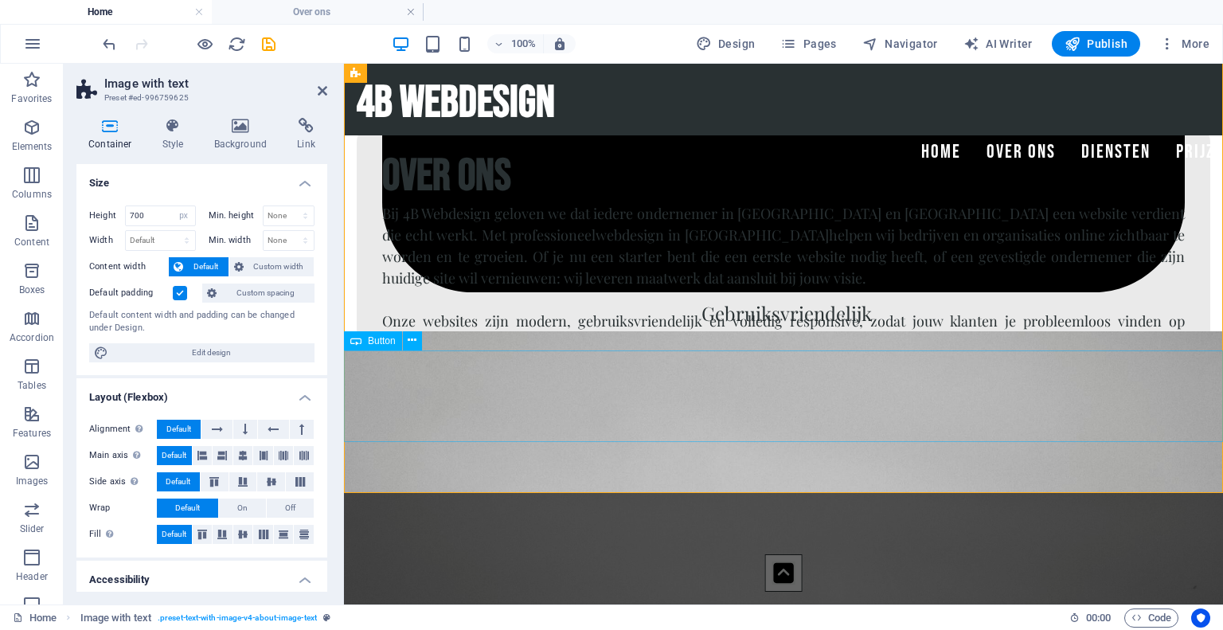
scroll to position [1380, 0]
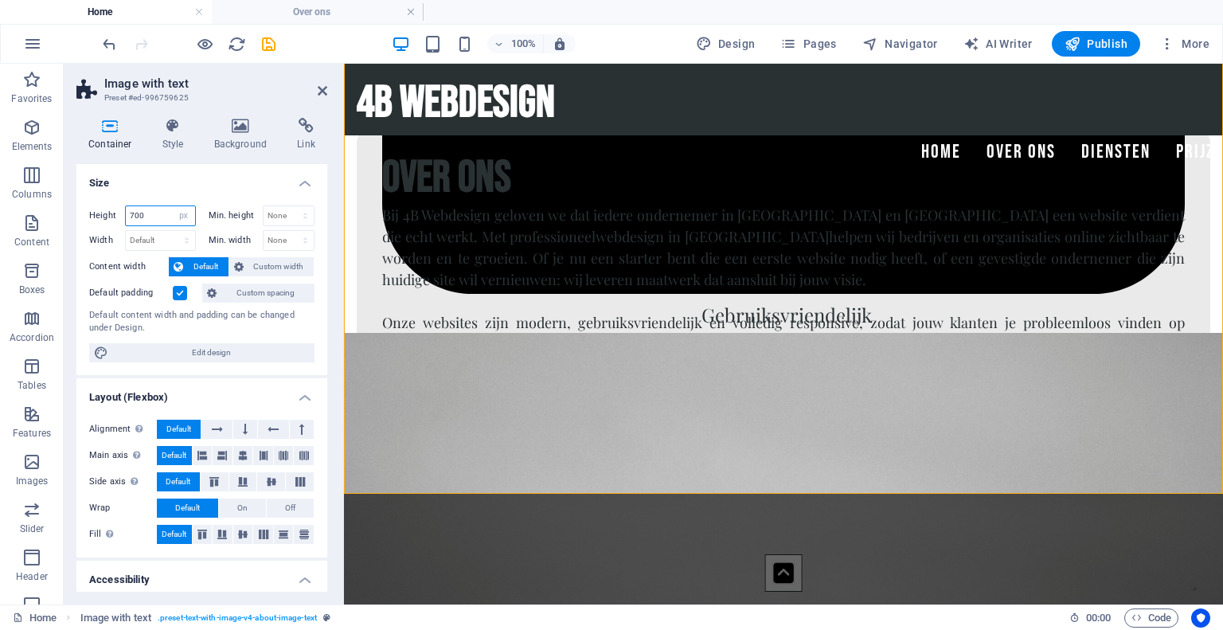
drag, startPoint x: 162, startPoint y: 219, endPoint x: 104, endPoint y: 214, distance: 57.5
click at [104, 214] on div "Height 700 Default px rem % vh vw" at bounding box center [142, 215] width 107 height 21
click at [325, 92] on icon at bounding box center [323, 90] width 10 height 13
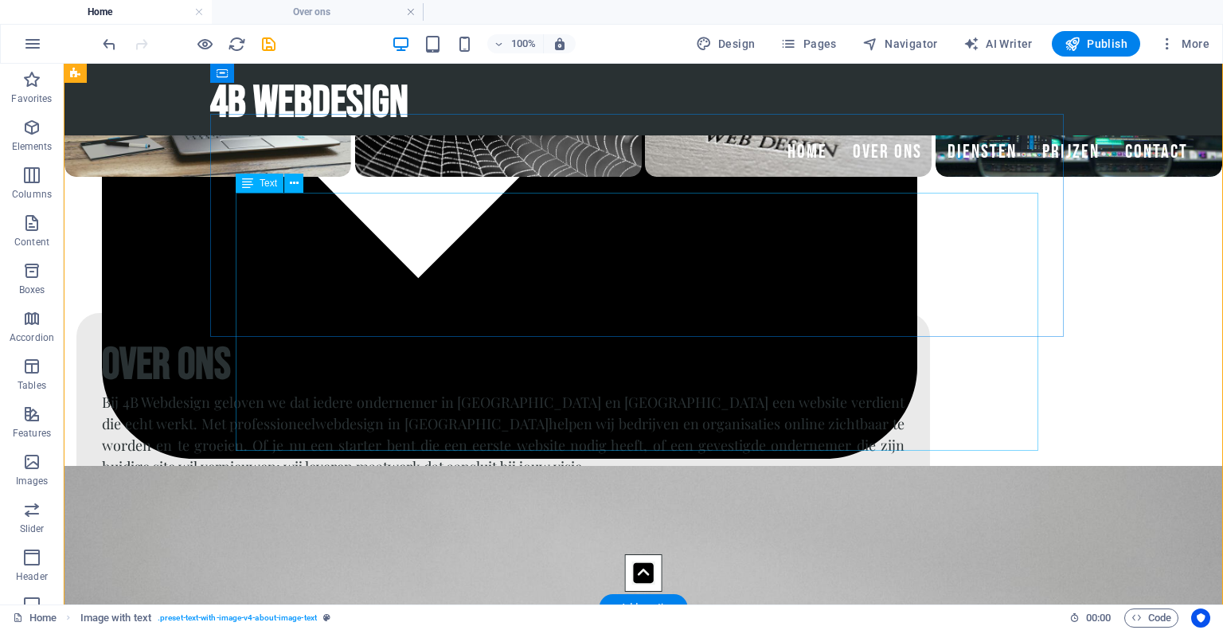
scroll to position [1222, 0]
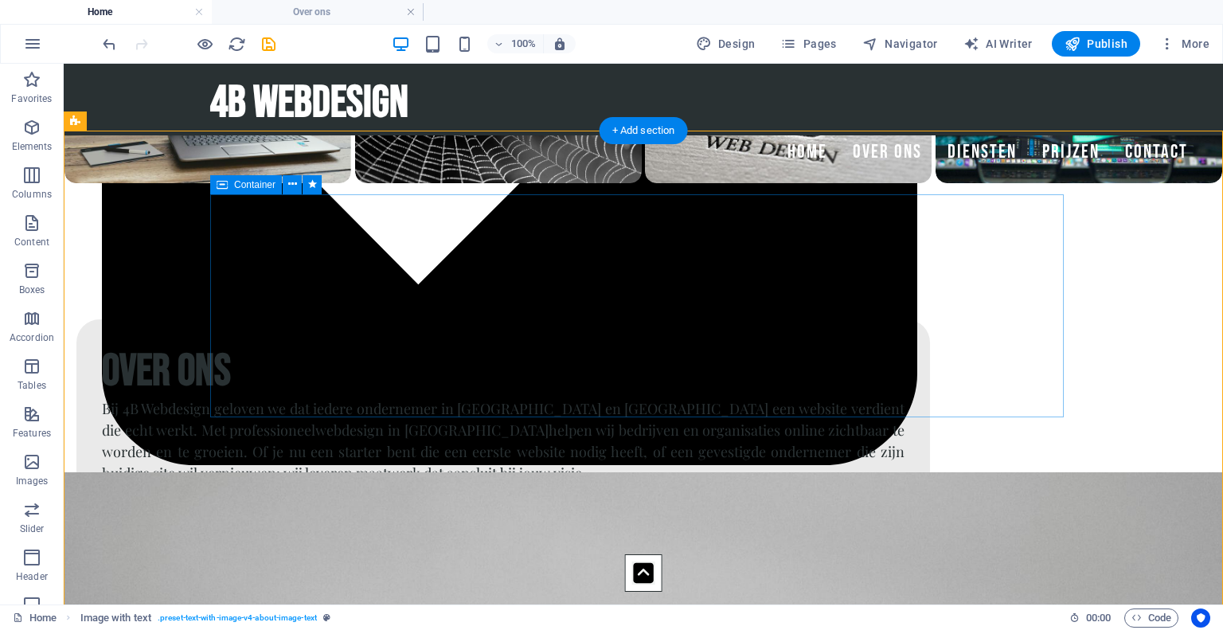
click at [219, 319] on div "Over ons Bij 4B Webdesign geloven we dat iedere ondernemer in Zeeland en West-B…" at bounding box center [502, 430] width 853 height 223
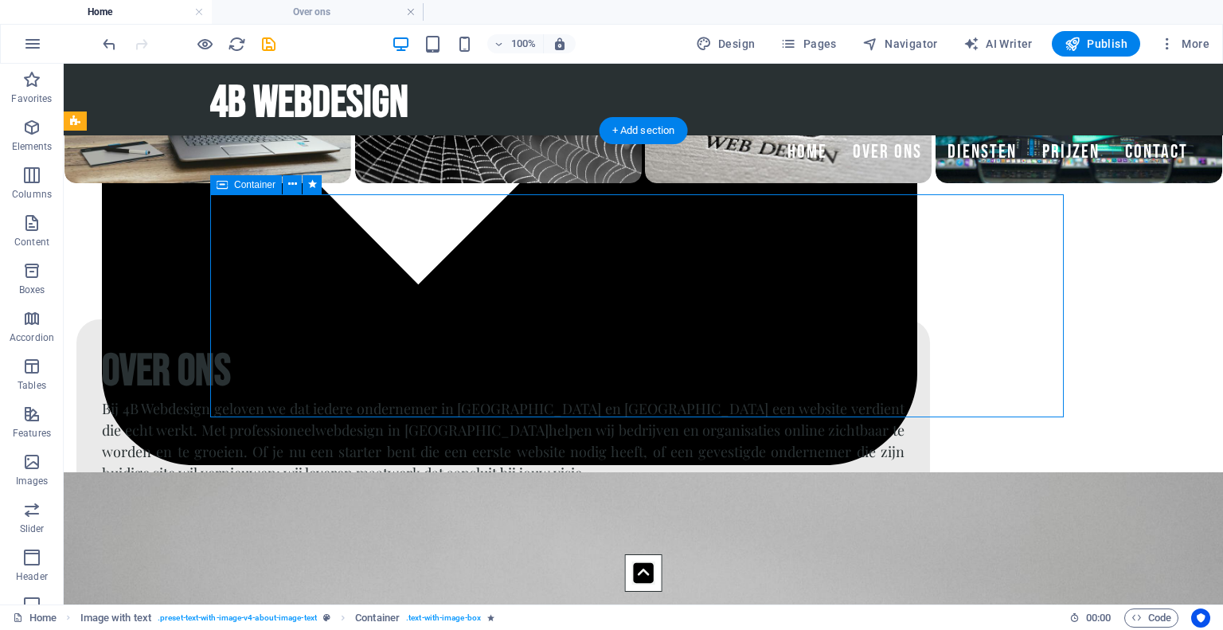
click at [219, 319] on div "Over ons Bij 4B Webdesign geloven we dat iedere ondernemer in Zeeland en West-B…" at bounding box center [502, 430] width 853 height 223
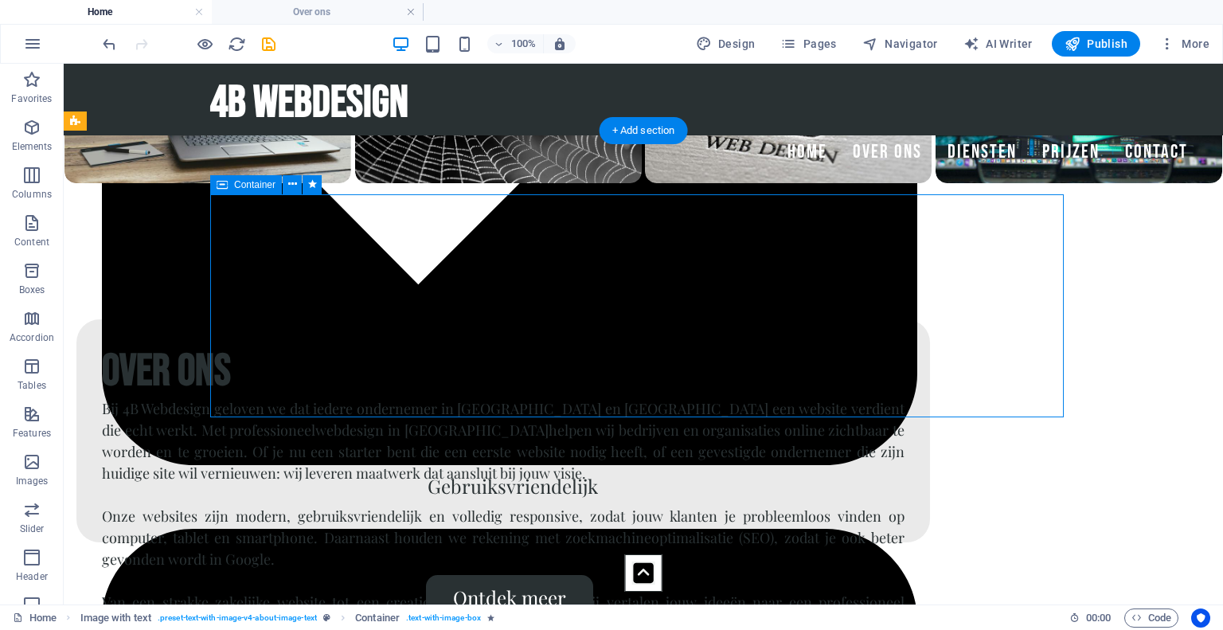
select select "px"
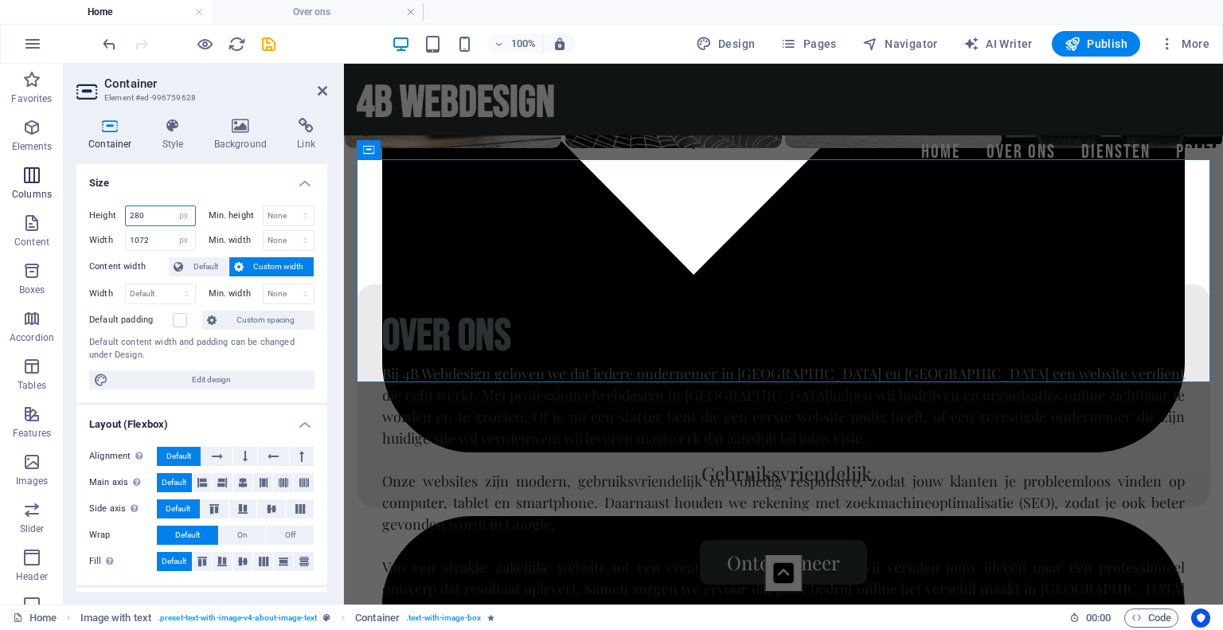
drag, startPoint x: 157, startPoint y: 217, endPoint x: 0, endPoint y: 185, distance: 160.0
click at [0, 185] on section "Favorites Elements Columns Content Boxes Accordion Tables Features Images Slide…" at bounding box center [611, 334] width 1223 height 540
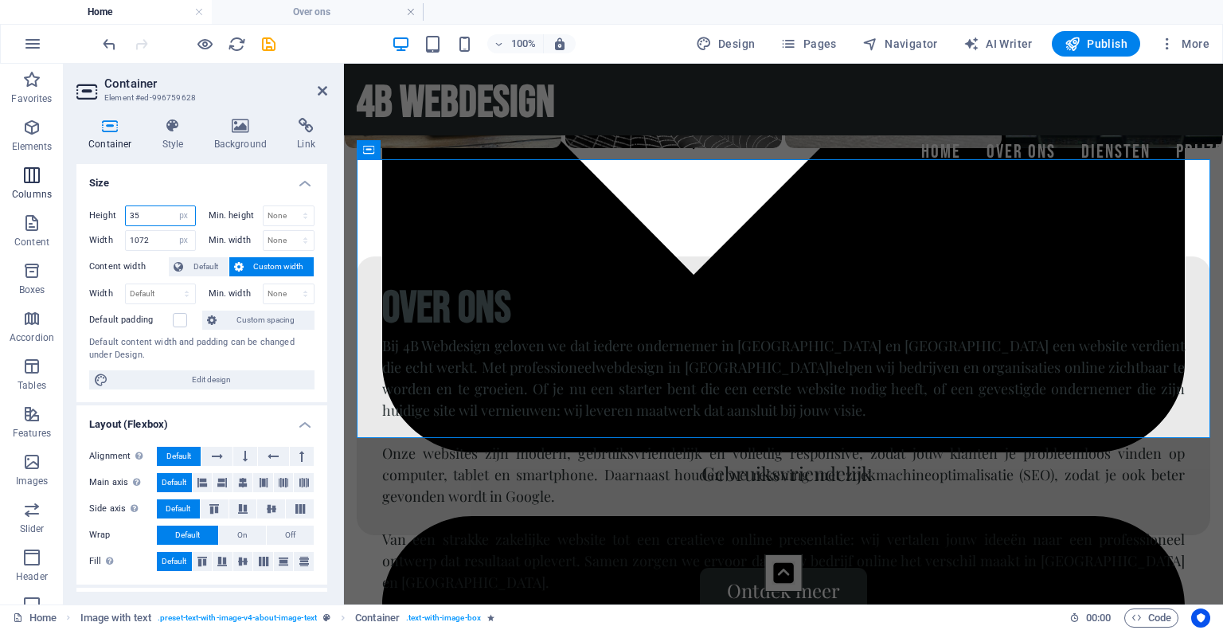
type input "3"
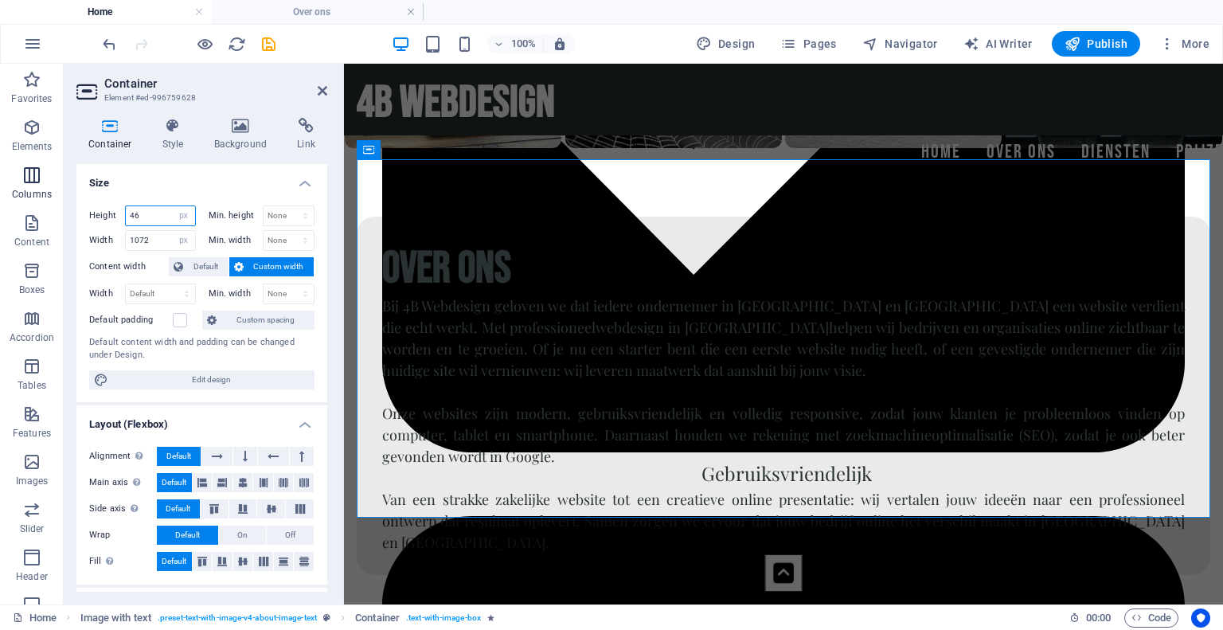
type input "460"
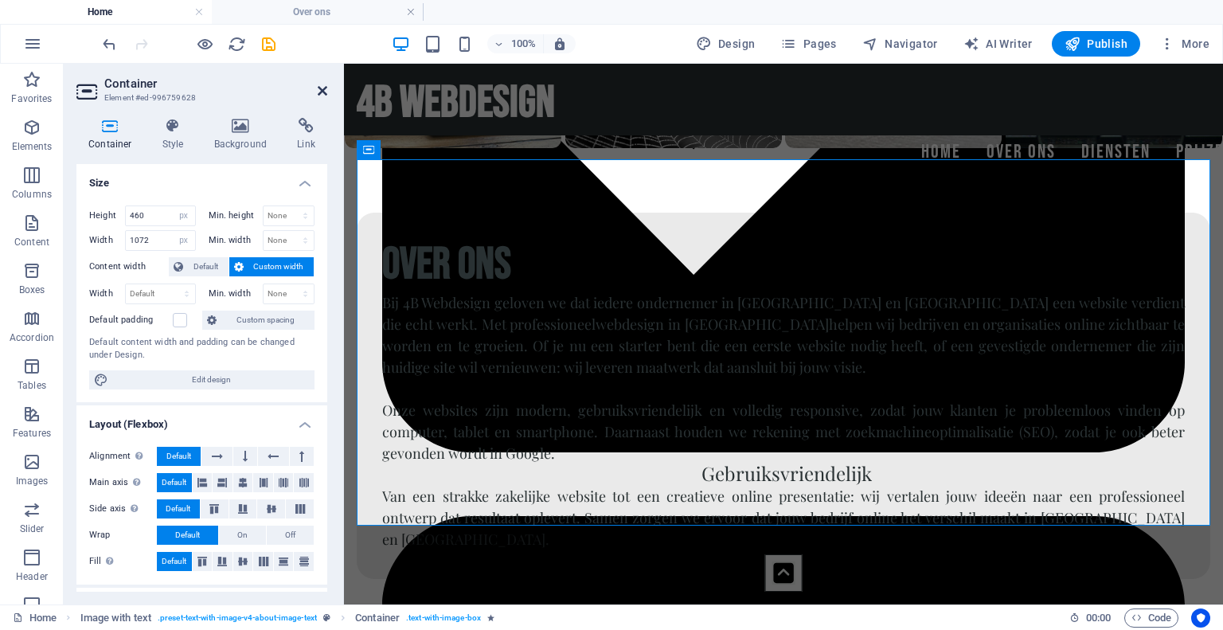
click at [325, 89] on icon at bounding box center [323, 90] width 10 height 13
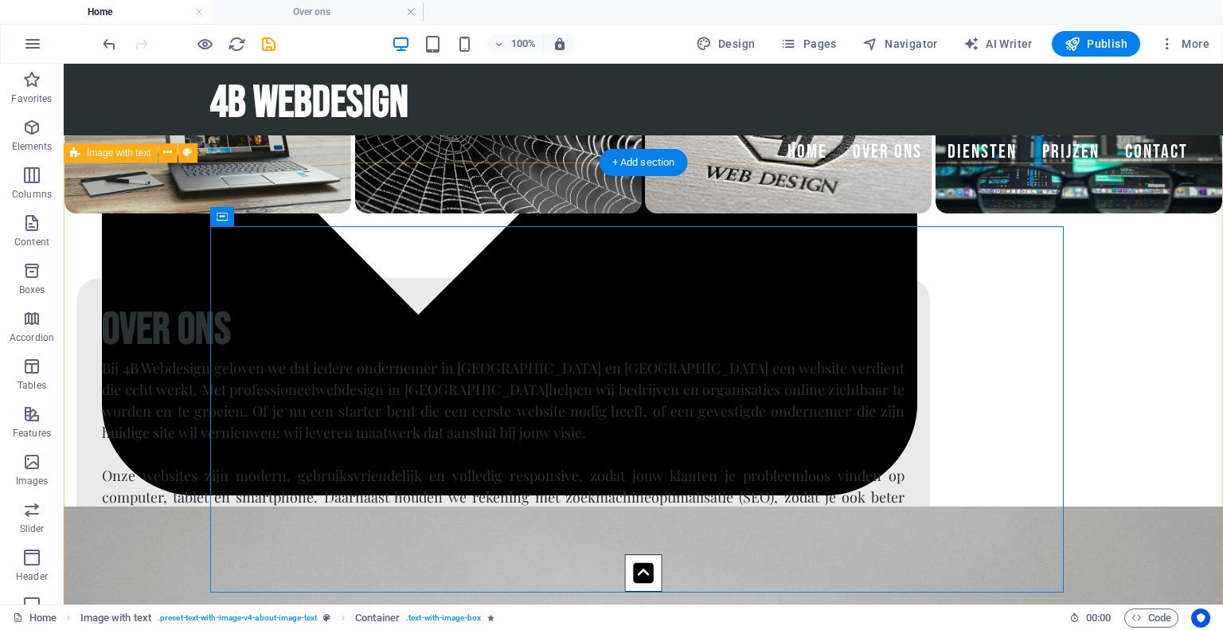
scroll to position [1190, 0]
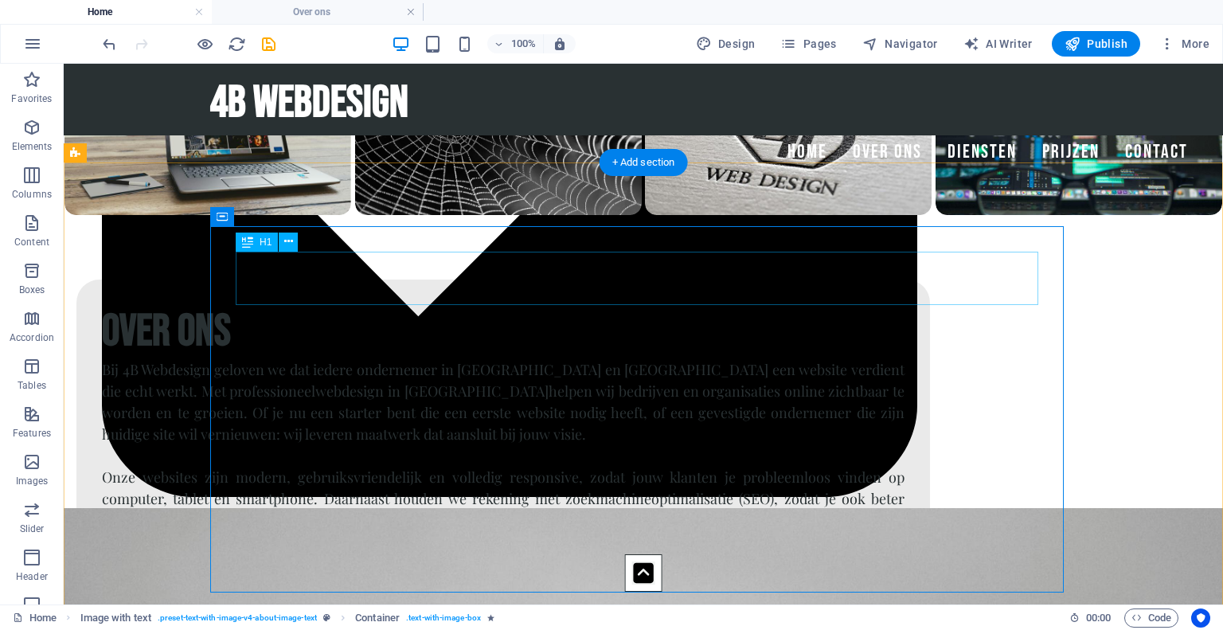
click at [327, 305] on div "Over ons" at bounding box center [503, 331] width 802 height 53
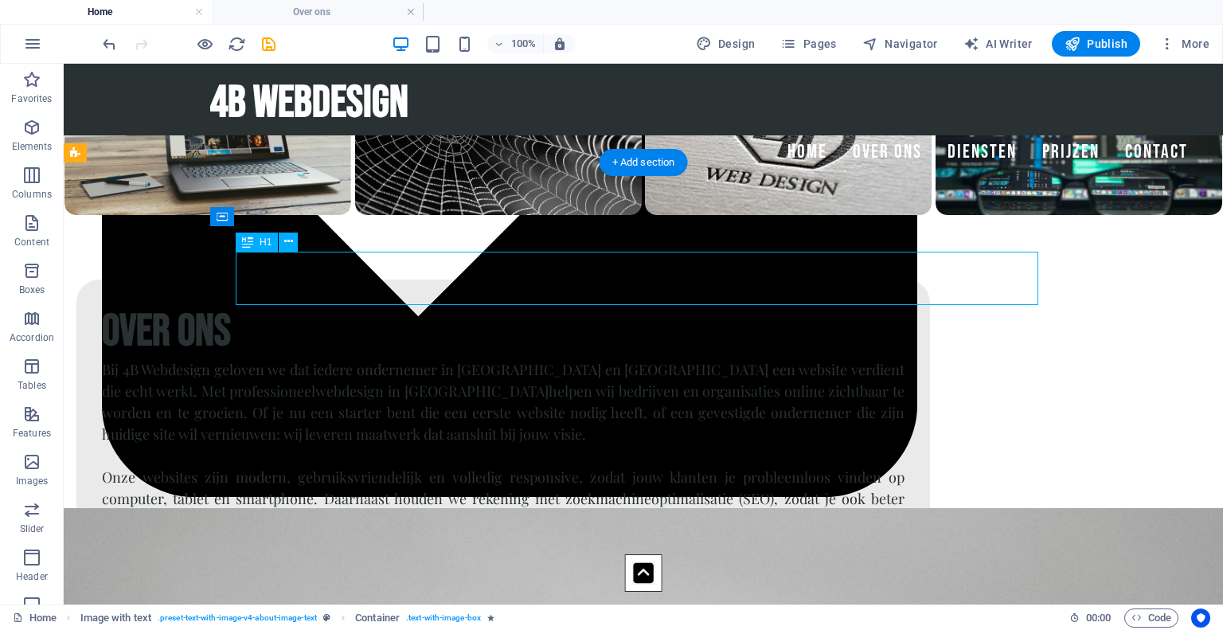
click at [327, 305] on div "Over ons" at bounding box center [503, 331] width 802 height 53
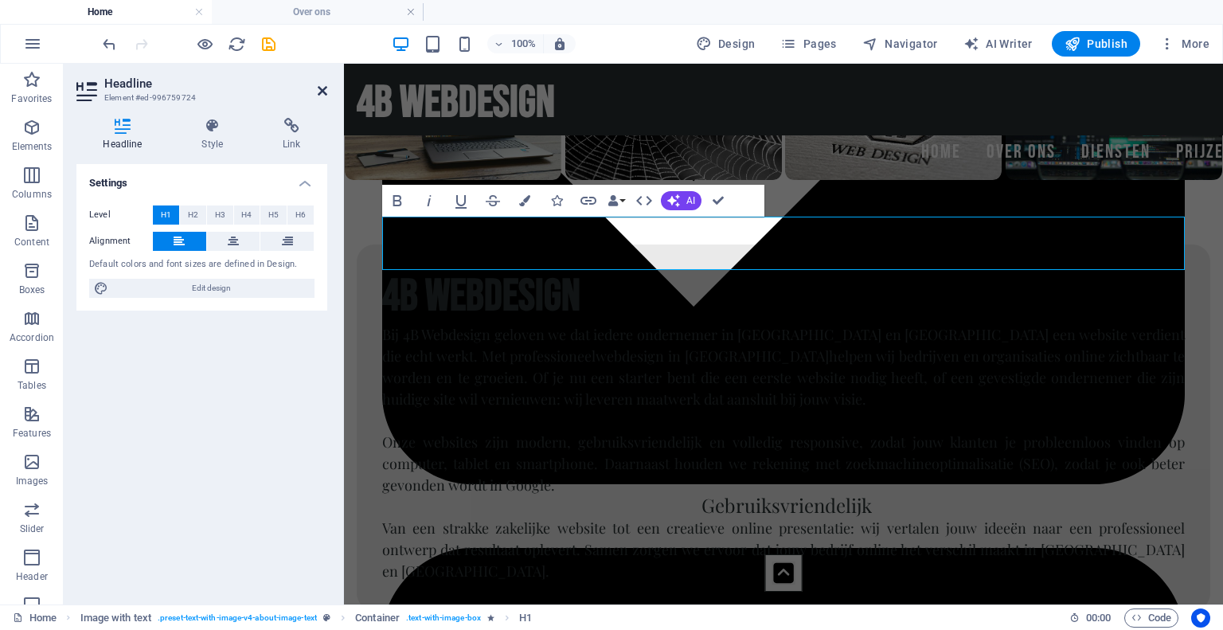
click at [318, 92] on icon at bounding box center [323, 90] width 10 height 13
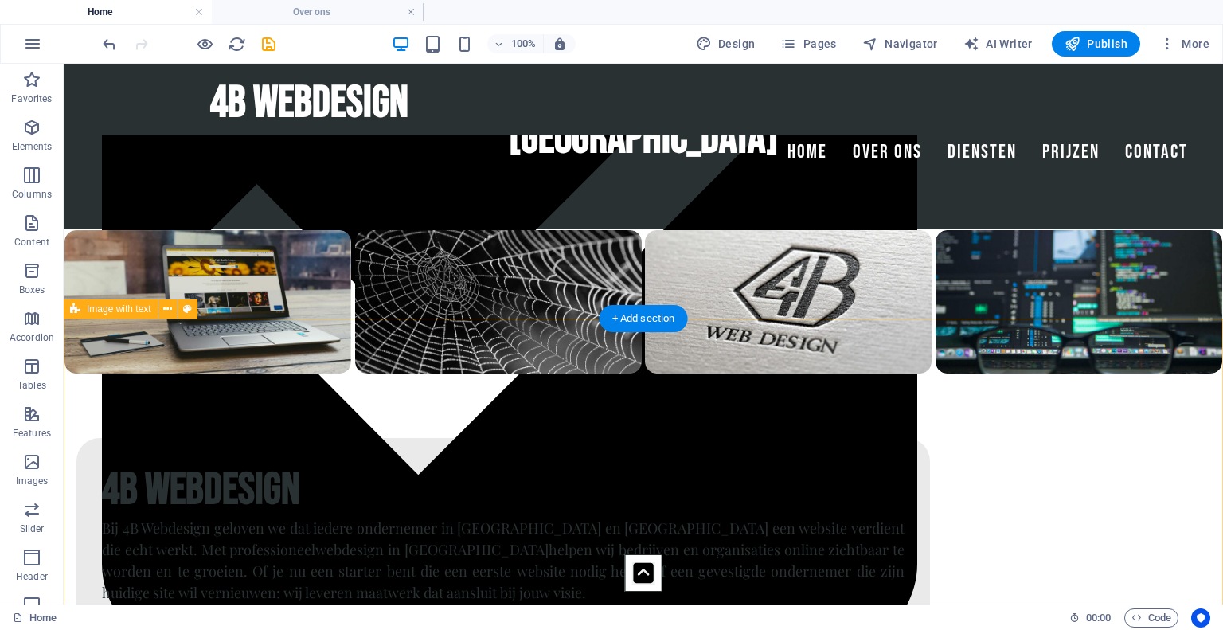
scroll to position [1035, 0]
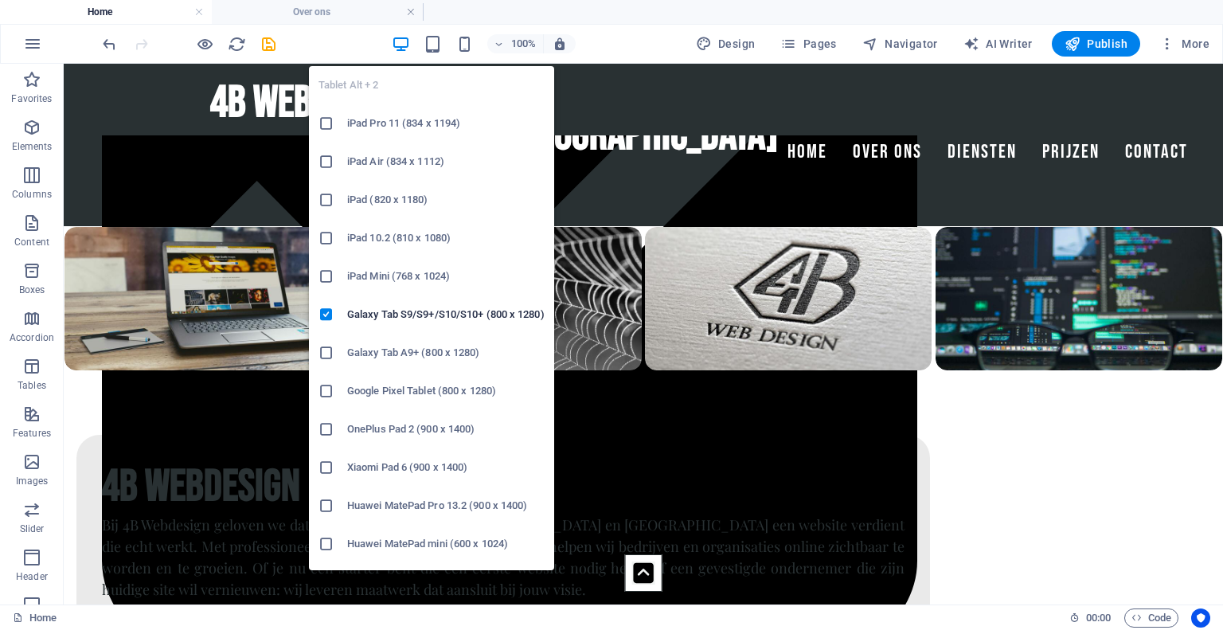
click at [431, 53] on div "Tablet Alt + 2 iPad Pro 11 (834 x 1194) iPad Air (834 x 1112) iPad (820 x 1180)…" at bounding box center [431, 311] width 245 height 517
click at [435, 42] on icon "button" at bounding box center [432, 44] width 18 height 18
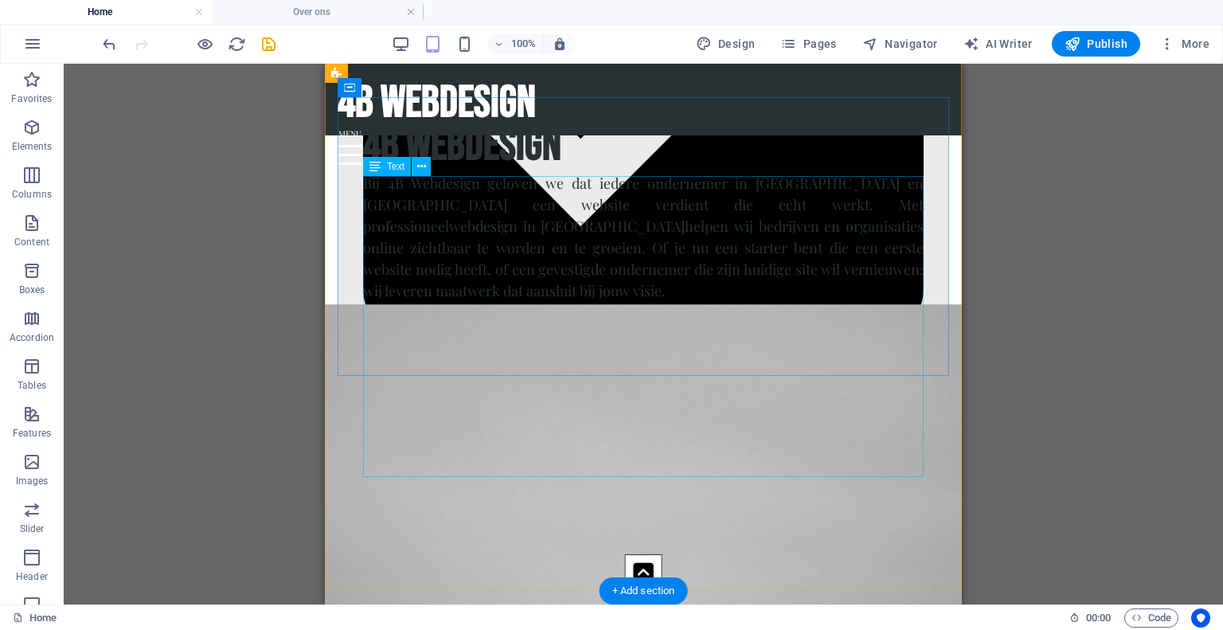
scroll to position [1710, 0]
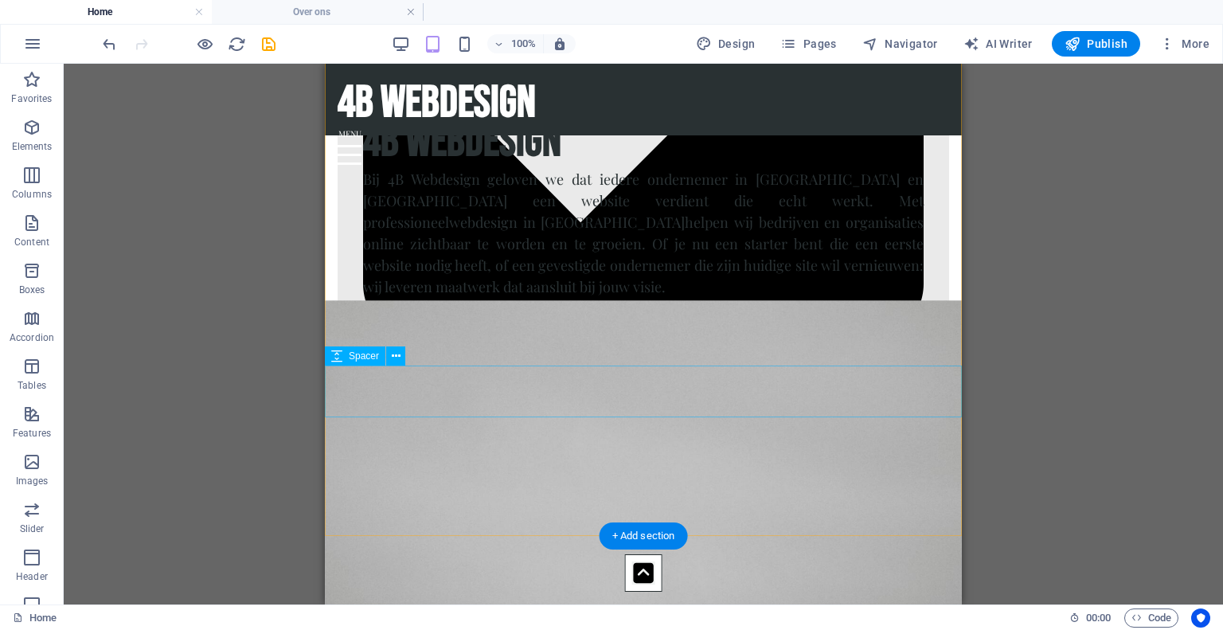
click at [326, 390] on div at bounding box center [643, 391] width 637 height 20
select select "px"
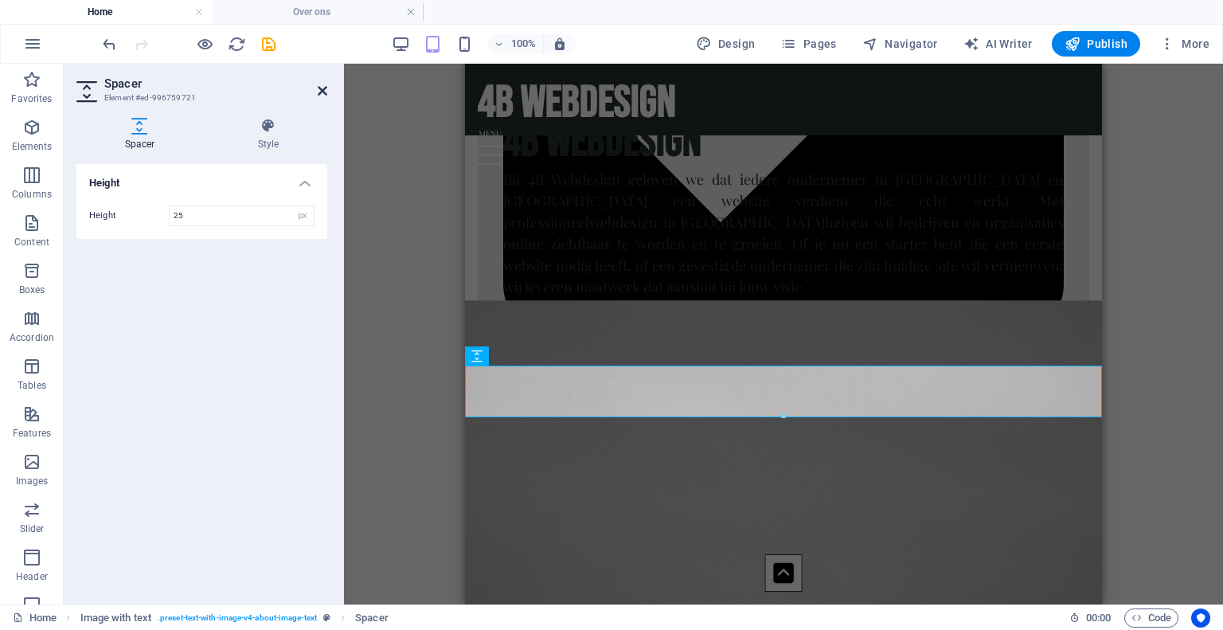
click at [318, 86] on icon at bounding box center [323, 90] width 10 height 13
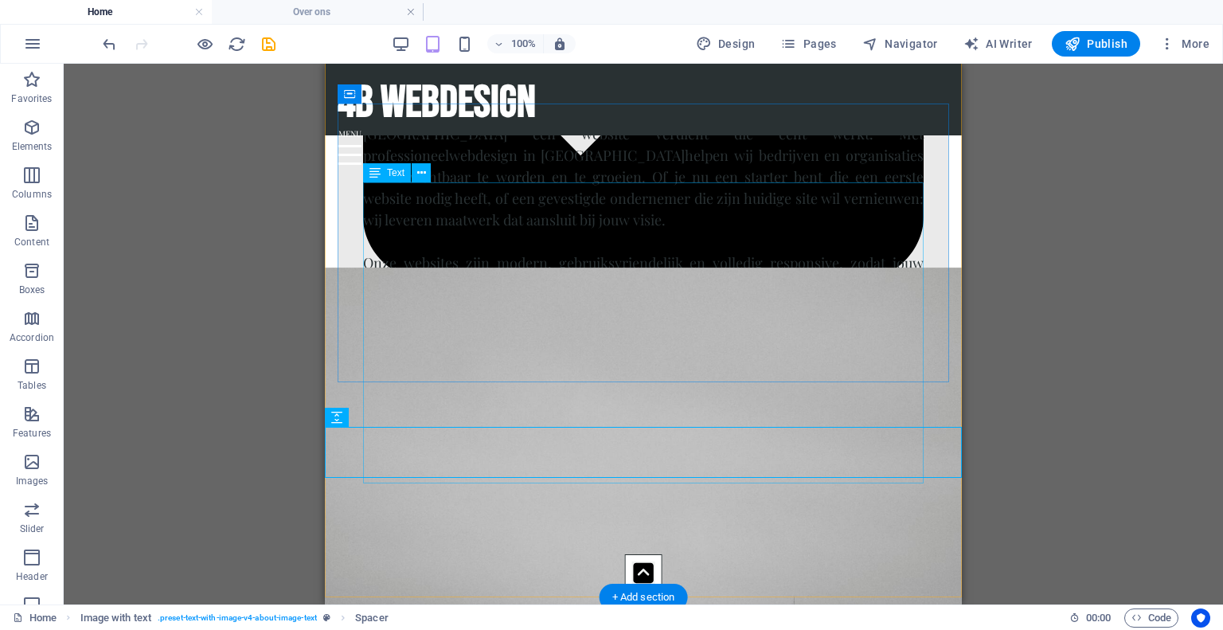
scroll to position [1779, 0]
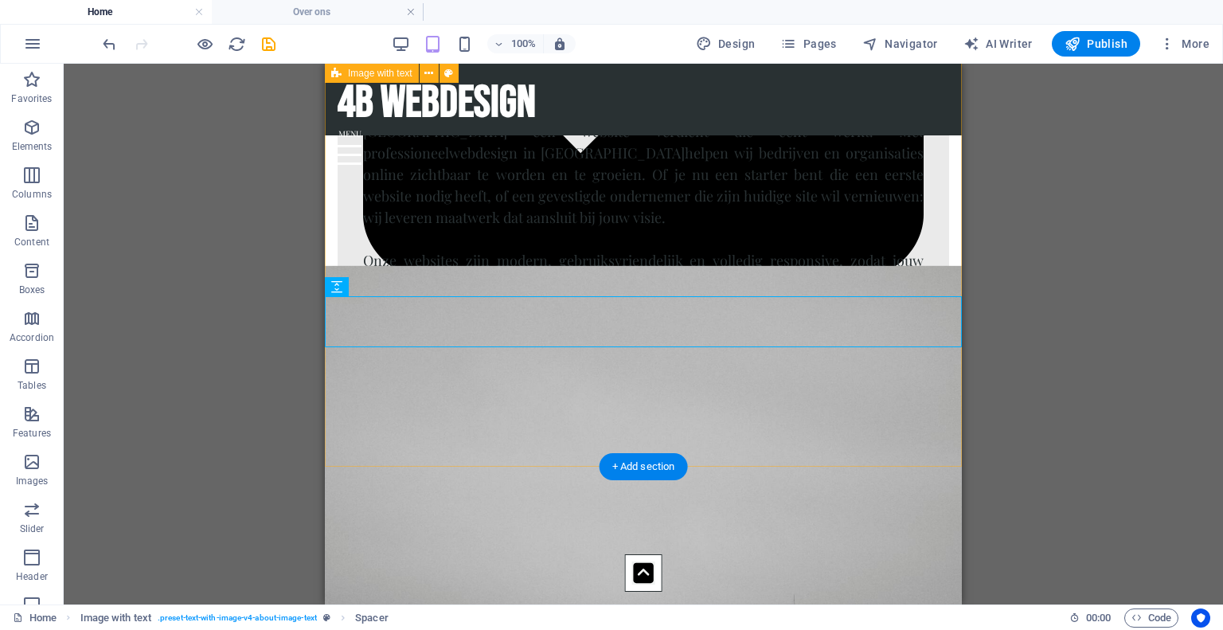
click at [354, 438] on div "4b webdesign Bij 4B Webdesign geloven we dat iedere ondernemer in Zeeland en We…" at bounding box center [643, 188] width 637 height 557
select select "px"
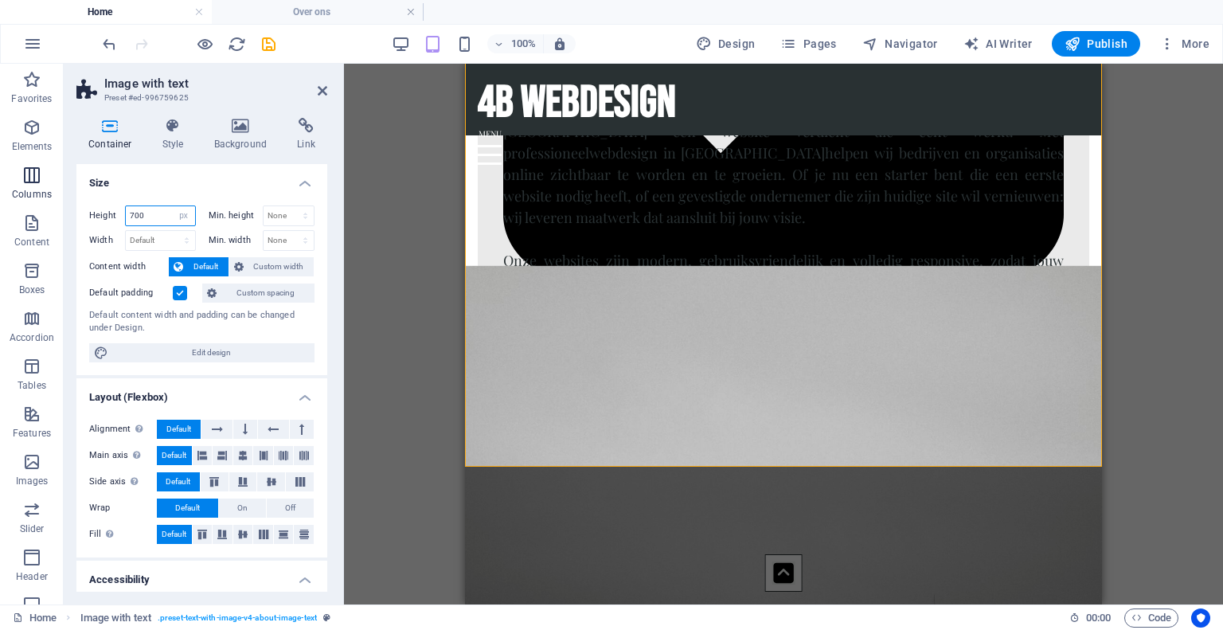
drag, startPoint x: 151, startPoint y: 217, endPoint x: 0, endPoint y: 195, distance: 152.9
click at [0, 195] on section "Favorites Elements Columns Content Boxes Accordion Tables Features Images Slide…" at bounding box center [611, 334] width 1223 height 540
type input "800"
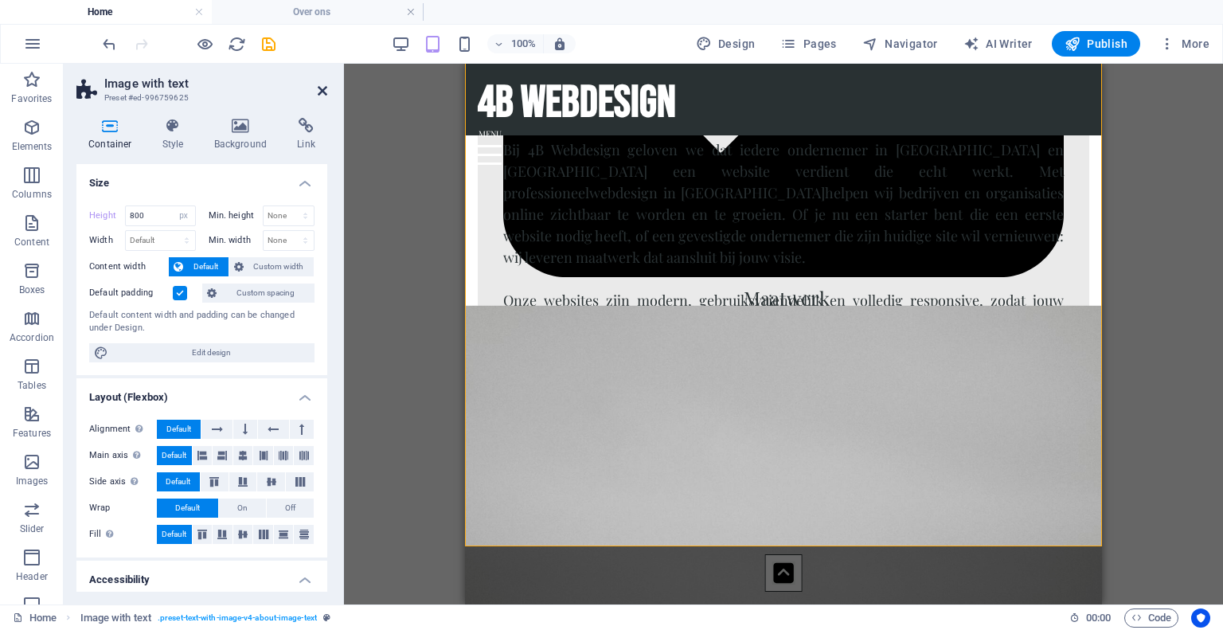
click at [320, 92] on icon at bounding box center [323, 90] width 10 height 13
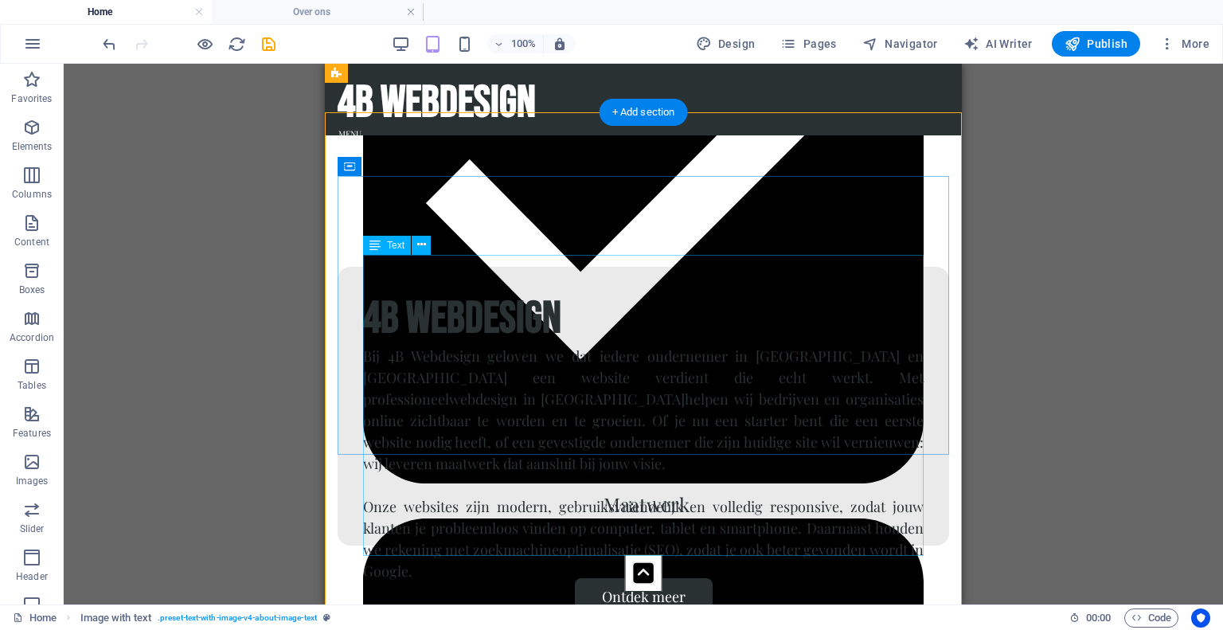
scroll to position [1566, 0]
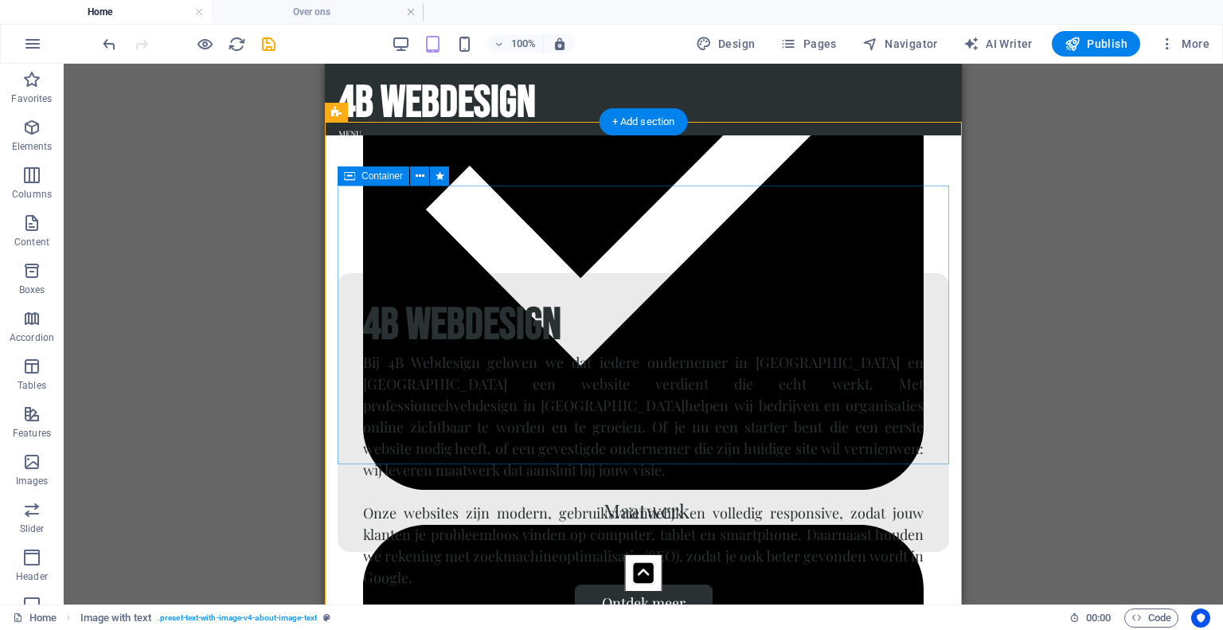
click at [341, 357] on div "4b webdesign Bij 4B Webdesign geloven we dat iedere ondernemer in Zeeland en We…" at bounding box center [642, 412] width 611 height 279
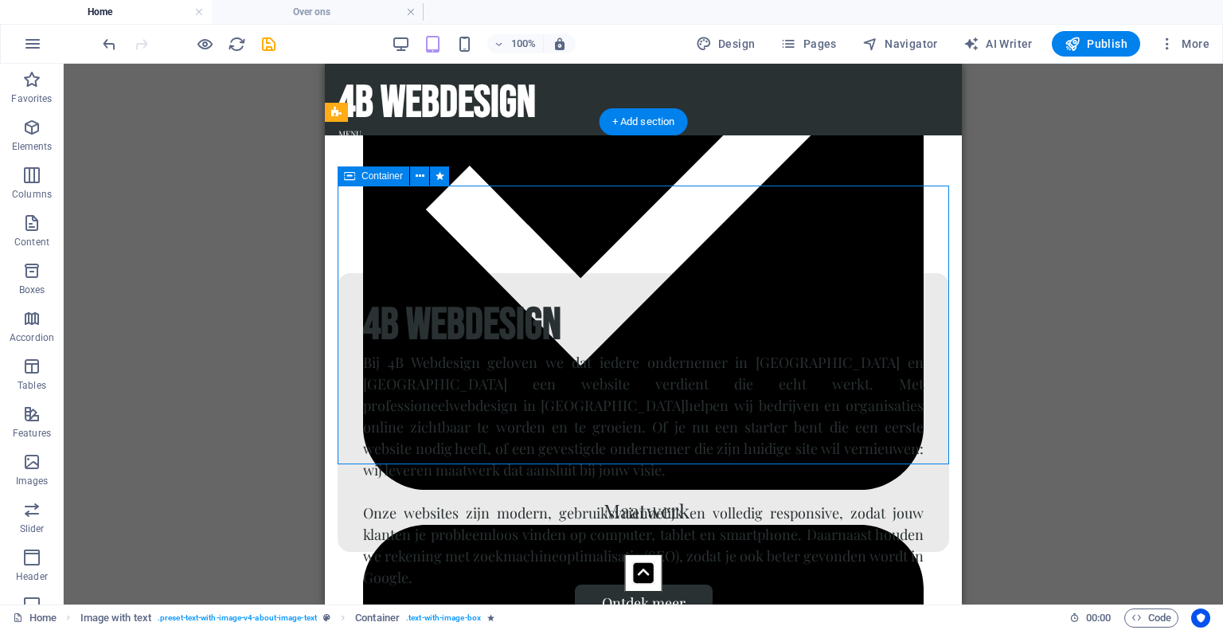
click at [341, 357] on div "4b webdesign Bij 4B Webdesign geloven we dat iedere ondernemer in Zeeland en We…" at bounding box center [642, 412] width 611 height 279
select select "px"
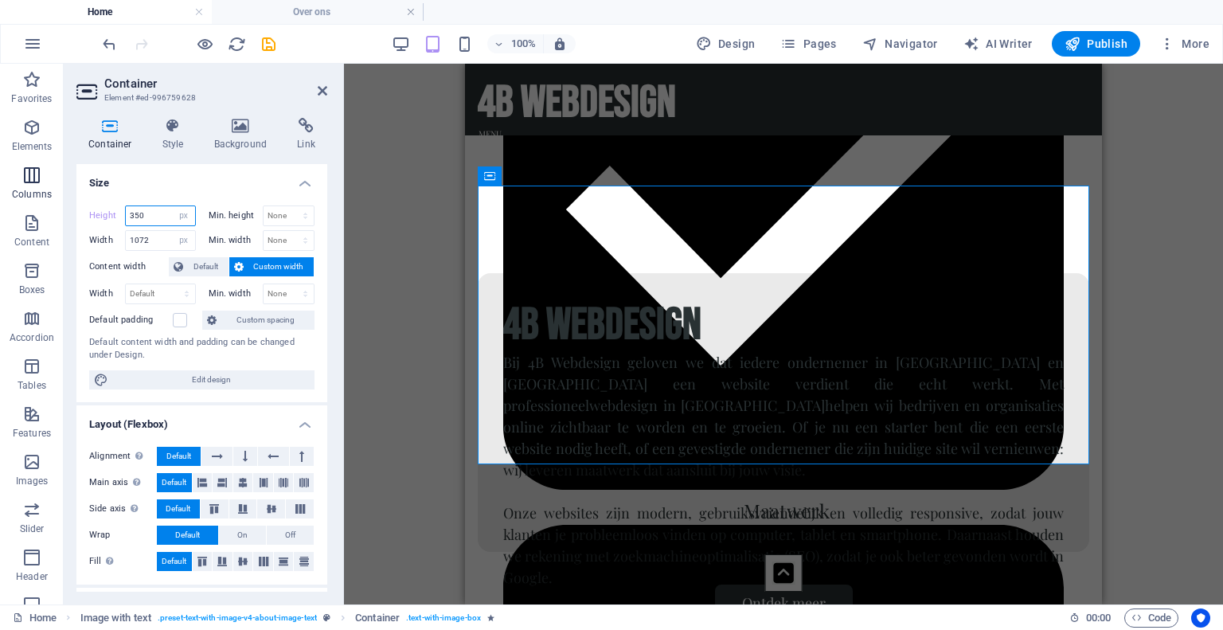
drag, startPoint x: 160, startPoint y: 217, endPoint x: 0, endPoint y: 197, distance: 161.1
click at [0, 197] on section "Favorites Elements Columns Content Boxes Accordion Tables Features Images Slide…" at bounding box center [611, 334] width 1223 height 540
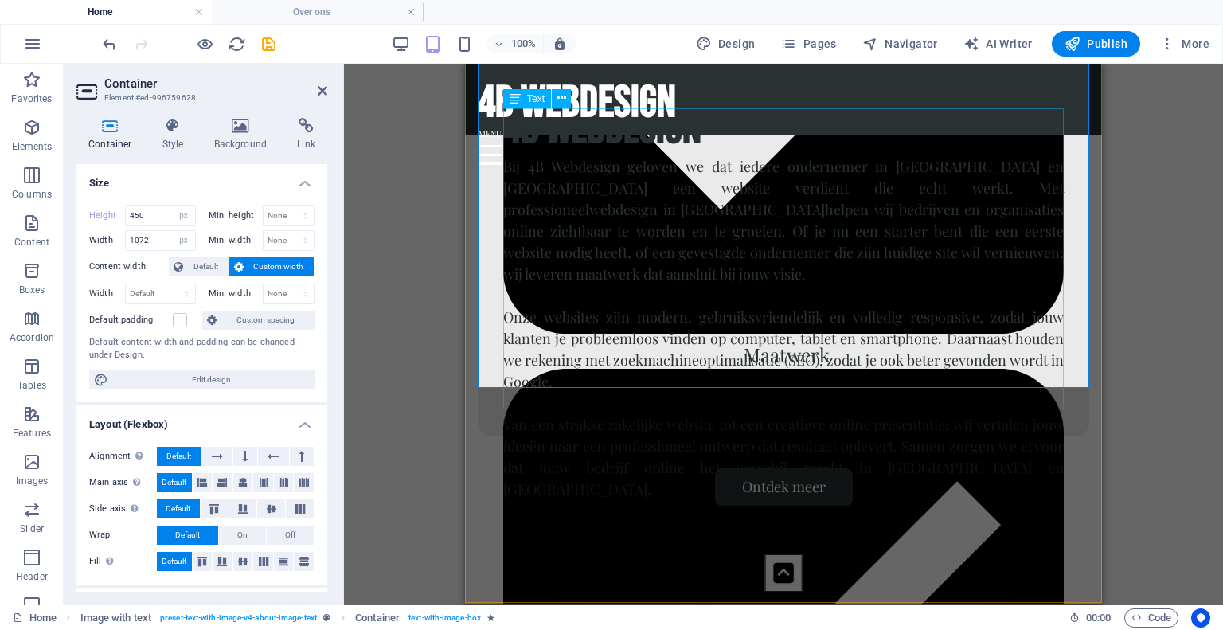
scroll to position [1725, 0]
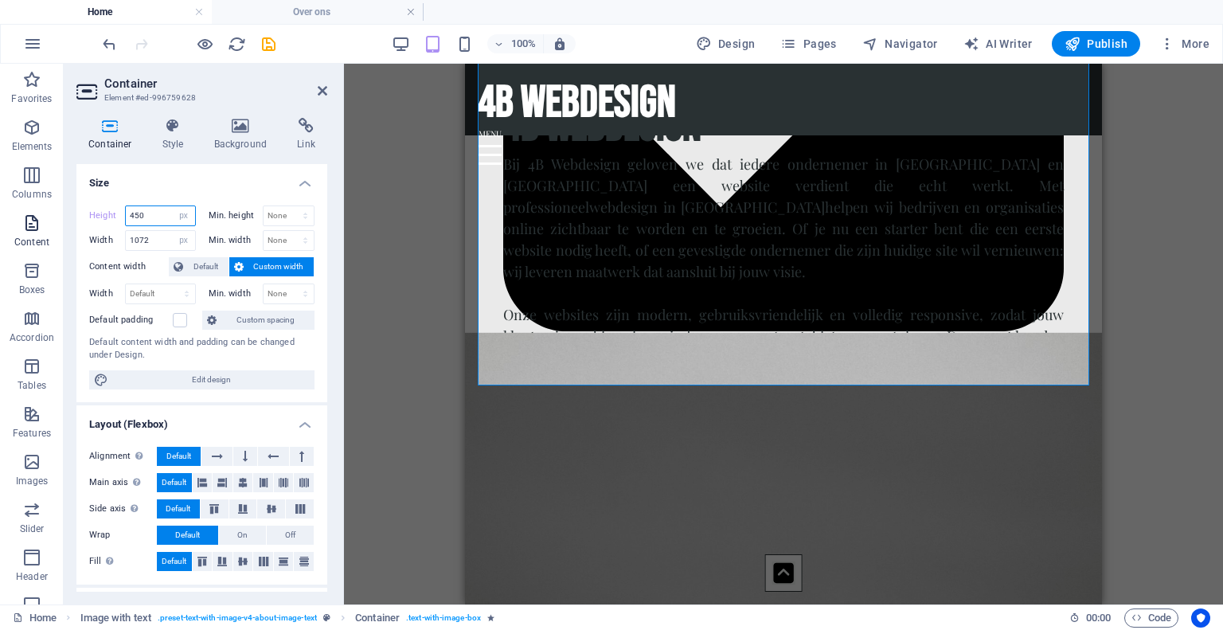
drag, startPoint x: 157, startPoint y: 215, endPoint x: 0, endPoint y: 212, distance: 156.8
click at [0, 212] on section "Favorites Elements Columns Content Boxes Accordion Tables Features Images Slide…" at bounding box center [611, 334] width 1223 height 540
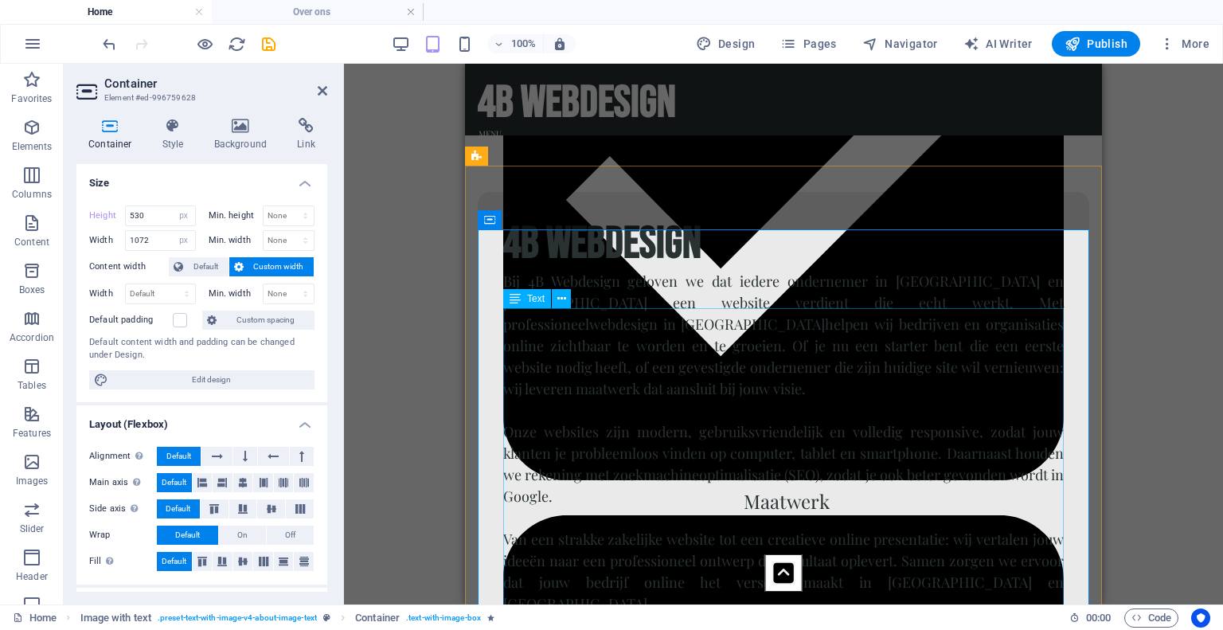
scroll to position [1582, 0]
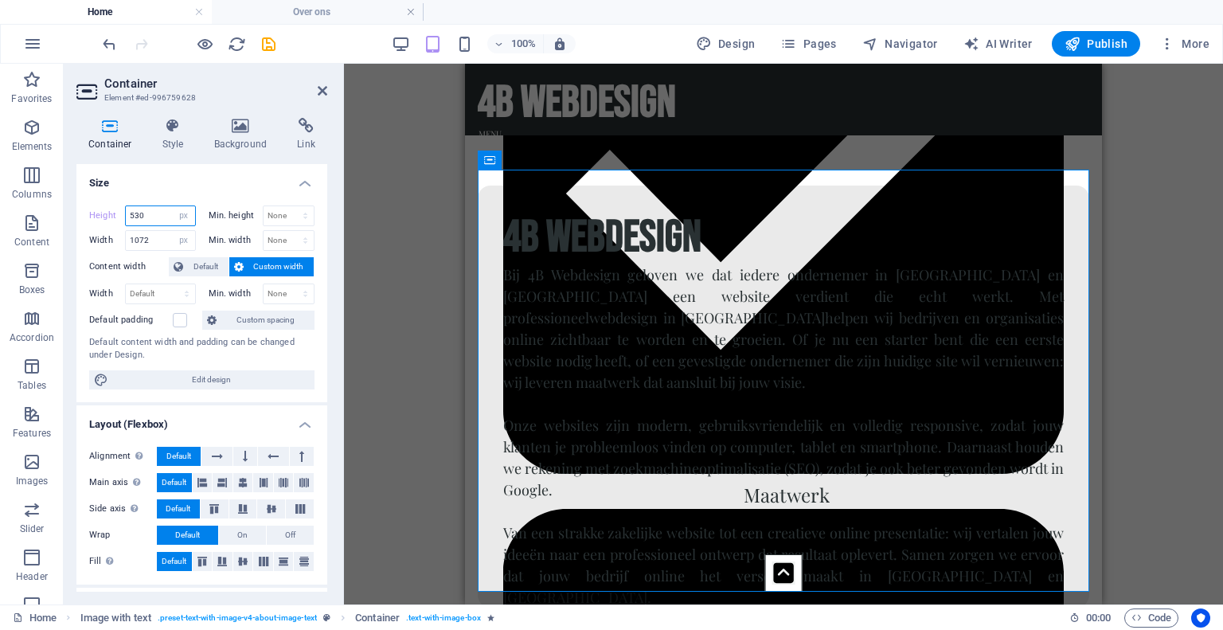
click at [164, 206] on input "530" at bounding box center [160, 215] width 69 height 19
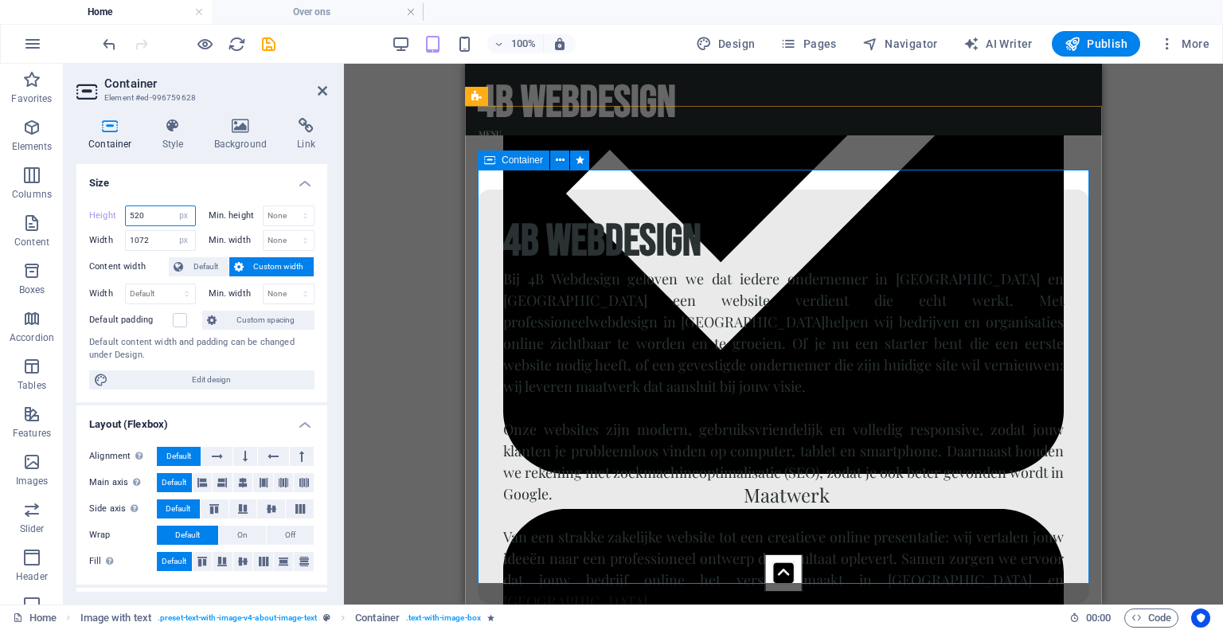
type input "520"
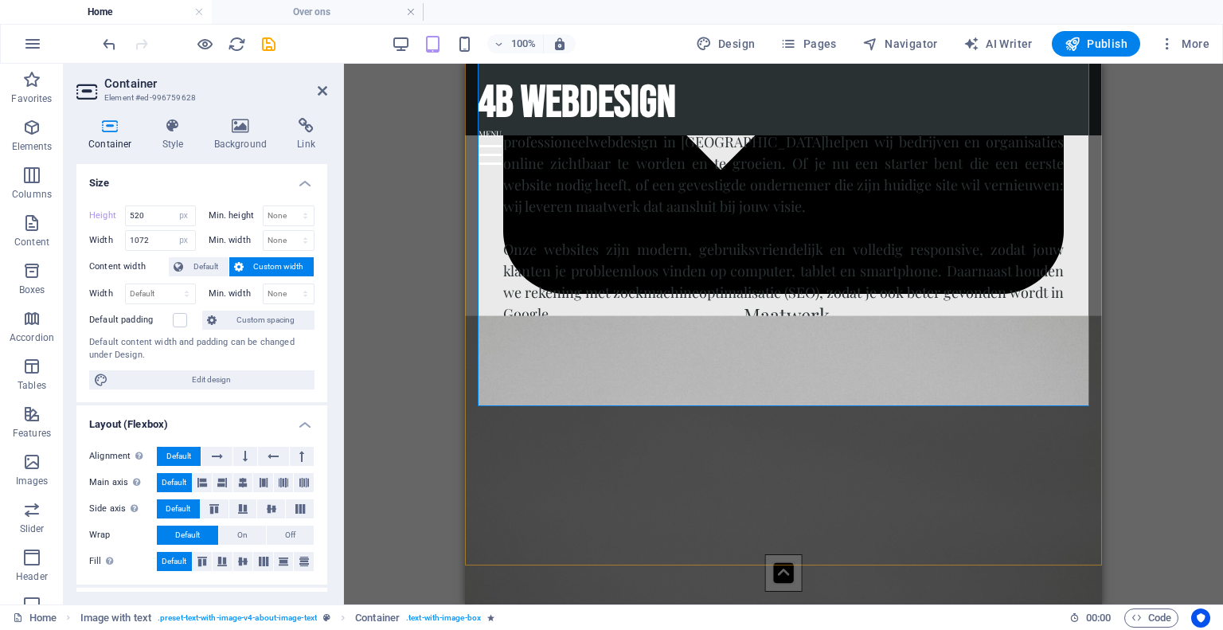
scroll to position [1767, 0]
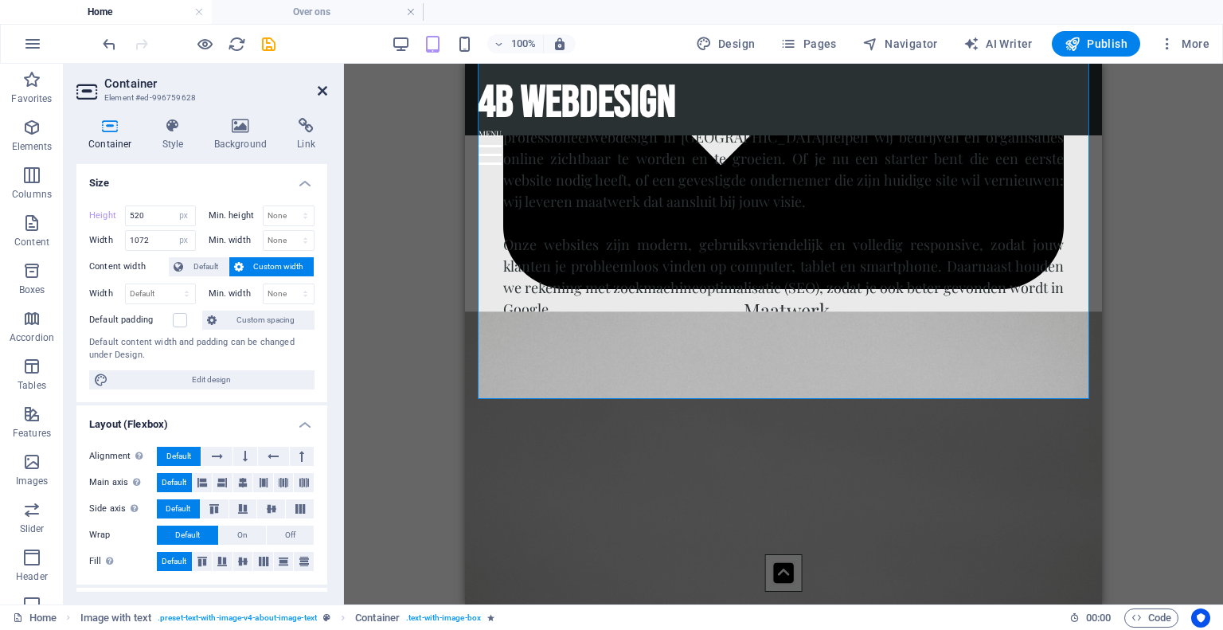
click at [325, 87] on icon at bounding box center [323, 90] width 10 height 13
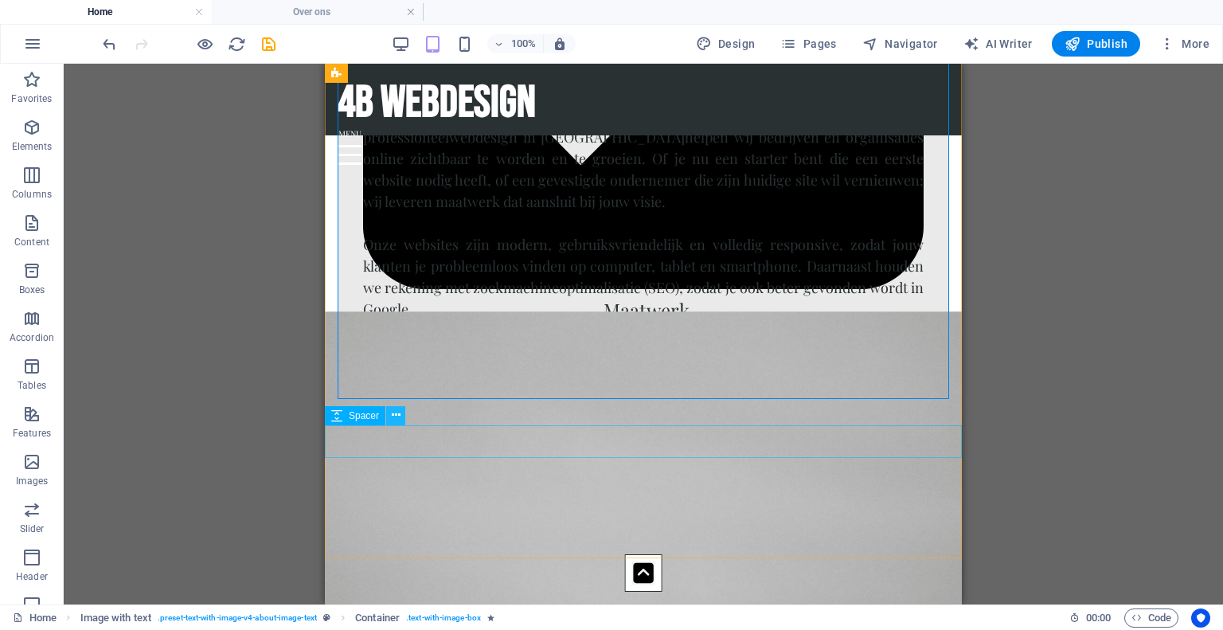
click at [396, 416] on icon at bounding box center [396, 415] width 9 height 17
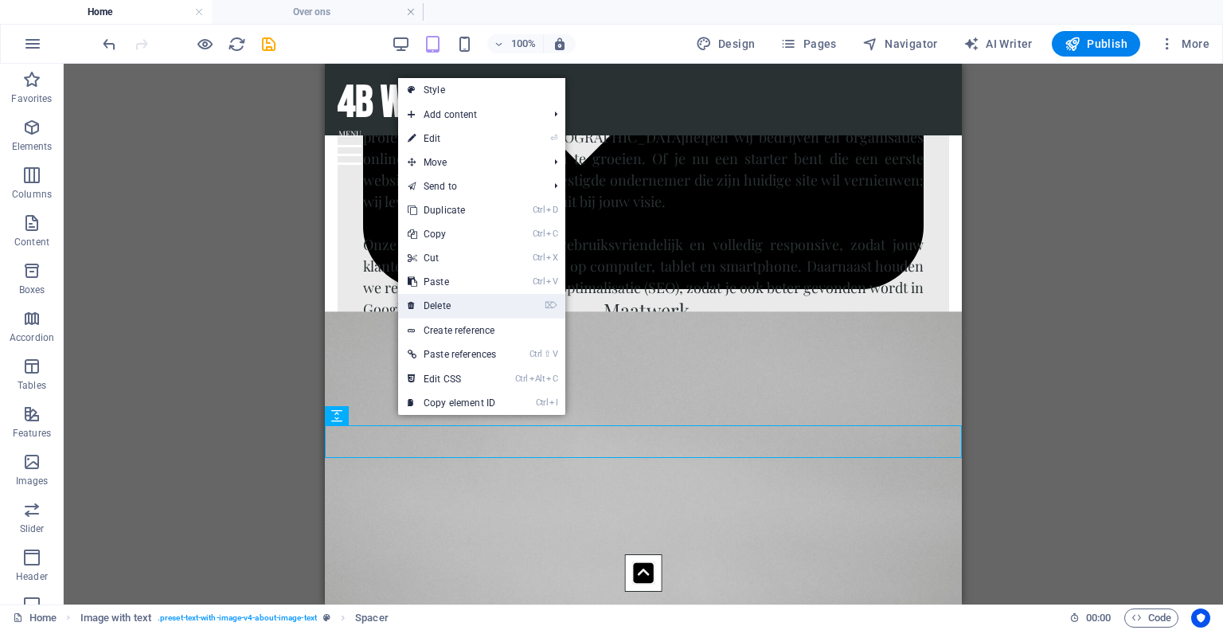
click at [473, 304] on link "⌦ Delete" at bounding box center [451, 306] width 107 height 24
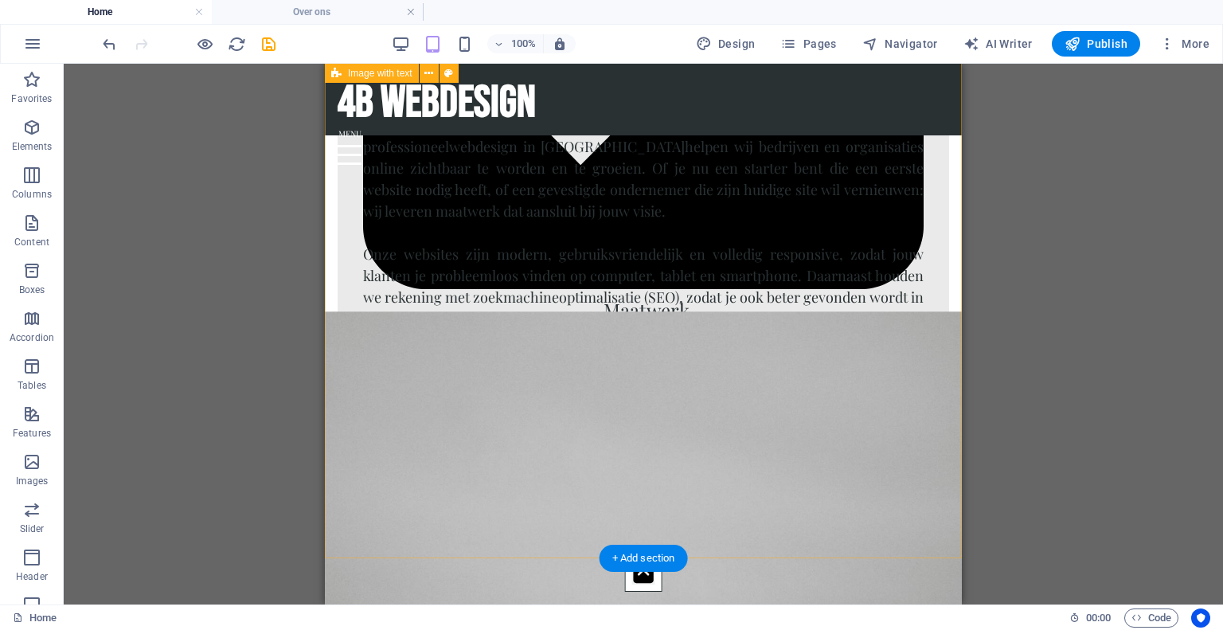
click at [345, 513] on div "4b webdesign Bij 4B Webdesign geloven we dat iedere ondernemer in Zeeland en We…" at bounding box center [643, 240] width 637 height 637
select select "px"
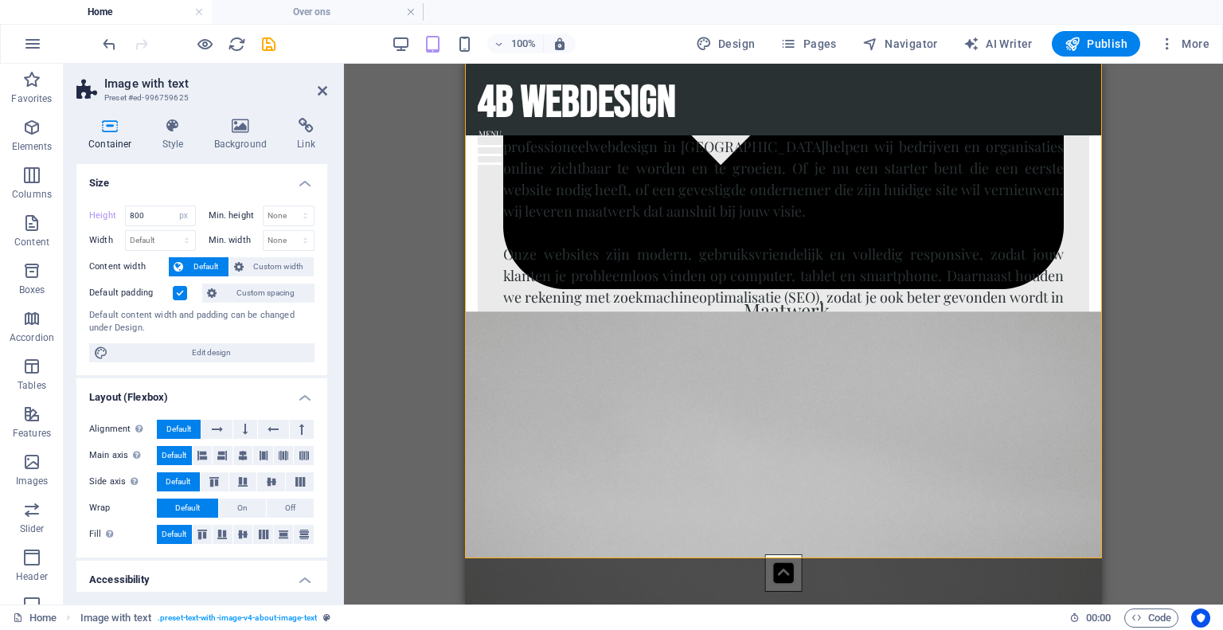
click at [110, 211] on label "Height" at bounding box center [107, 215] width 36 height 9
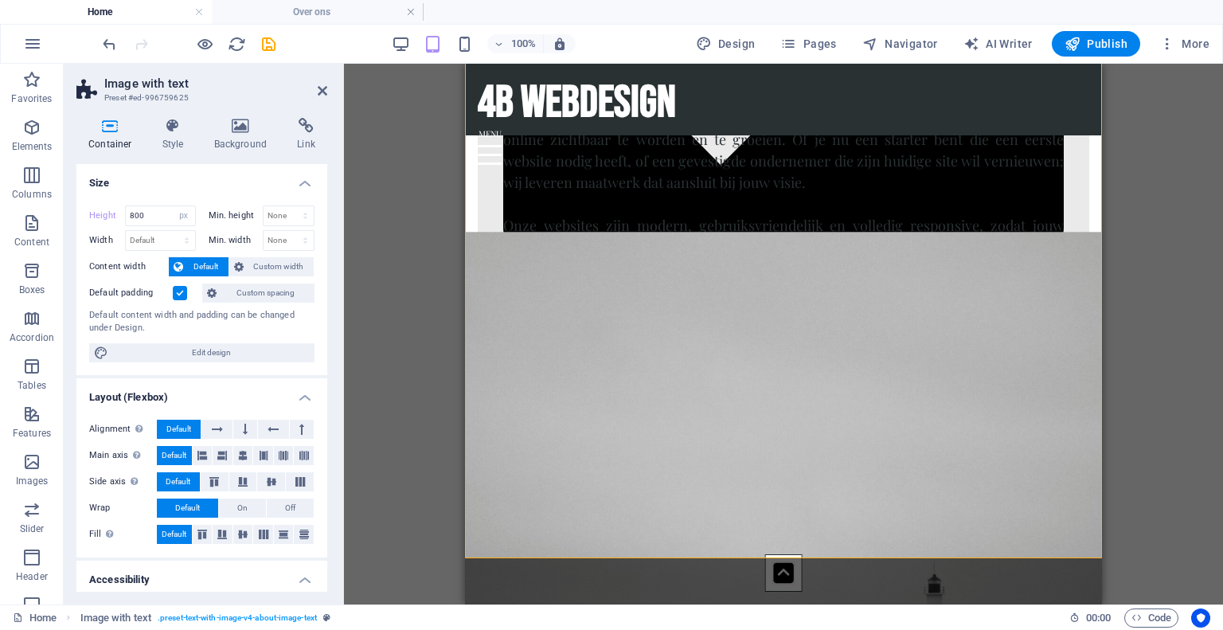
type input "700"
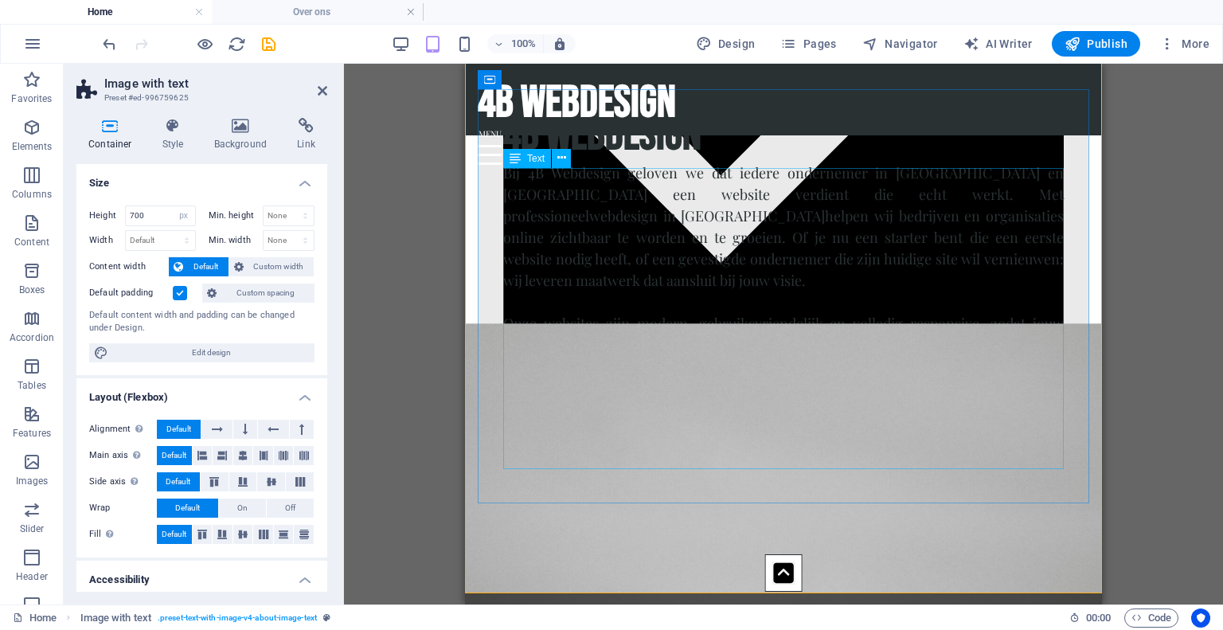
scroll to position [1675, 0]
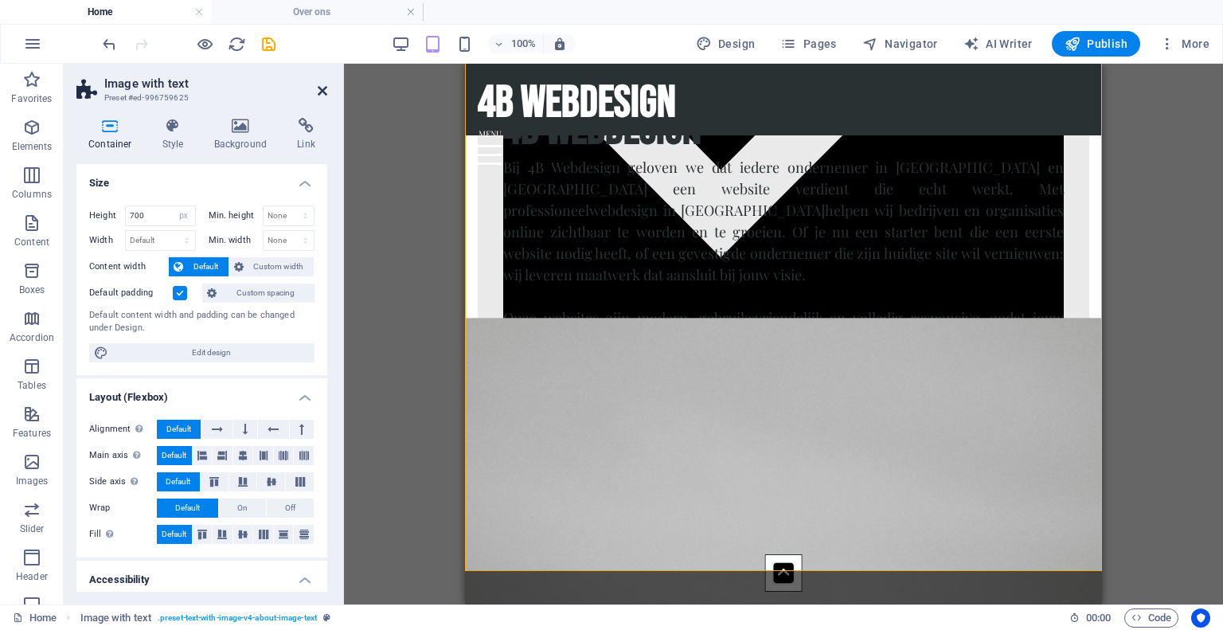
click at [323, 88] on icon at bounding box center [323, 90] width 10 height 13
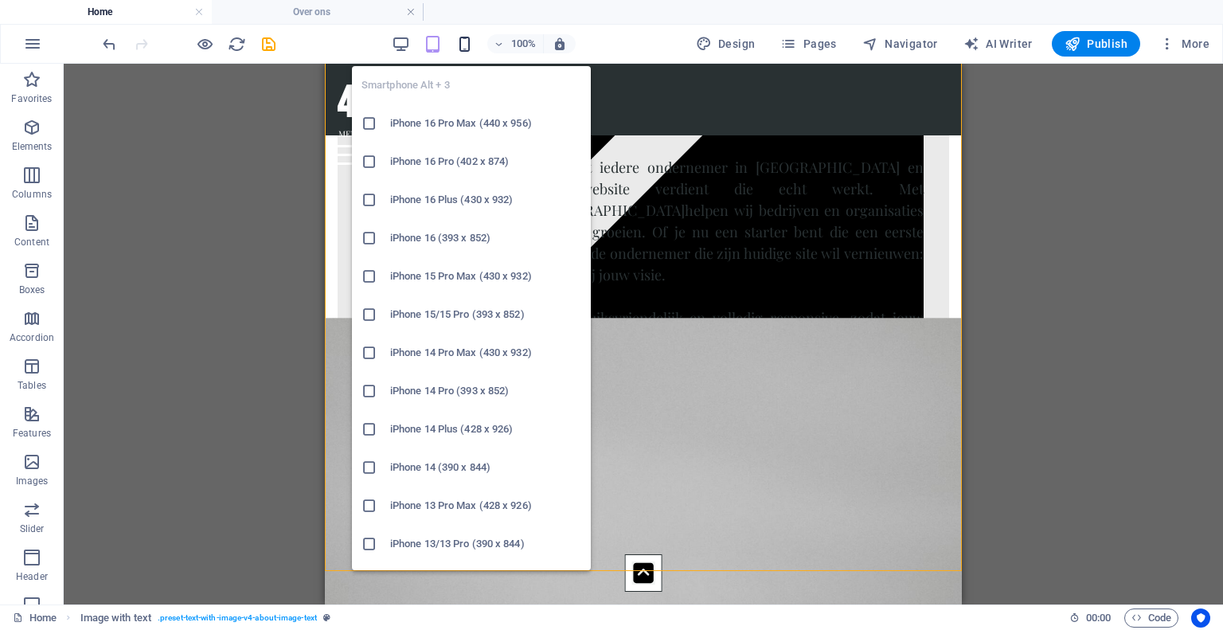
click at [473, 41] on icon "button" at bounding box center [464, 44] width 18 height 18
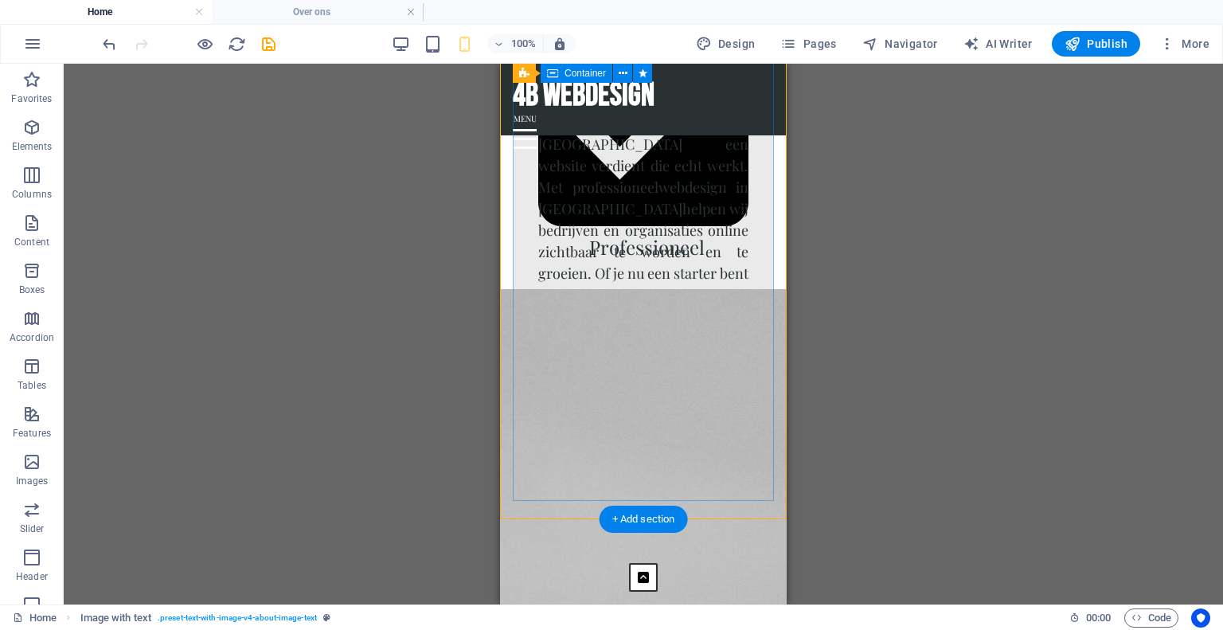
scroll to position [1106, 0]
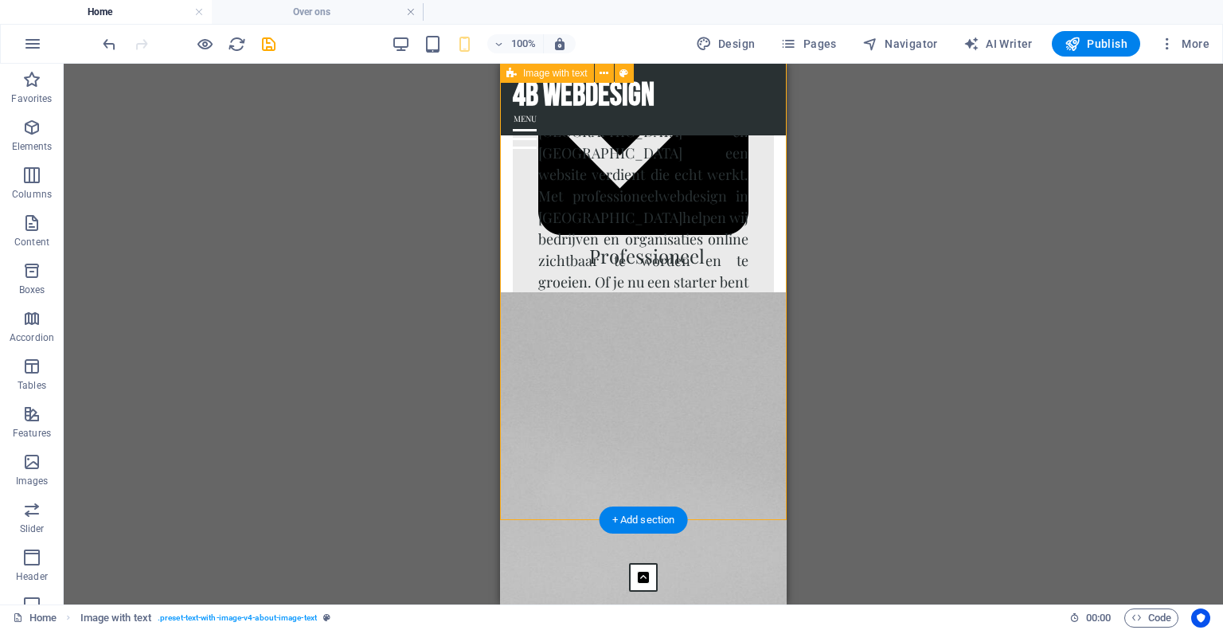
click at [504, 387] on div "4b webdesign Bij 4B Webdesign geloven we dat iedere ondernemer in Zeeland en We…" at bounding box center [643, 241] width 287 height 557
select select "px"
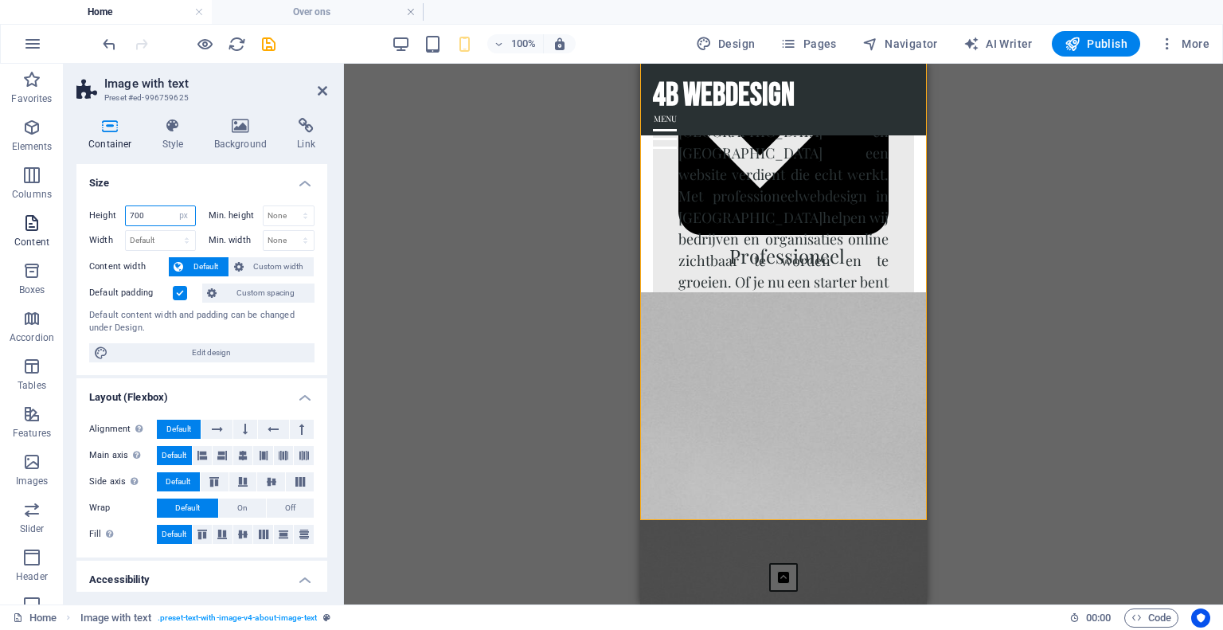
drag, startPoint x: 154, startPoint y: 217, endPoint x: 16, endPoint y: 209, distance: 137.9
click at [16, 209] on section "Favorites Elements Columns Content Boxes Accordion Tables Features Images Slide…" at bounding box center [611, 334] width 1223 height 540
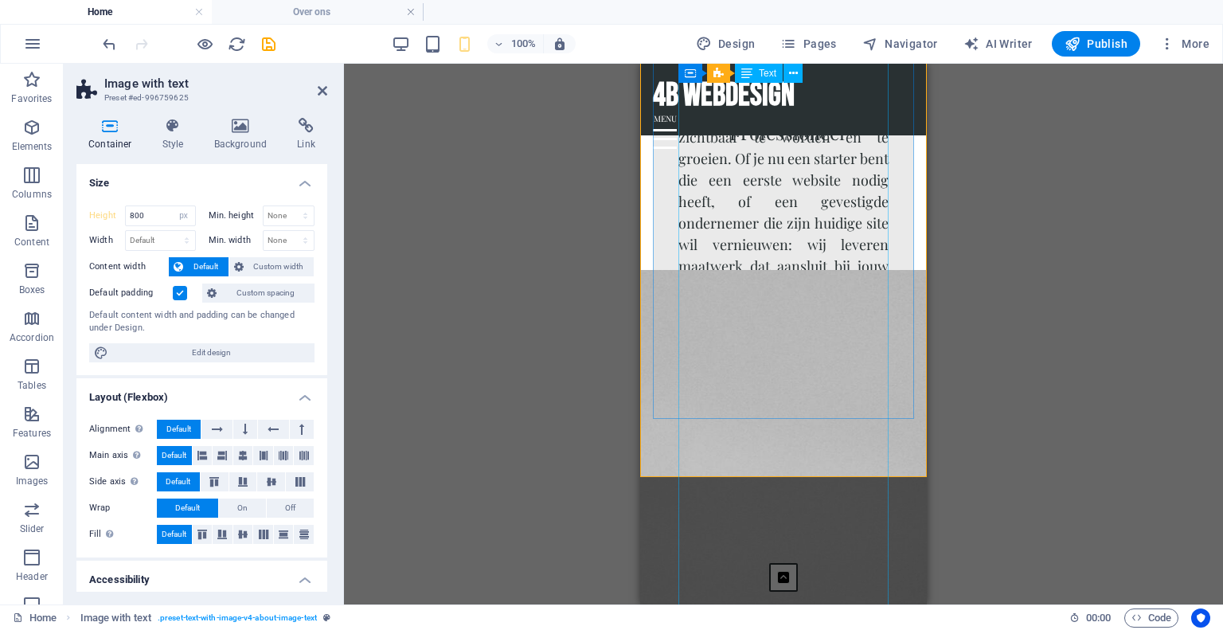
scroll to position [1227, 0]
drag, startPoint x: 157, startPoint y: 219, endPoint x: 0, endPoint y: 135, distance: 177.7
click at [0, 135] on section "Favorites Elements Columns Content Boxes Accordion Tables Features Images Slide…" at bounding box center [611, 334] width 1223 height 540
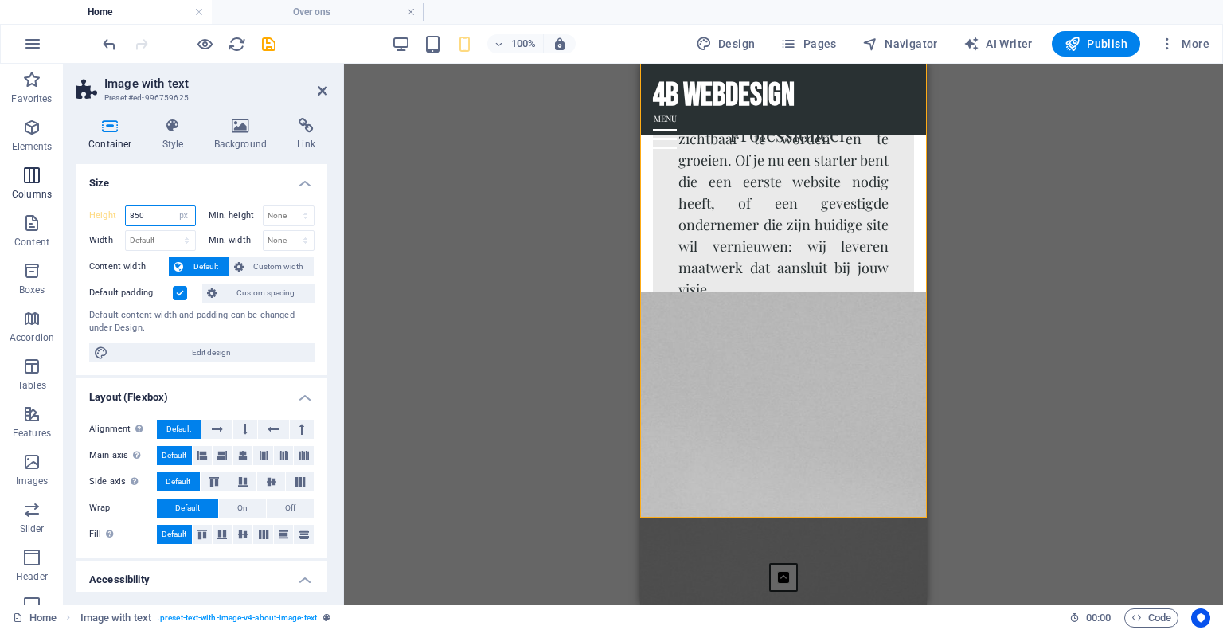
drag, startPoint x: 111, startPoint y: 199, endPoint x: 0, endPoint y: 174, distance: 114.1
click at [0, 174] on section "Favorites Elements Columns Content Boxes Accordion Tables Features Images Slide…" at bounding box center [611, 334] width 1223 height 540
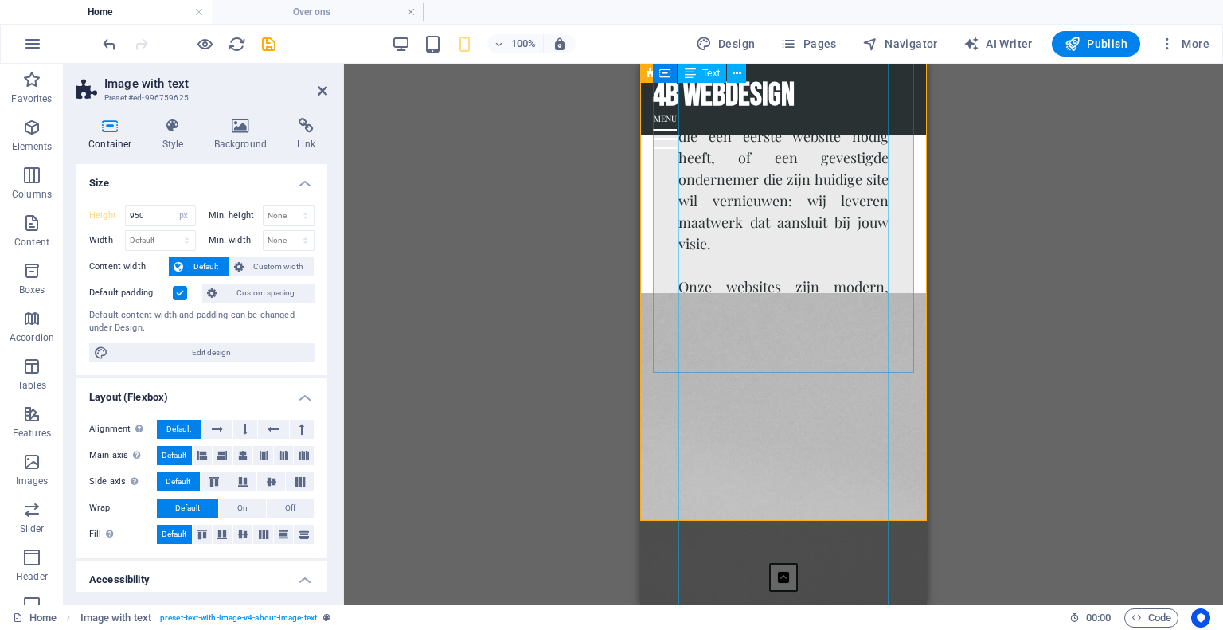
scroll to position [1306, 0]
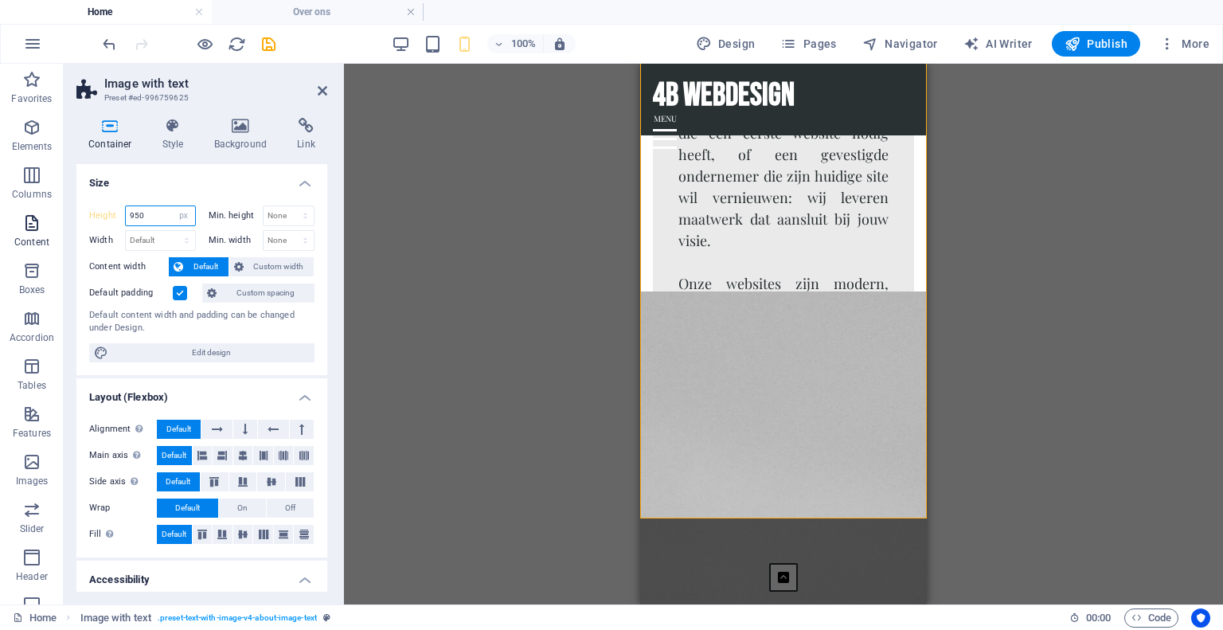
drag, startPoint x: 156, startPoint y: 220, endPoint x: 0, endPoint y: 231, distance: 156.4
click at [0, 231] on section "Favorites Elements Columns Content Boxes Accordion Tables Features Images Slide…" at bounding box center [611, 334] width 1223 height 540
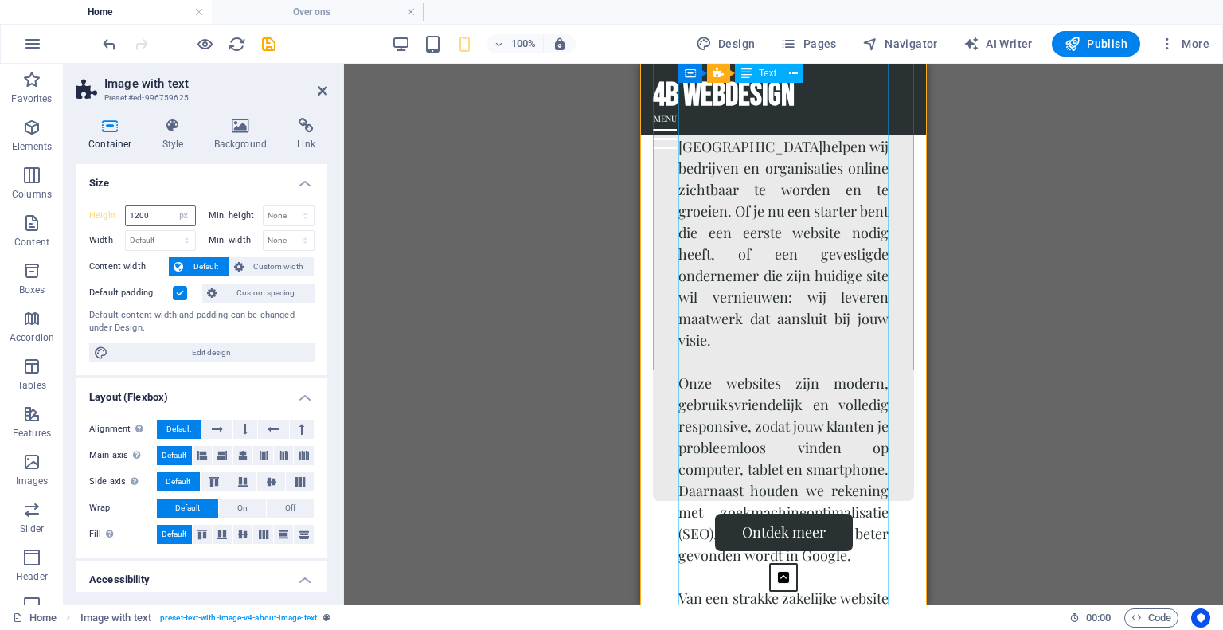
type input "1200"
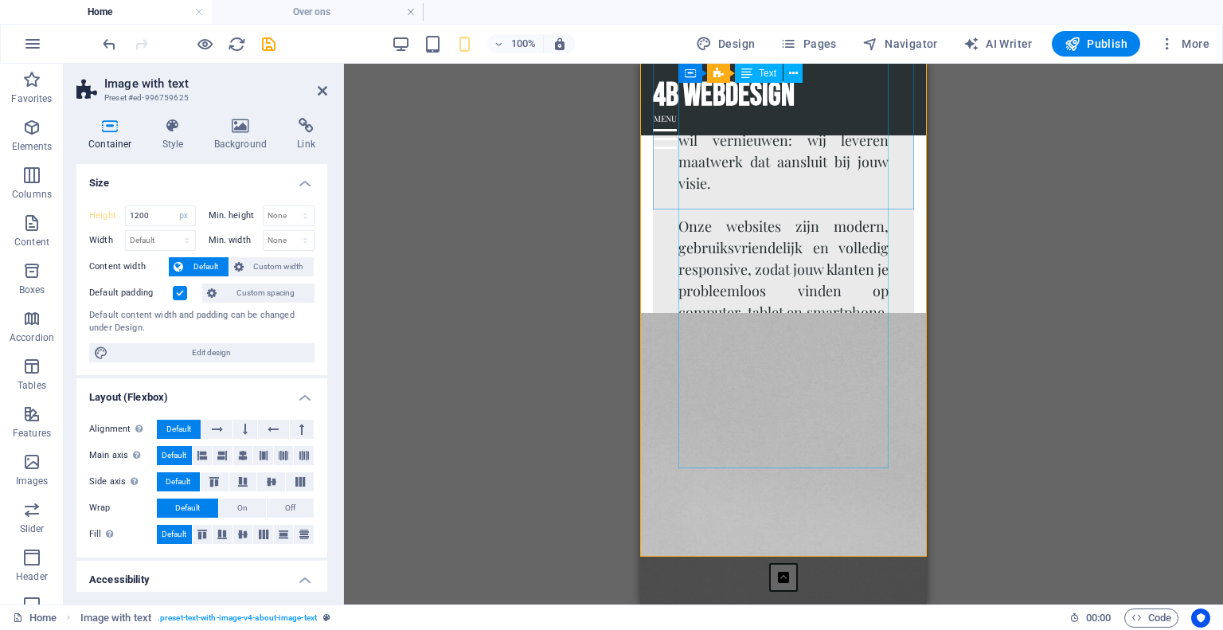
scroll to position [1461, 0]
click at [319, 93] on icon at bounding box center [323, 90] width 10 height 13
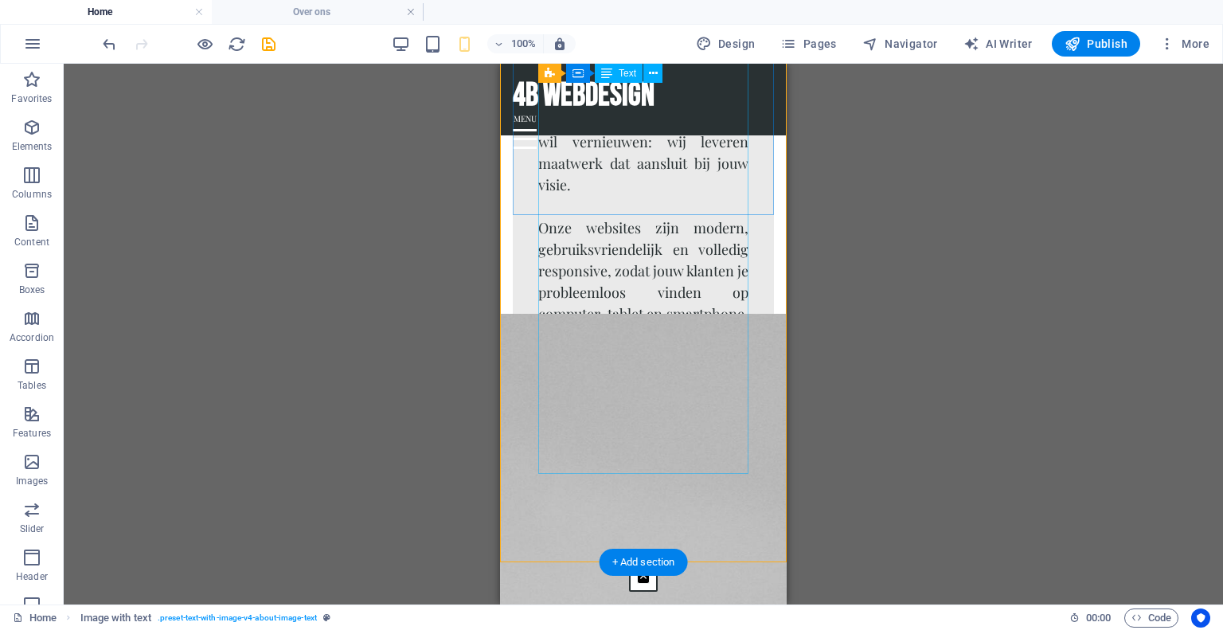
click at [583, 372] on div "Bij 4B Webdesign geloven we dat iedere ondernemer in Zeeland en West-Brabant ee…" at bounding box center [643, 239] width 210 height 774
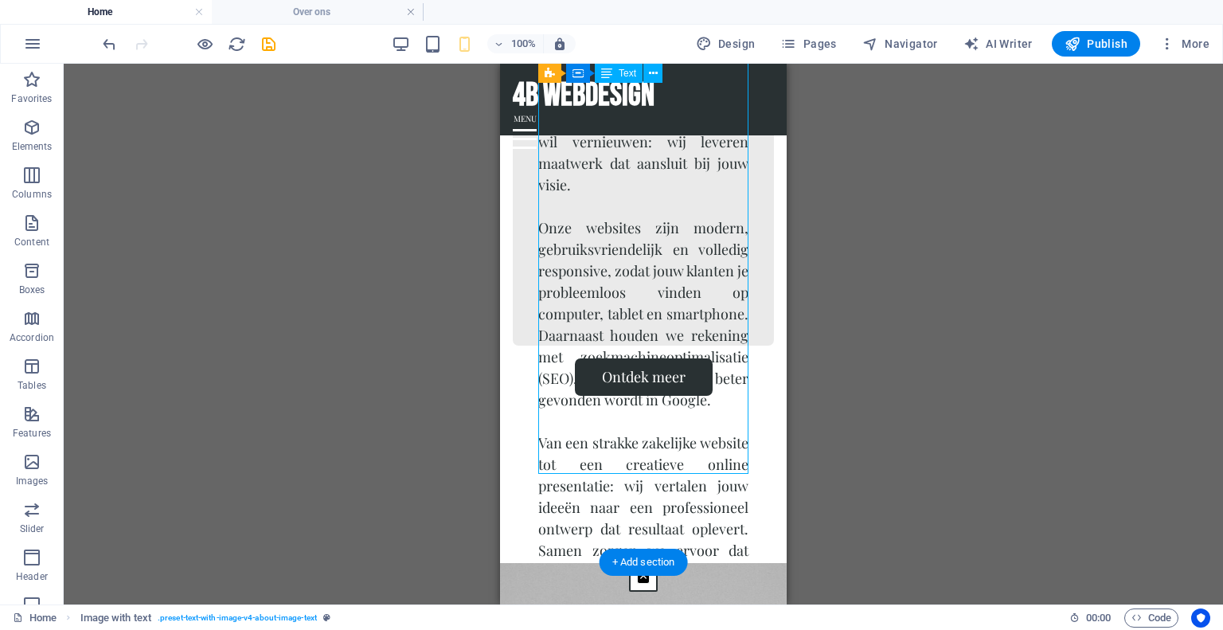
scroll to position [849, 0]
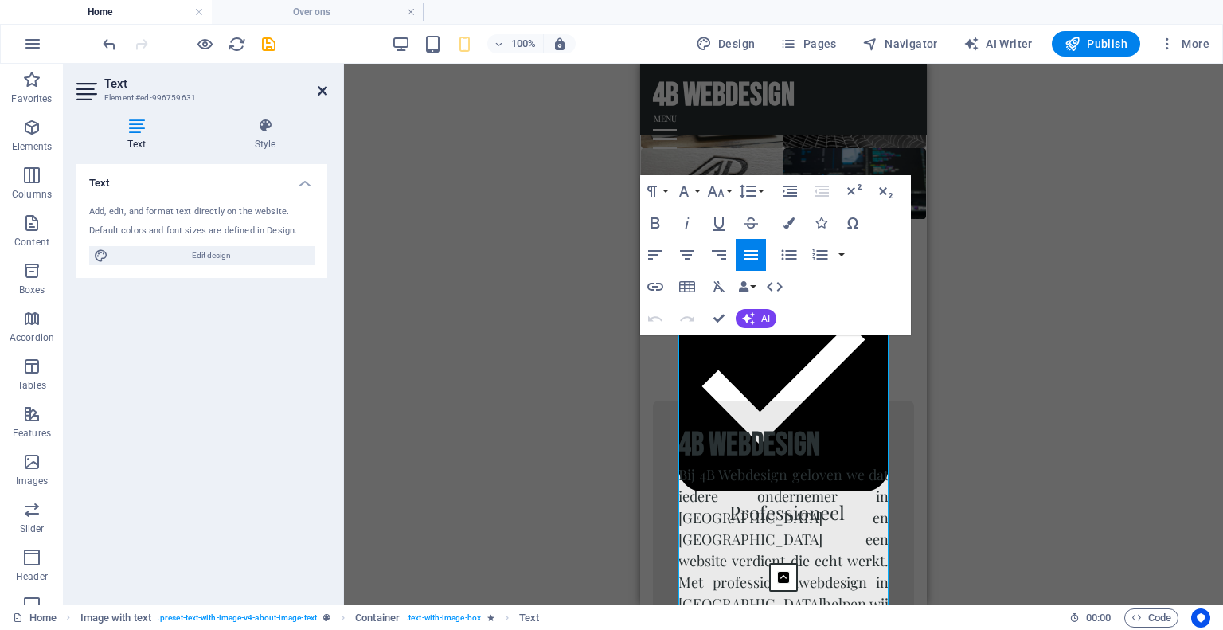
click at [323, 92] on icon at bounding box center [323, 90] width 10 height 13
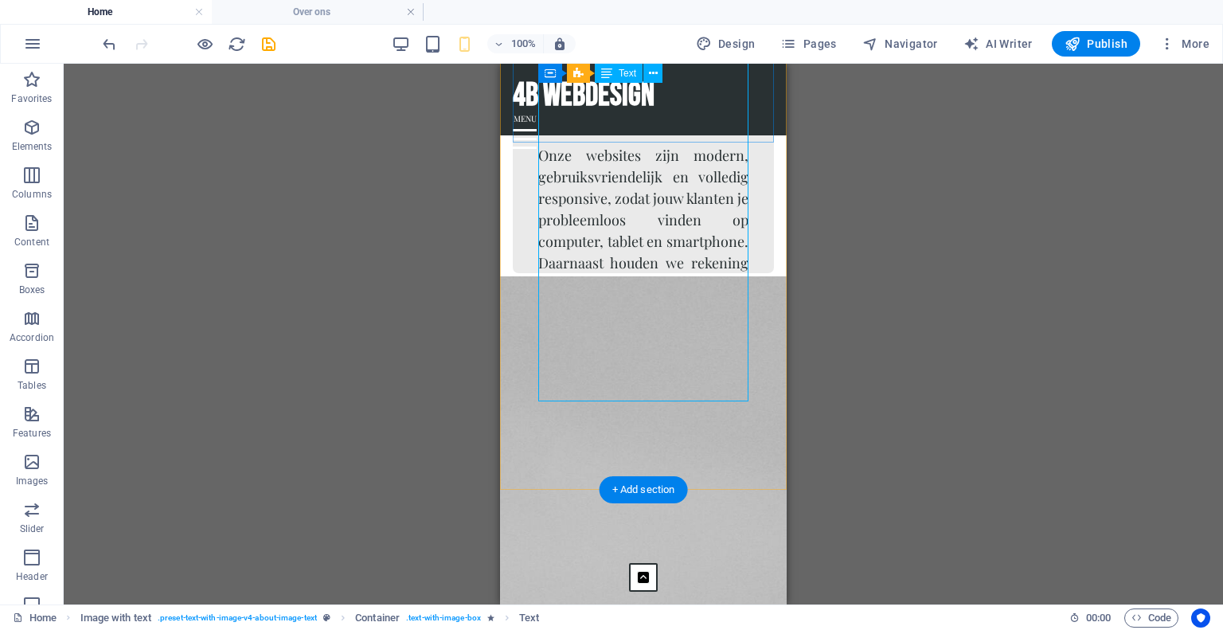
scroll to position [1535, 0]
click at [769, 313] on div "Ontdek meer" at bounding box center [643, 303] width 287 height 37
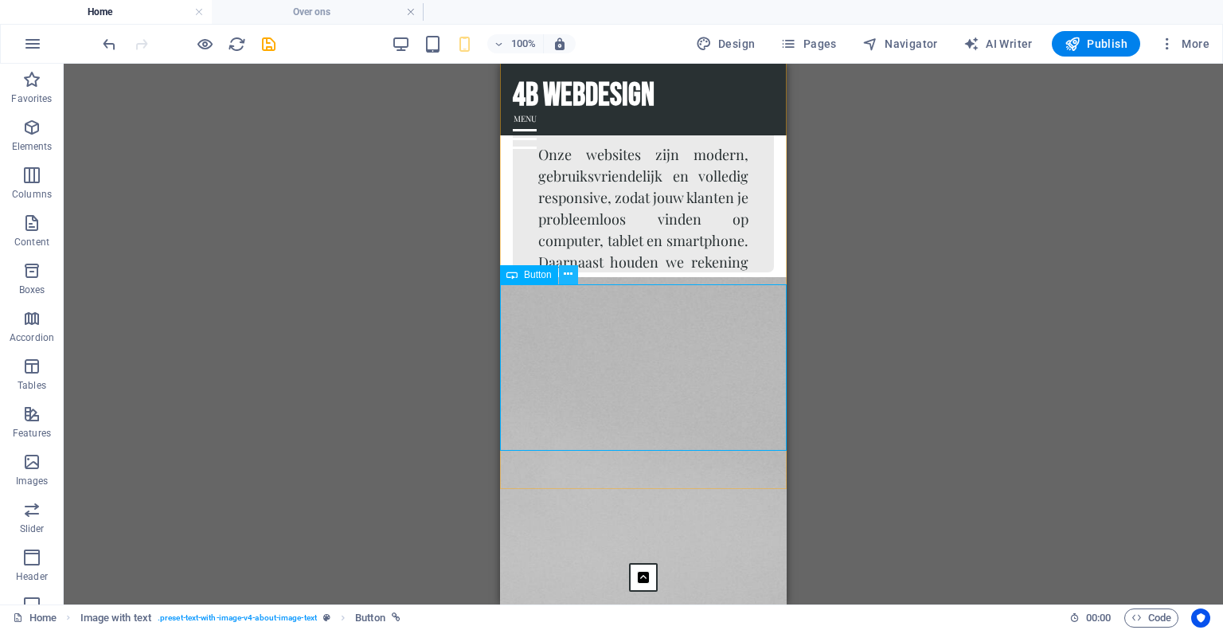
click at [565, 272] on icon at bounding box center [568, 274] width 9 height 17
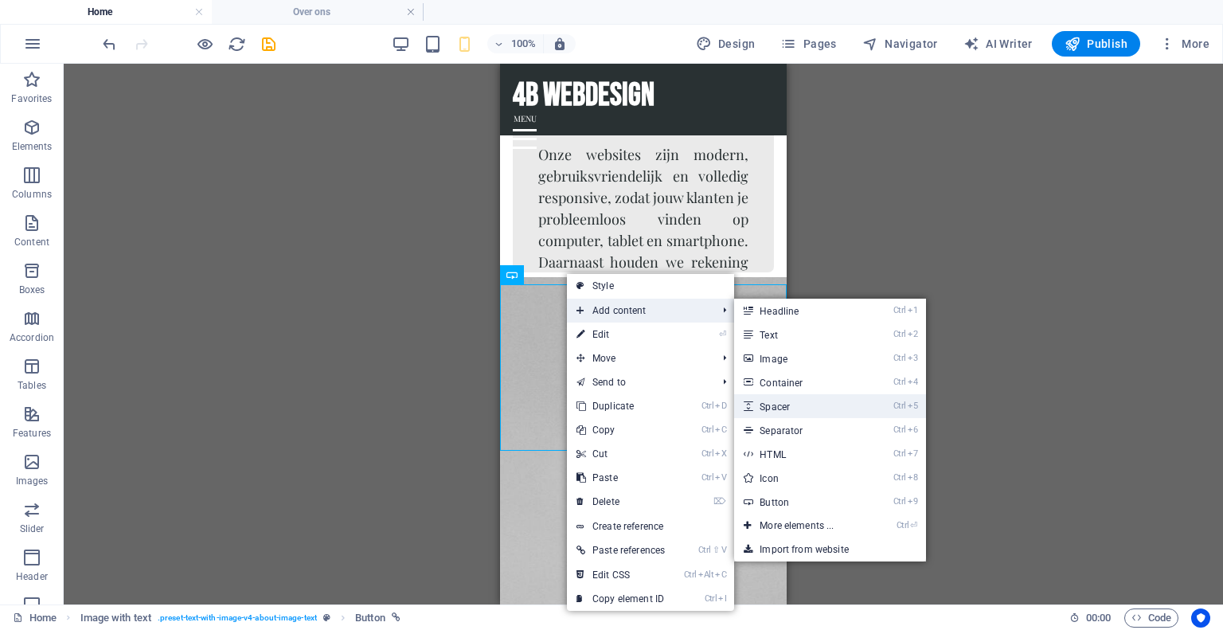
click at [812, 409] on link "Ctrl 5 Spacer" at bounding box center [799, 406] width 131 height 24
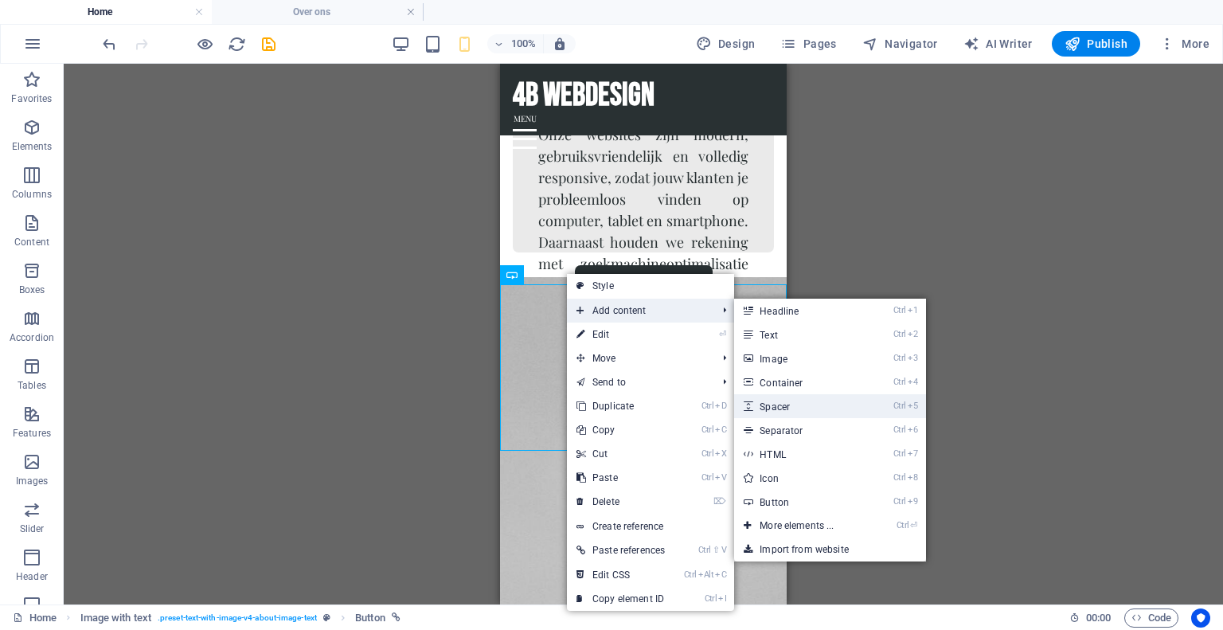
select select "px"
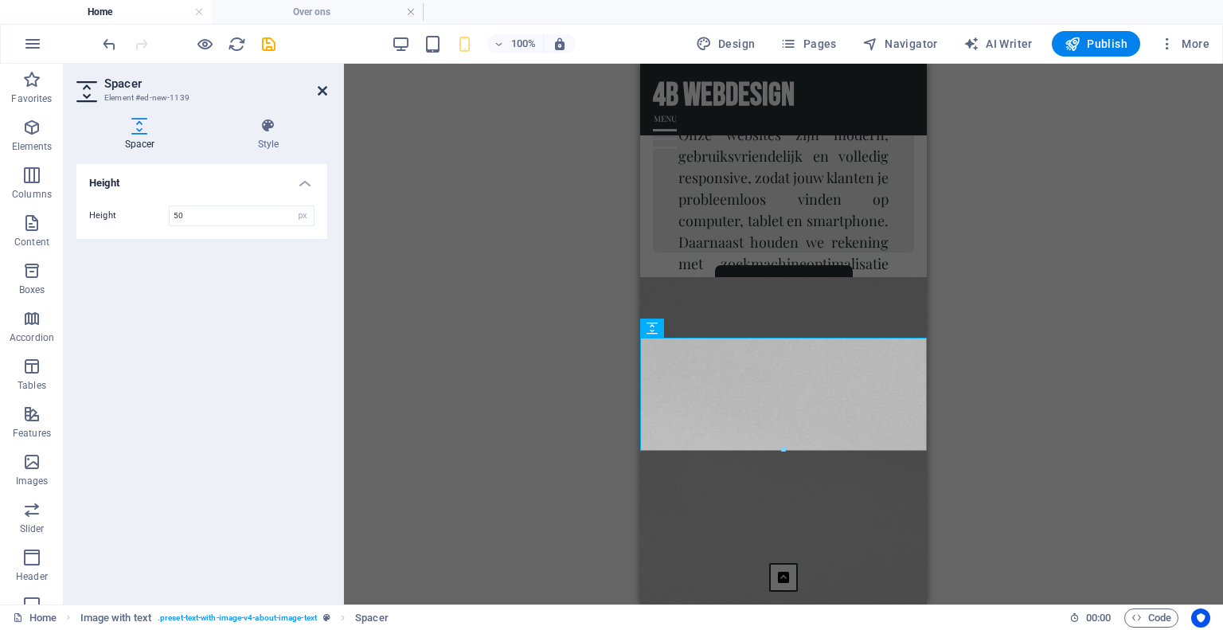
click at [324, 84] on icon at bounding box center [323, 90] width 10 height 13
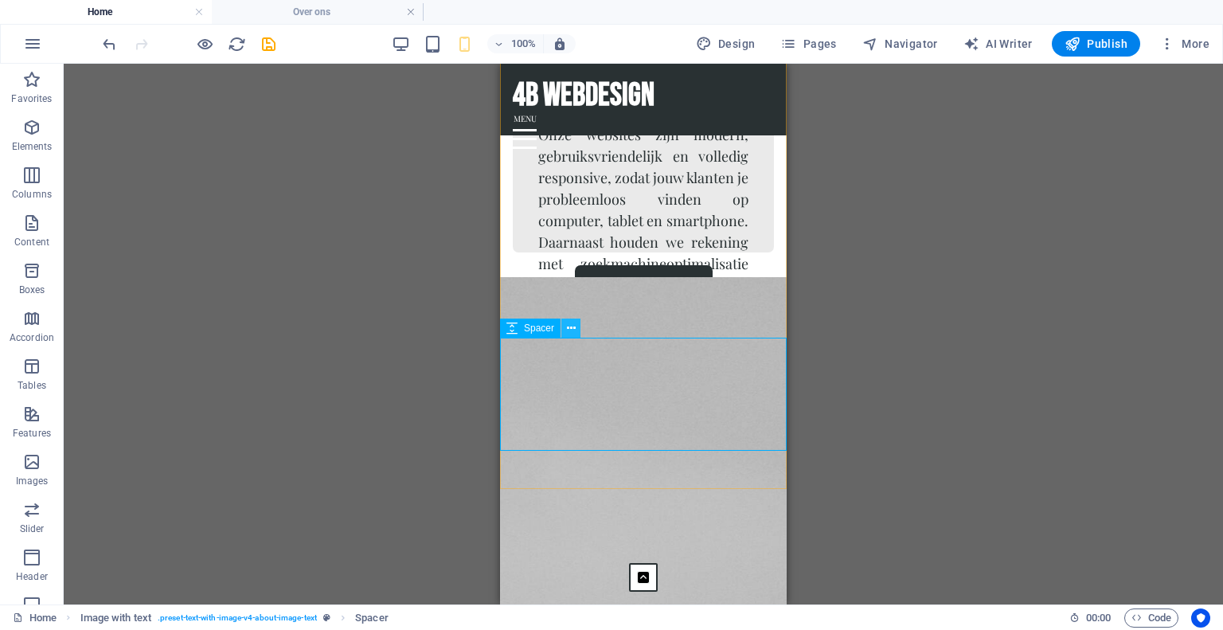
click at [568, 325] on icon at bounding box center [571, 328] width 9 height 17
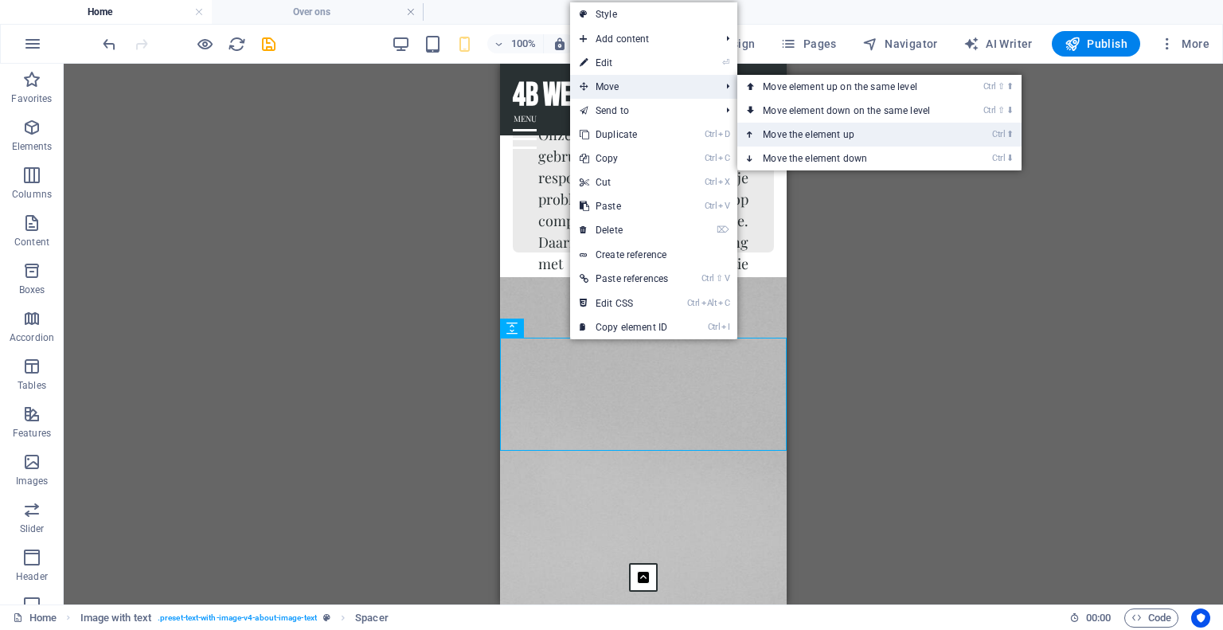
click at [794, 124] on link "Ctrl ⬆ Move the element up" at bounding box center [849, 135] width 224 height 24
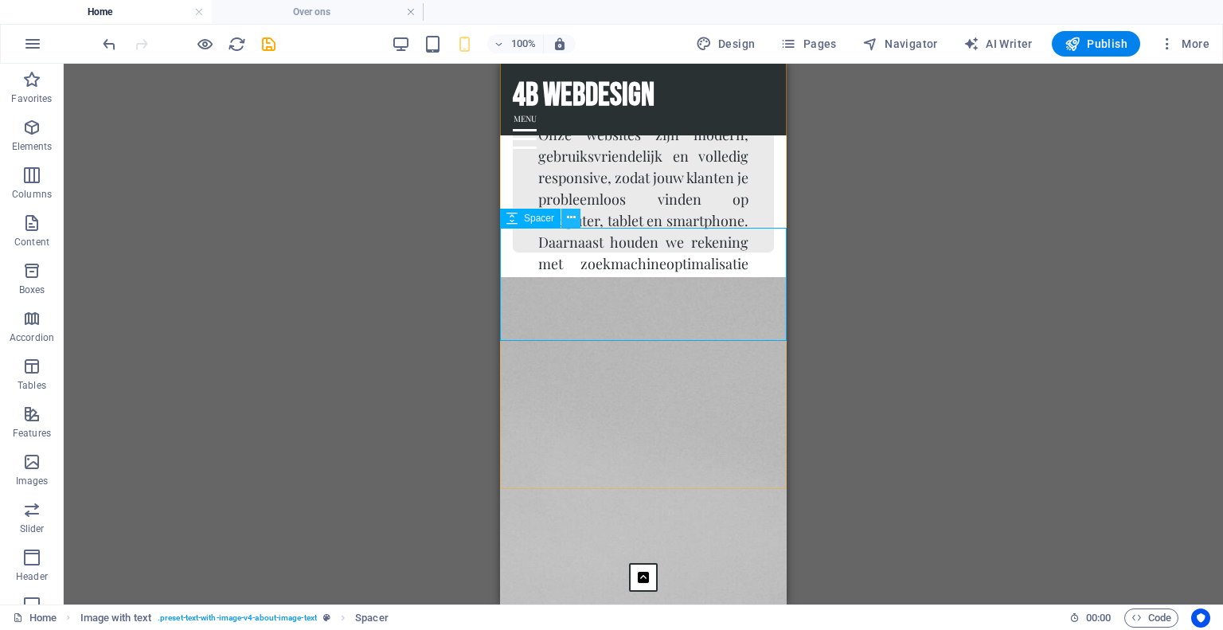
click at [568, 218] on icon at bounding box center [571, 217] width 9 height 17
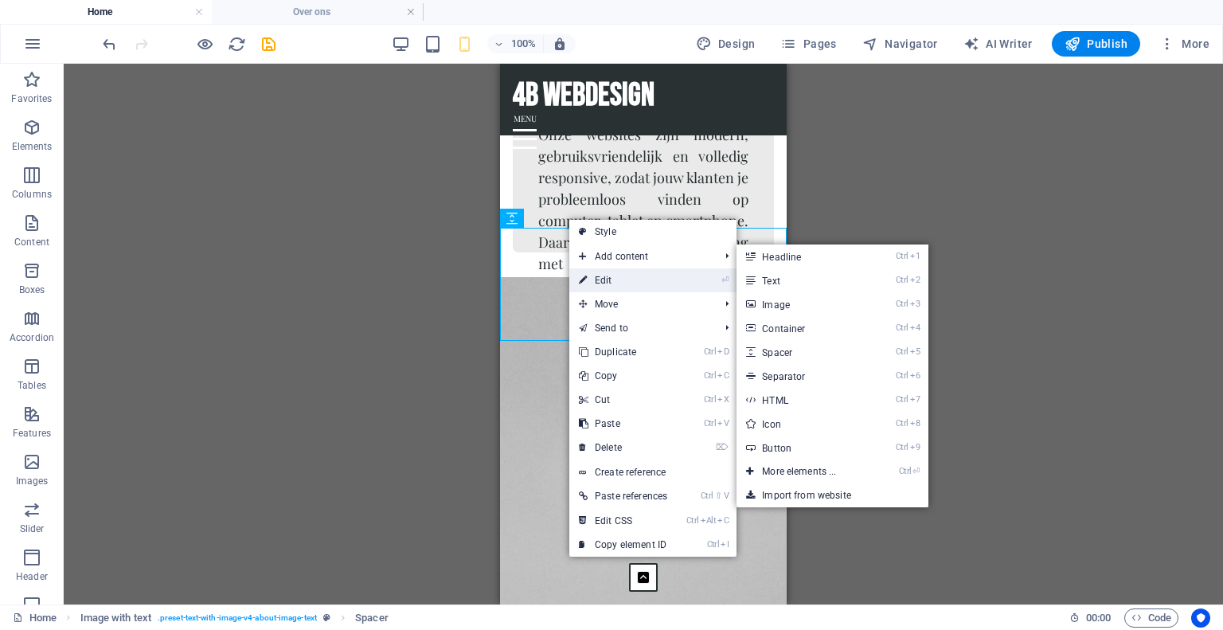
click at [580, 276] on icon at bounding box center [583, 280] width 8 height 24
select select "px"
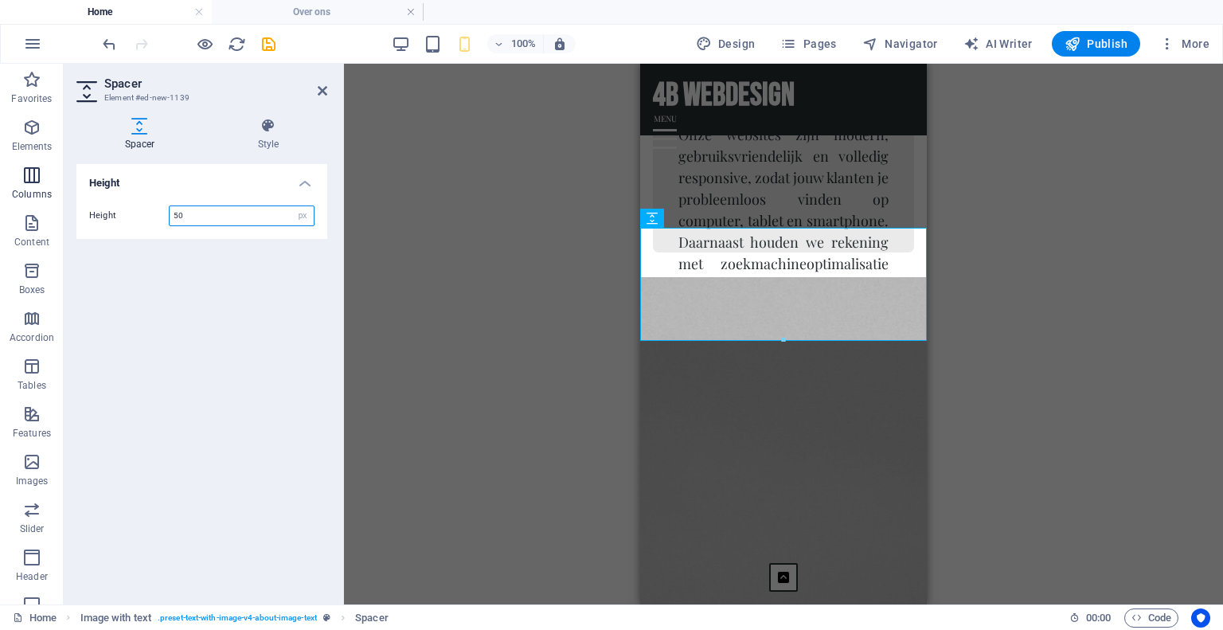
drag, startPoint x: 265, startPoint y: 213, endPoint x: 0, endPoint y: 169, distance: 268.8
click at [0, 169] on section "Favorites Elements Columns Content Boxes Accordion Tables Features Images Slide…" at bounding box center [611, 334] width 1223 height 540
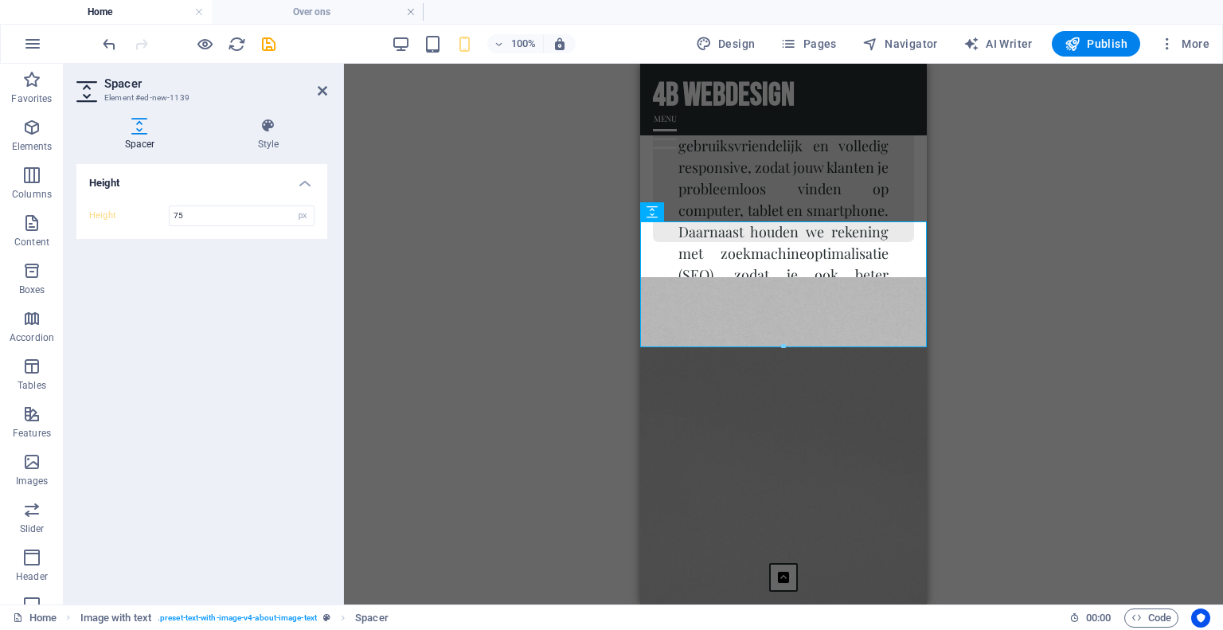
click at [85, 213] on div "Height 75 px rem vh vw" at bounding box center [201, 216] width 251 height 46
drag, startPoint x: 160, startPoint y: 217, endPoint x: 21, endPoint y: 201, distance: 140.2
click at [21, 201] on section "Favorites Elements Columns Content Boxes Accordion Tables Features Images Slide…" at bounding box center [611, 334] width 1223 height 540
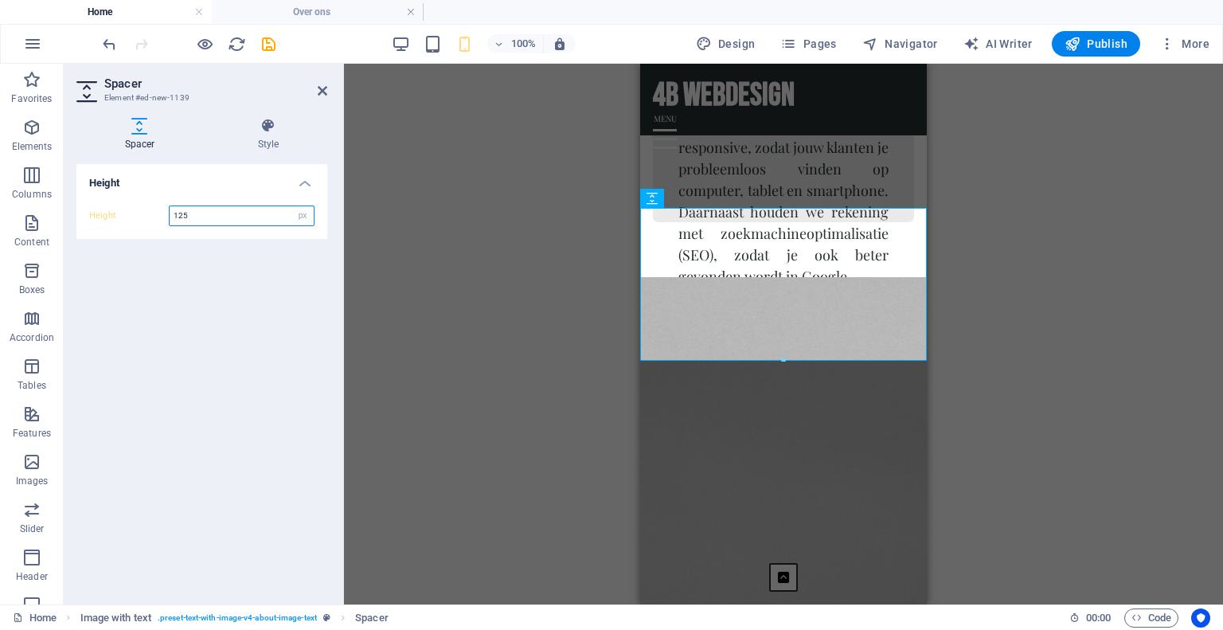
type input "125"
click at [313, 87] on h2 "Spacer" at bounding box center [215, 83] width 223 height 14
click at [320, 90] on icon at bounding box center [323, 90] width 10 height 13
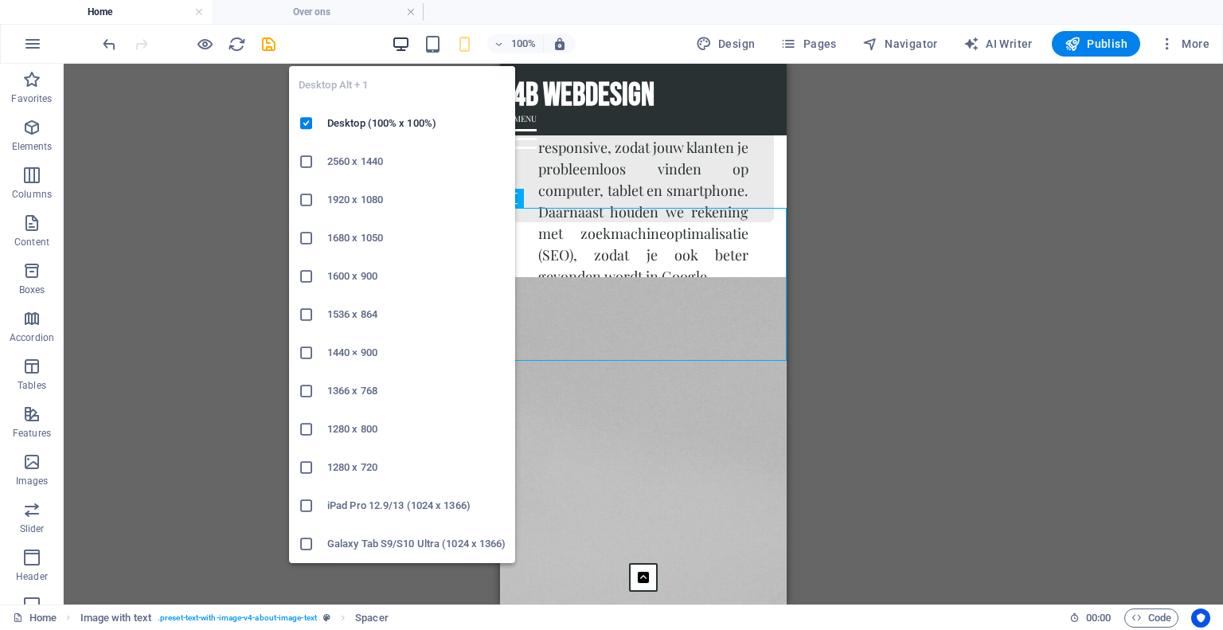
click at [404, 41] on icon "button" at bounding box center [401, 44] width 18 height 18
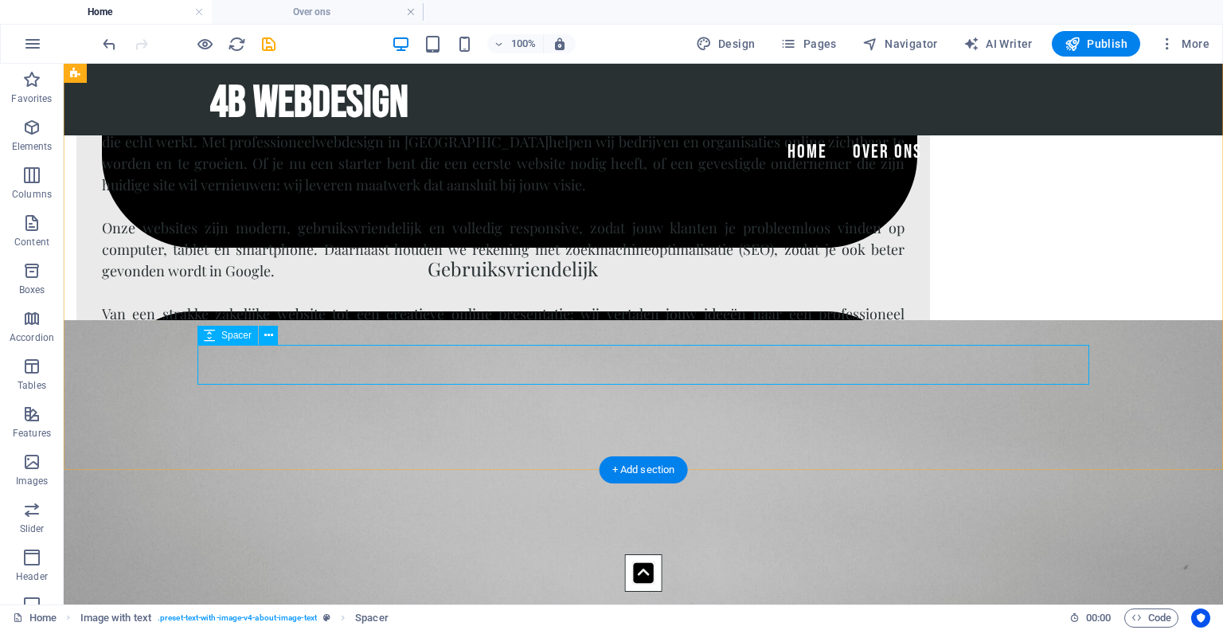
scroll to position [1439, 0]
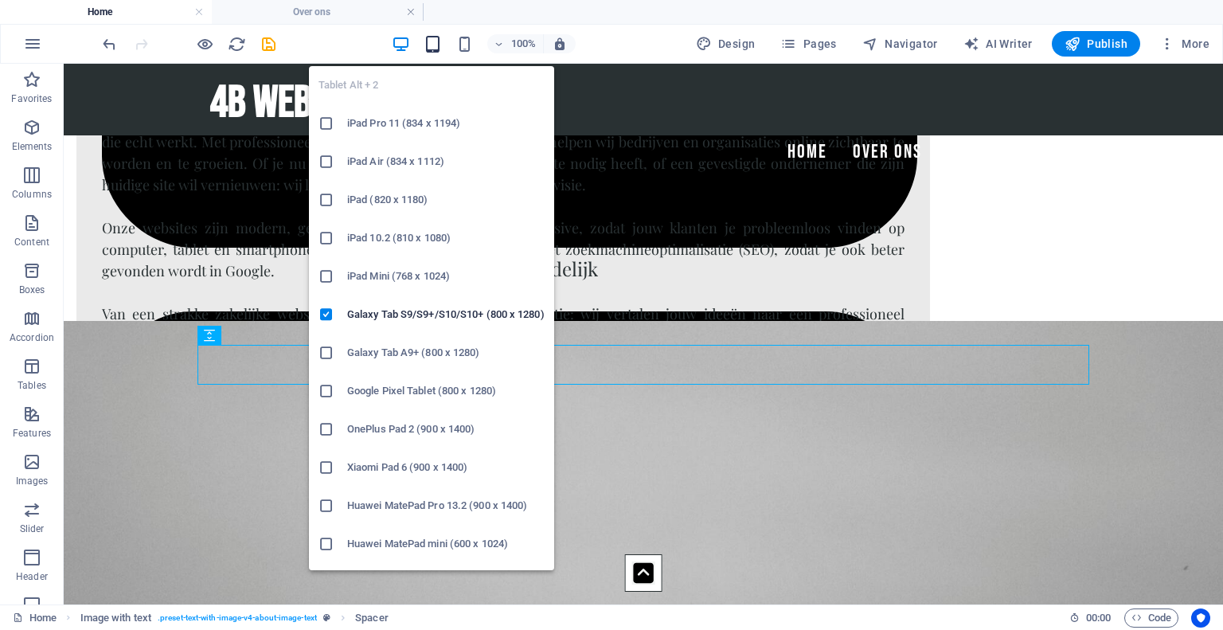
click at [439, 47] on icon "button" at bounding box center [432, 44] width 18 height 18
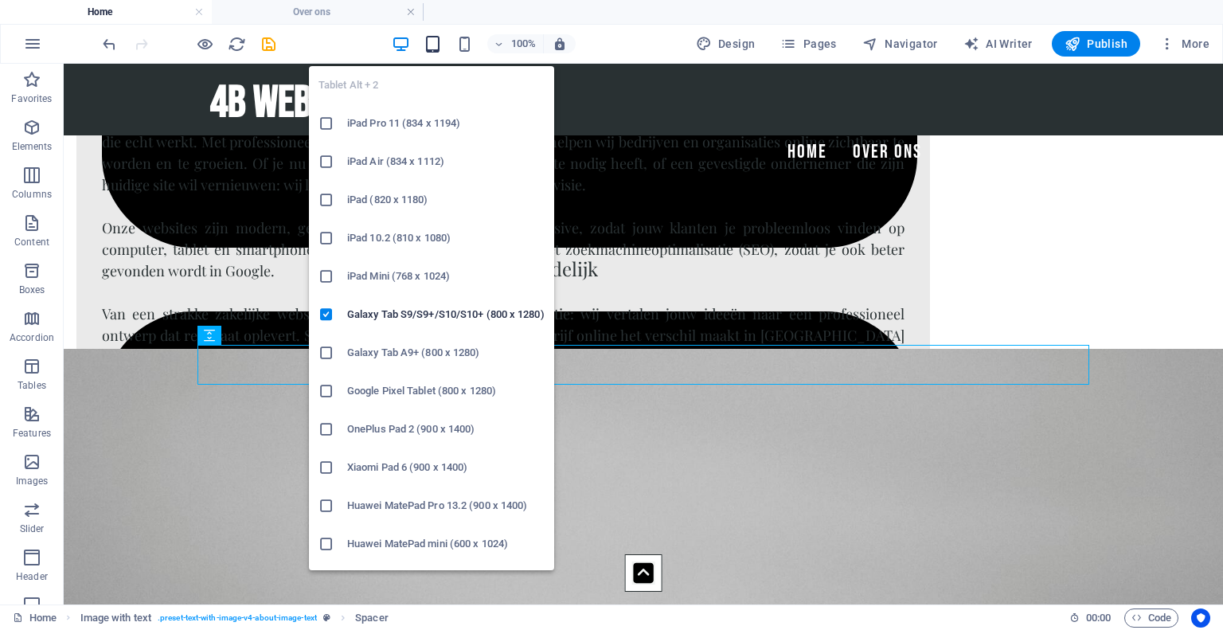
scroll to position [1834, 0]
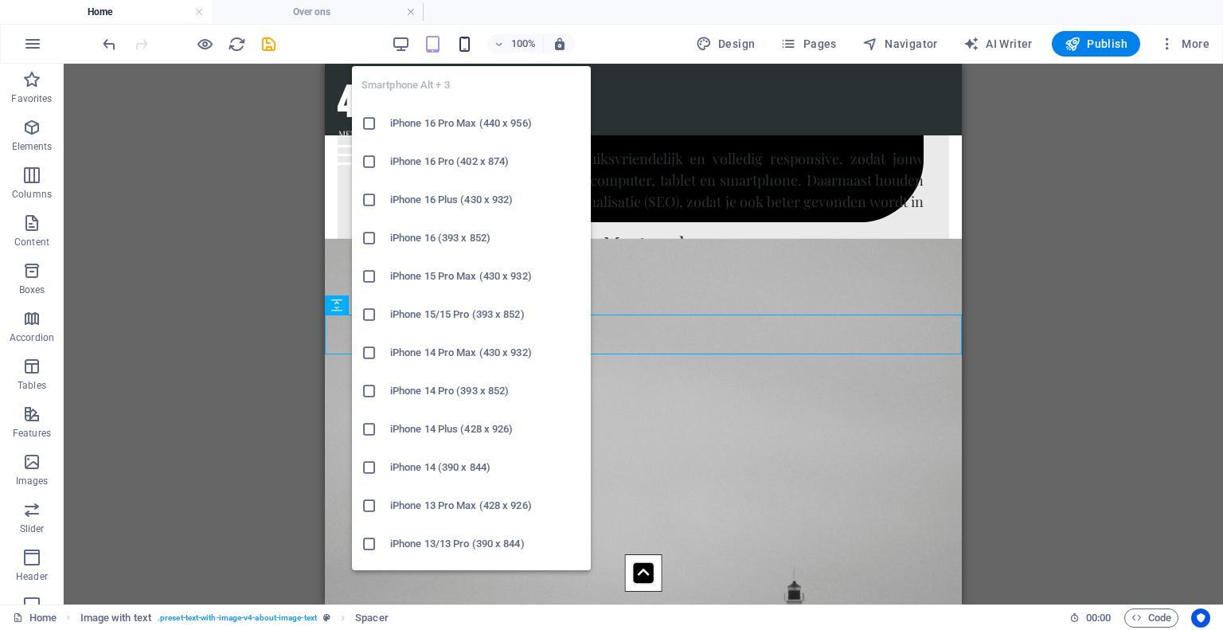
click at [461, 41] on icon "button" at bounding box center [464, 44] width 18 height 18
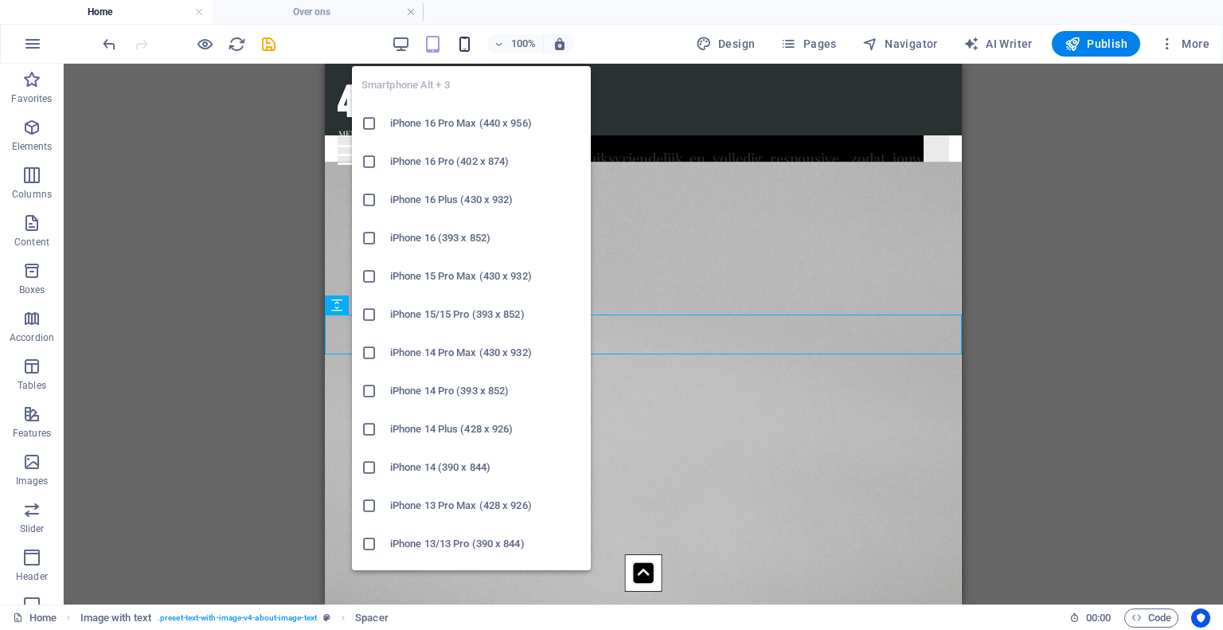
scroll to position [1458, 0]
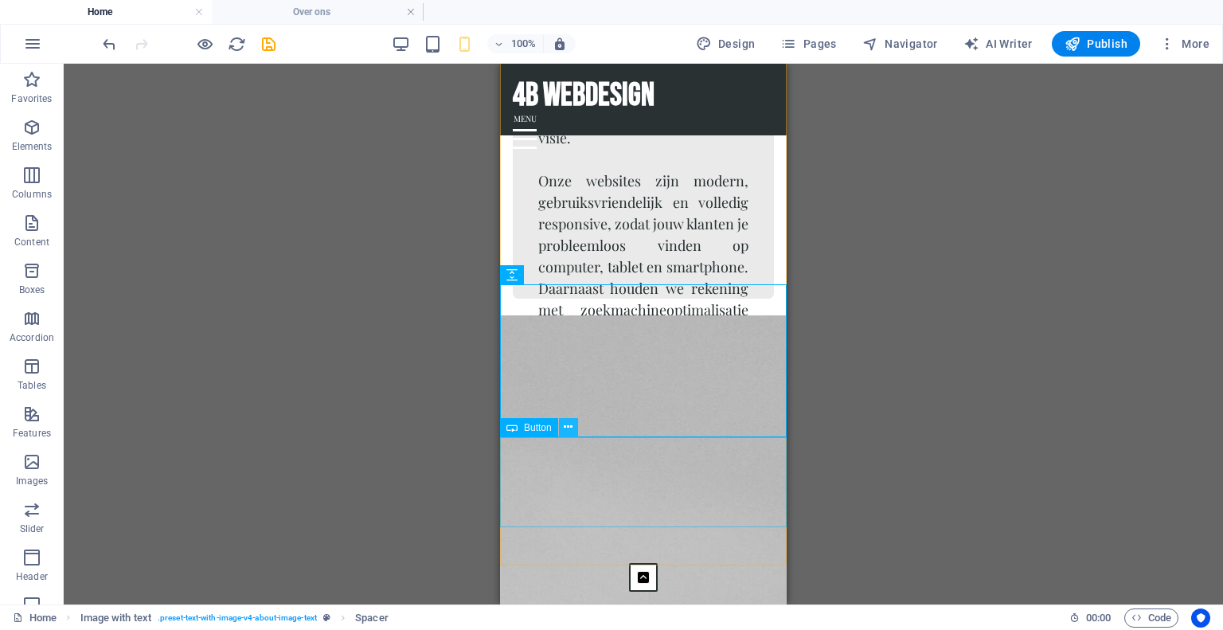
click at [567, 429] on icon at bounding box center [568, 427] width 9 height 17
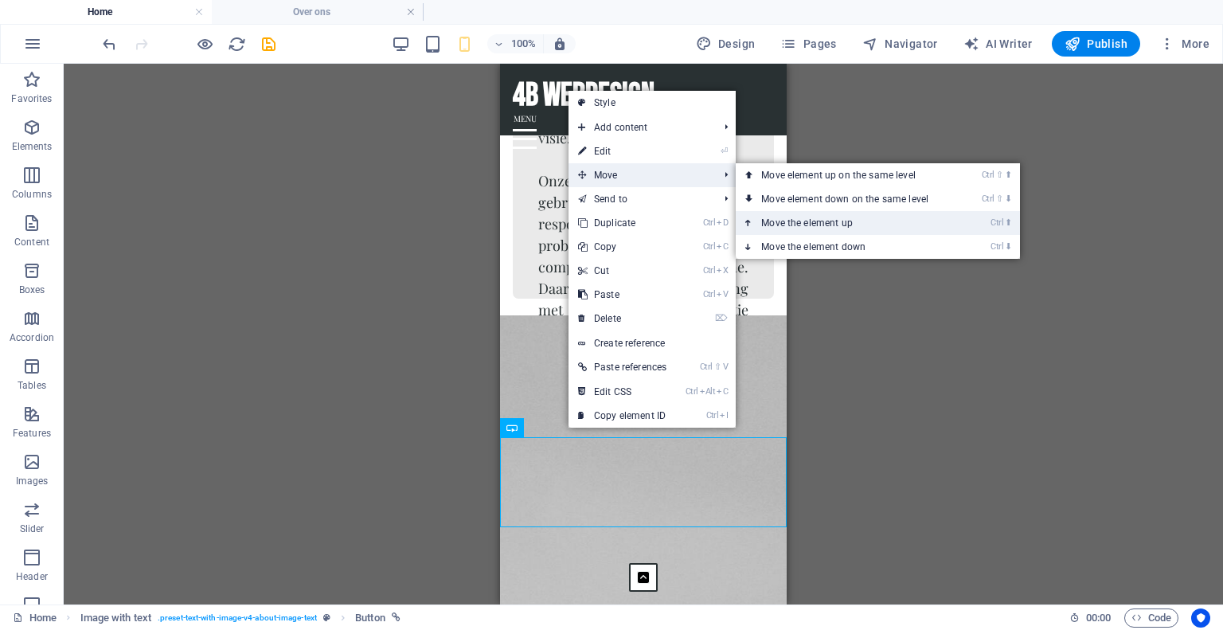
click at [780, 233] on link "Ctrl ⬆ Move the element up" at bounding box center [847, 223] width 224 height 24
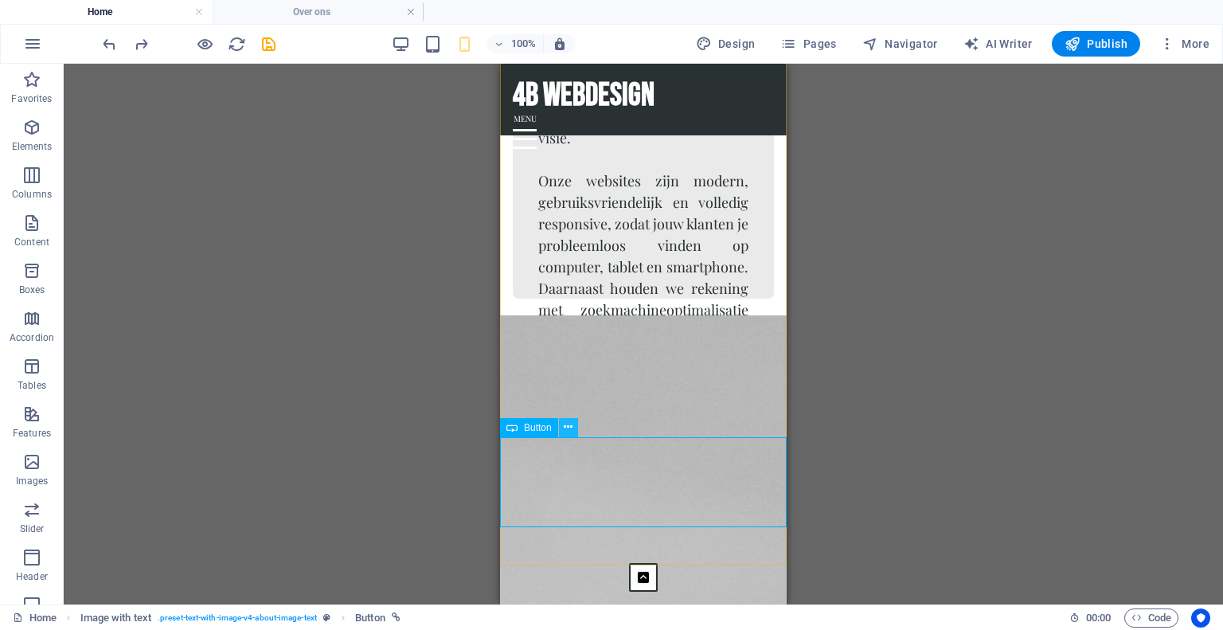
click at [571, 430] on icon at bounding box center [568, 427] width 9 height 17
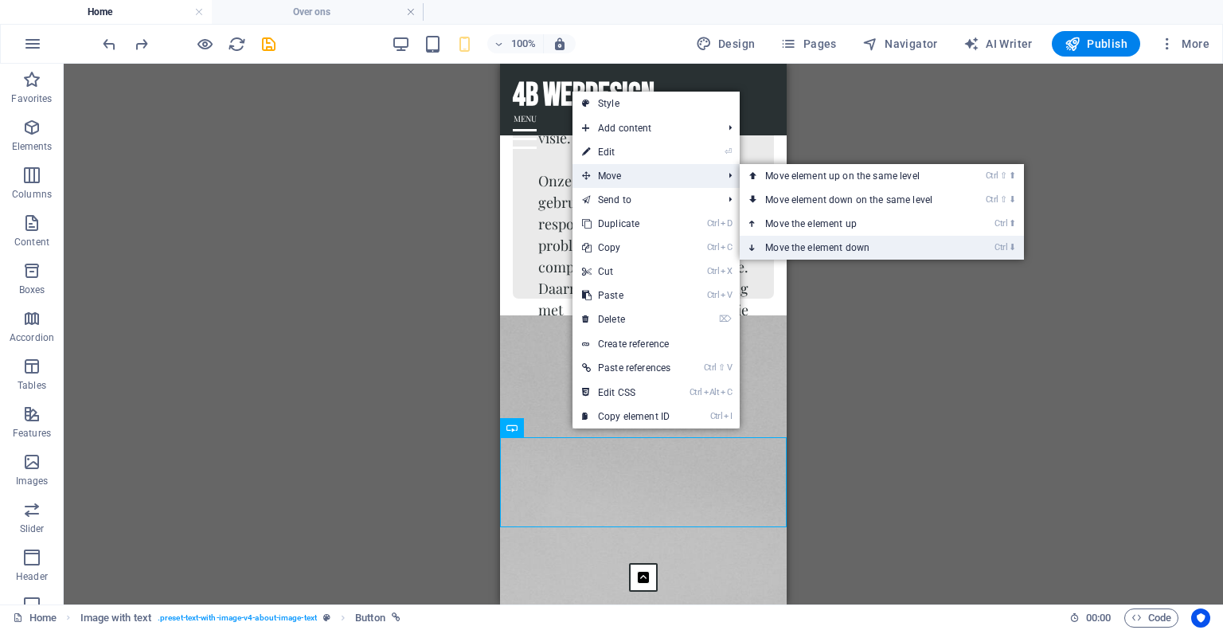
click at [795, 243] on link "Ctrl ⬇ Move the element down" at bounding box center [851, 248] width 224 height 24
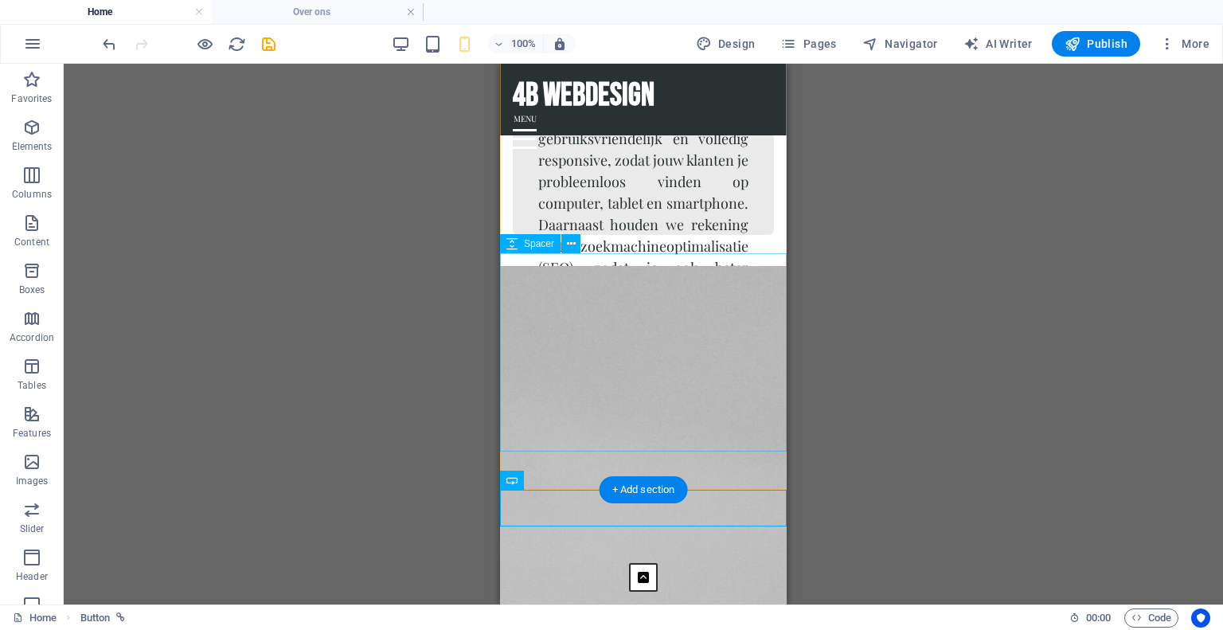
scroll to position [1549, 0]
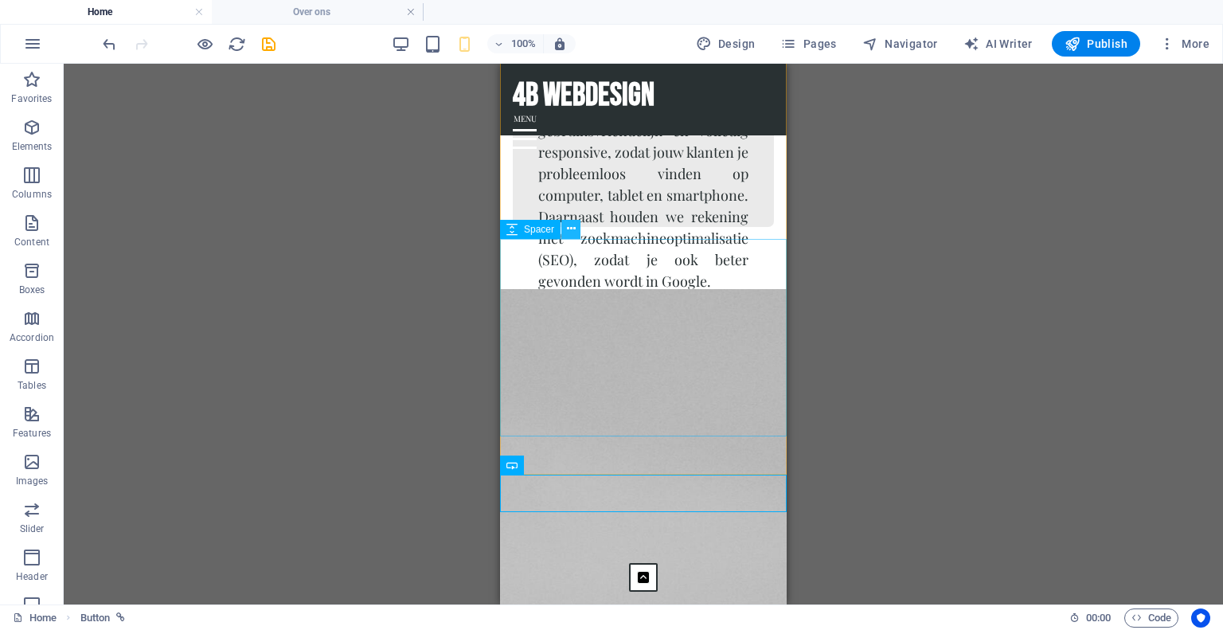
click at [569, 228] on icon at bounding box center [571, 228] width 9 height 17
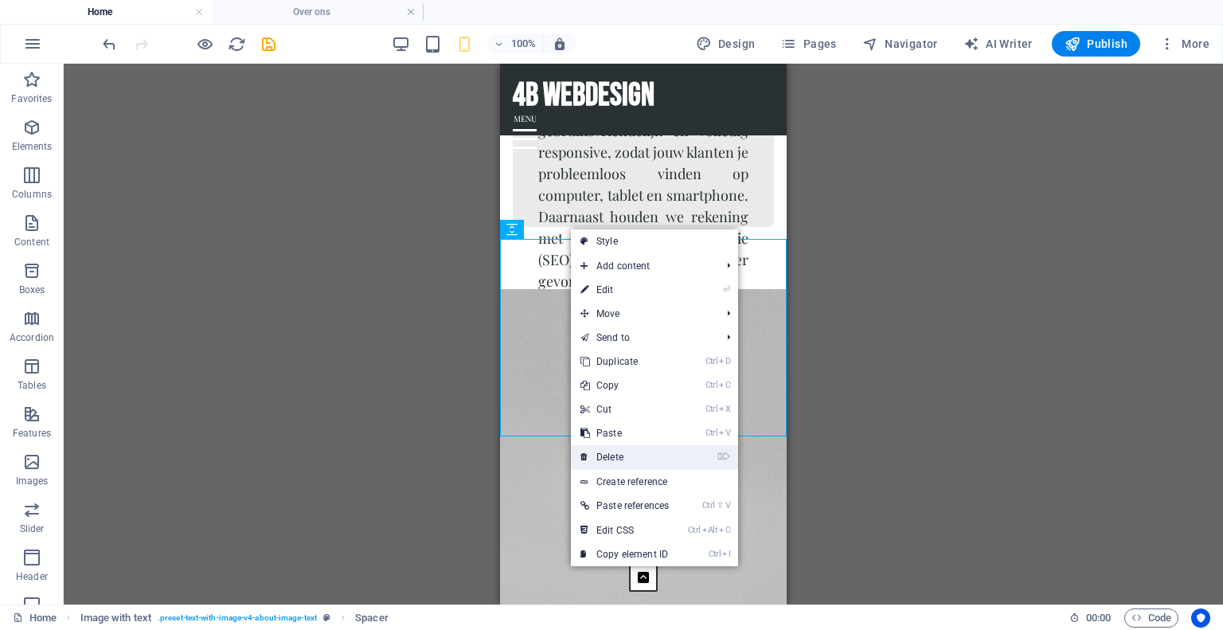
click at [601, 447] on link "⌦ Delete" at bounding box center [624, 457] width 107 height 24
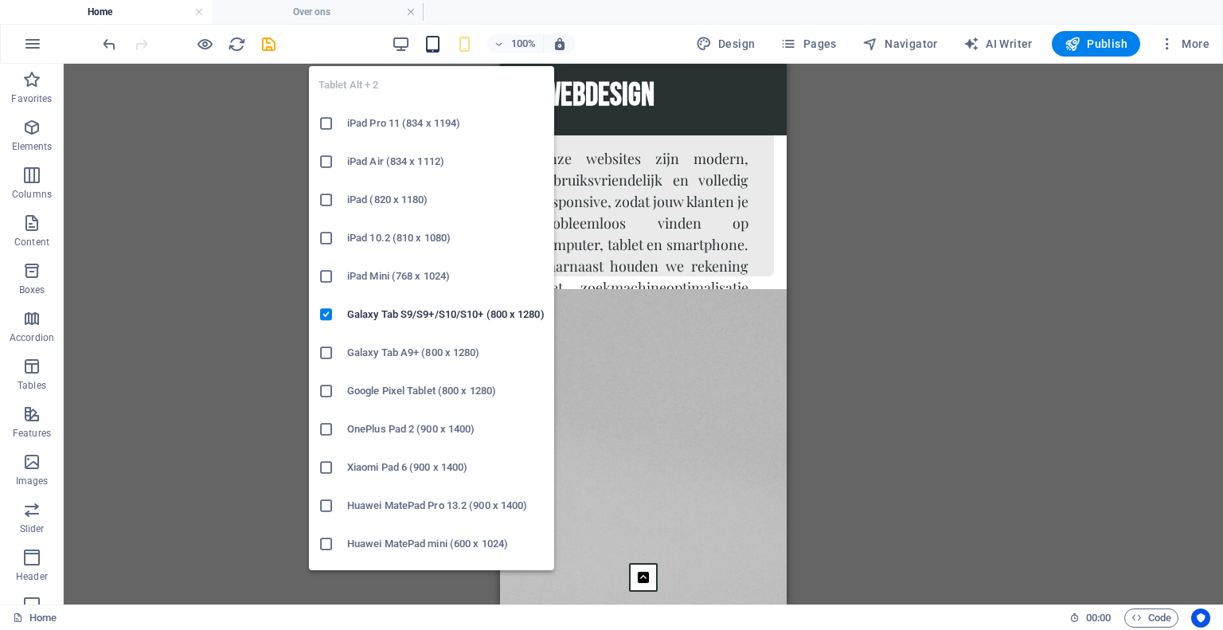
click at [432, 47] on icon "button" at bounding box center [432, 44] width 18 height 18
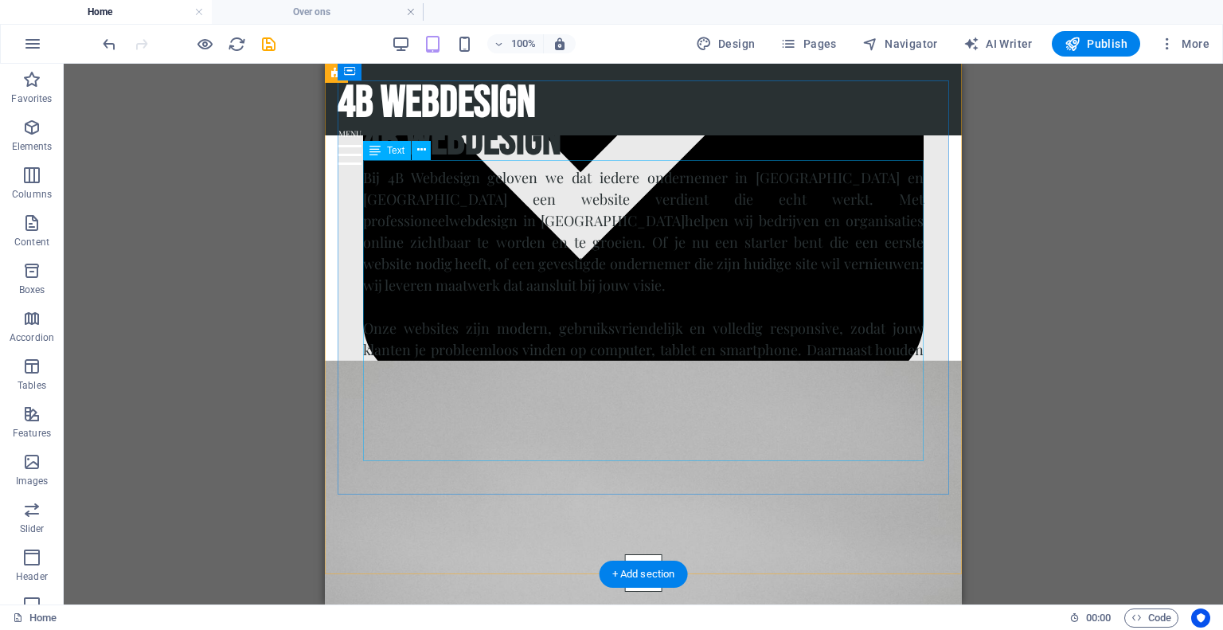
scroll to position [1671, 0]
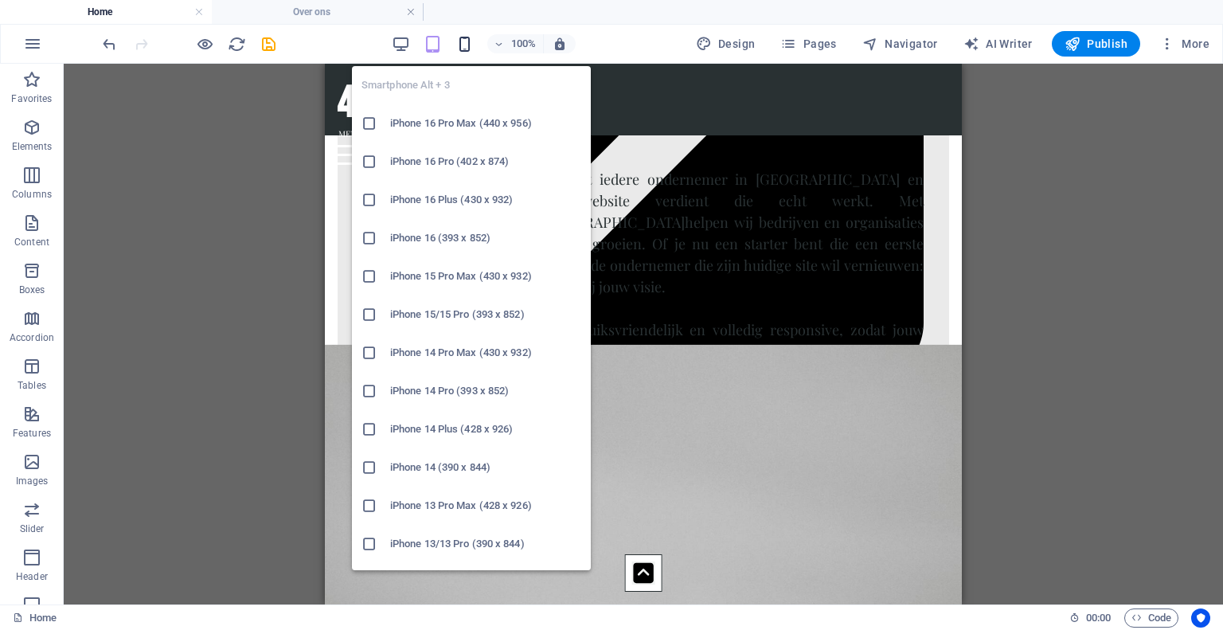
click at [471, 49] on icon "button" at bounding box center [464, 44] width 18 height 18
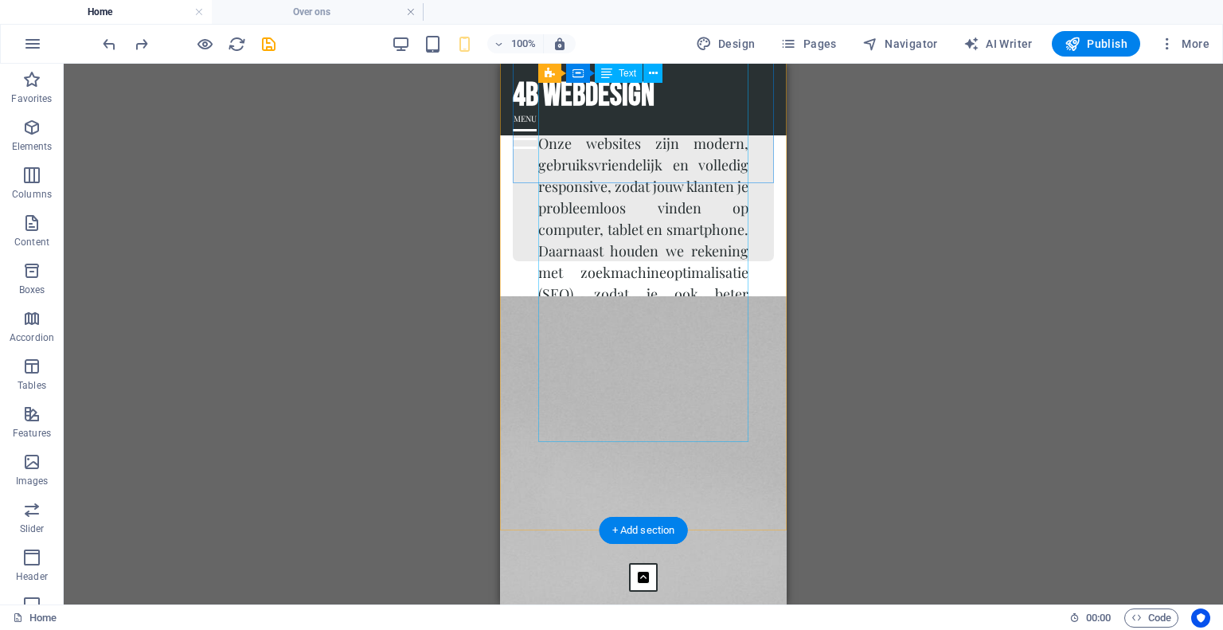
scroll to position [1493, 0]
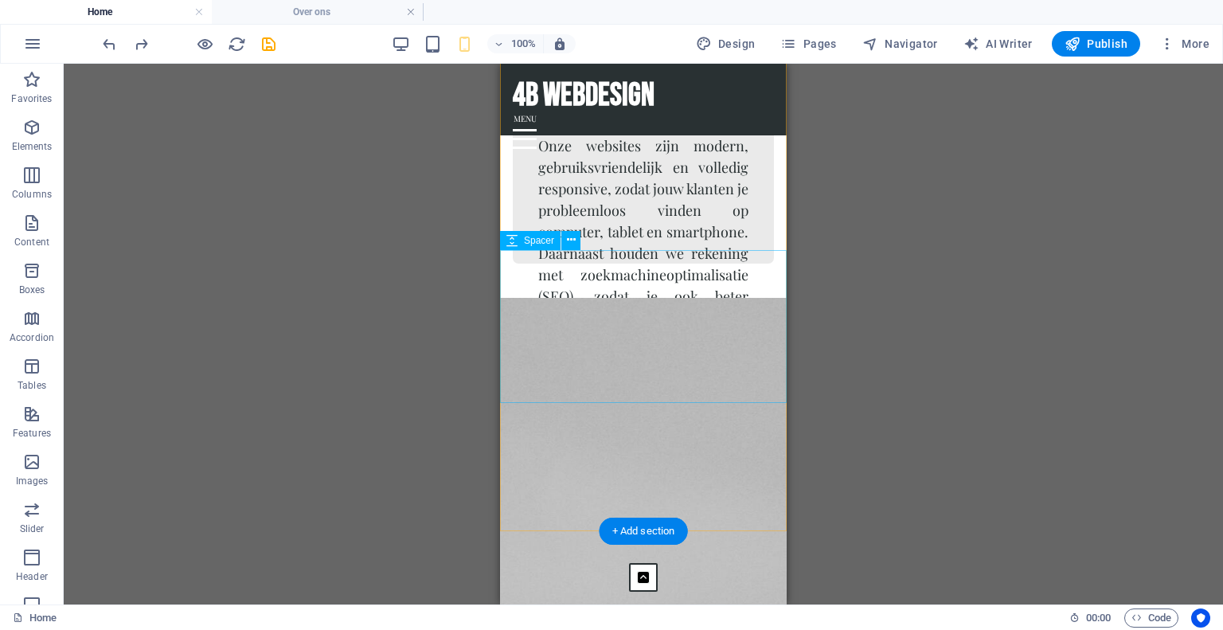
click at [513, 295] on div at bounding box center [643, 325] width 287 height 99
select select "px"
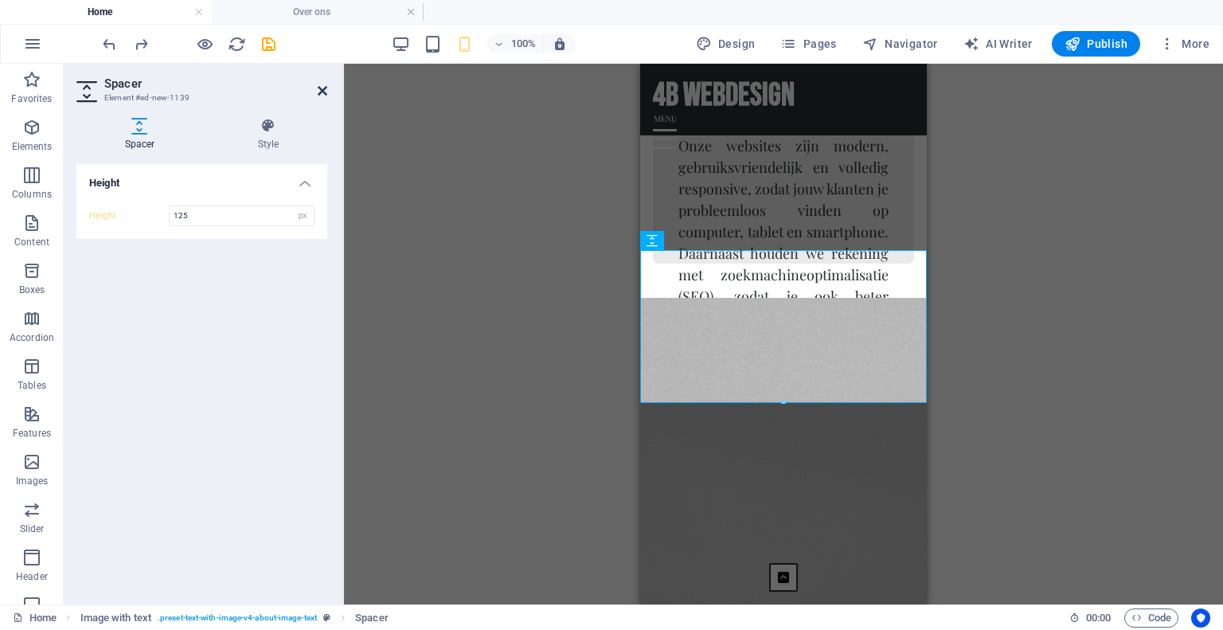
click at [323, 84] on icon at bounding box center [323, 90] width 10 height 13
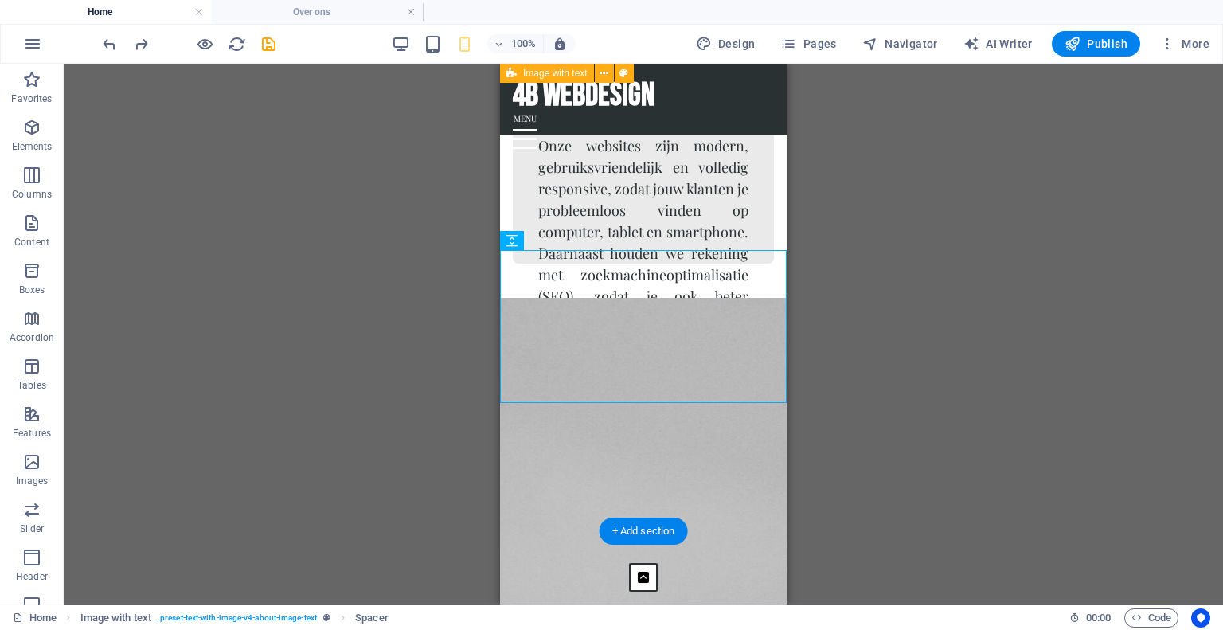
click at [509, 507] on div "4b webdesign Bij 4B Webdesign geloven we dat iedere ondernemer in Zeeland en We…" at bounding box center [643, 53] width 287 height 955
select select "px"
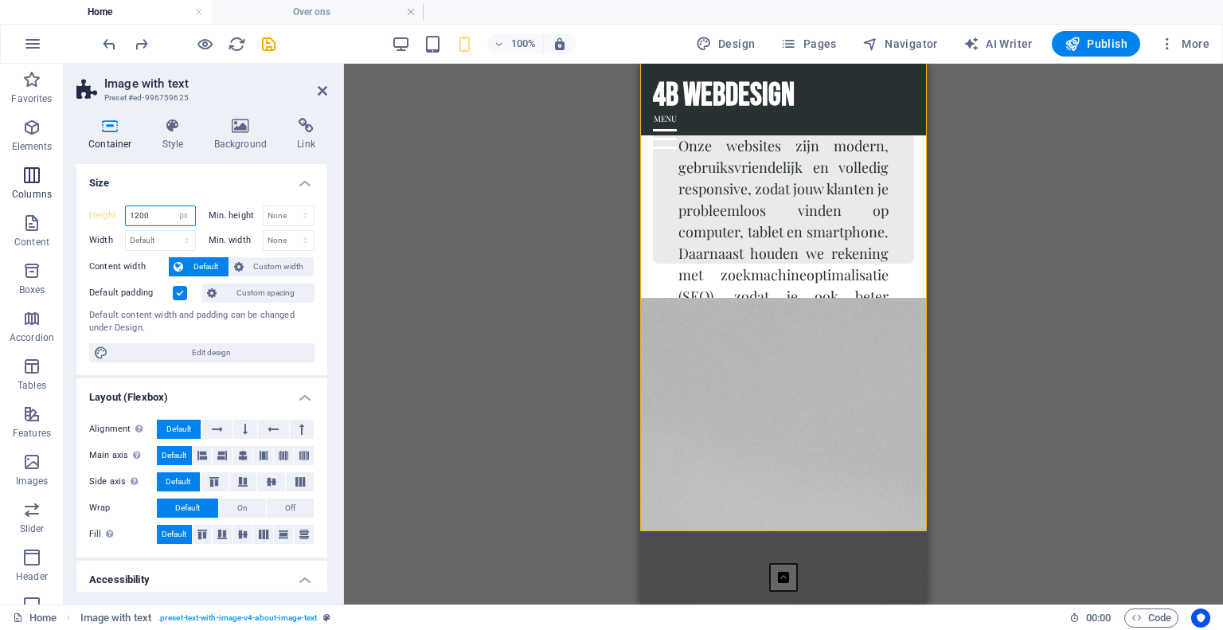
drag, startPoint x: 150, startPoint y: 217, endPoint x: 0, endPoint y: 192, distance: 152.5
click at [0, 192] on section "Favorites Elements Columns Content Boxes Accordion Tables Features Images Slide…" at bounding box center [611, 334] width 1223 height 540
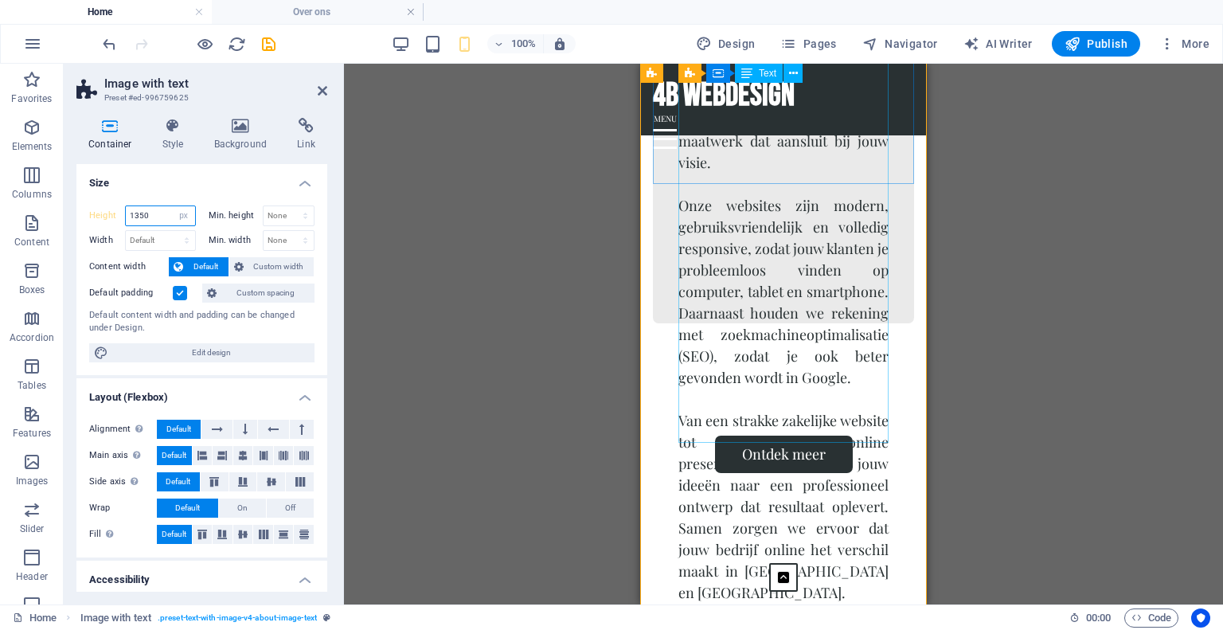
type input "1350"
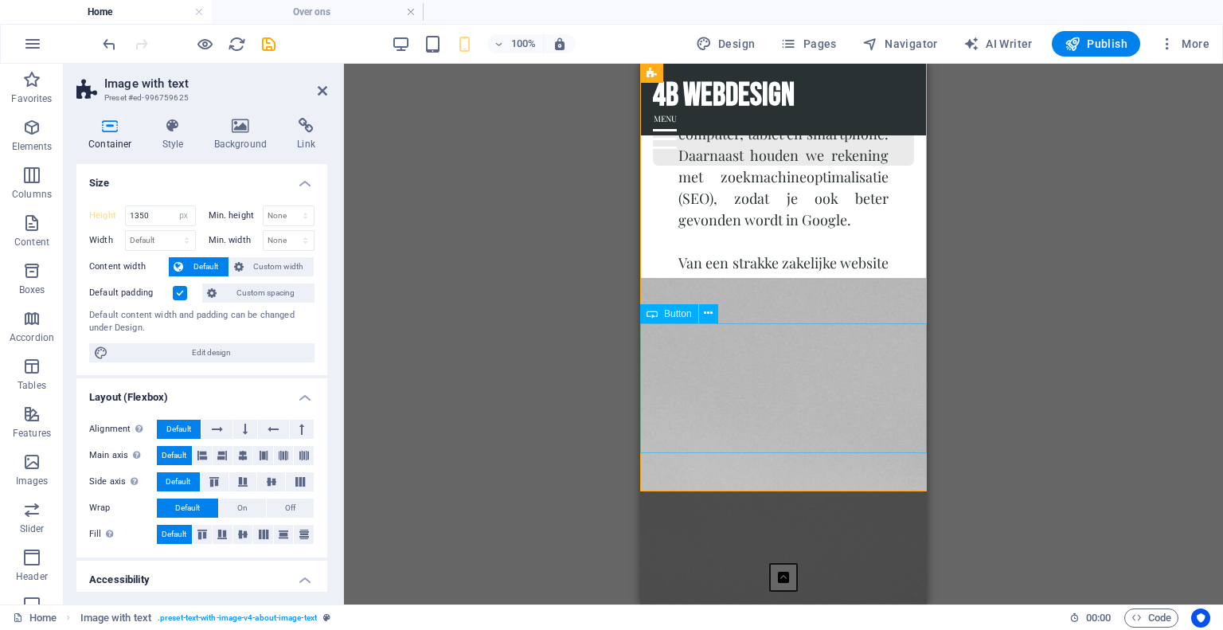
scroll to position [1656, 0]
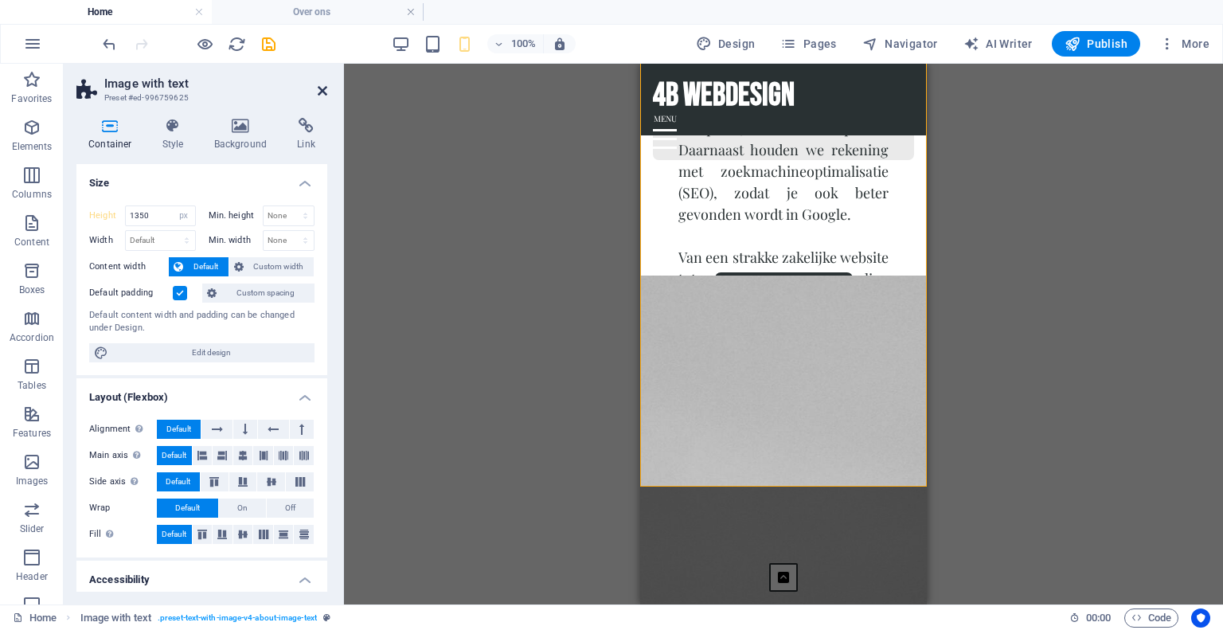
click at [322, 86] on icon at bounding box center [323, 90] width 10 height 13
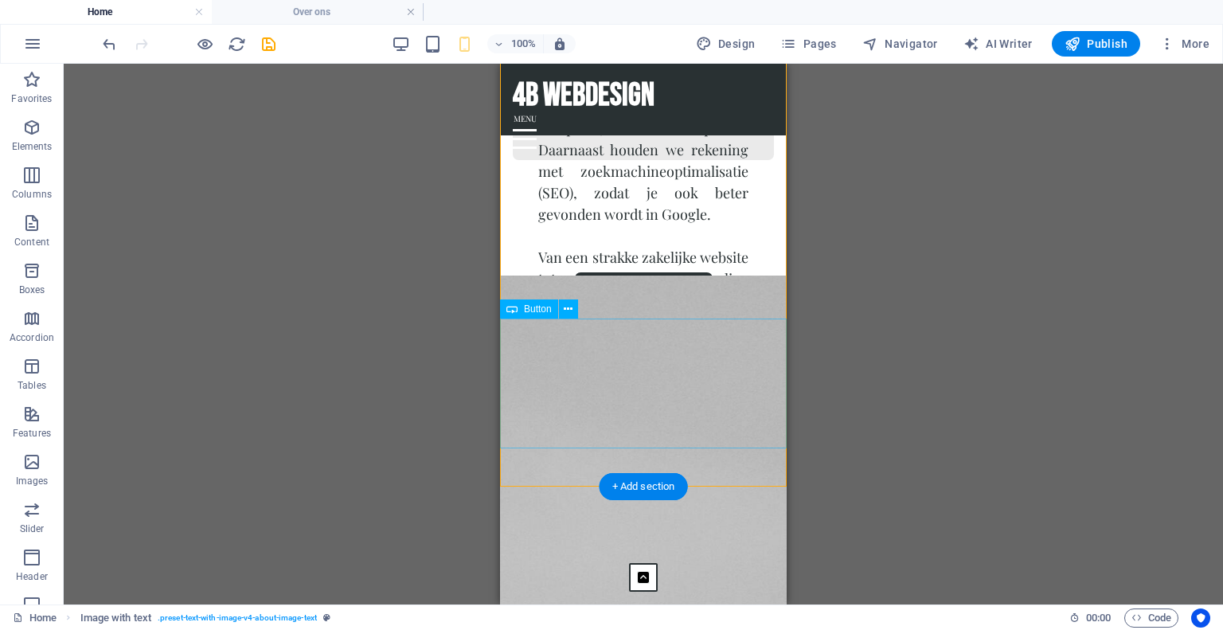
click at [542, 310] on div "Ontdek meer" at bounding box center [643, 290] width 287 height 37
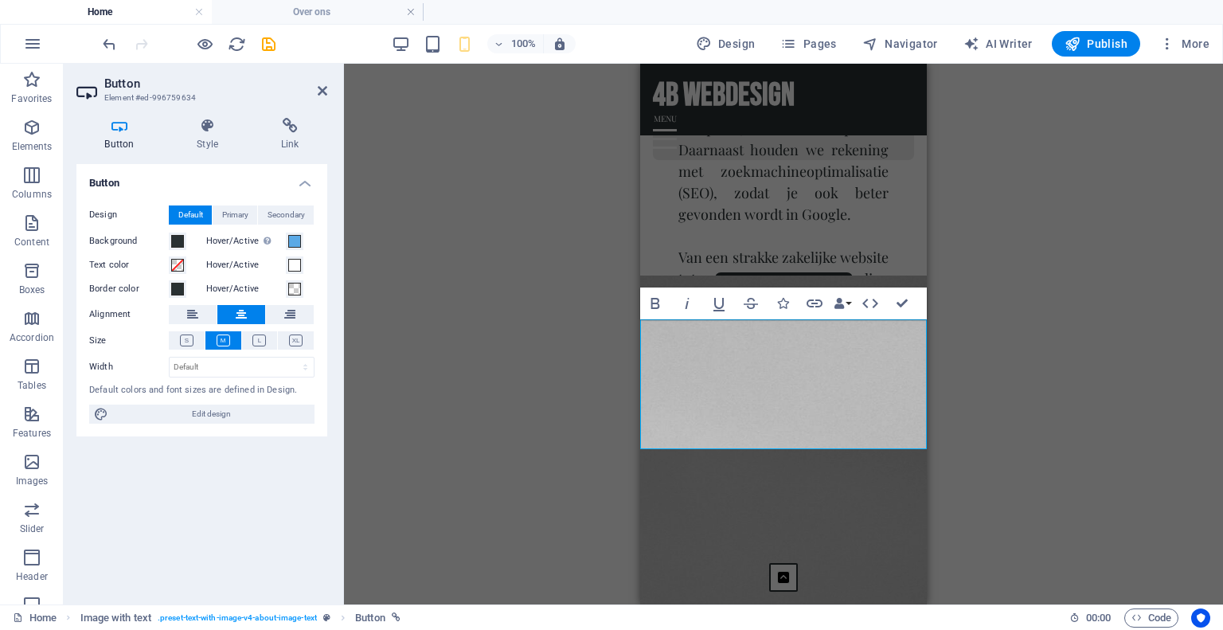
scroll to position [1656, 0]
click at [202, 150] on div "Button Style Link Button Design Default Primary Secondary Background Hover/Acti…" at bounding box center [201, 355] width 251 height 474
click at [202, 140] on h4 "Style" at bounding box center [211, 134] width 84 height 33
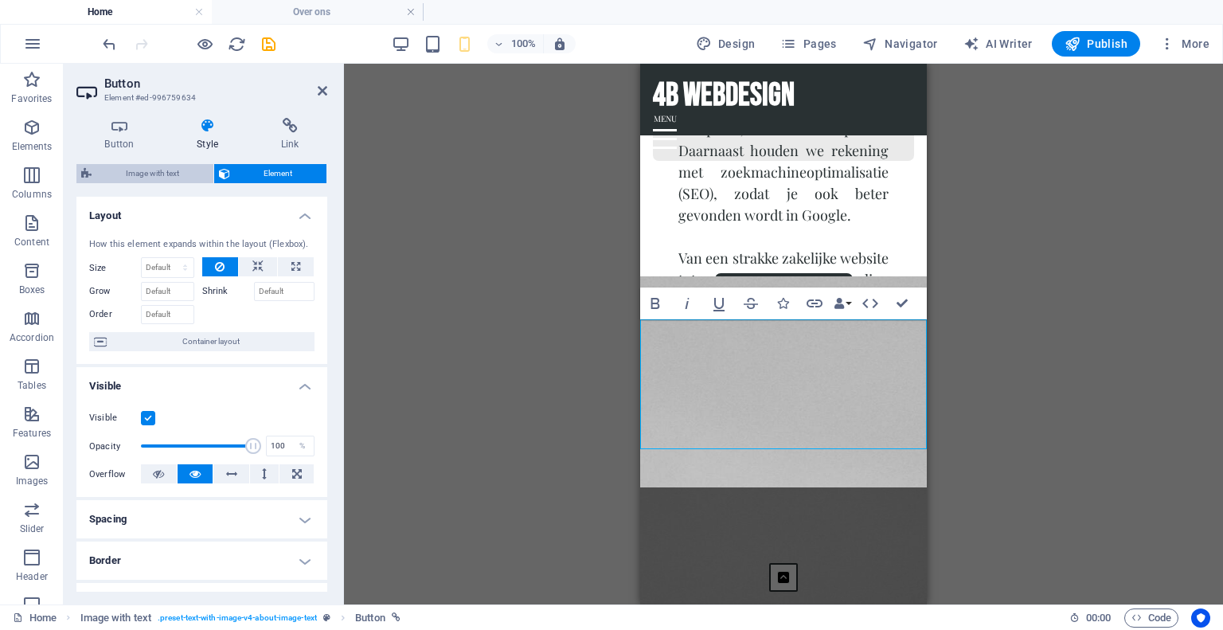
click at [178, 166] on span "Image with text" at bounding box center [152, 173] width 112 height 19
select select "rem"
select select "px"
select select "preset-text-with-image-v4-about-image-text"
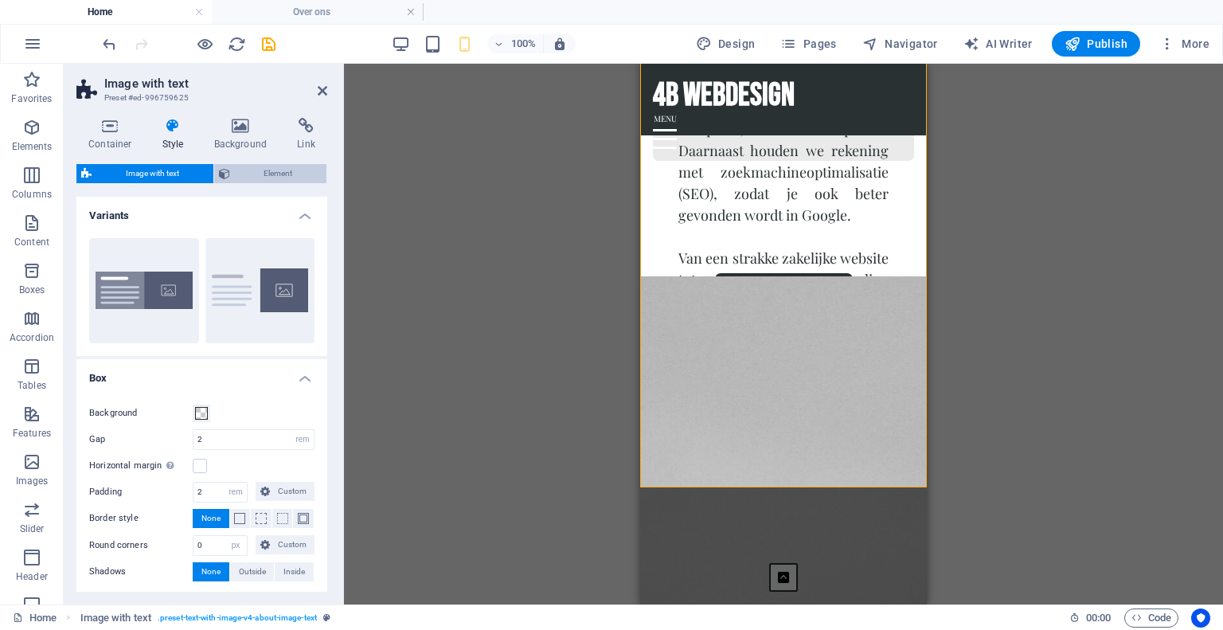
click at [243, 178] on span "Element" at bounding box center [279, 173] width 88 height 19
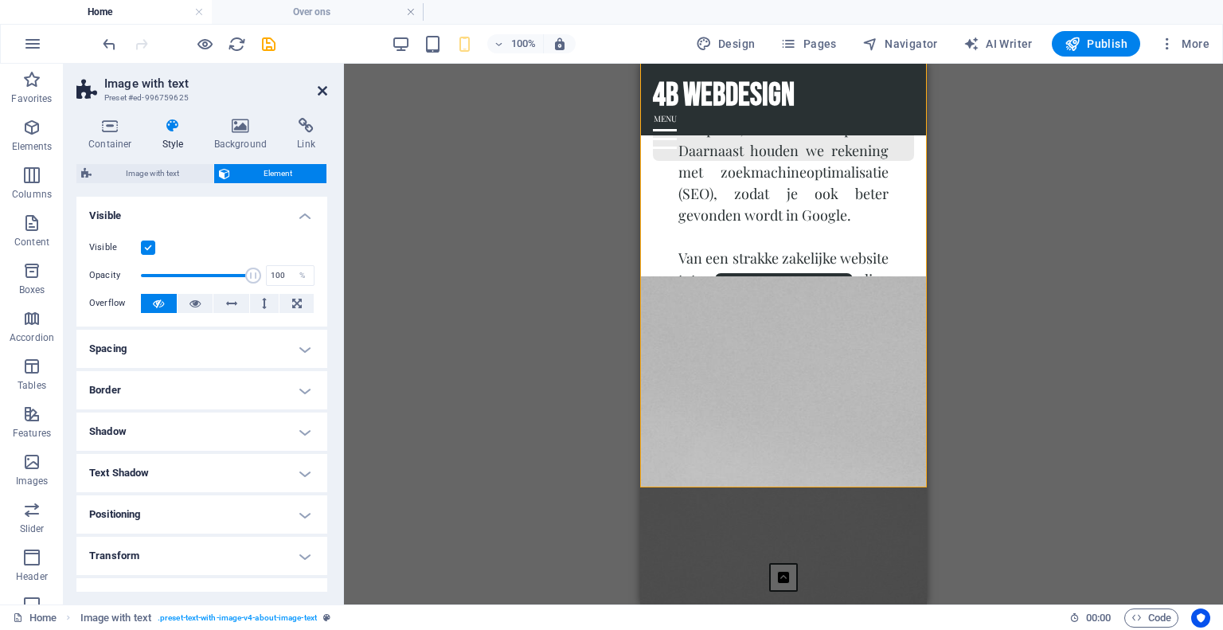
click at [324, 94] on icon at bounding box center [323, 90] width 10 height 13
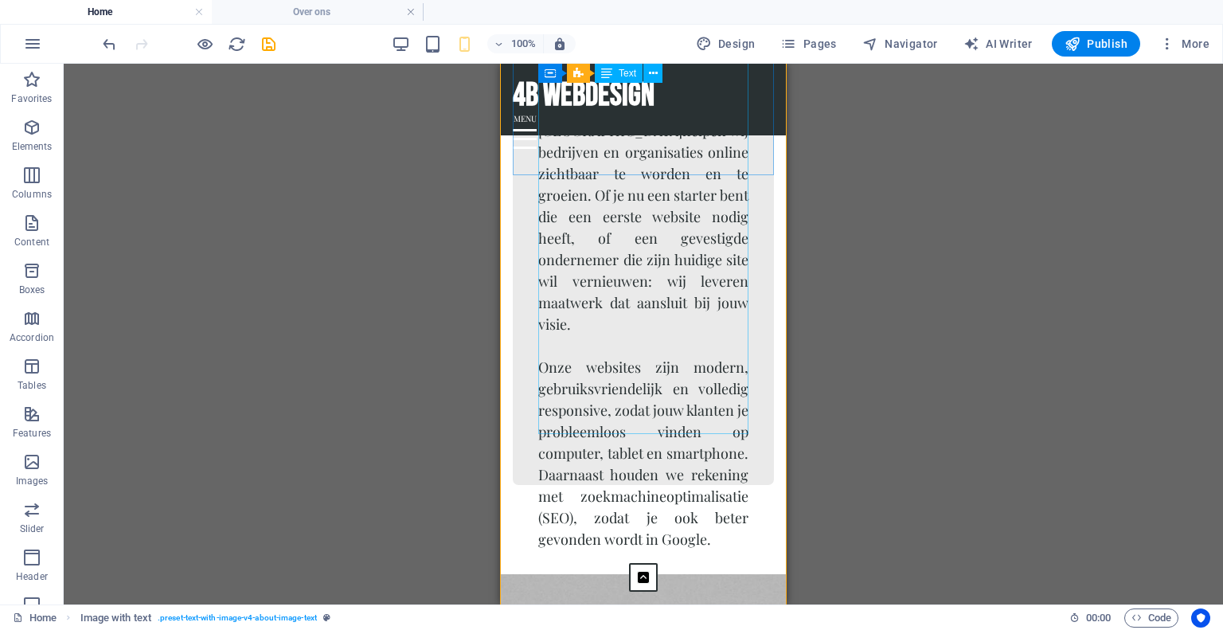
scroll to position [1332, 0]
click at [517, 307] on div "4b webdesign Bij 4B Webdesign geloven we dat iedere ondernemer in Zeeland en We…" at bounding box center [643, 205] width 261 height 557
select select "px"
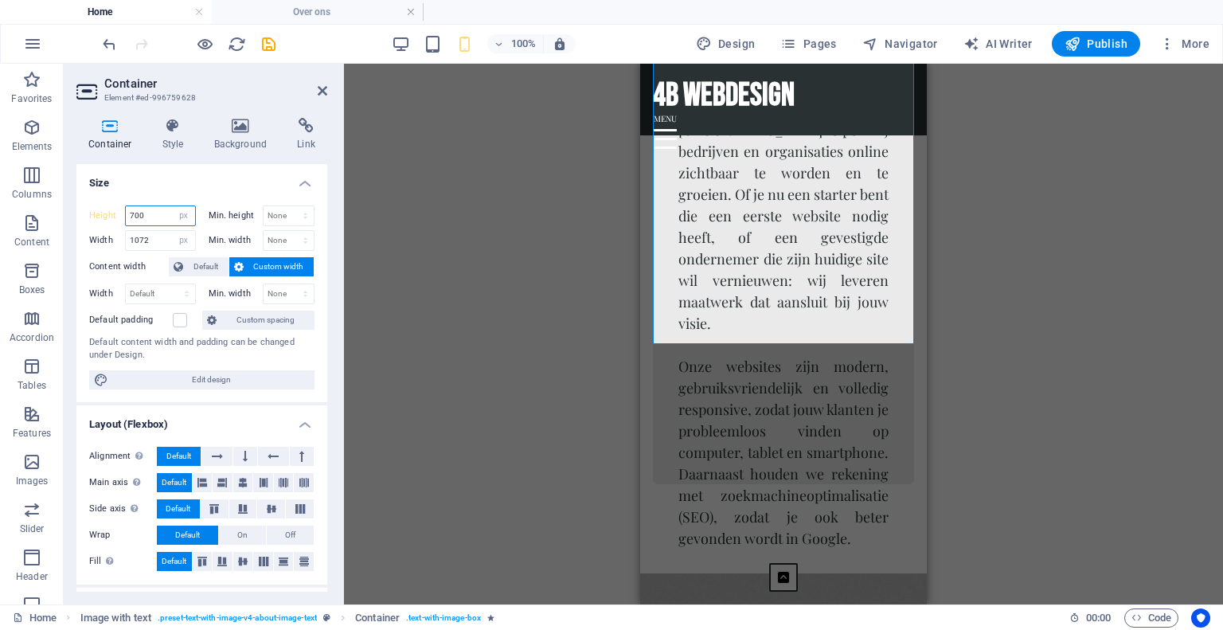
drag, startPoint x: 155, startPoint y: 213, endPoint x: 80, endPoint y: 213, distance: 74.8
click at [80, 213] on div "Height 700 Default px rem % vh vw Min. height None px rem % vh vw Width 1072 De…" at bounding box center [201, 297] width 251 height 209
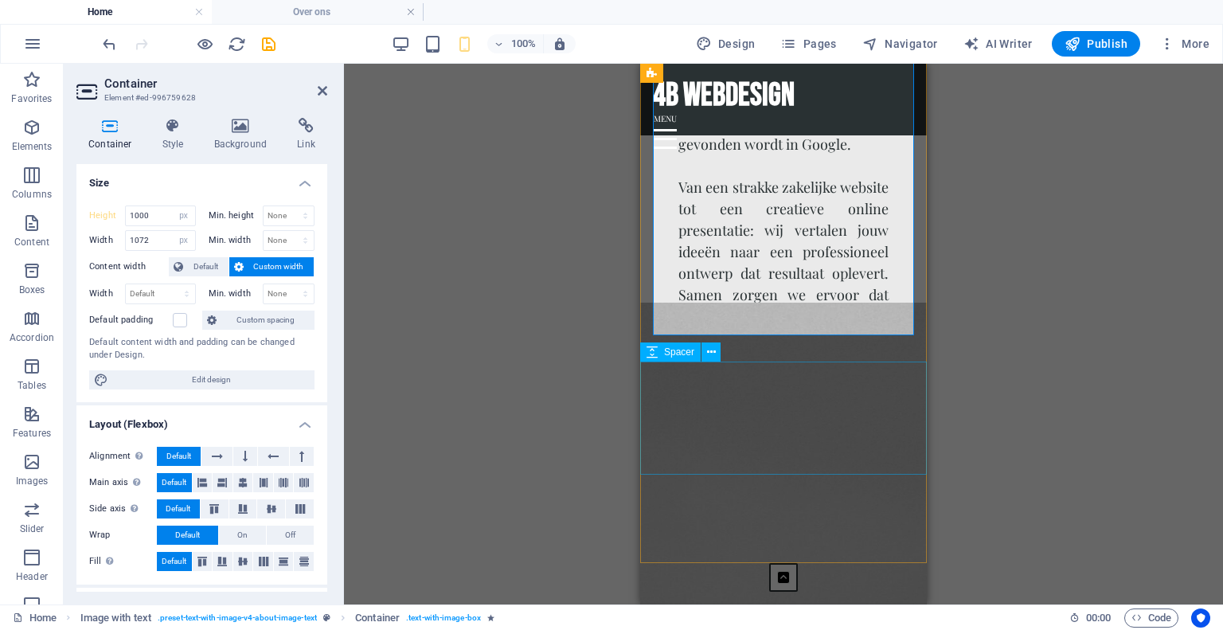
scroll to position [1613, 0]
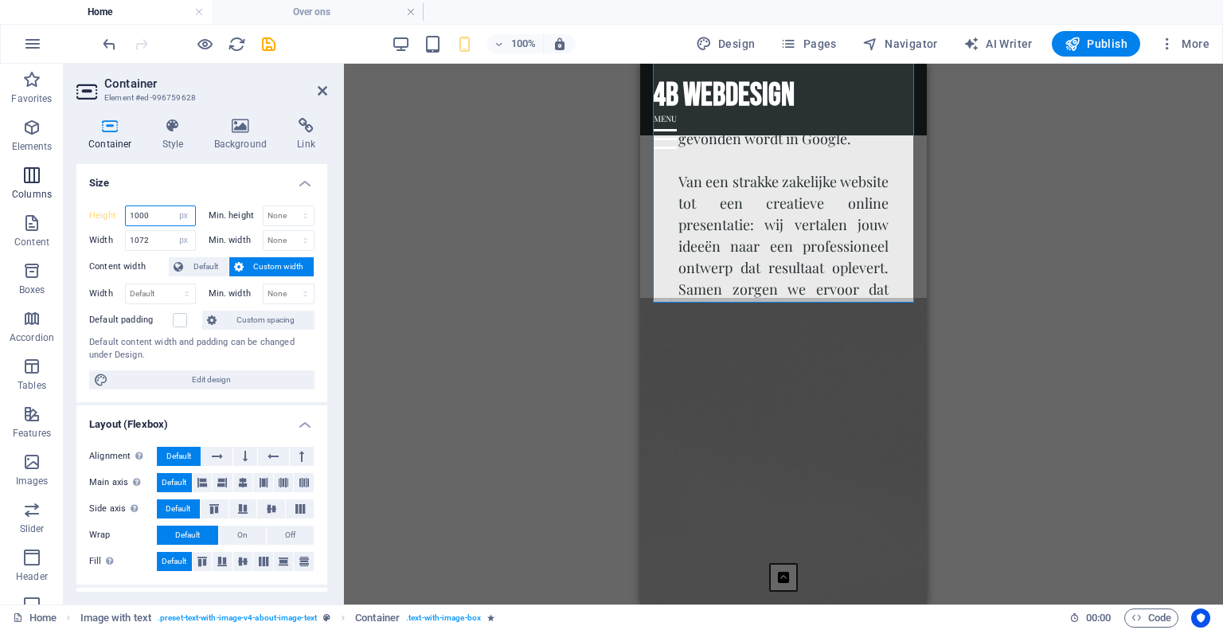
drag, startPoint x: 153, startPoint y: 219, endPoint x: 0, endPoint y: 192, distance: 155.2
click at [0, 192] on section "Favorites Elements Columns Content Boxes Accordion Tables Features Images Slide…" at bounding box center [611, 334] width 1223 height 540
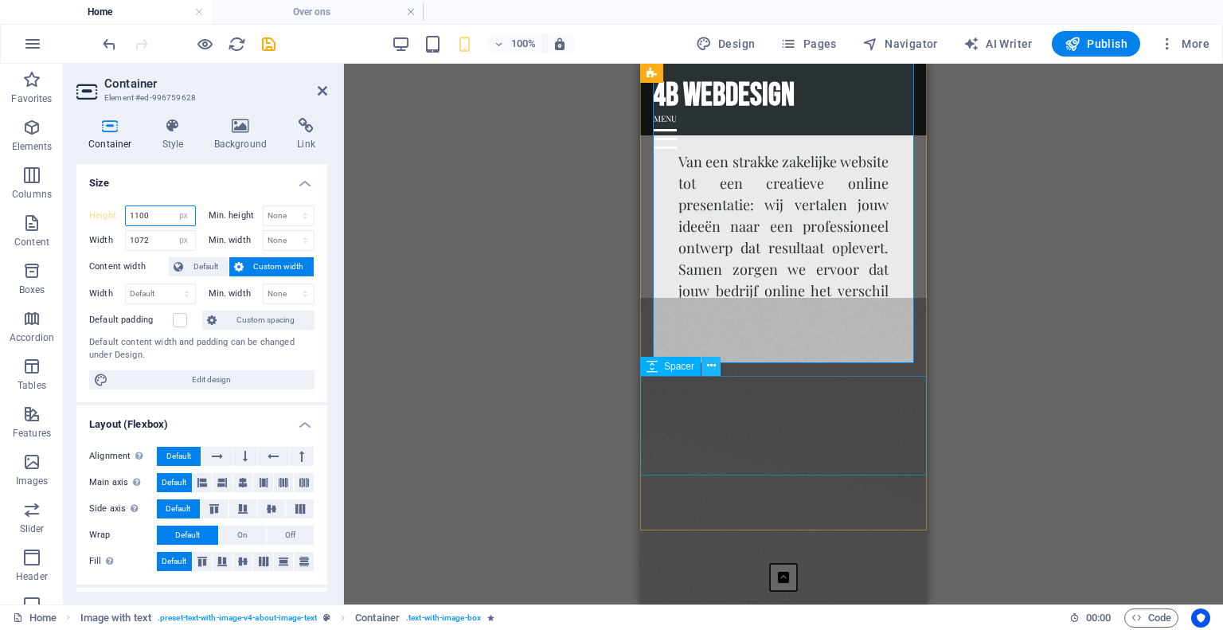
type input "1100"
click at [716, 369] on button at bounding box center [710, 366] width 19 height 19
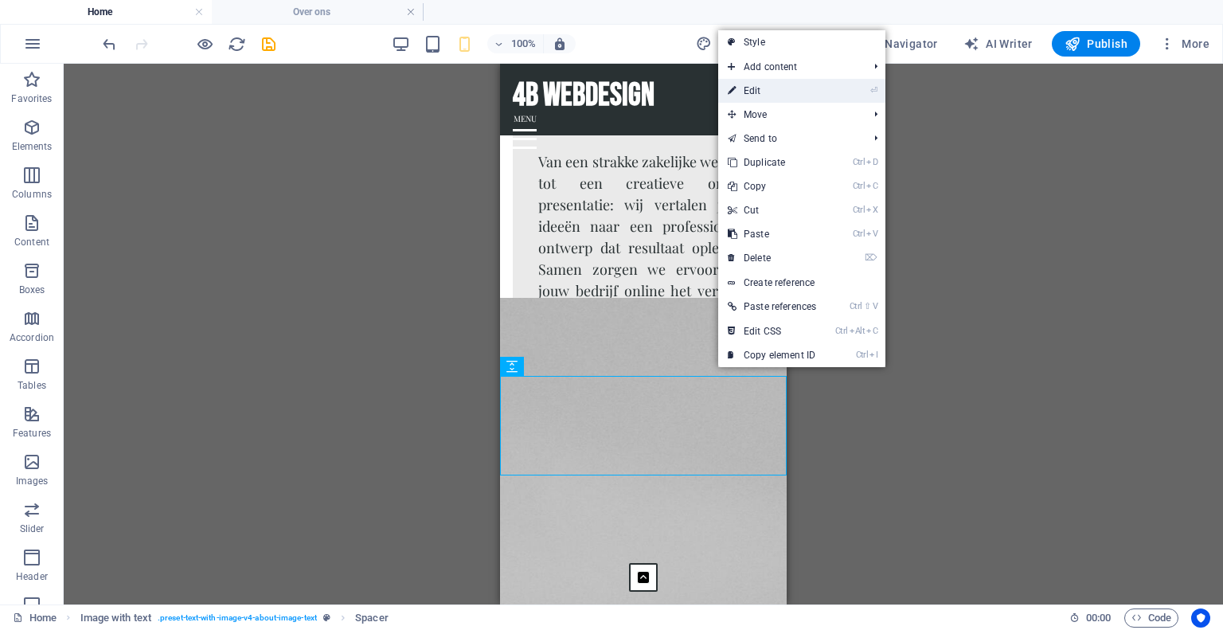
click at [797, 85] on link "⏎ Edit" at bounding box center [771, 91] width 107 height 24
select select "px"
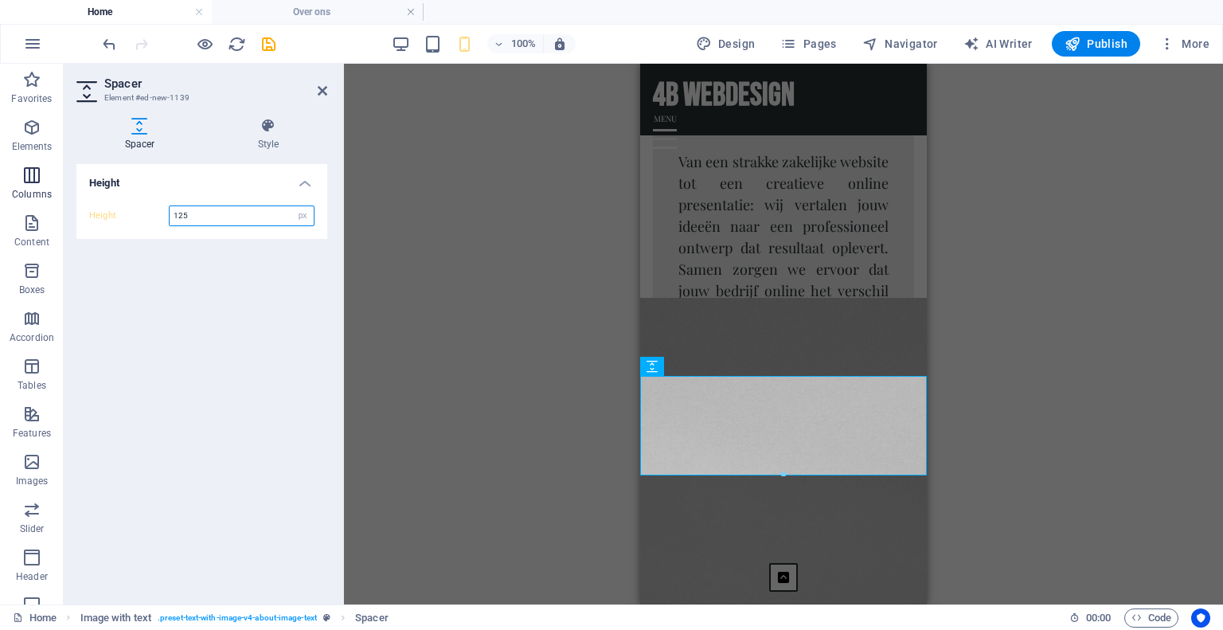
drag, startPoint x: 212, startPoint y: 213, endPoint x: 0, endPoint y: 175, distance: 215.0
click at [0, 175] on section "Favorites Elements Columns Content Boxes Accordion Tables Features Images Slide…" at bounding box center [611, 334] width 1223 height 540
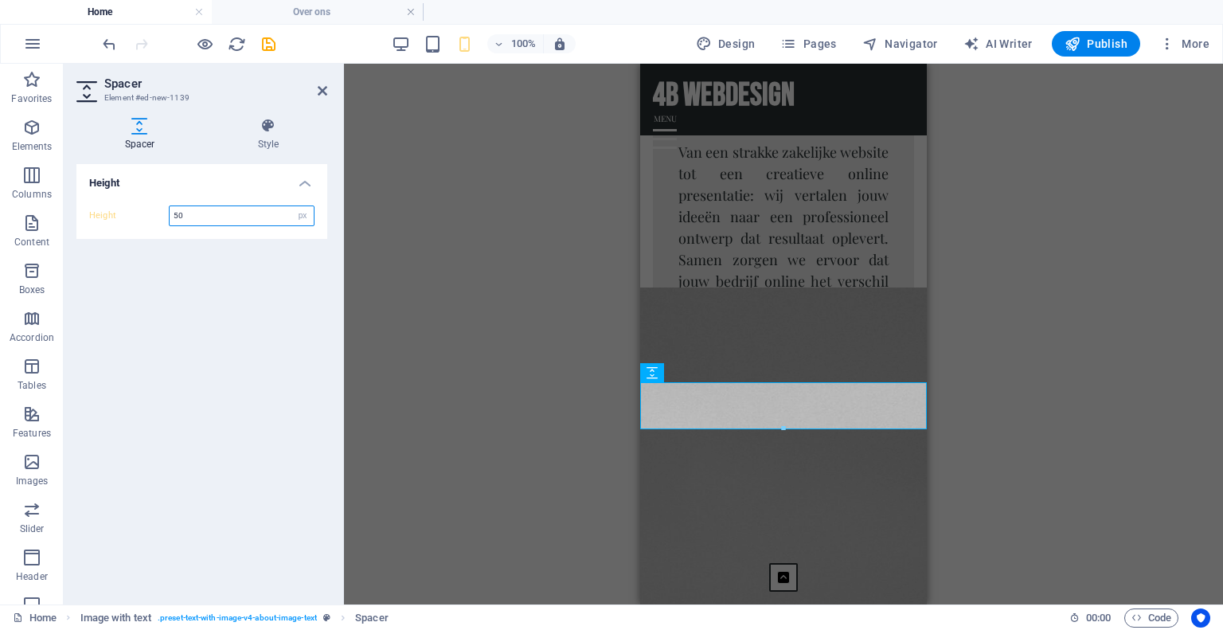
drag, startPoint x: 213, startPoint y: 219, endPoint x: 67, endPoint y: 203, distance: 146.5
click at [67, 203] on div "Spacer Style Height Height 50 px rem vh vw Image with text Element Layout How t…" at bounding box center [202, 354] width 276 height 499
type input "25"
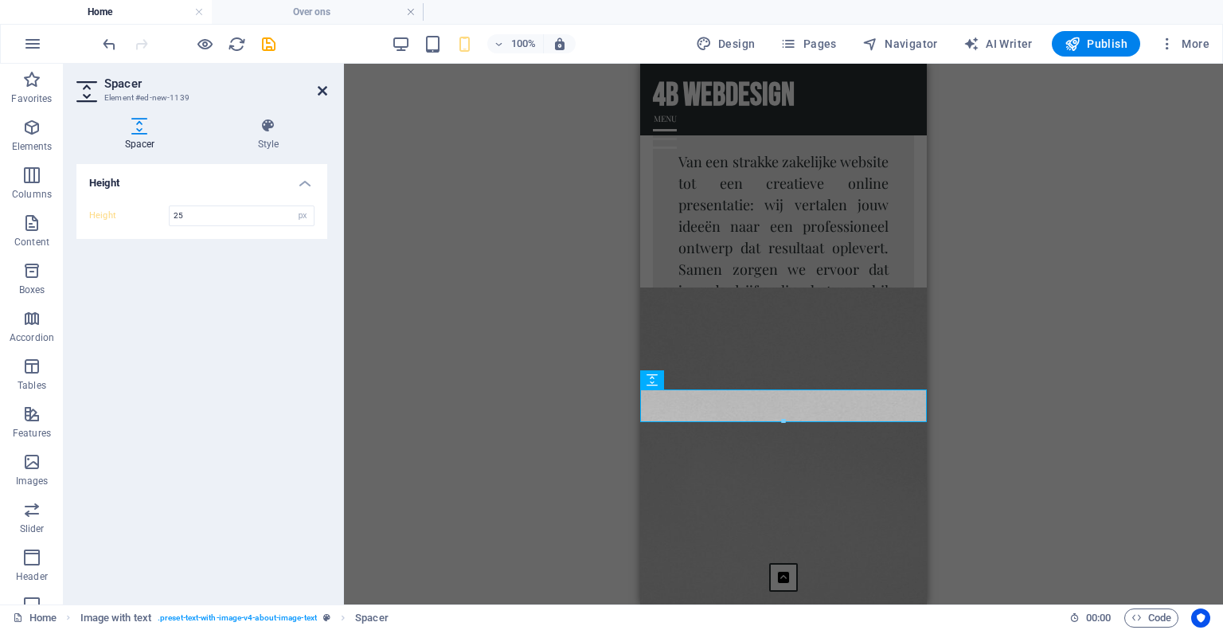
click at [322, 88] on icon at bounding box center [323, 90] width 10 height 13
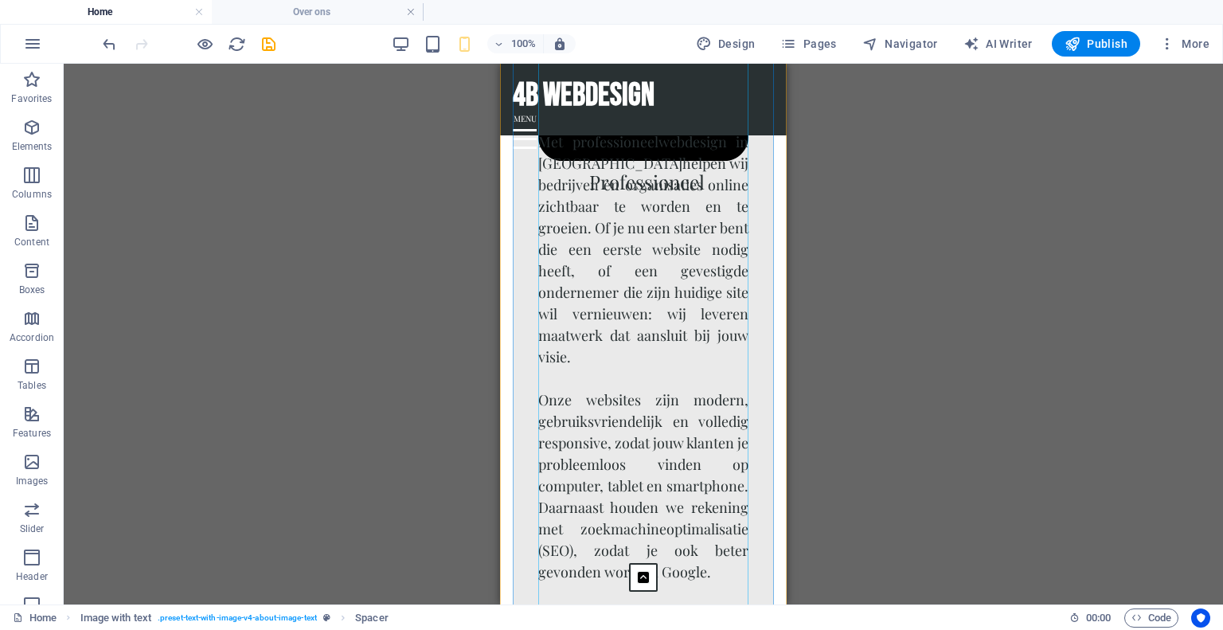
click at [654, 332] on div "Bij 4B Webdesign geloven we dat iedere ondernemer in Zeeland en West-Brabant ee…" at bounding box center [643, 411] width 210 height 774
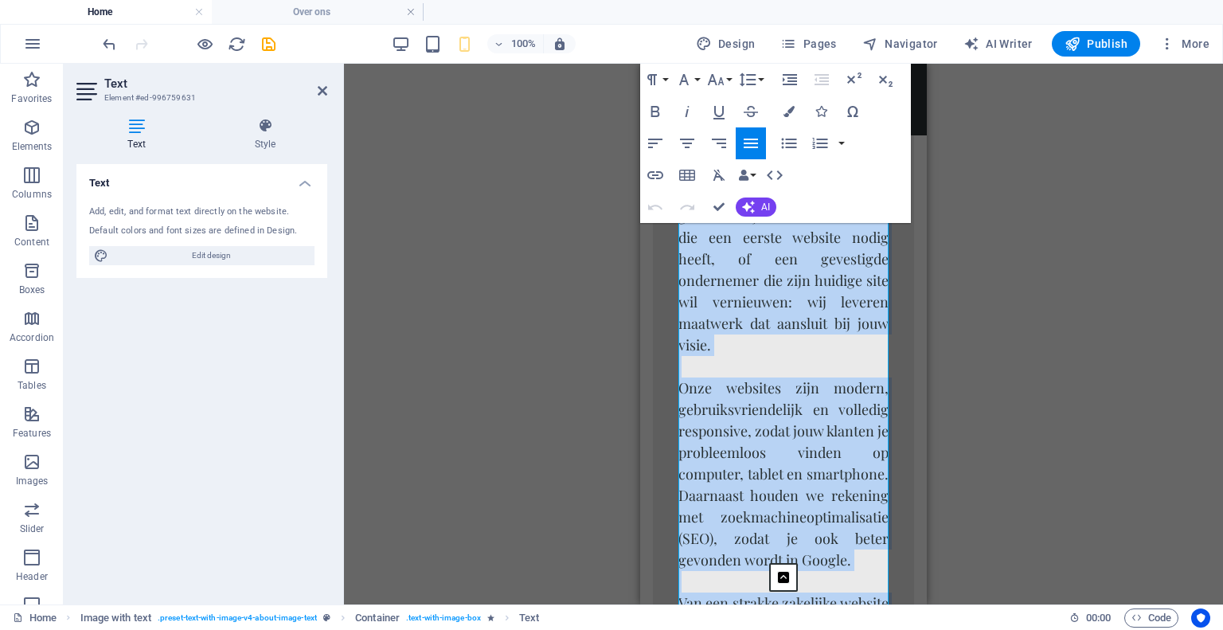
scroll to position [1140, 0]
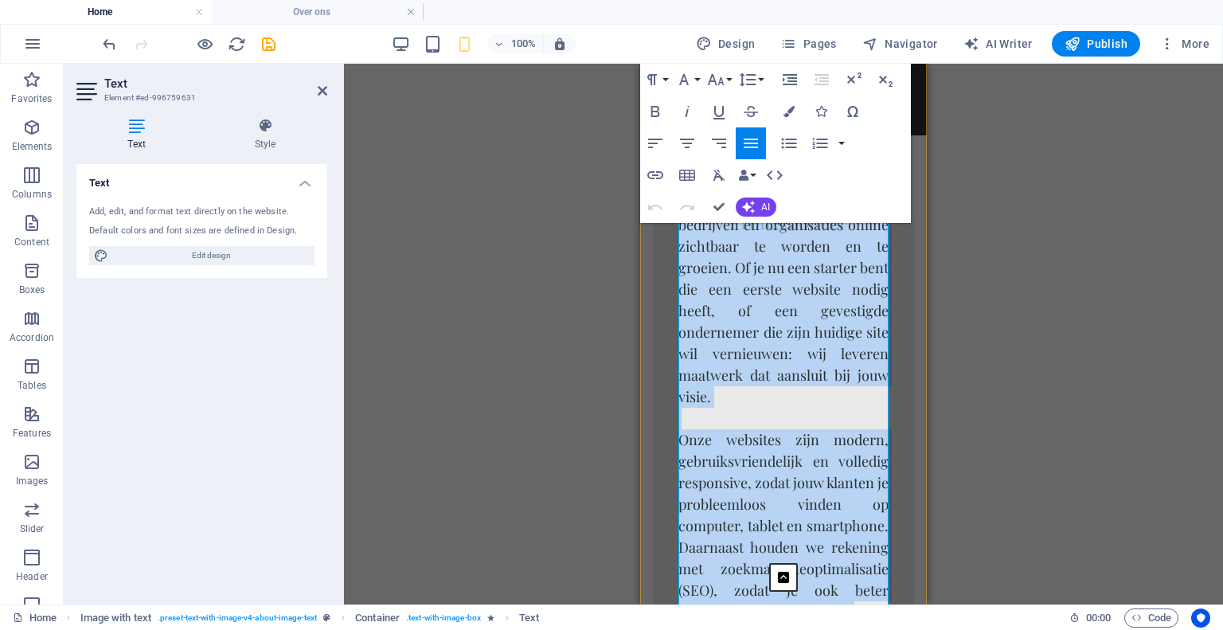
drag, startPoint x: 747, startPoint y: 400, endPoint x: 646, endPoint y: 137, distance: 282.5
click at [646, 137] on div "4b webdesign Bij 4B Webdesign geloven we dat iedere ondernemer in Zeeland en We…" at bounding box center [783, 466] width 287 height 1075
click at [661, 143] on icon "button" at bounding box center [655, 143] width 19 height 19
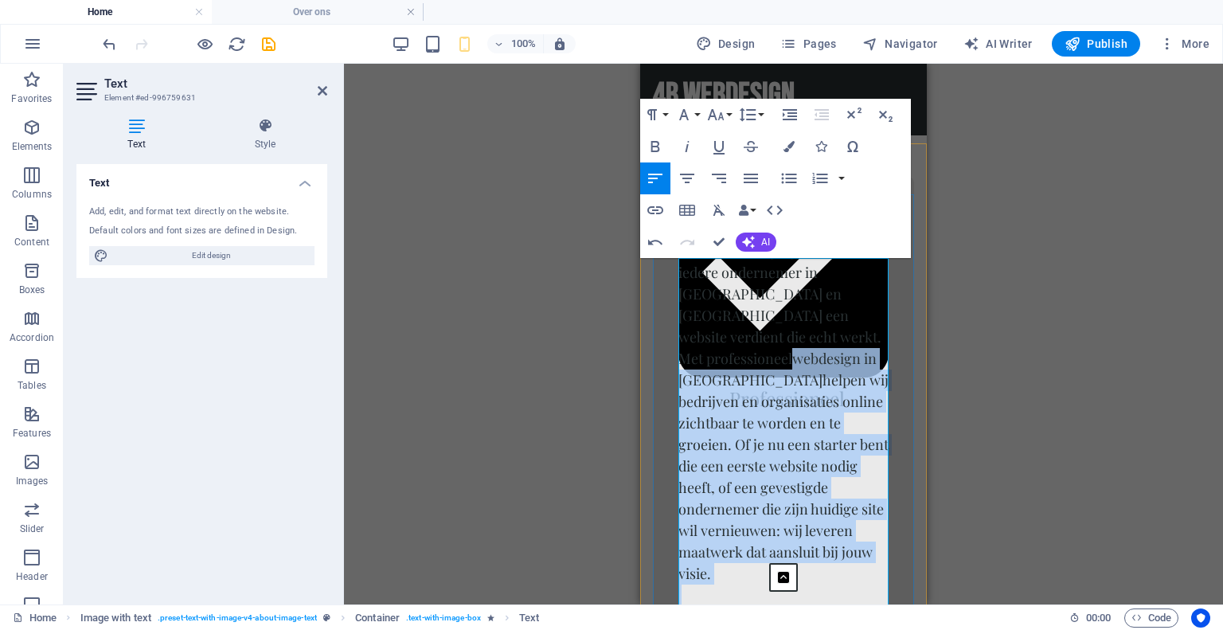
scroll to position [984, 0]
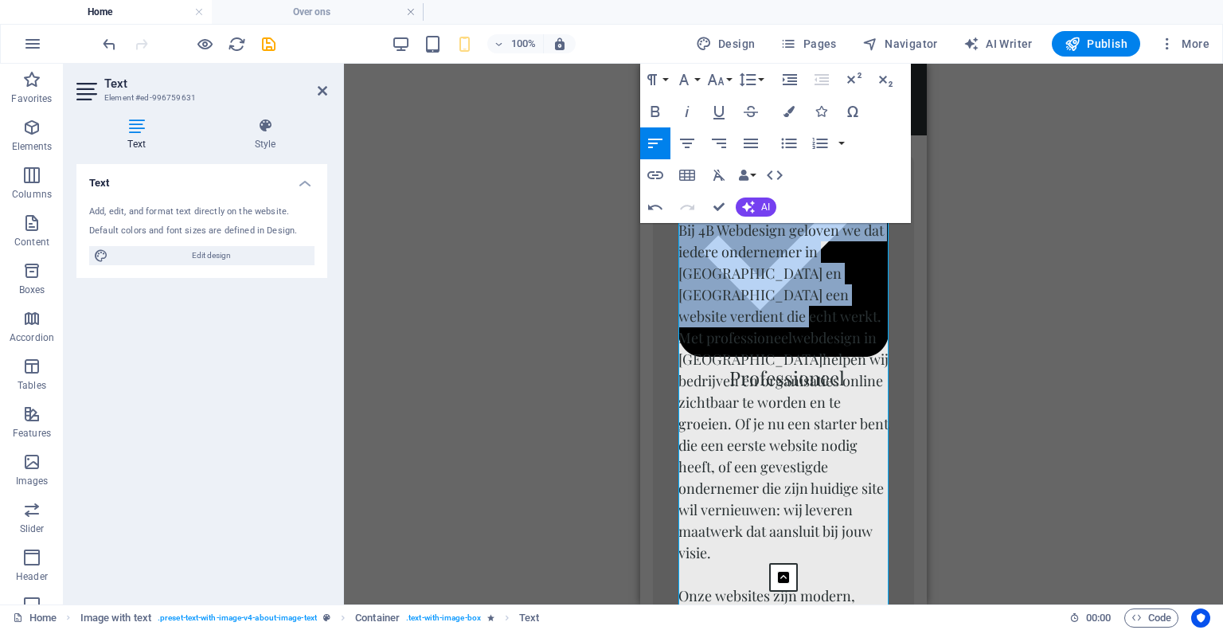
drag, startPoint x: 863, startPoint y: 273, endPoint x: 638, endPoint y: 192, distance: 239.4
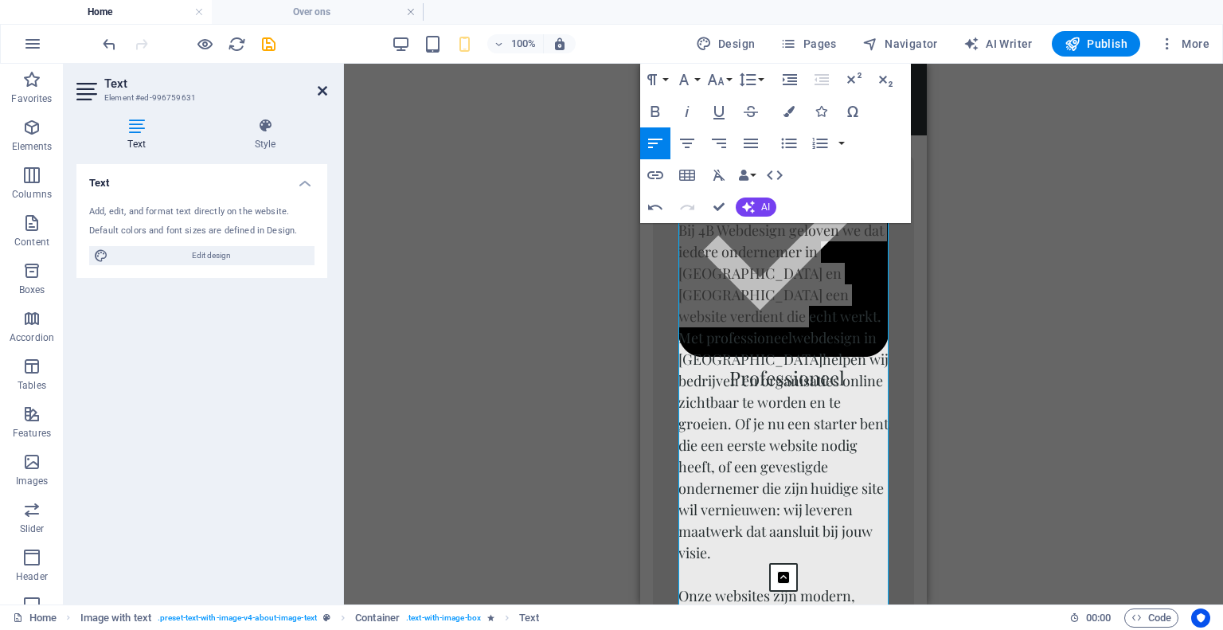
click at [323, 91] on icon at bounding box center [323, 90] width 10 height 13
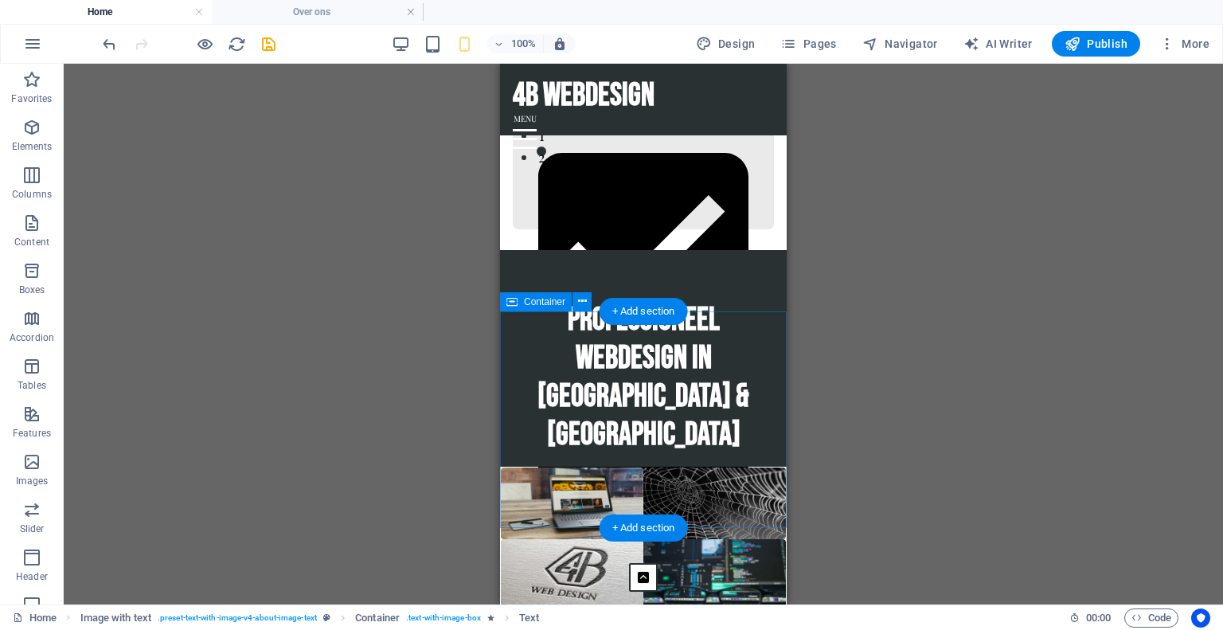
scroll to position [343, 0]
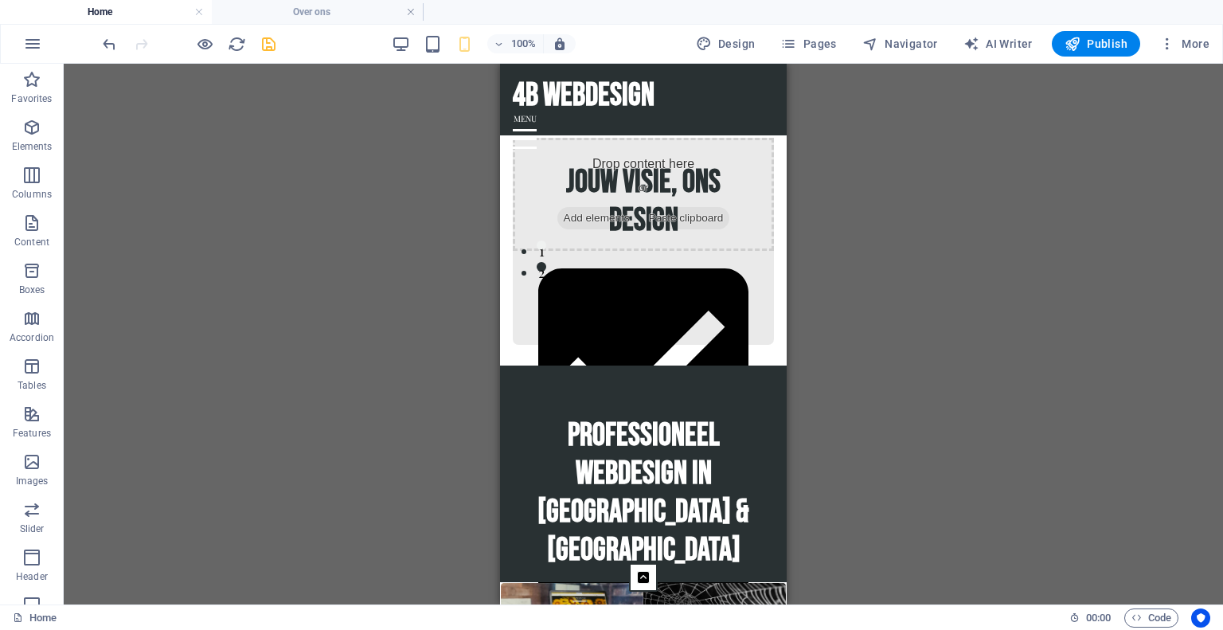
click at [275, 41] on icon "save" at bounding box center [268, 44] width 18 height 18
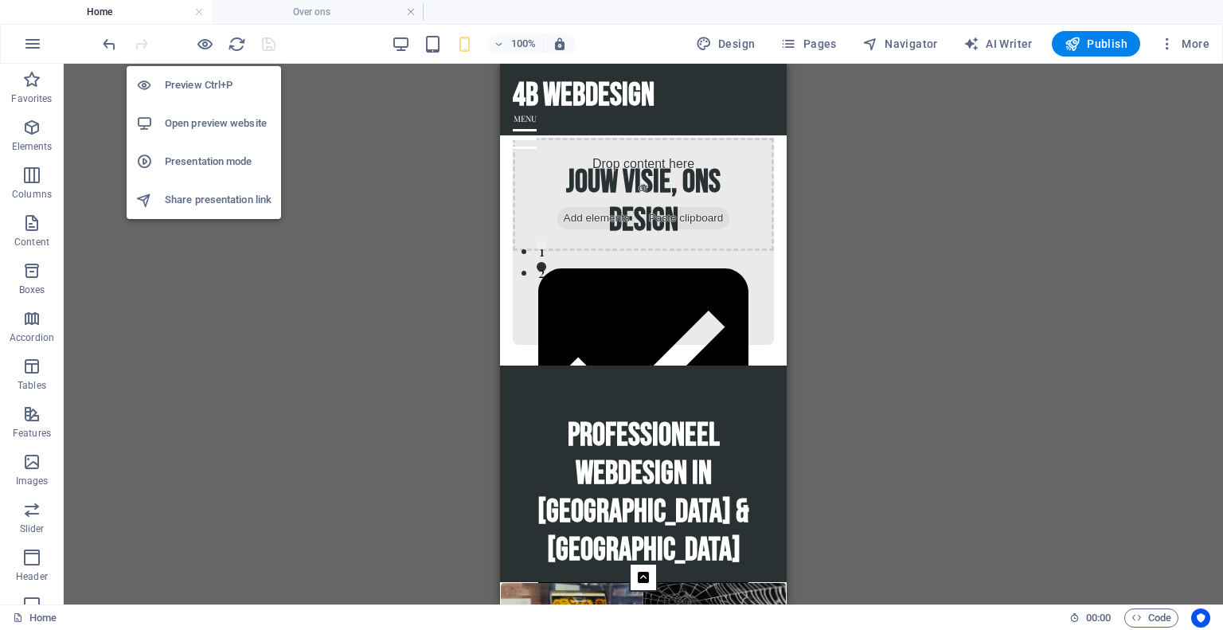
click at [210, 112] on li "Open preview website" at bounding box center [204, 123] width 154 height 38
